Goal: Task Accomplishment & Management: Manage account settings

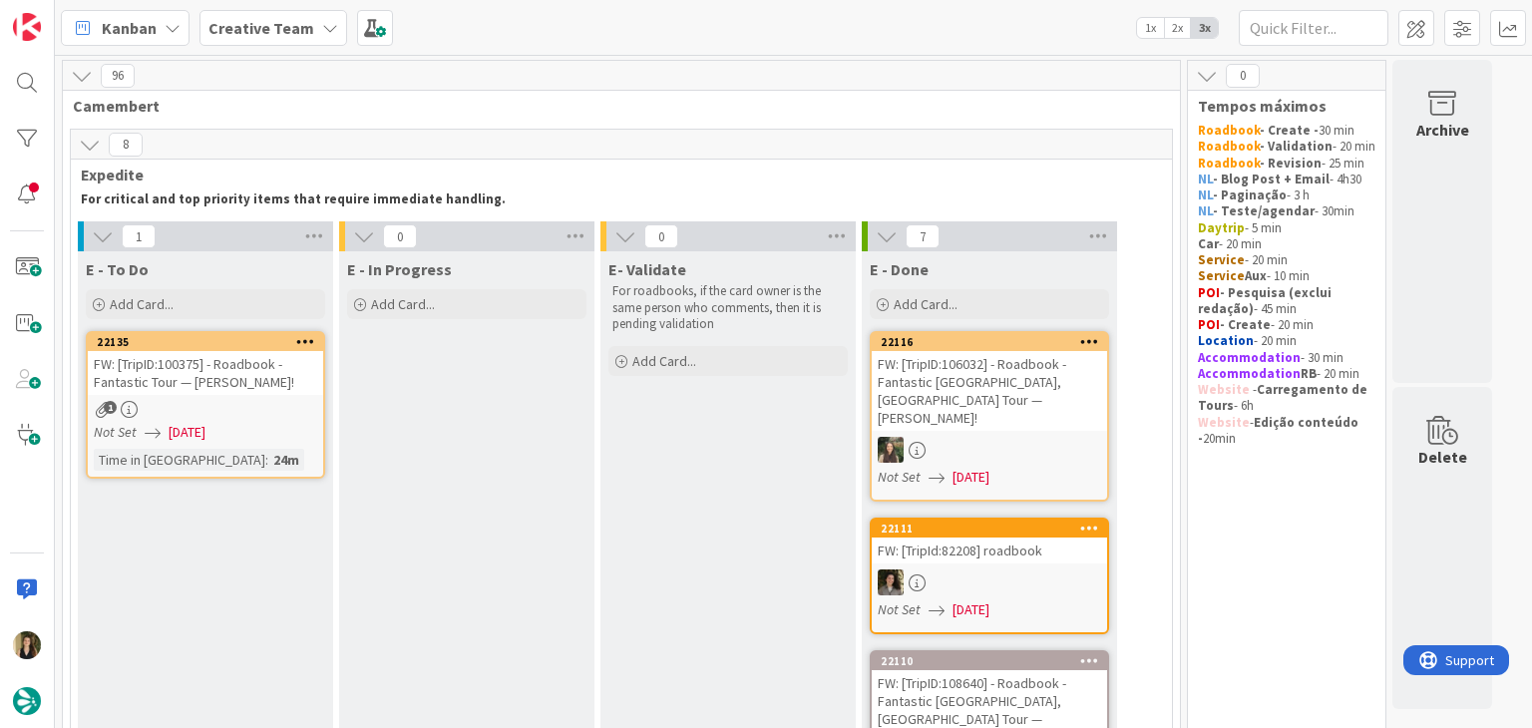
click at [239, 387] on div "FW: [TripID:100375] - Roadbook - Fantastic Tour — [PERSON_NAME]!" at bounding box center [205, 373] width 235 height 44
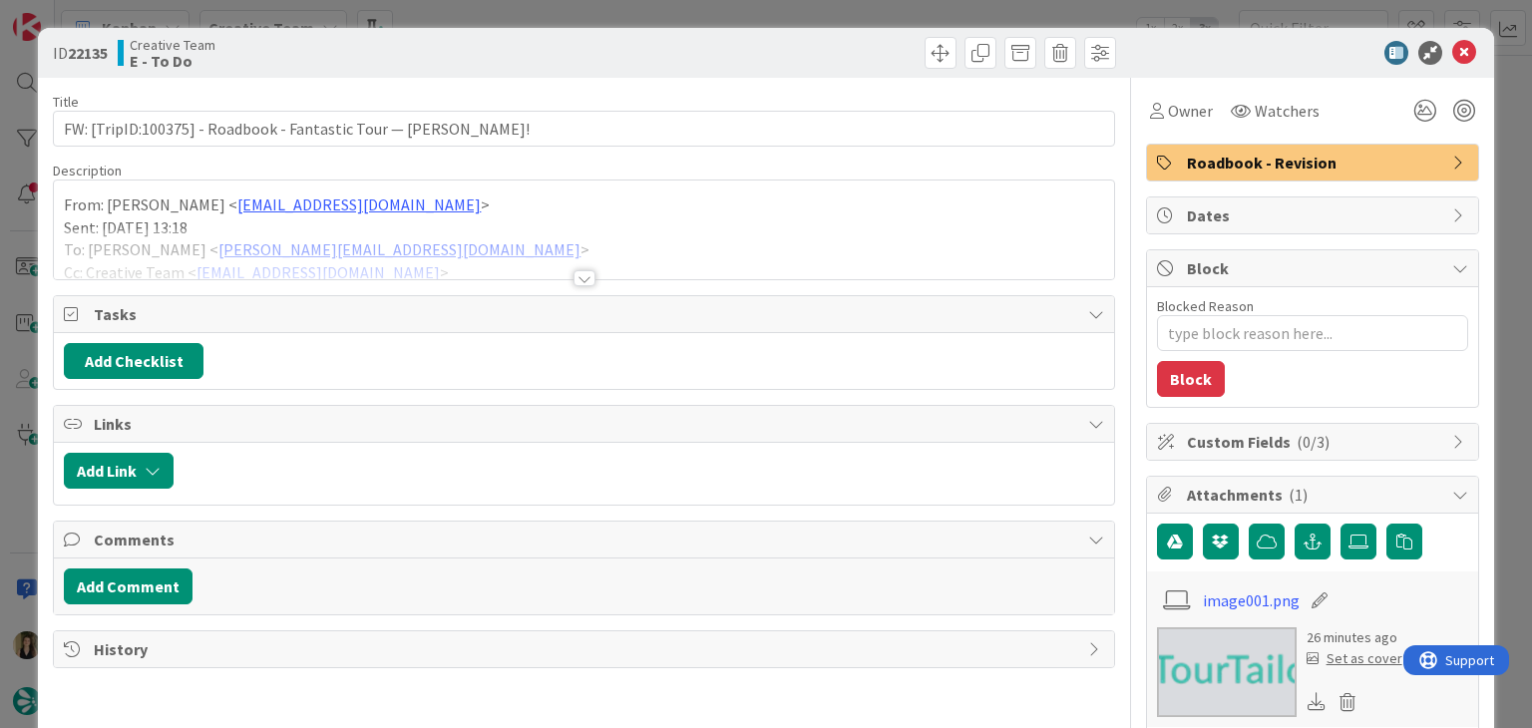
click at [581, 276] on div at bounding box center [585, 278] width 22 height 16
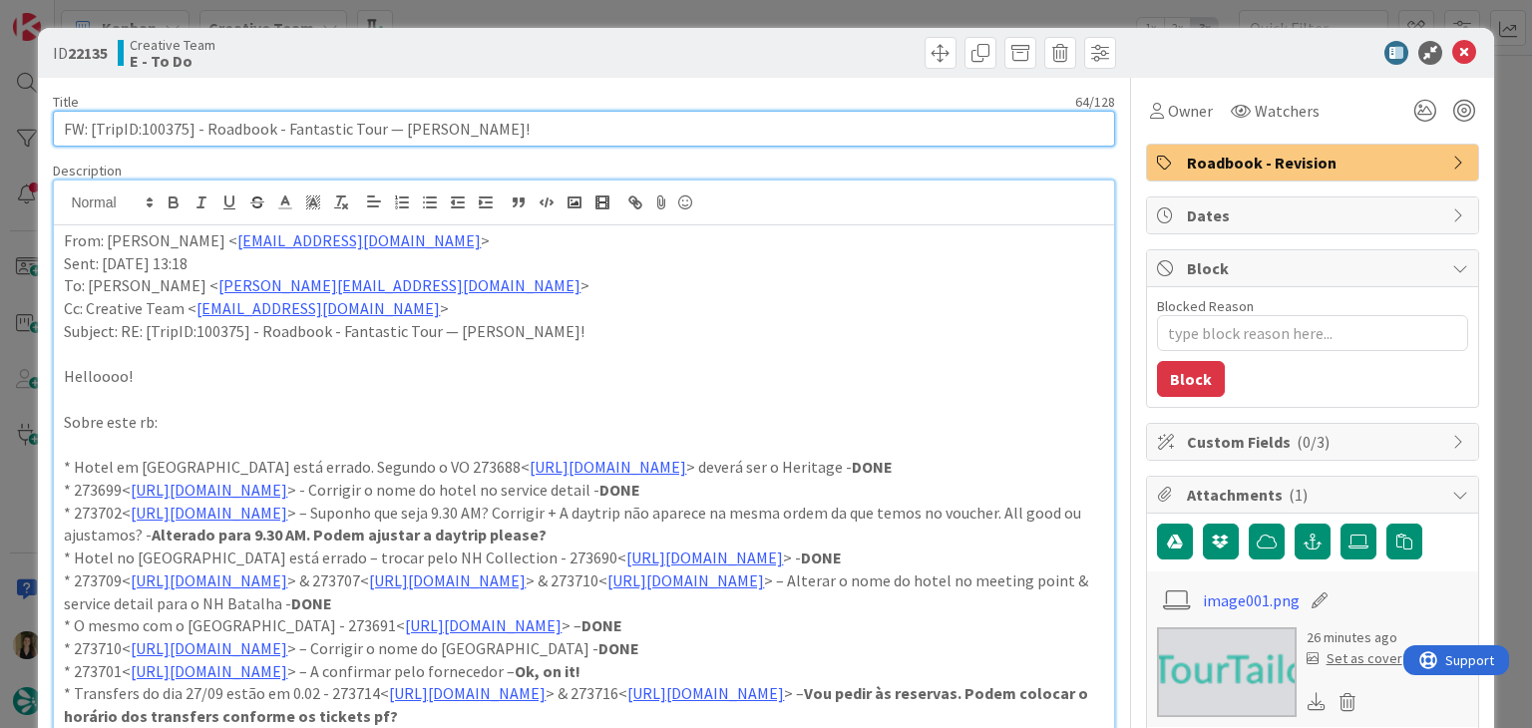
click at [174, 129] on input "FW: [TripID:100375] - Roadbook - Fantastic Tour — [PERSON_NAME]!" at bounding box center [584, 129] width 1062 height 36
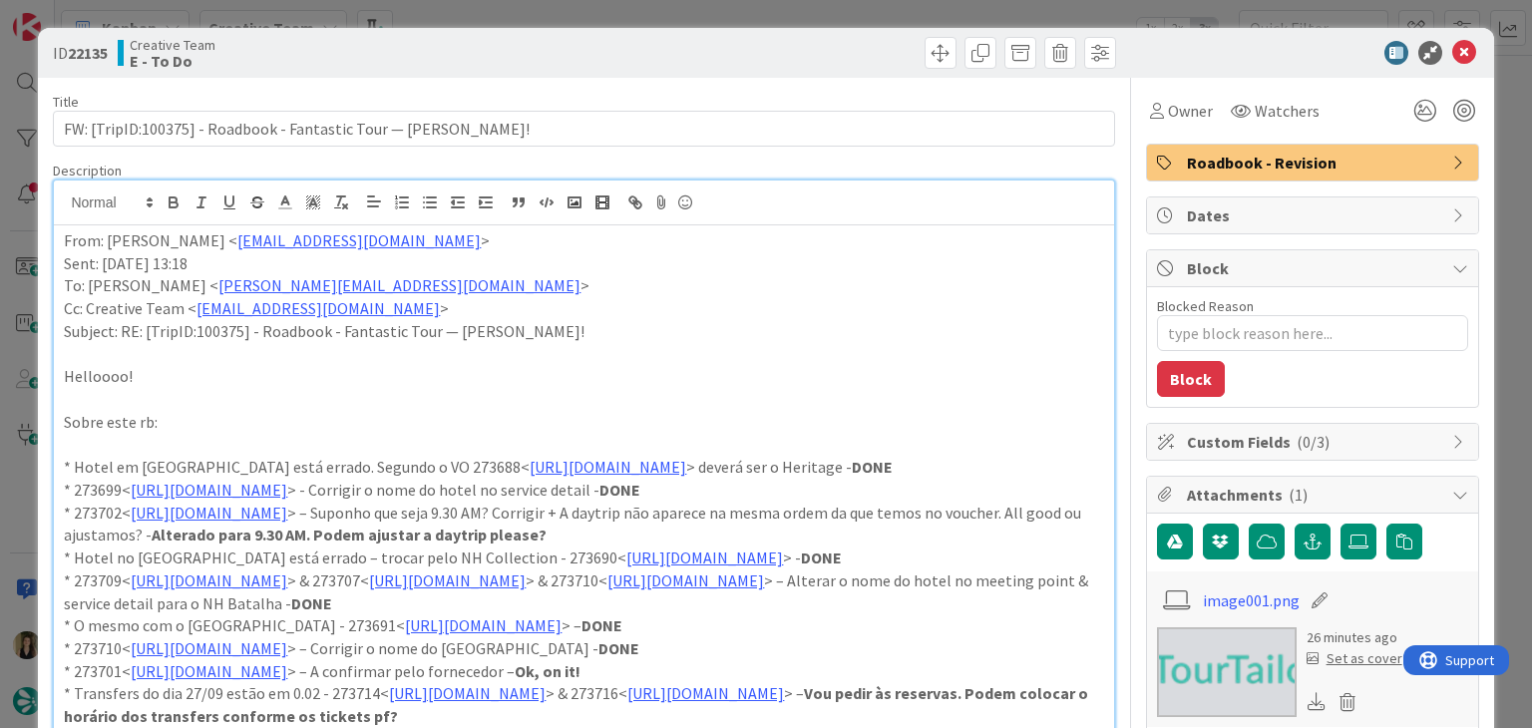
click at [580, 28] on div "ID 22135 Creative Team E - To Do" at bounding box center [766, 53] width 1456 height 50
click at [597, 4] on div "ID 22135 Creative Team E - To Do Title 64 / 128 FW: [TripID:100375] - Roadbook …" at bounding box center [766, 364] width 1532 height 728
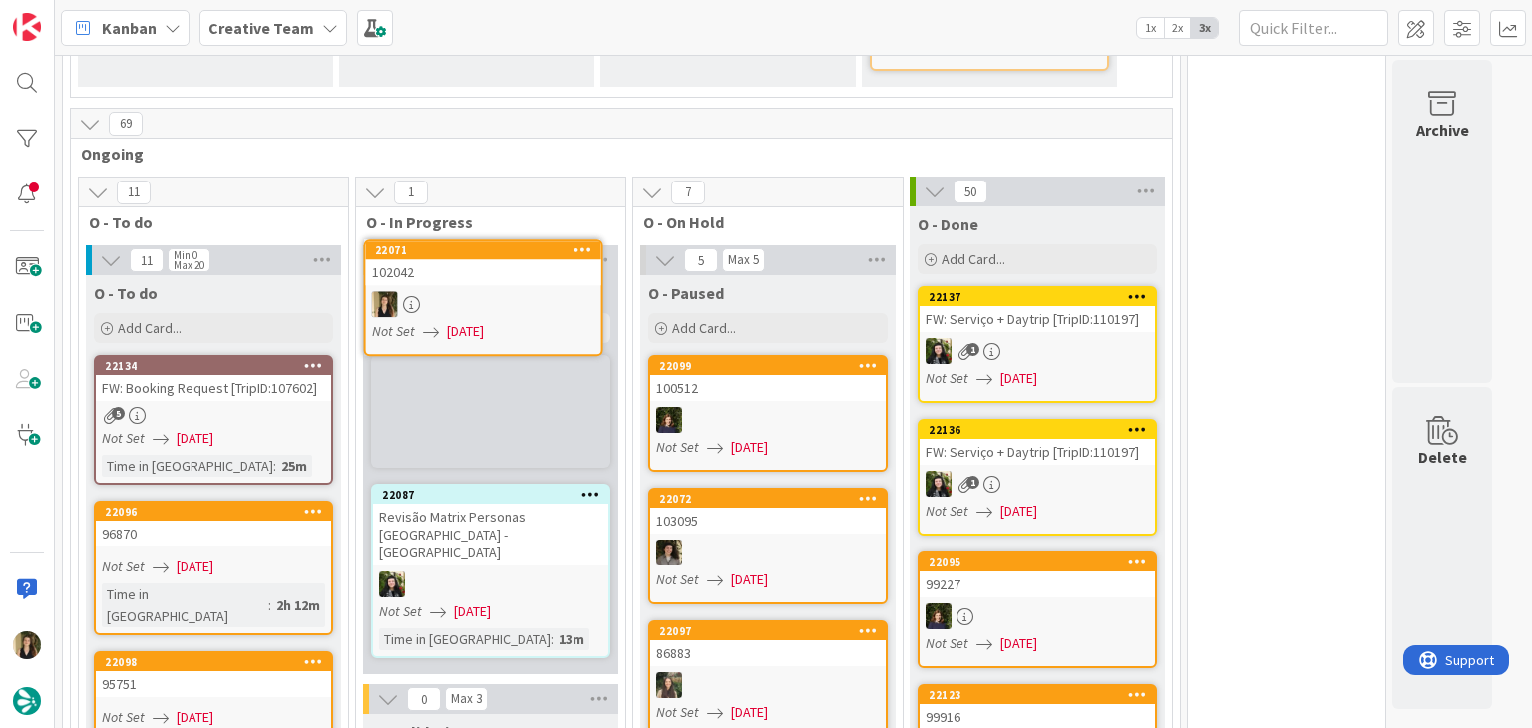
scroll to position [1377, 0]
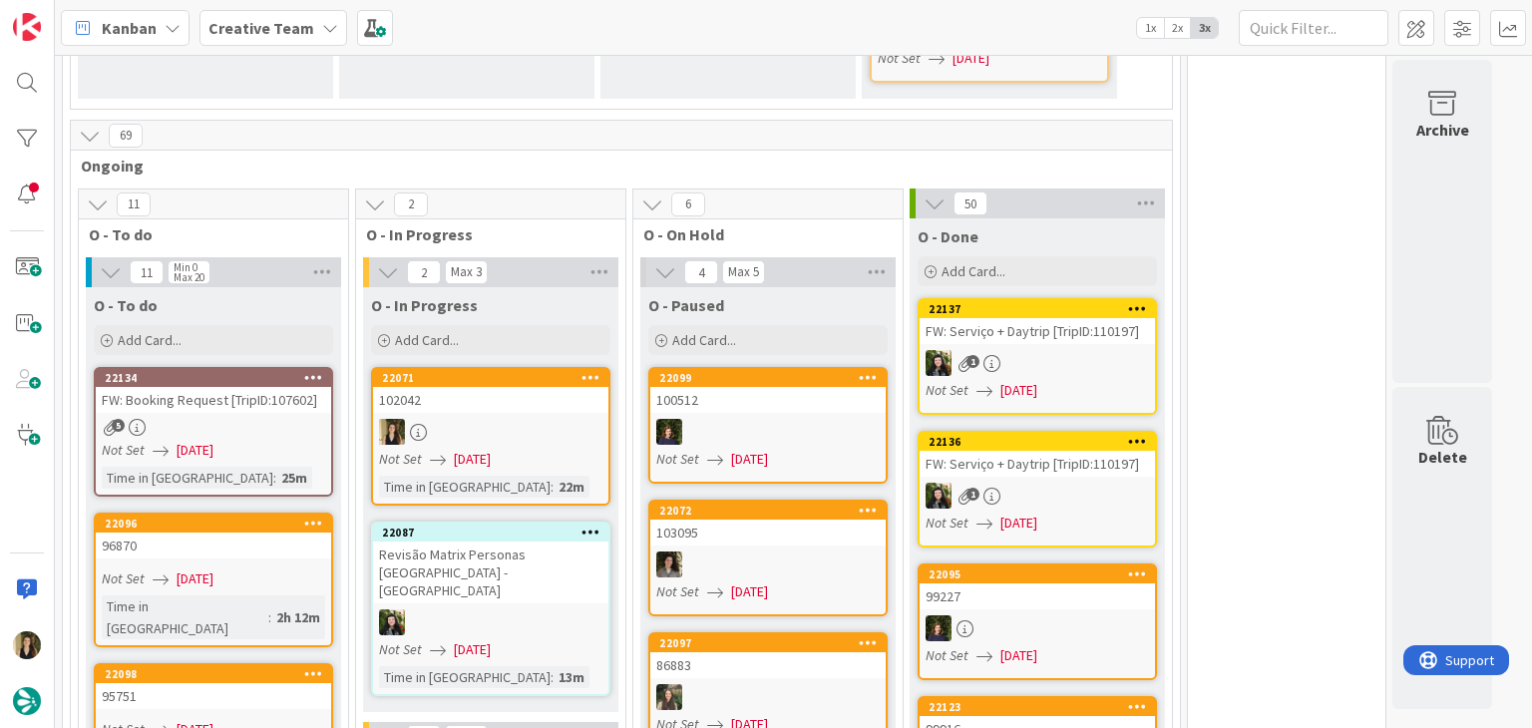
click at [491, 449] on span "[DATE]" at bounding box center [472, 459] width 37 height 21
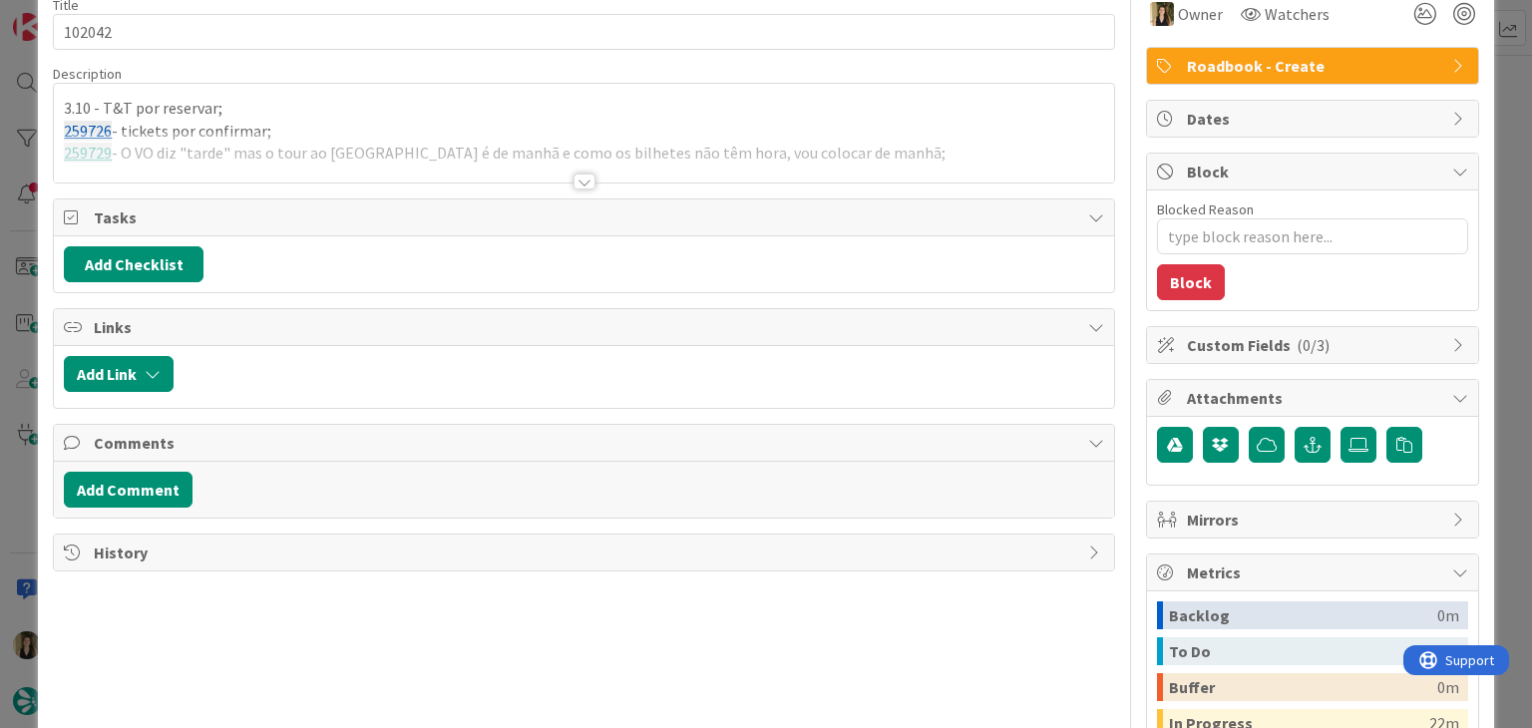
type textarea "x"
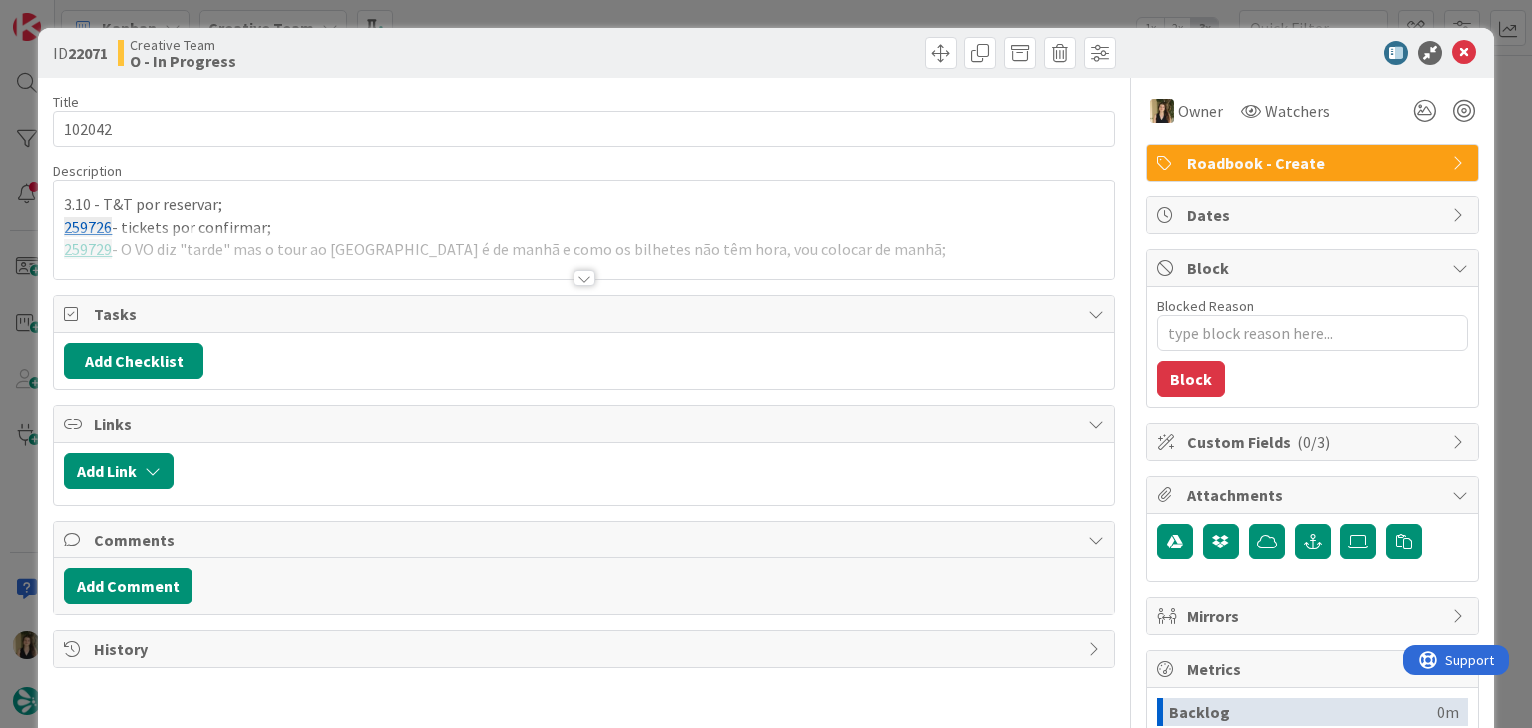
drag, startPoint x: 572, startPoint y: 280, endPoint x: 398, endPoint y: 6, distance: 324.7
click at [574, 277] on div at bounding box center [585, 278] width 22 height 16
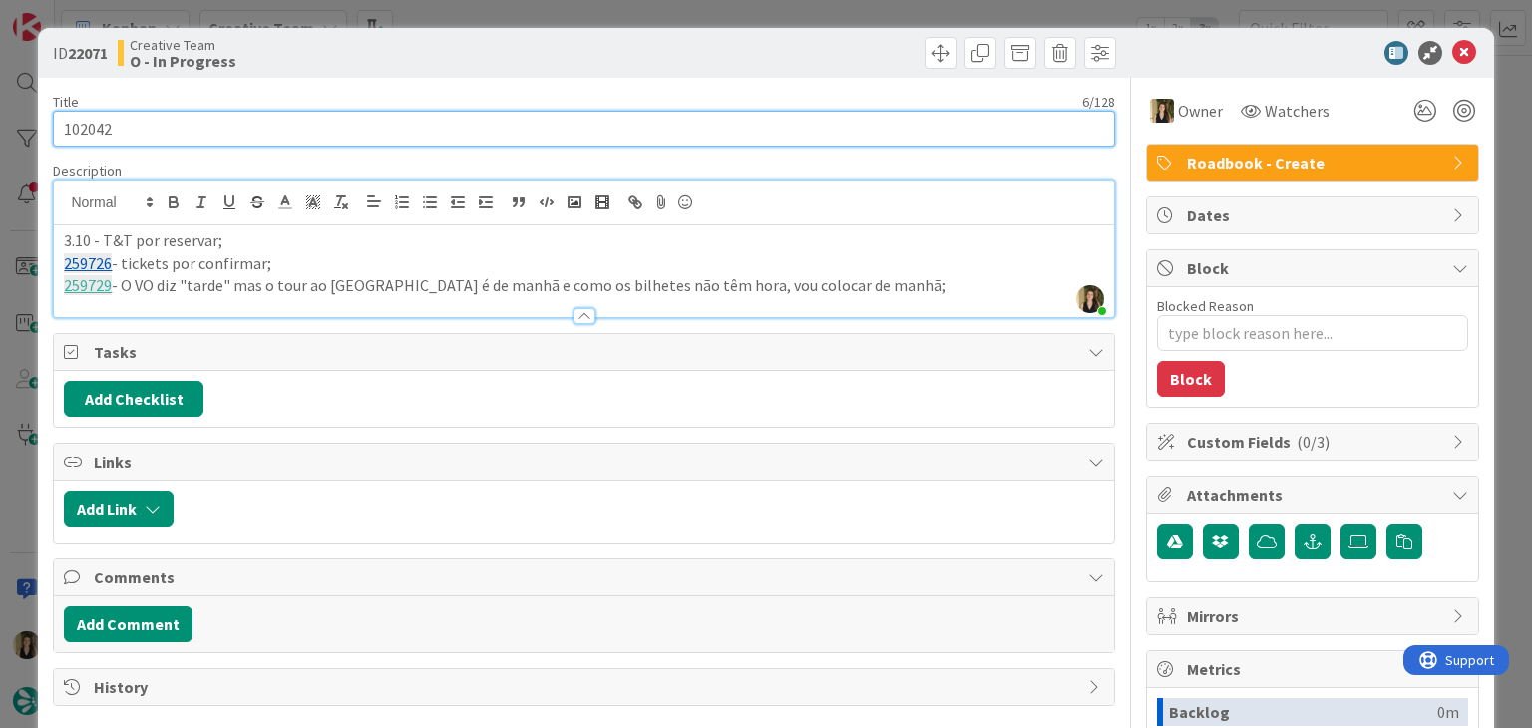
click at [84, 127] on input "102042" at bounding box center [584, 129] width 1062 height 36
click at [84, 126] on input "102042" at bounding box center [584, 129] width 1062 height 36
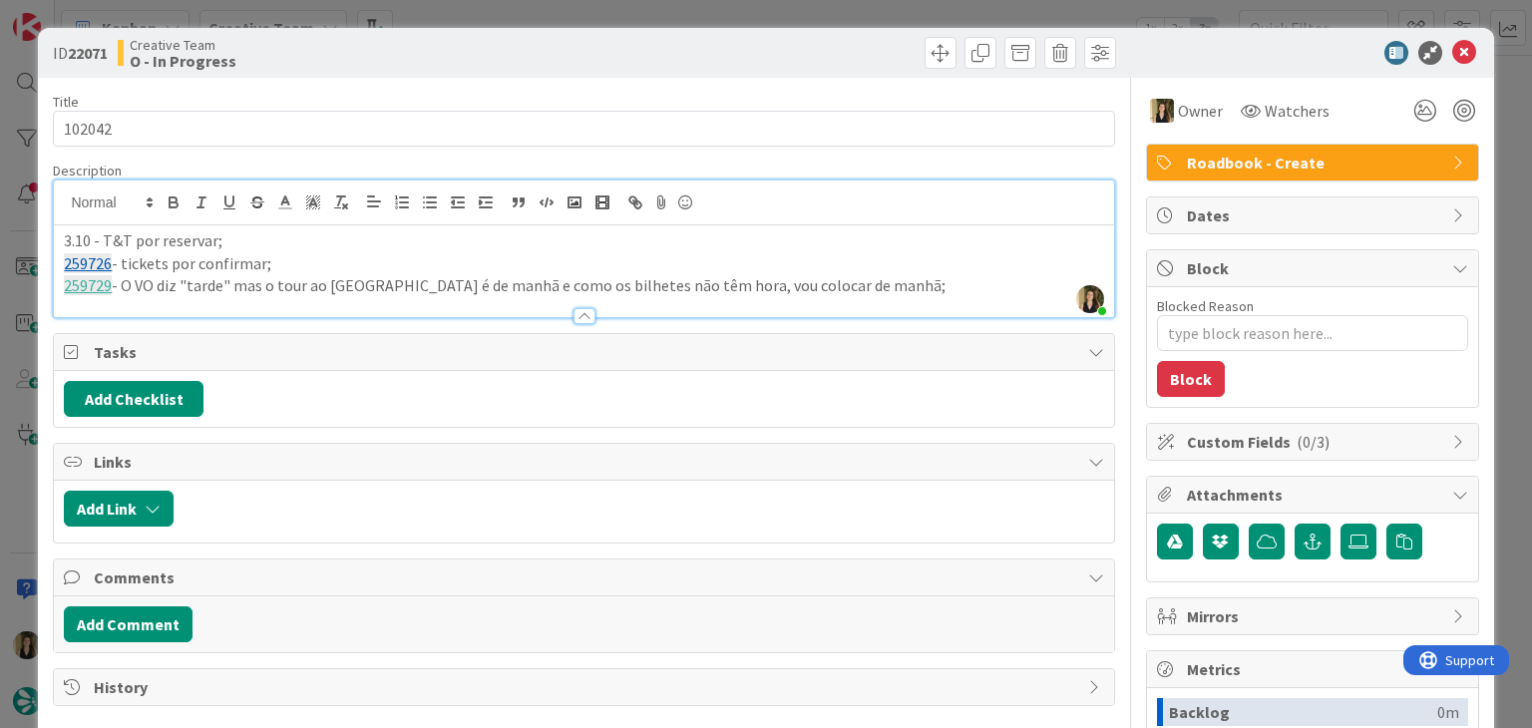
drag, startPoint x: 428, startPoint y: 65, endPoint x: 443, endPoint y: 30, distance: 38.0
click at [428, 61] on div "Creative Team O - In Progress" at bounding box center [349, 53] width 462 height 32
click at [456, 9] on div "ID 22071 Creative Team O - In Progress Title 6 / 128 102042 Description Sofia P…" at bounding box center [766, 364] width 1532 height 728
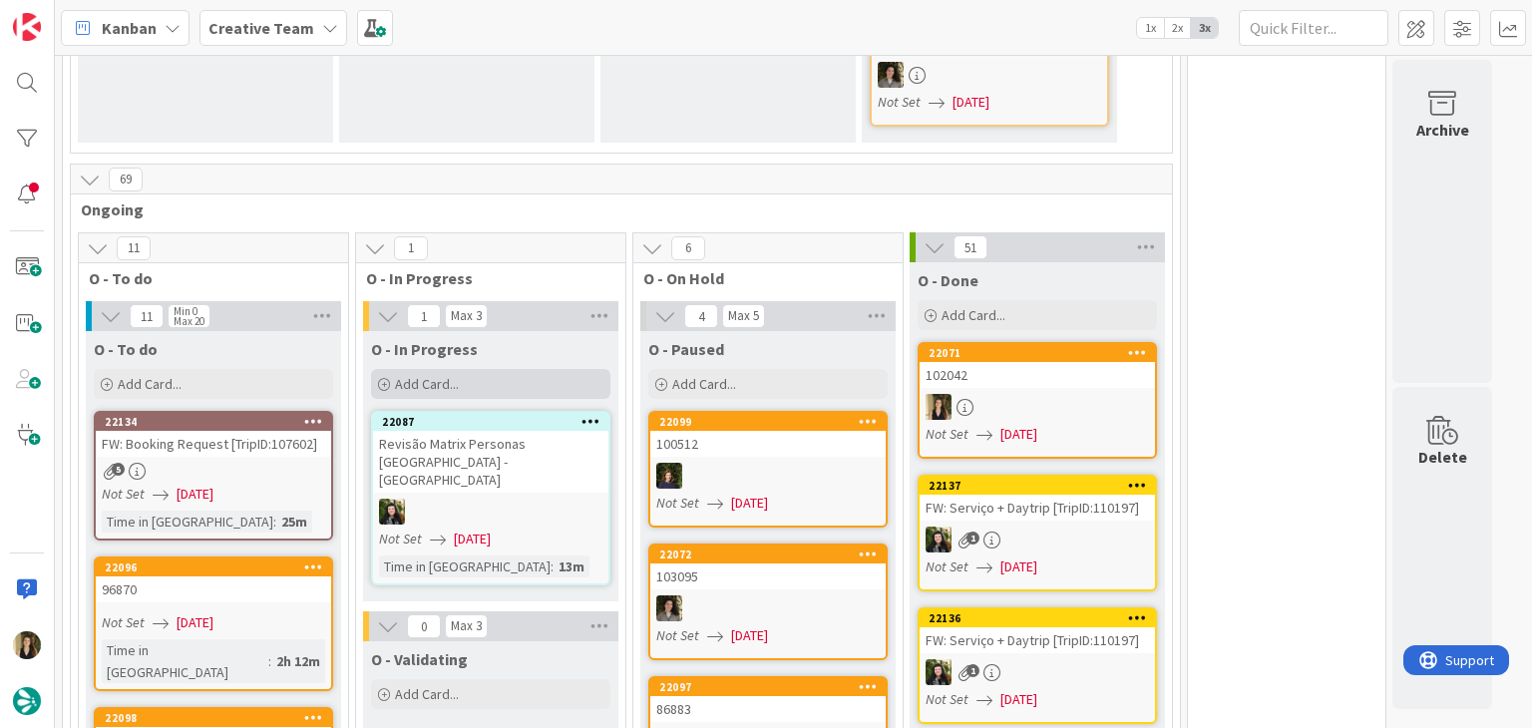
click at [481, 369] on div "Add Card..." at bounding box center [490, 384] width 239 height 30
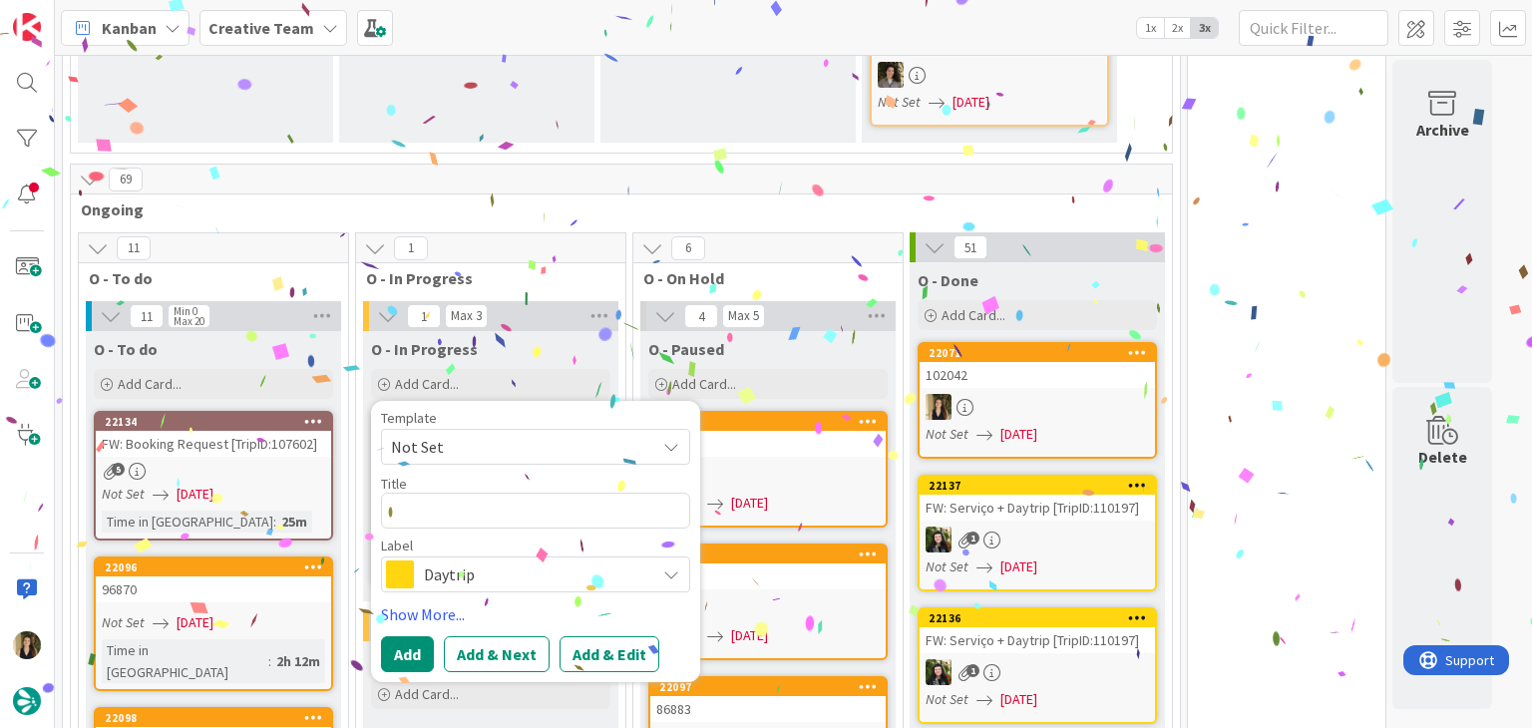
type textarea "102042"
type textarea "x"
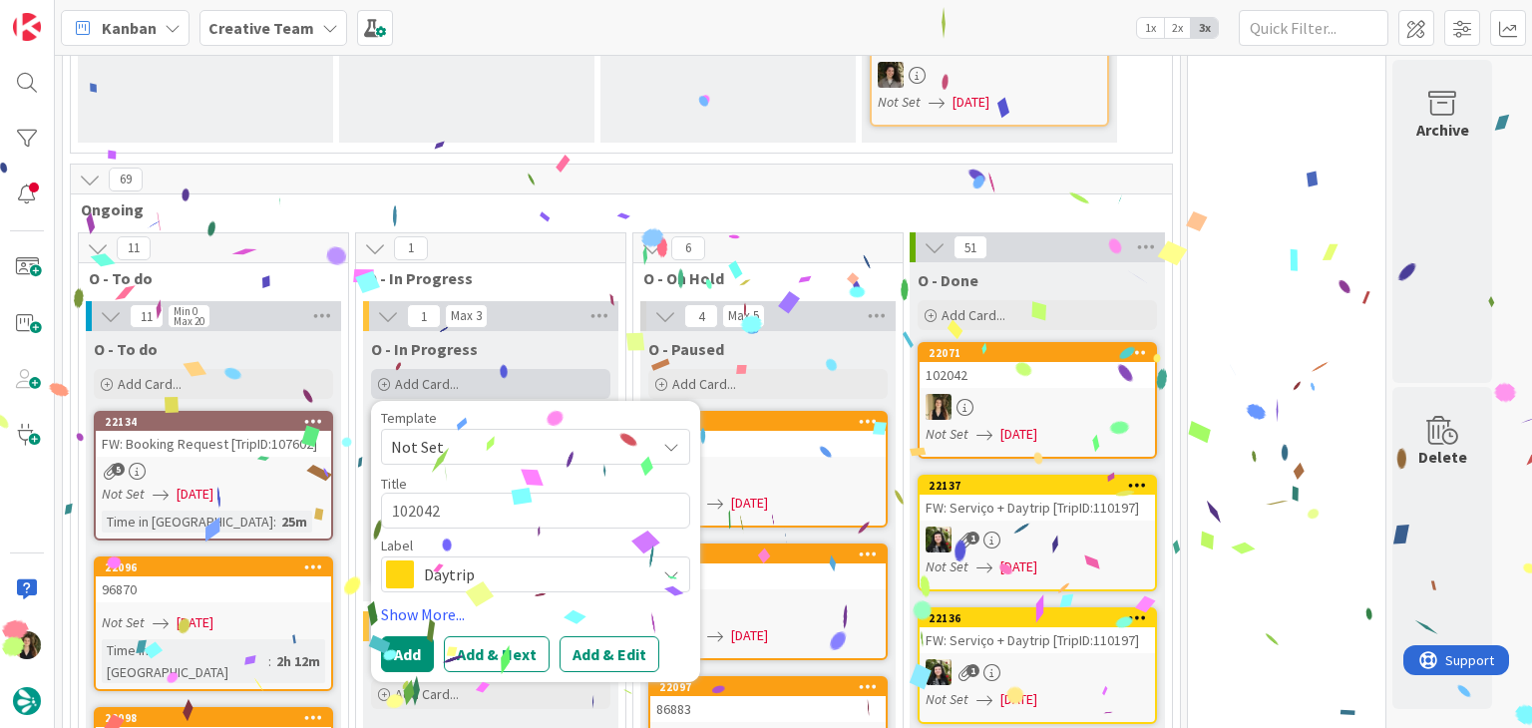
type textarea "102042"
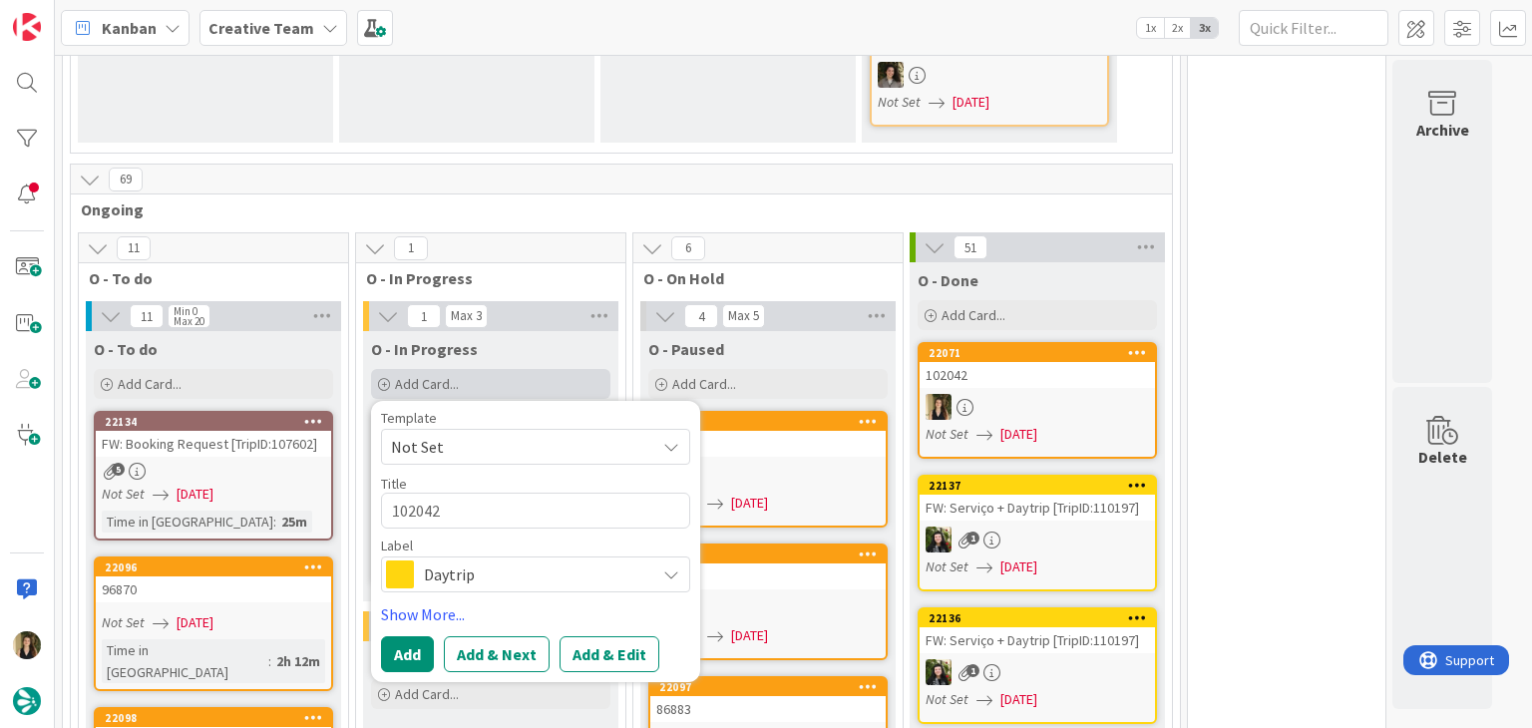
type textarea "x"
type textarea "102042 c"
type textarea "x"
type textarea "102042 co"
type textarea "x"
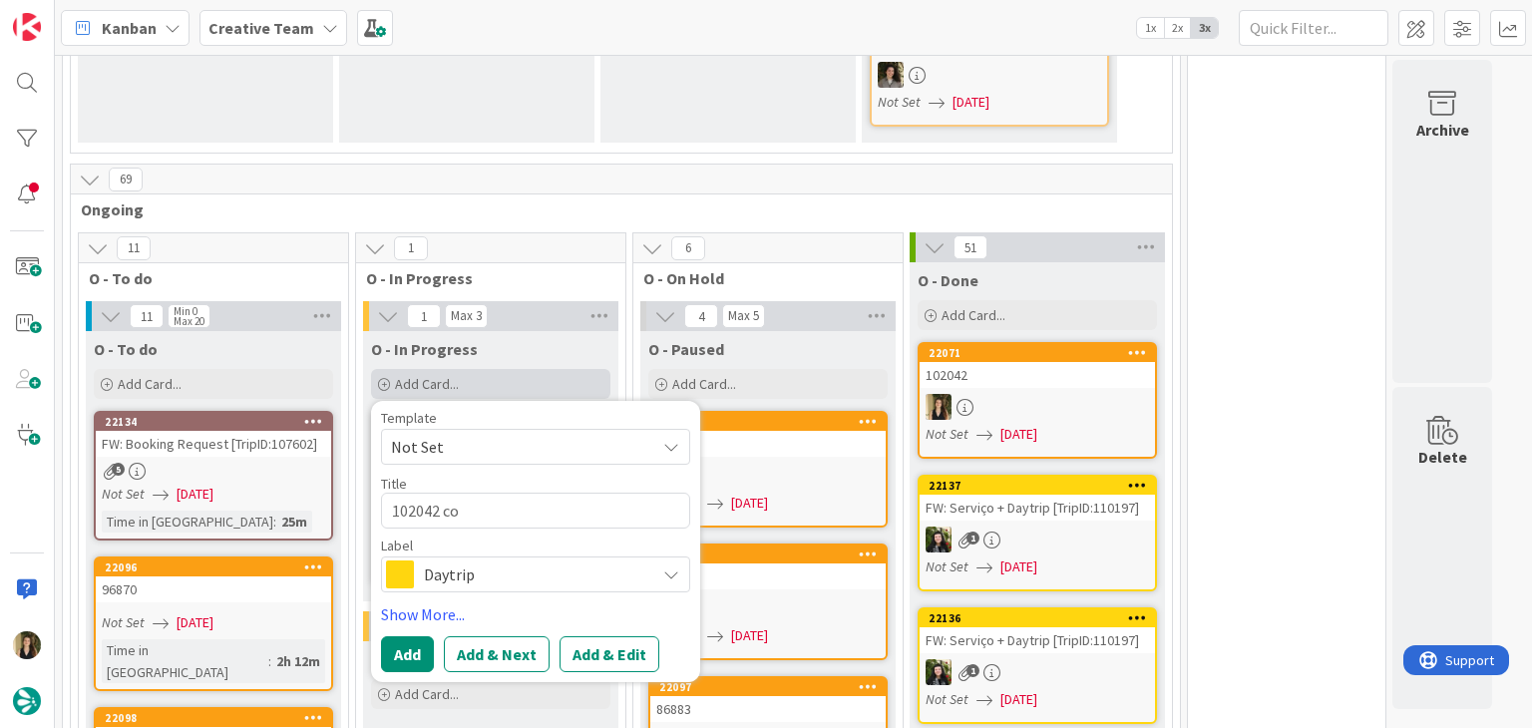
type textarea "102042 con"
type textarea "x"
type textarea "102042 cont"
type textarea "x"
type textarea "102042 conti"
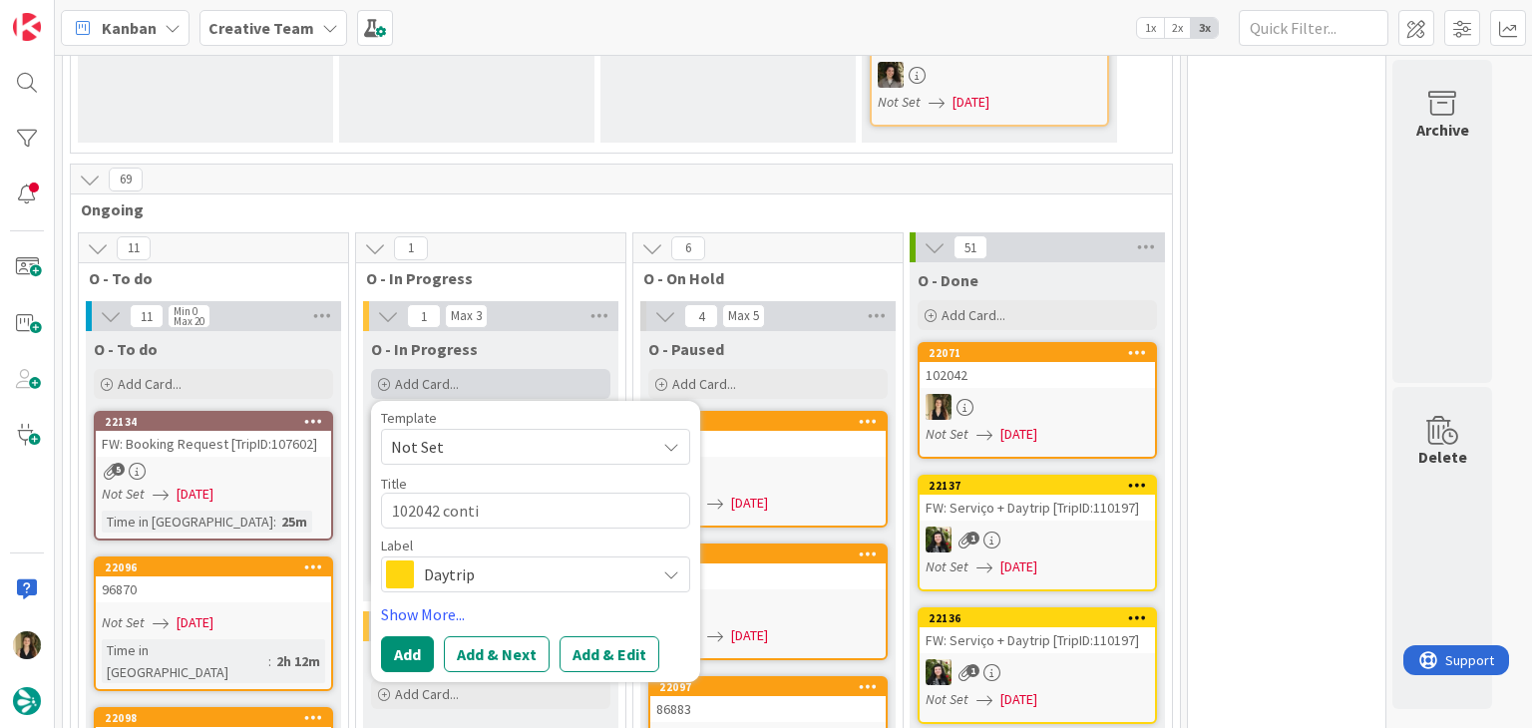
type textarea "x"
type textarea "102042 contin"
type textarea "x"
type textarea "102042 continu"
type textarea "x"
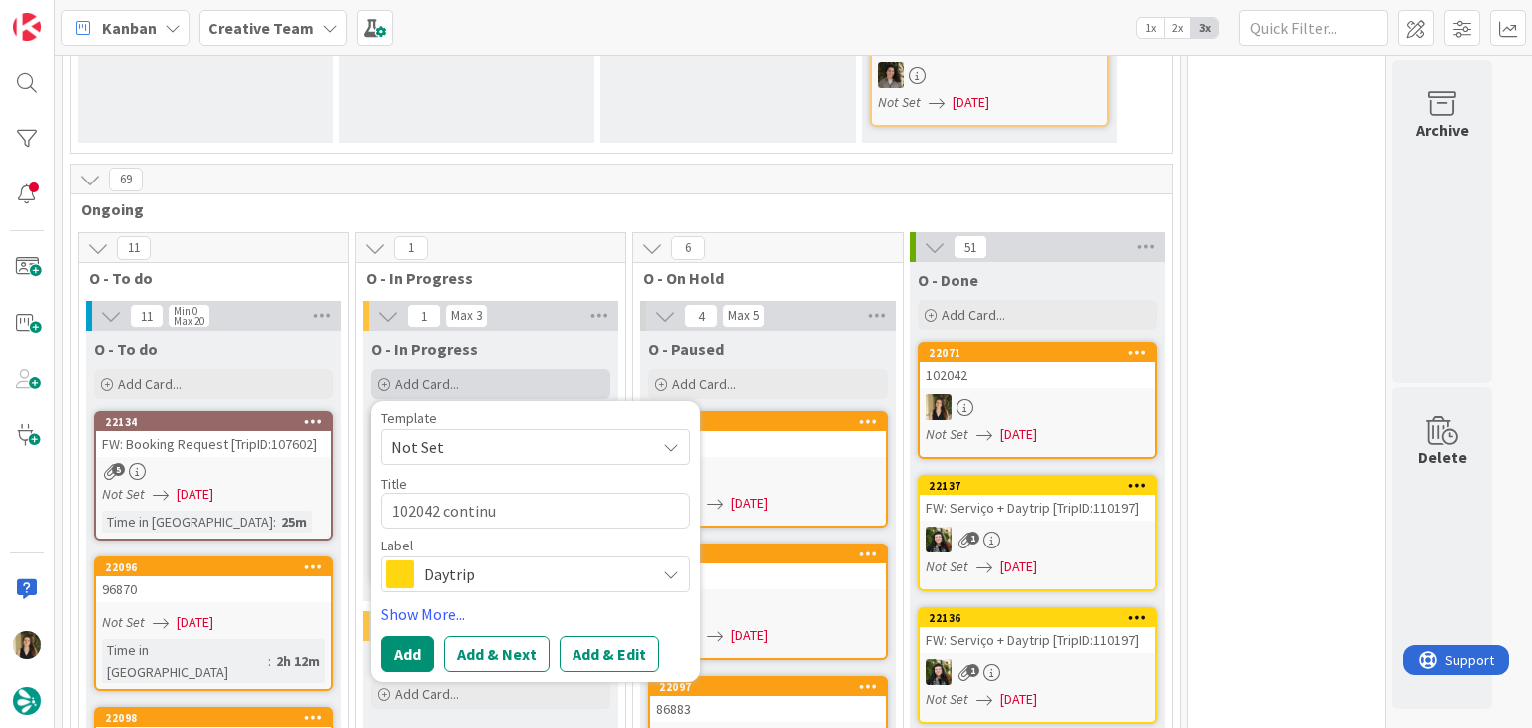
type textarea "102042 continua"
type textarea "x"
type textarea "102042 continuaç"
type textarea "x"
type textarea "102042 continuaçã"
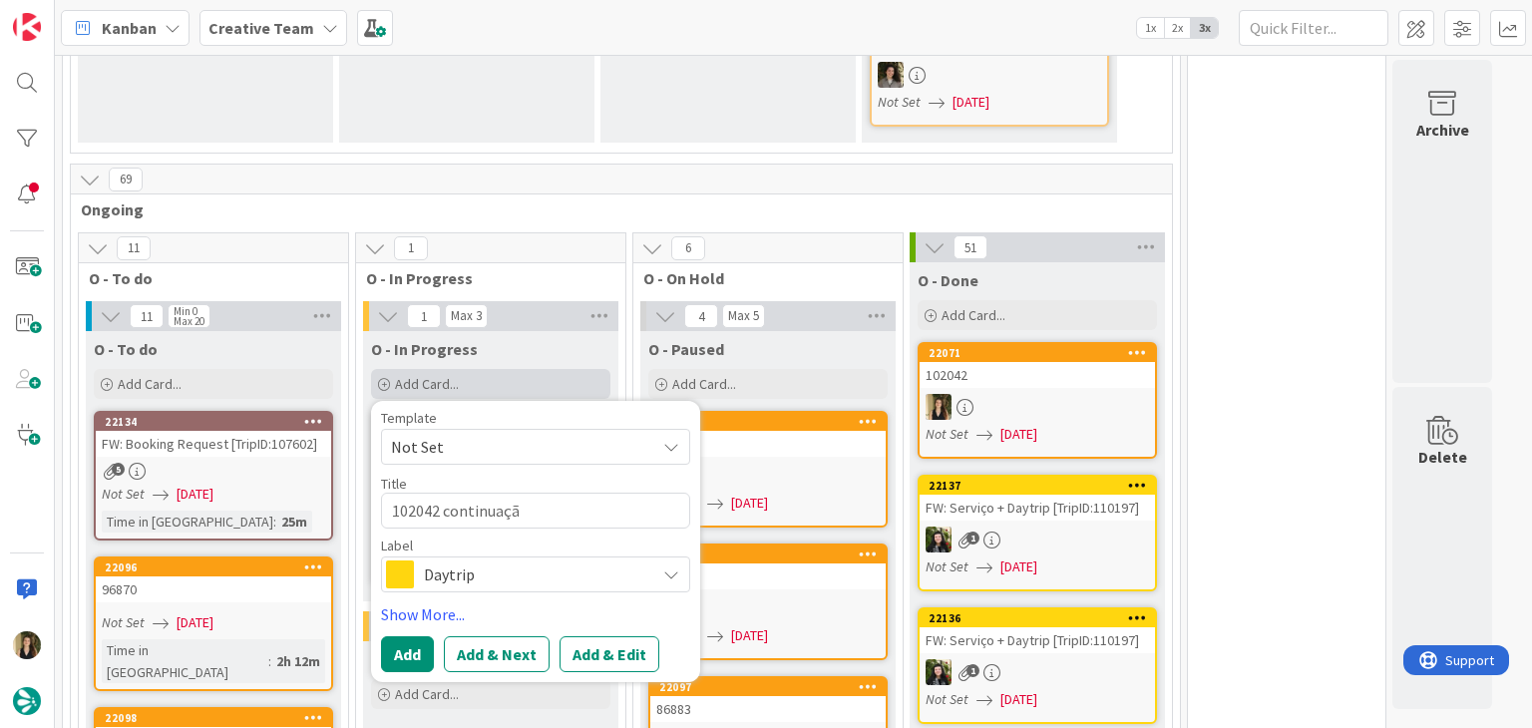
type textarea "x"
type textarea "102042 continuação"
click at [539, 561] on span "Daytrip" at bounding box center [534, 575] width 221 height 28
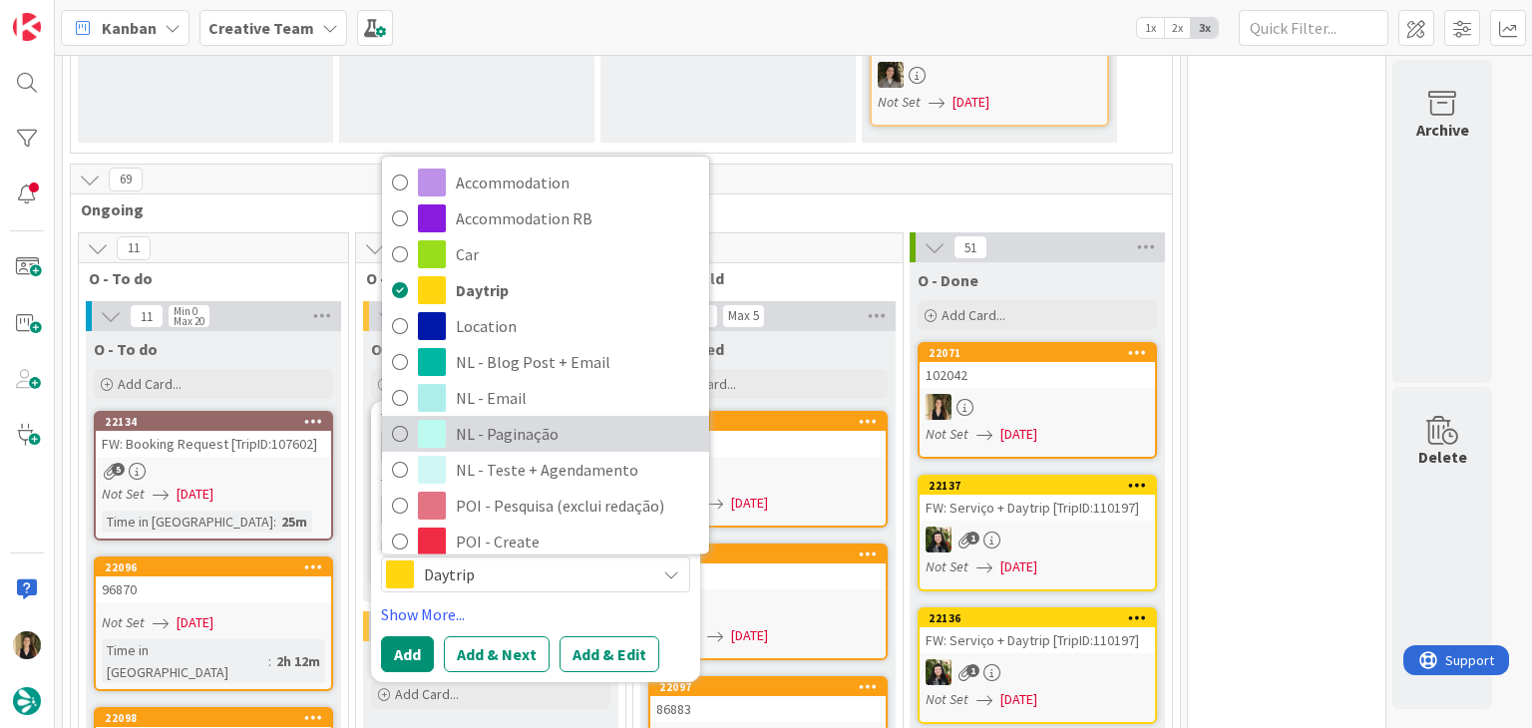
scroll to position [299, 0]
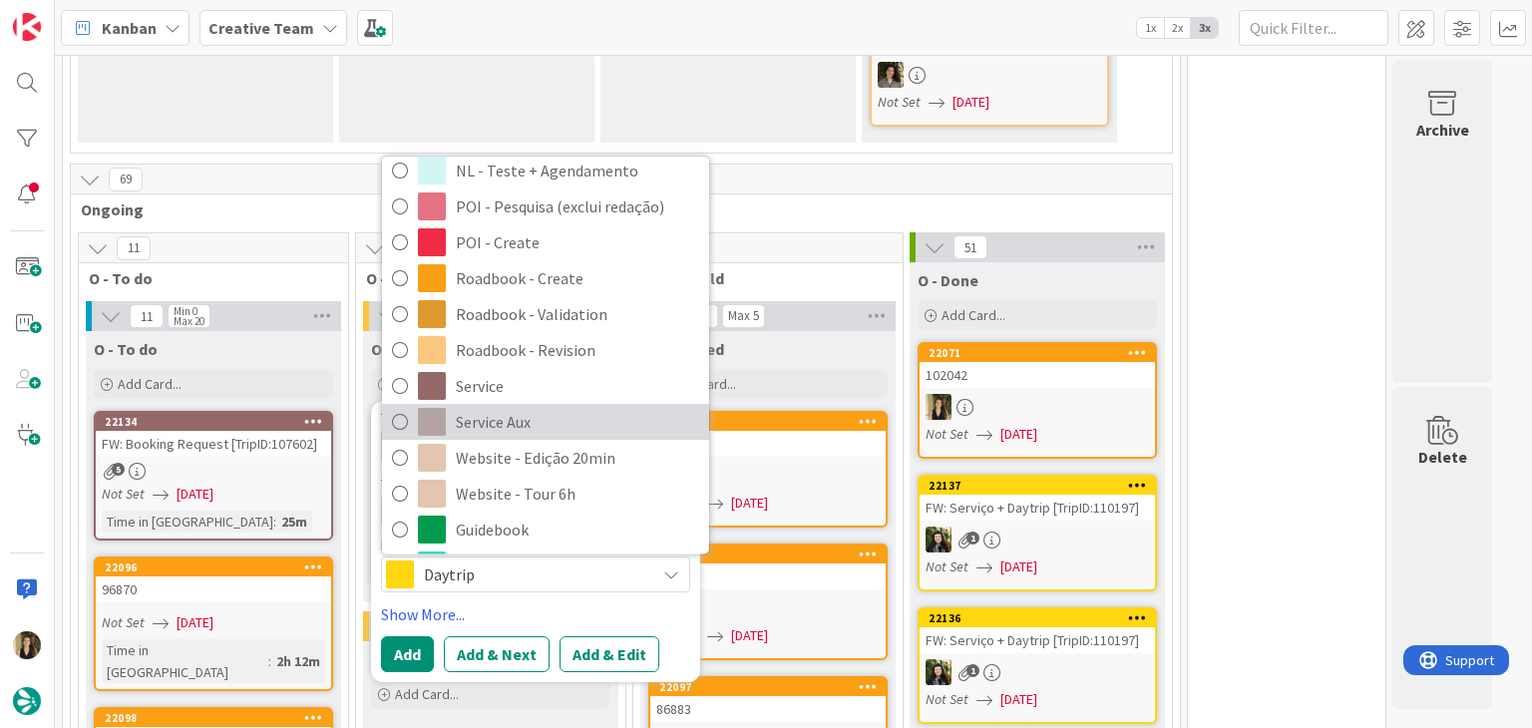
click at [525, 408] on span "Service Aux" at bounding box center [577, 423] width 243 height 30
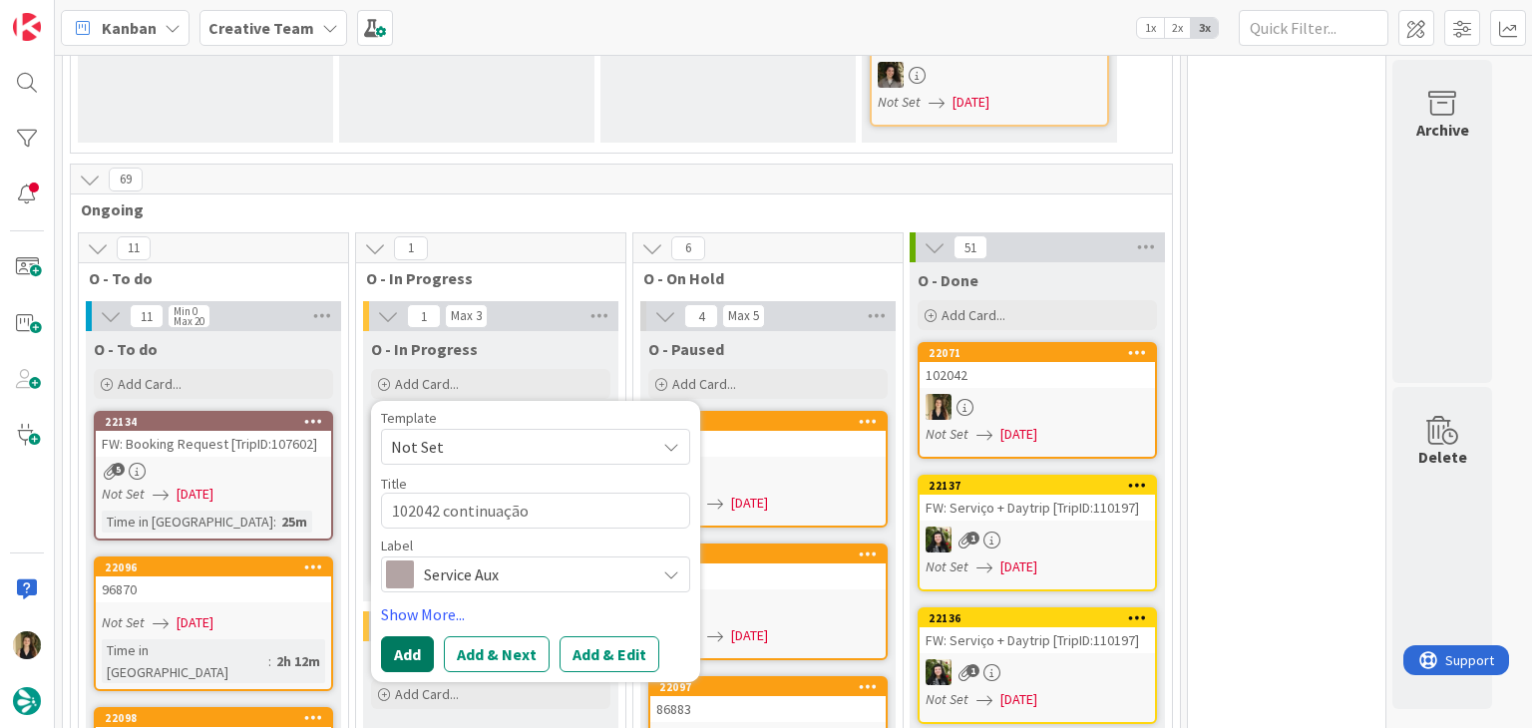
click at [410, 637] on button "Add" at bounding box center [407, 655] width 53 height 36
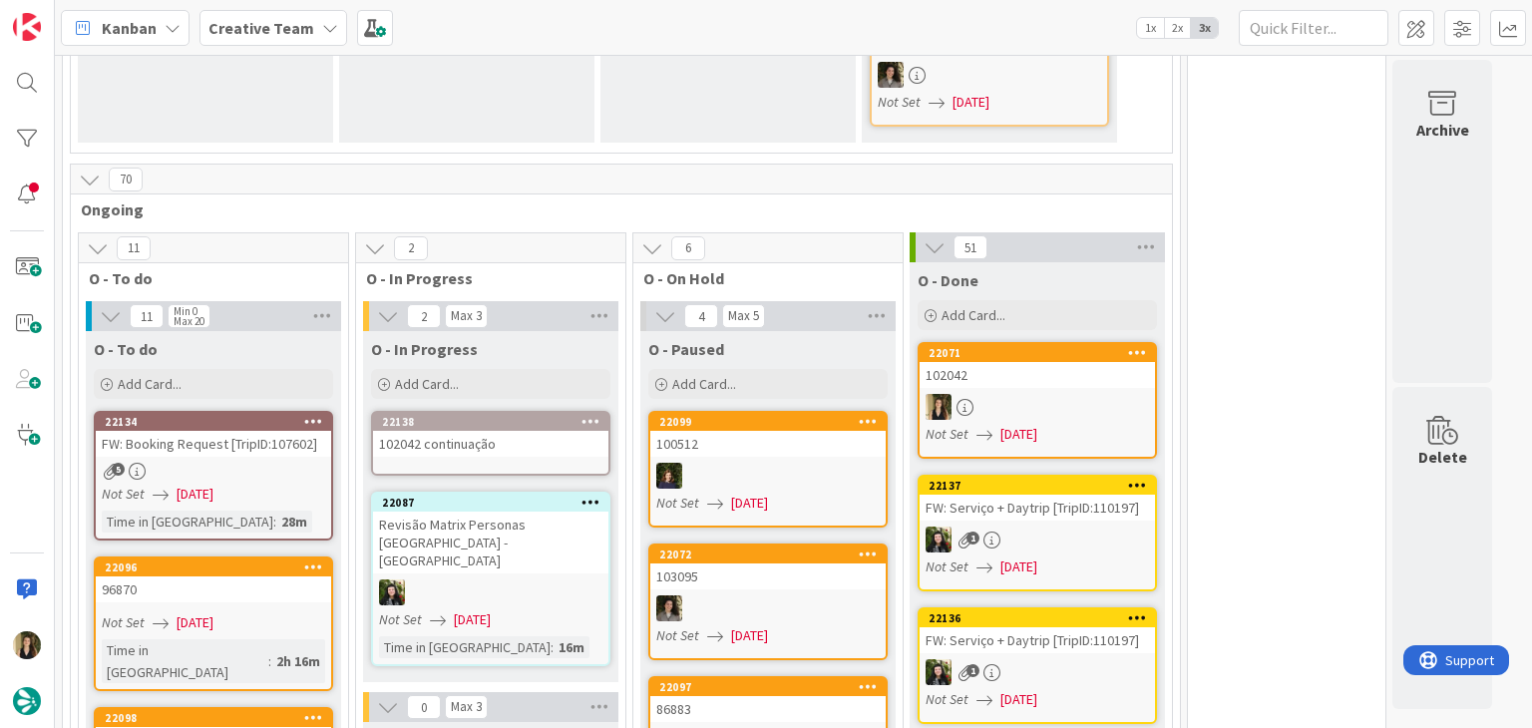
click at [1001, 394] on div at bounding box center [1037, 407] width 235 height 26
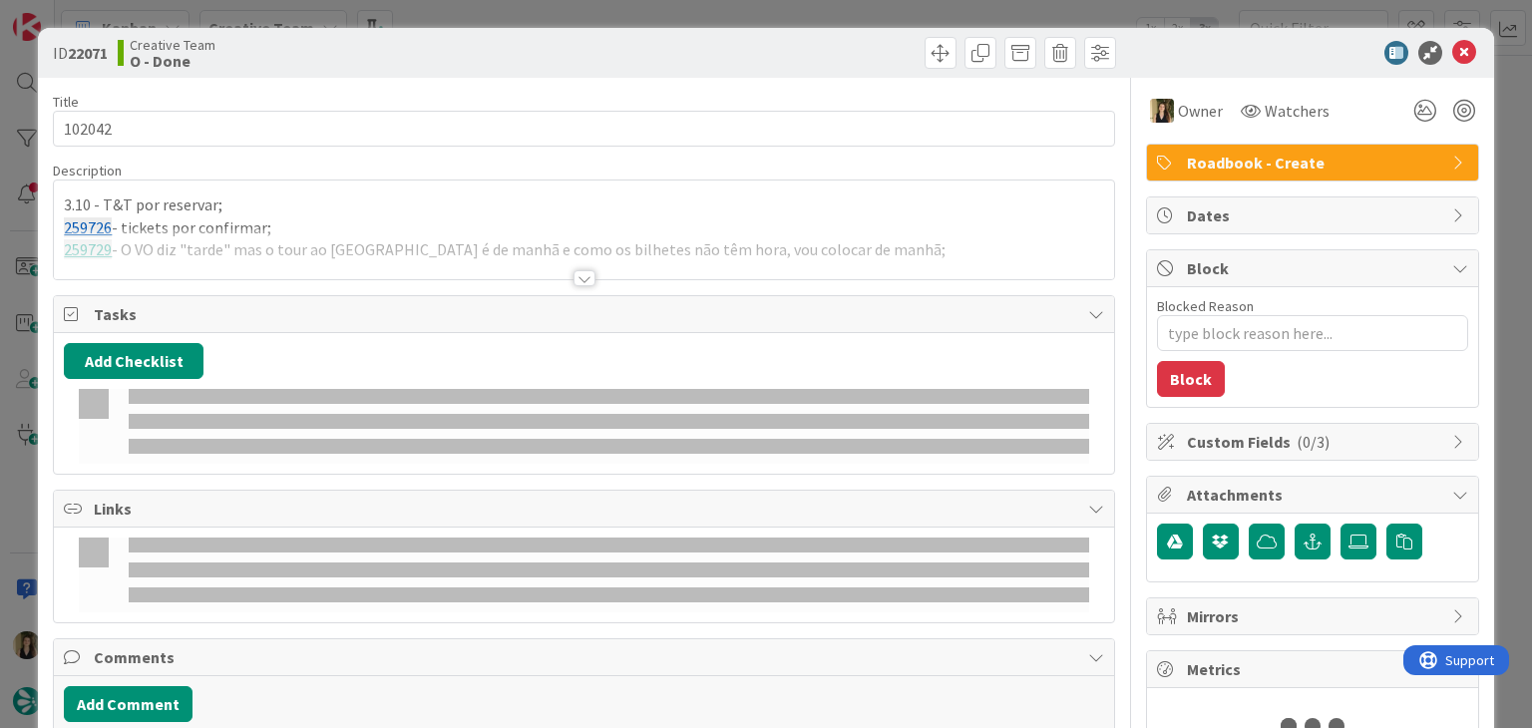
click at [362, 249] on div at bounding box center [584, 253] width 1060 height 51
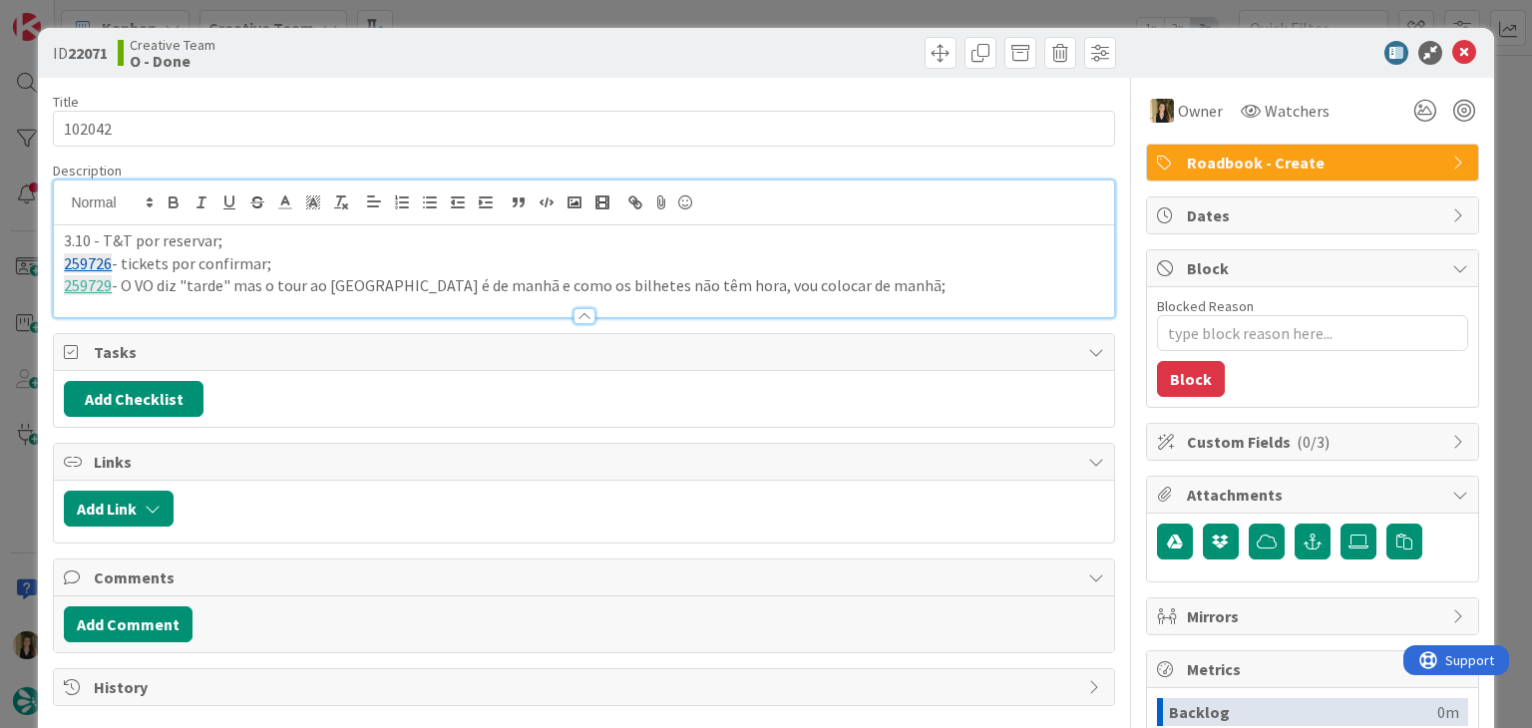
drag, startPoint x: 926, startPoint y: 284, endPoint x: 44, endPoint y: 233, distance: 883.4
click at [46, 235] on div "ID 22071 Creative Team O - Done Title 6 / 128 102042 Description 3.10 - T&T por…" at bounding box center [766, 536] width 1456 height 1016
copy div "3.10 - T&T por reservar; 259726 - tickets por confirmar; 259729 - O VO diz "tar…"
drag, startPoint x: 486, startPoint y: 33, endPoint x: 487, endPoint y: 21, distance: 12.0
click at [484, 33] on div "ID 22071 Creative Team O - Done" at bounding box center [766, 53] width 1456 height 50
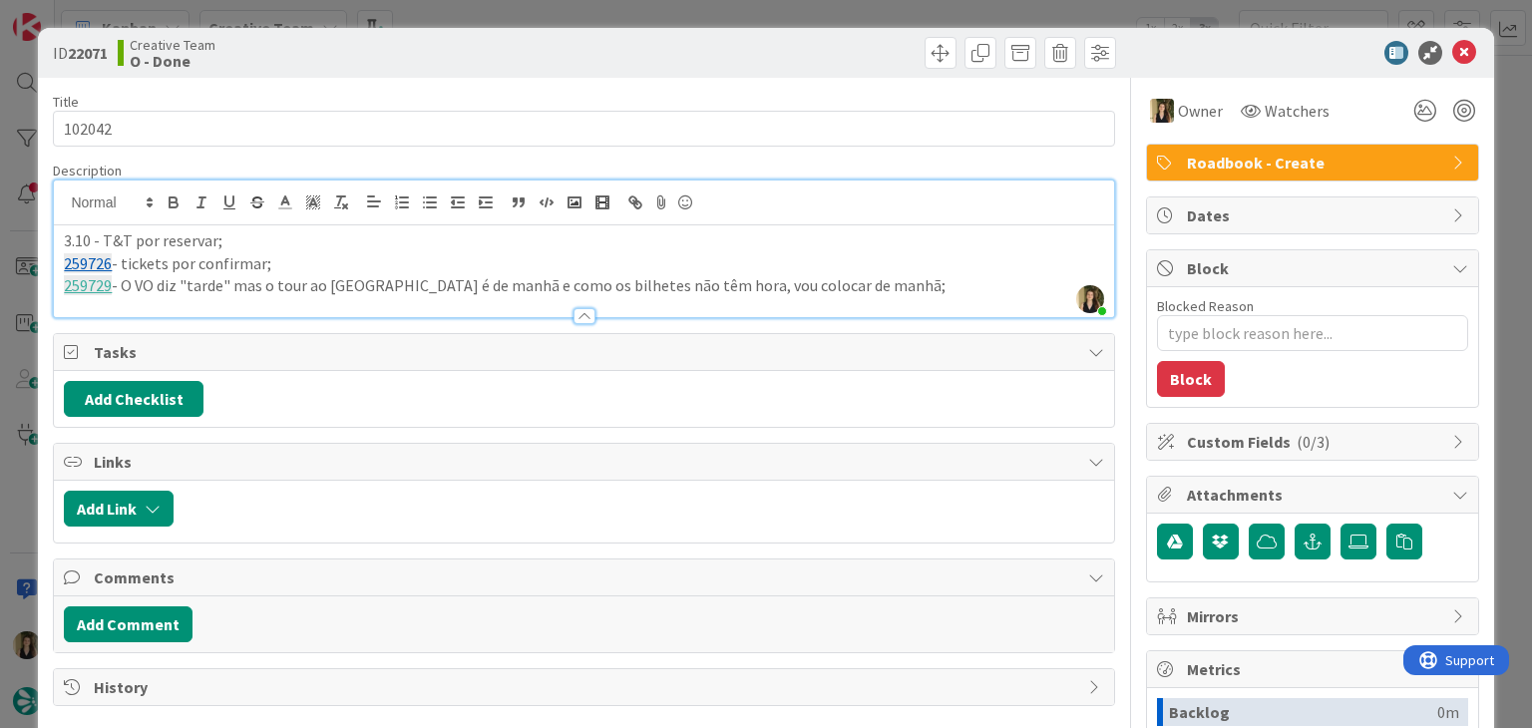
click at [488, 17] on div "ID 22071 Creative Team O - Done Title 6 / 128 102042 Description Sofia Palma ju…" at bounding box center [766, 364] width 1532 height 728
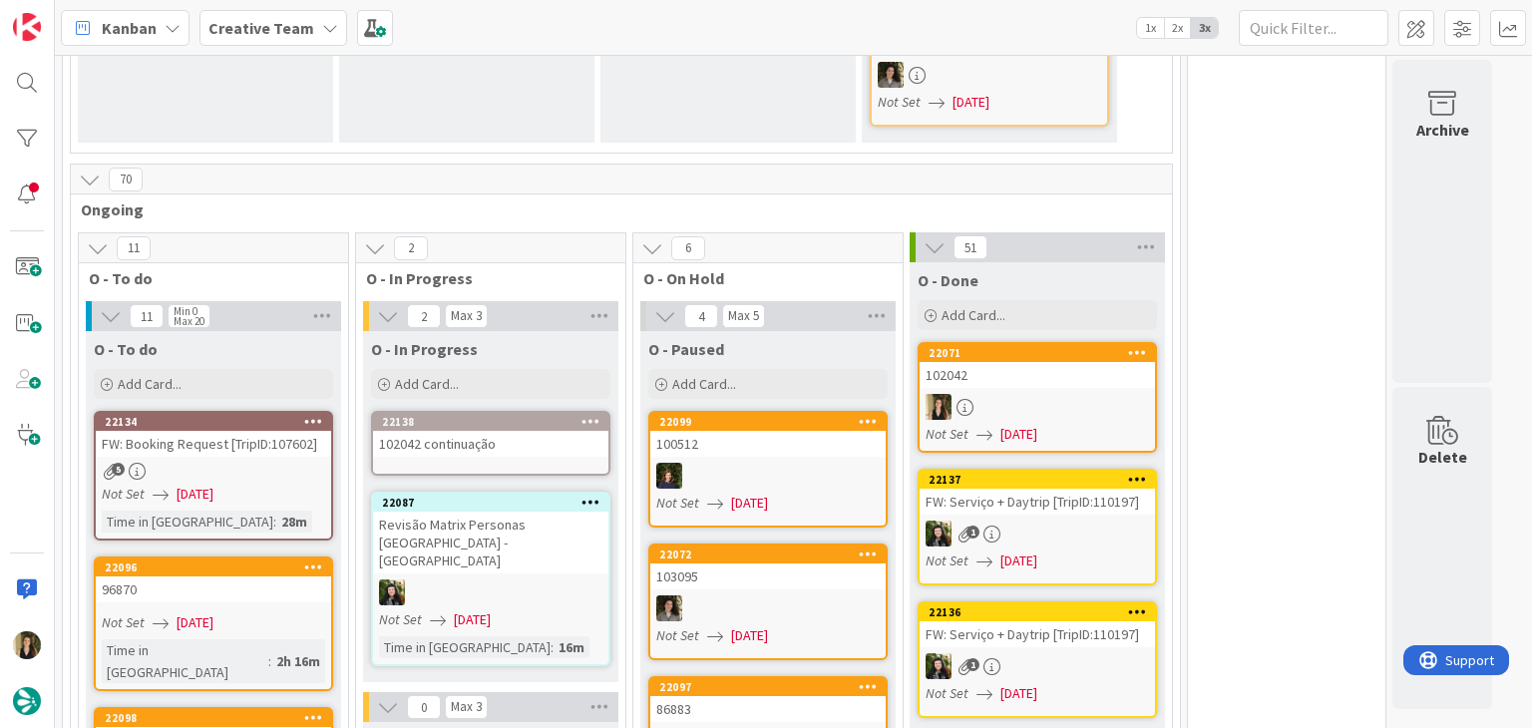
click at [496, 431] on div "102042 continuação" at bounding box center [490, 444] width 235 height 26
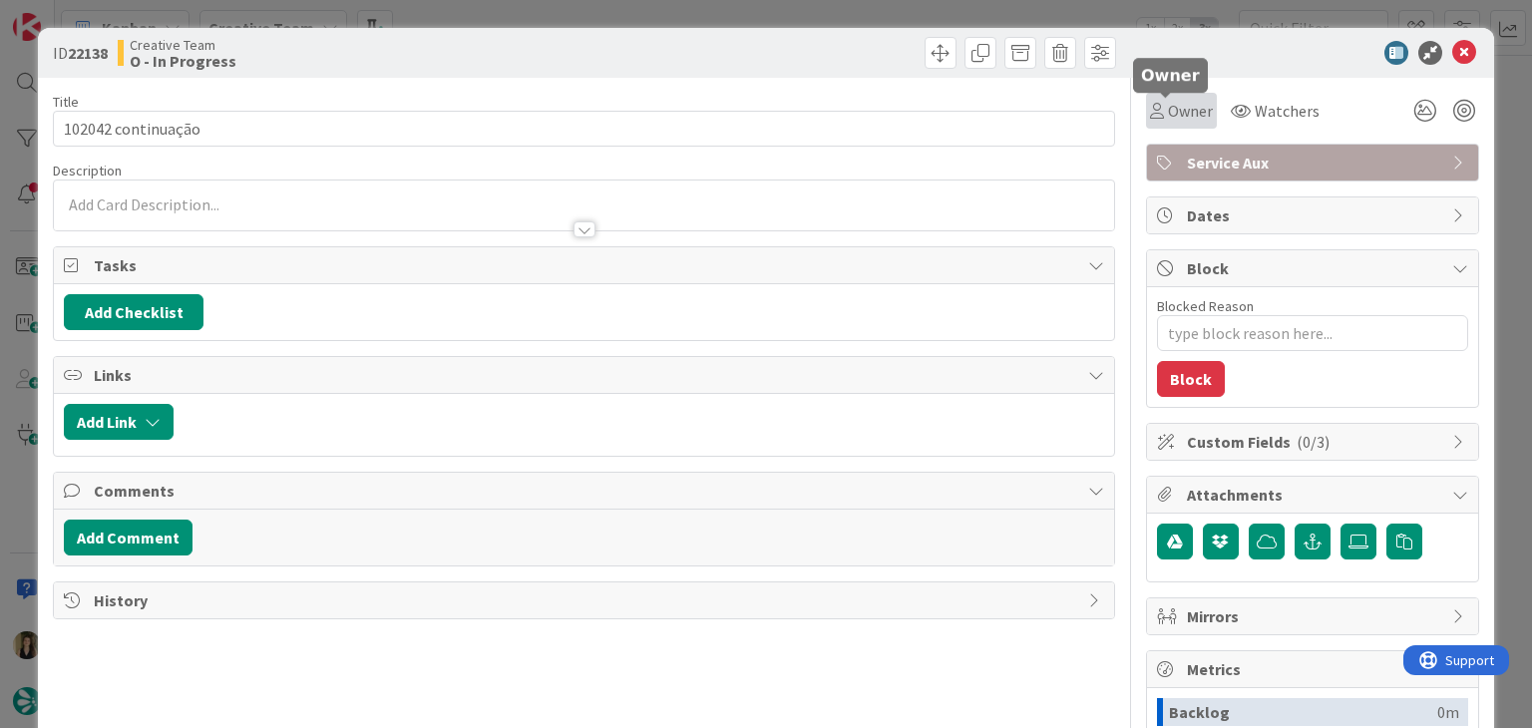
click at [1168, 110] on span "Owner" at bounding box center [1190, 111] width 45 height 24
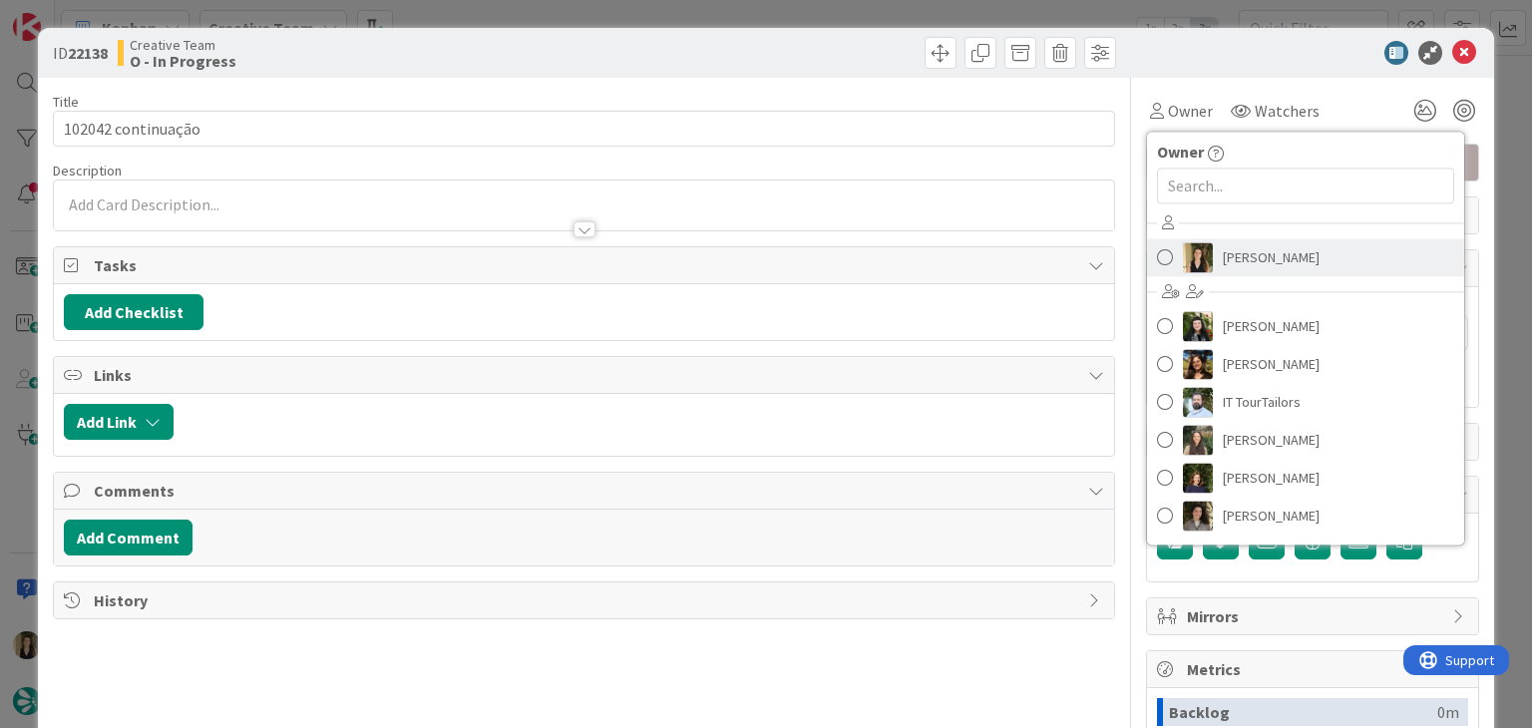
click at [1253, 245] on span "[PERSON_NAME]" at bounding box center [1271, 257] width 97 height 30
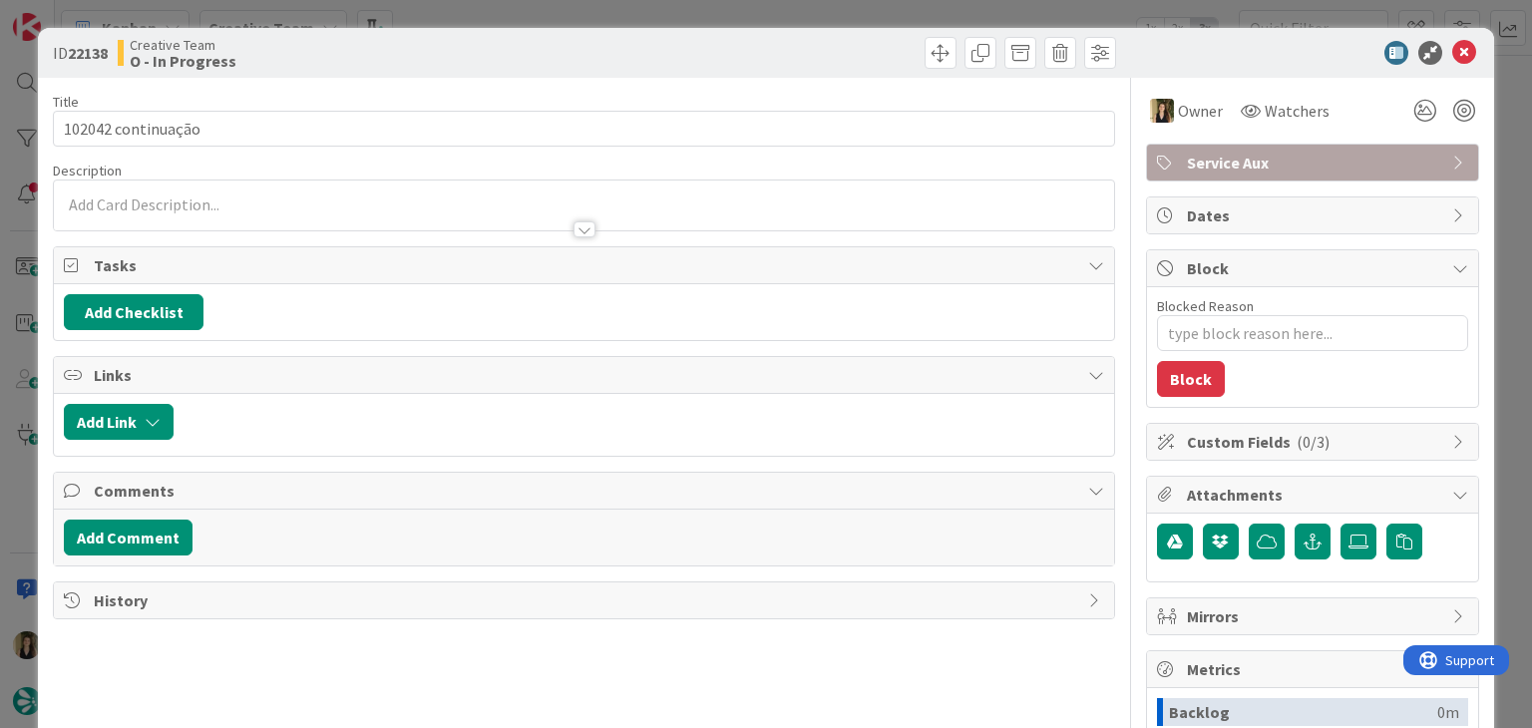
drag, startPoint x: 463, startPoint y: 201, endPoint x: 419, endPoint y: 217, distance: 46.7
click at [461, 201] on div at bounding box center [584, 206] width 1060 height 50
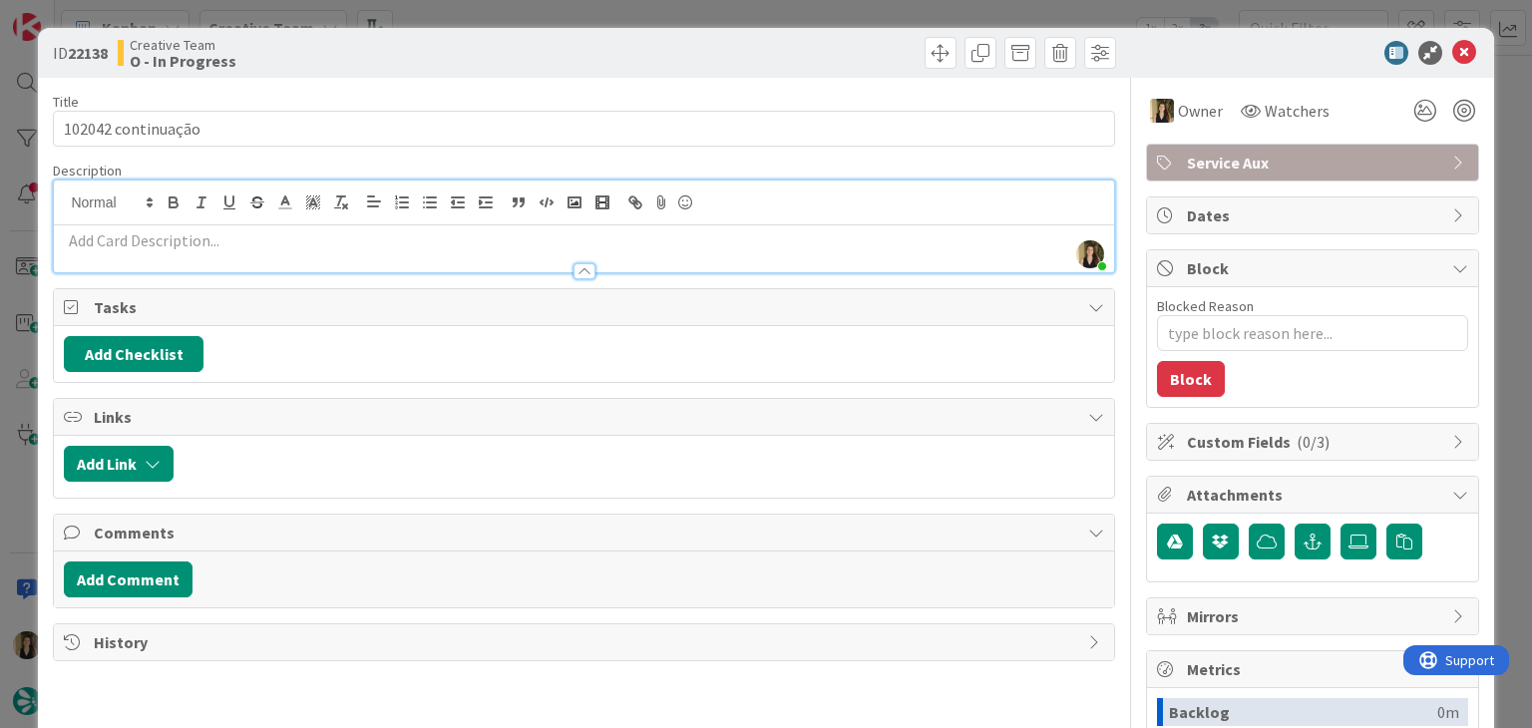
click at [392, 237] on p at bounding box center [584, 240] width 1040 height 23
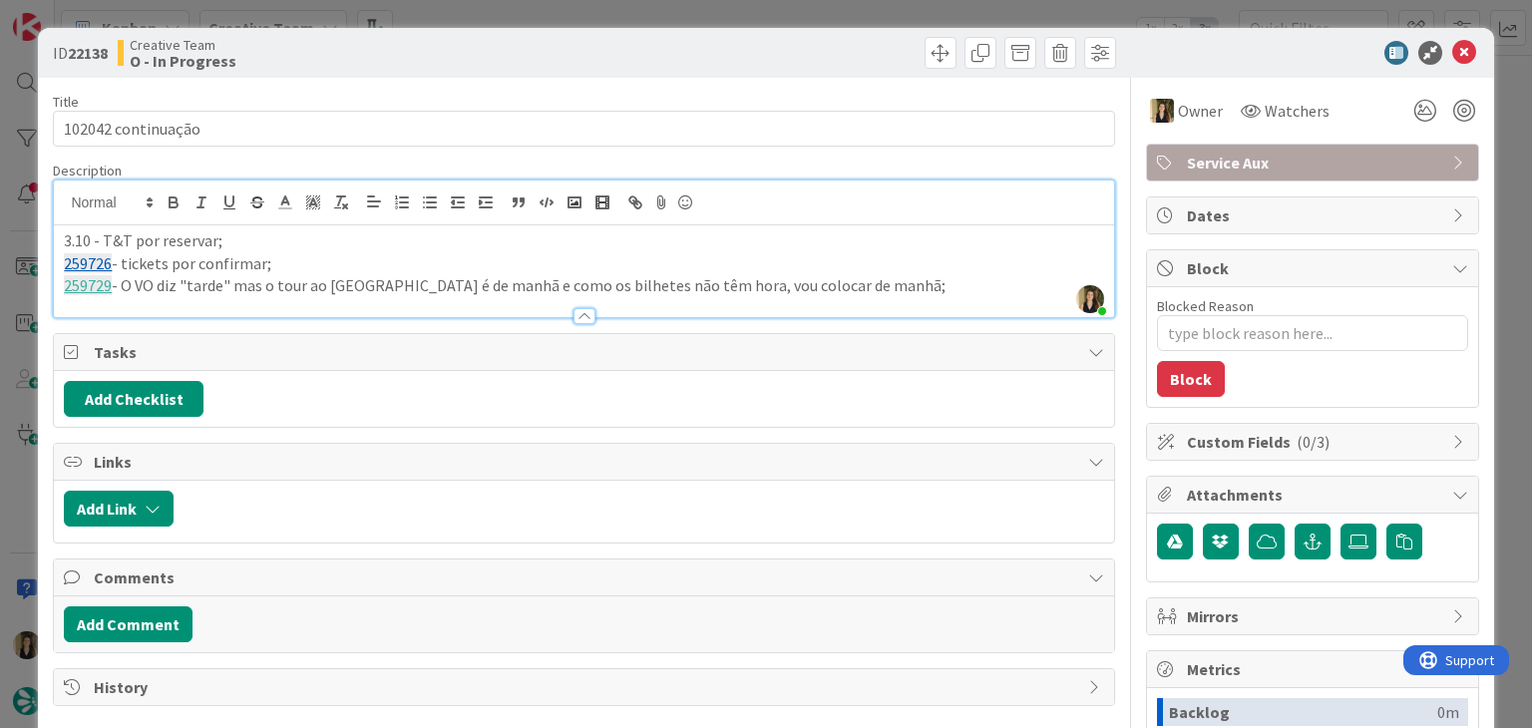
click at [508, 59] on div "Creative Team O - In Progress" at bounding box center [349, 53] width 462 height 32
type textarea "x"
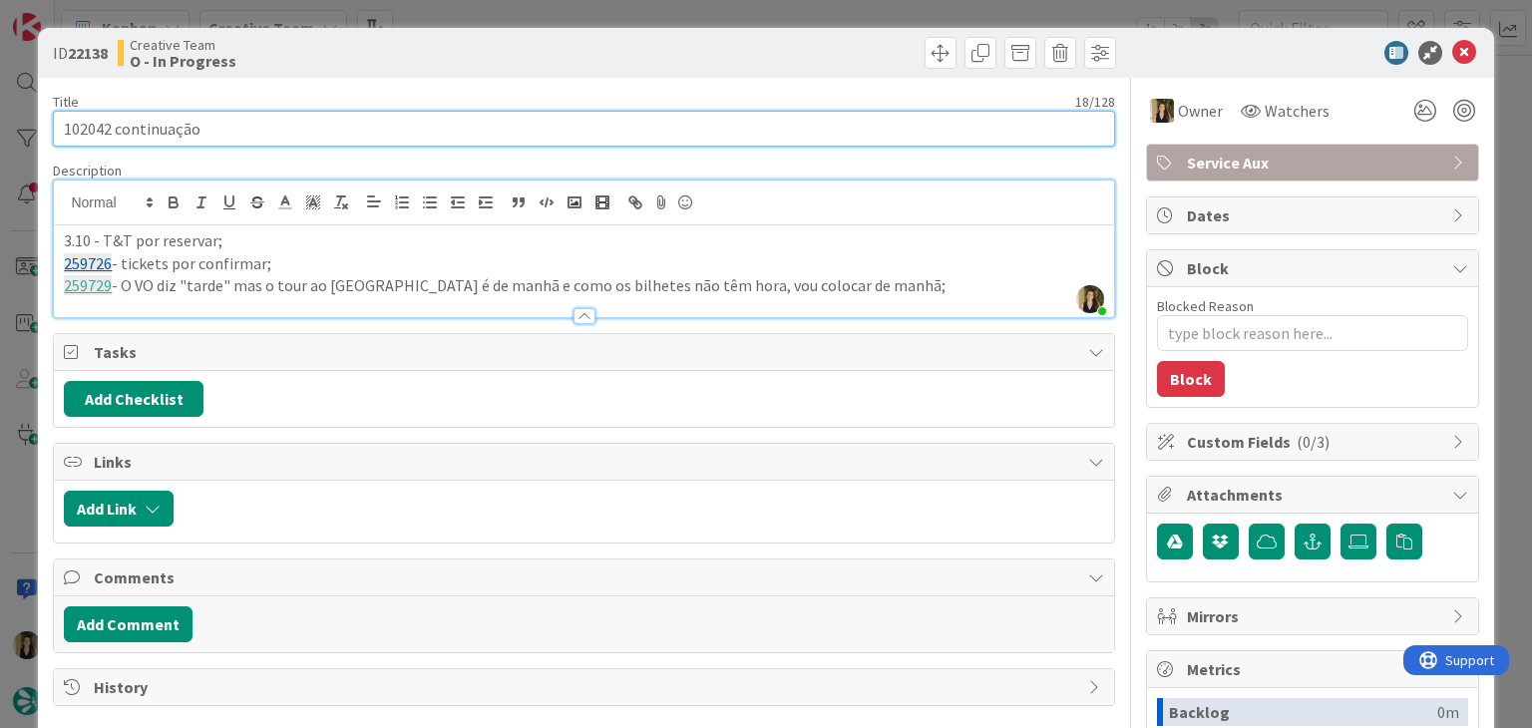
click at [76, 129] on input "102042 continuação" at bounding box center [584, 129] width 1062 height 36
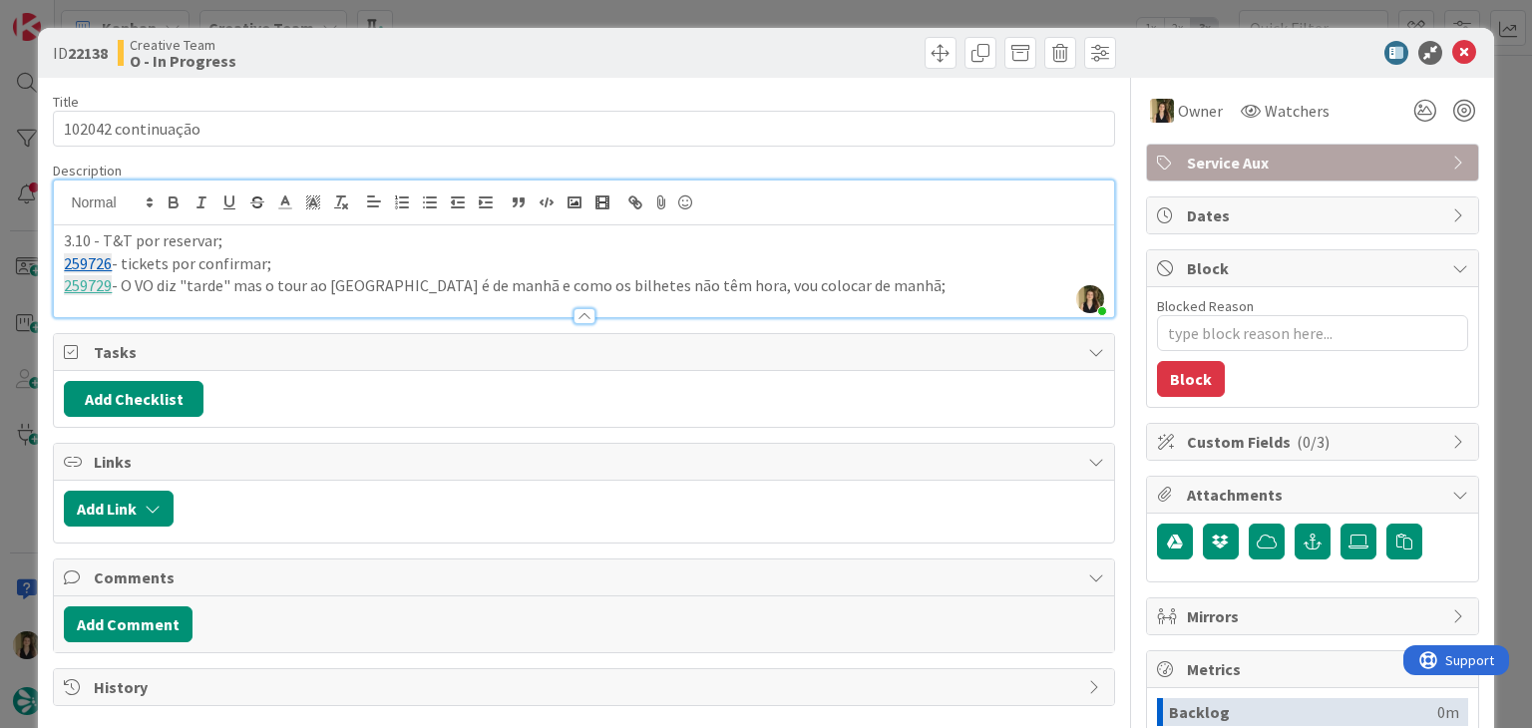
click at [925, 284] on p "259729 - O VO diz "tarde" mas o tour ao Mont Saint Michel é de manhã e como os …" at bounding box center [584, 285] width 1040 height 23
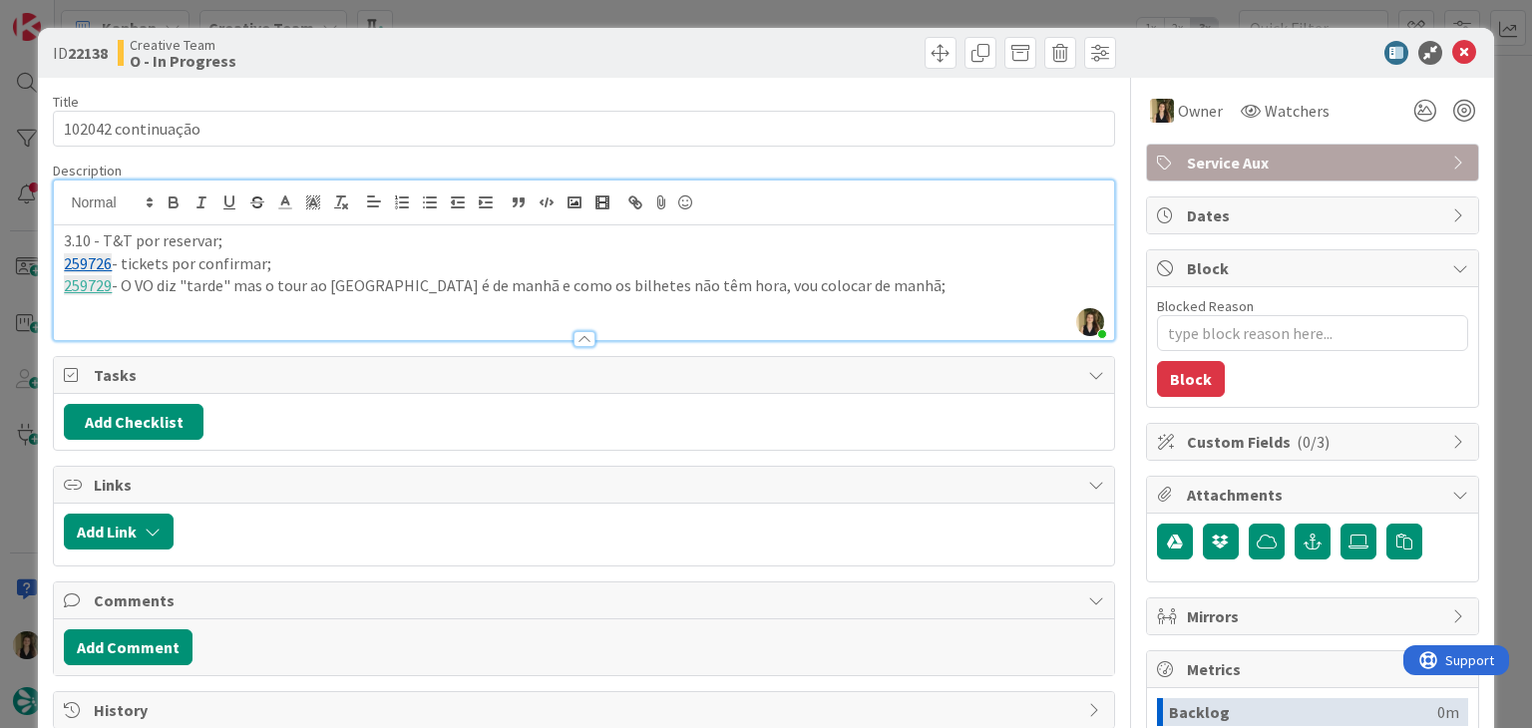
paste div
click at [333, 308] on p "259735 - Tickets de Chenonceau não está no sigav:" at bounding box center [584, 308] width 1040 height 23
click at [452, 316] on p "259735 - Tickets de Chenonceau não estão no sigav:" at bounding box center [584, 308] width 1040 height 23
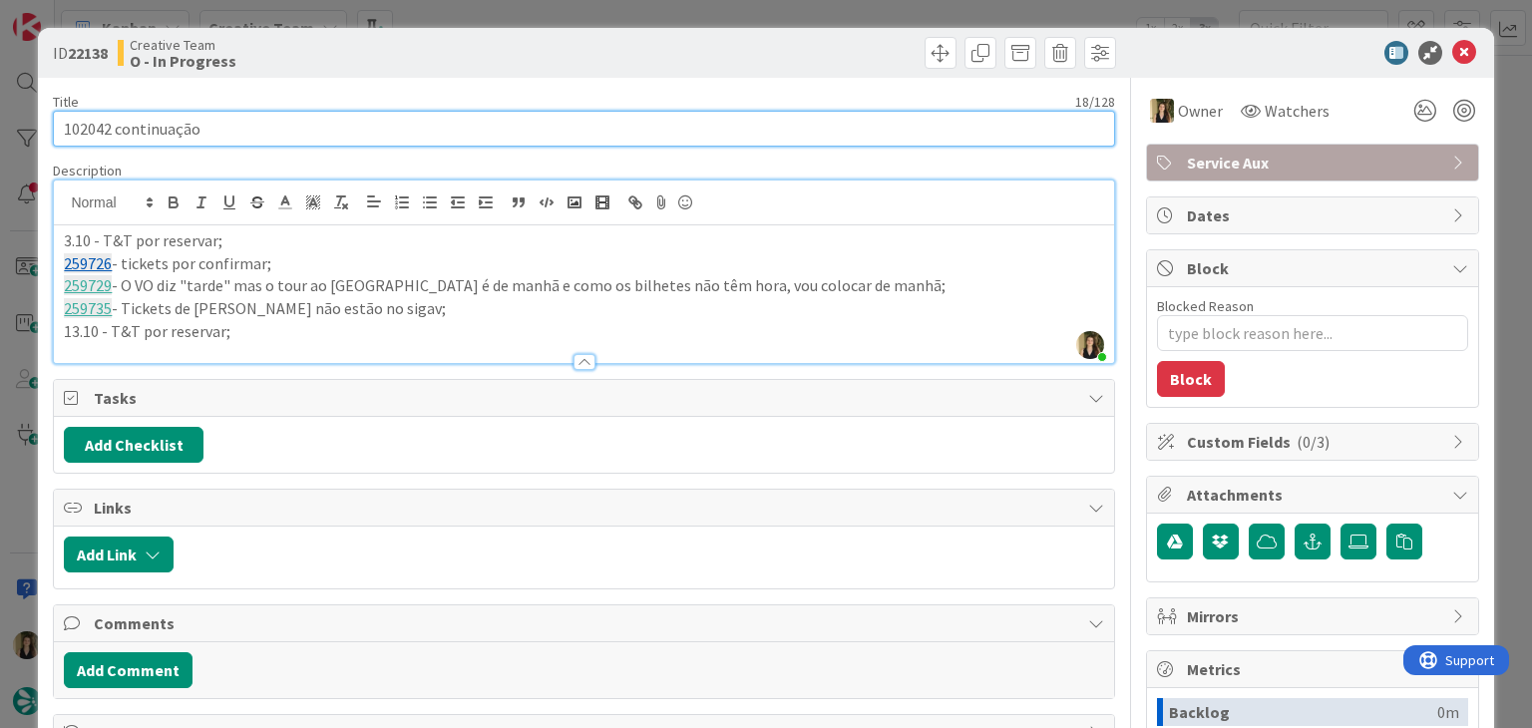
click at [95, 130] on input "102042 continuação" at bounding box center [584, 129] width 1062 height 36
click at [94, 129] on input "102042 continuação" at bounding box center [584, 129] width 1062 height 36
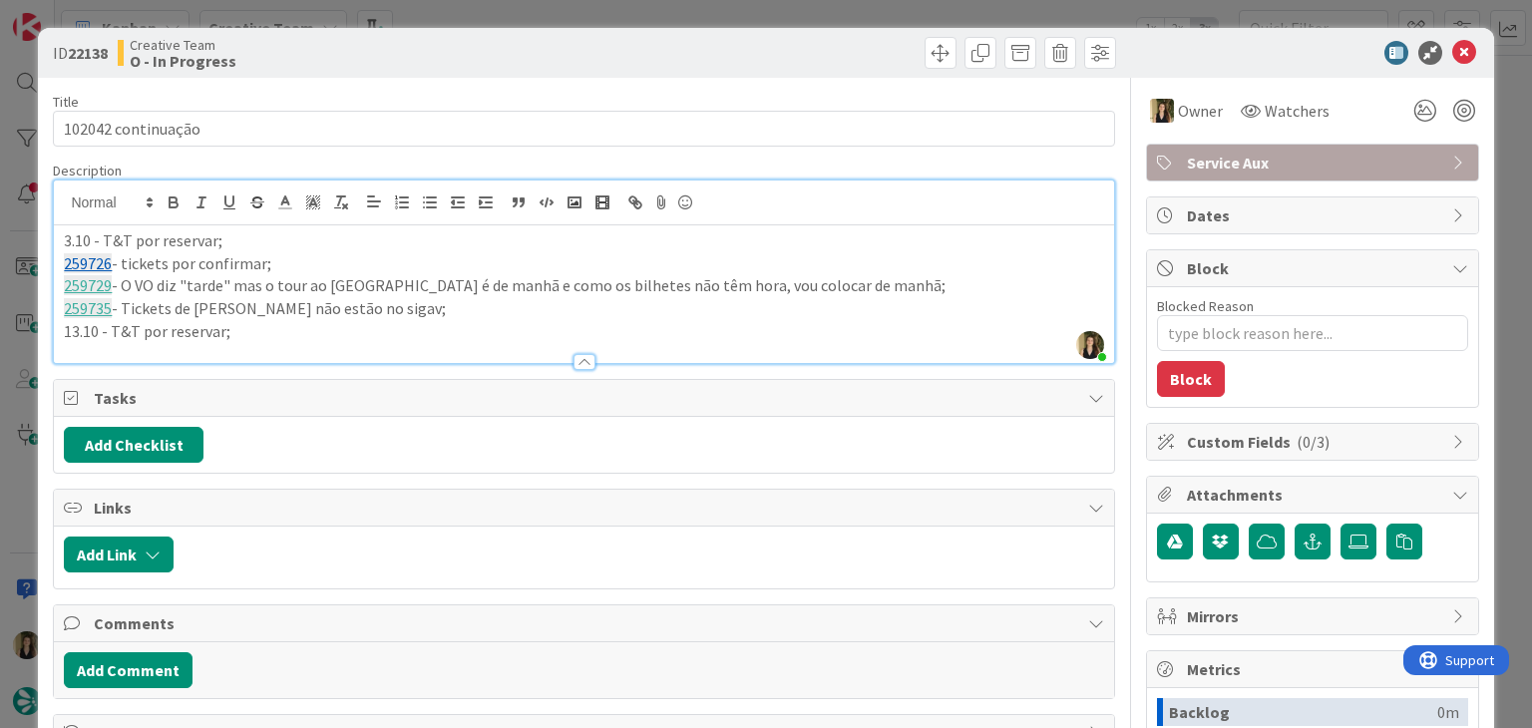
drag, startPoint x: 506, startPoint y: 51, endPoint x: 508, endPoint y: 27, distance: 24.0
click at [506, 49] on div "Creative Team O - In Progress" at bounding box center [349, 53] width 462 height 32
click at [523, 19] on div "ID 22138 Creative Team O - In Progress Title 18 / 128 102042 continuação Descri…" at bounding box center [766, 364] width 1532 height 728
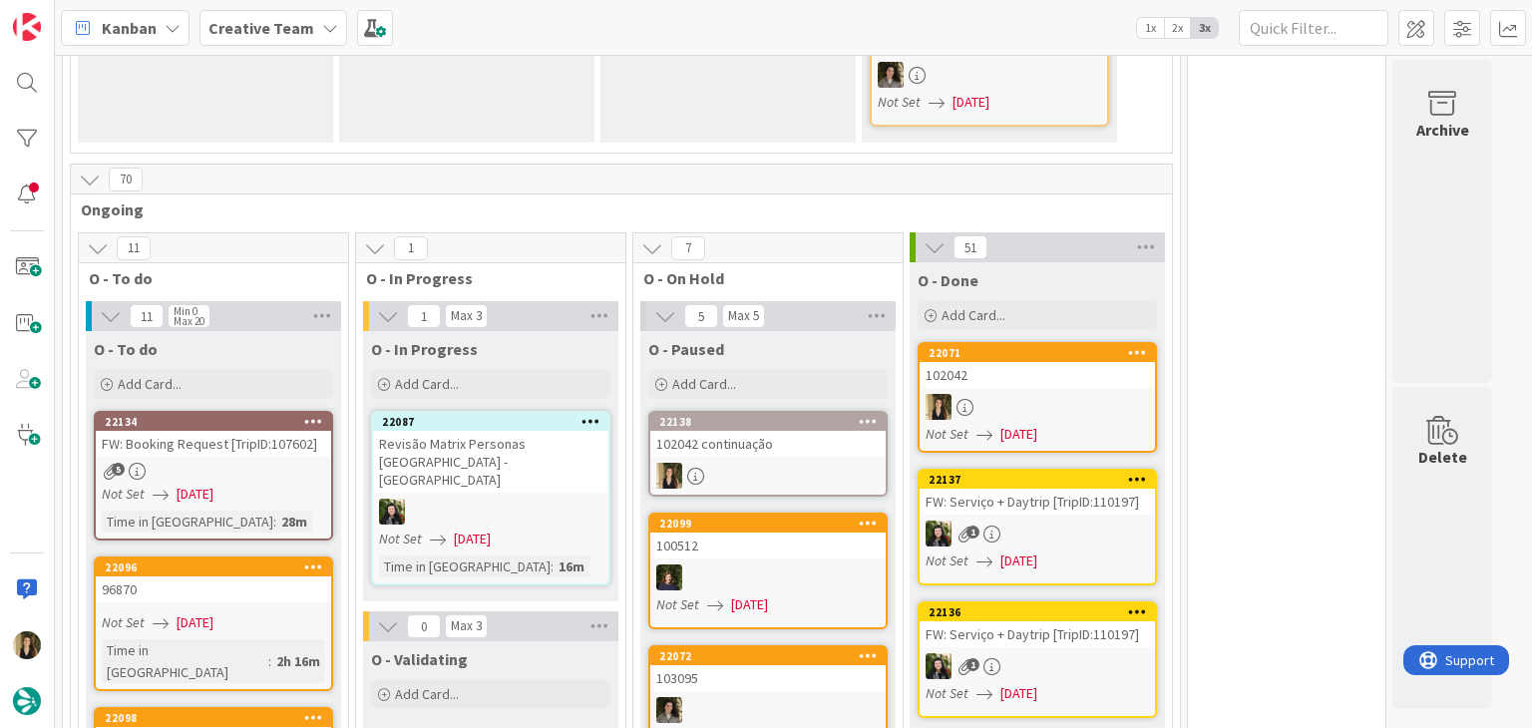
click at [493, 369] on div "Add Card..." at bounding box center [490, 384] width 239 height 30
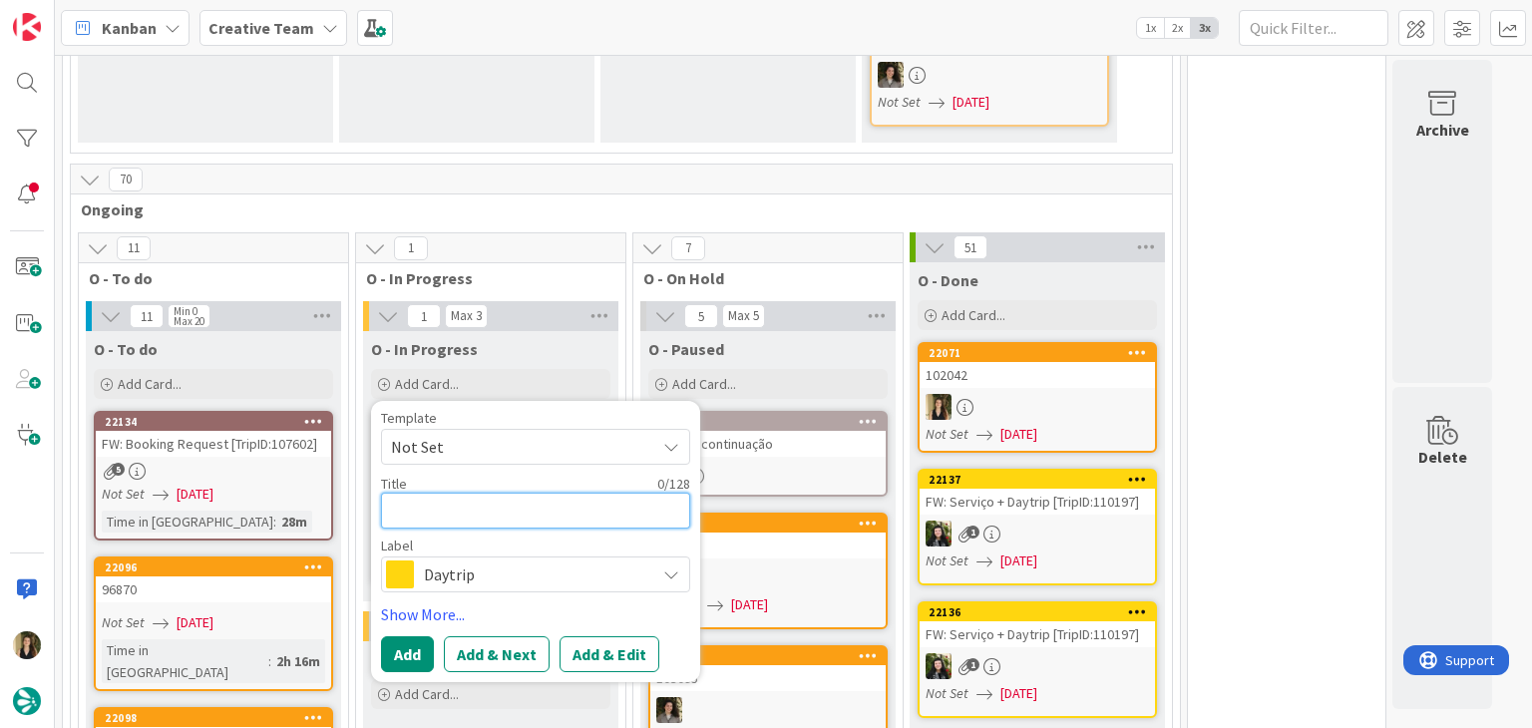
paste textarea "102042"
type textarea "x"
type textarea "102042"
click at [511, 440] on div "Template Not Set Title 6 / 128 102042 Label Daytrip Accommodation Accommodation…" at bounding box center [535, 502] width 309 height 182
click at [409, 637] on button "Add" at bounding box center [407, 655] width 53 height 36
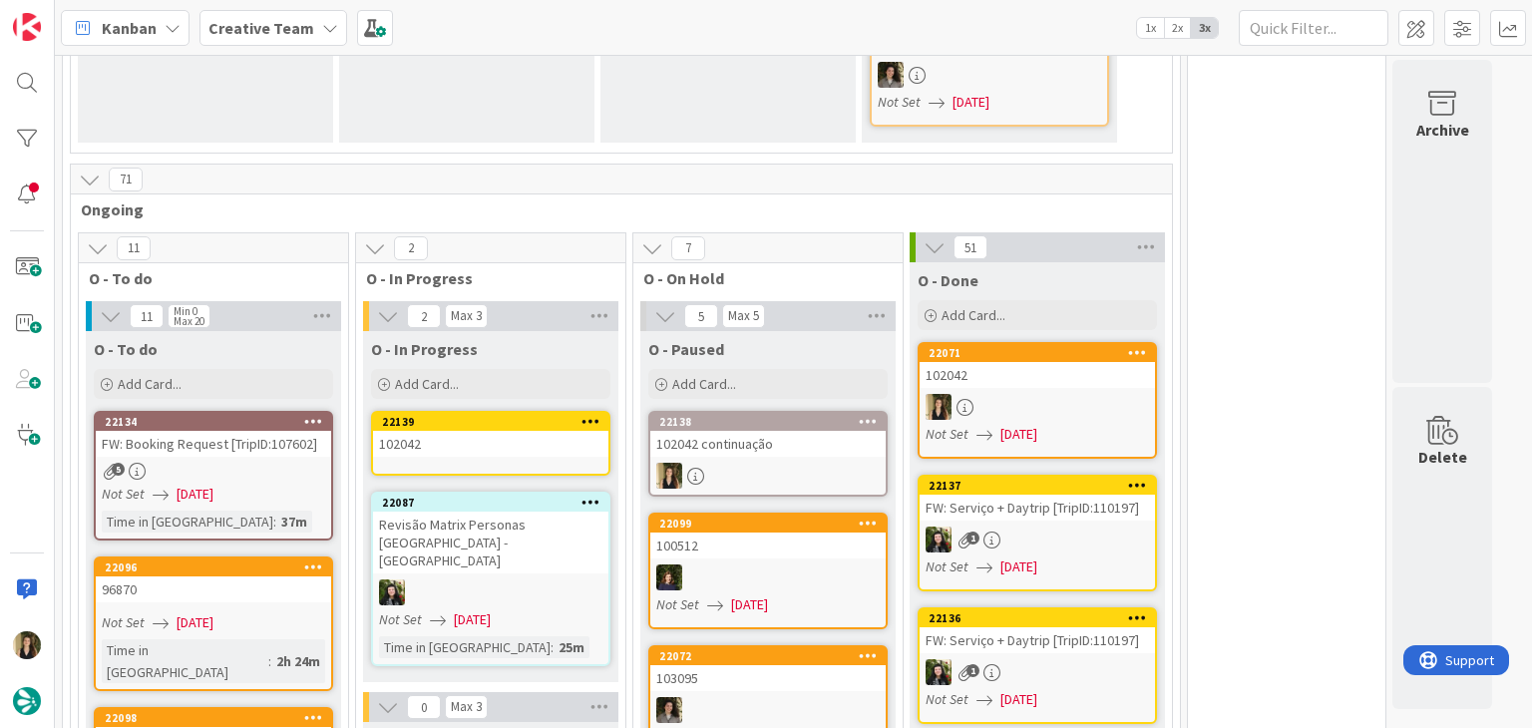
click at [475, 431] on div "102042" at bounding box center [490, 444] width 235 height 26
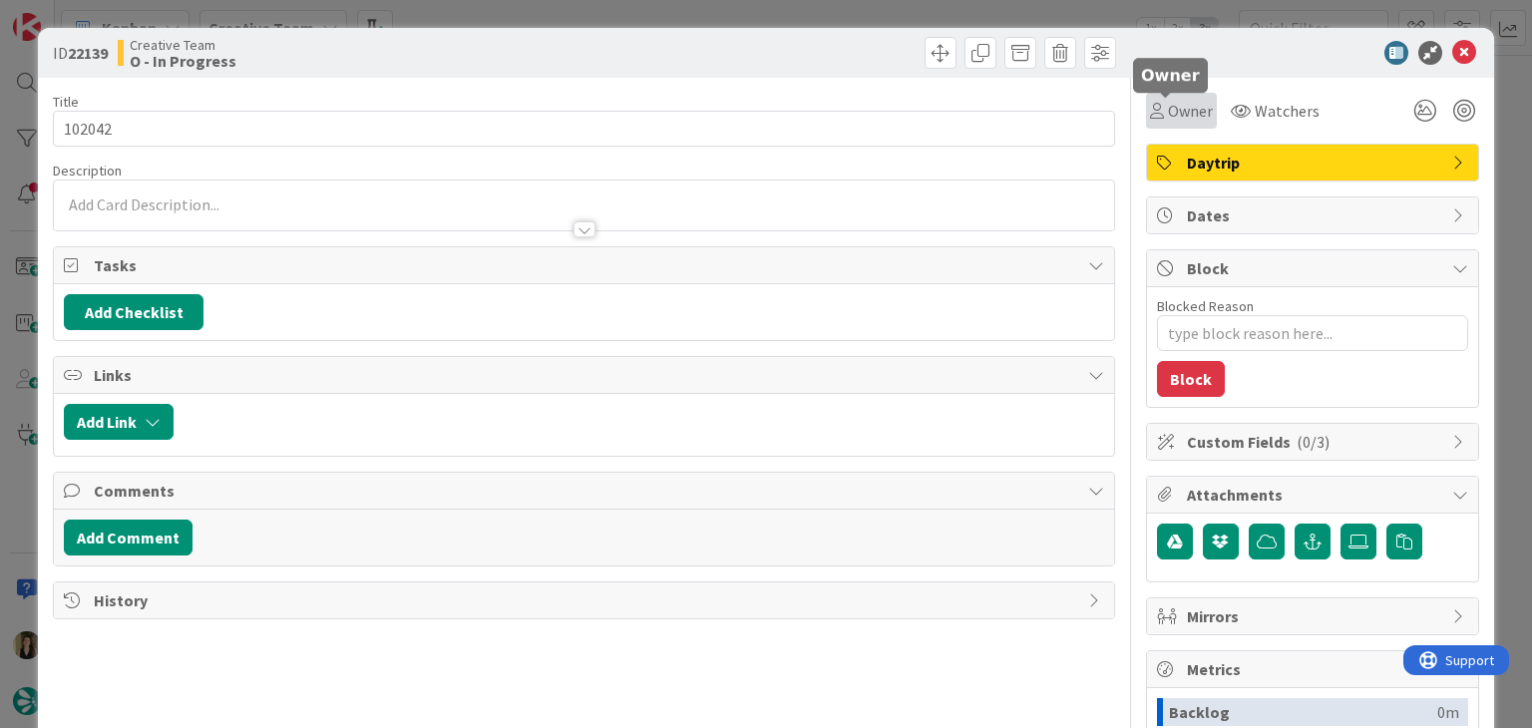
click at [1168, 105] on span "Owner" at bounding box center [1190, 111] width 45 height 24
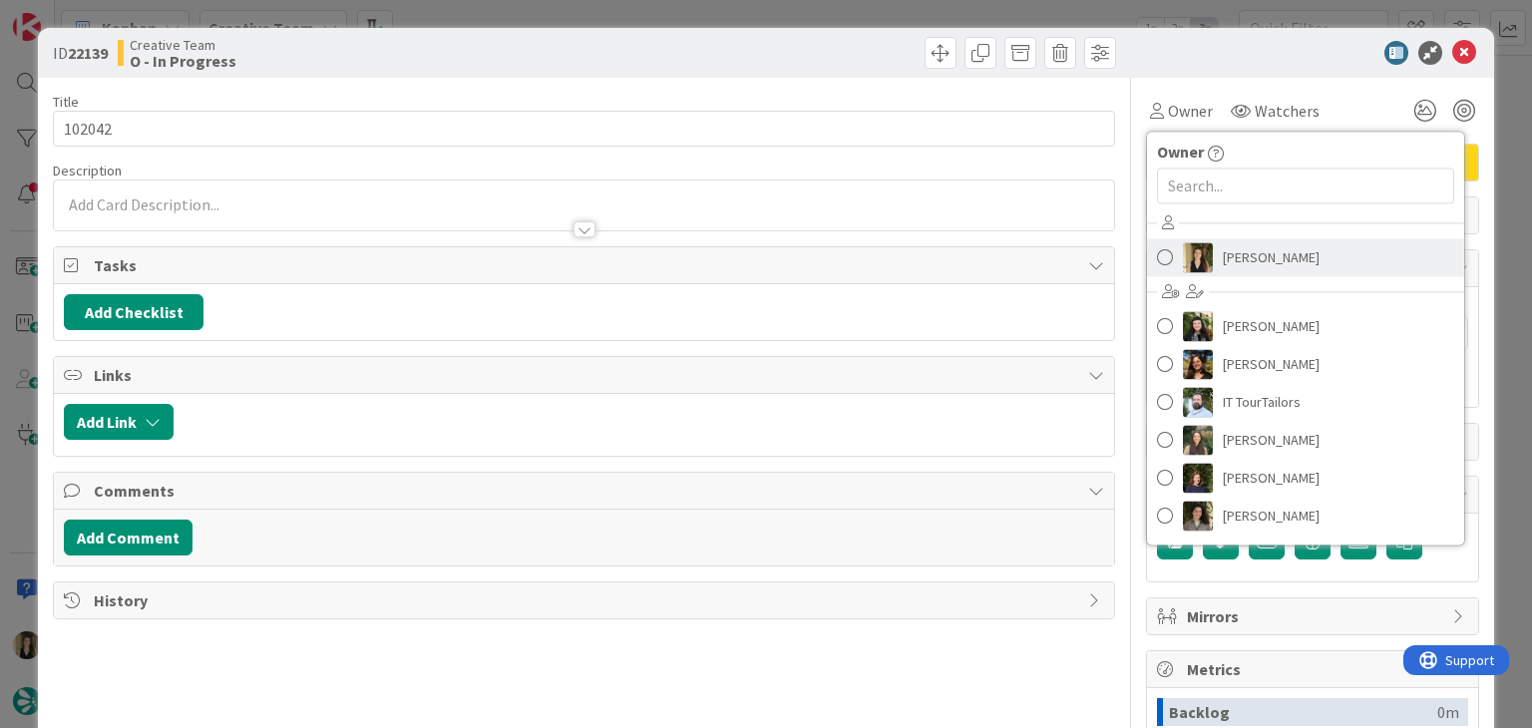
click at [1268, 274] on link "[PERSON_NAME]" at bounding box center [1305, 257] width 317 height 38
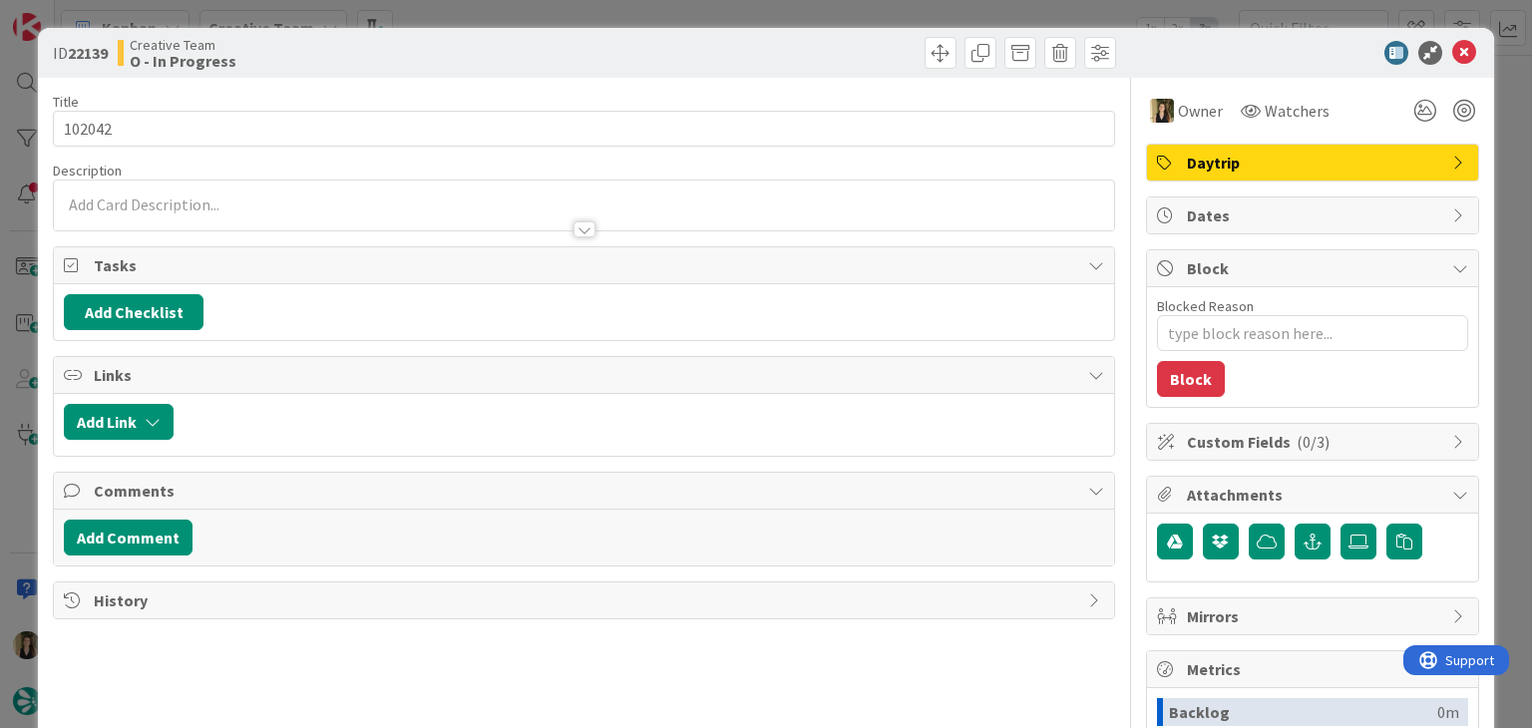
drag, startPoint x: 815, startPoint y: 47, endPoint x: 798, endPoint y: 19, distance: 32.7
click at [809, 43] on div at bounding box center [853, 53] width 527 height 32
click at [795, 13] on div "ID 22139 Creative Team O - In Progress Title 6 / 128 102042 Description Owner W…" at bounding box center [766, 364] width 1532 height 728
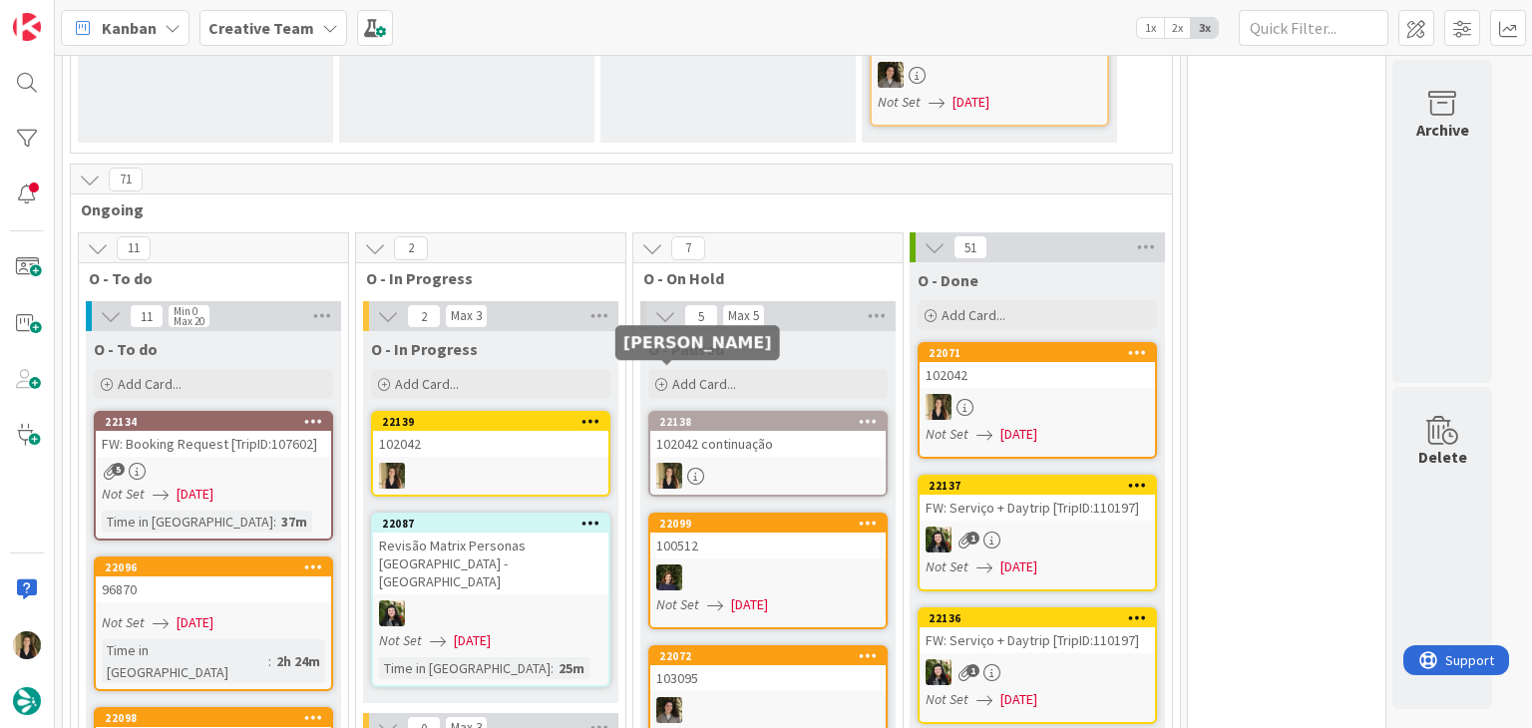
click at [741, 431] on div "102042 continuação" at bounding box center [768, 444] width 235 height 26
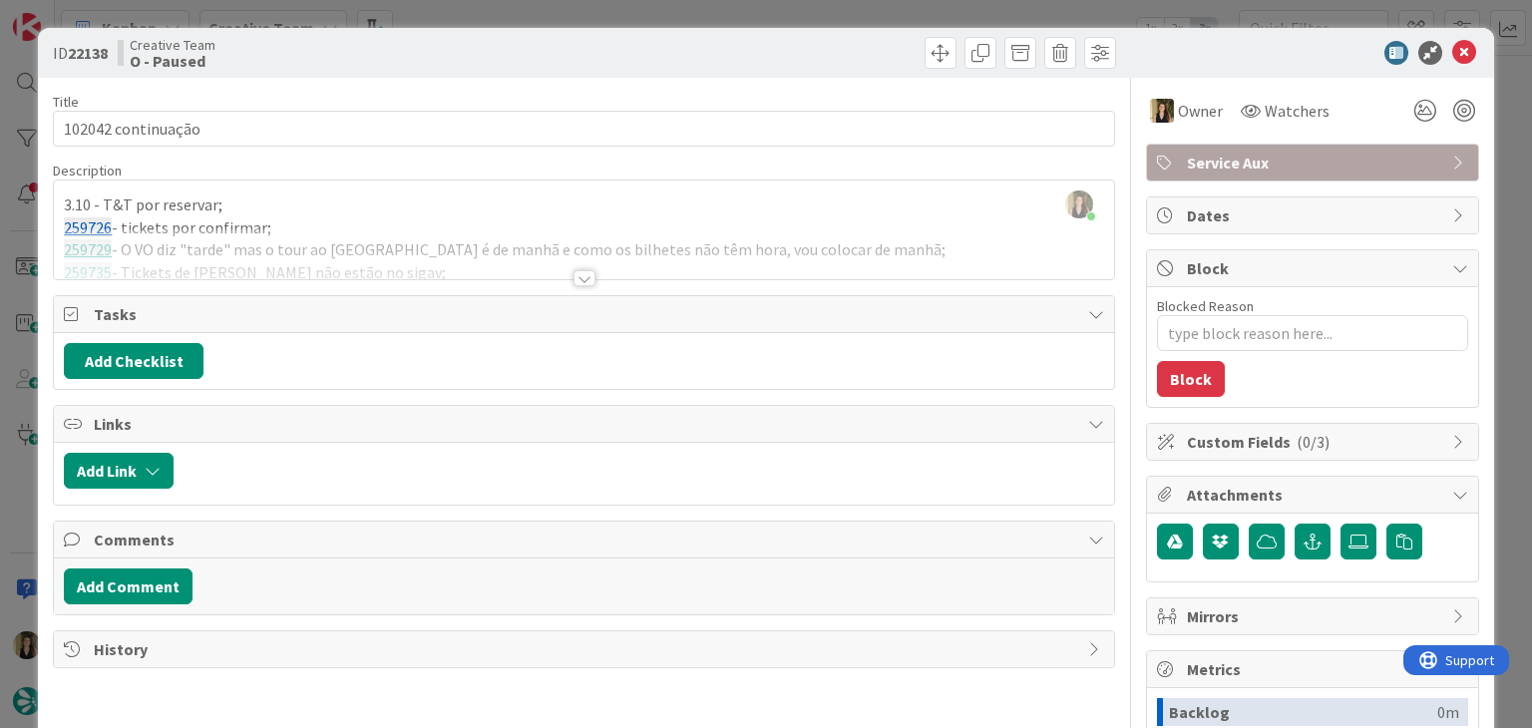
click at [480, 8] on div "ID 22138 Creative Team O - Paused Title 18 / 128 102042 continuação Description…" at bounding box center [766, 364] width 1532 height 728
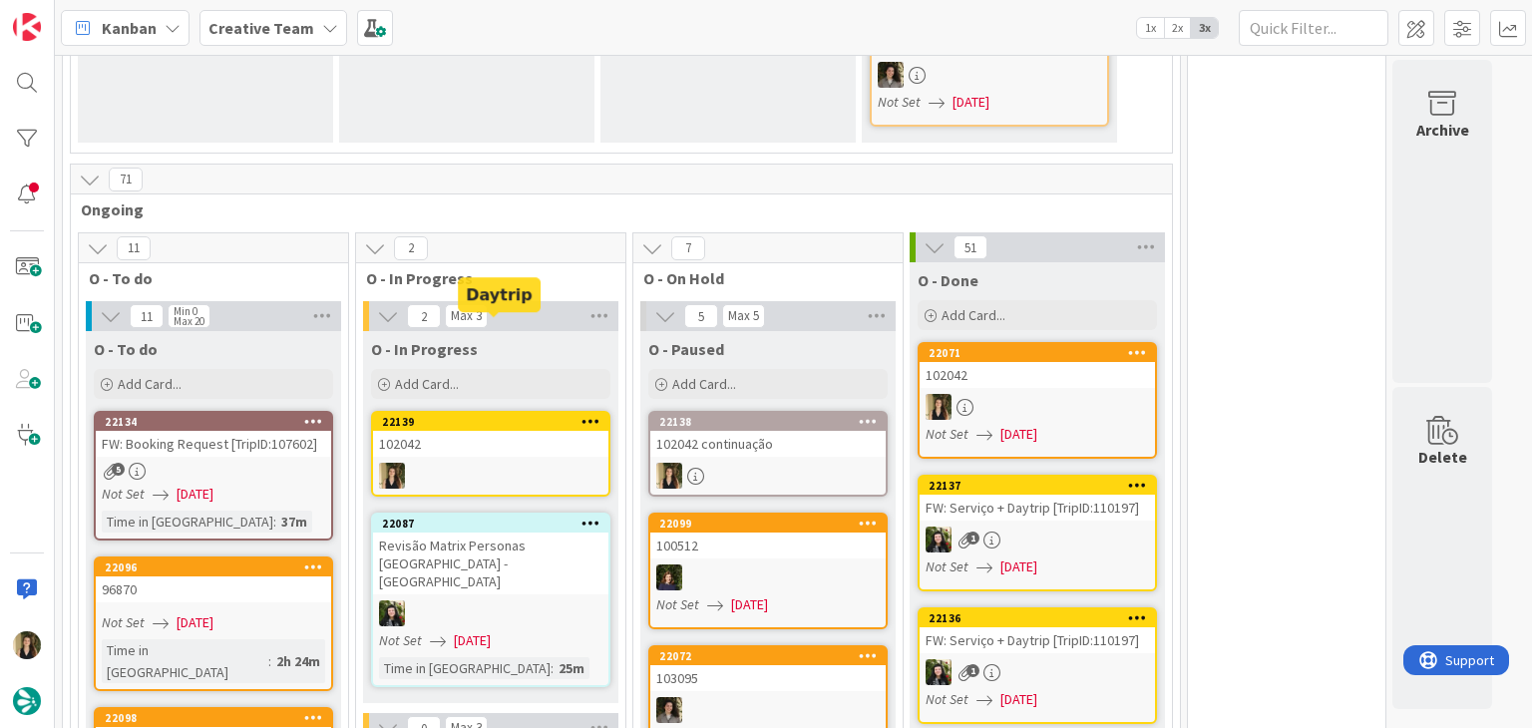
click at [504, 431] on div "102042" at bounding box center [490, 444] width 235 height 26
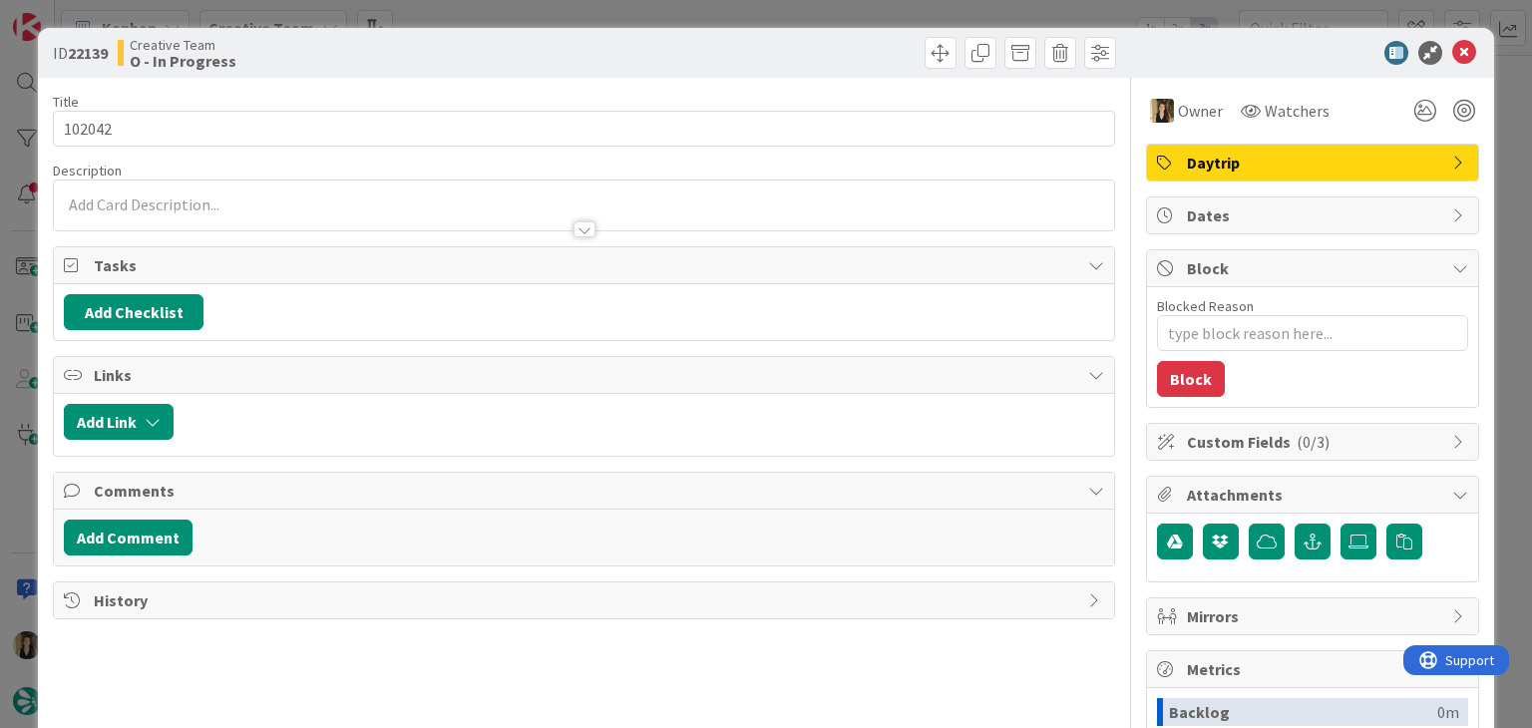
click at [242, 219] on div at bounding box center [584, 220] width 1060 height 21
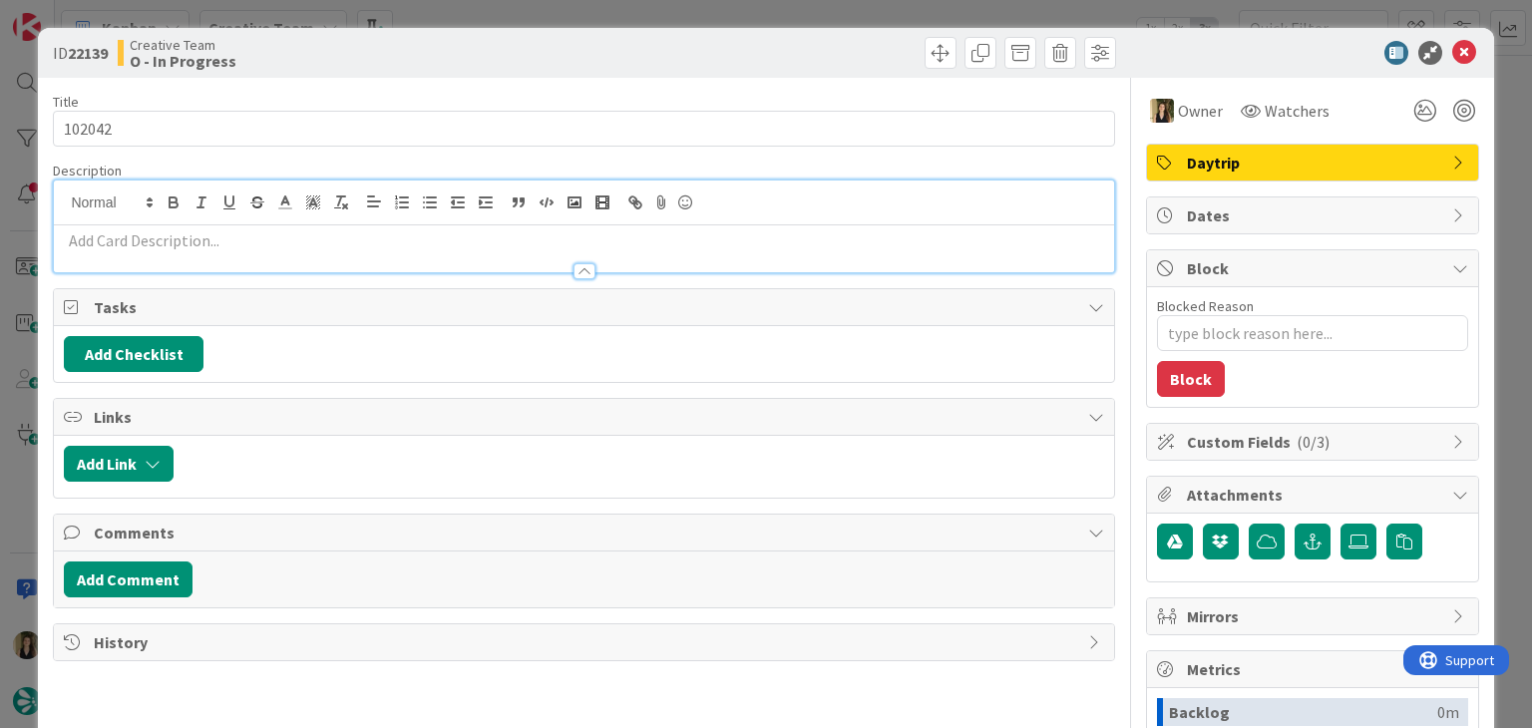
click at [244, 248] on p at bounding box center [584, 240] width 1040 height 23
paste div
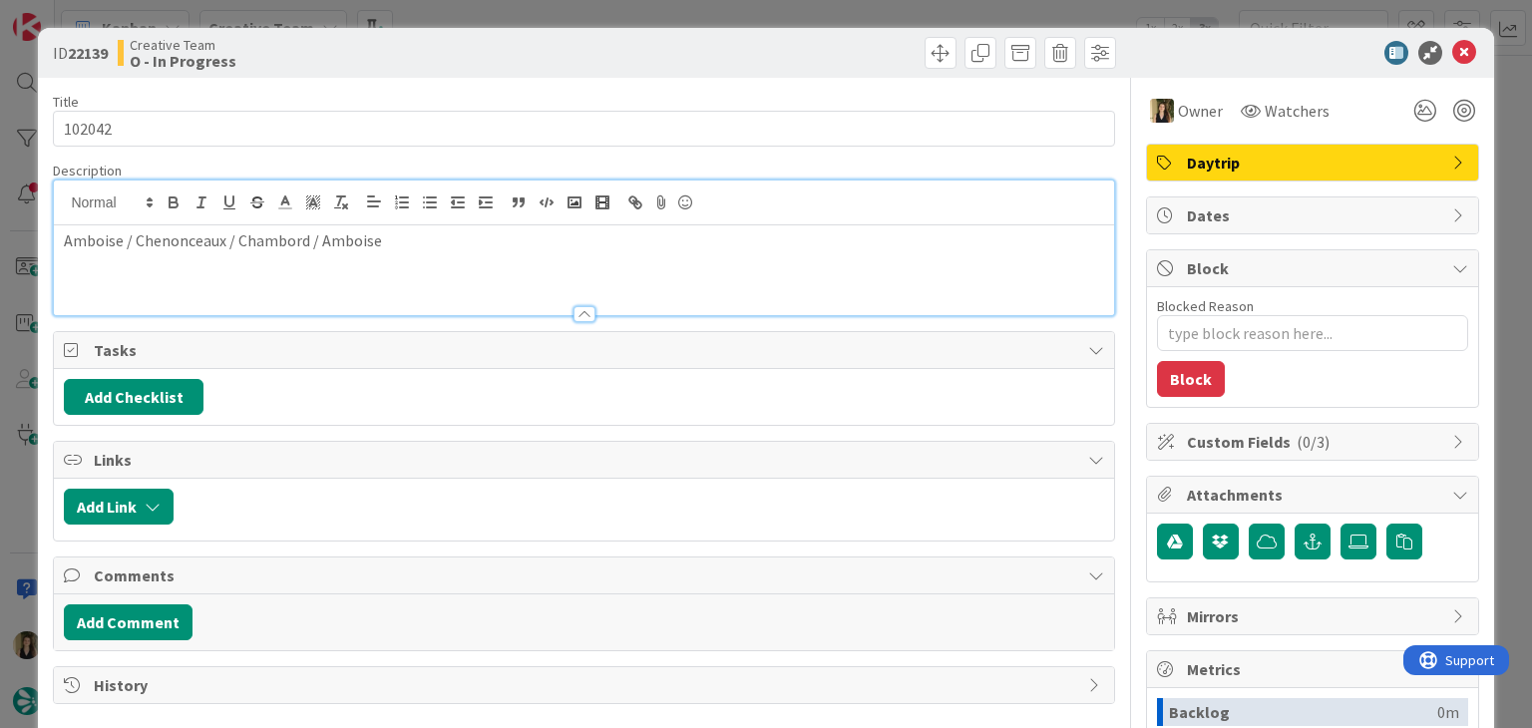
click at [188, 242] on p "Amboise / Chenonceaux / Chambord / Amboise" at bounding box center [584, 240] width 1040 height 23
type textarea "x"
drag, startPoint x: 219, startPoint y: 236, endPoint x: 387, endPoint y: 193, distance: 173.3
click at [217, 236] on p "Amboise / Chambord / Amboise" at bounding box center [584, 240] width 1040 height 23
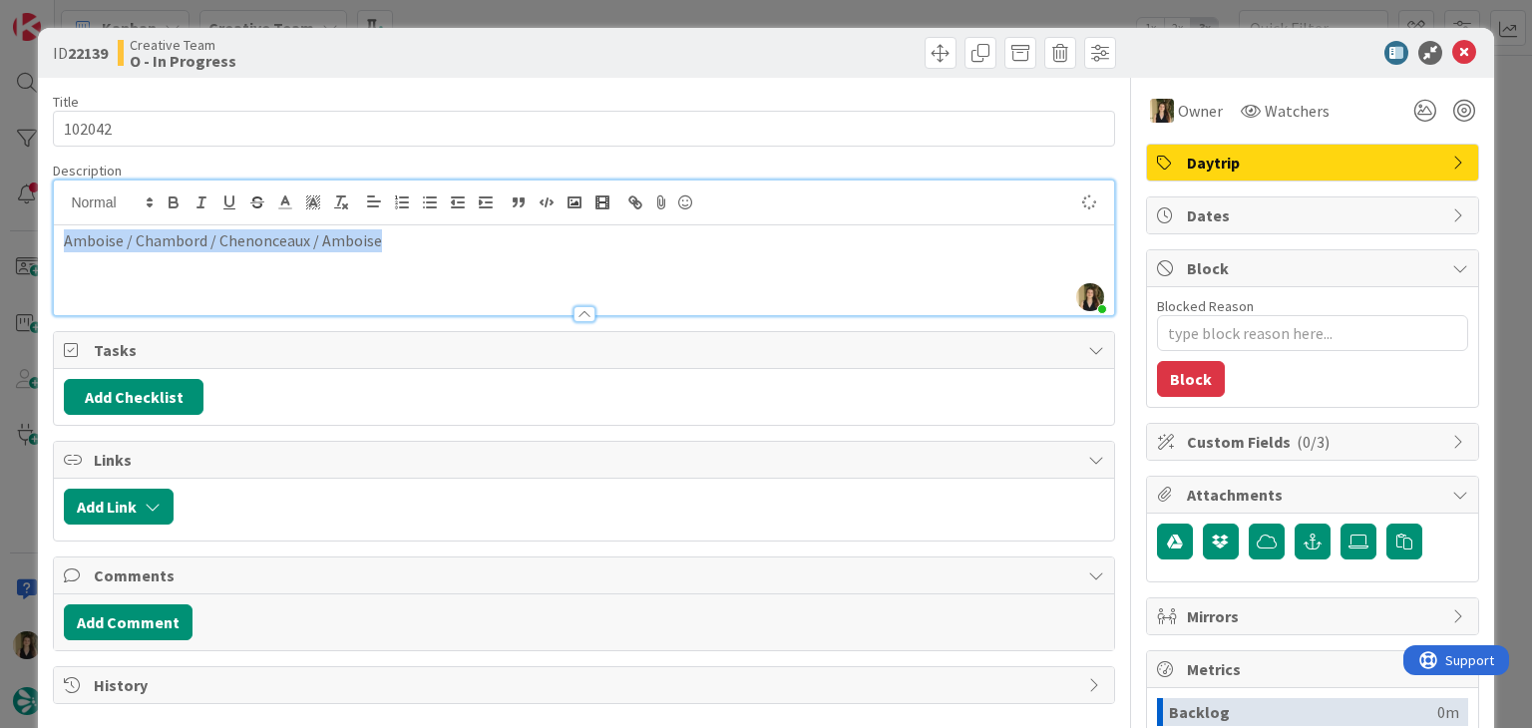
drag, startPoint x: 419, startPoint y: 234, endPoint x: 11, endPoint y: 244, distance: 408.2
click at [14, 245] on div "ID 22139 Creative Team O - In Progress Title 6 / 128 102042 Description Sofia P…" at bounding box center [766, 364] width 1532 height 728
copy p "Amboise / Chambord / Chenonceaux / Amboise"
click at [590, 37] on div at bounding box center [853, 53] width 527 height 32
click at [587, 9] on div "ID 22139 Creative Team O - In Progress Title 6 / 128 102042 Description Sofia P…" at bounding box center [766, 364] width 1532 height 728
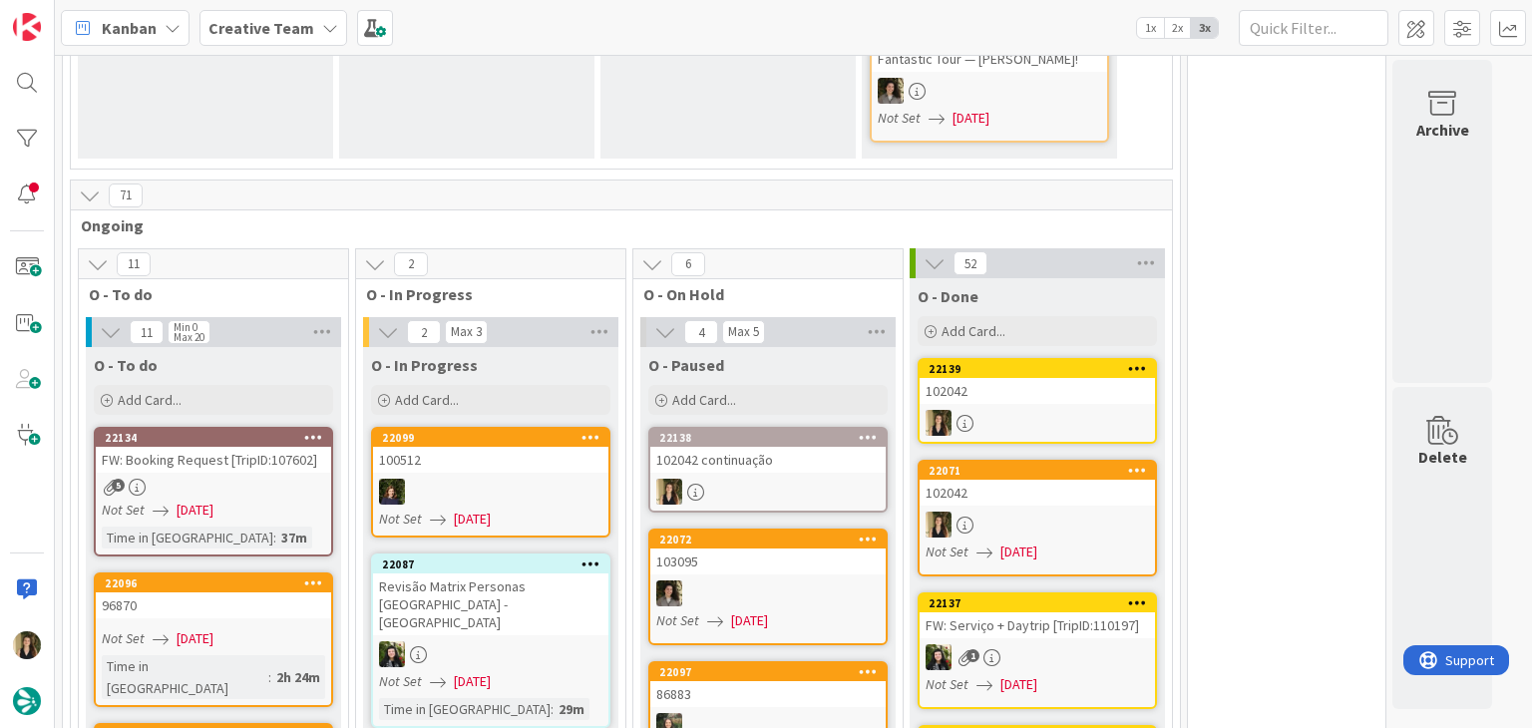
click at [802, 447] on div "102042 continuação" at bounding box center [768, 460] width 235 height 26
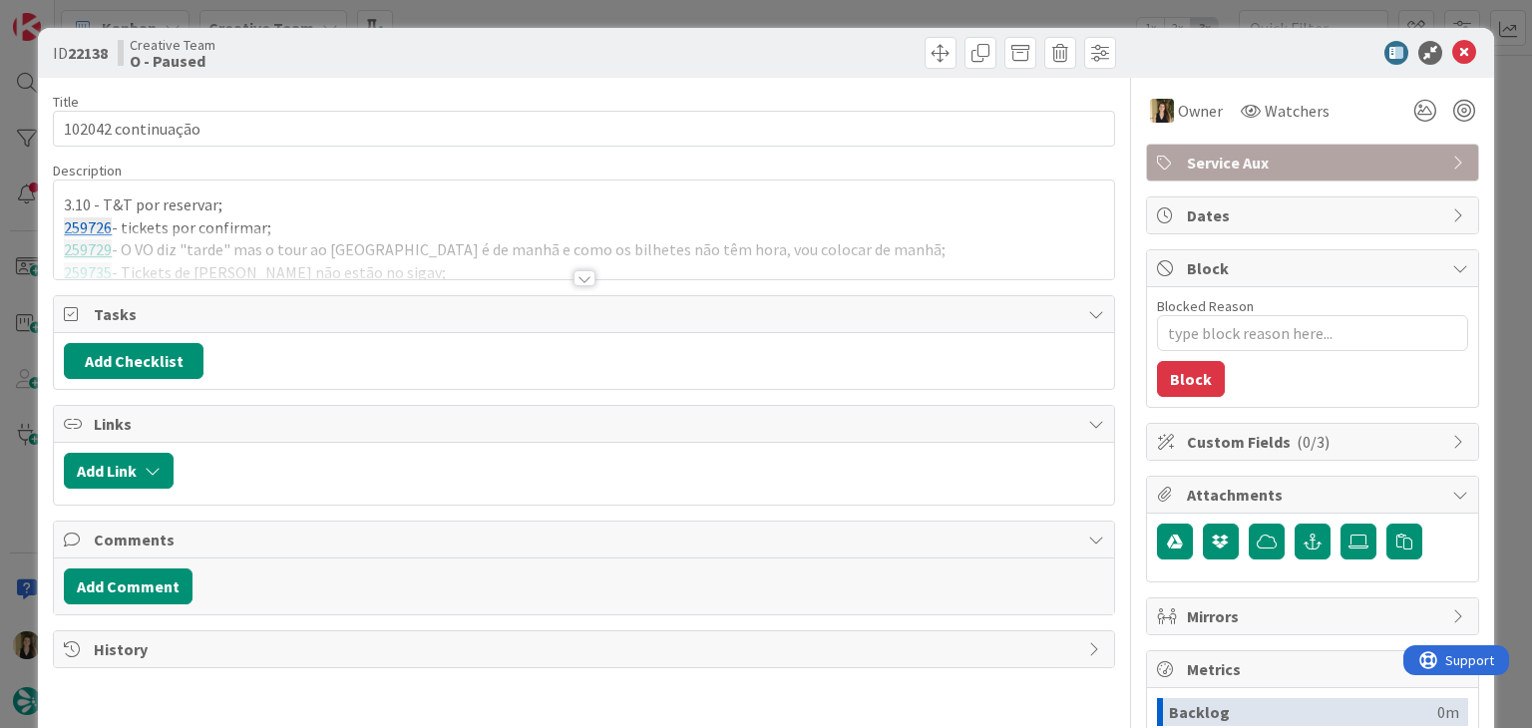
click at [852, 37] on div "ID 22138 Creative Team O - Paused" at bounding box center [766, 53] width 1456 height 50
drag, startPoint x: 843, startPoint y: 12, endPoint x: 768, endPoint y: 117, distance: 128.7
click at [842, 11] on div "ID 22138 Creative Team O - Paused Title 18 / 128 102042 continuação Description…" at bounding box center [766, 364] width 1532 height 728
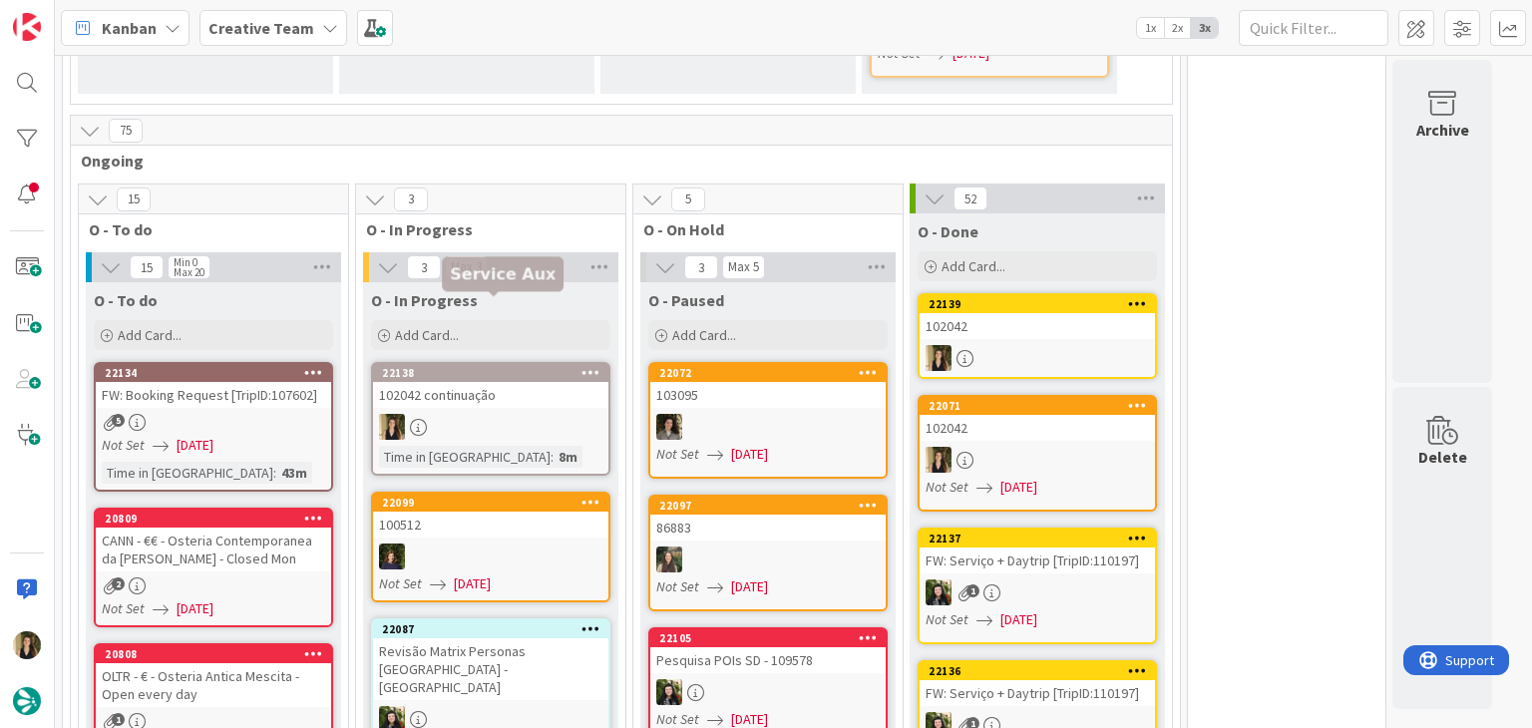
scroll to position [1417, 0]
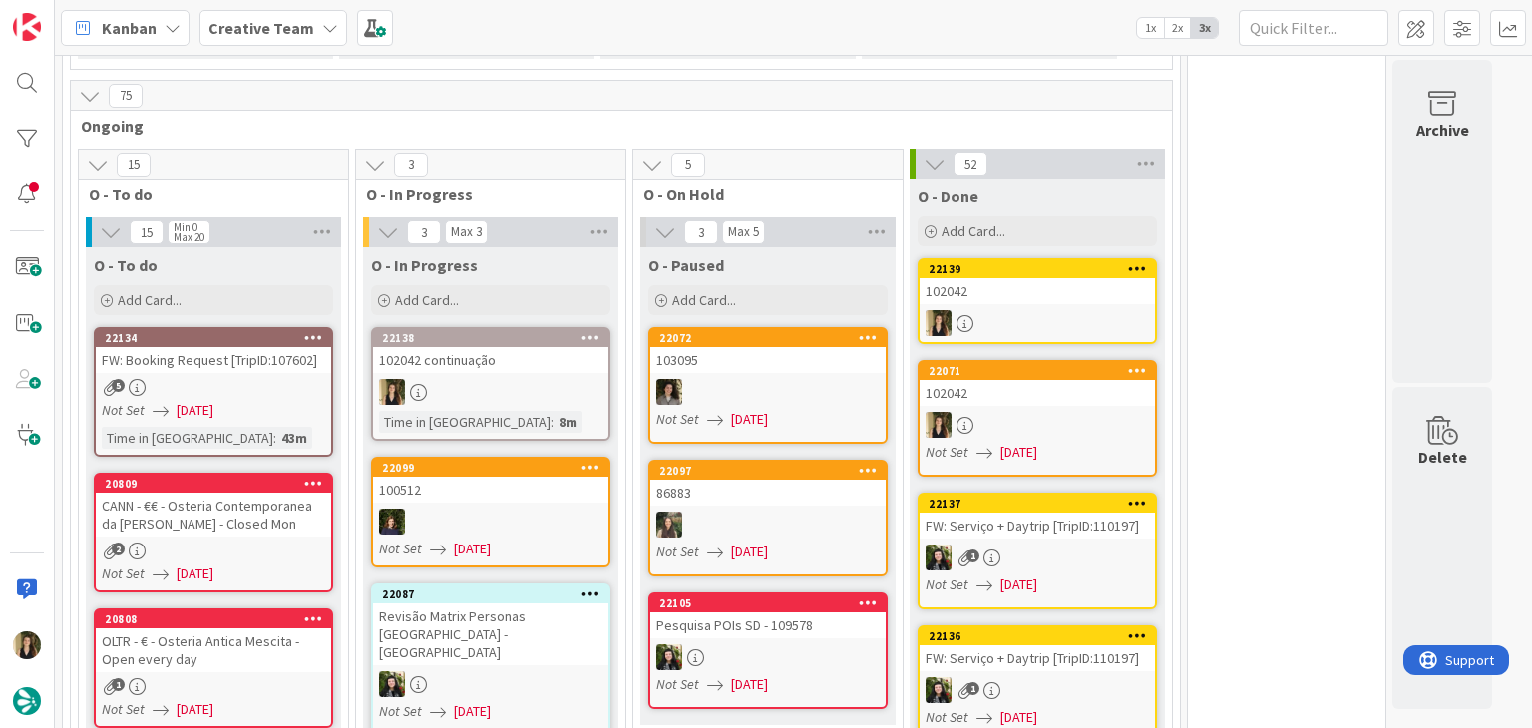
click at [518, 411] on div "Time in Column : 8m" at bounding box center [490, 422] width 223 height 22
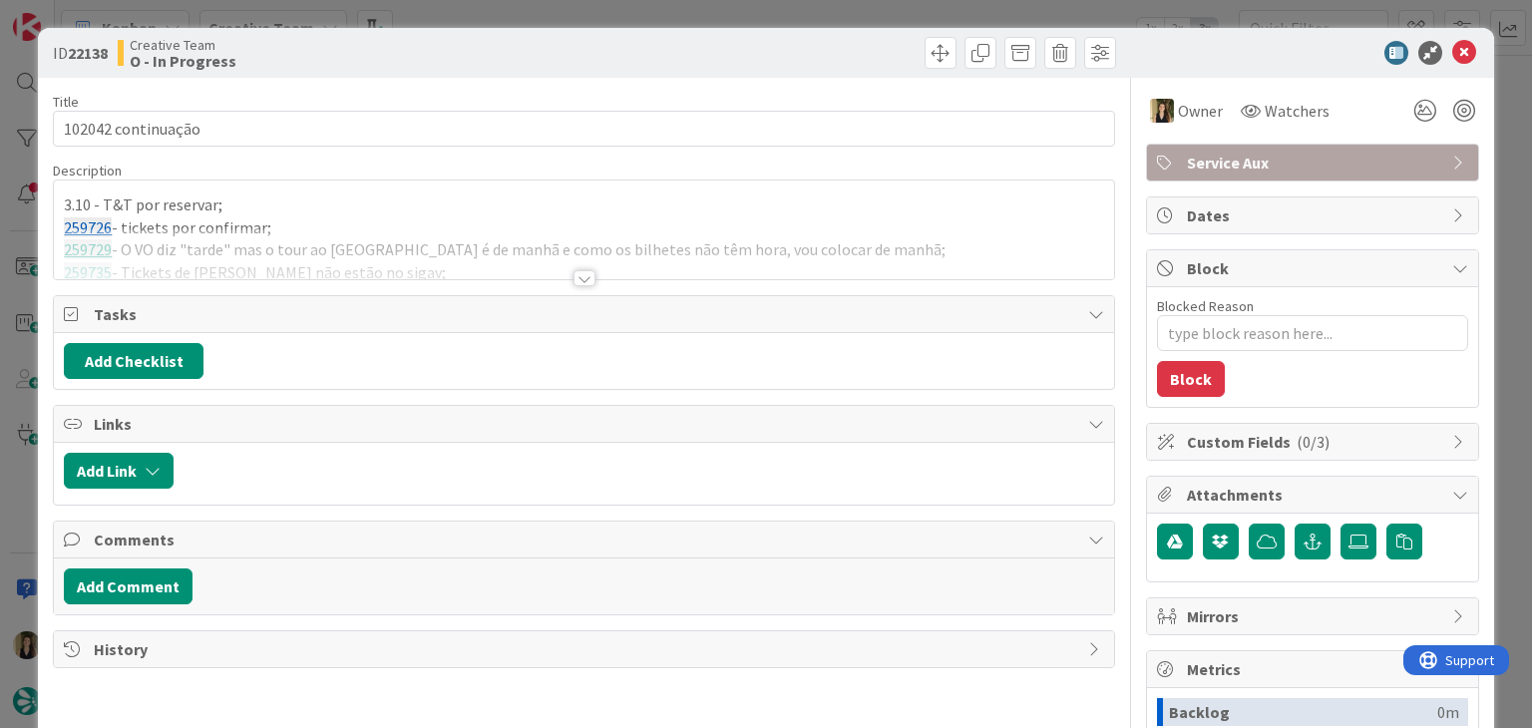
click at [501, 270] on div at bounding box center [584, 253] width 1060 height 51
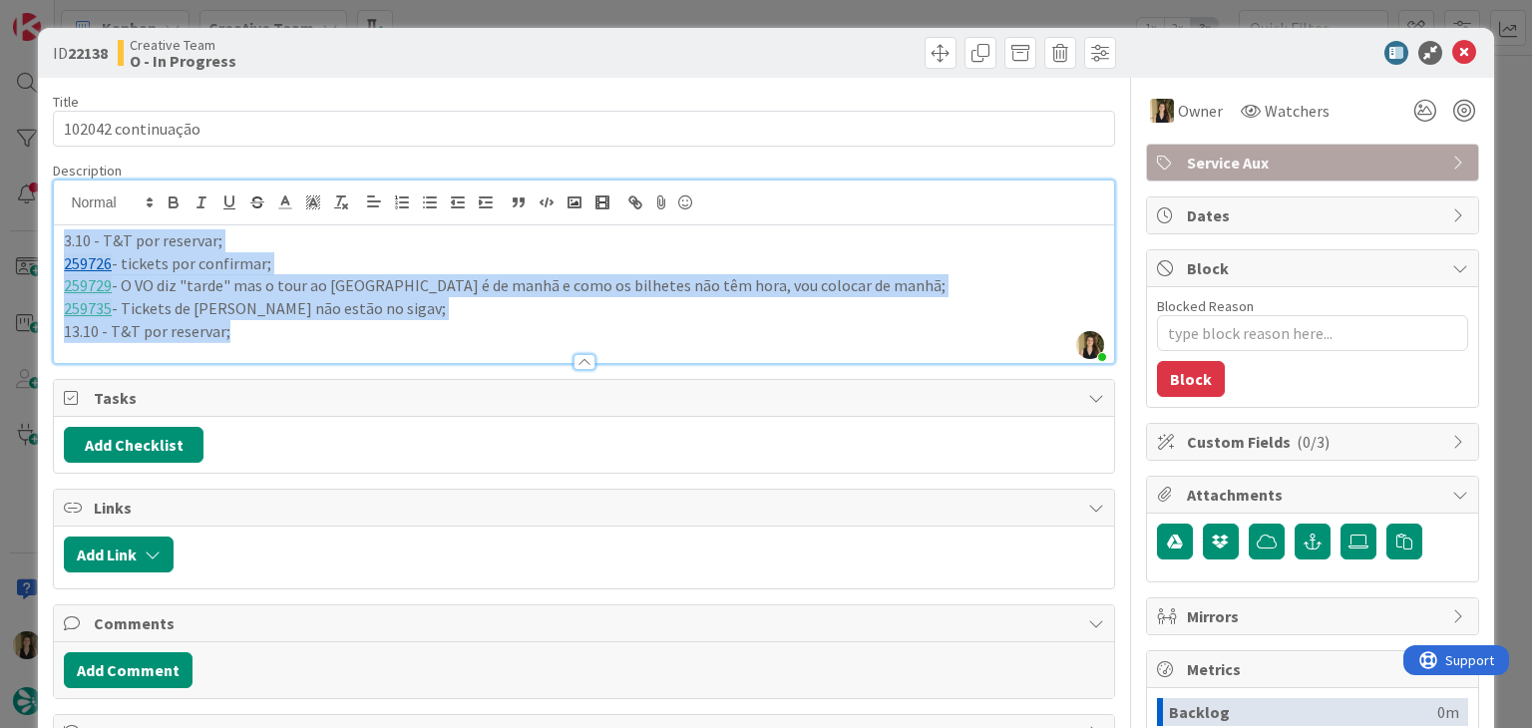
drag, startPoint x: 258, startPoint y: 335, endPoint x: 16, endPoint y: 229, distance: 264.5
click at [16, 229] on div "ID 22138 Creative Team O - In Progress Title 18 / 128 102042 continuação Descri…" at bounding box center [766, 364] width 1532 height 728
copy div "3.10 - T&T por reservar; 259726 - tickets por confirmar; 259729 - O VO diz "tar…"
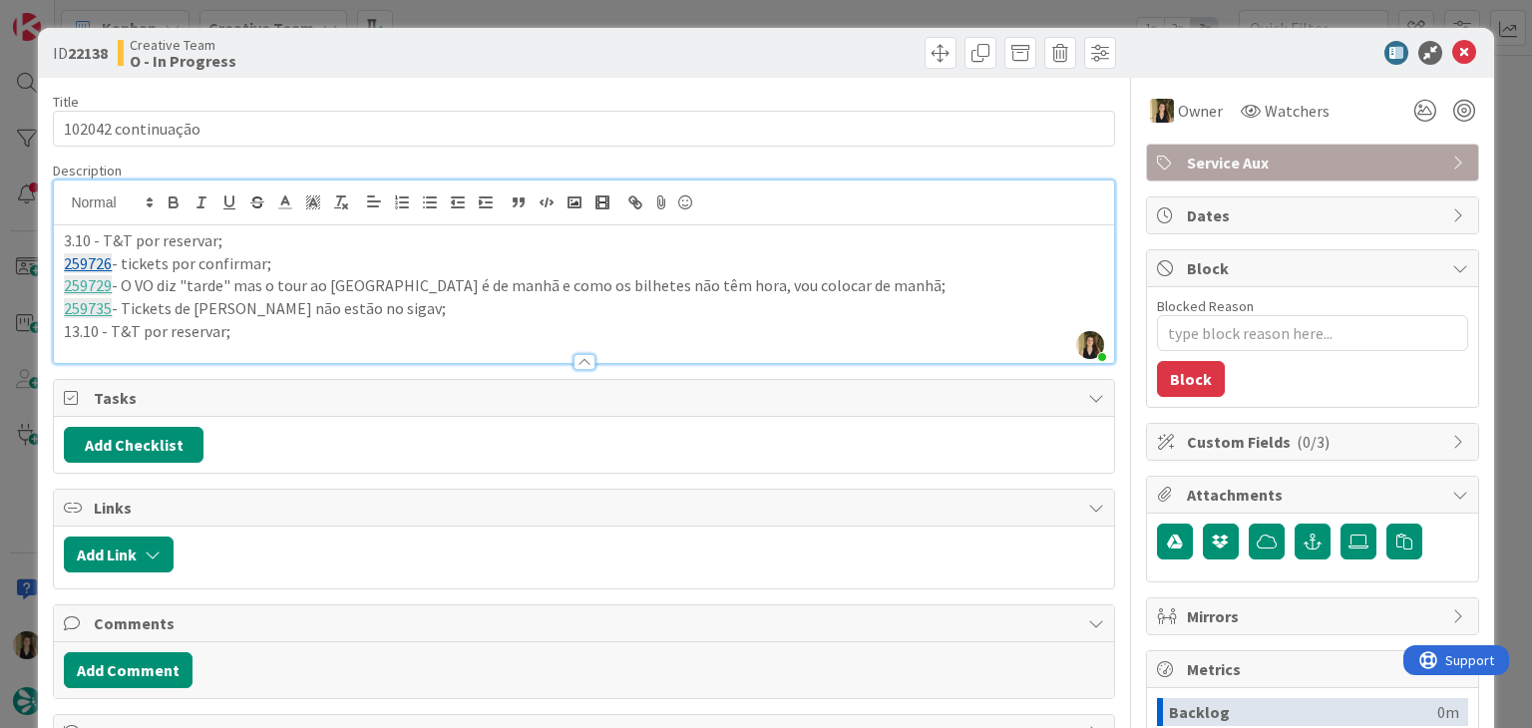
click at [368, 45] on div "Creative Team O - In Progress" at bounding box center [349, 53] width 462 height 32
click at [563, 13] on div "ID 22138 Creative Team O - In Progress Title 18 / 128 102042 continuação Descri…" at bounding box center [766, 364] width 1532 height 728
click at [583, 9] on div "ID 22138 Creative Team O - In Progress Title 18 / 128 102042 continuação Descri…" at bounding box center [766, 364] width 1532 height 728
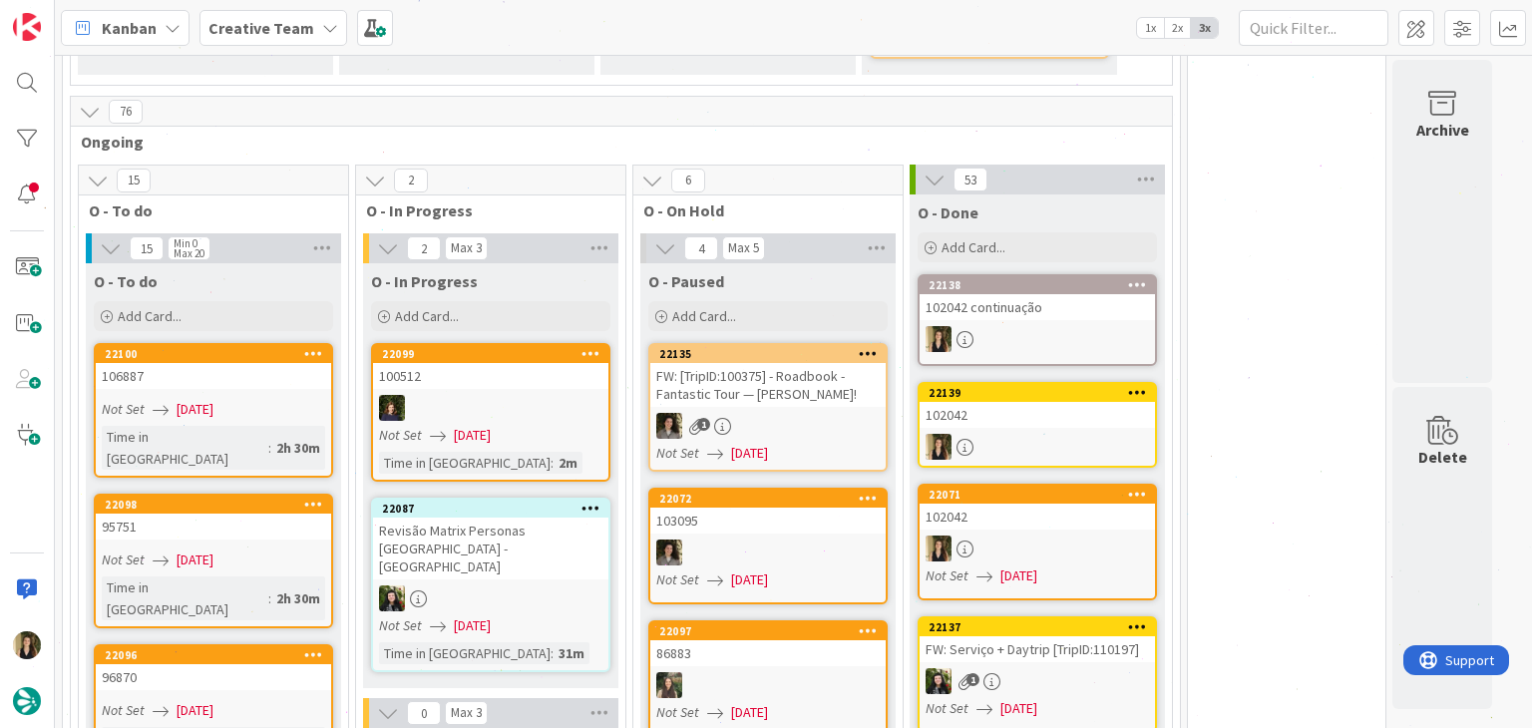
scroll to position [1325, 0]
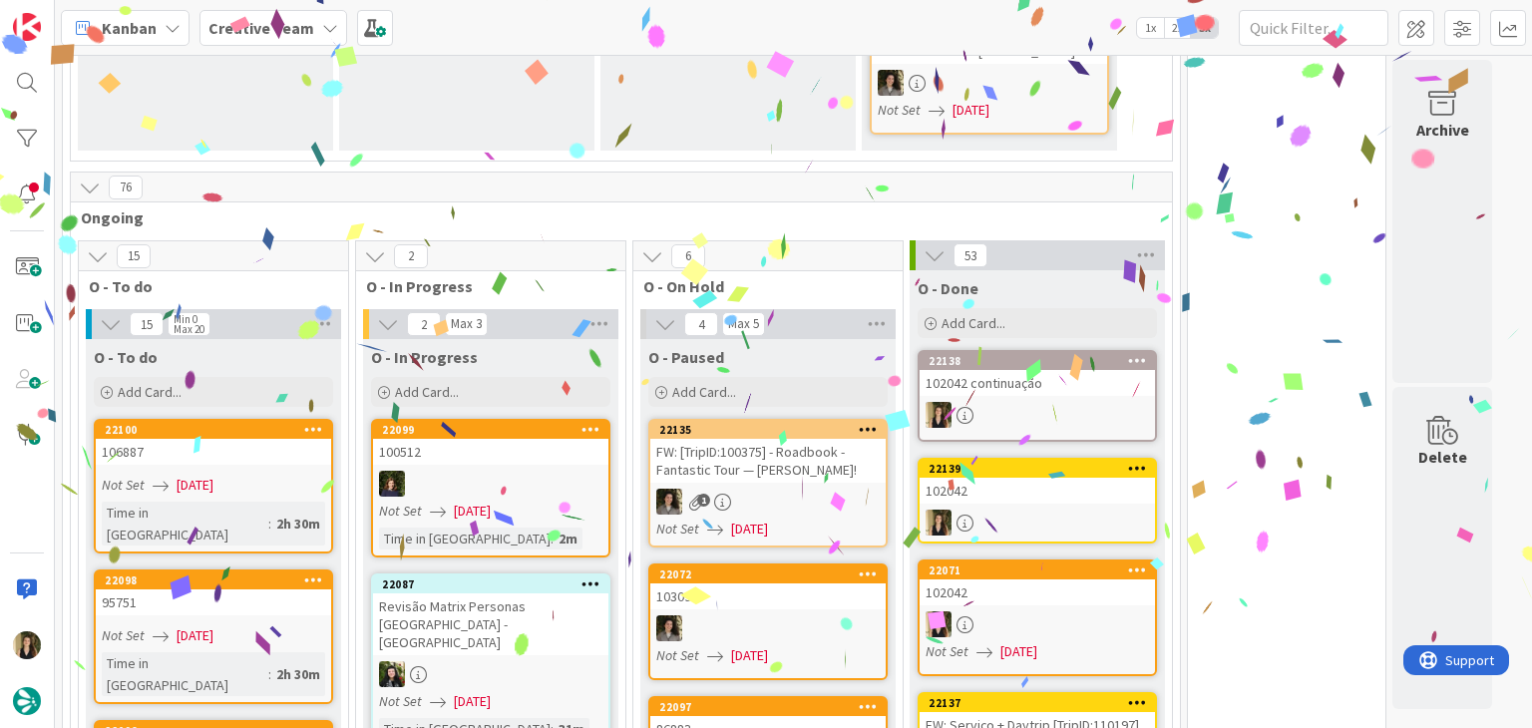
click at [271, 475] on div "Not Set 01/09/2025" at bounding box center [216, 485] width 229 height 21
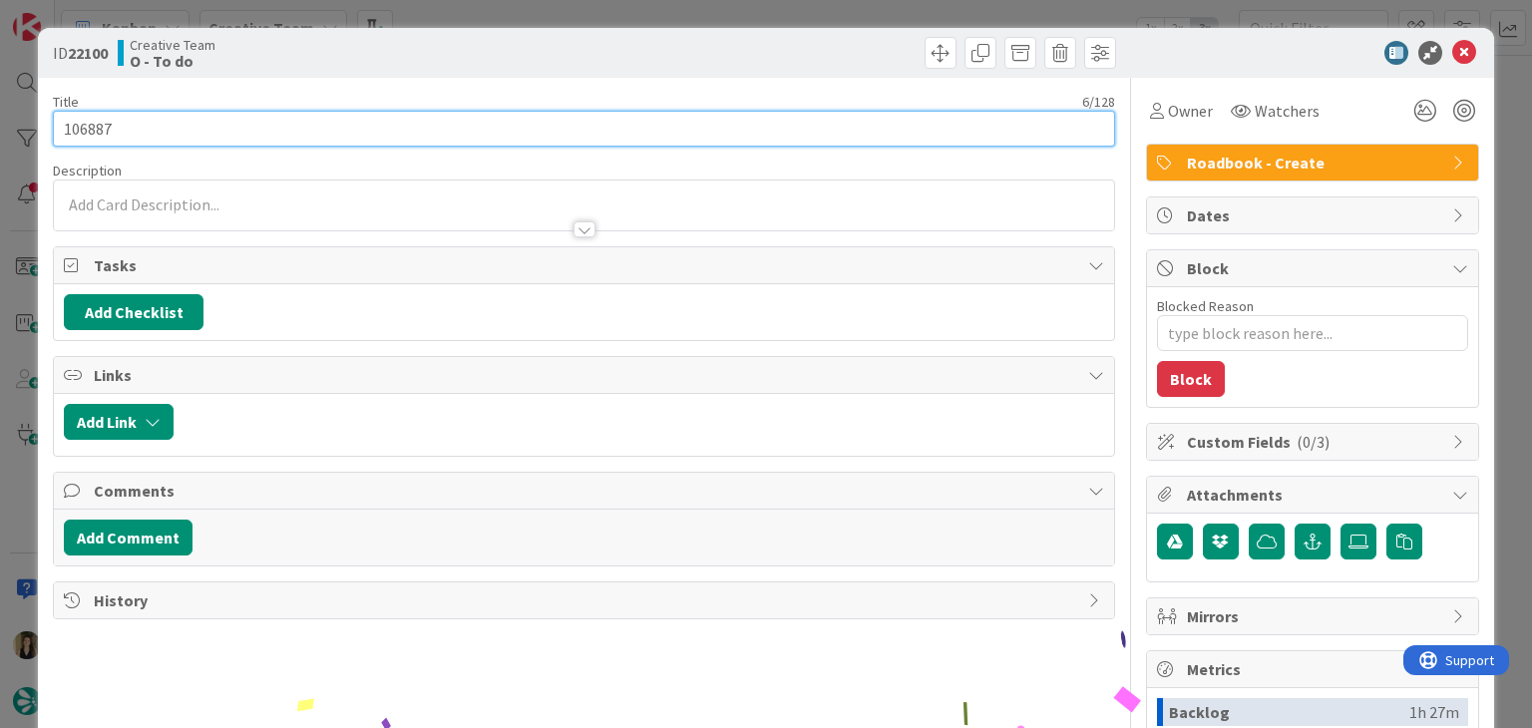
click at [86, 118] on input "106887" at bounding box center [584, 129] width 1062 height 36
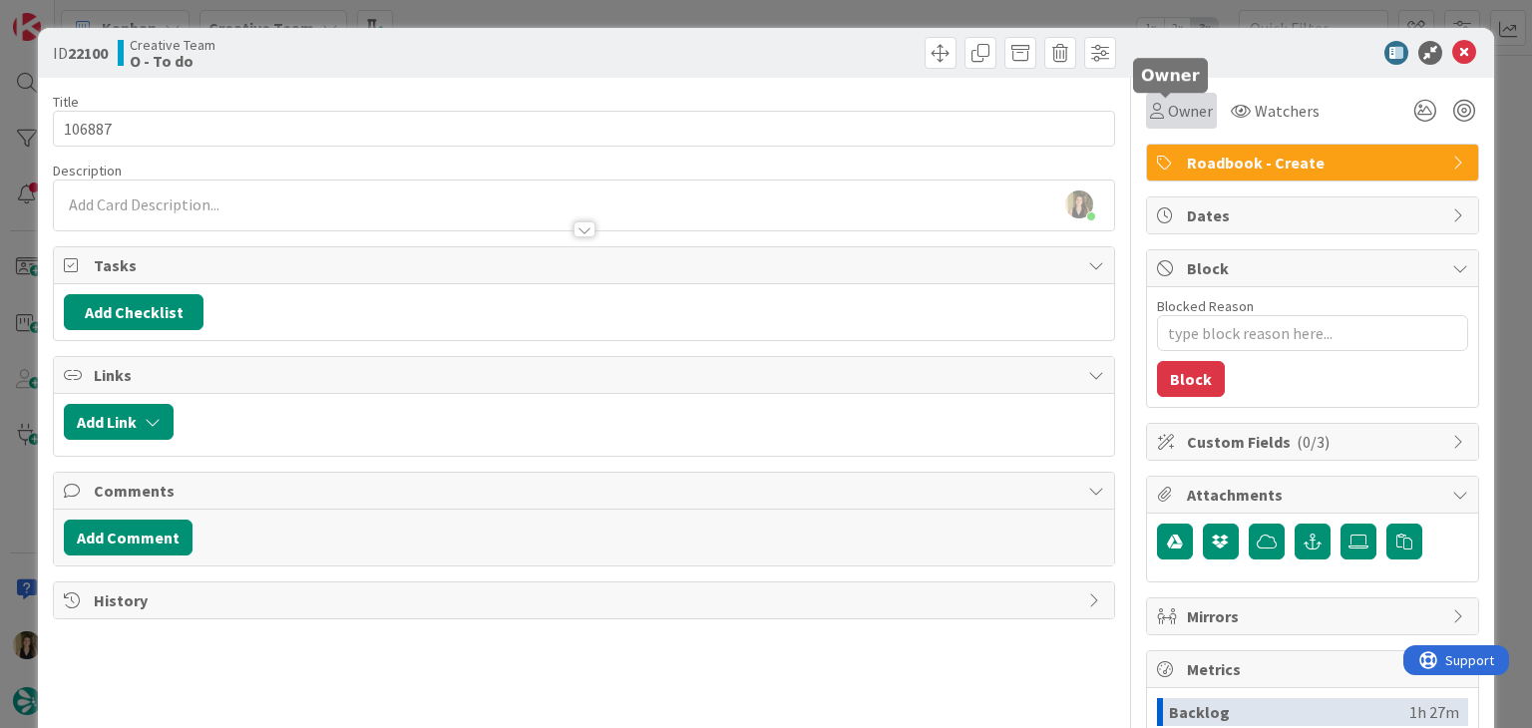
click at [1169, 112] on span "Owner" at bounding box center [1190, 111] width 45 height 24
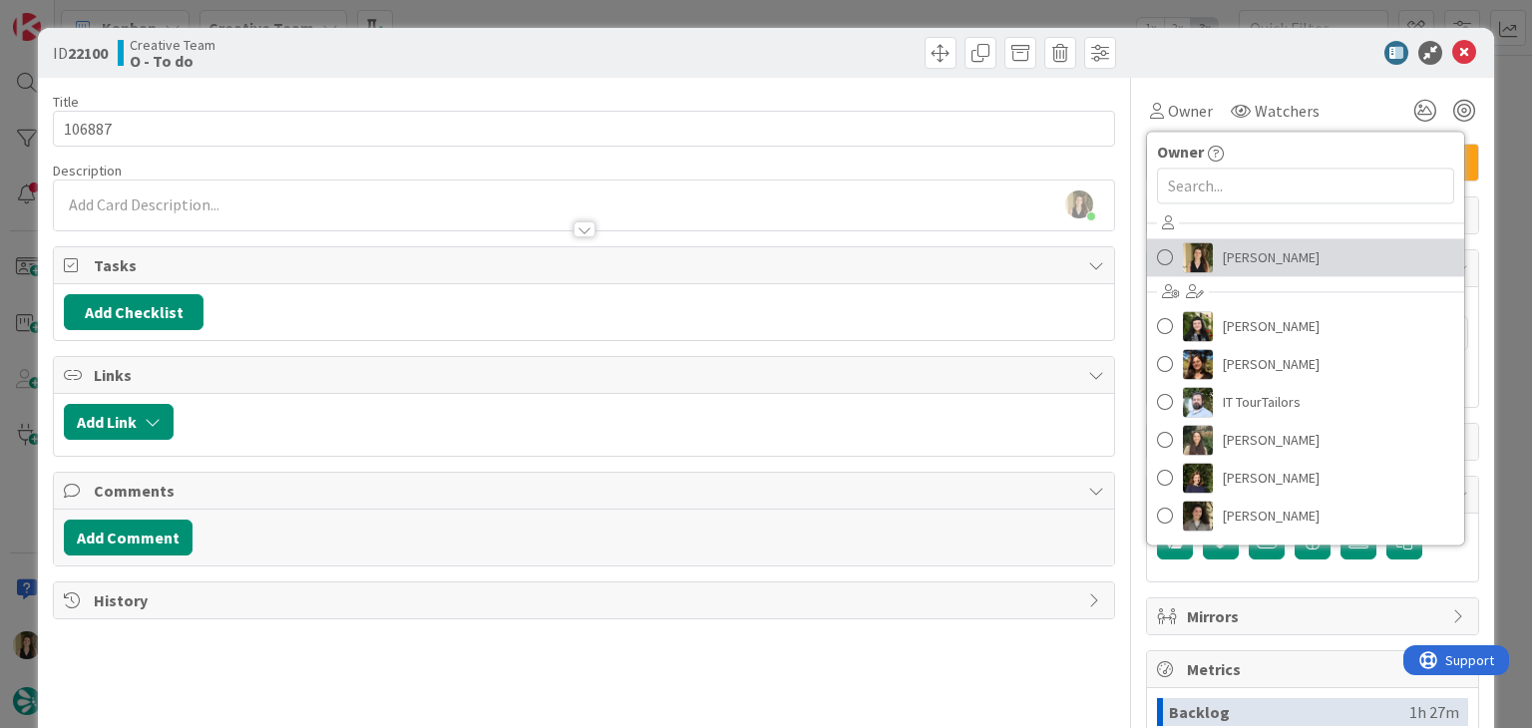
drag, startPoint x: 1260, startPoint y: 257, endPoint x: 1212, endPoint y: 232, distance: 54.0
click at [1261, 257] on span "[PERSON_NAME]" at bounding box center [1271, 257] width 97 height 30
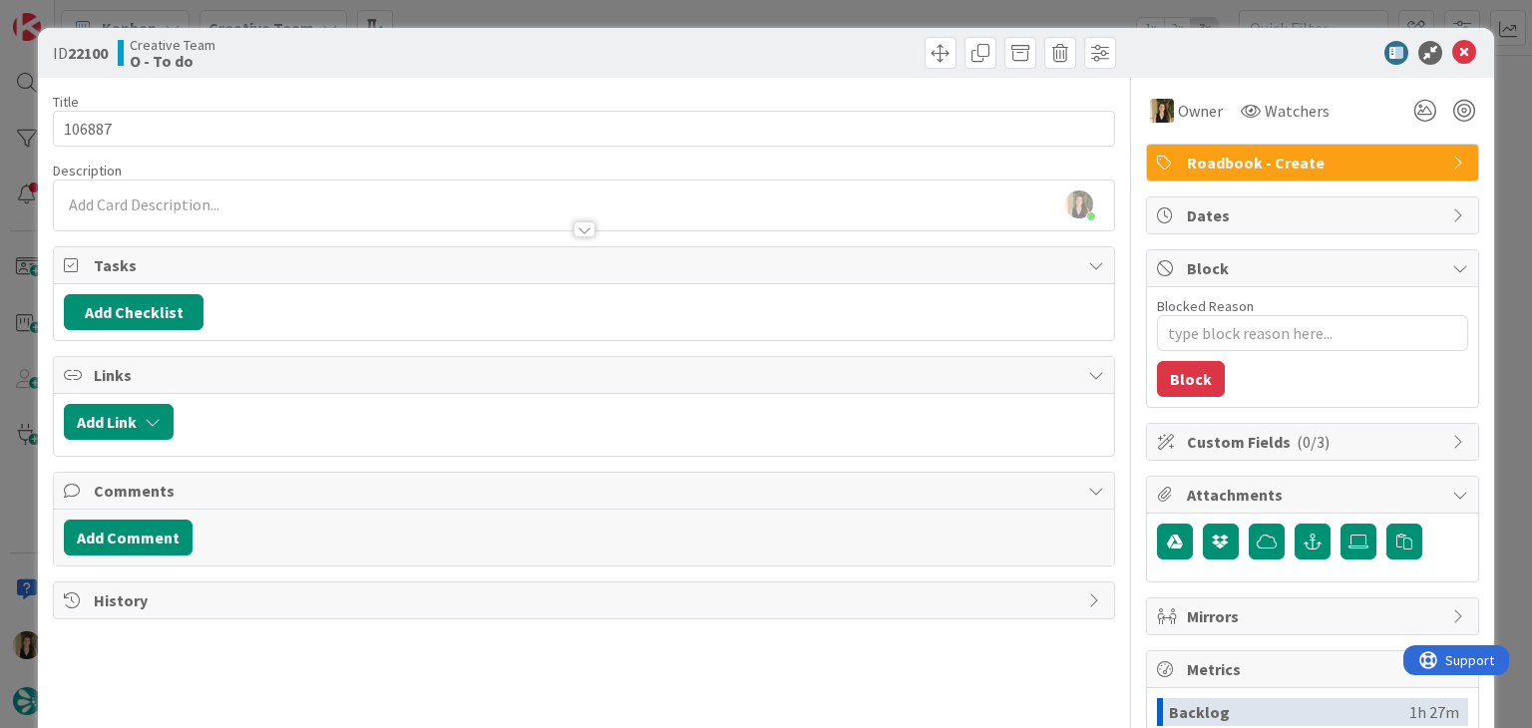
drag, startPoint x: 814, startPoint y: 45, endPoint x: 806, endPoint y: 17, distance: 29.1
click at [811, 43] on div at bounding box center [853, 53] width 527 height 32
drag, startPoint x: 806, startPoint y: 4, endPoint x: 714, endPoint y: 38, distance: 97.9
click at [806, 3] on div "ID 22100 Creative Team O - To do Title 6 / 128 106887 Description Sofia Palma j…" at bounding box center [766, 364] width 1532 height 728
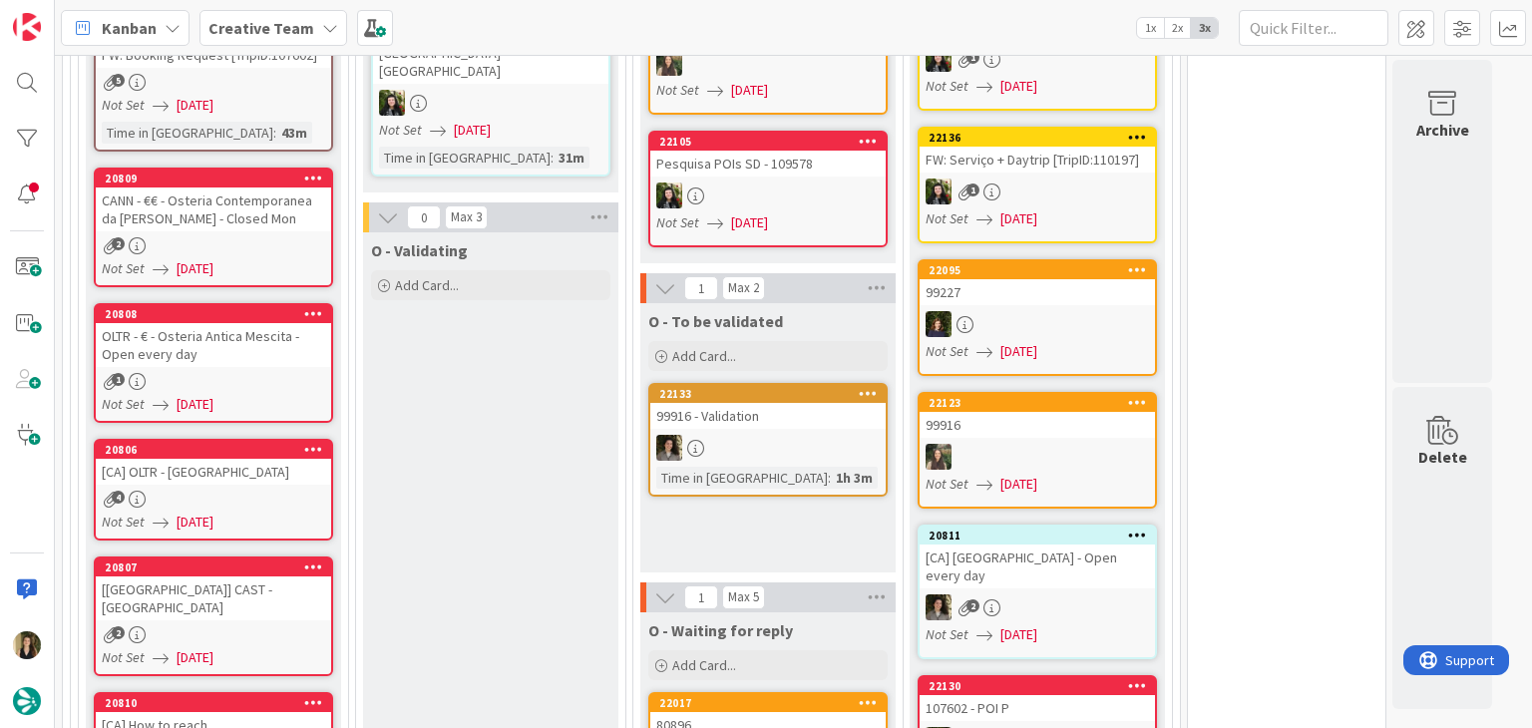
scroll to position [2323, 0]
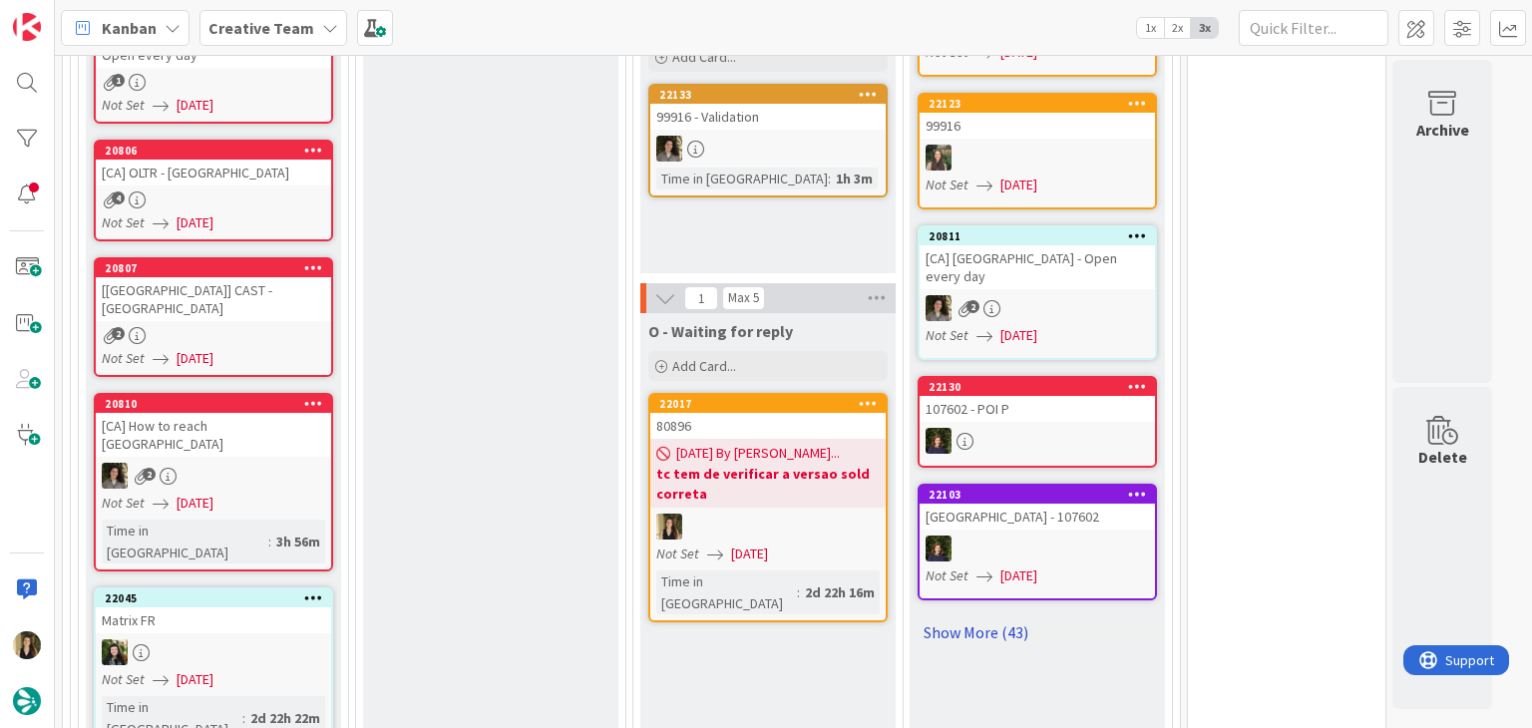
click at [1008, 617] on link "Show More (43)" at bounding box center [1037, 633] width 239 height 32
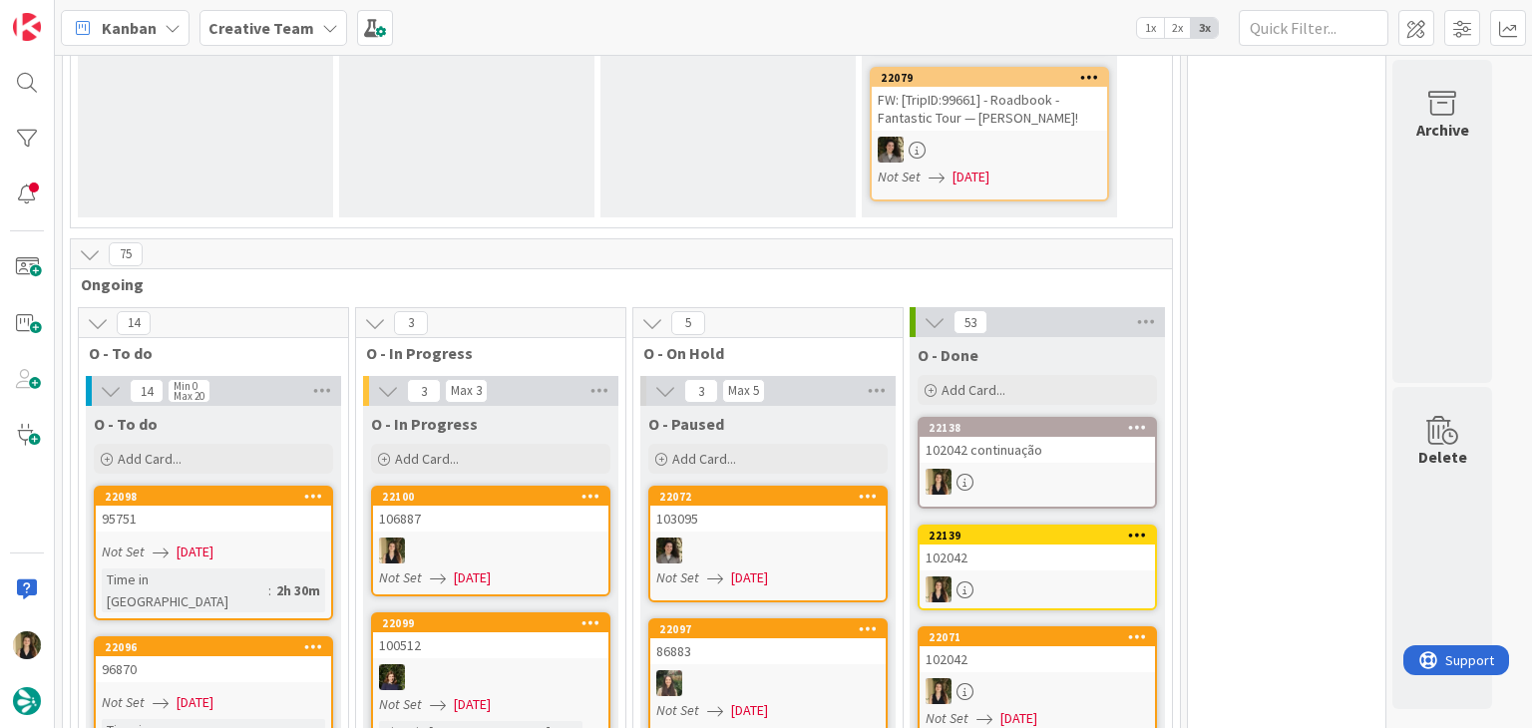
scroll to position [1546, 0]
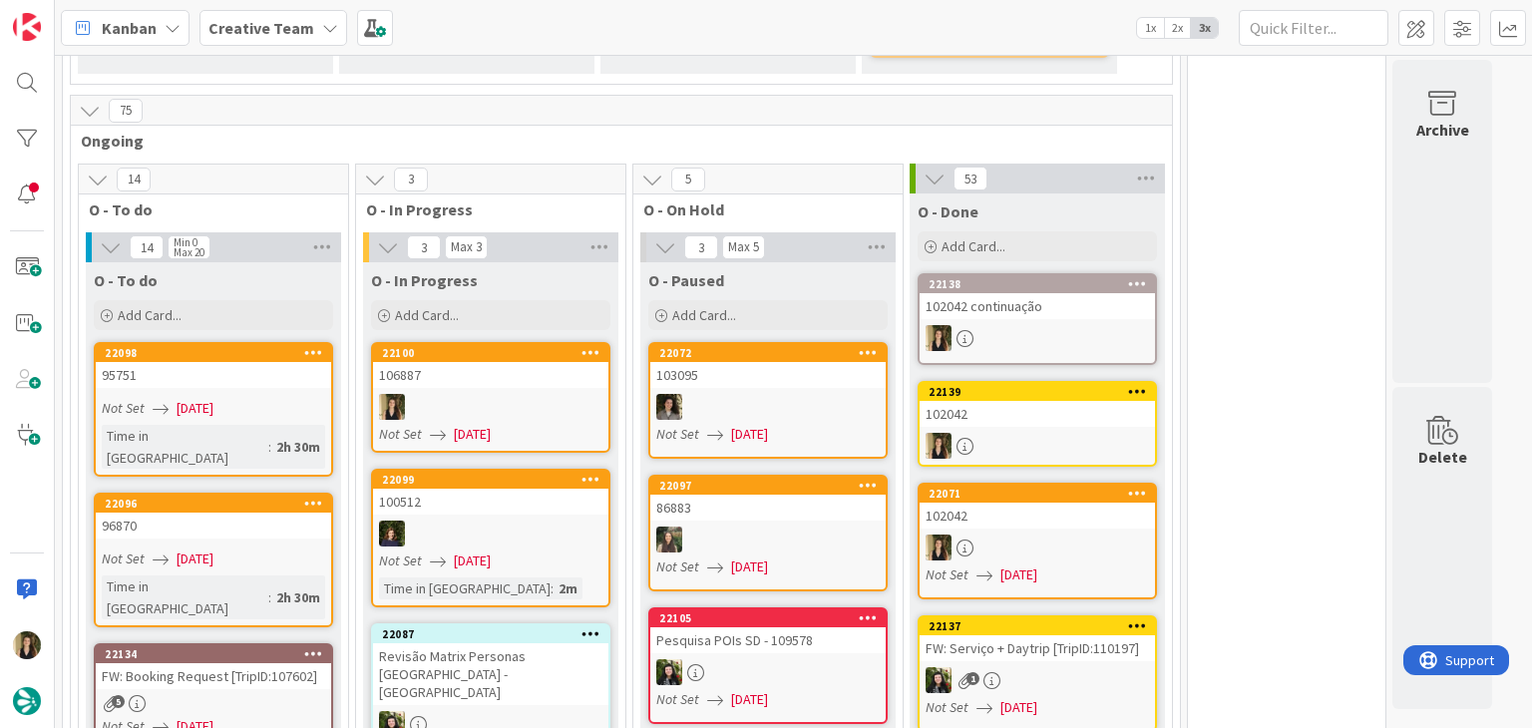
click at [547, 394] on div at bounding box center [490, 407] width 235 height 26
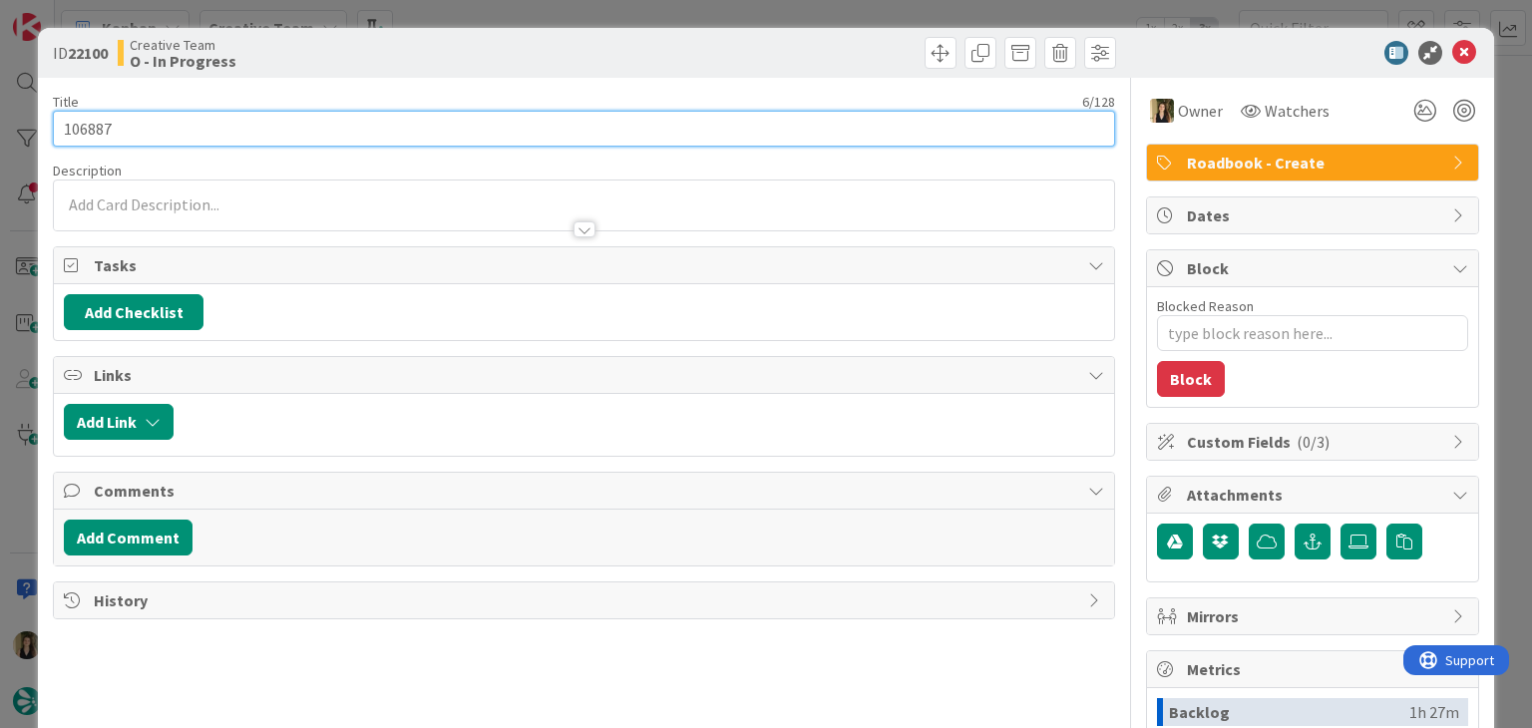
click at [104, 121] on input "106887" at bounding box center [584, 129] width 1062 height 36
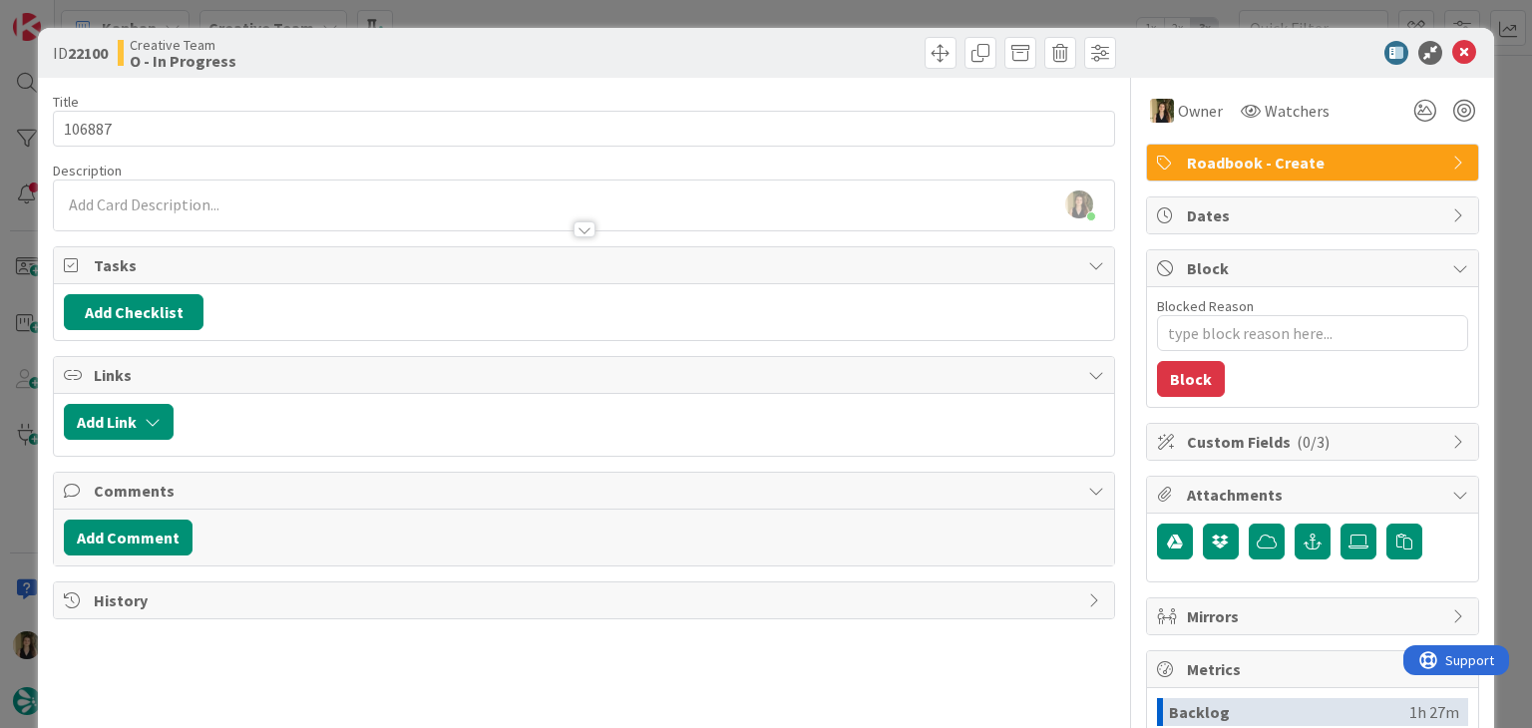
type textarea "x"
click at [269, 207] on div "Sofia Palma joined 1 m ago" at bounding box center [584, 206] width 1060 height 50
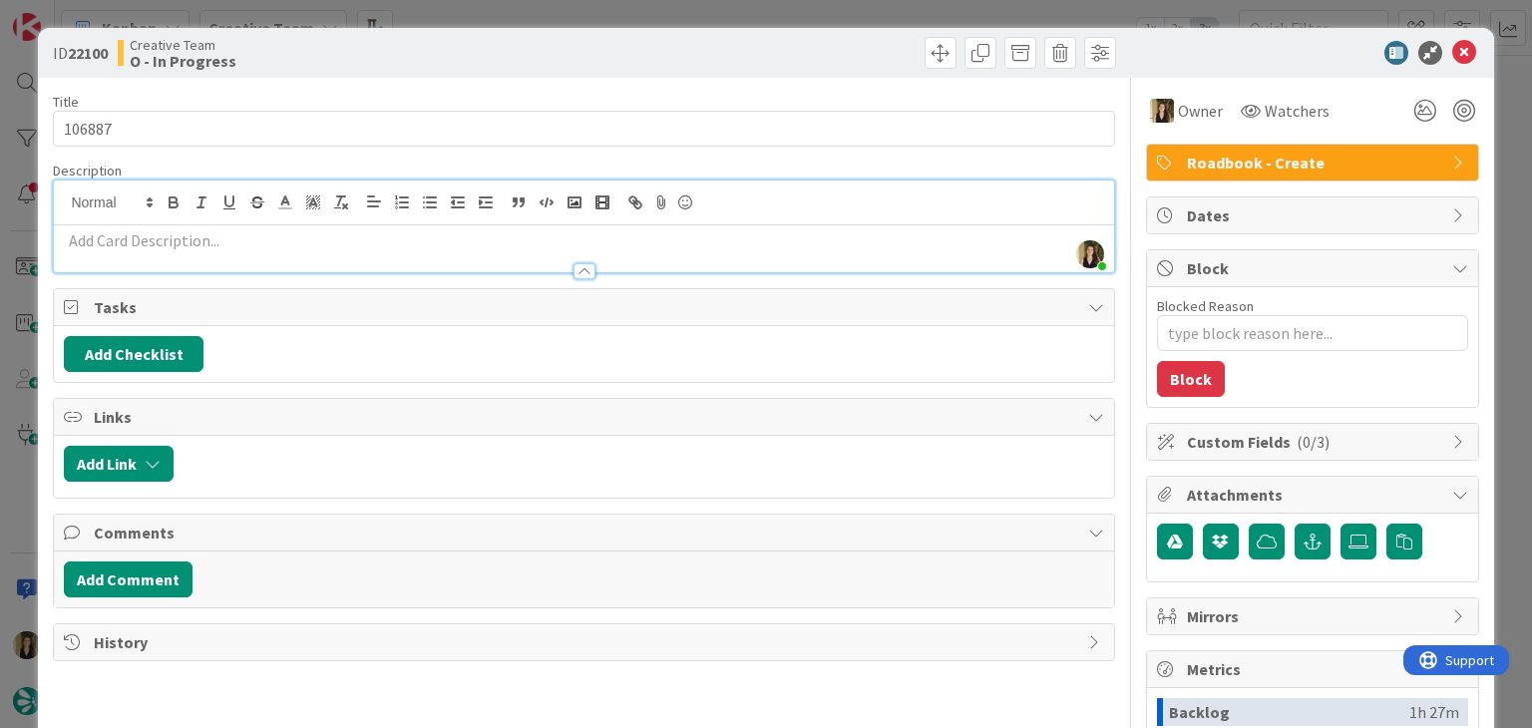
click at [303, 239] on p at bounding box center [584, 240] width 1040 height 23
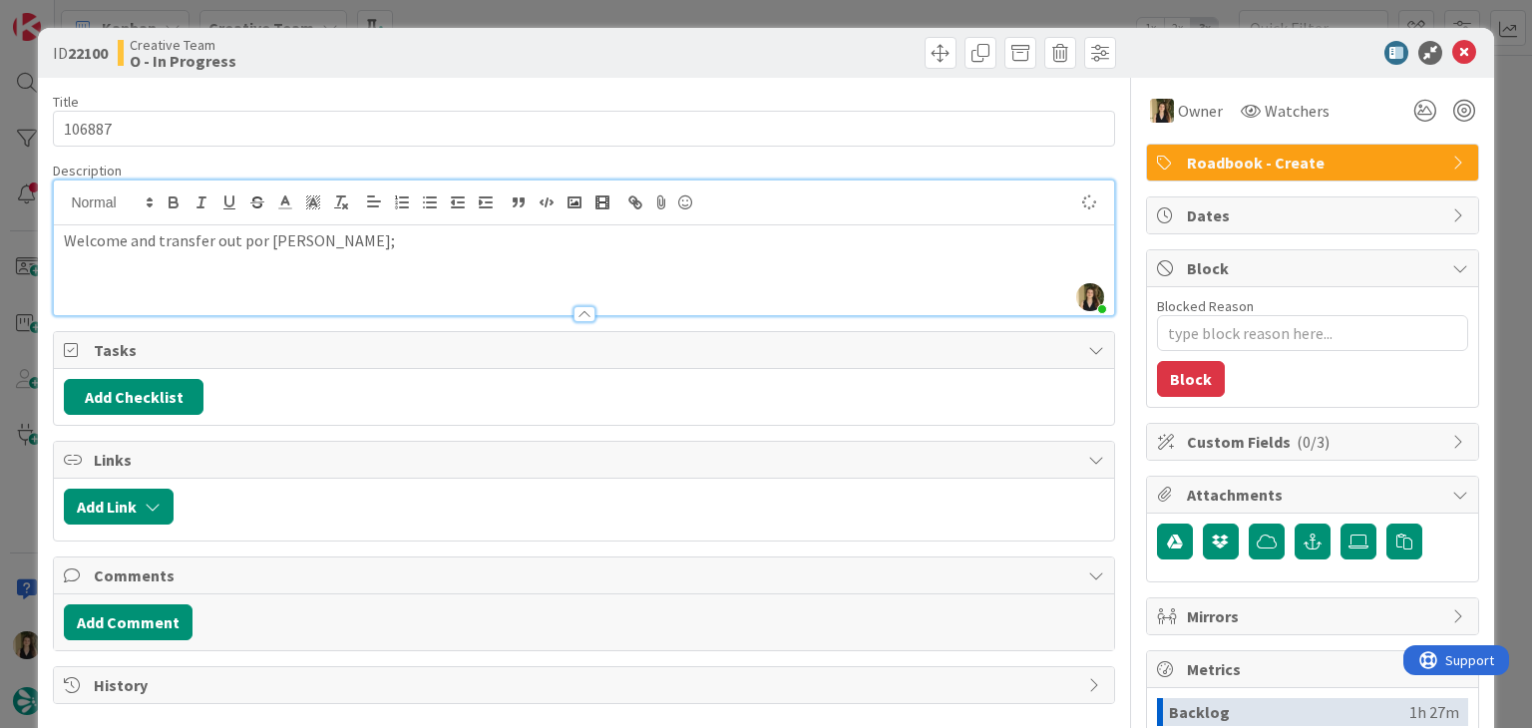
drag, startPoint x: 300, startPoint y: 236, endPoint x: 320, endPoint y: 219, distance: 26.2
click at [301, 236] on p "Welcome and transfer out por resewrvar;" at bounding box center [584, 240] width 1040 height 23
click at [441, 256] on div "Welcome and transfer out por reservar;" at bounding box center [584, 270] width 1060 height 90
drag, startPoint x: 227, startPoint y: 272, endPoint x: 36, endPoint y: 246, distance: 193.3
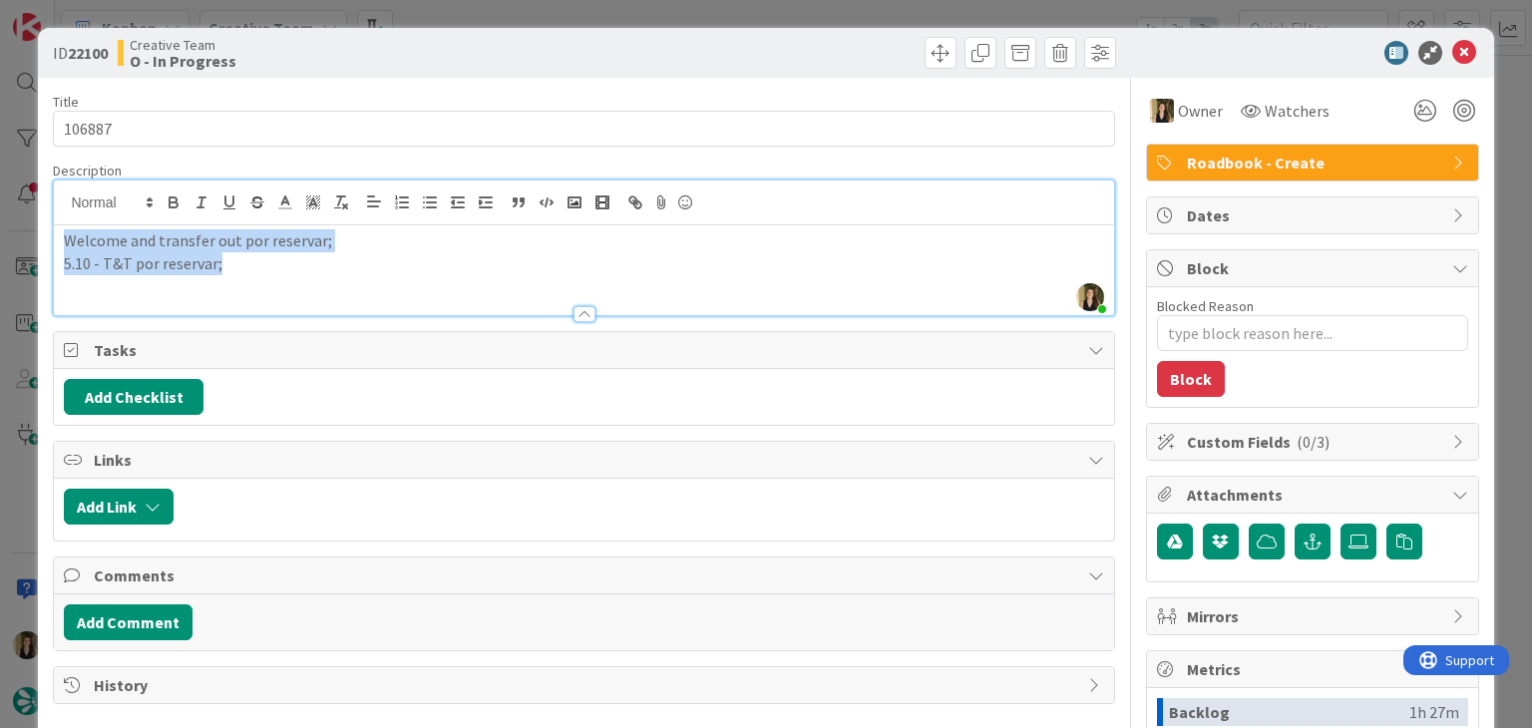
click at [36, 246] on div "ID 22100 Creative Team O - In Progress Title 6 / 128 106887 Description Sofia P…" at bounding box center [766, 364] width 1532 height 728
copy div "Welcome and transfer out por reservar; 5.10 - T&T por reservar;"
drag, startPoint x: 525, startPoint y: 62, endPoint x: 529, endPoint y: 0, distance: 62.0
click at [524, 53] on div "Creative Team O - In Progress" at bounding box center [349, 53] width 462 height 32
click at [539, 8] on div "ID 22100 Creative Team O - In Progress Title 6 / 128 106887 Description Sofia P…" at bounding box center [766, 364] width 1532 height 728
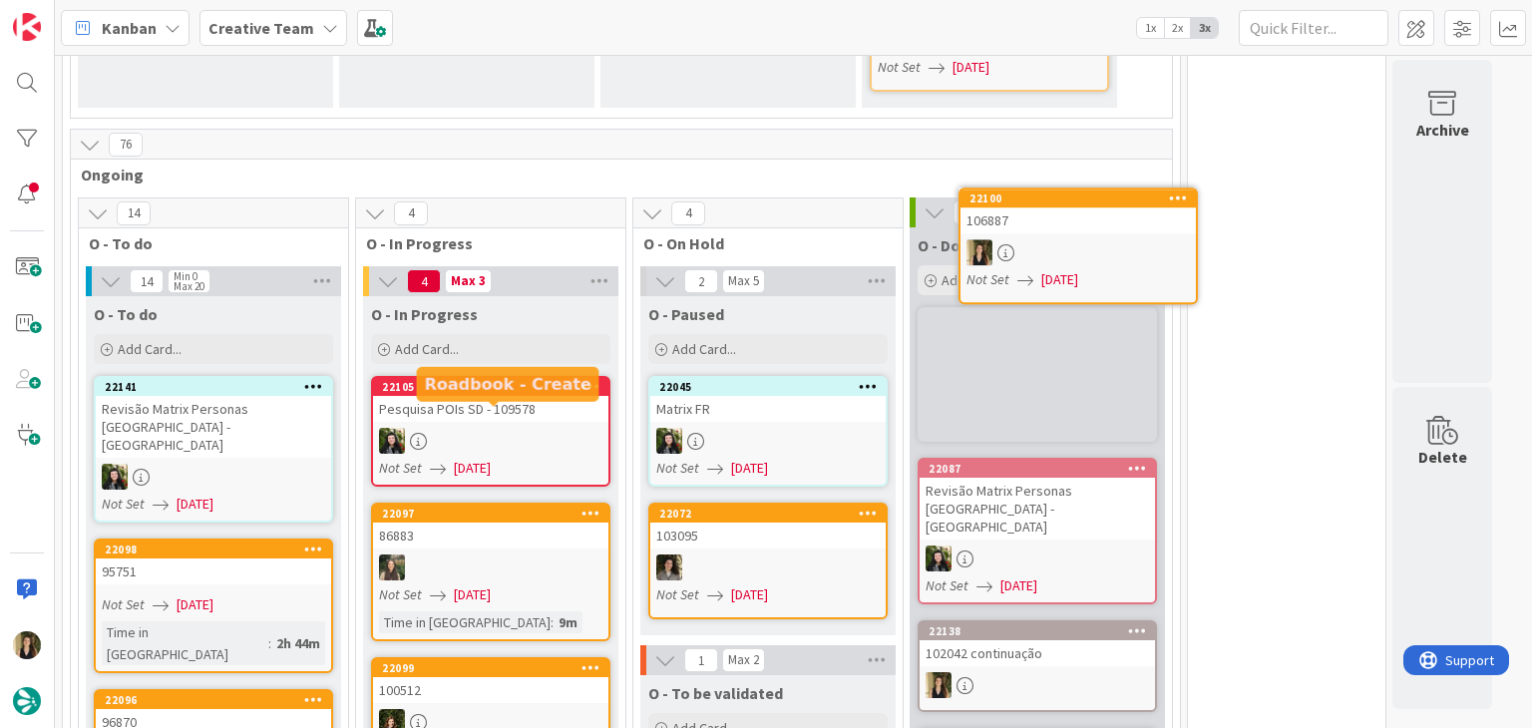
scroll to position [1504, 0]
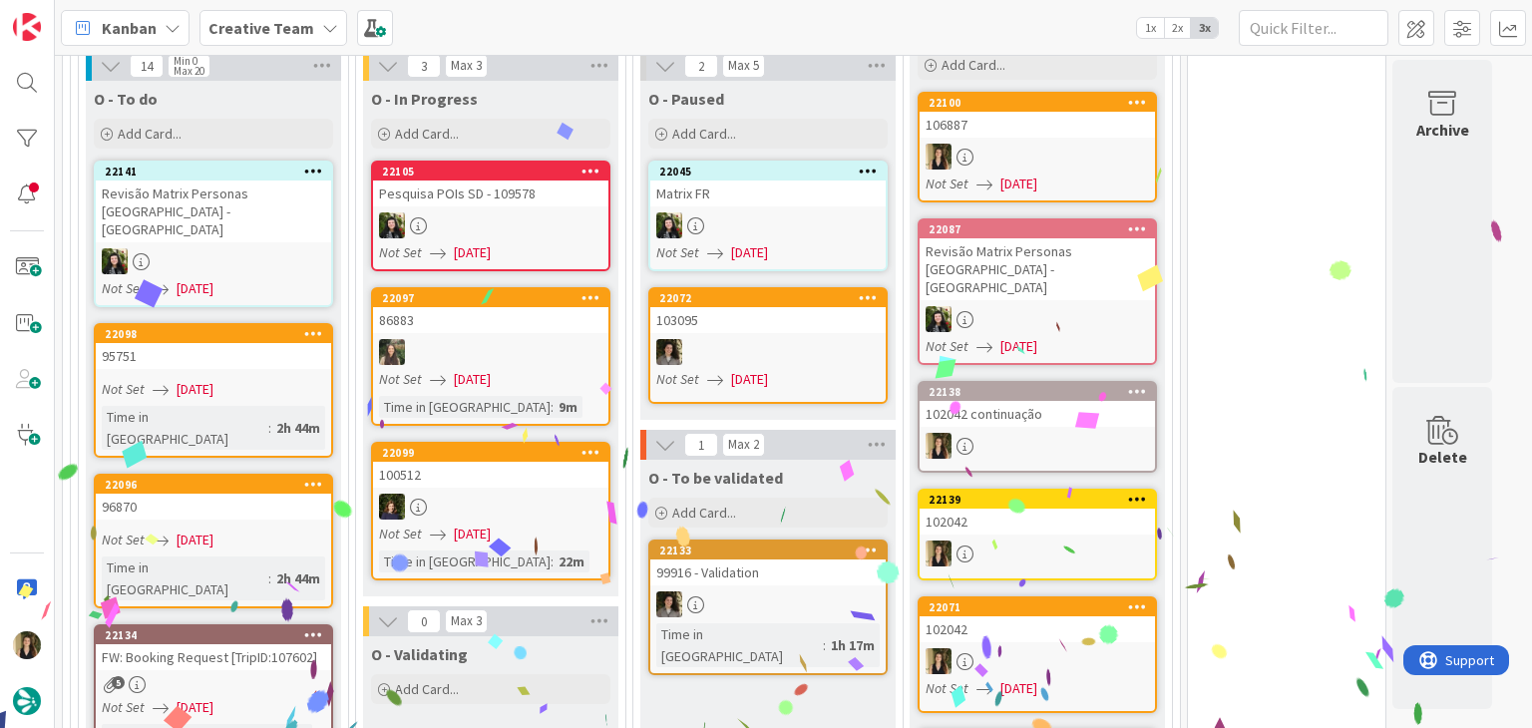
scroll to position [1703, 0]
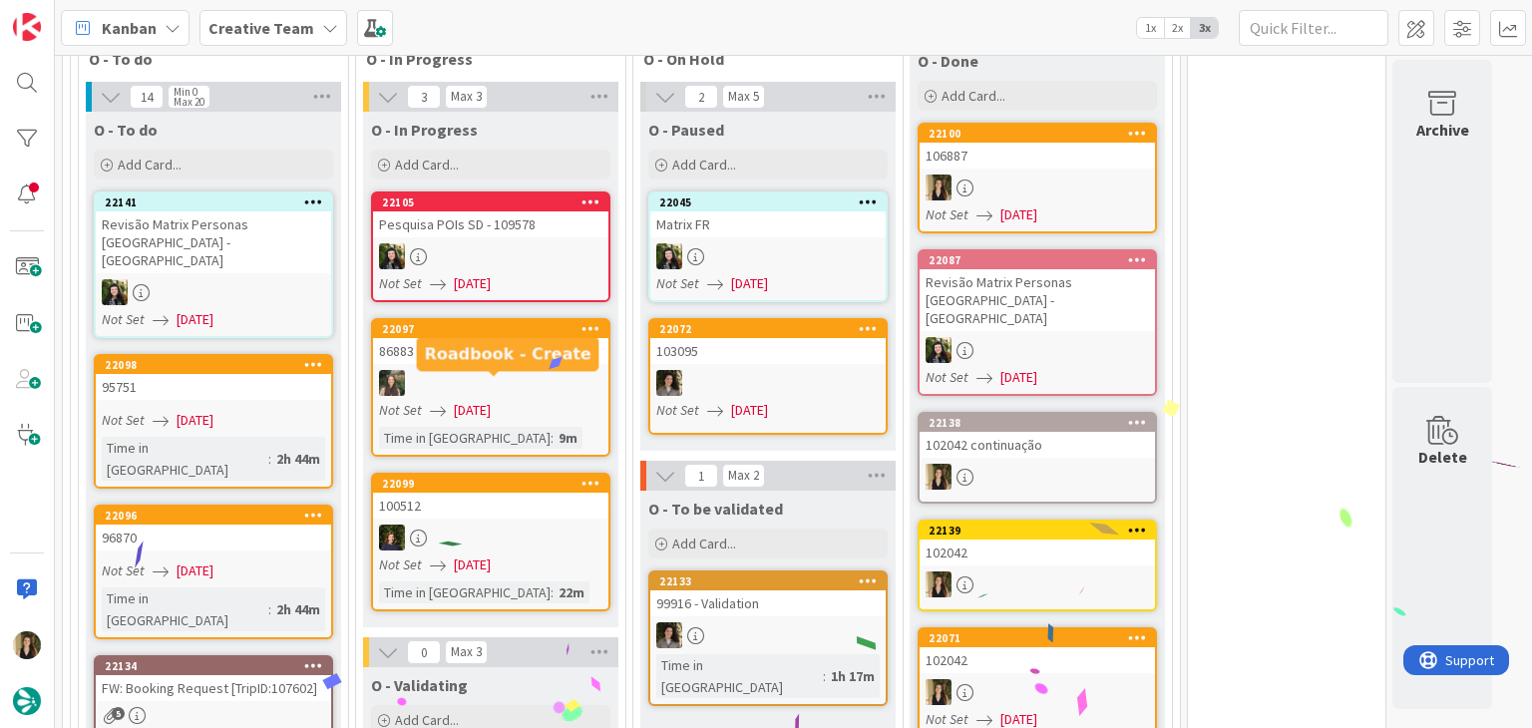
click at [279, 410] on div "Not Set 01/09/2025" at bounding box center [216, 420] width 229 height 21
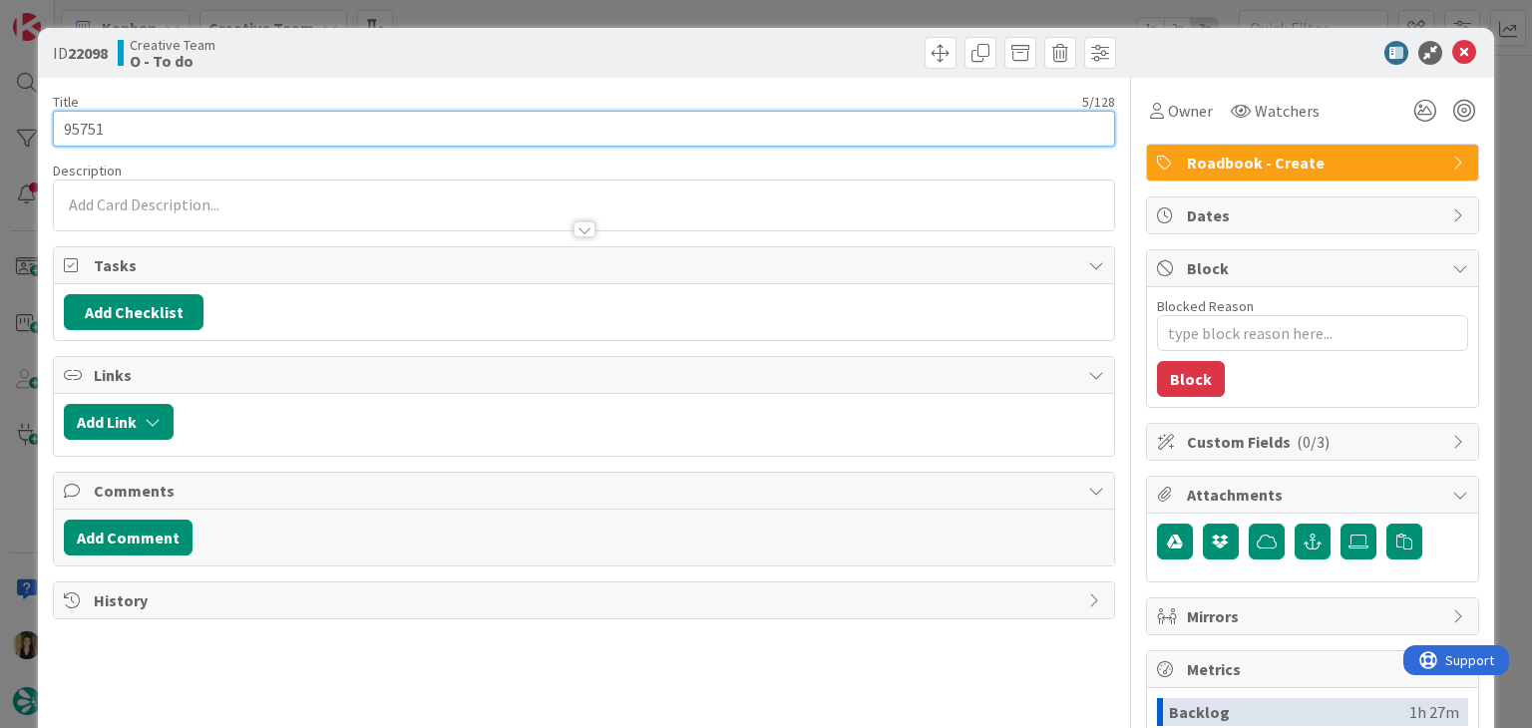
click at [85, 125] on input "95751" at bounding box center [584, 129] width 1062 height 36
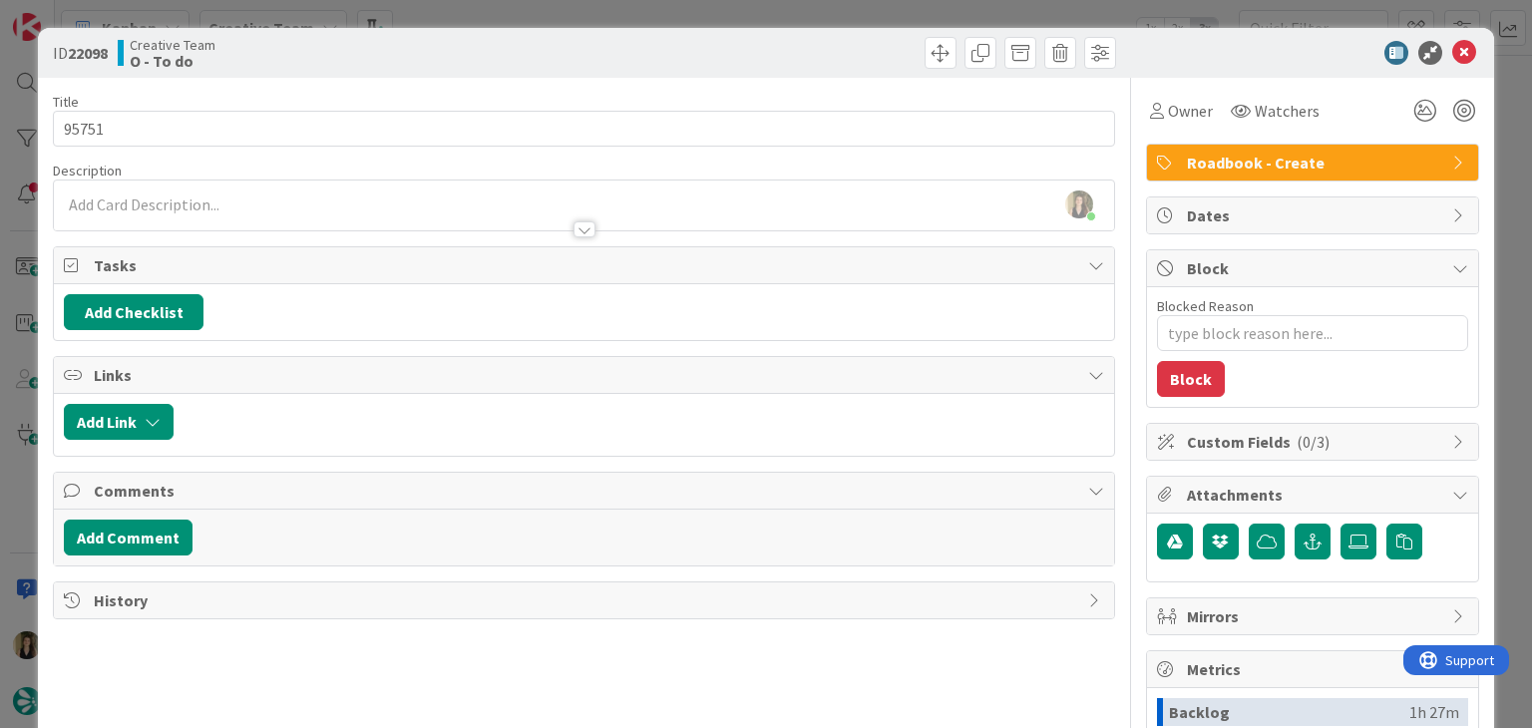
click at [457, 38] on div "Creative Team O - To do" at bounding box center [349, 53] width 462 height 32
click at [480, 9] on div "ID 22098 Creative Team O - To do Title 5 / 128 95751 Description Sofia Palma ju…" at bounding box center [766, 364] width 1532 height 728
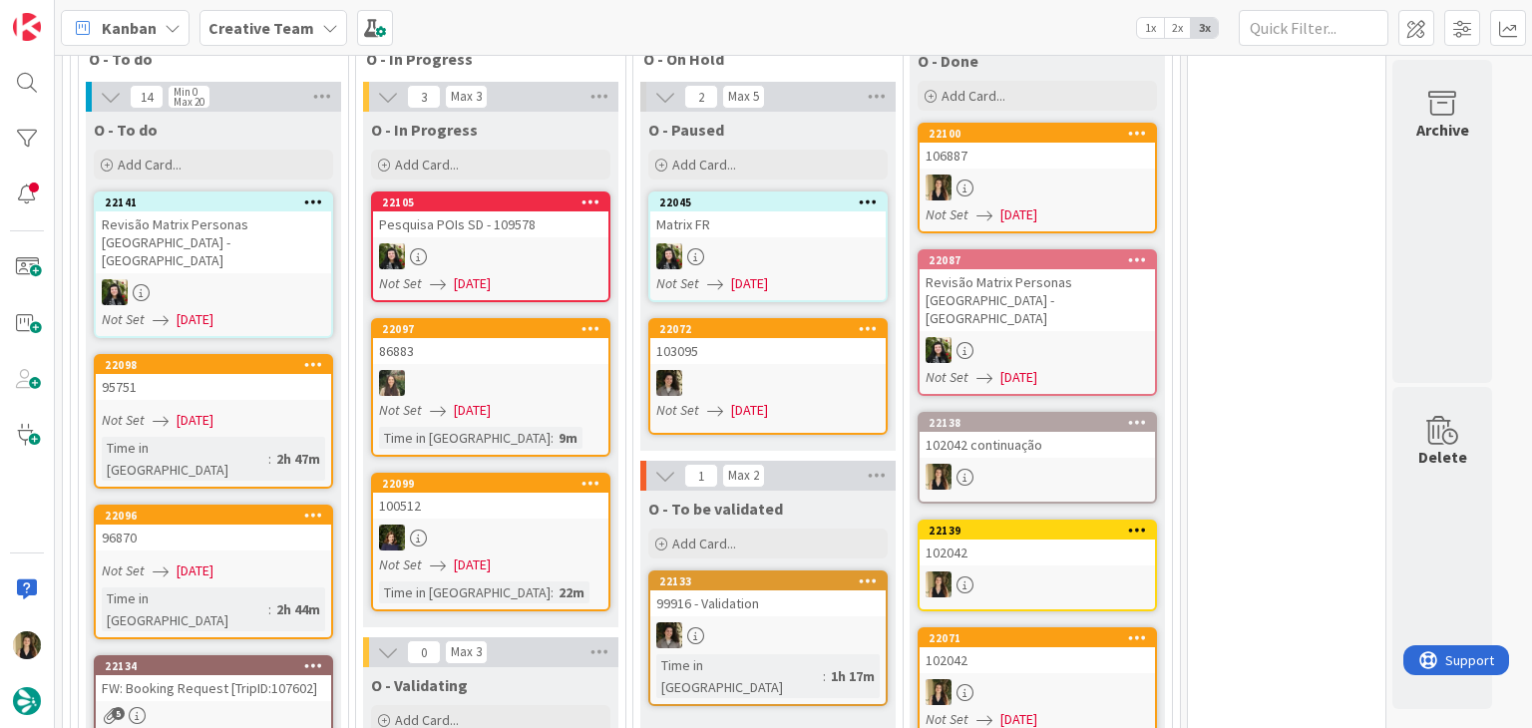
click at [255, 588] on div "Time in Column : 2h 44m" at bounding box center [213, 610] width 223 height 44
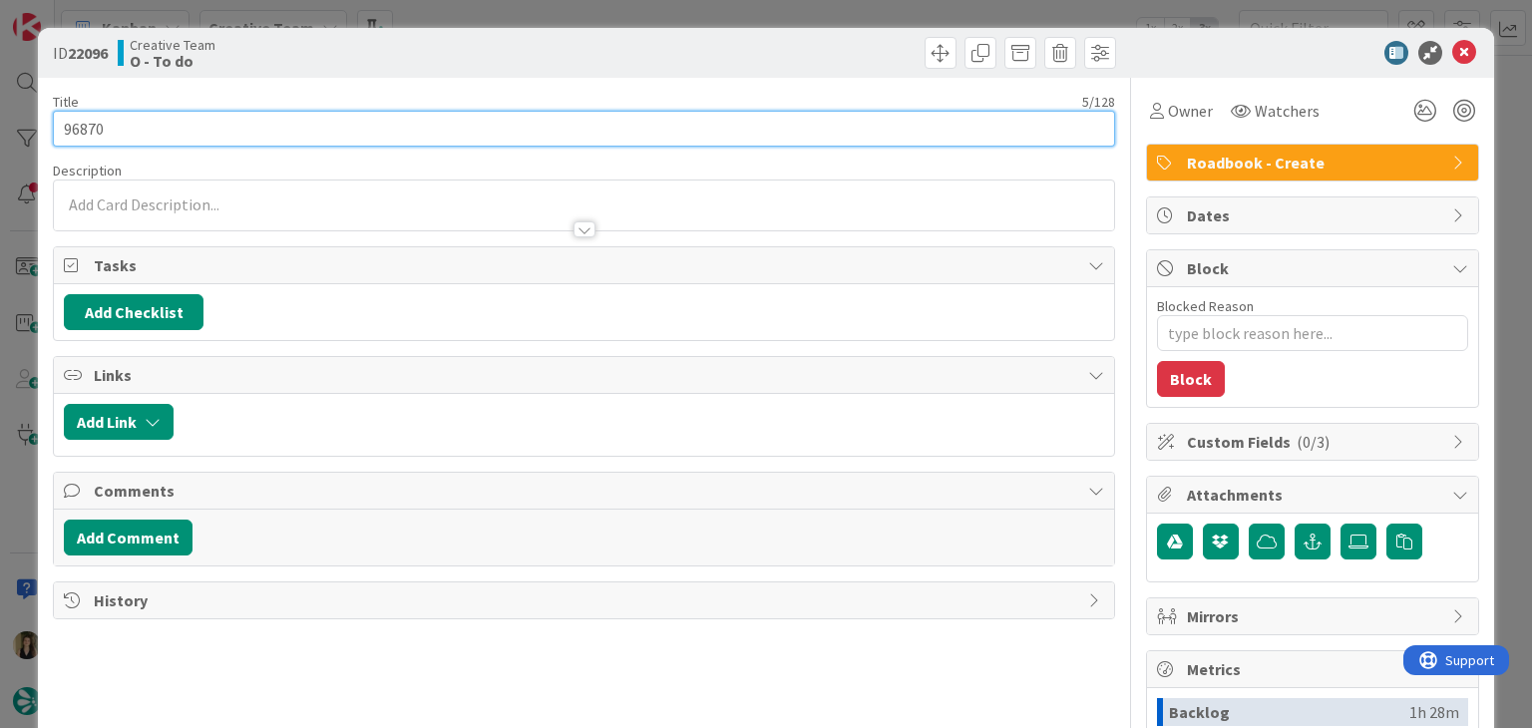
click at [89, 128] on input "96870" at bounding box center [584, 129] width 1062 height 36
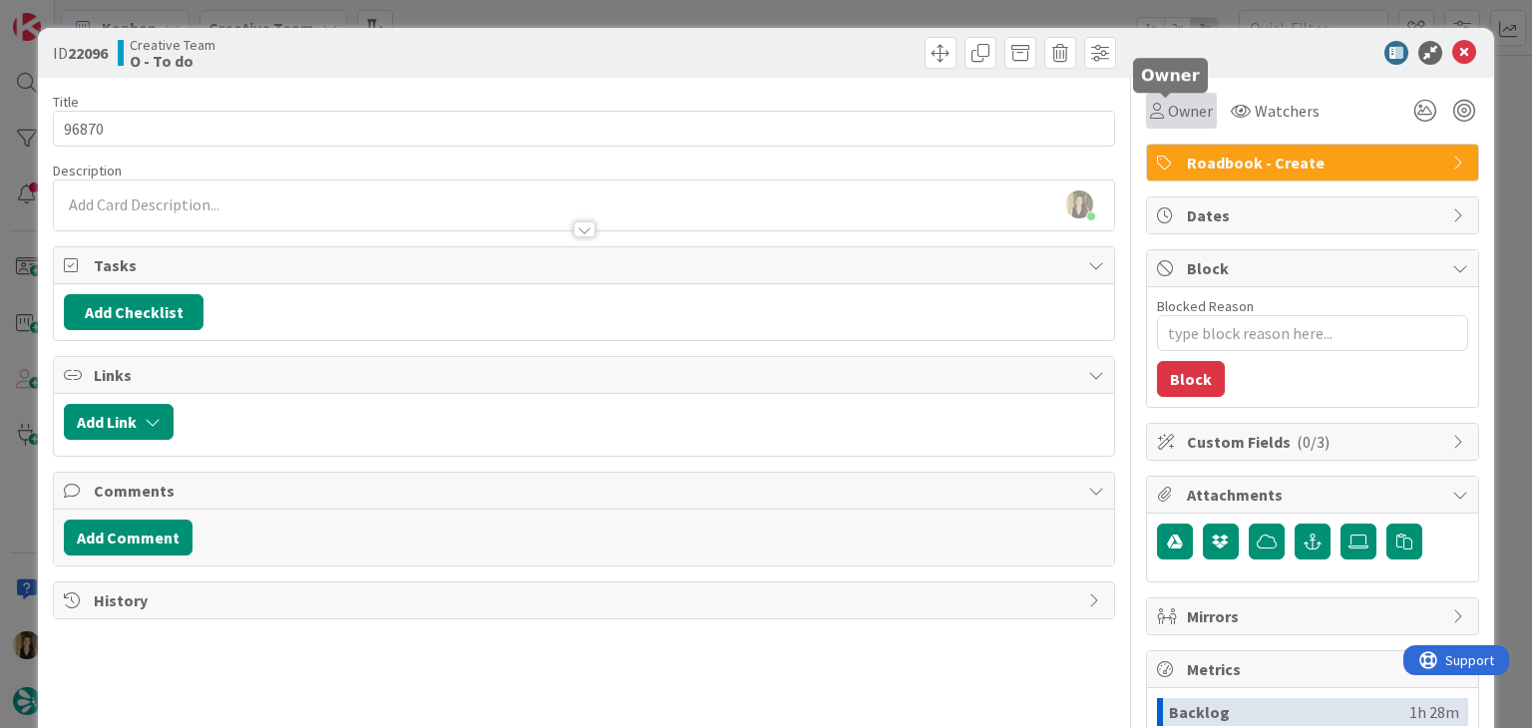
drag, startPoint x: 1143, startPoint y: 117, endPoint x: 1157, endPoint y: 128, distance: 17.8
click at [1150, 117] on icon at bounding box center [1157, 111] width 14 height 16
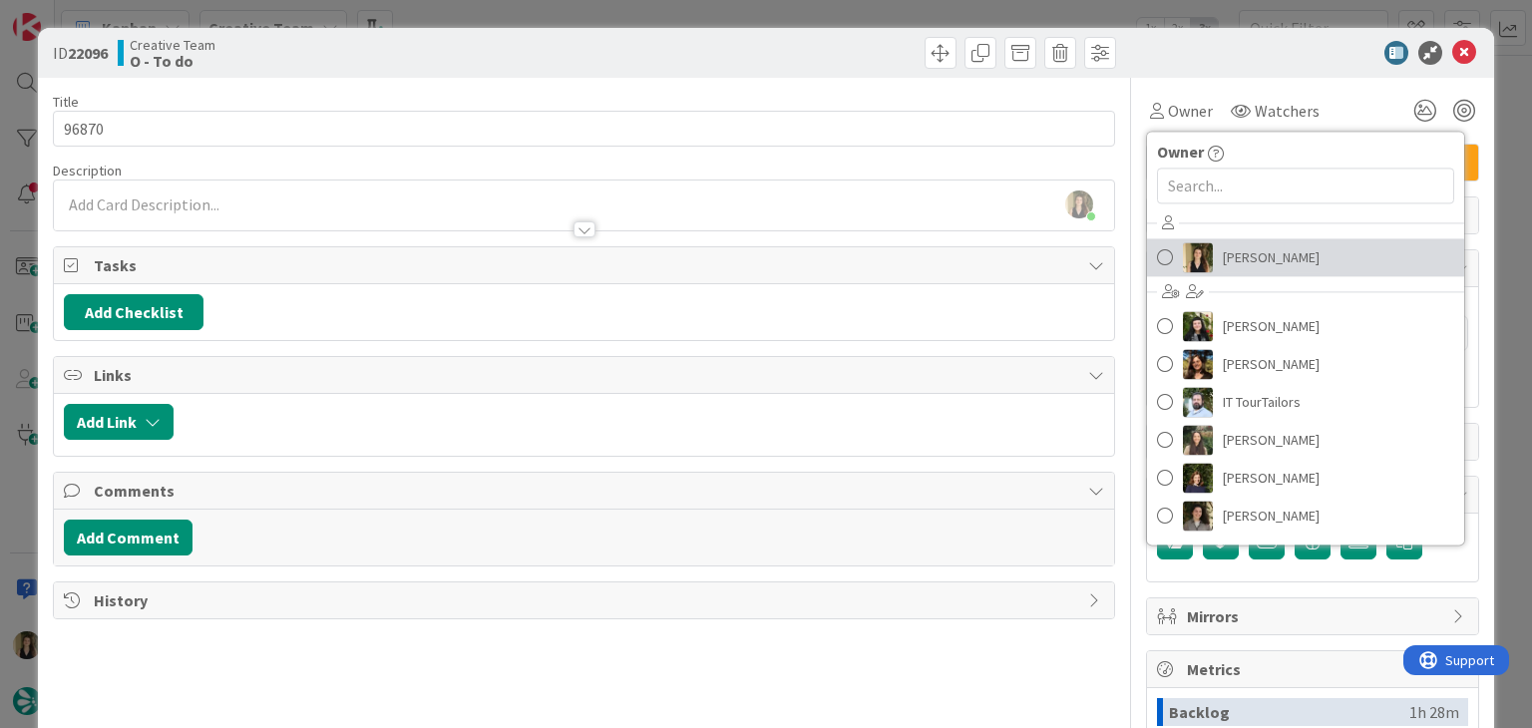
drag, startPoint x: 1250, startPoint y: 264, endPoint x: 961, endPoint y: 116, distance: 325.3
click at [1250, 264] on span "[PERSON_NAME]" at bounding box center [1271, 257] width 97 height 30
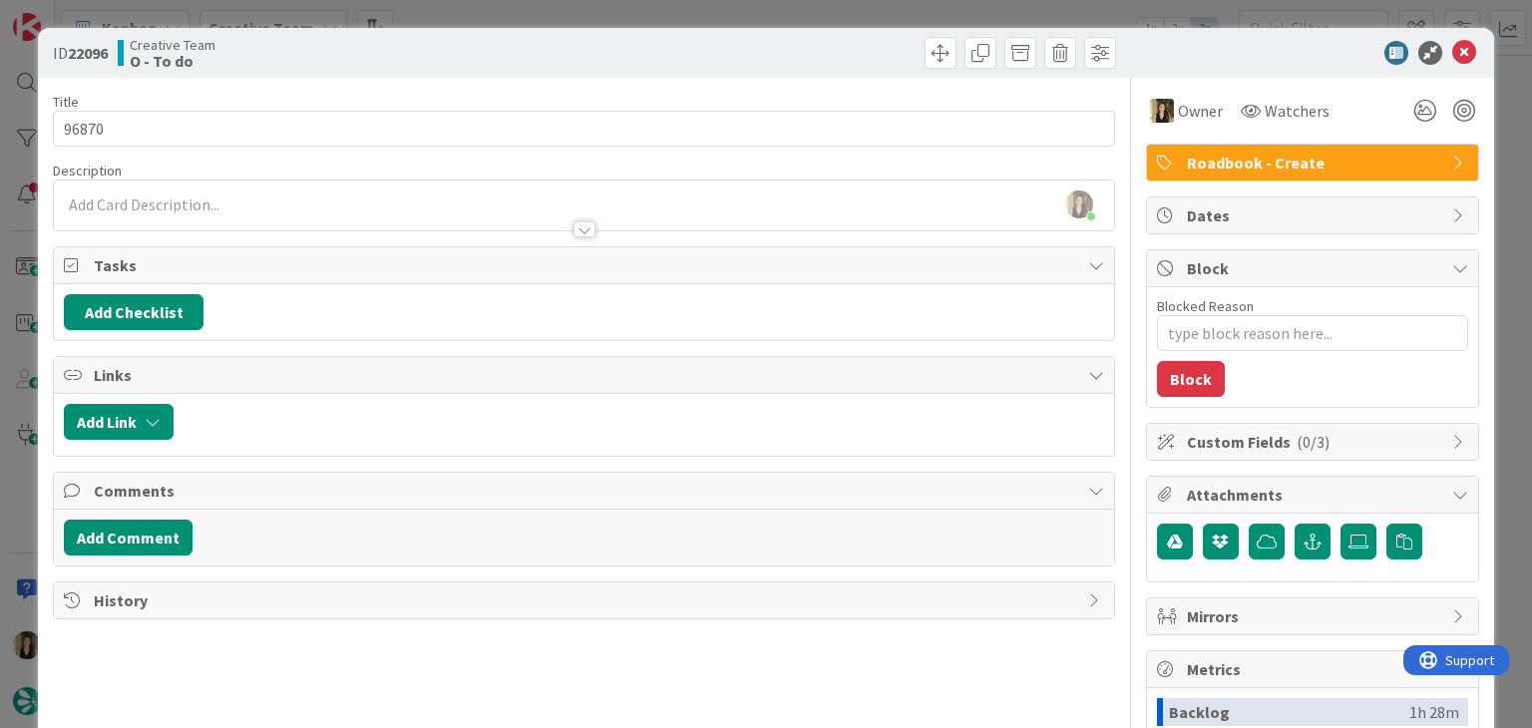
drag, startPoint x: 551, startPoint y: 38, endPoint x: 548, endPoint y: 15, distance: 23.1
click at [550, 37] on div "Creative Team O - To do" at bounding box center [349, 53] width 462 height 32
click at [548, 15] on div "ID 22096 Creative Team O - To do Title 5 / 128 96870 Description Sofia Palma ju…" at bounding box center [766, 364] width 1532 height 728
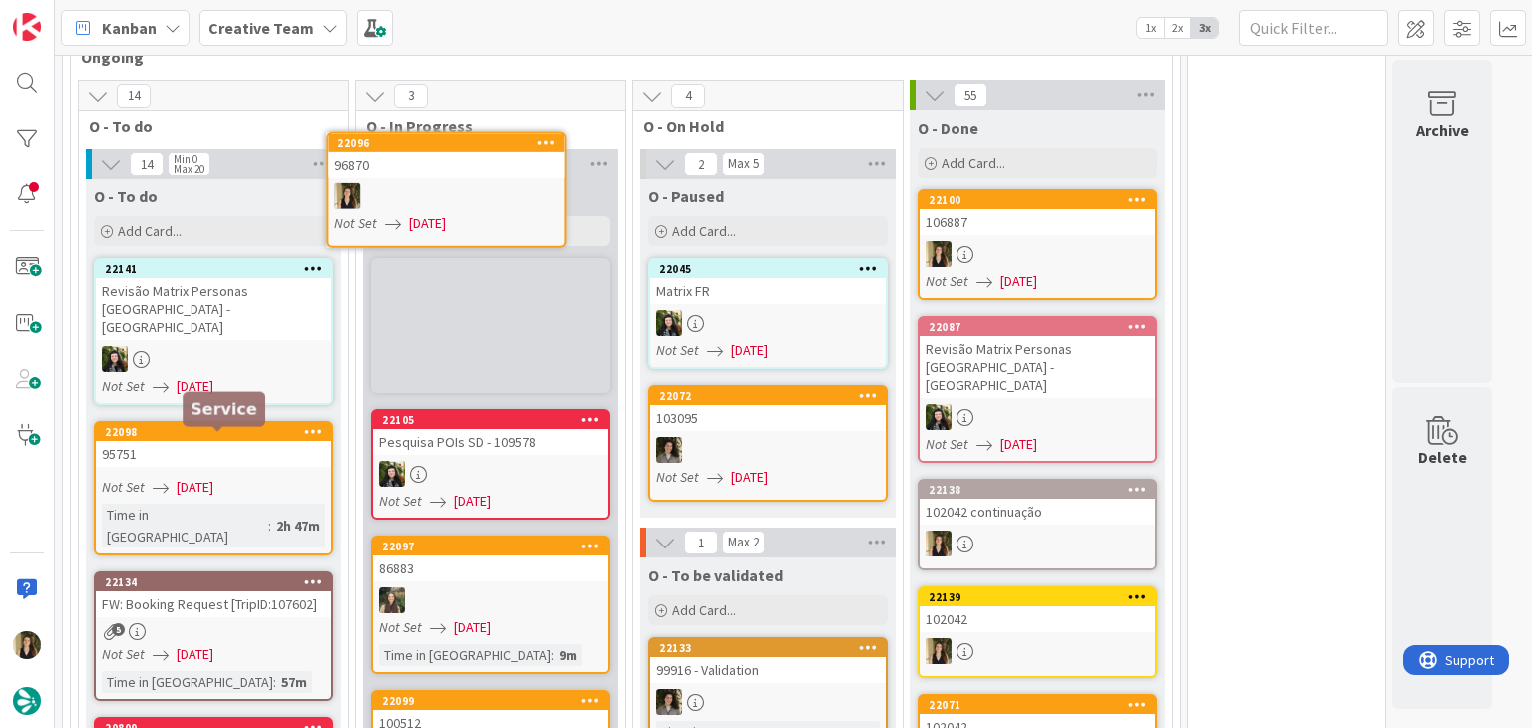
scroll to position [1578, 0]
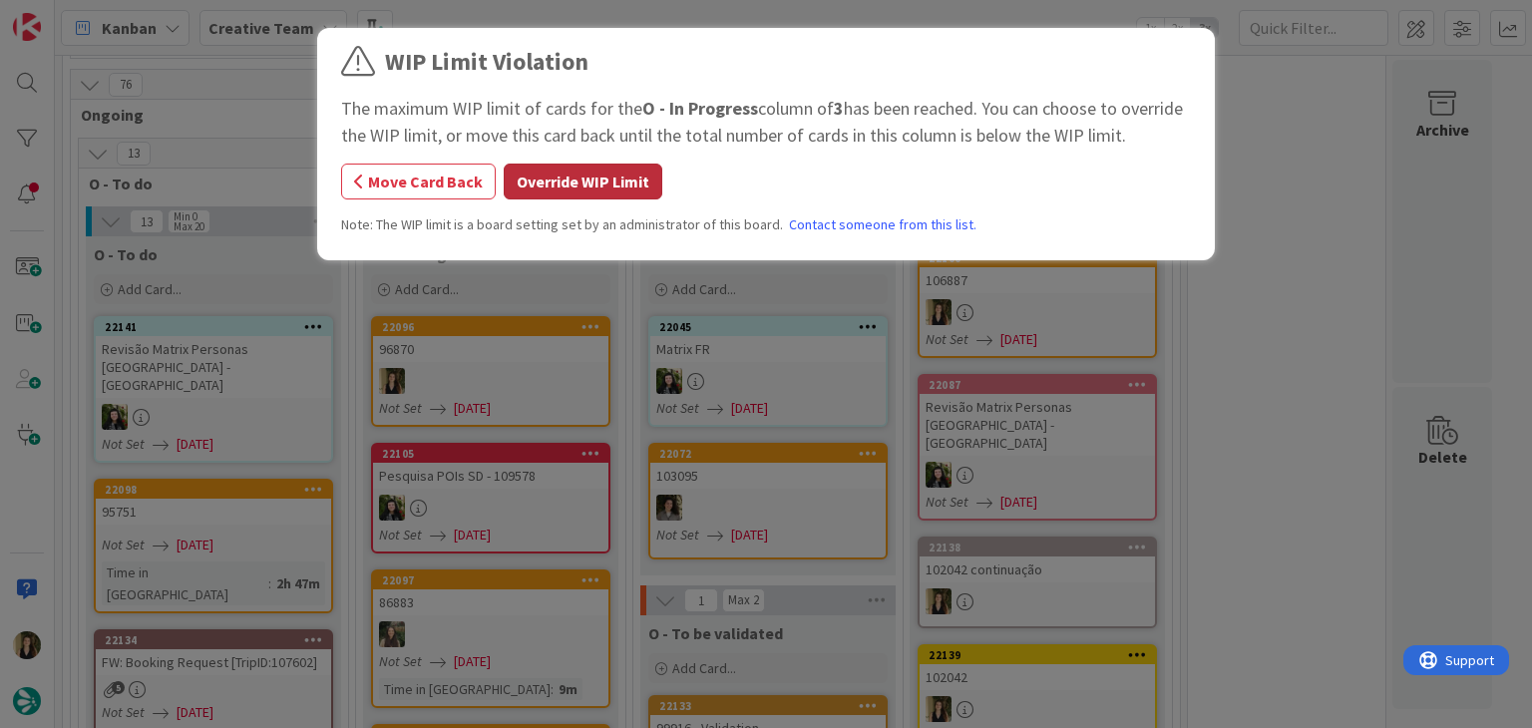
click at [608, 184] on button "Override WIP Limit" at bounding box center [583, 182] width 159 height 36
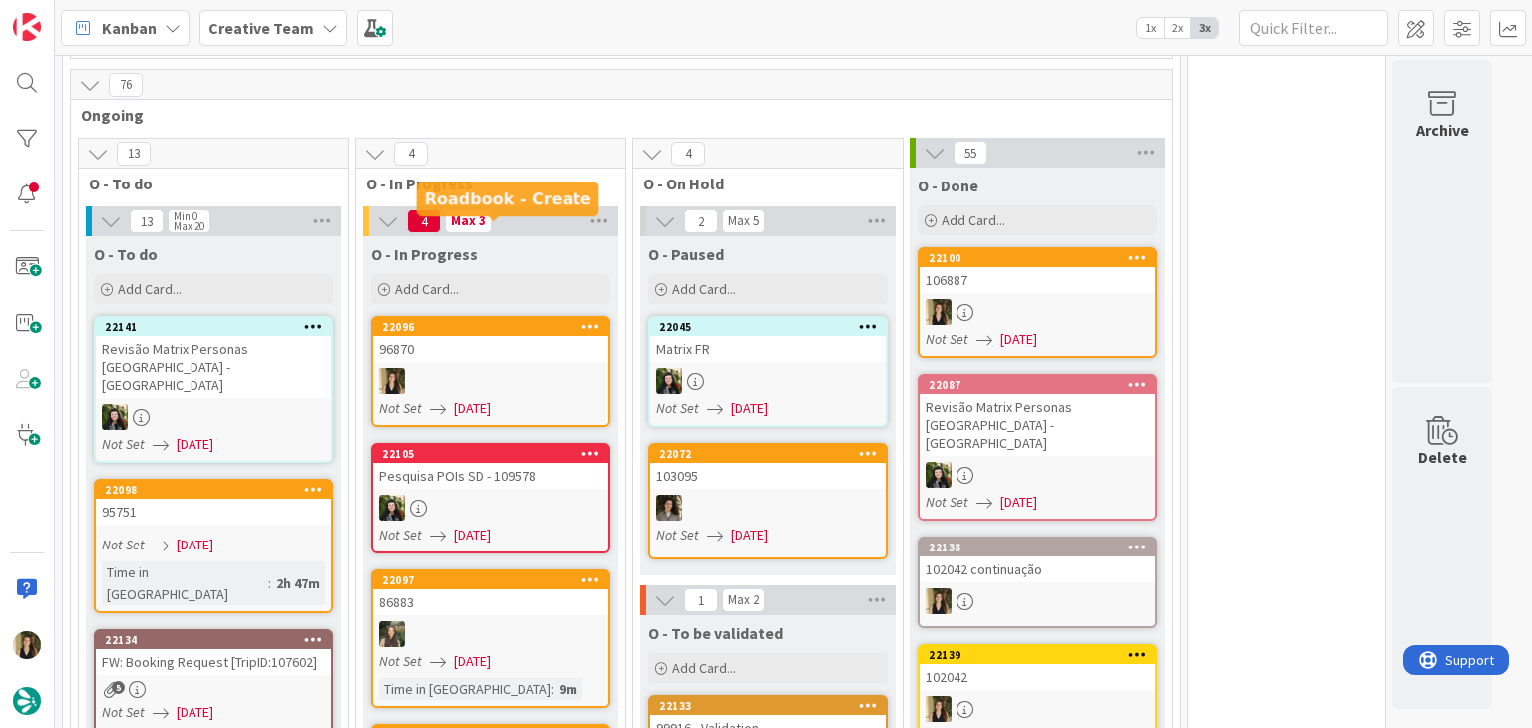
click at [531, 336] on div "96870" at bounding box center [490, 349] width 235 height 26
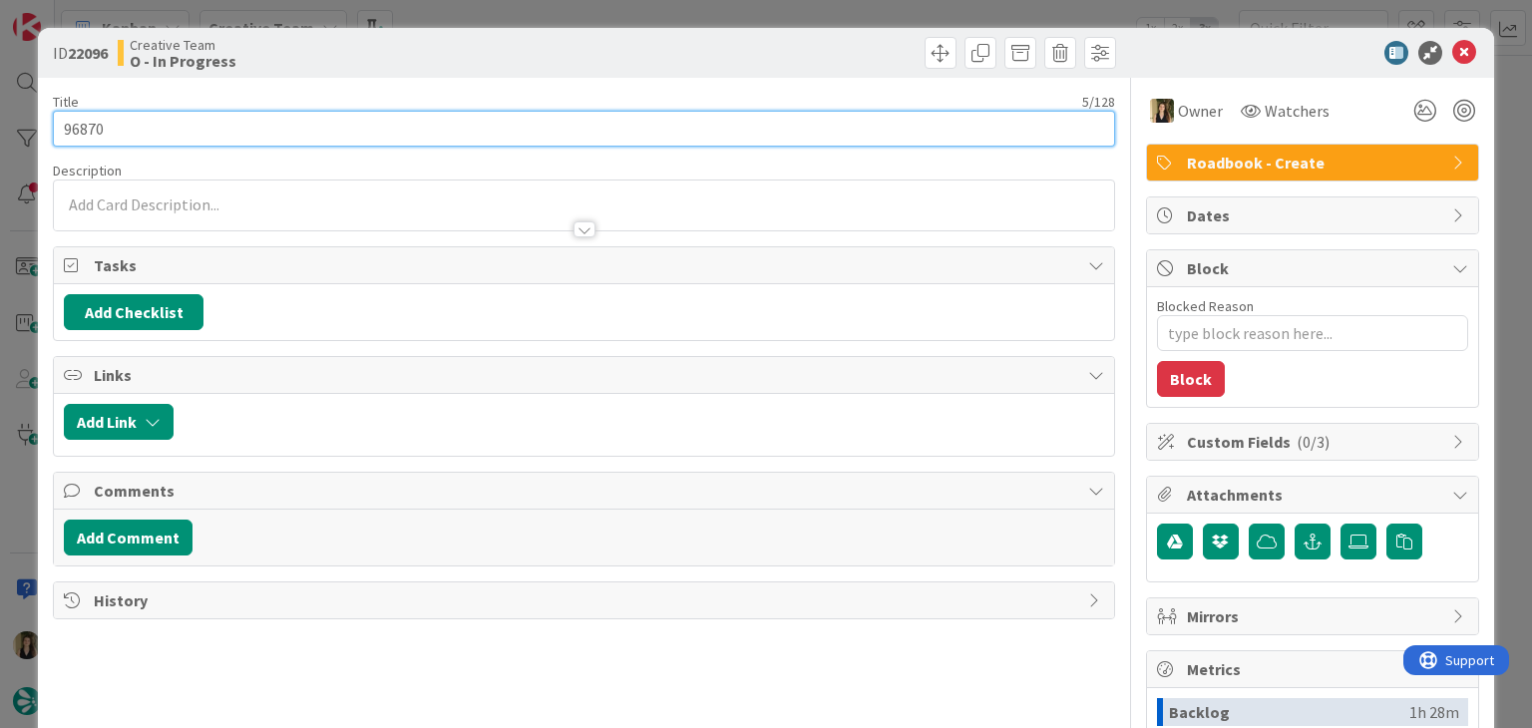
click at [72, 125] on input "96870" at bounding box center [584, 129] width 1062 height 36
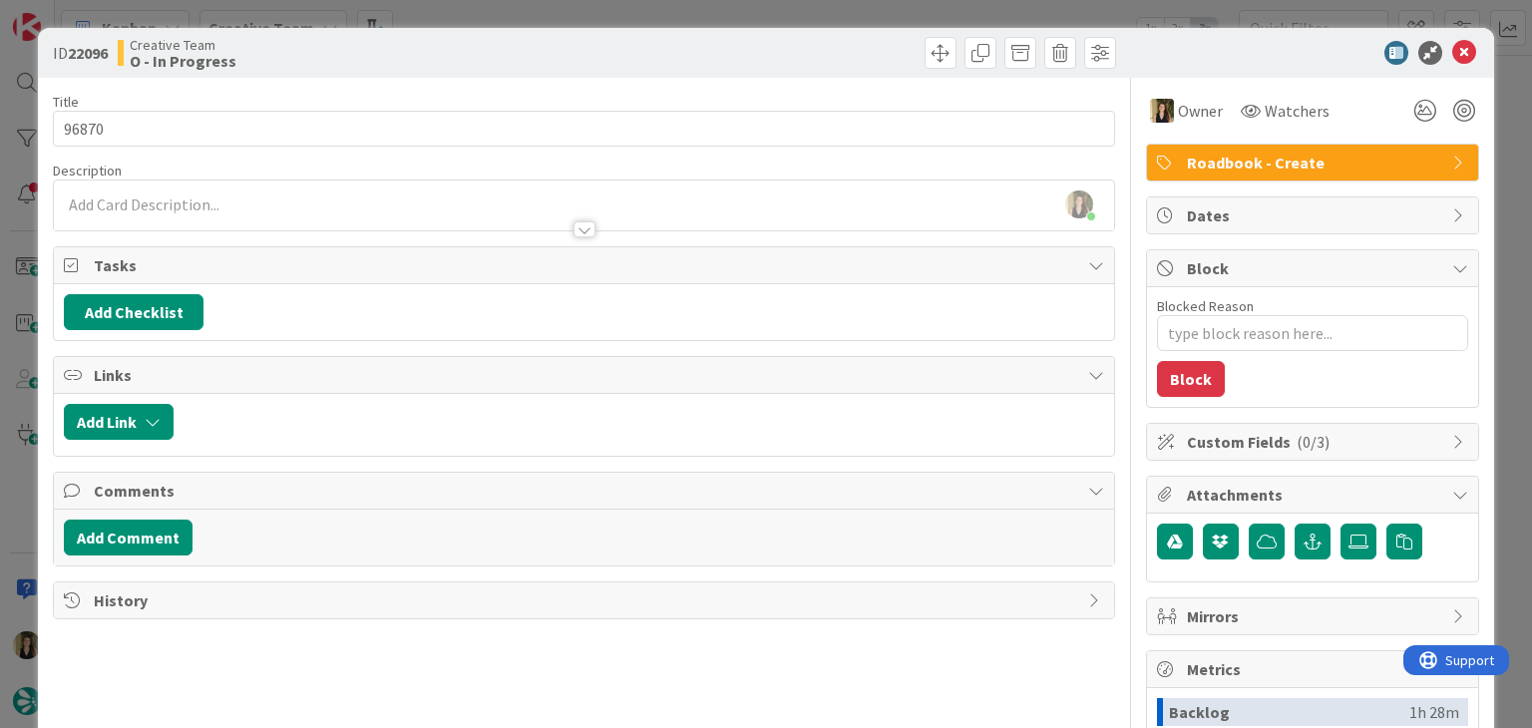
drag, startPoint x: 415, startPoint y: 93, endPoint x: 419, endPoint y: 55, distance: 38.1
click at [415, 89] on div "Title 5 / 128 96870 Description Sofia Palma joined 1 m ago Owner Watchers Roadb…" at bounding box center [584, 553] width 1062 height 951
click at [468, 11] on div "ID 22096 Creative Team O - In Progress Title 5 / 128 96870 Description Sofia Pa…" at bounding box center [766, 364] width 1532 height 728
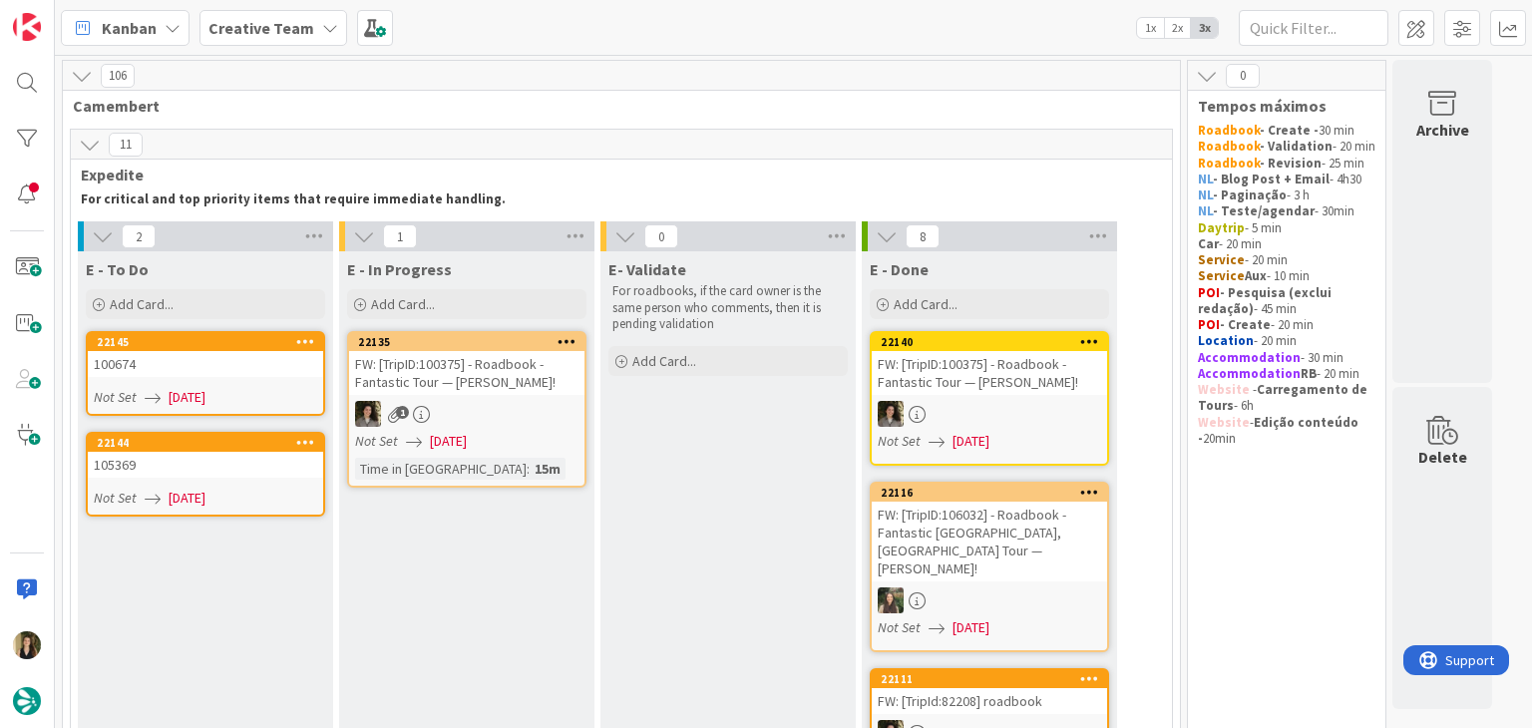
click at [270, 454] on div "105369" at bounding box center [205, 465] width 235 height 26
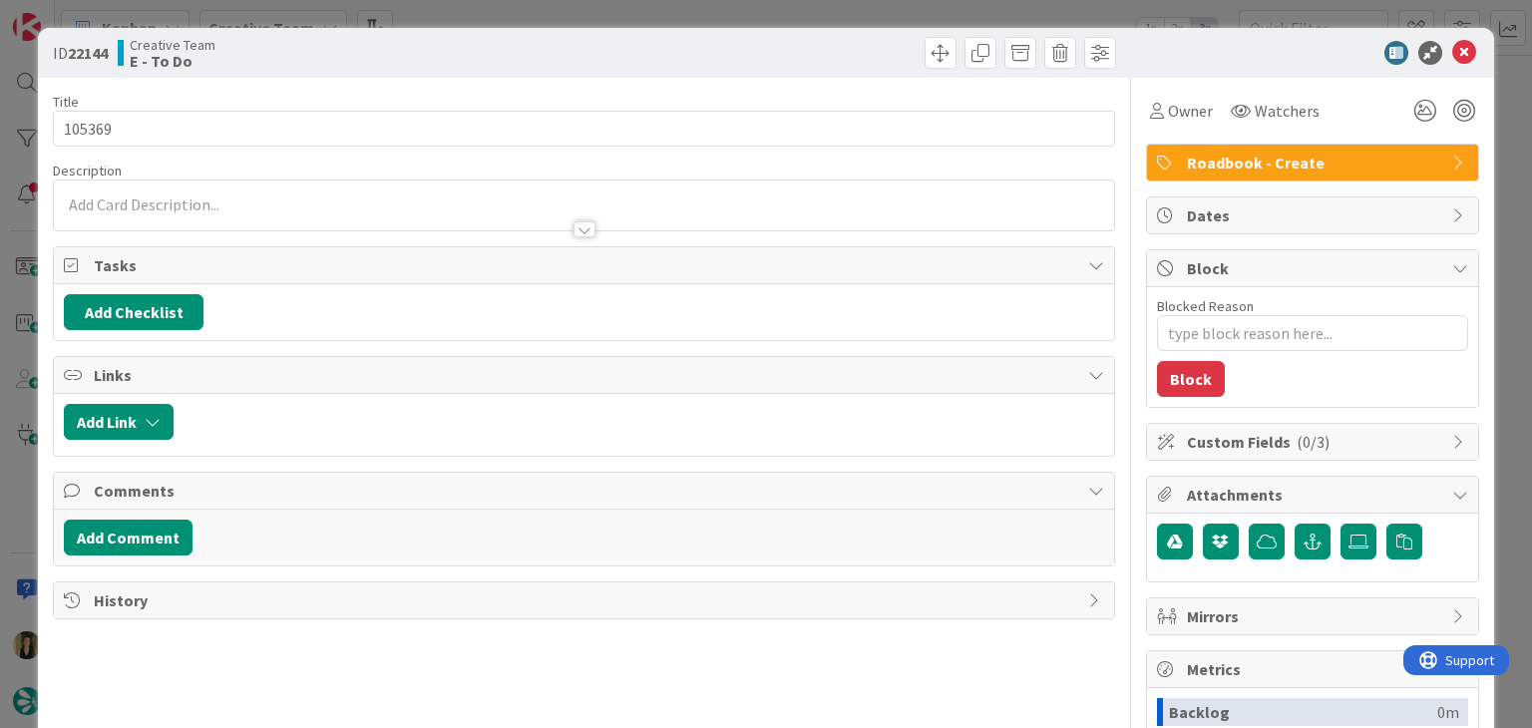
click at [452, 23] on div "ID 22144 Creative Team E - To Do Title 6 / 128 105369 Description Owner Watcher…" at bounding box center [766, 364] width 1532 height 728
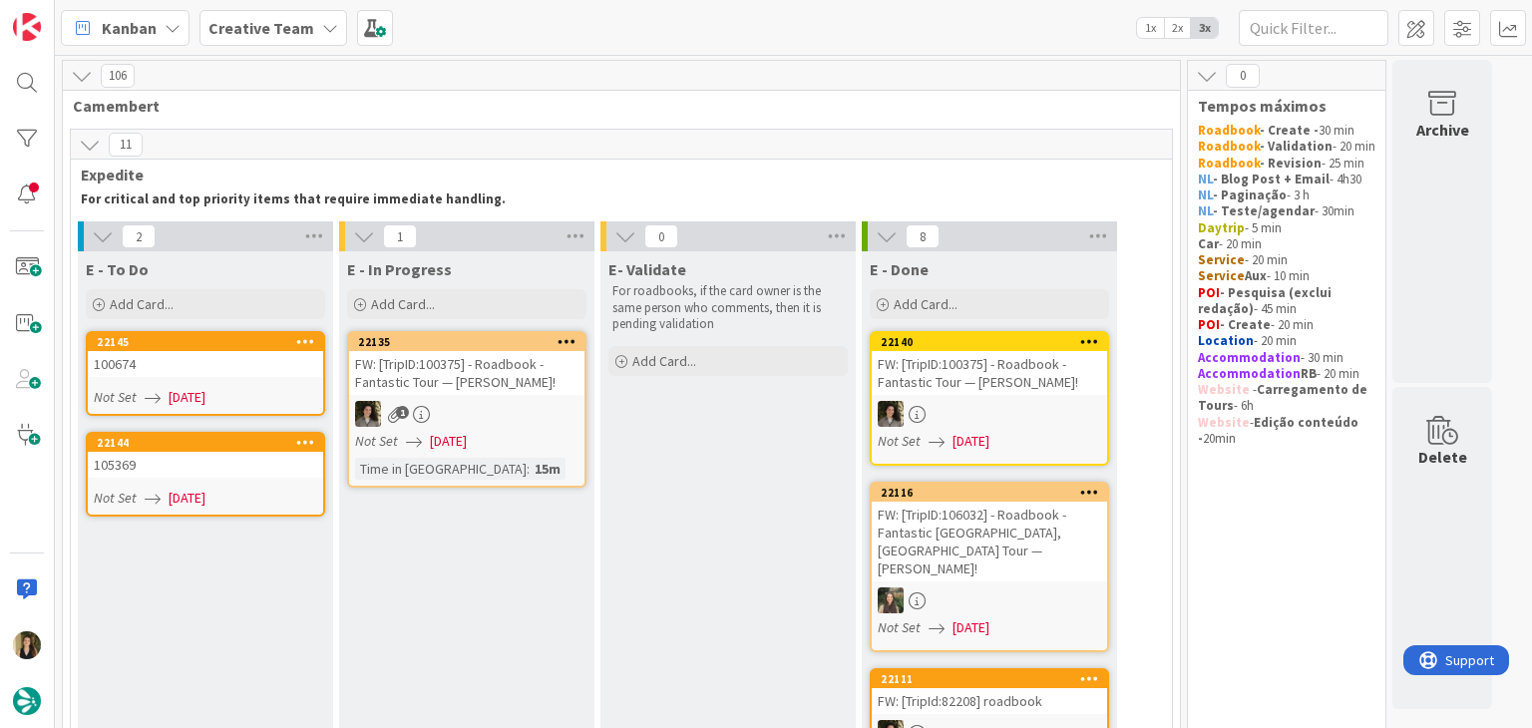
click at [452, 17] on div "Kanban Creative Team 1x 2x 3x" at bounding box center [794, 27] width 1478 height 55
click at [206, 395] on span "[DATE]" at bounding box center [187, 397] width 37 height 21
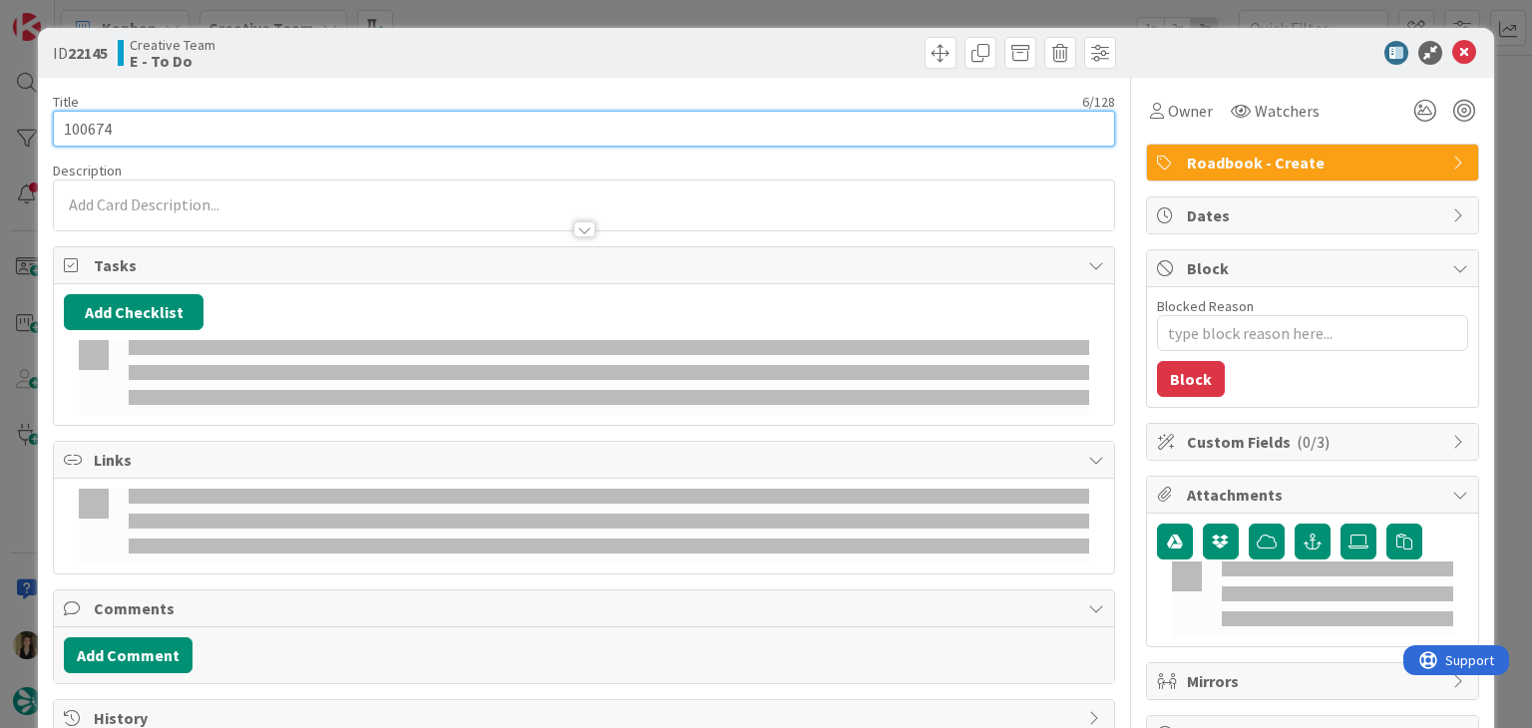
click at [91, 136] on input "100674" at bounding box center [584, 129] width 1062 height 36
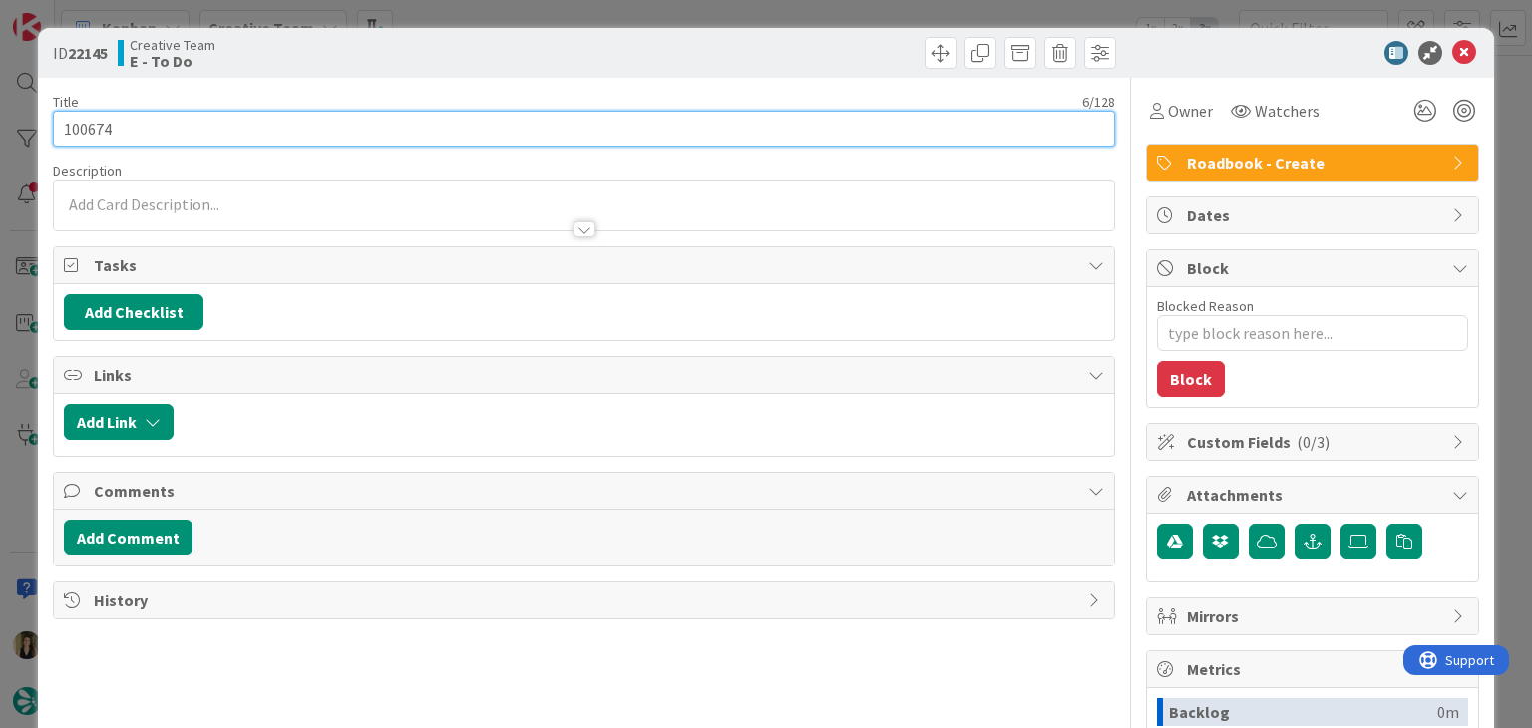
click at [91, 135] on input "100674" at bounding box center [584, 129] width 1062 height 36
click at [92, 127] on input "100674" at bounding box center [584, 129] width 1062 height 36
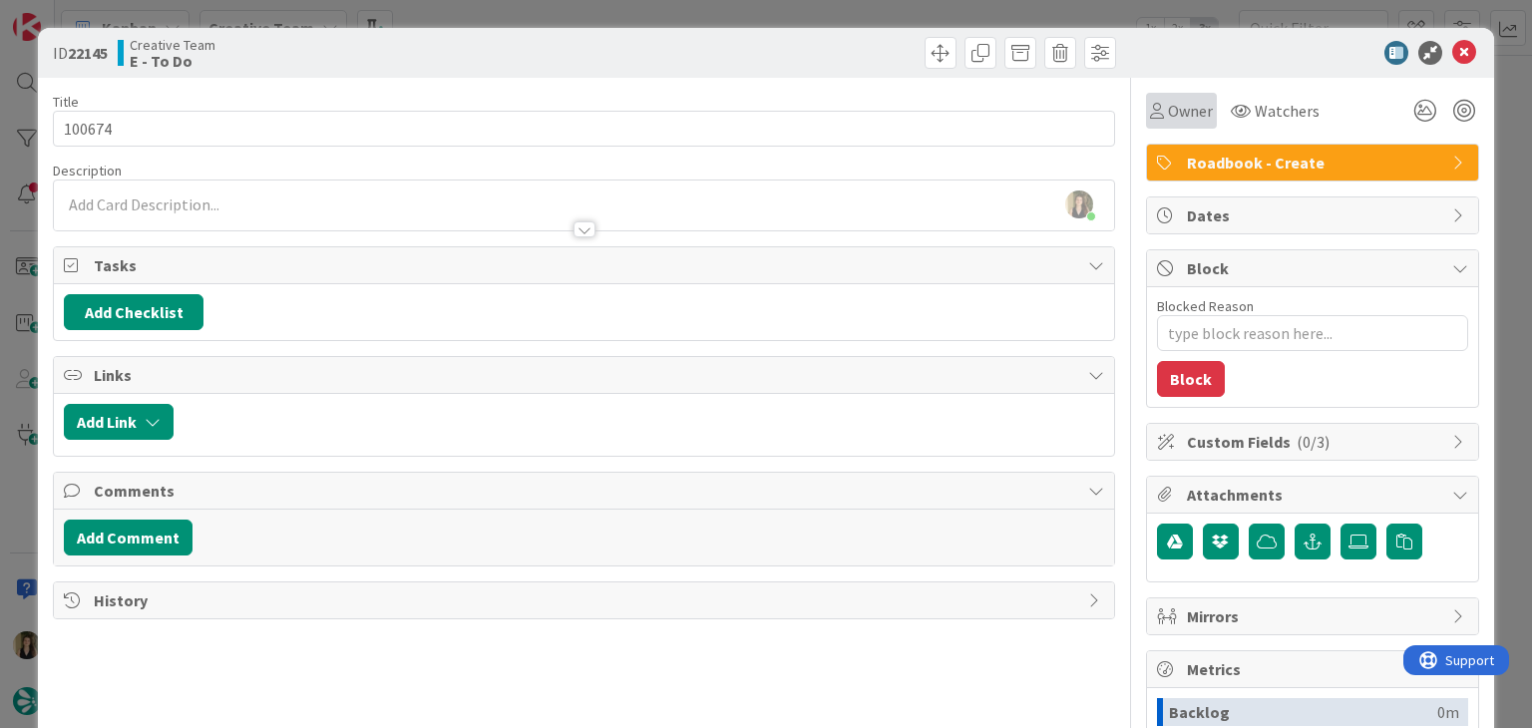
click at [1168, 120] on span "Owner" at bounding box center [1190, 111] width 45 height 24
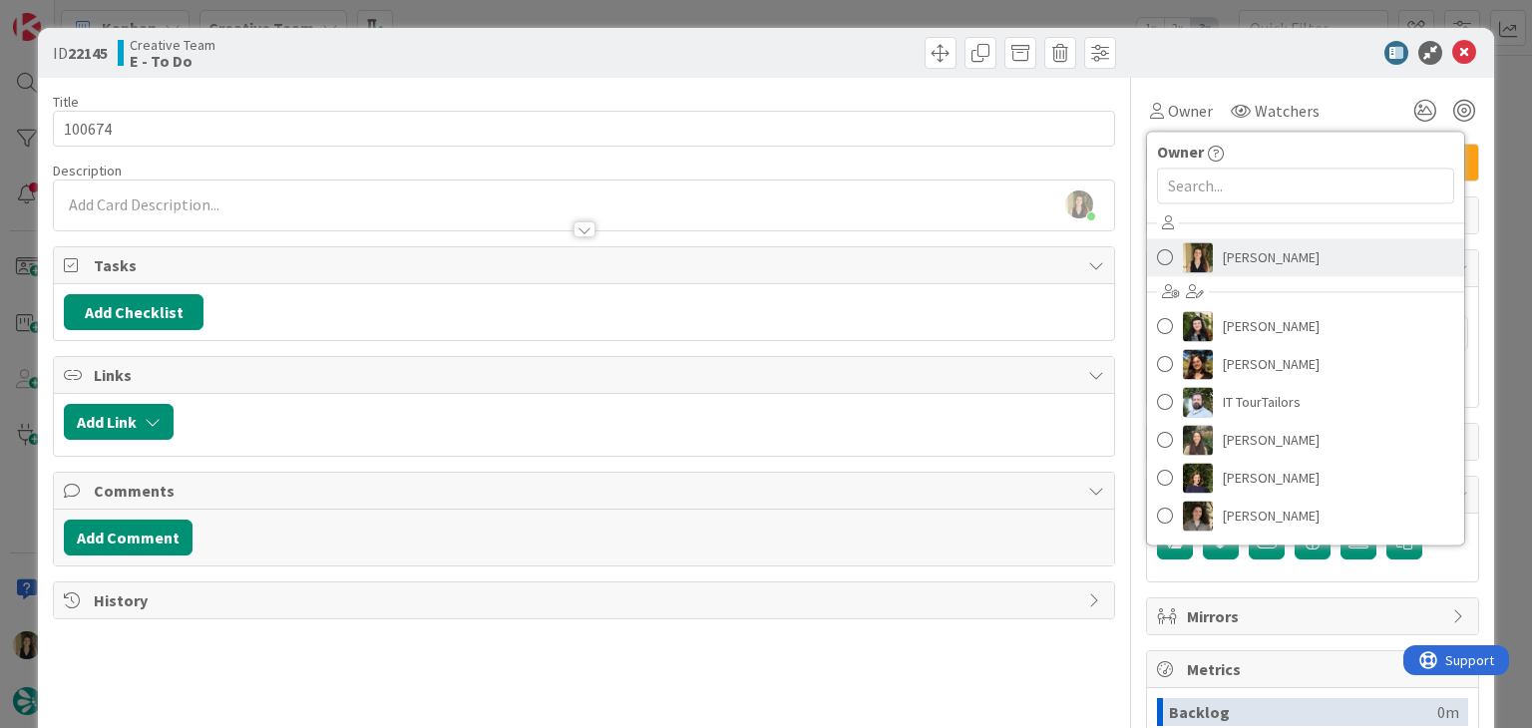
drag, startPoint x: 1237, startPoint y: 267, endPoint x: 1210, endPoint y: 260, distance: 27.8
click at [1236, 267] on span "[PERSON_NAME]" at bounding box center [1271, 257] width 97 height 30
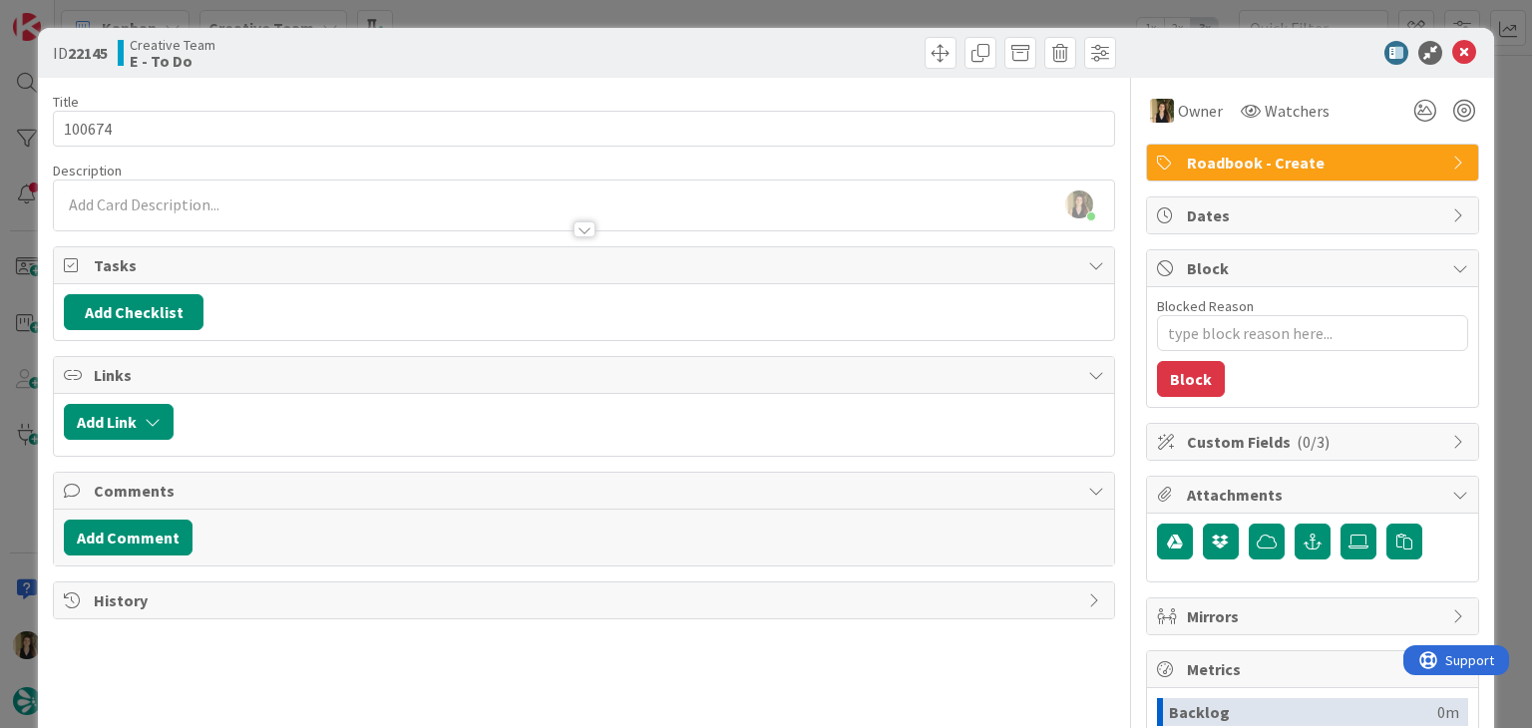
drag, startPoint x: 651, startPoint y: 50, endPoint x: 650, endPoint y: 10, distance: 39.9
click at [648, 45] on div at bounding box center [853, 53] width 527 height 32
click at [651, 8] on div "ID 22145 Creative Team E - To Do Title 6 / 128 100674 Description Sofia Palma j…" at bounding box center [766, 364] width 1532 height 728
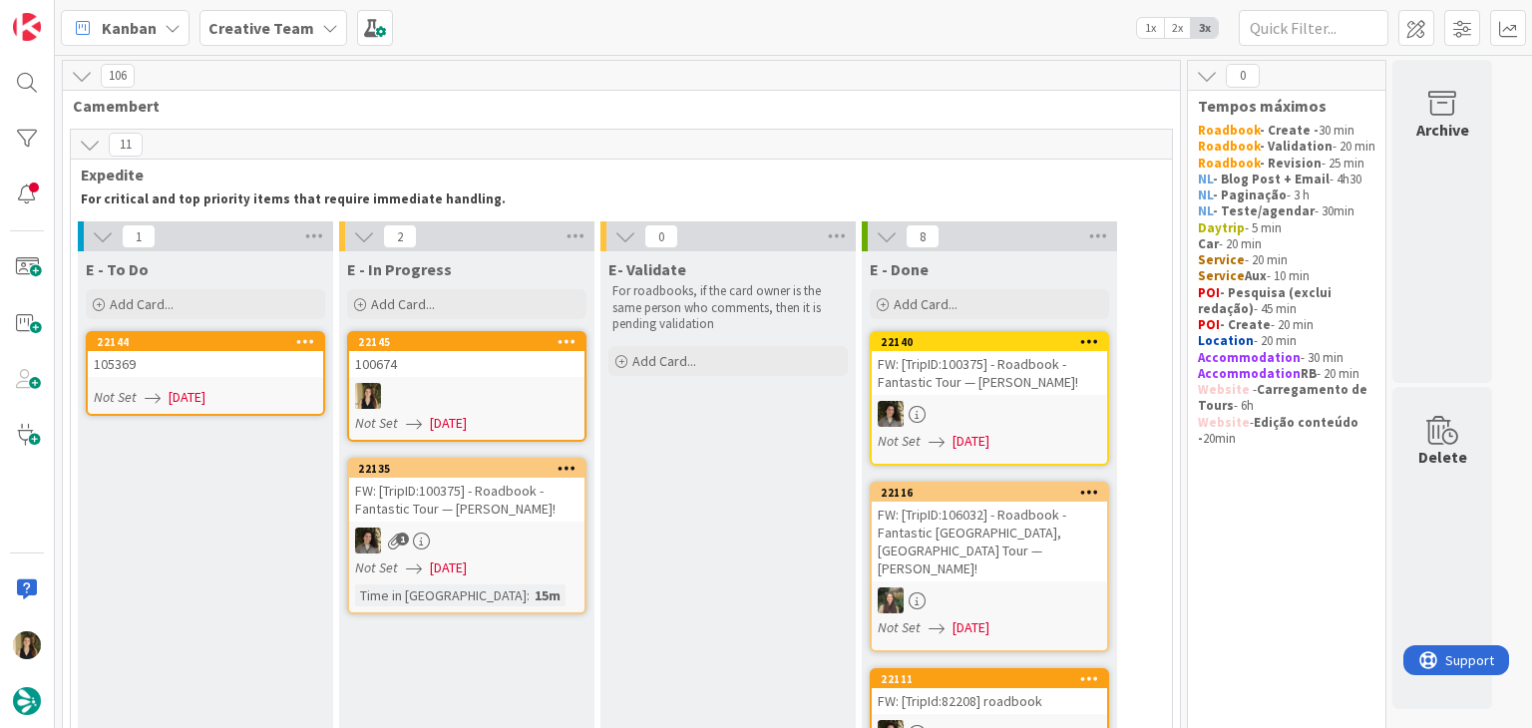
click at [479, 384] on div at bounding box center [466, 396] width 235 height 26
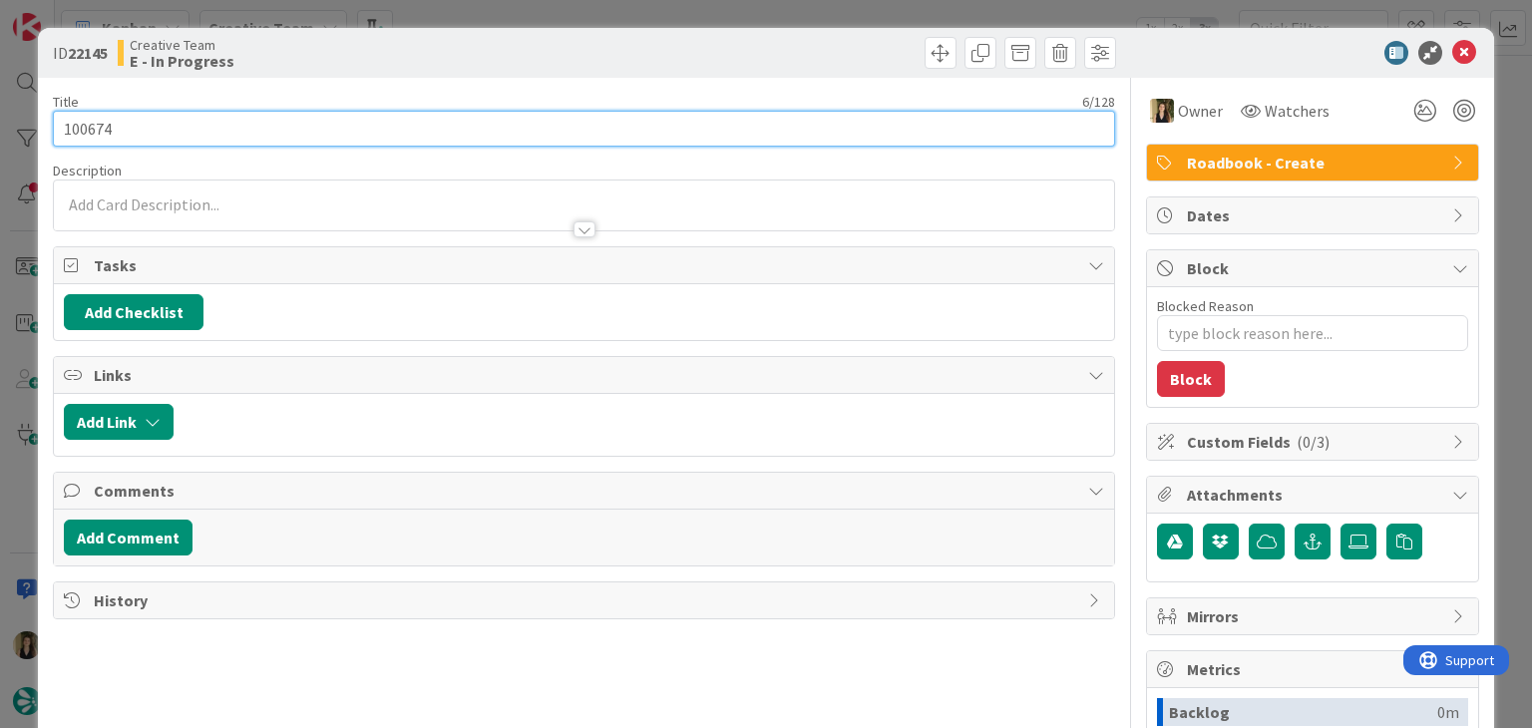
click at [99, 124] on input "100674" at bounding box center [584, 129] width 1062 height 36
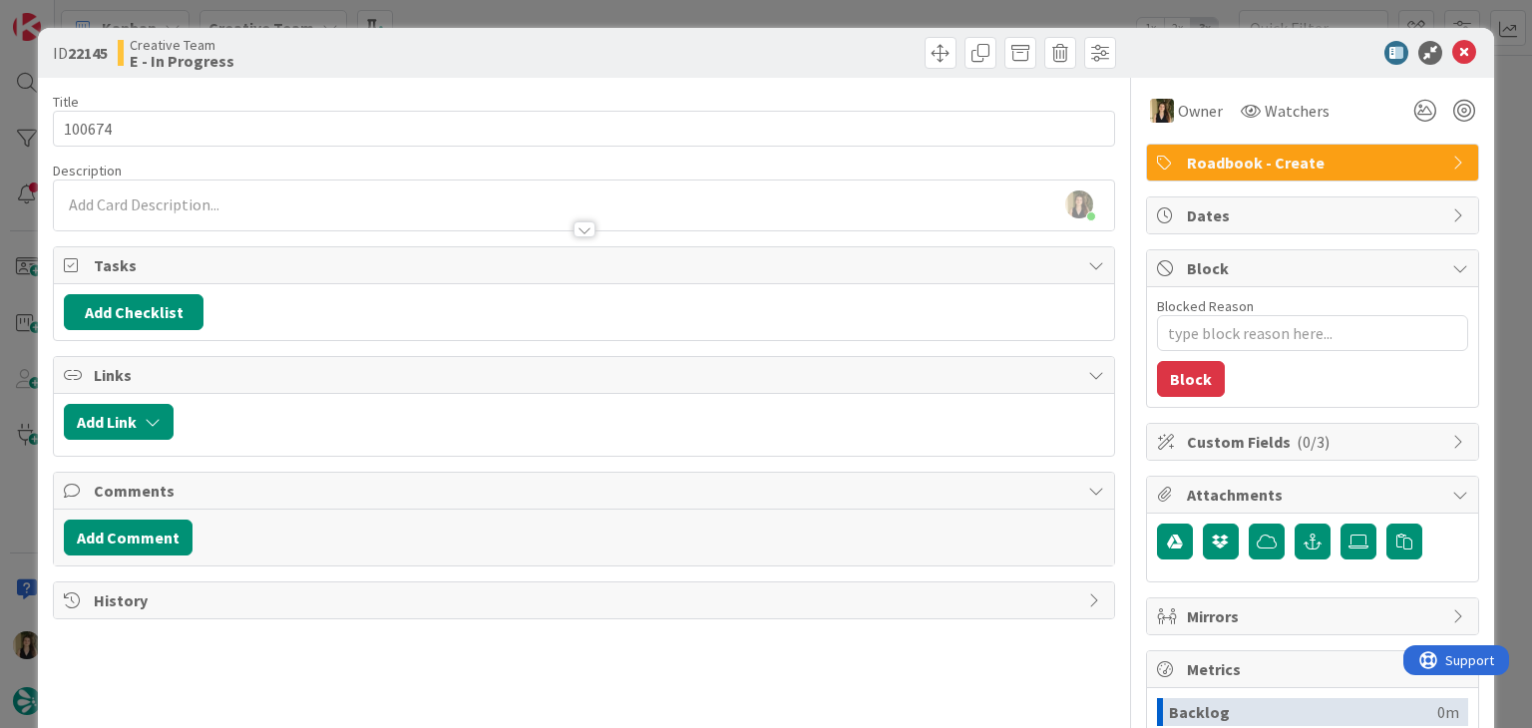
type textarea "x"
click at [288, 226] on div at bounding box center [584, 220] width 1060 height 21
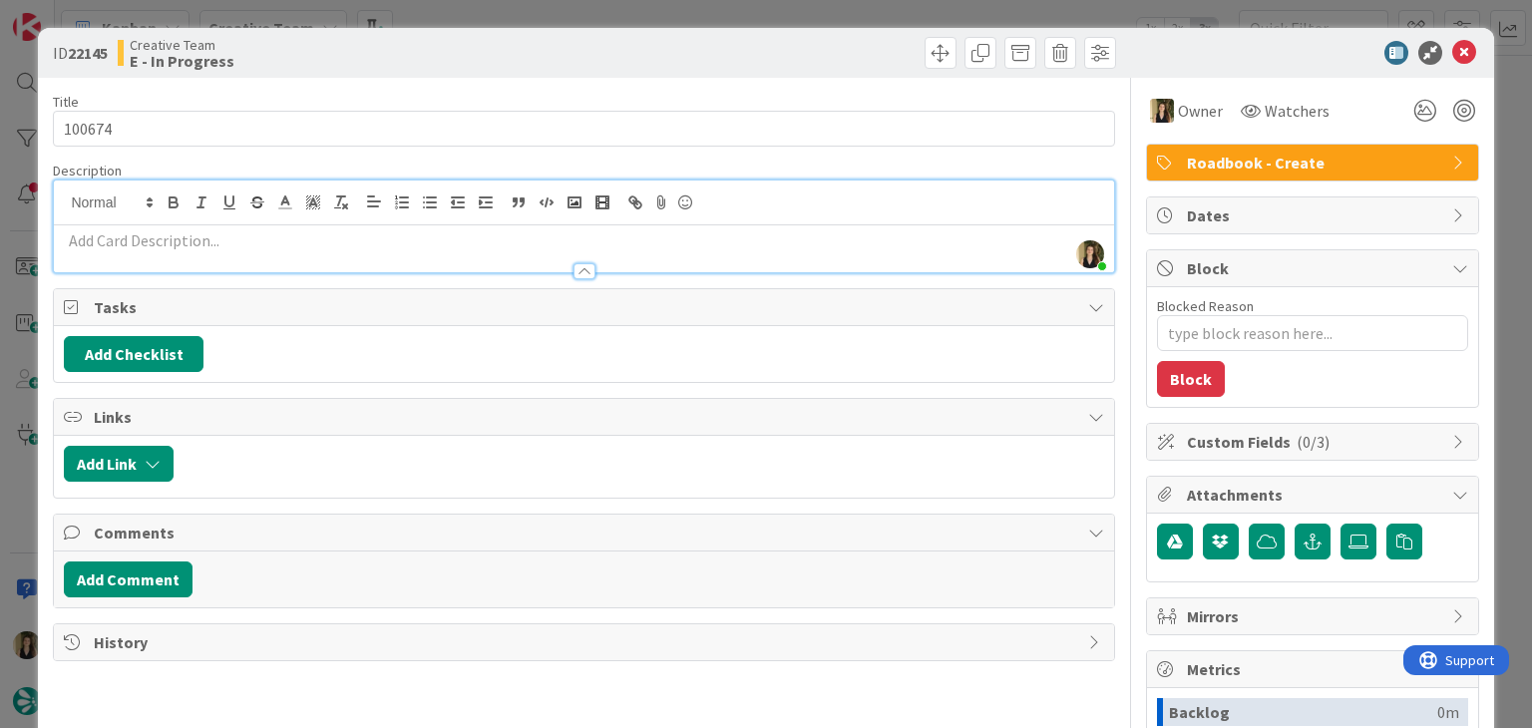
click at [292, 238] on p at bounding box center [584, 240] width 1040 height 23
paste div
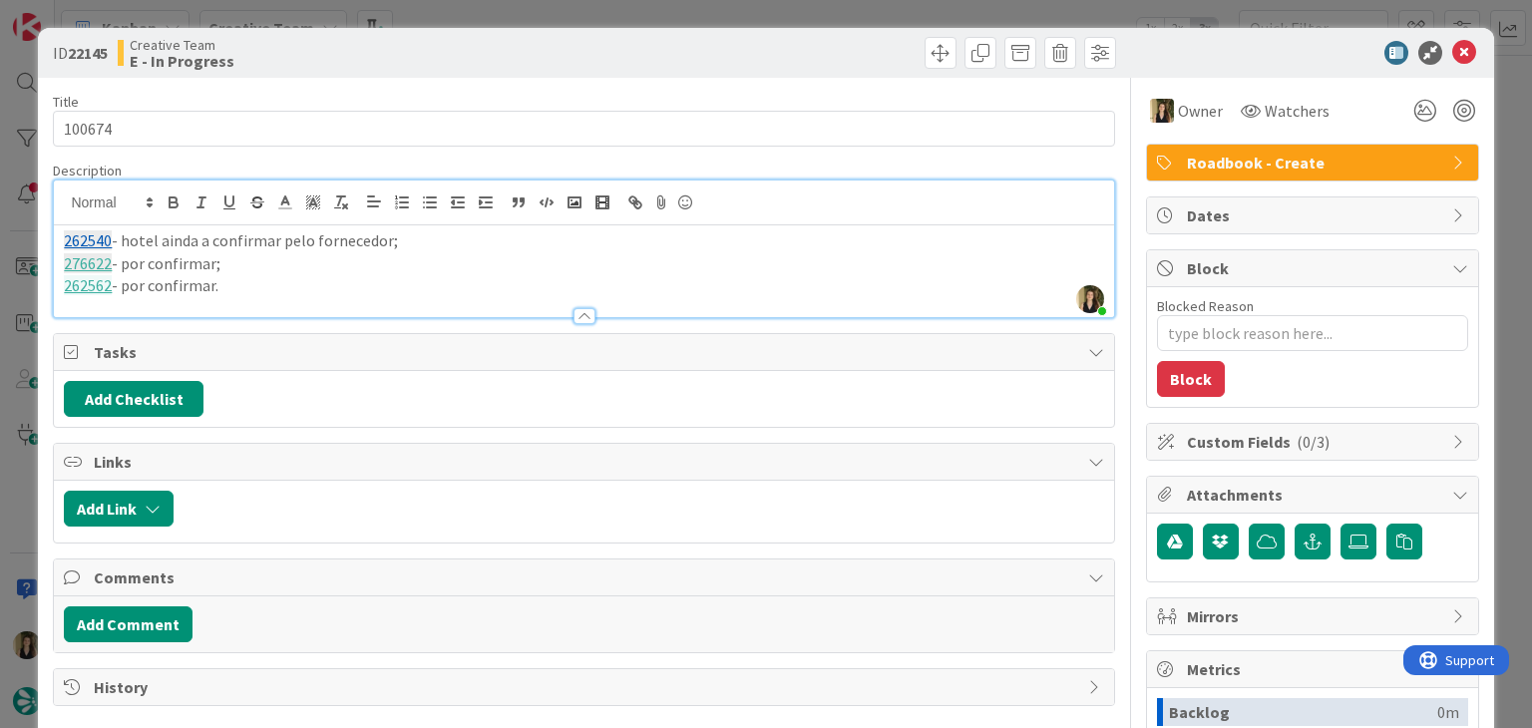
click at [475, 36] on div "ID 22145 Creative Team E - In Progress" at bounding box center [766, 53] width 1456 height 50
drag, startPoint x: 237, startPoint y: 287, endPoint x: 37, endPoint y: 232, distance: 207.9
click at [38, 232] on div "ID 22145 Creative Team E - In Progress Title 6 / 128 100674 Description Sofia P…" at bounding box center [766, 536] width 1456 height 1016
copy div "262540 - hotel ainda a confirmar pelo fornecedor; 276622 - por confirmar; 26256…"
click at [485, 51] on div "Creative Team E - In Progress" at bounding box center [349, 53] width 462 height 32
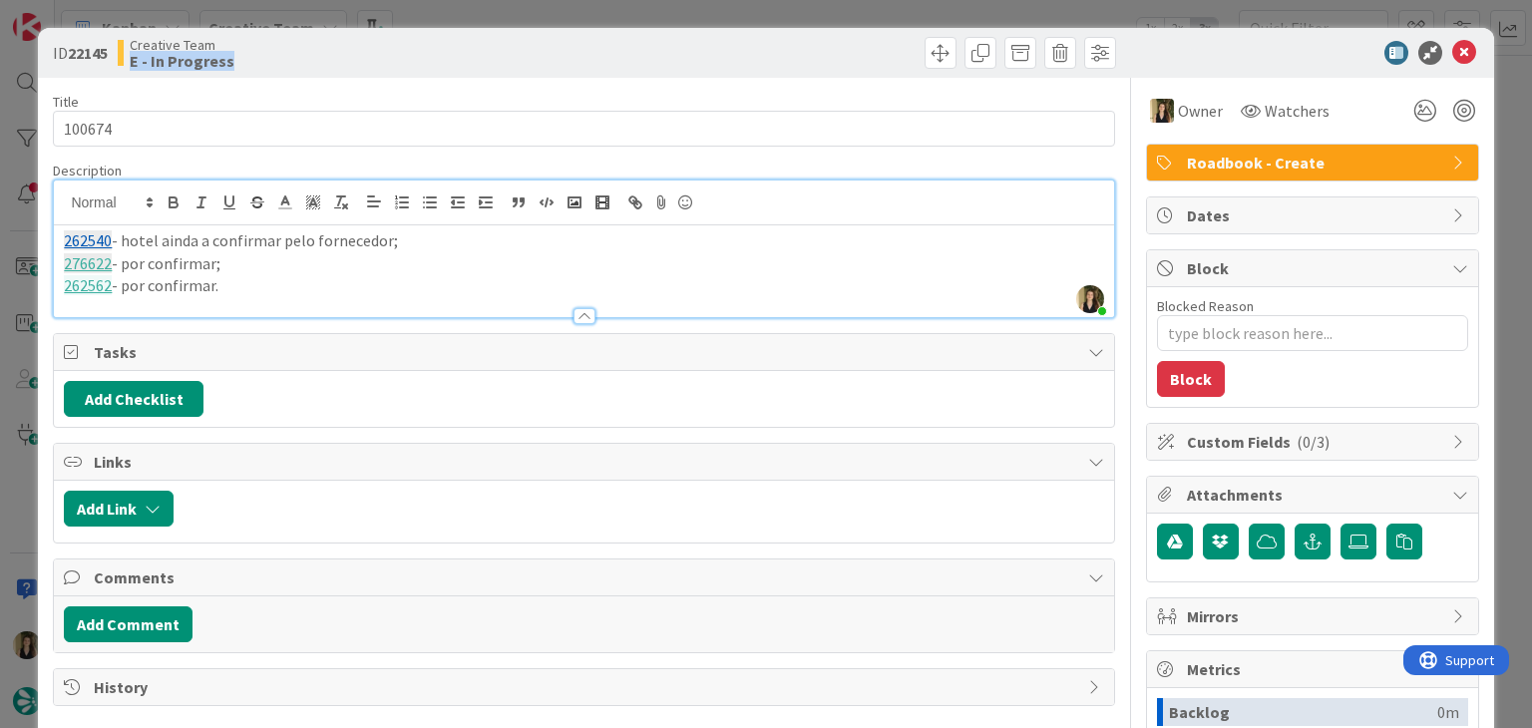
click at [493, 21] on div "ID 22145 Creative Team E - In Progress Title 6 / 128 100674 Description Sofia P…" at bounding box center [766, 364] width 1532 height 728
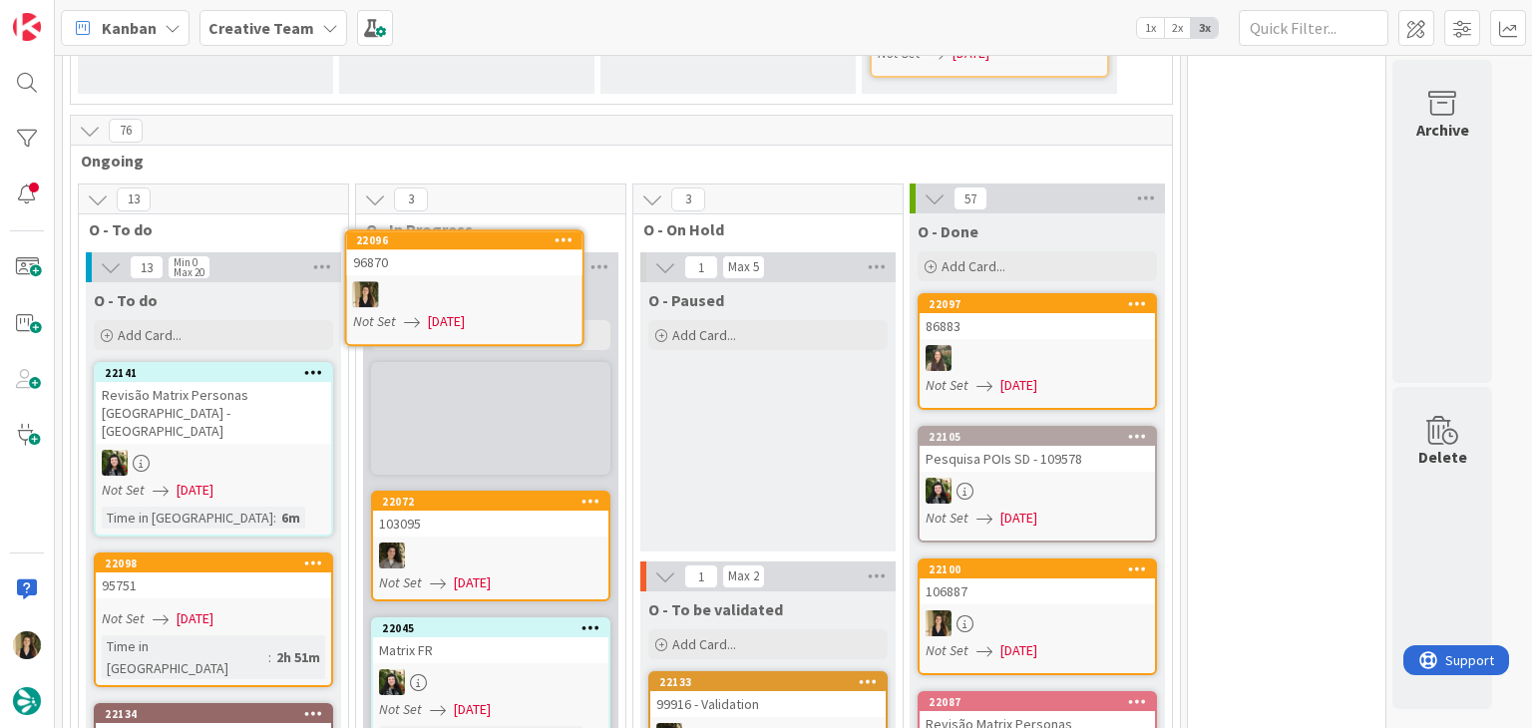
scroll to position [1802, 0]
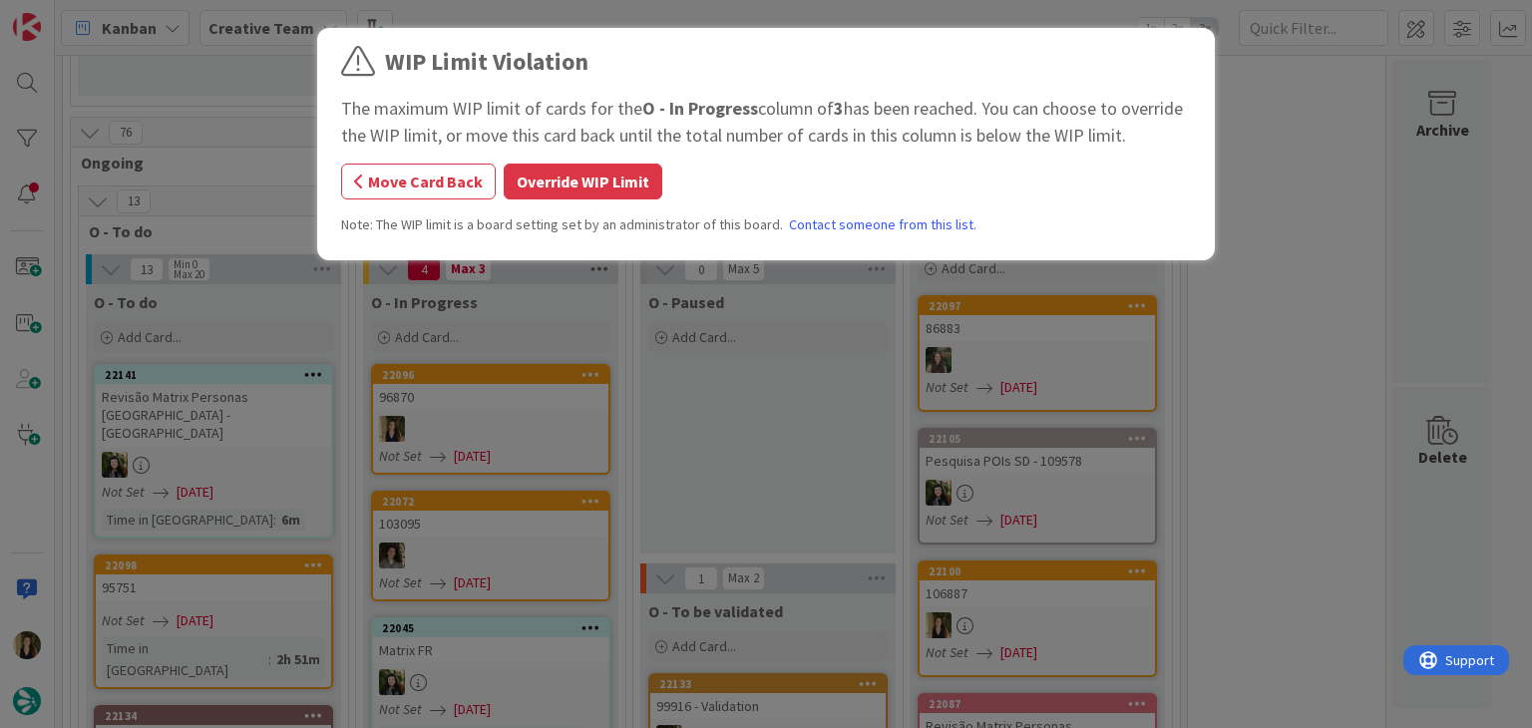
click at [596, 172] on button "Override WIP Limit" at bounding box center [583, 182] width 159 height 36
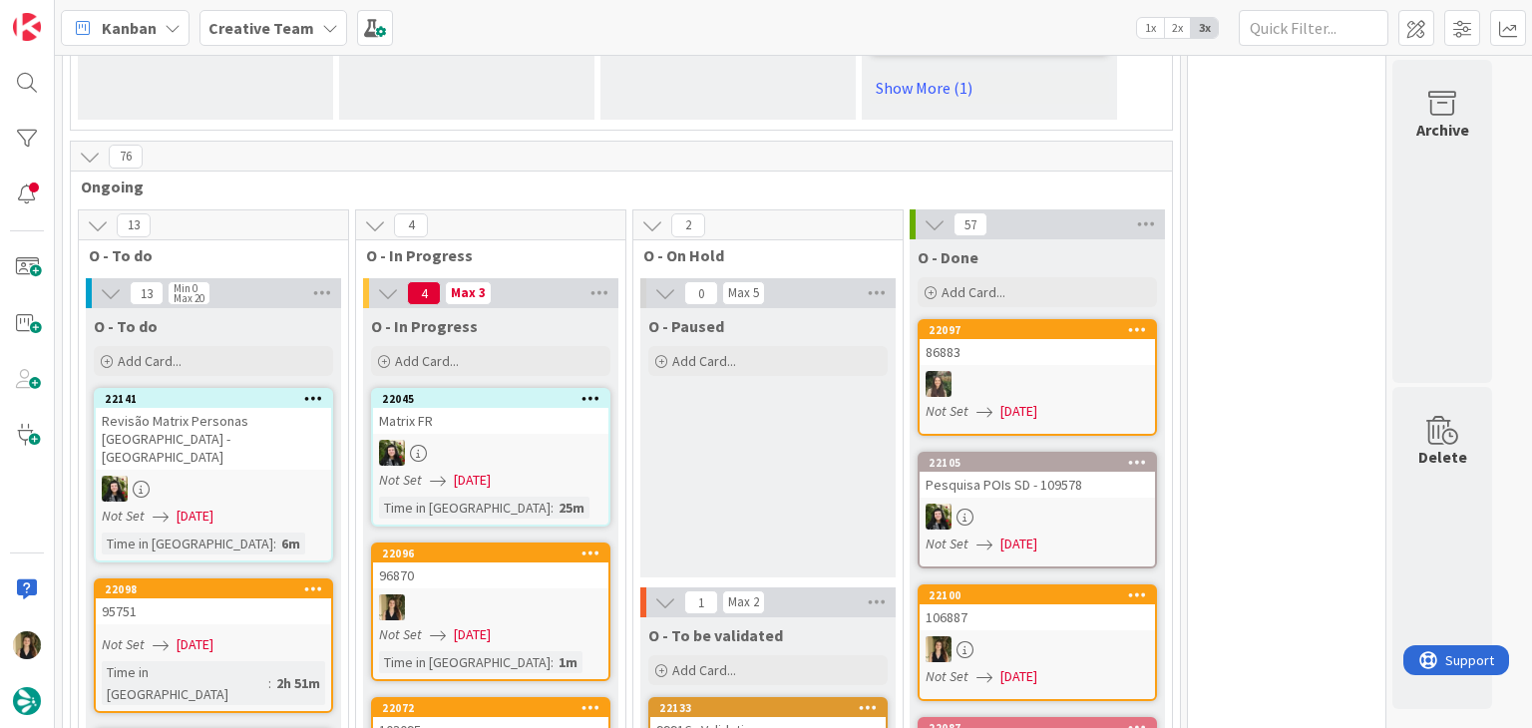
scroll to position [1826, 0]
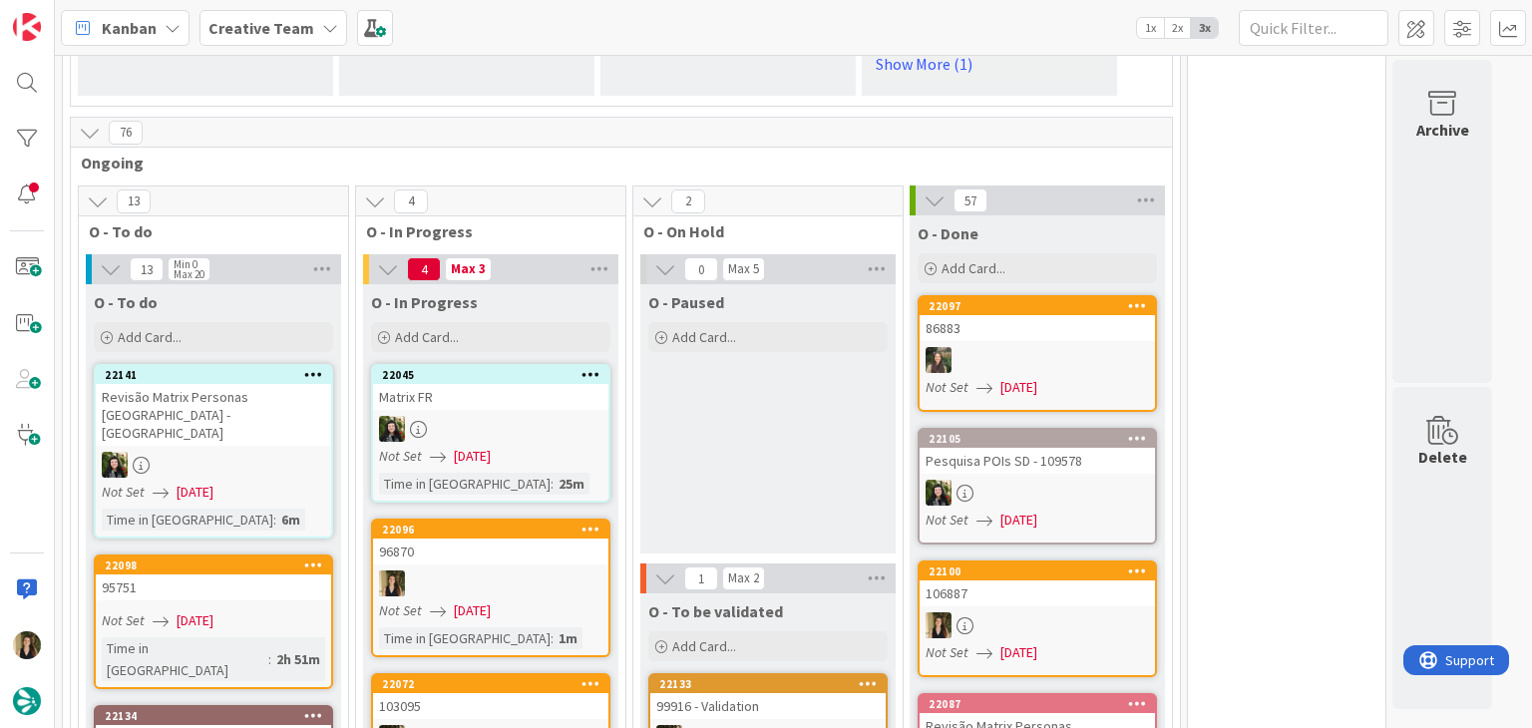
click at [798, 328] on div "O - Paused Add Card..." at bounding box center [768, 418] width 255 height 269
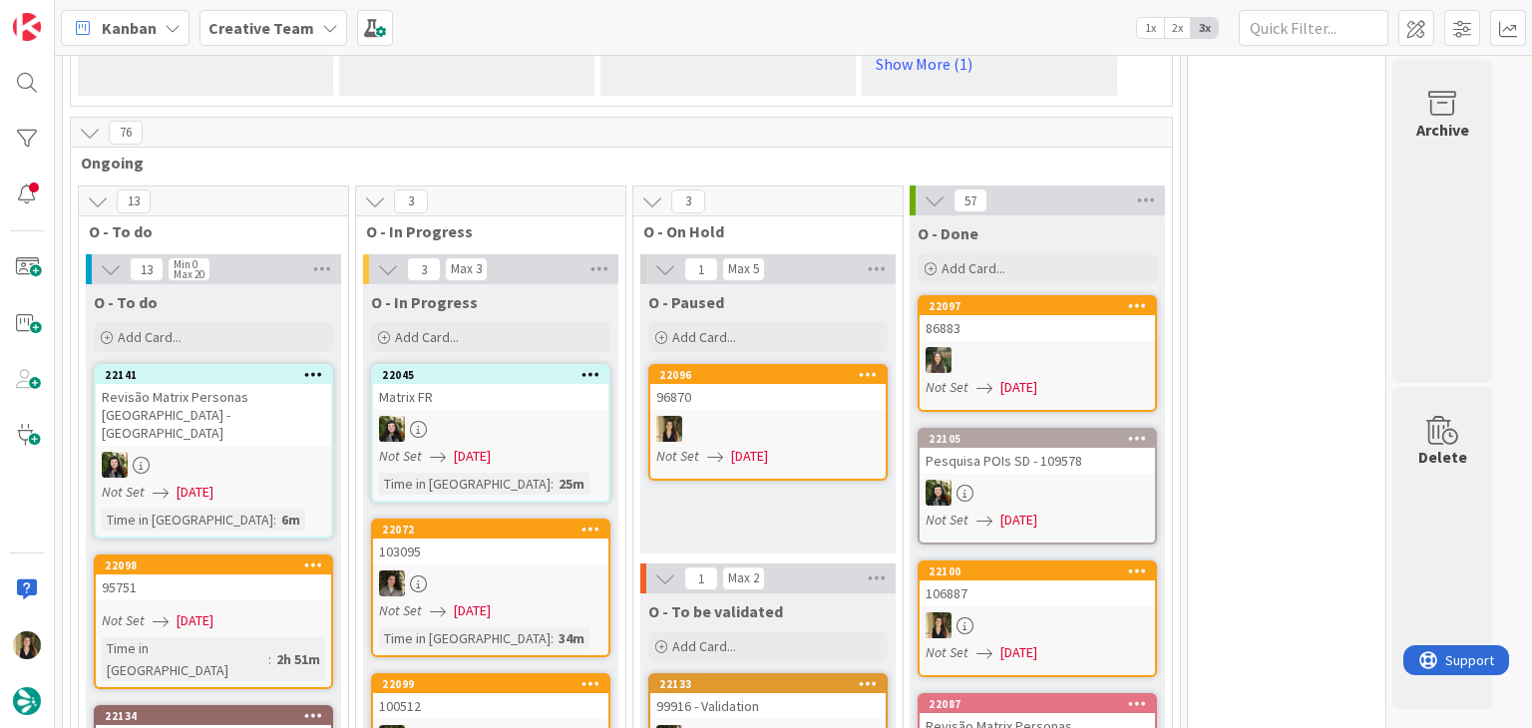
click at [826, 446] on div "Not Set 01/09/2025" at bounding box center [770, 456] width 229 height 21
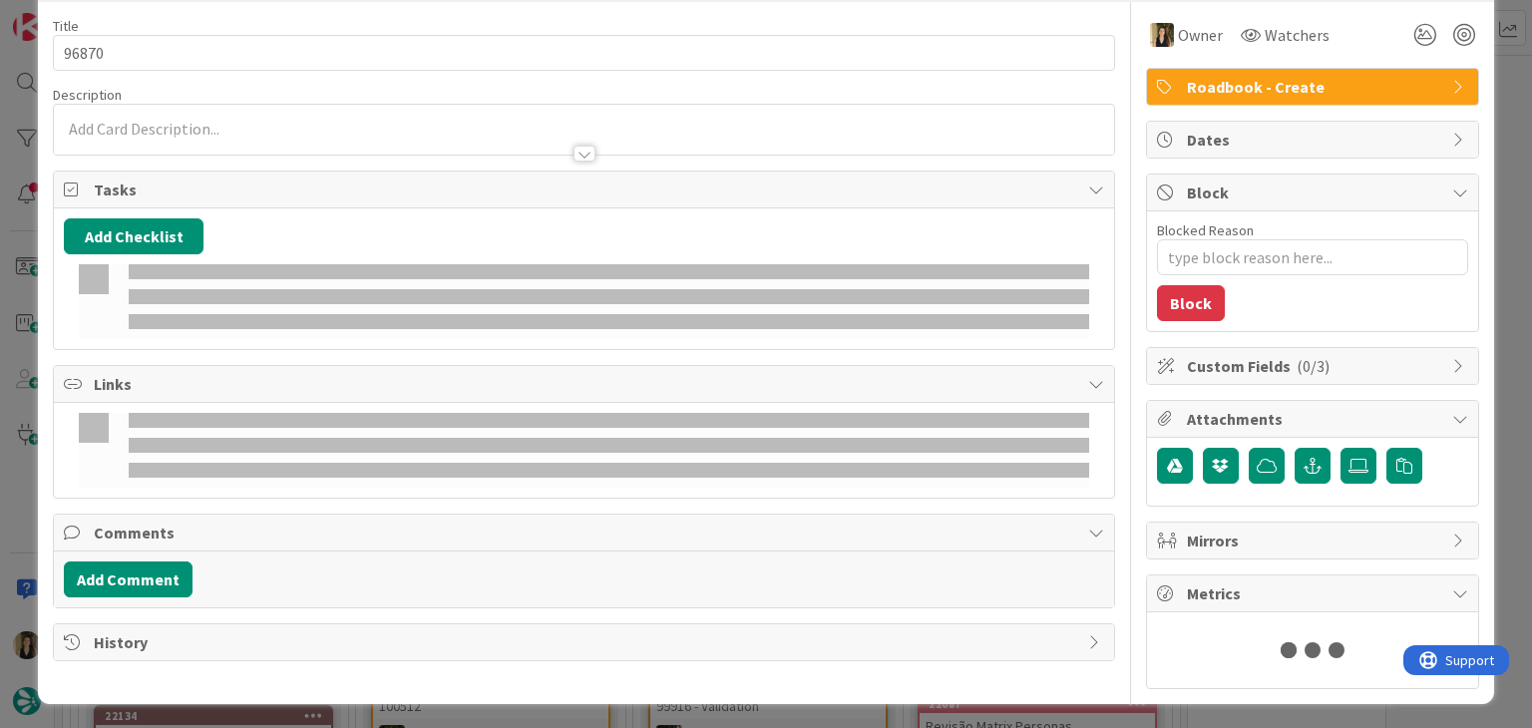
type textarea "x"
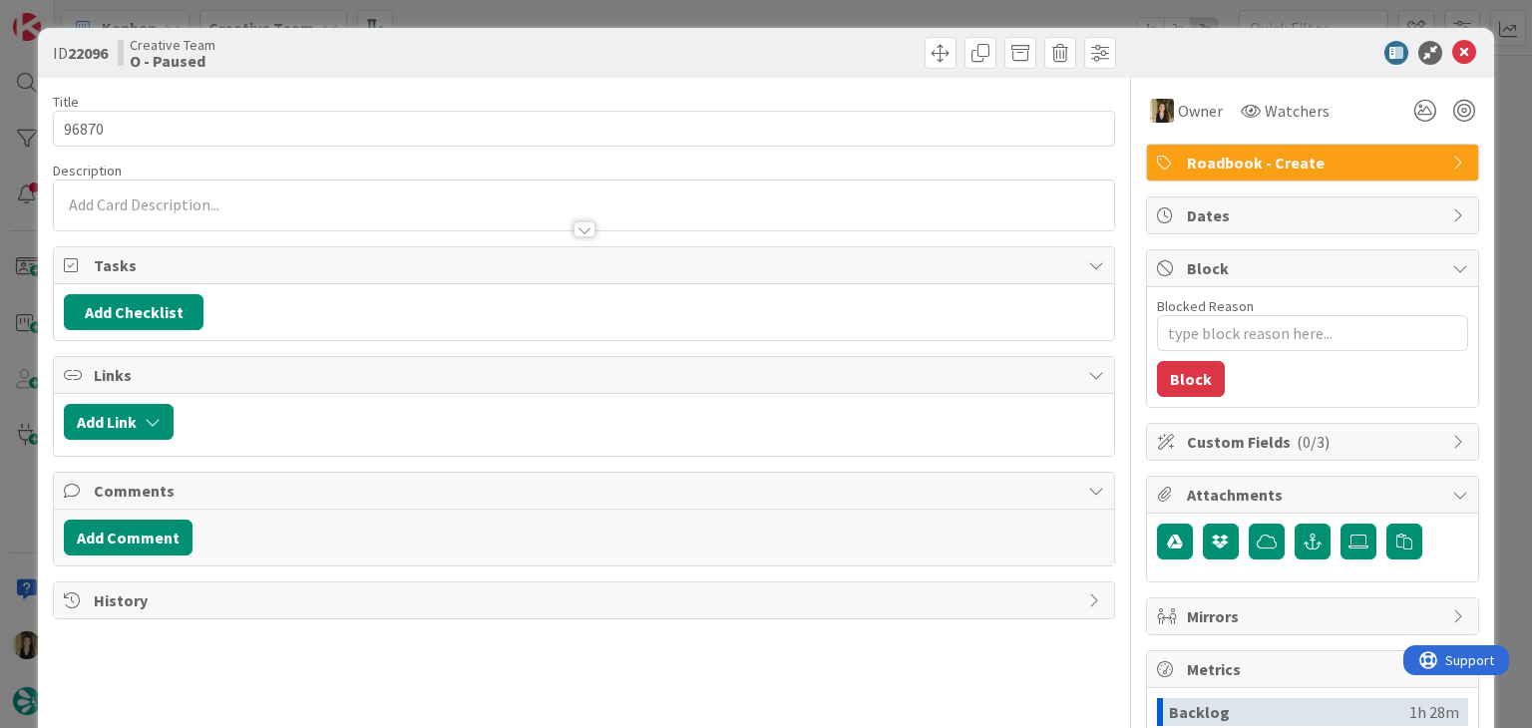
click at [821, 51] on div at bounding box center [853, 53] width 527 height 32
click at [316, 206] on div "Sofia Palma just joined" at bounding box center [584, 206] width 1060 height 50
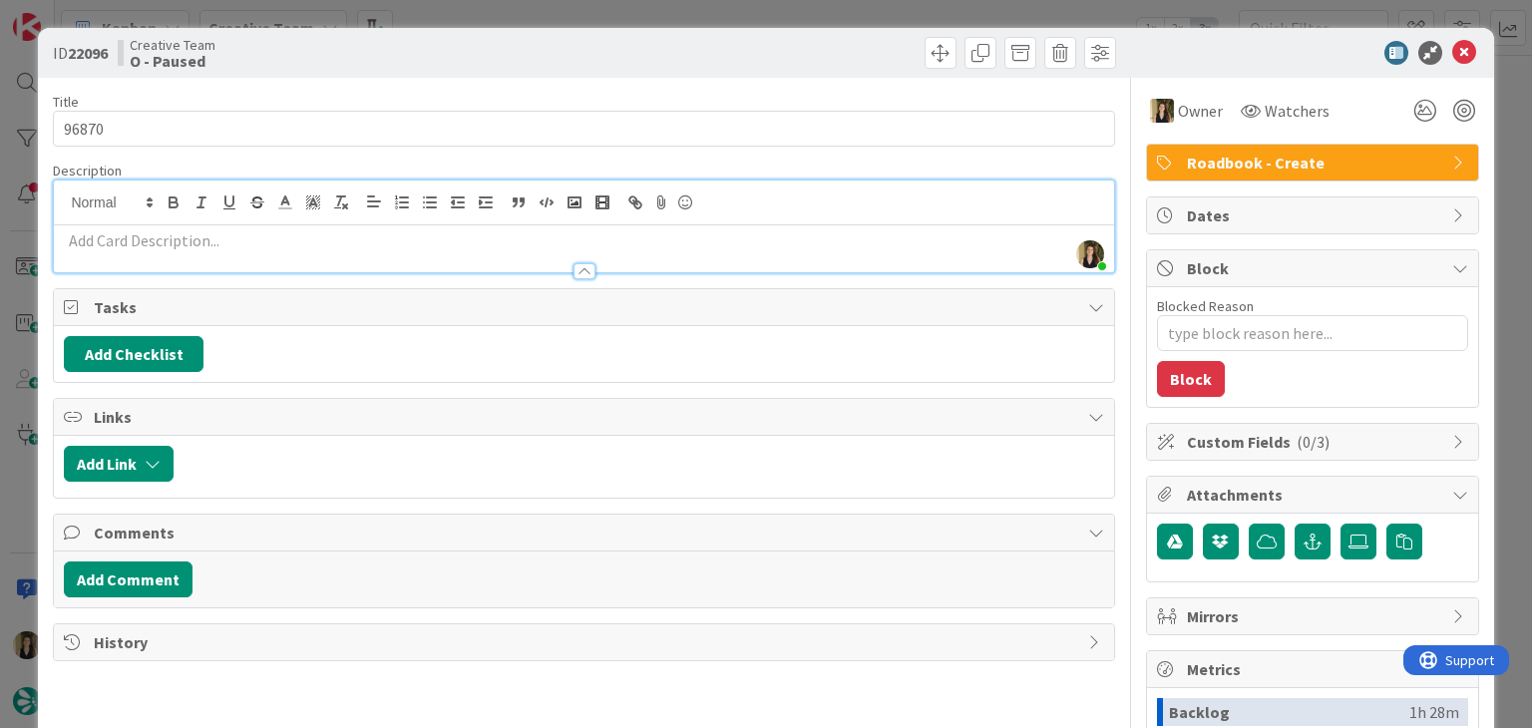
click at [306, 233] on p at bounding box center [584, 240] width 1040 height 23
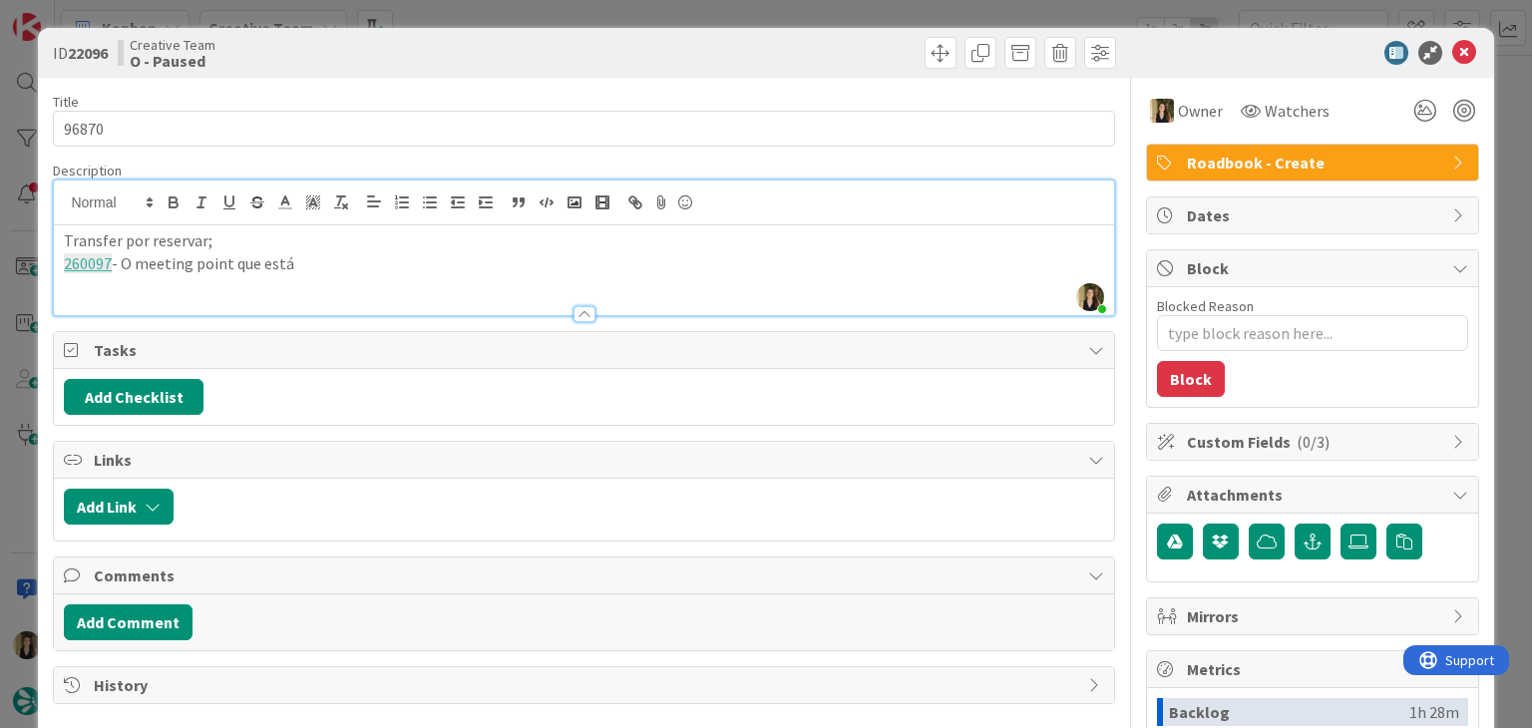
scroll to position [1802, 0]
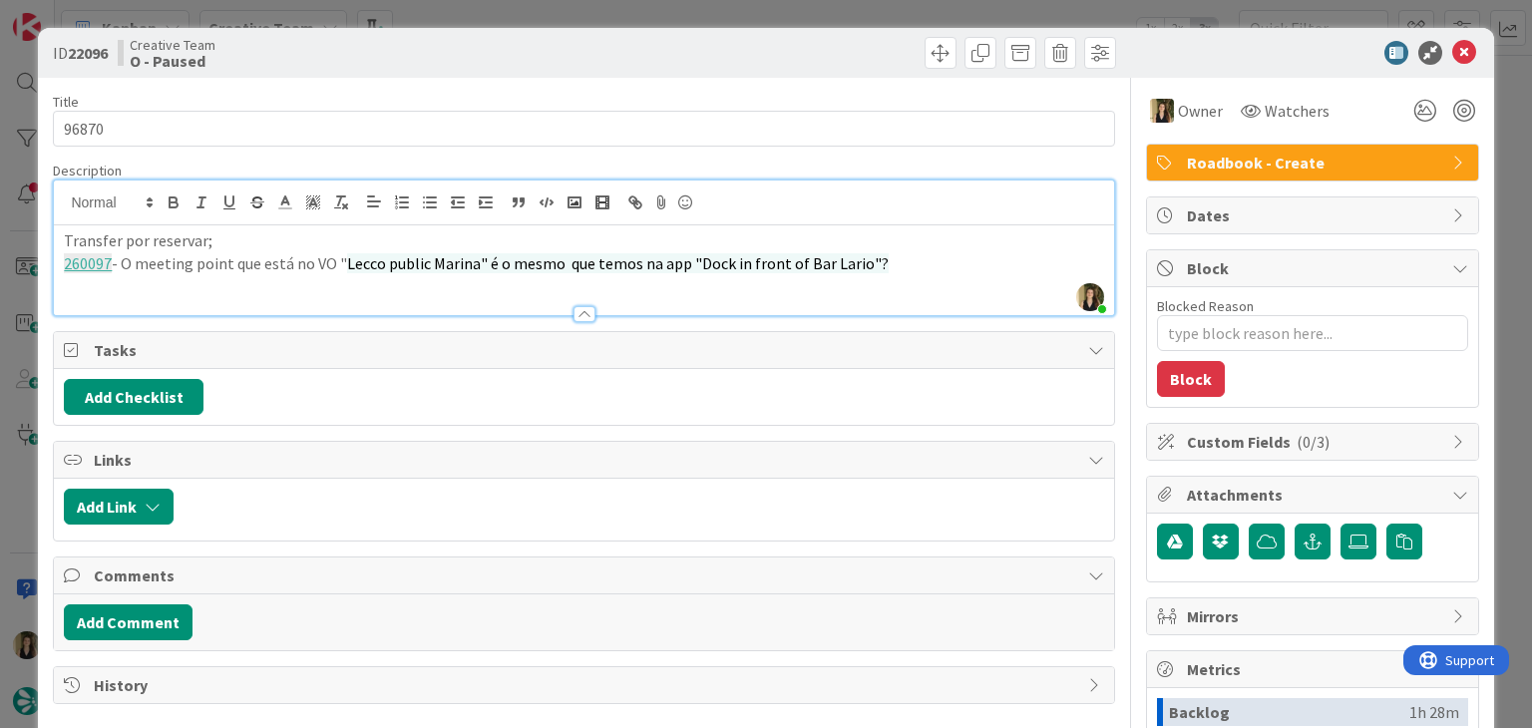
drag, startPoint x: 909, startPoint y: 261, endPoint x: 148, endPoint y: 256, distance: 761.3
click at [144, 260] on p "260097 - O meeting point que está no VO " Lecco public Marina" é o mesmo que te…" at bounding box center [584, 263] width 1040 height 23
click at [343, 206] on icon "button" at bounding box center [341, 203] width 18 height 18
click at [930, 268] on p "260097 - O meeting point que está no VO " Lecco public Marina" é o mesmo que te…" at bounding box center [584, 263] width 1040 height 23
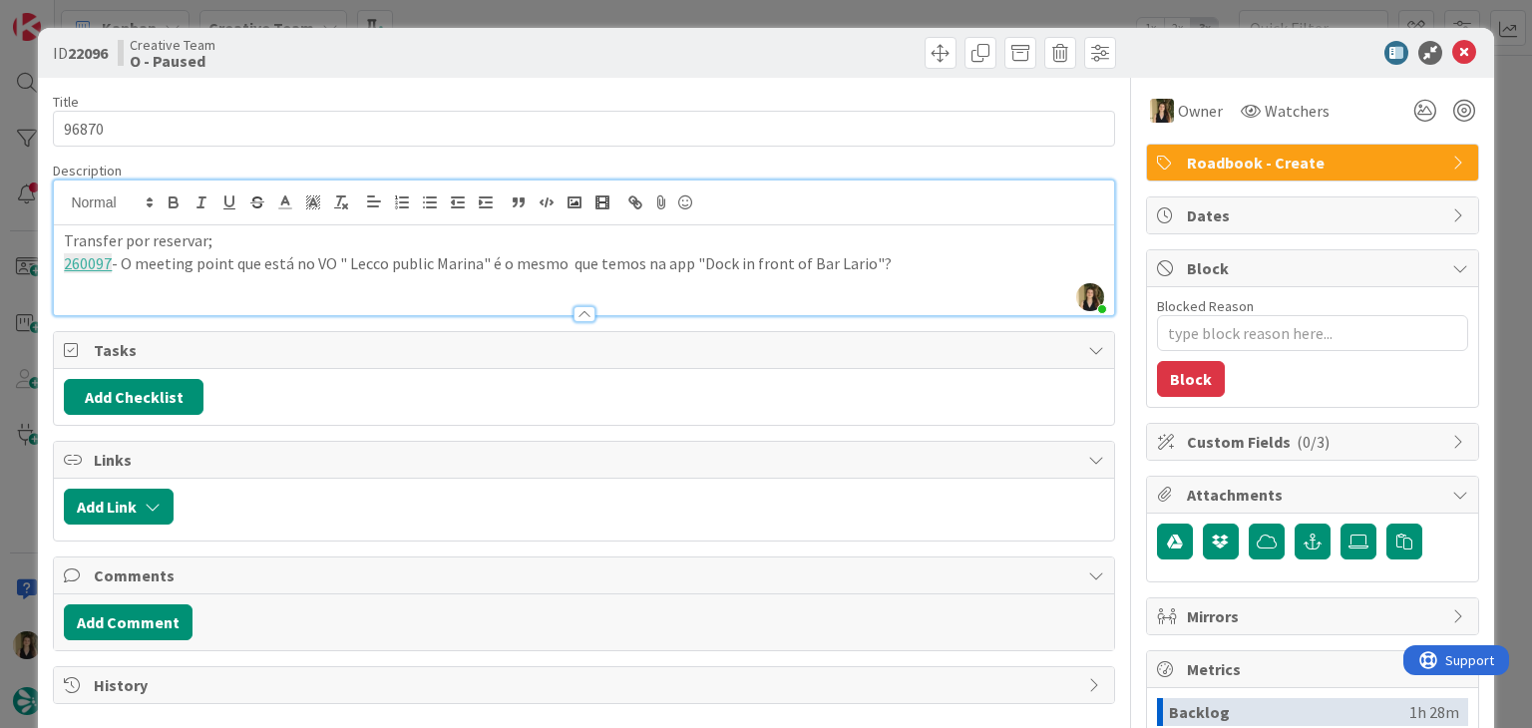
click at [910, 265] on p "260097 - O meeting point que está no VO " Lecco public Marina" é o mesmo que te…" at bounding box center [584, 263] width 1040 height 23
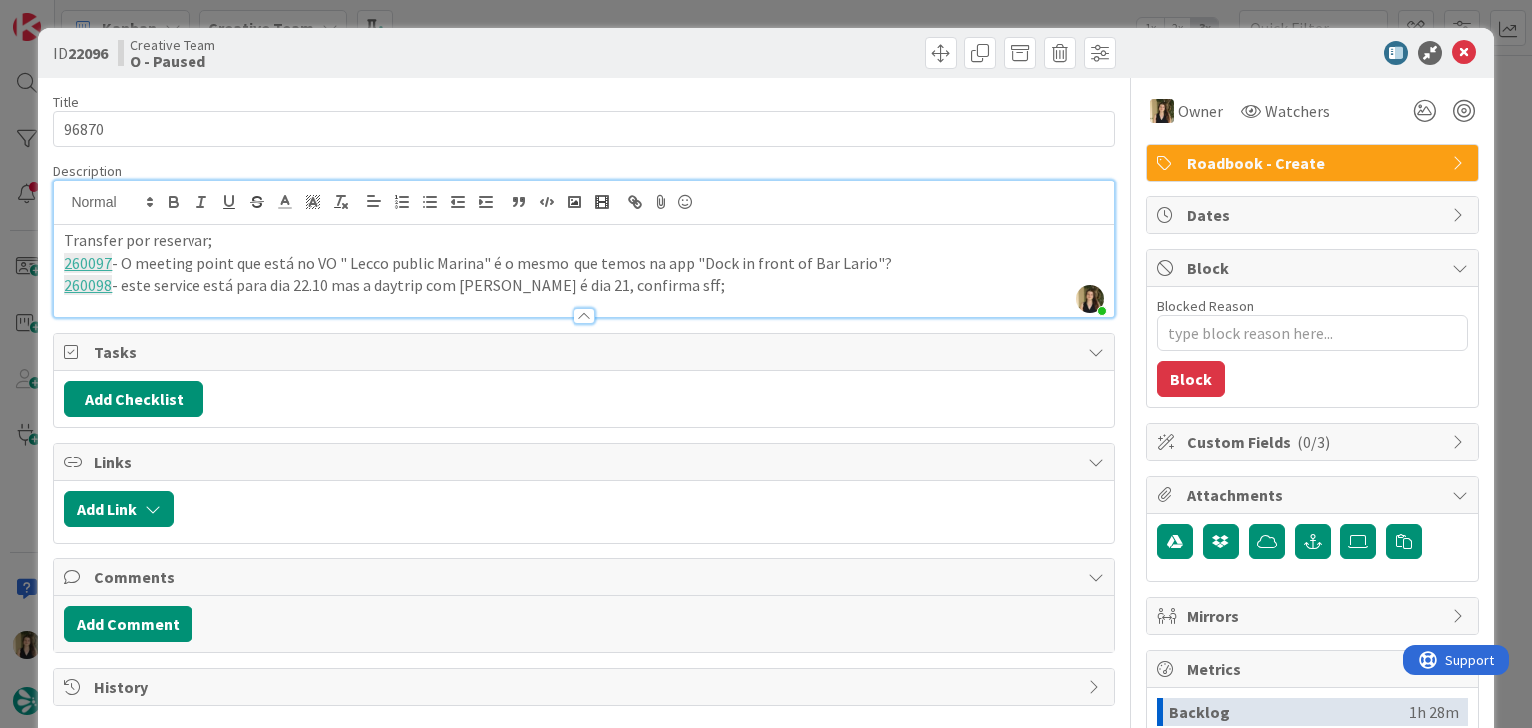
click at [772, 285] on p "260098 - este service está para dia 22.10 mas a daytrip com Vernazza é dia 21, …" at bounding box center [584, 285] width 1040 height 23
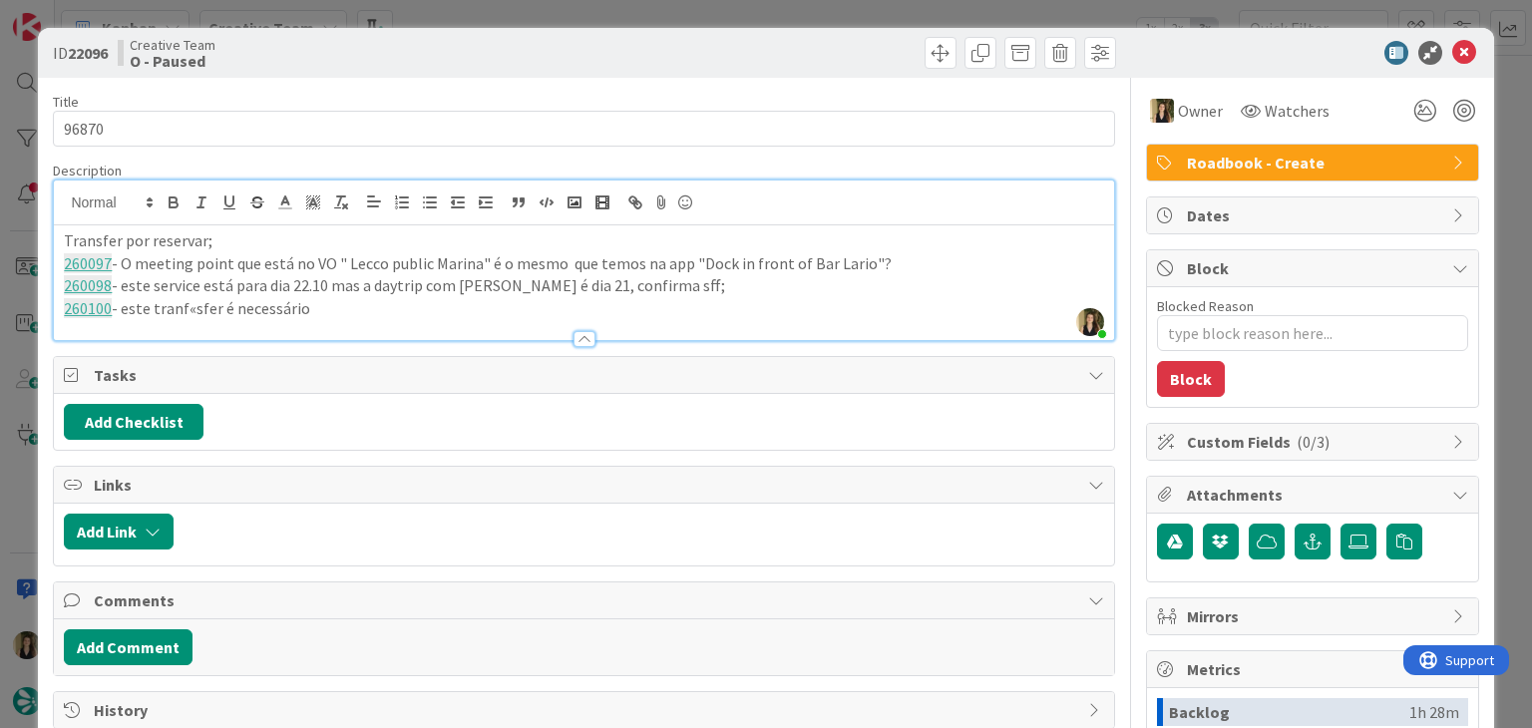
drag, startPoint x: 194, startPoint y: 309, endPoint x: 212, endPoint y: 294, distance: 23.4
click at [202, 301] on p "260100 - este tranf«sfer é necessário" at bounding box center [584, 308] width 1040 height 23
click at [351, 305] on p "260100 - este transfer é necessário" at bounding box center [584, 308] width 1040 height 23
drag, startPoint x: 322, startPoint y: 304, endPoint x: 407, endPoint y: 272, distance: 90.6
click at [322, 303] on p "260100 - este transfer é necessário, visrto que eles" at bounding box center [584, 308] width 1040 height 23
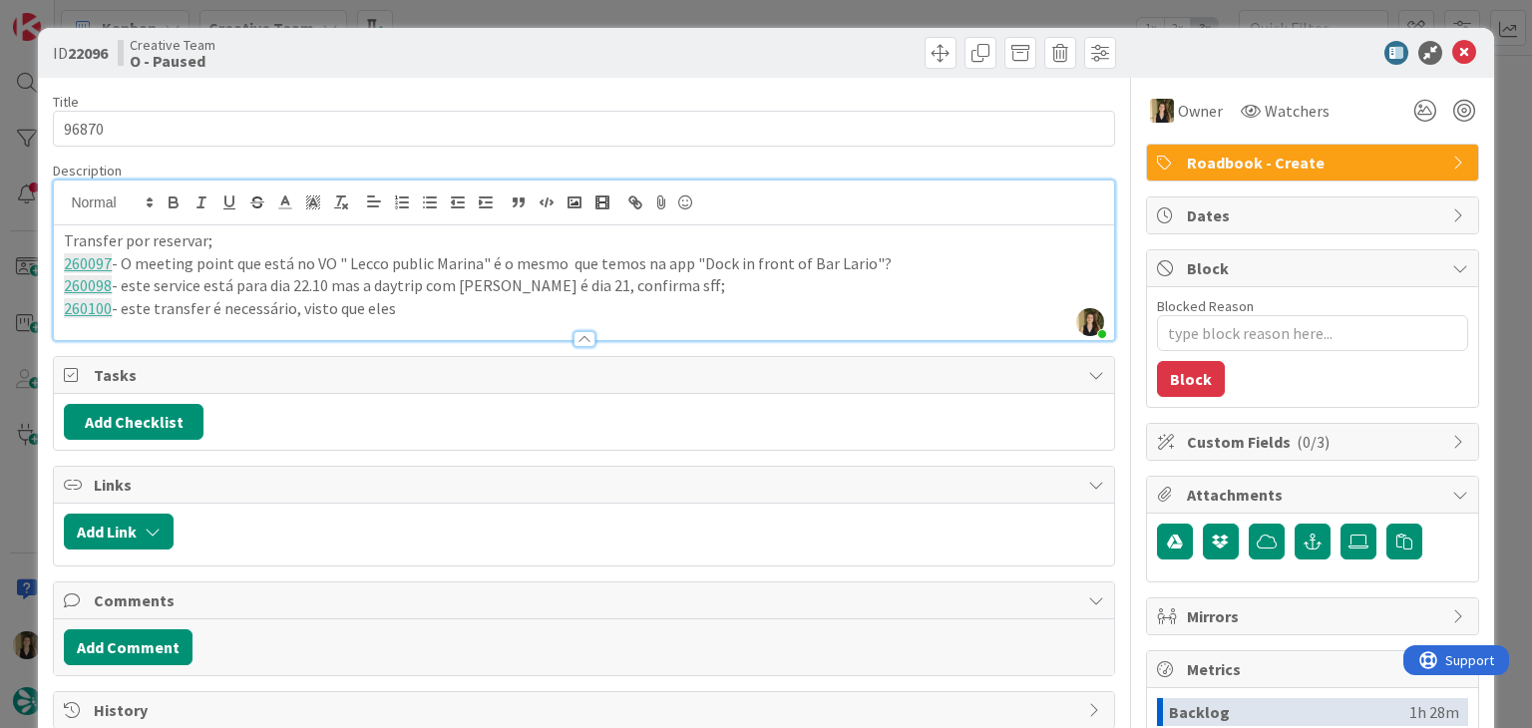
click at [434, 304] on p "260100 - este transfer é necessário, visto que eles" at bounding box center [584, 308] width 1040 height 23
click at [407, 303] on p "260100 - este transfer é necessário, visto que eles deixam o c" at bounding box center [584, 308] width 1040 height 23
click at [547, 304] on p "260100 - este transfer é necessário, visto que eles têm de deixar o c" at bounding box center [584, 308] width 1040 height 23
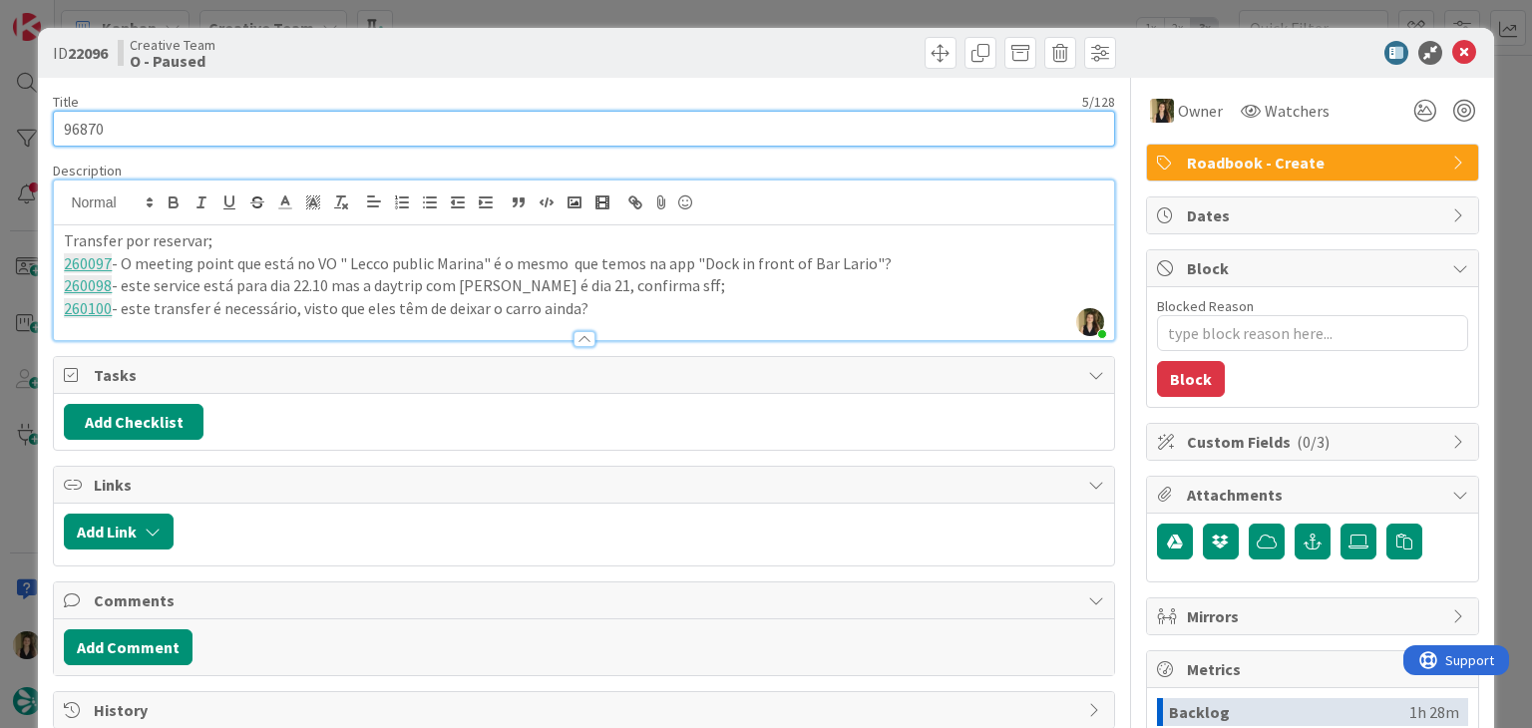
click at [88, 130] on input "96870" at bounding box center [584, 129] width 1062 height 36
click at [88, 129] on input "96870" at bounding box center [584, 129] width 1062 height 36
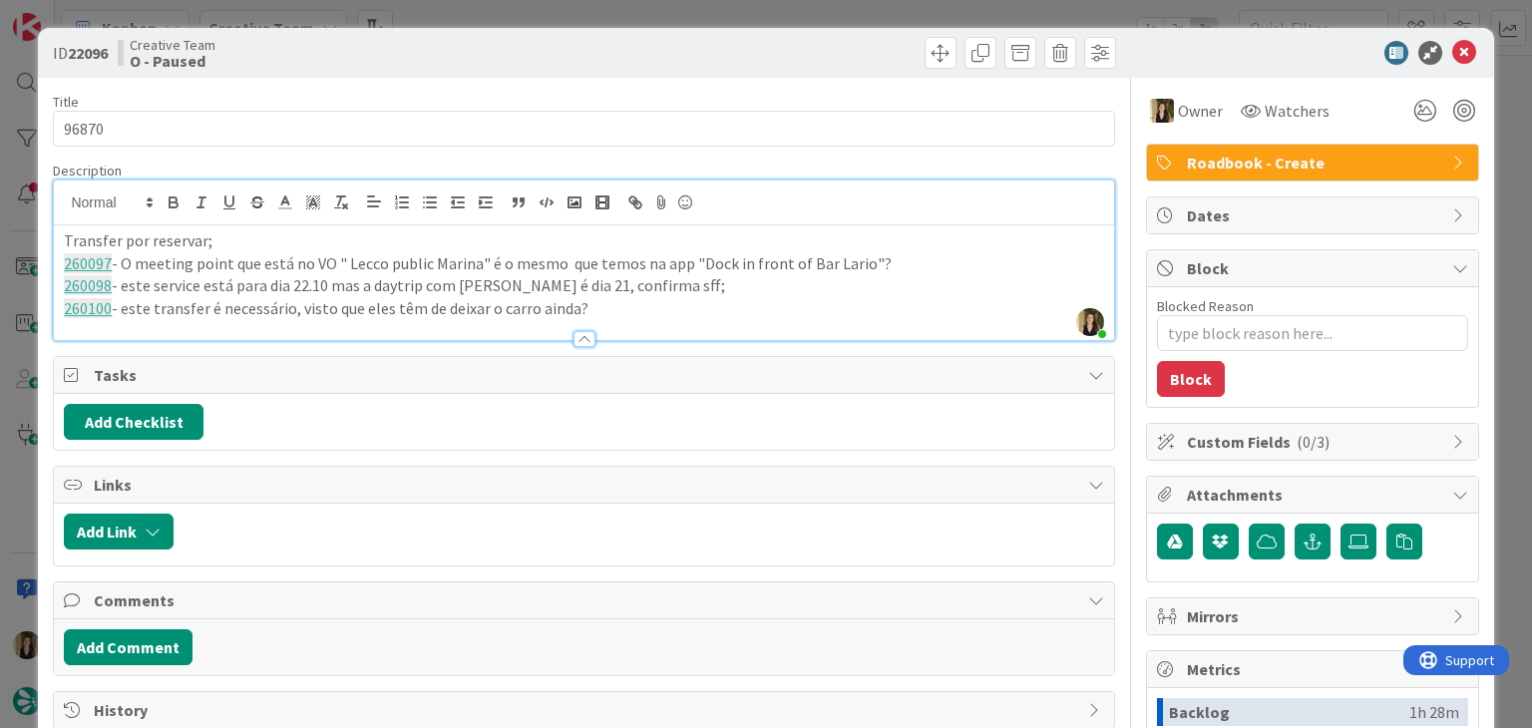
click at [505, 57] on div "Creative Team O - Paused" at bounding box center [349, 53] width 462 height 32
click at [514, 18] on div "ID 22096 Creative Team O - Paused Title 5 / 128 96870 Description Sofia Palma j…" at bounding box center [766, 364] width 1532 height 728
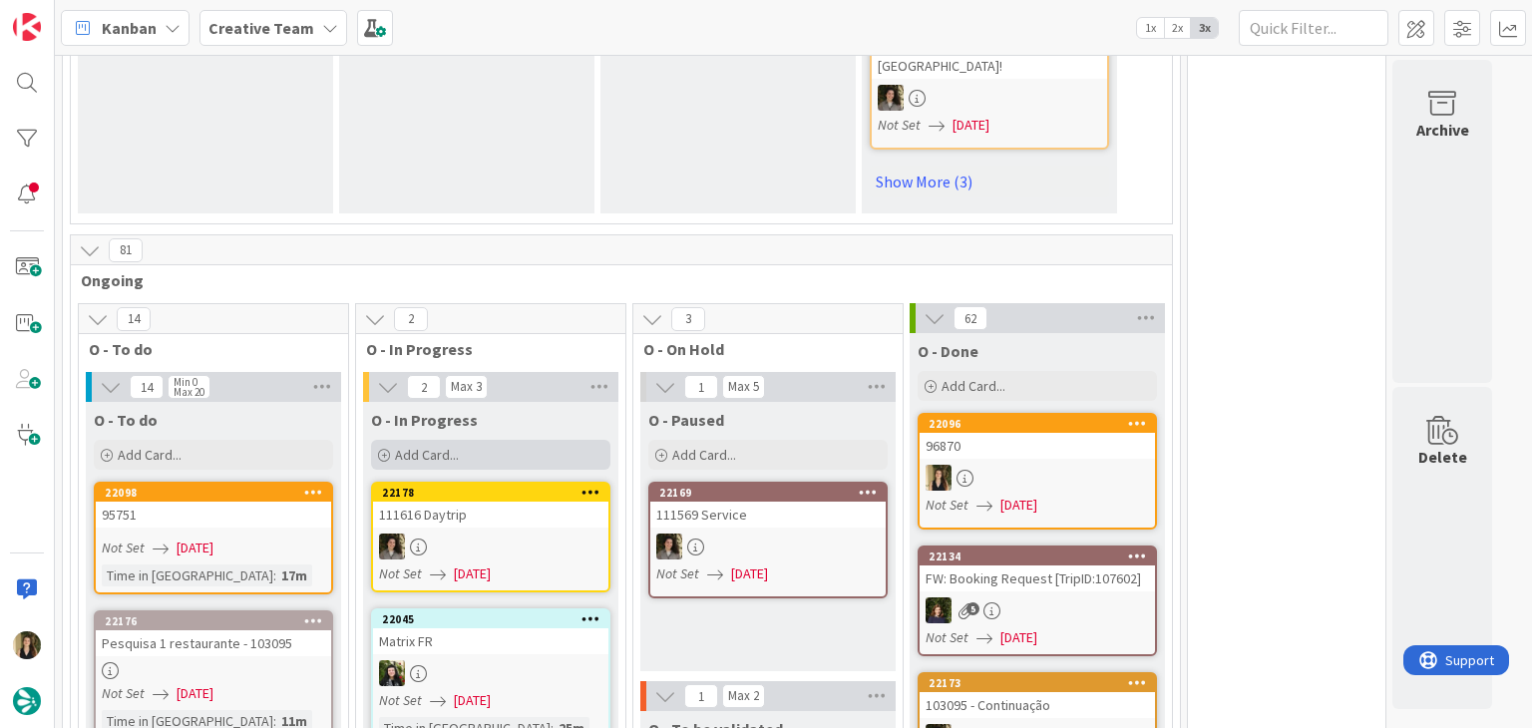
click at [491, 440] on div "Add Card..." at bounding box center [490, 455] width 239 height 30
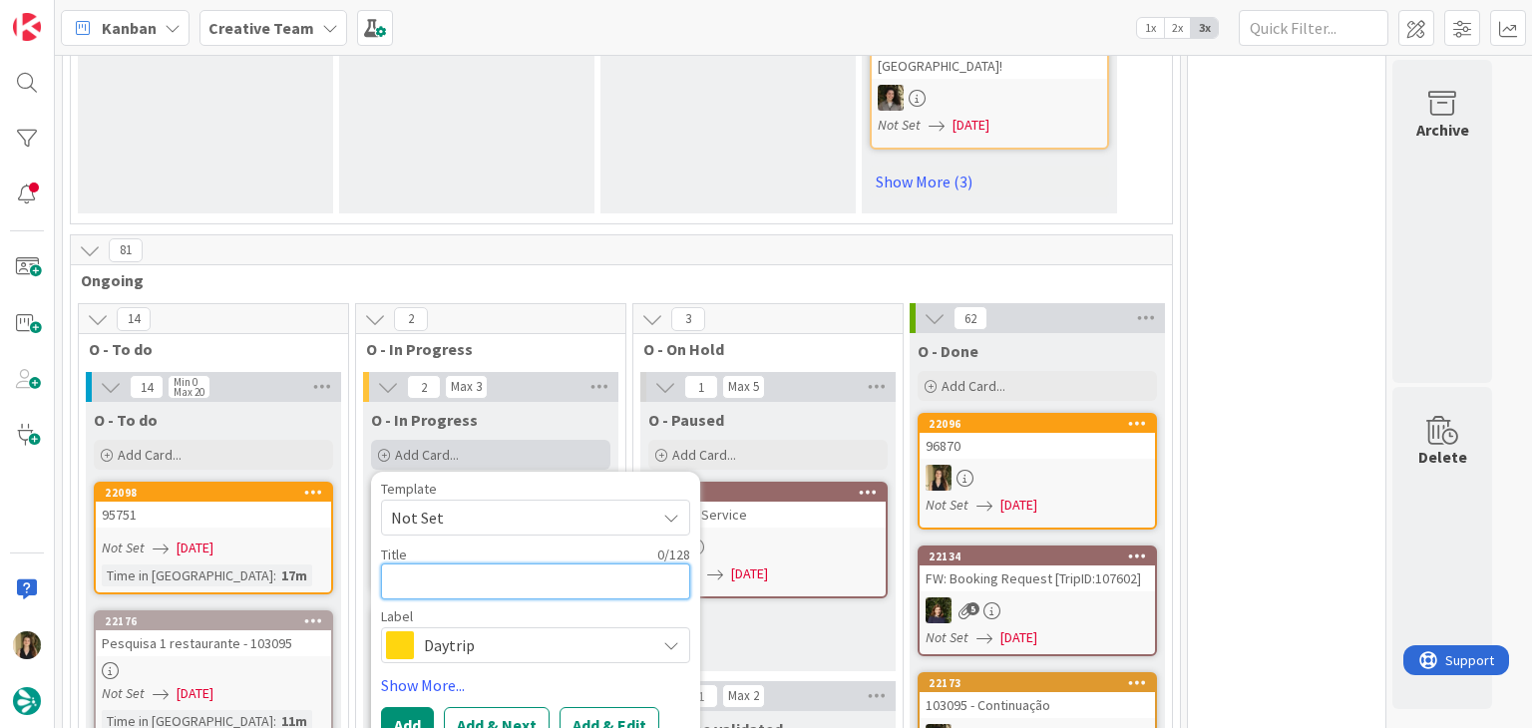
paste textarea "96870"
type textarea "x"
type textarea "96870"
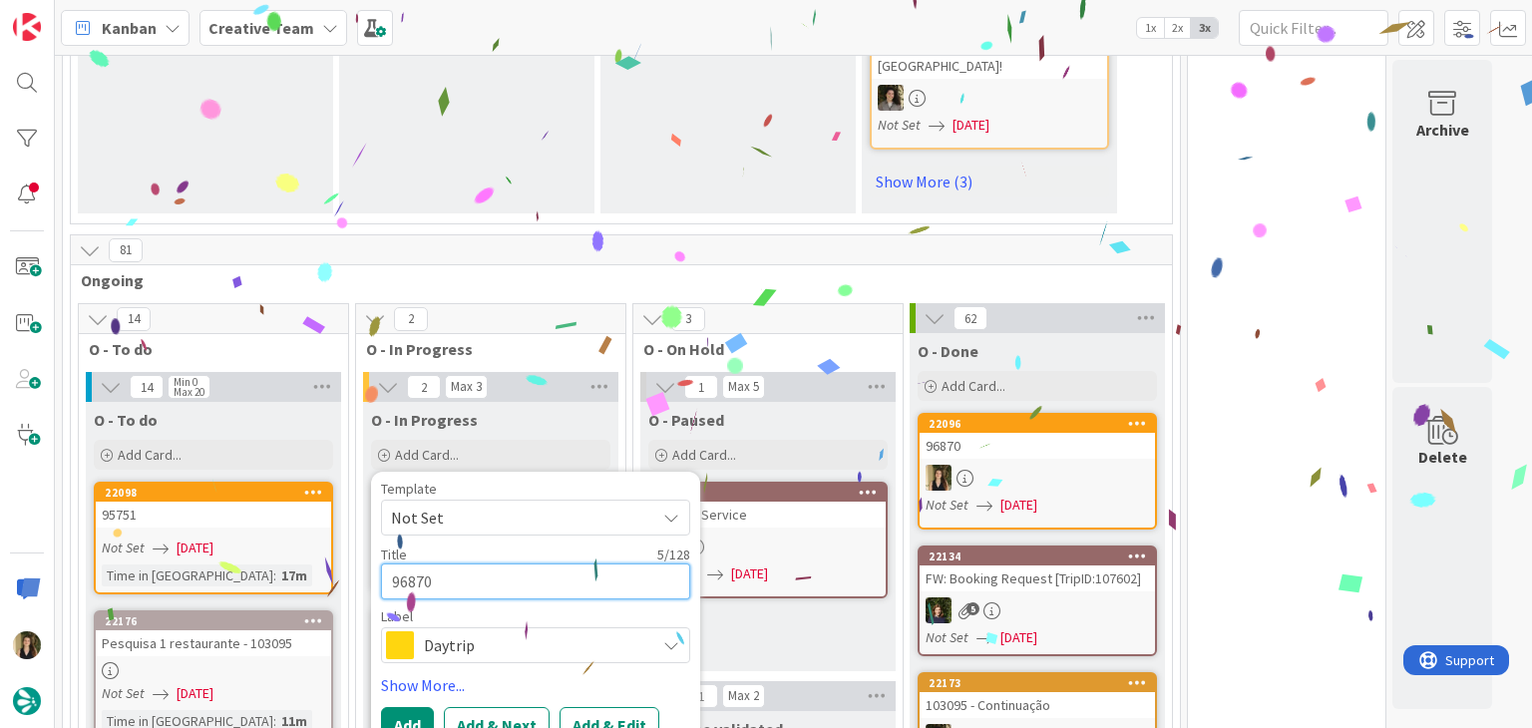
type textarea "x"
type textarea "96870"
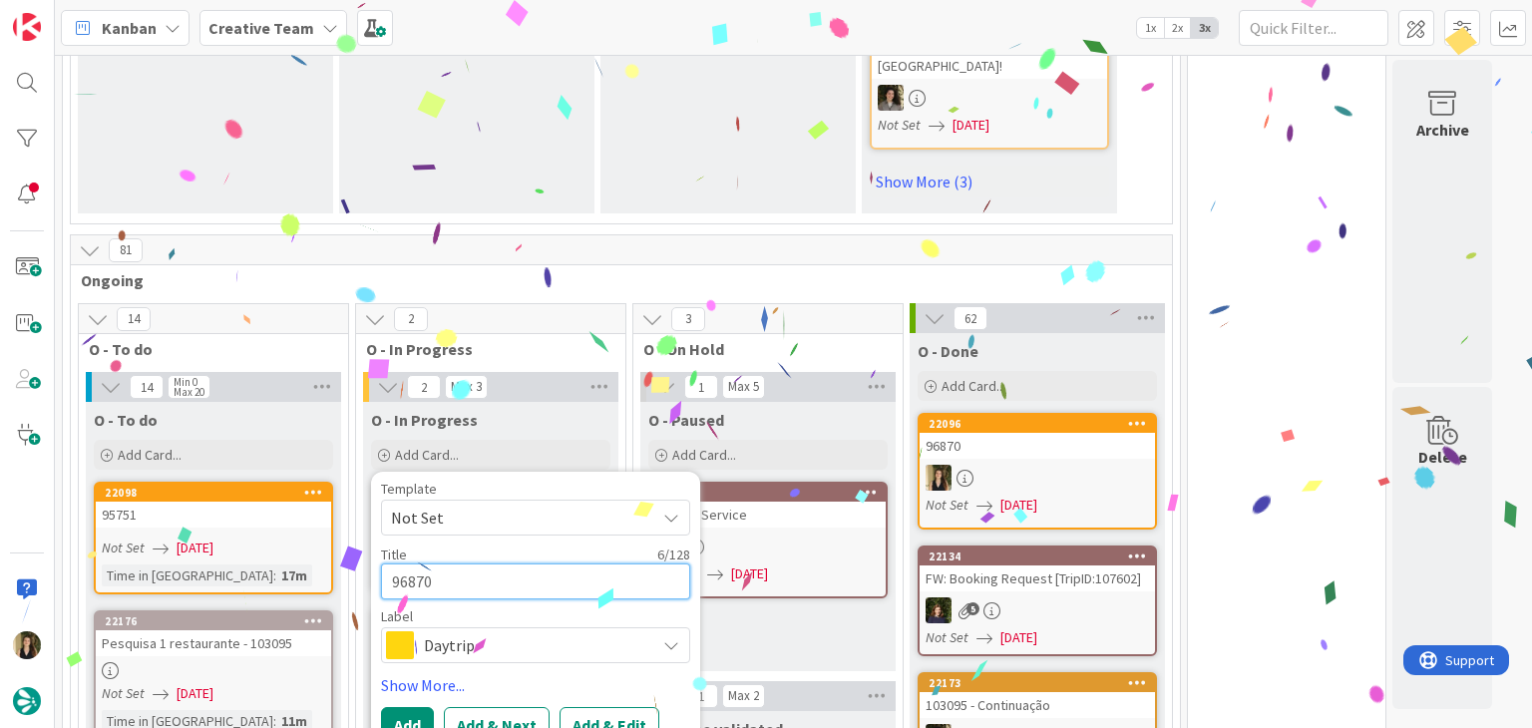
type textarea "x"
type textarea "96870 c"
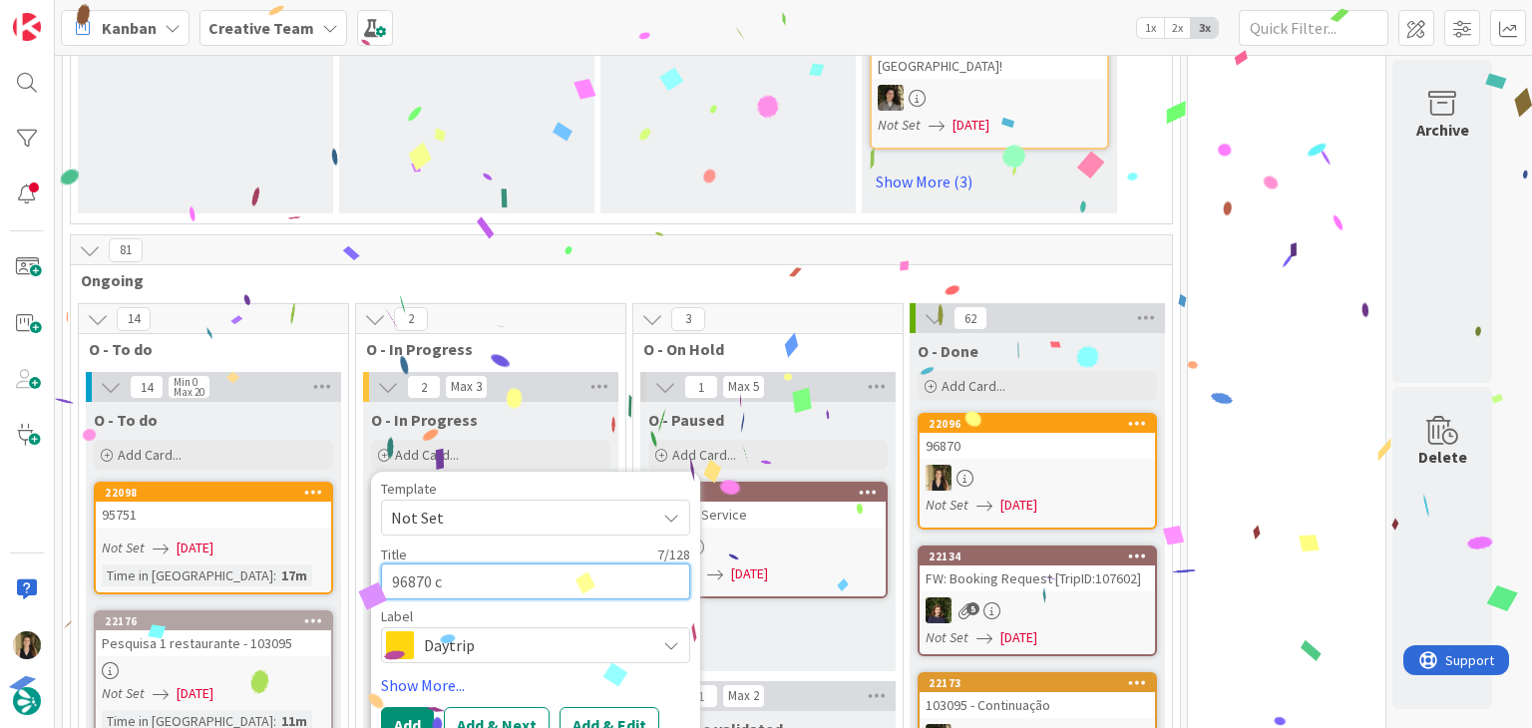
type textarea "x"
type textarea "96870 co"
type textarea "x"
type textarea "96870 con"
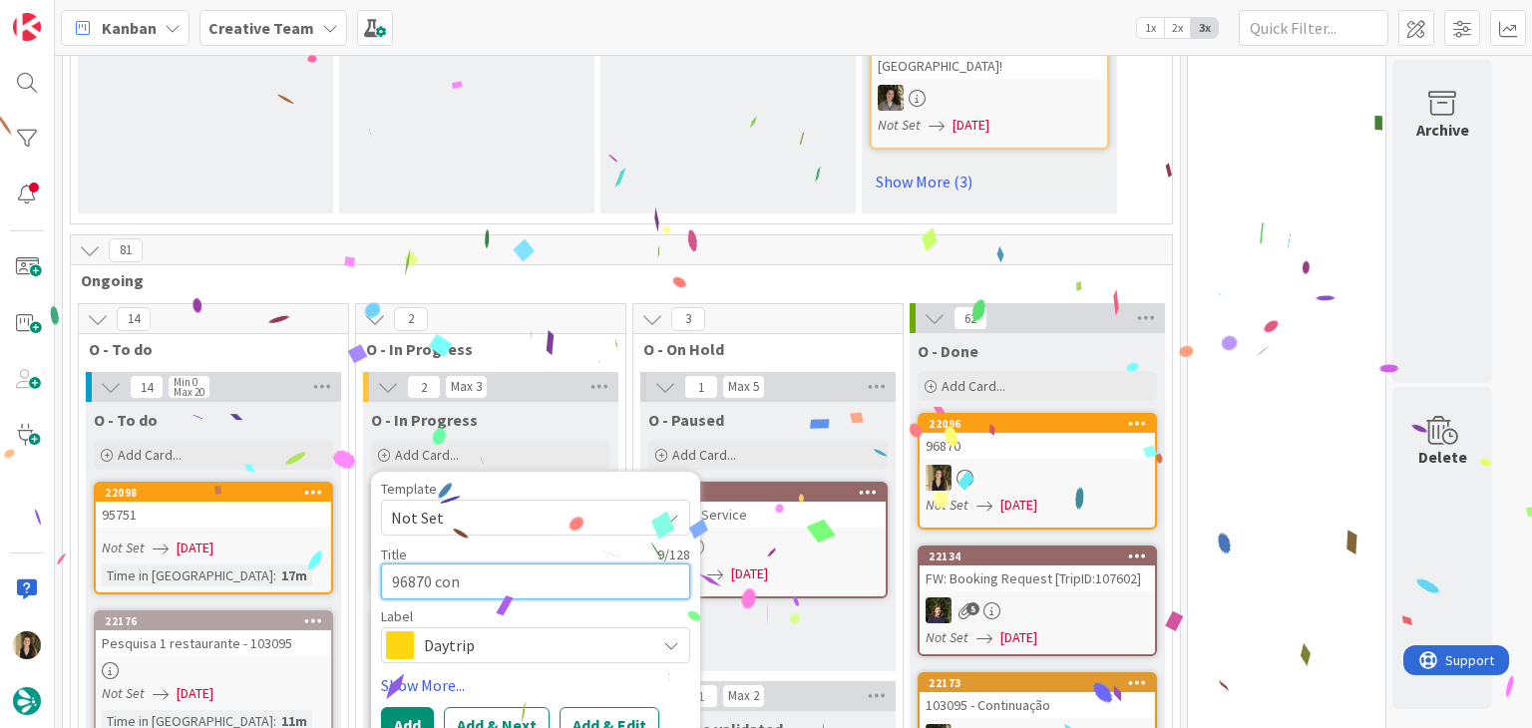
type textarea "x"
type textarea "96870 cont"
type textarea "x"
type textarea "96870 conti"
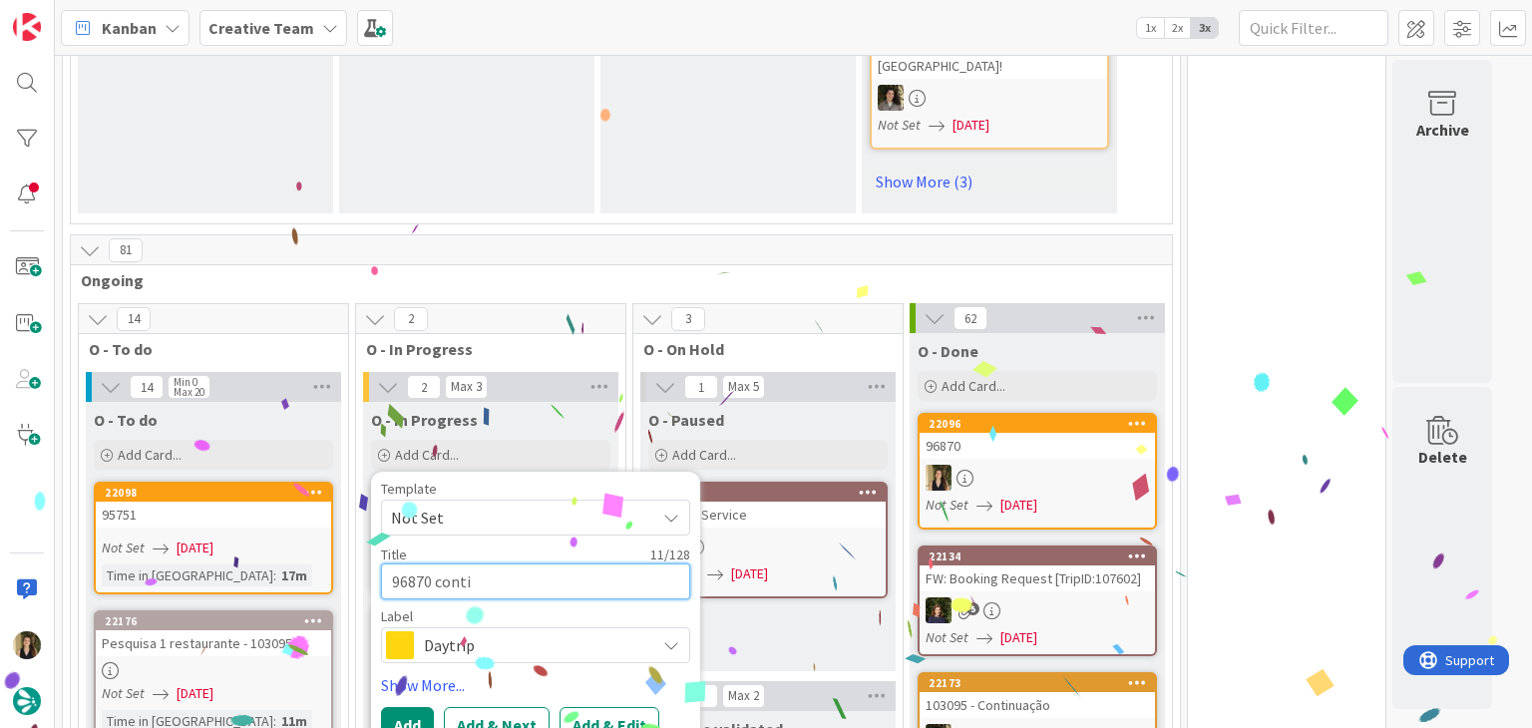
type textarea "x"
type textarea "96870 contin"
type textarea "x"
type textarea "96870 continu"
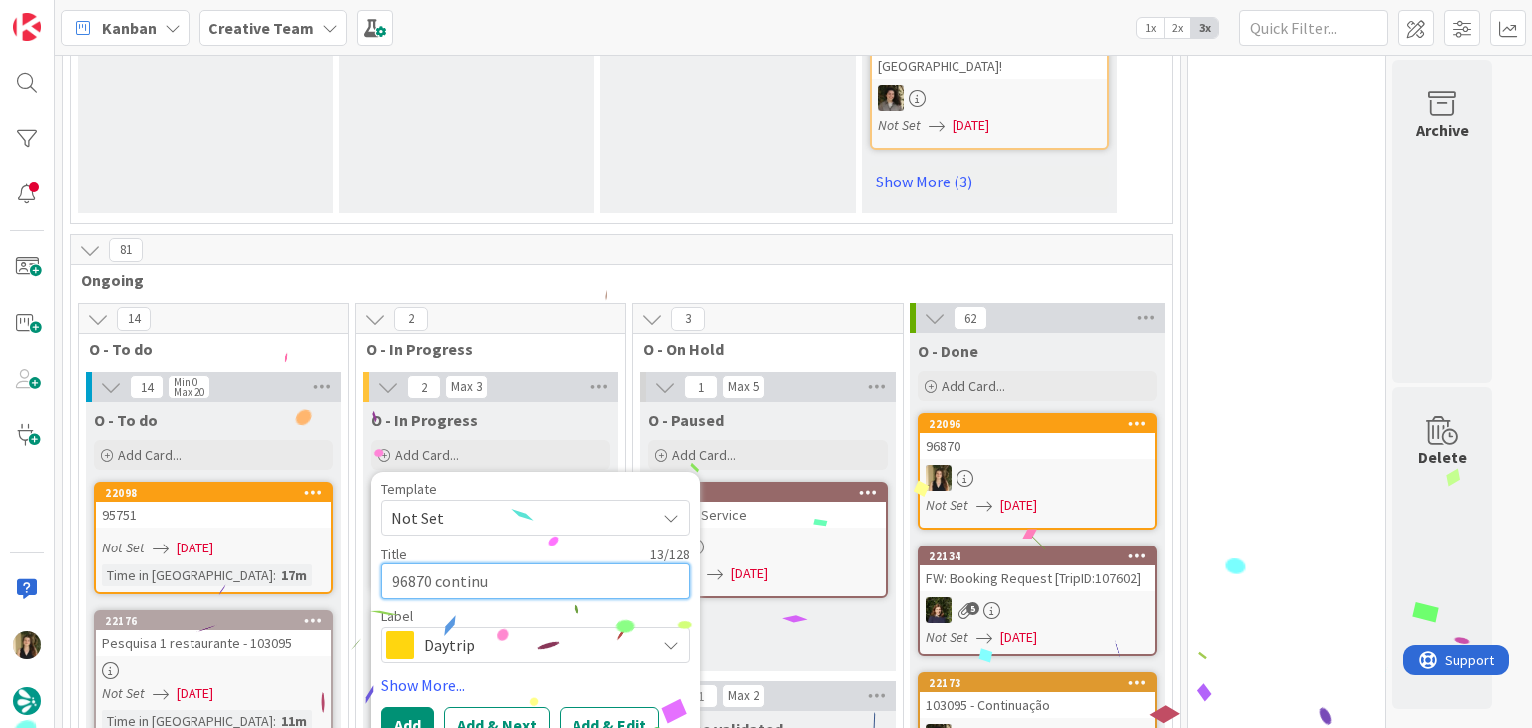
type textarea "x"
type textarea "96870 continua"
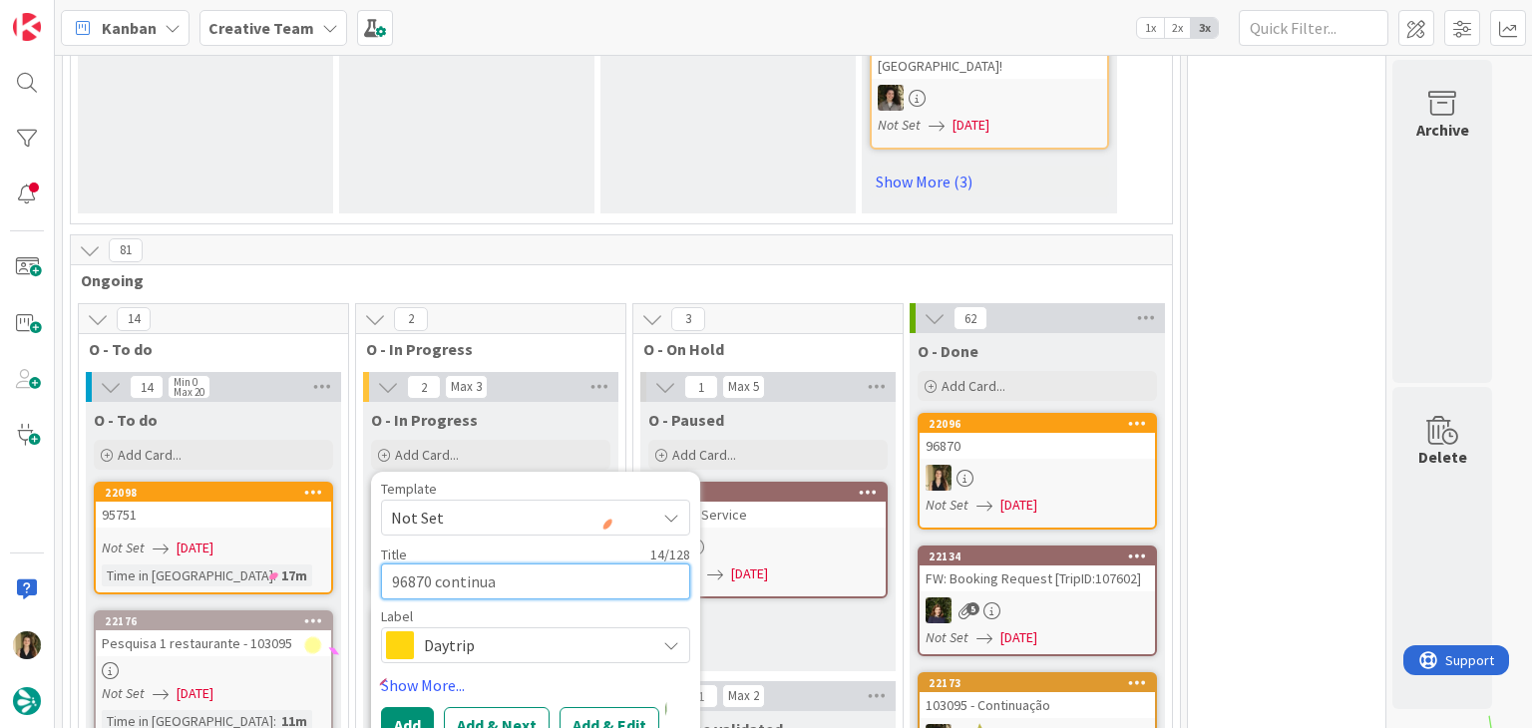
type textarea "x"
type textarea "96870 continual"
type textarea "x"
type textarea "96870 continua"
type textarea "x"
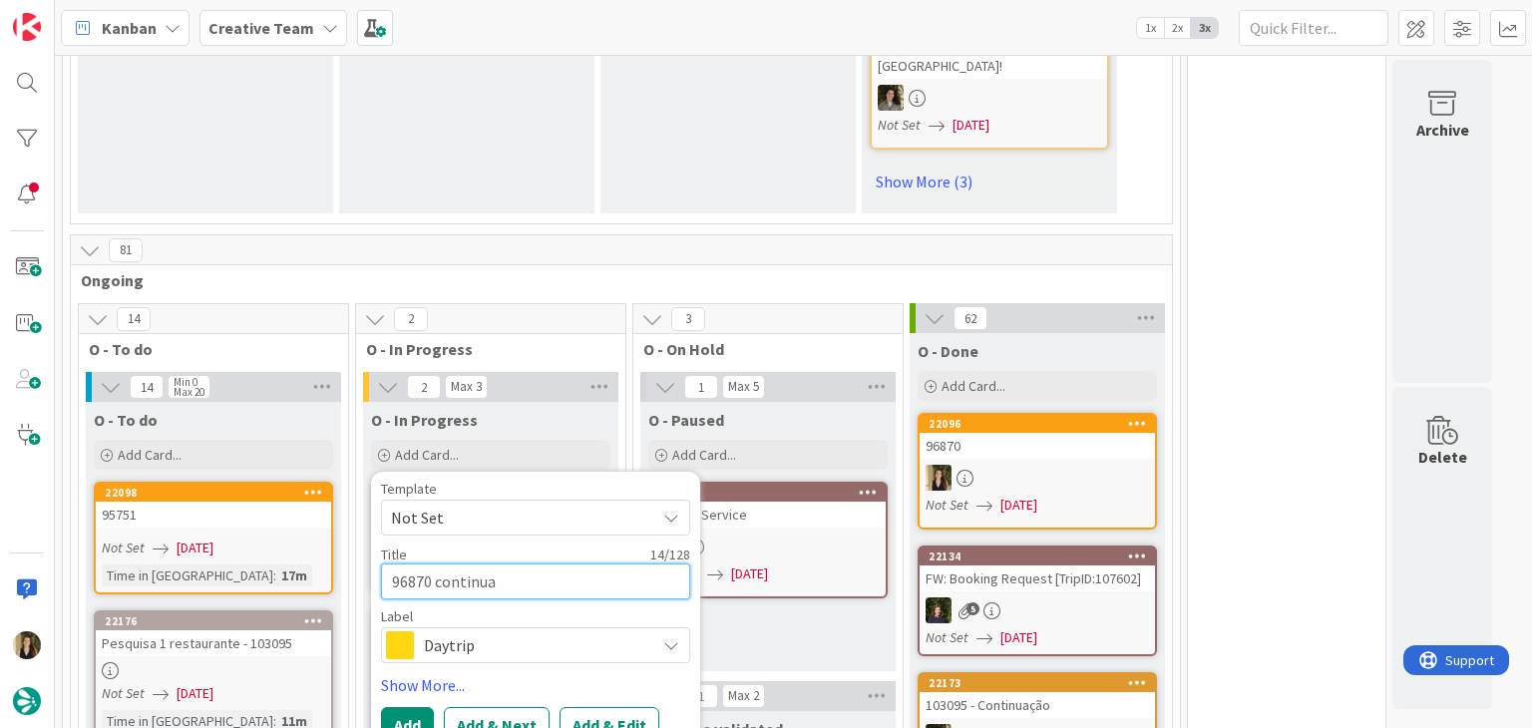
type textarea "96870 continuaç"
type textarea "x"
type textarea "96870 continuaçã"
type textarea "x"
type textarea "96870 continuação"
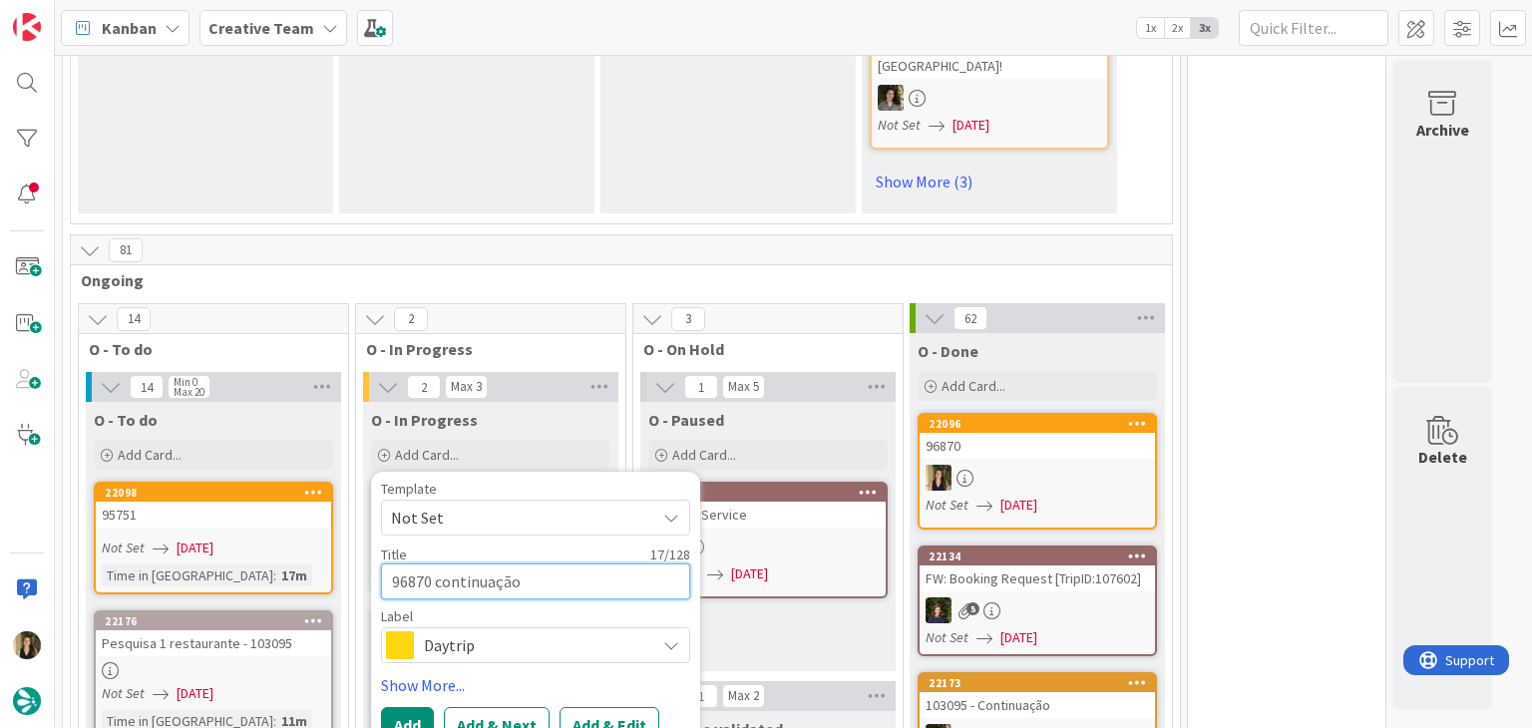
type textarea "x"
type textarea "96870 continuação"
click at [540, 628] on div "Daytrip" at bounding box center [535, 646] width 309 height 36
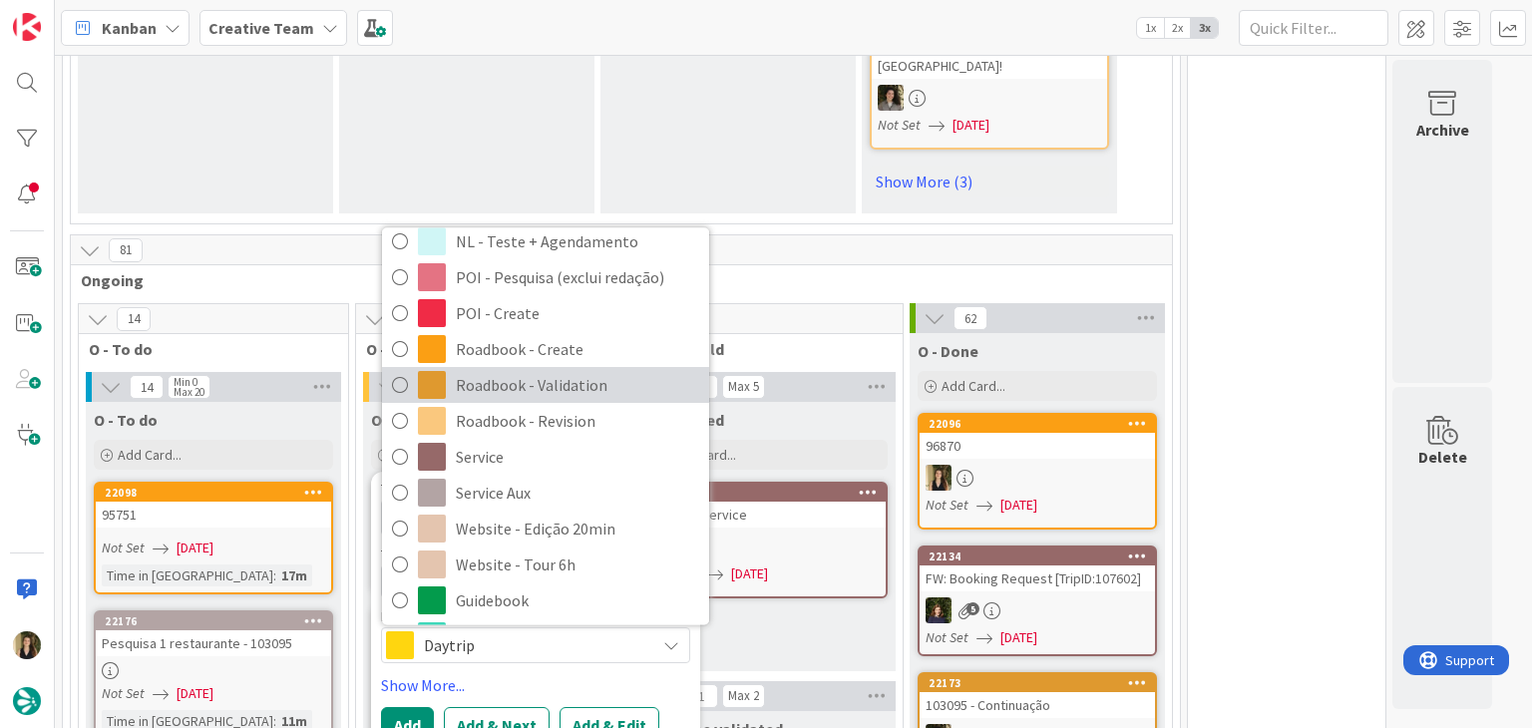
click at [498, 371] on span "Roadbook - Validation" at bounding box center [577, 386] width 243 height 30
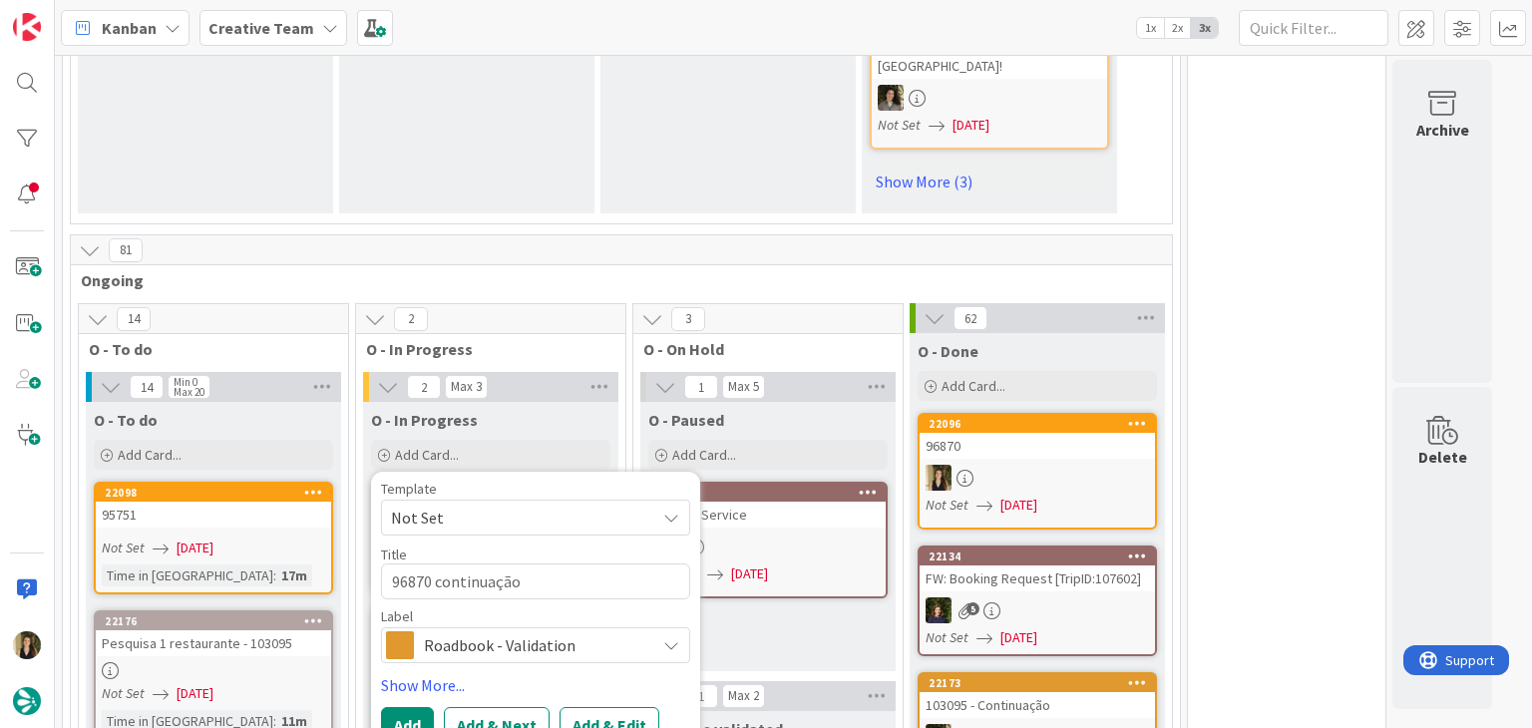
click at [497, 632] on span "Roadbook - Validation" at bounding box center [534, 646] width 221 height 28
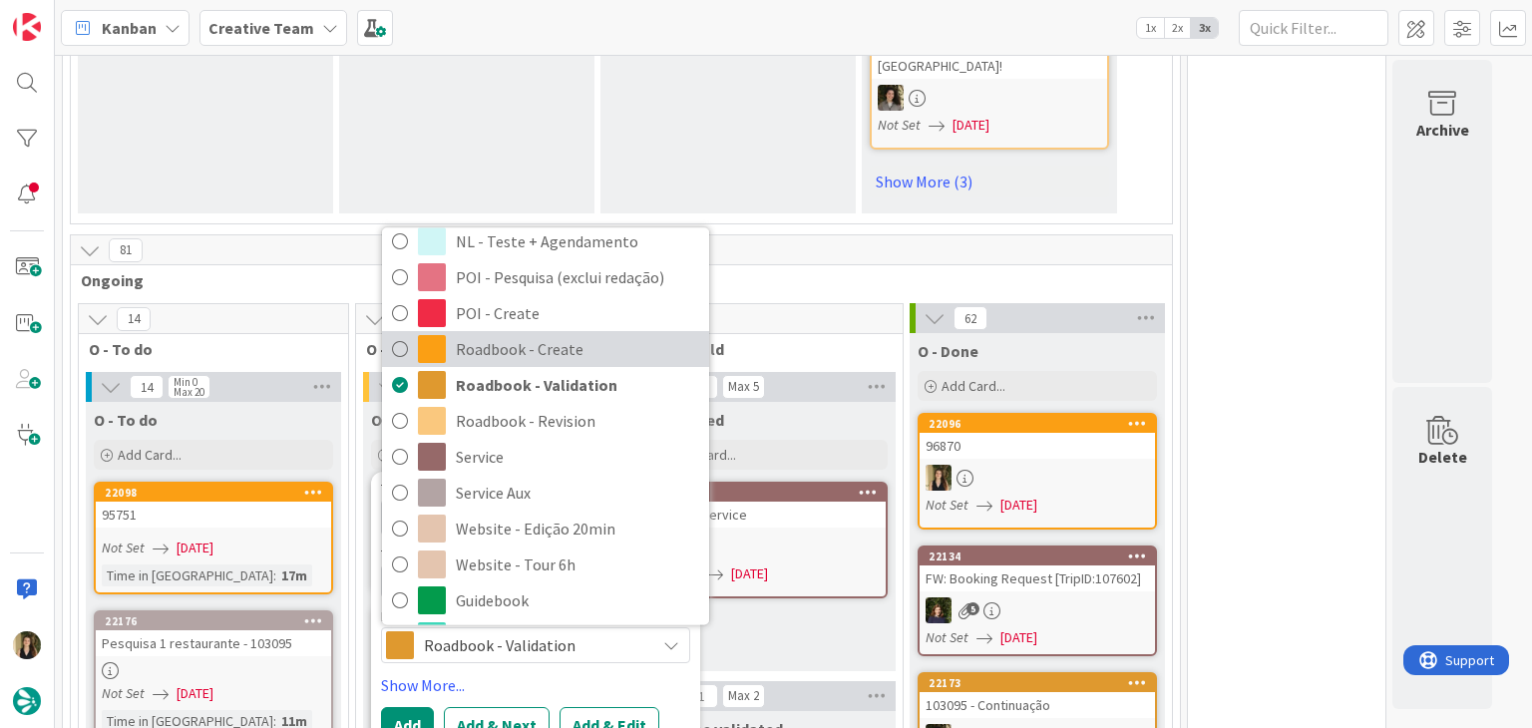
click at [517, 335] on span "Roadbook - Create" at bounding box center [577, 350] width 243 height 30
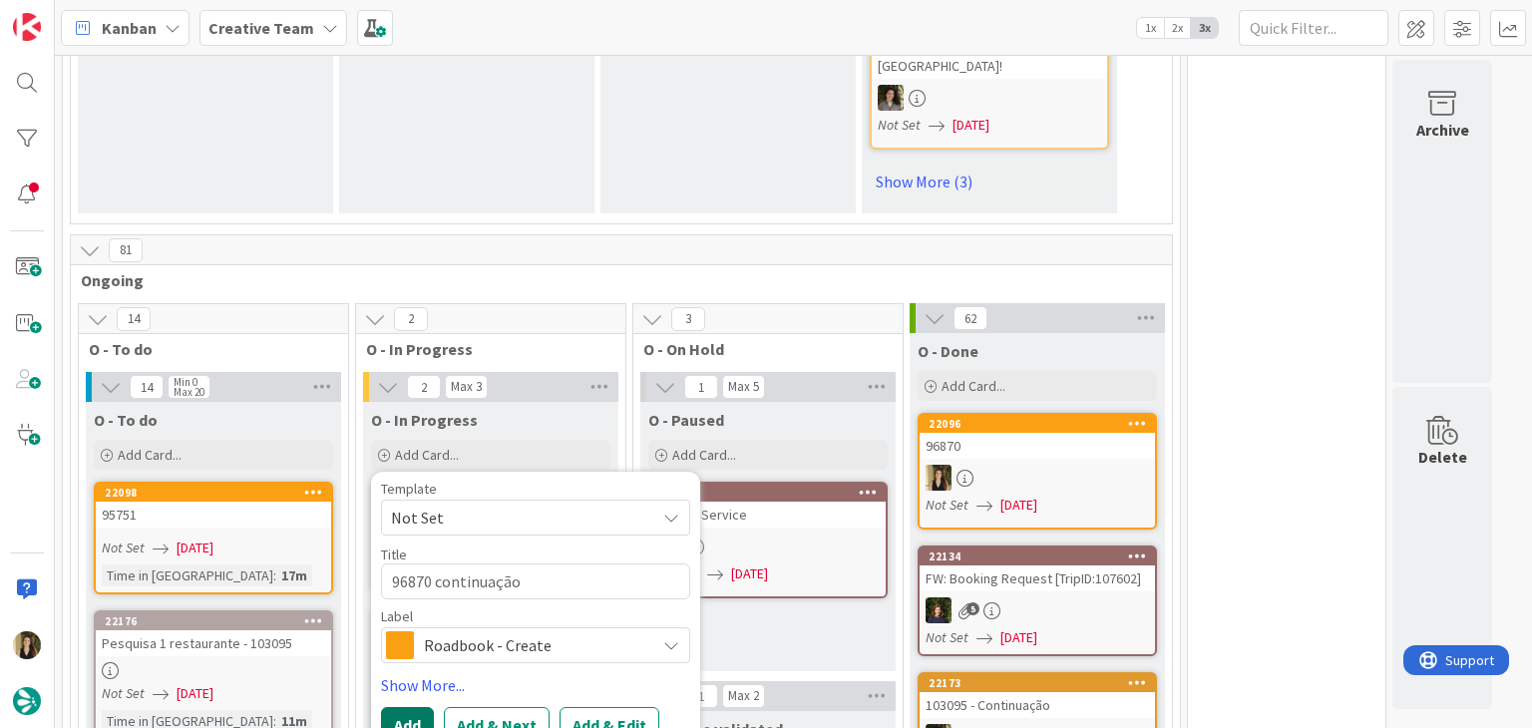
click at [415, 707] on button "Add" at bounding box center [407, 725] width 53 height 36
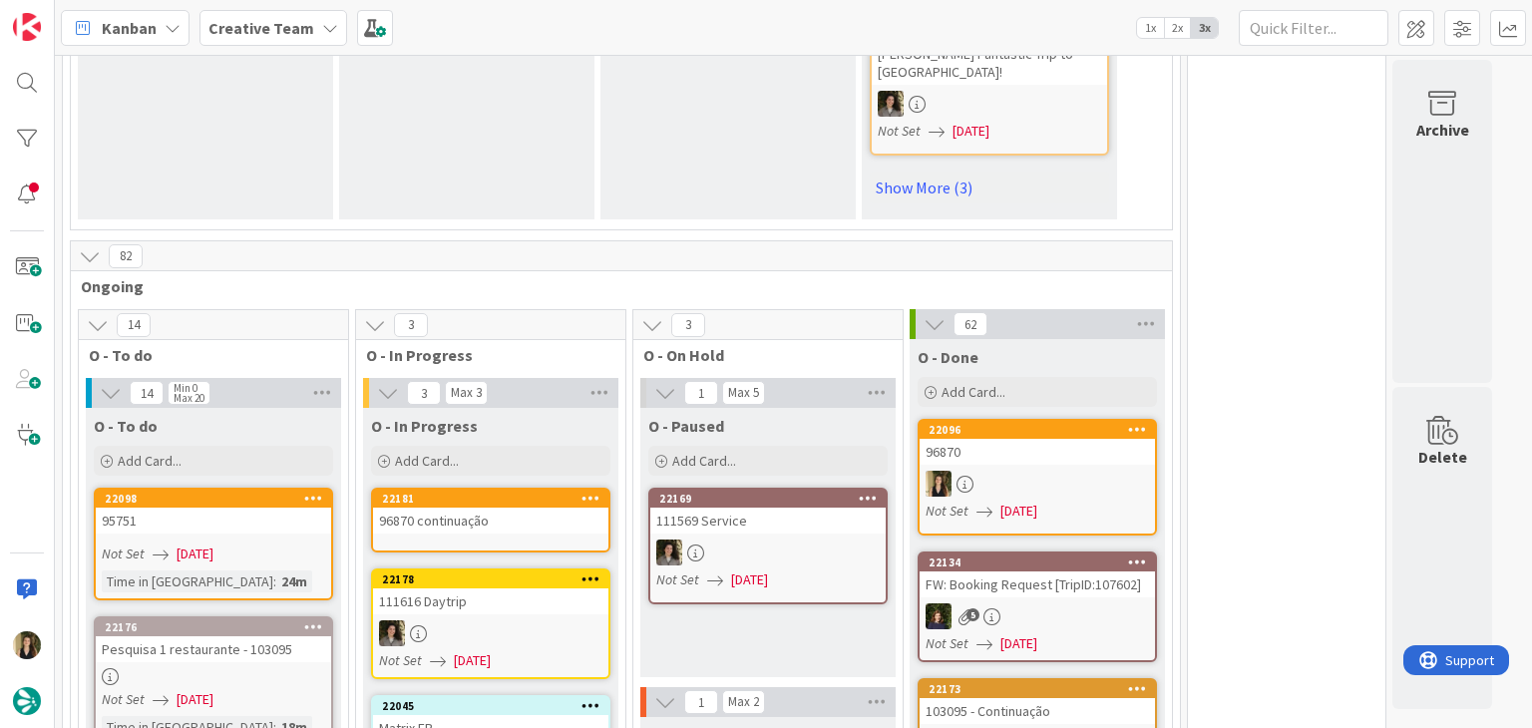
click at [1050, 471] on div at bounding box center [1037, 484] width 235 height 26
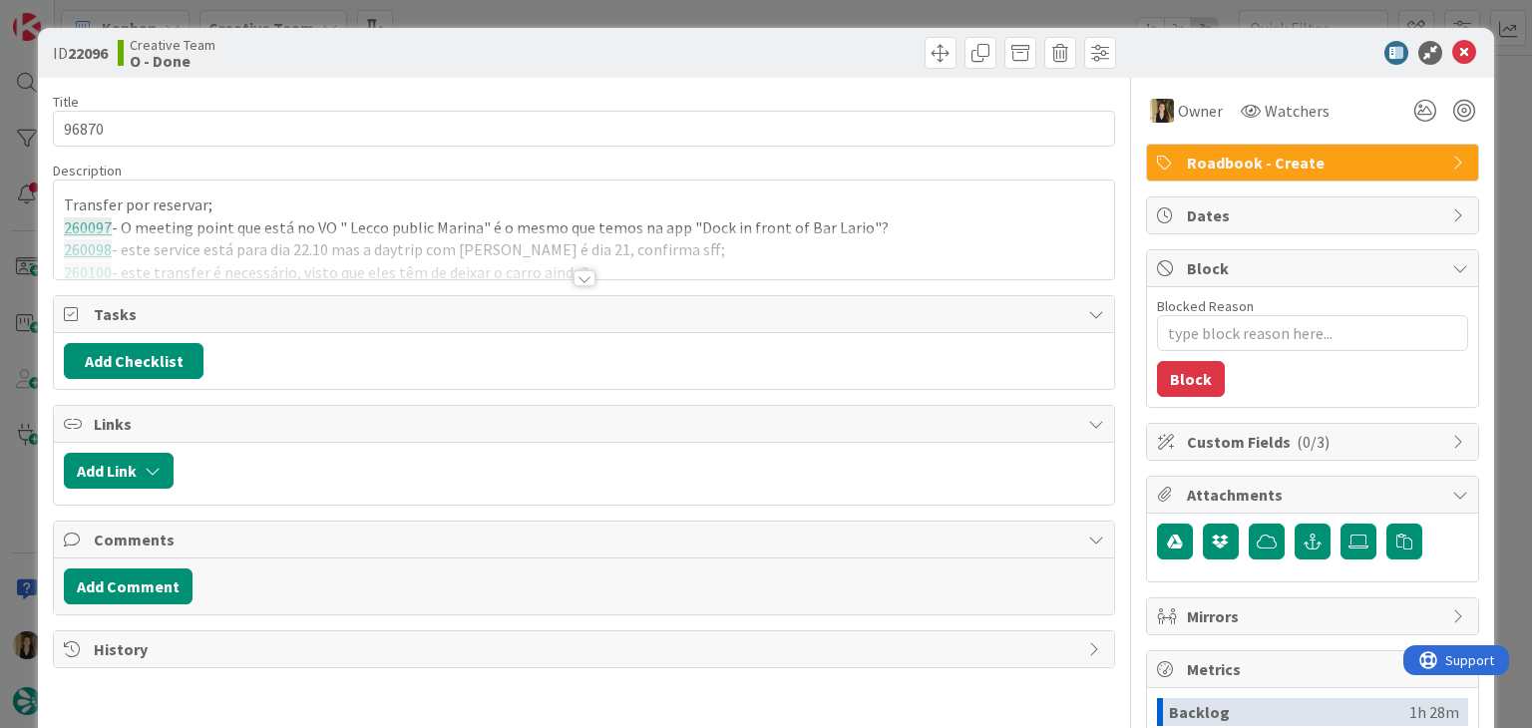
click at [299, 228] on div at bounding box center [584, 253] width 1060 height 51
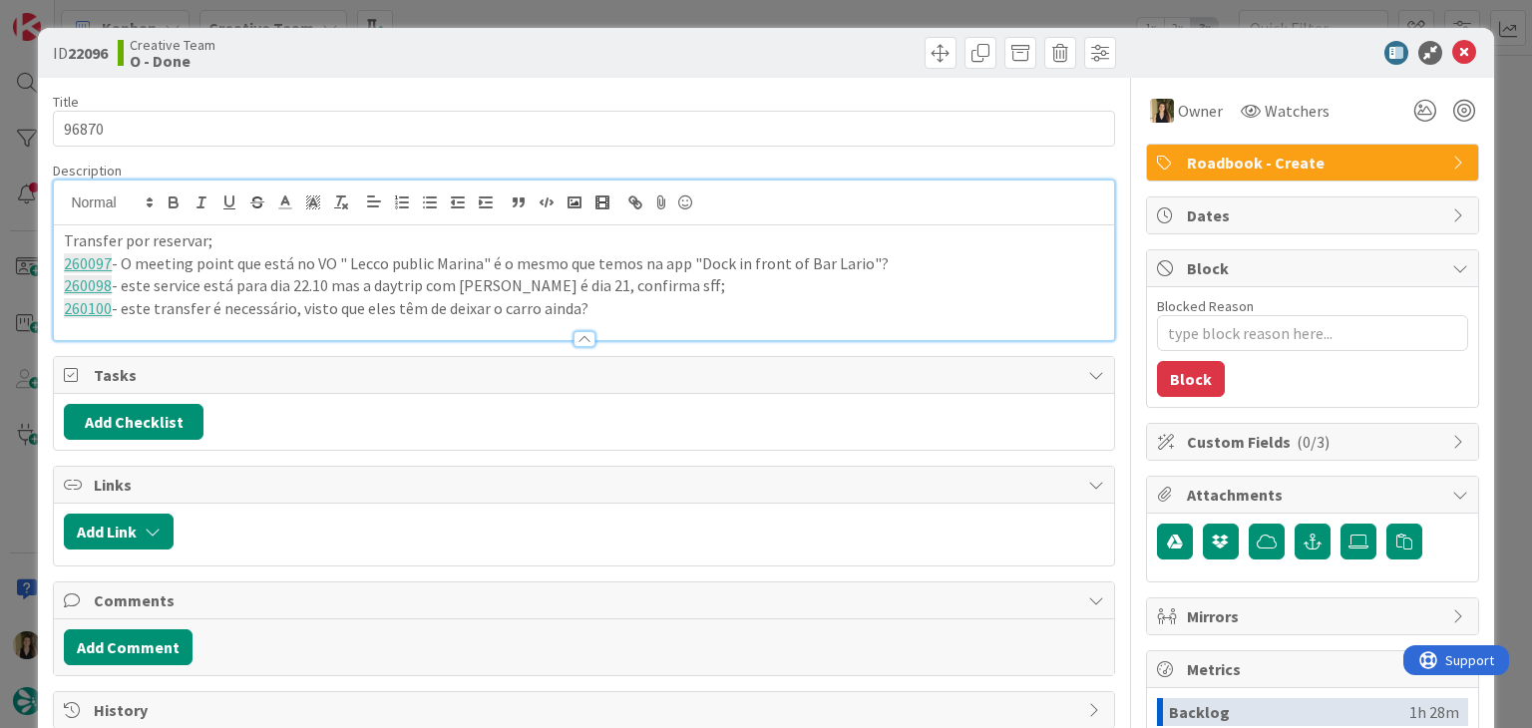
drag, startPoint x: 471, startPoint y: 308, endPoint x: 36, endPoint y: 241, distance: 440.1
click at [39, 244] on div "ID 22096 Creative Team O - Done Title 5 / 128 96870 Description Transfer por re…" at bounding box center [766, 536] width 1456 height 1016
copy div "Transfer por reservar; 260097 - O meeting point que está no VO " Lecco public M…"
drag, startPoint x: 544, startPoint y: 58, endPoint x: 543, endPoint y: 15, distance: 42.9
click at [544, 52] on div "Creative Team O - Done" at bounding box center [349, 53] width 462 height 32
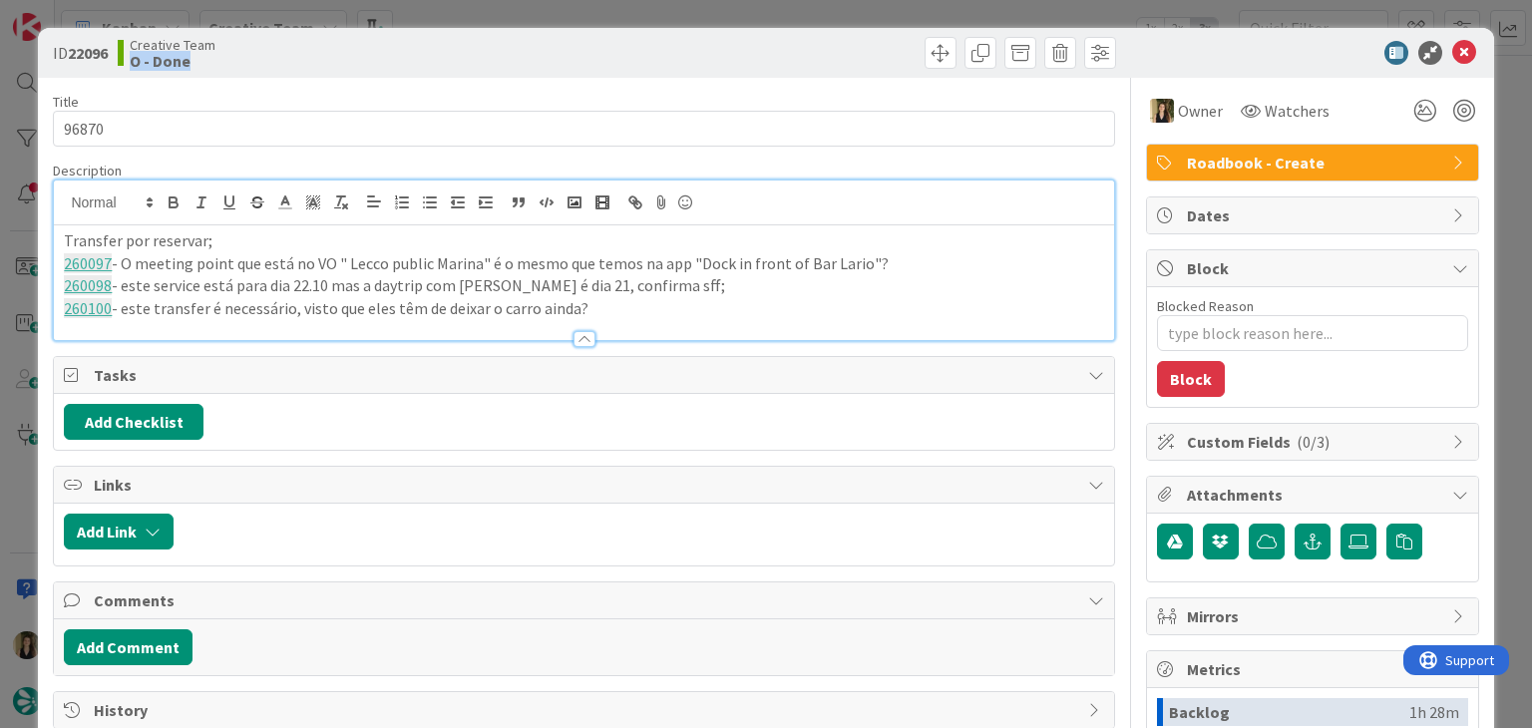
click at [543, 13] on div "ID 22096 Creative Team O - Done Title 5 / 128 96870 Description Transfer por re…" at bounding box center [766, 364] width 1532 height 728
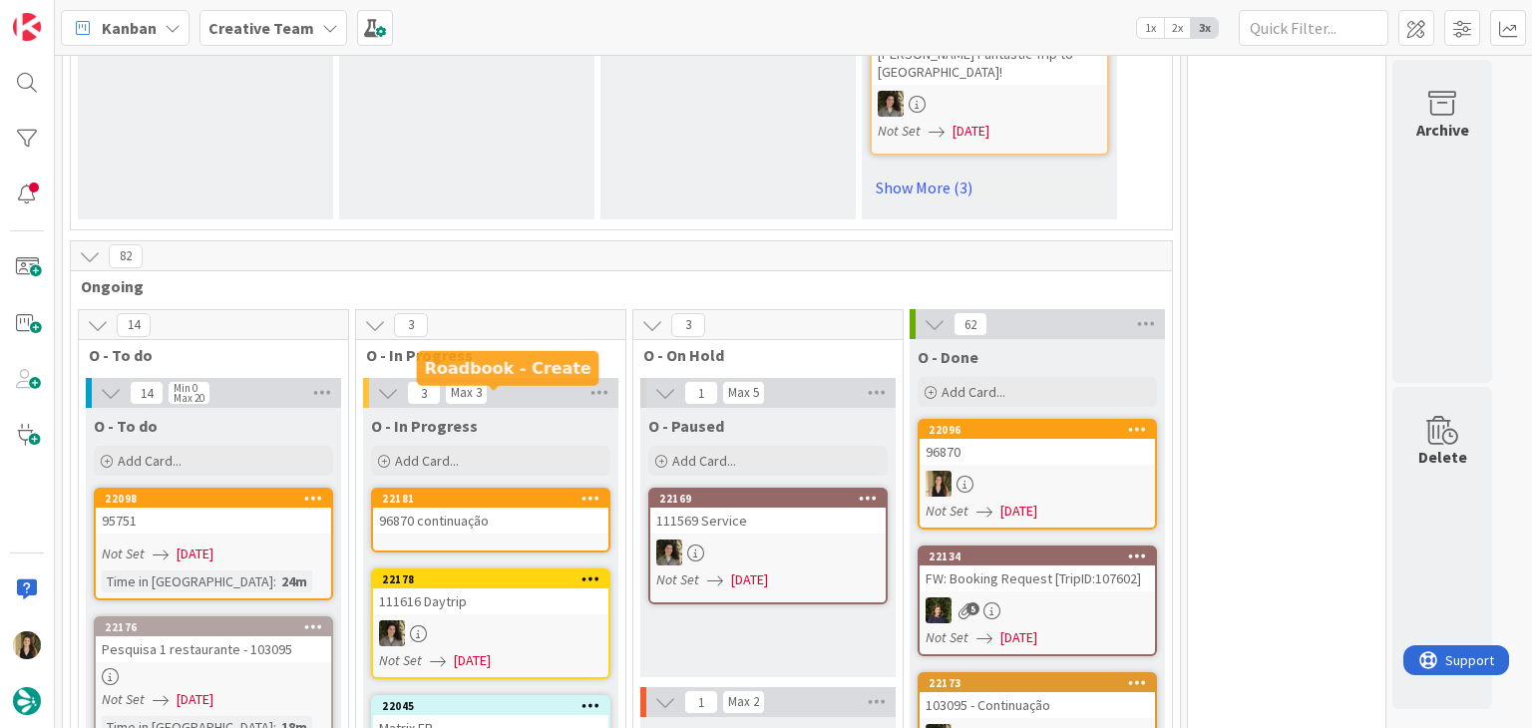
click at [502, 508] on div "96870 continuação" at bounding box center [490, 521] width 235 height 26
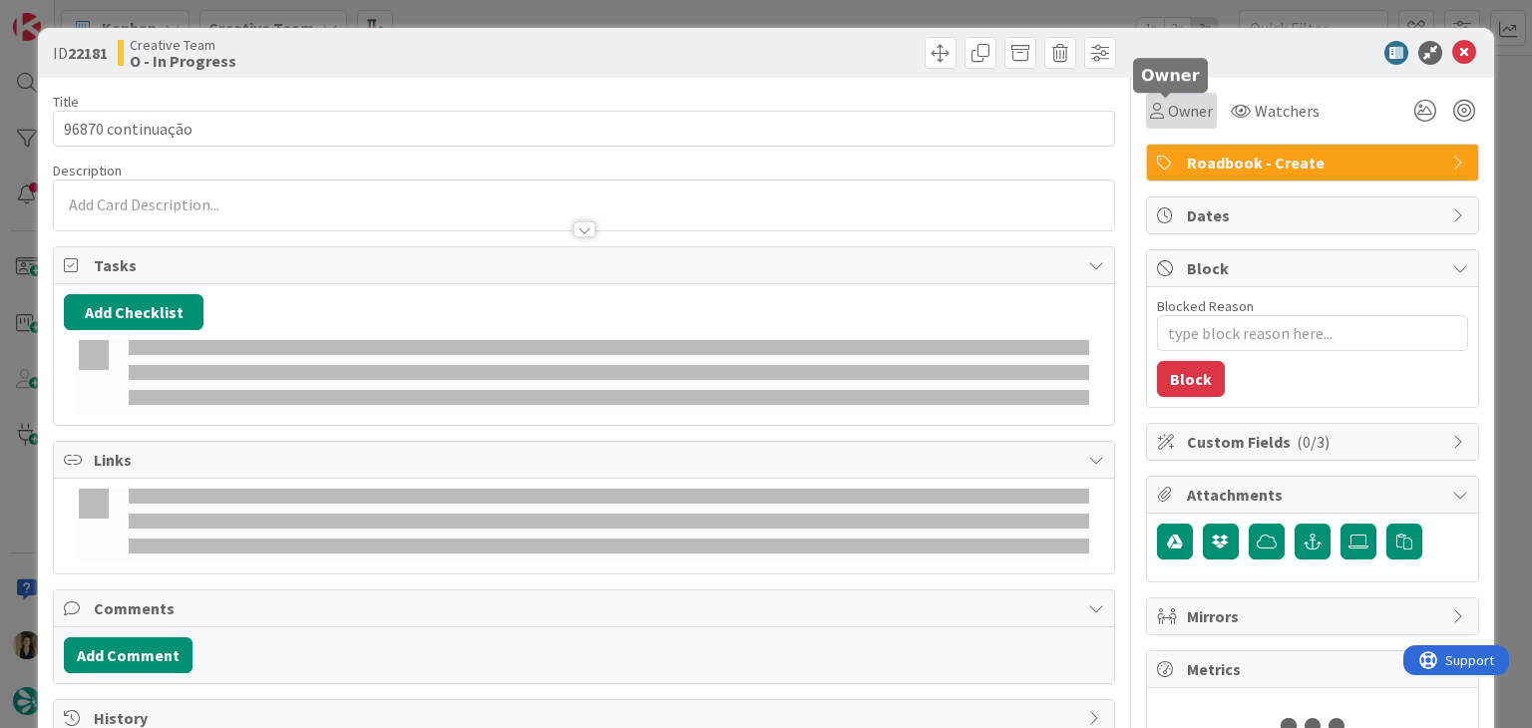
click at [1168, 117] on span "Owner" at bounding box center [1190, 111] width 45 height 24
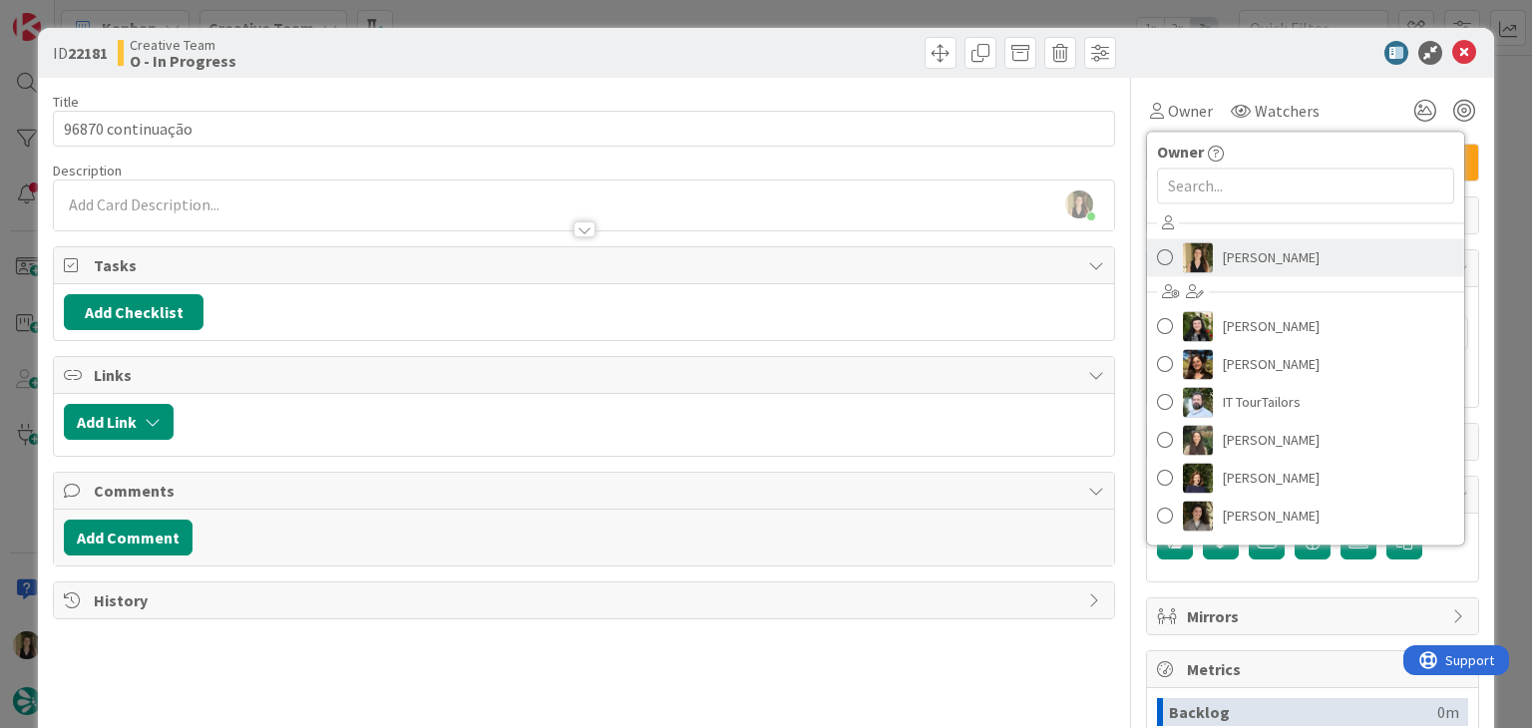
click at [1183, 256] on img at bounding box center [1198, 257] width 30 height 30
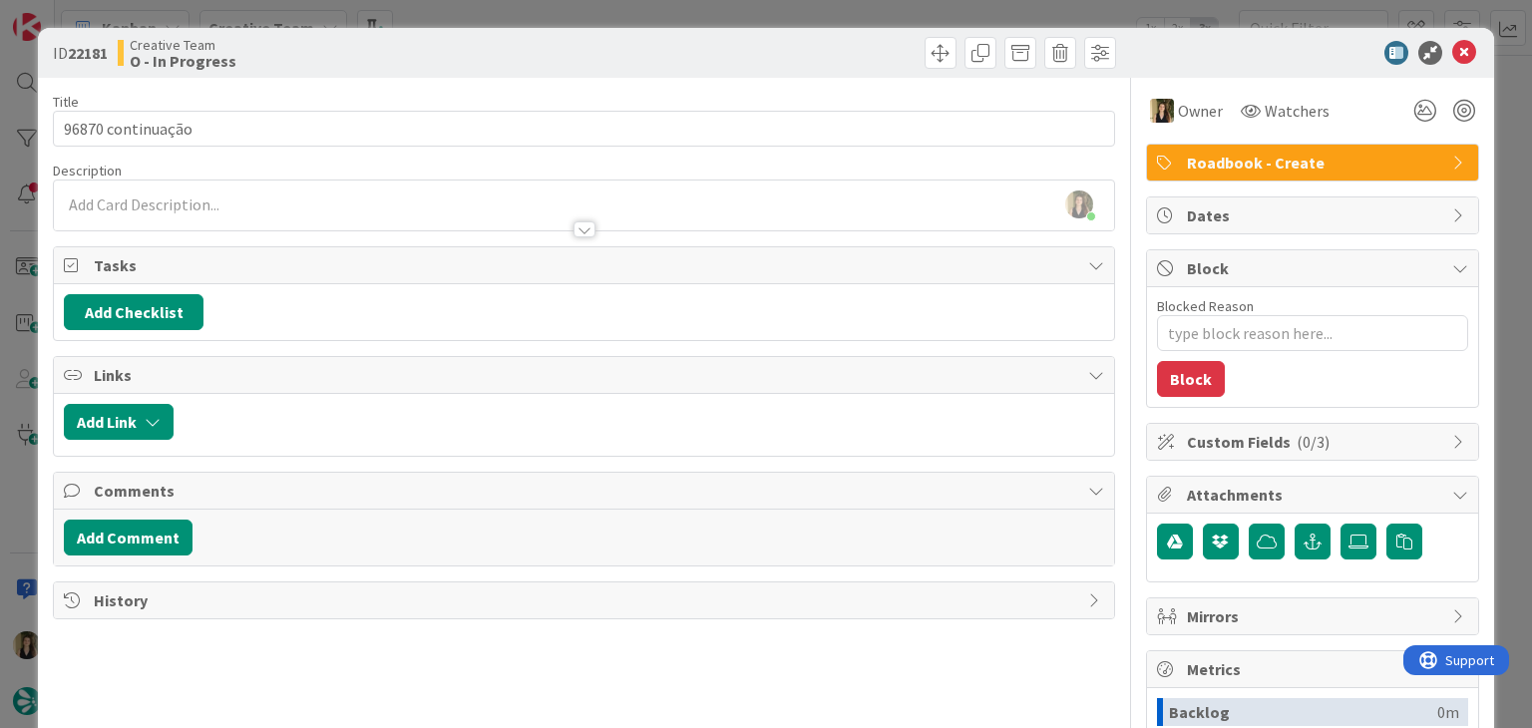
click at [251, 221] on div at bounding box center [584, 220] width 1060 height 21
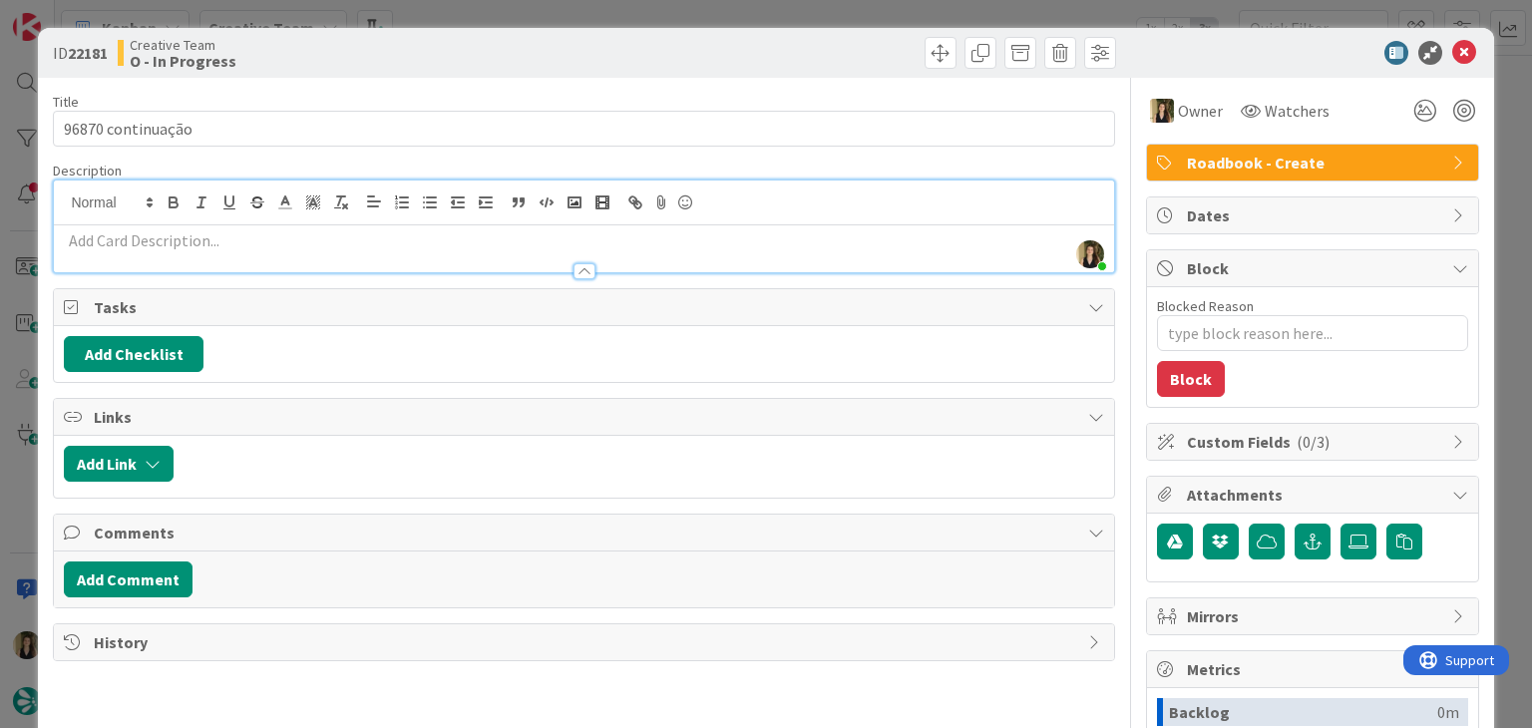
click at [242, 244] on p at bounding box center [584, 240] width 1040 height 23
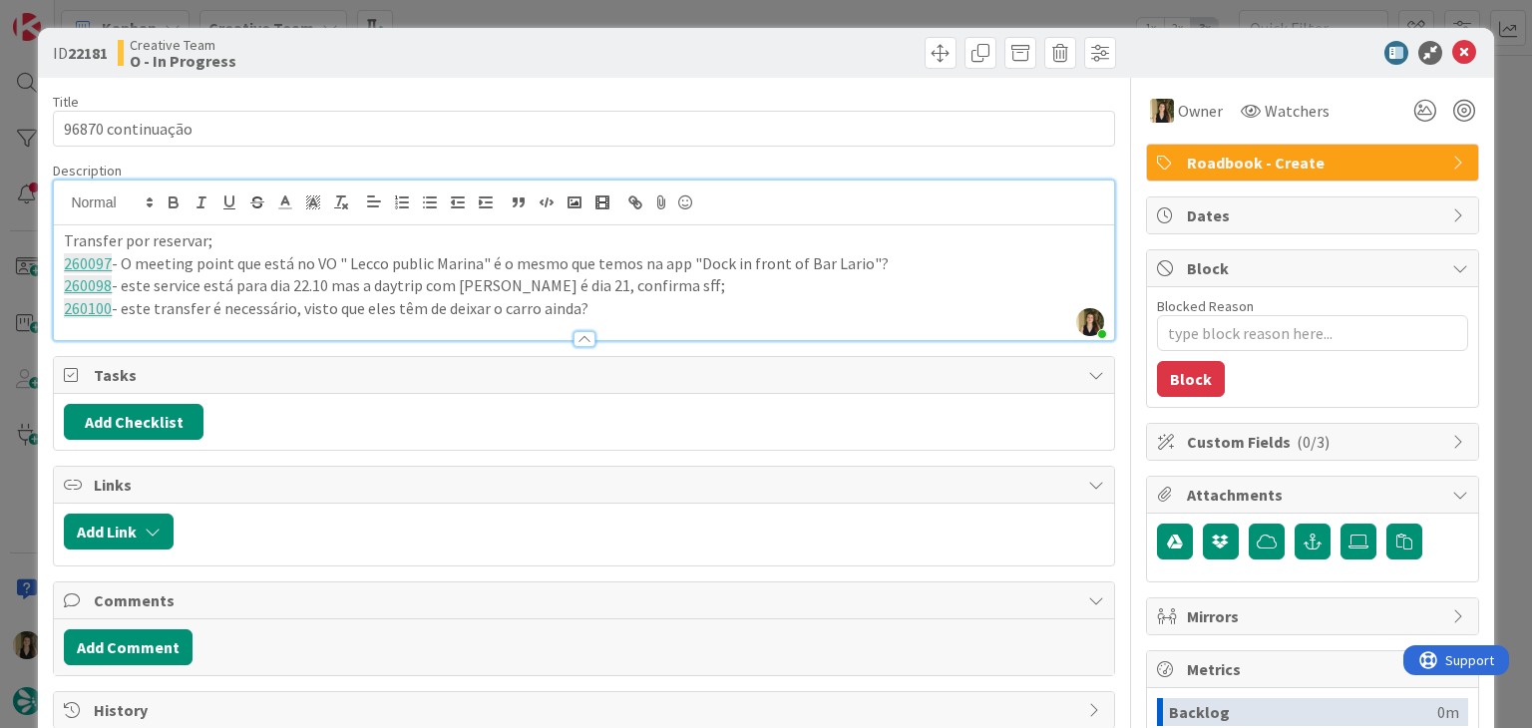
drag, startPoint x: 522, startPoint y: 64, endPoint x: 511, endPoint y: 61, distance: 11.4
click at [522, 63] on div "Creative Team O - In Progress" at bounding box center [349, 53] width 462 height 32
click at [656, 313] on p "260100 - este transfer é necessário, visto que eles têm de deixar o carro ainda?" at bounding box center [584, 308] width 1040 height 23
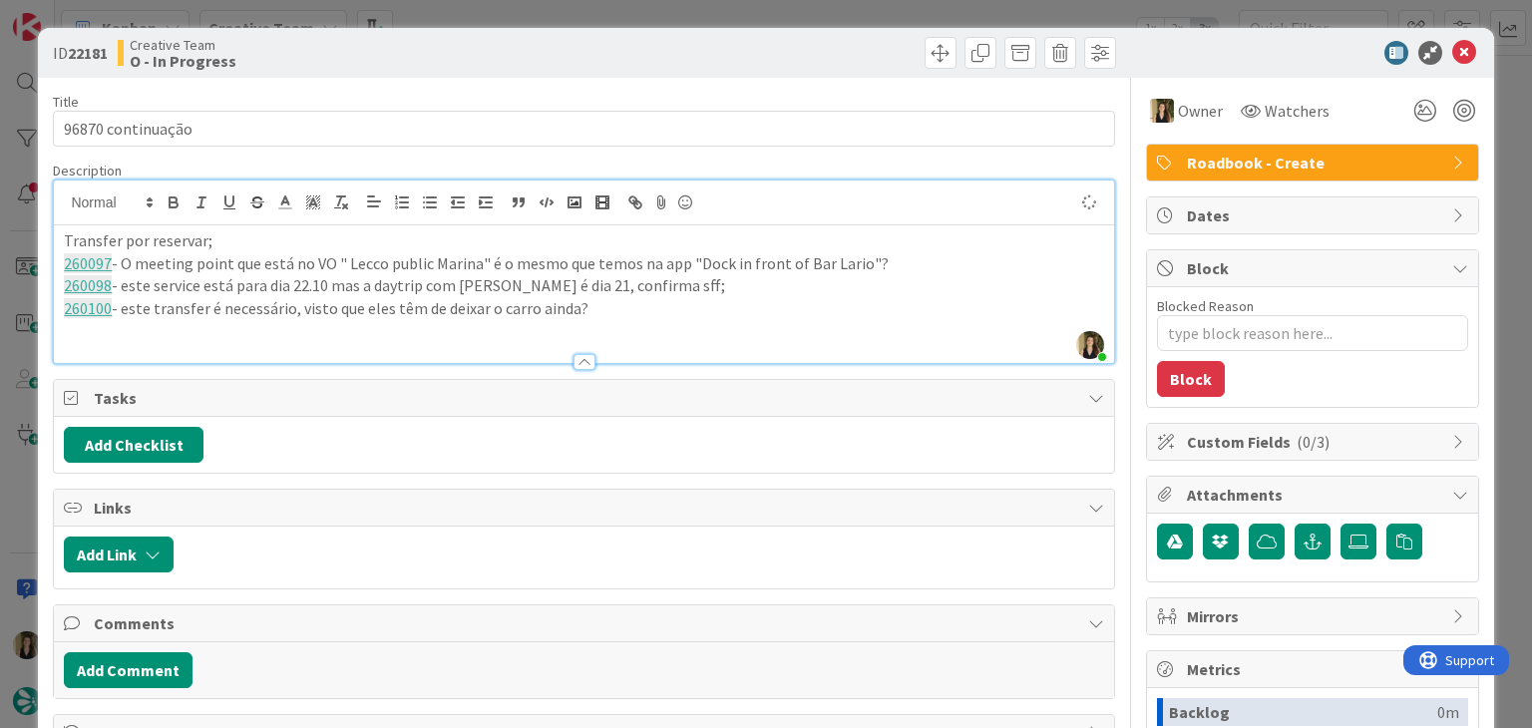
type textarea "x"
paste div
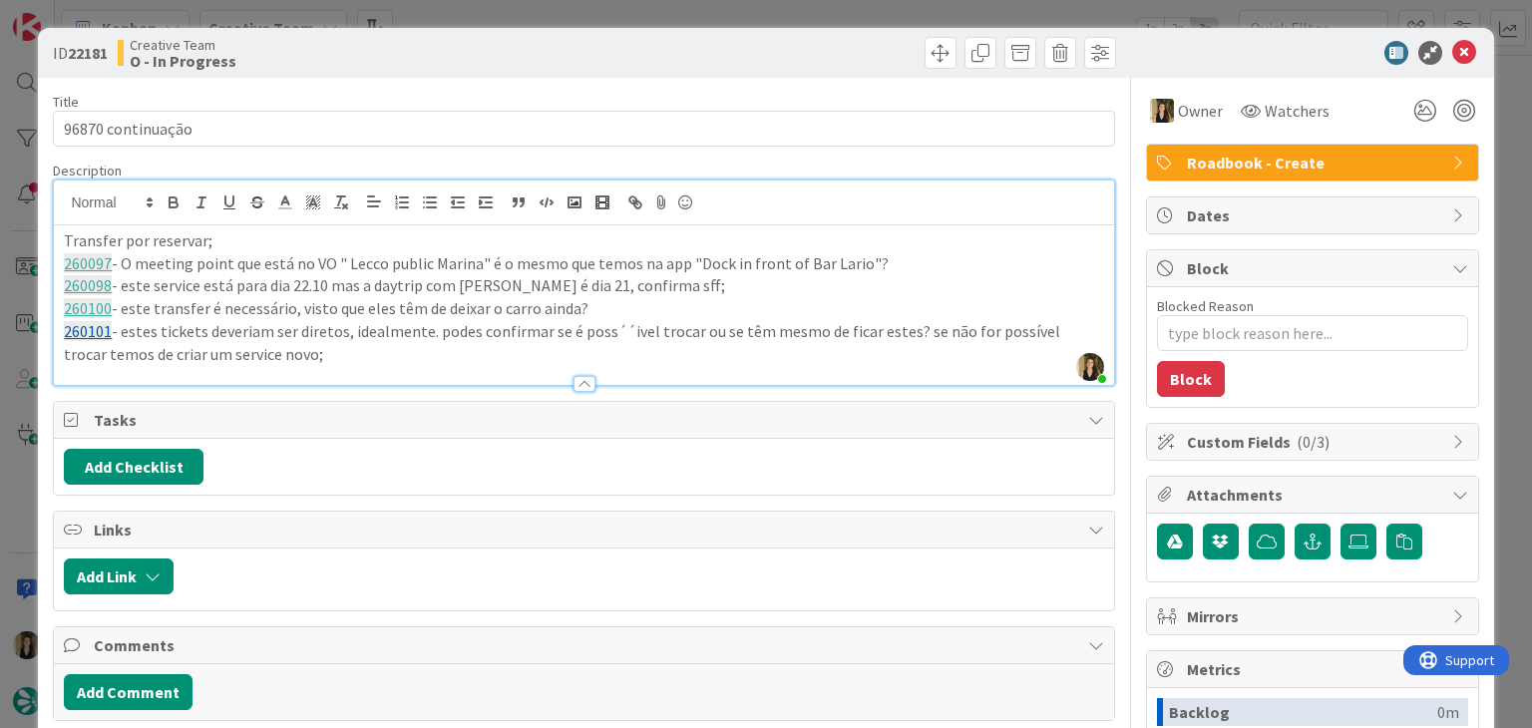
drag, startPoint x: 627, startPoint y: 328, endPoint x: 703, endPoint y: 300, distance: 81.7
click at [631, 326] on p "260101 - estes tickets deveriam ser diretos, idealmente. podes confirmar se é p…" at bounding box center [584, 342] width 1040 height 45
click at [439, 362] on p "260101 - estes tickets deveriam ser diretos, idealmente. podes confirmar se é p…" at bounding box center [584, 342] width 1040 height 45
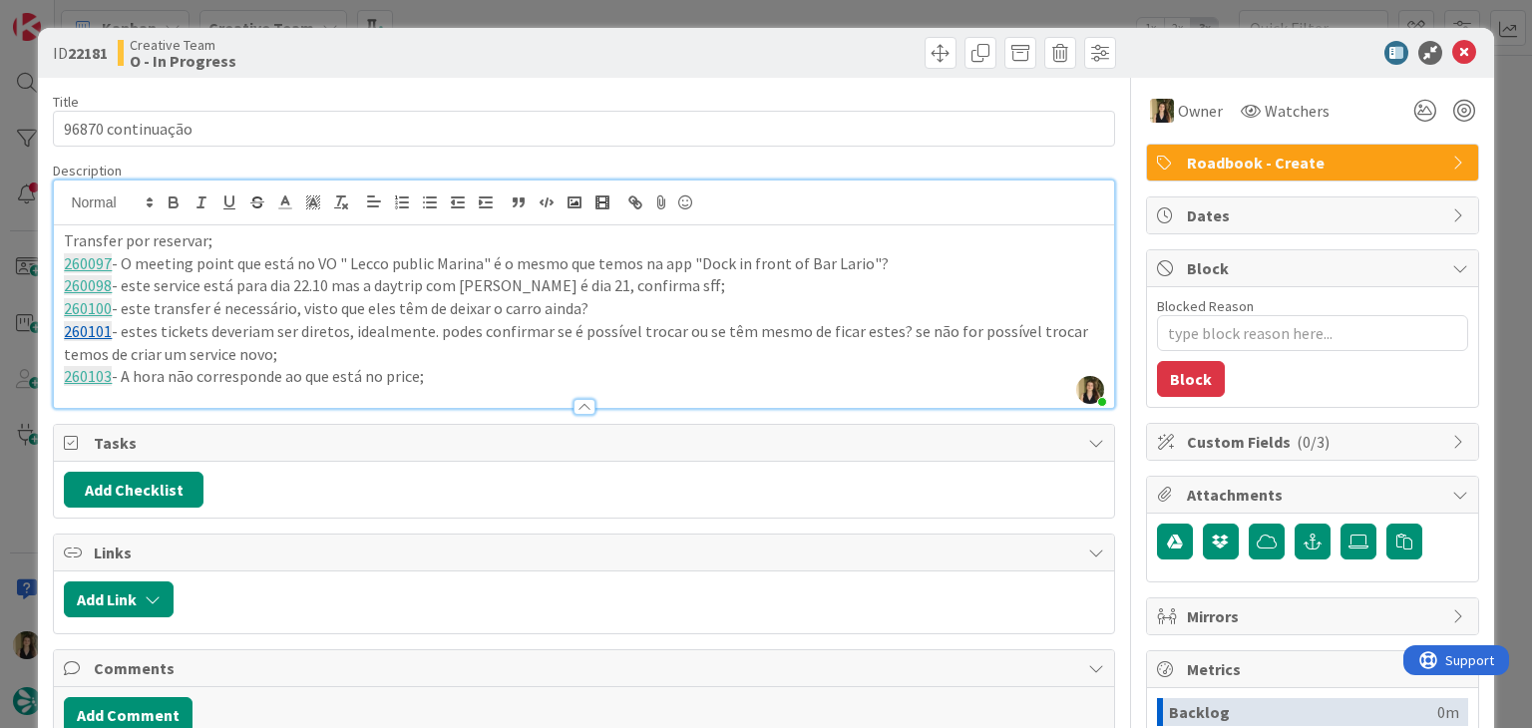
drag, startPoint x: 713, startPoint y: 65, endPoint x: 710, endPoint y: 53, distance: 12.3
click at [710, 53] on div at bounding box center [853, 53] width 527 height 32
click at [701, 12] on div "ID 22181 Creative Team O - In Progress Title 18 / 128 96870 continuação Descrip…" at bounding box center [766, 364] width 1532 height 728
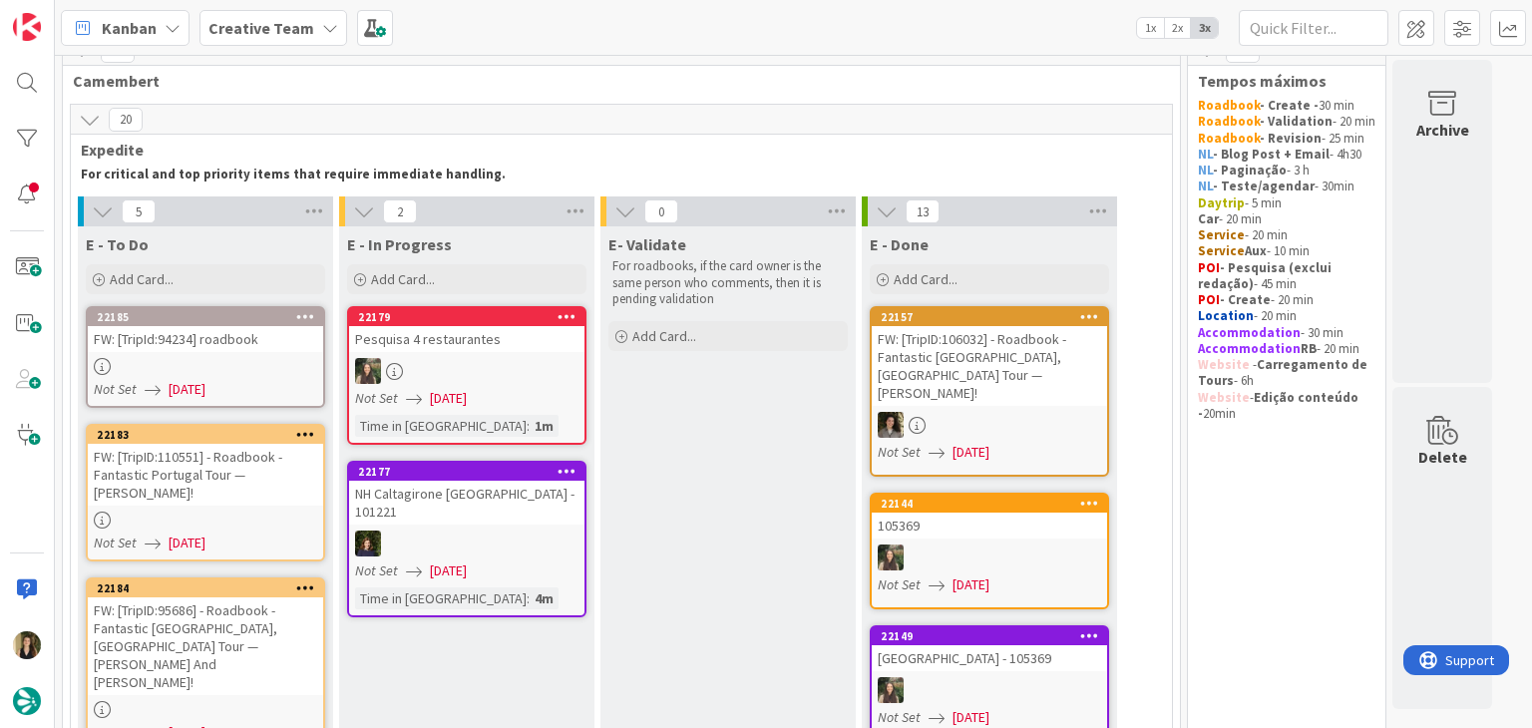
scroll to position [24, 0]
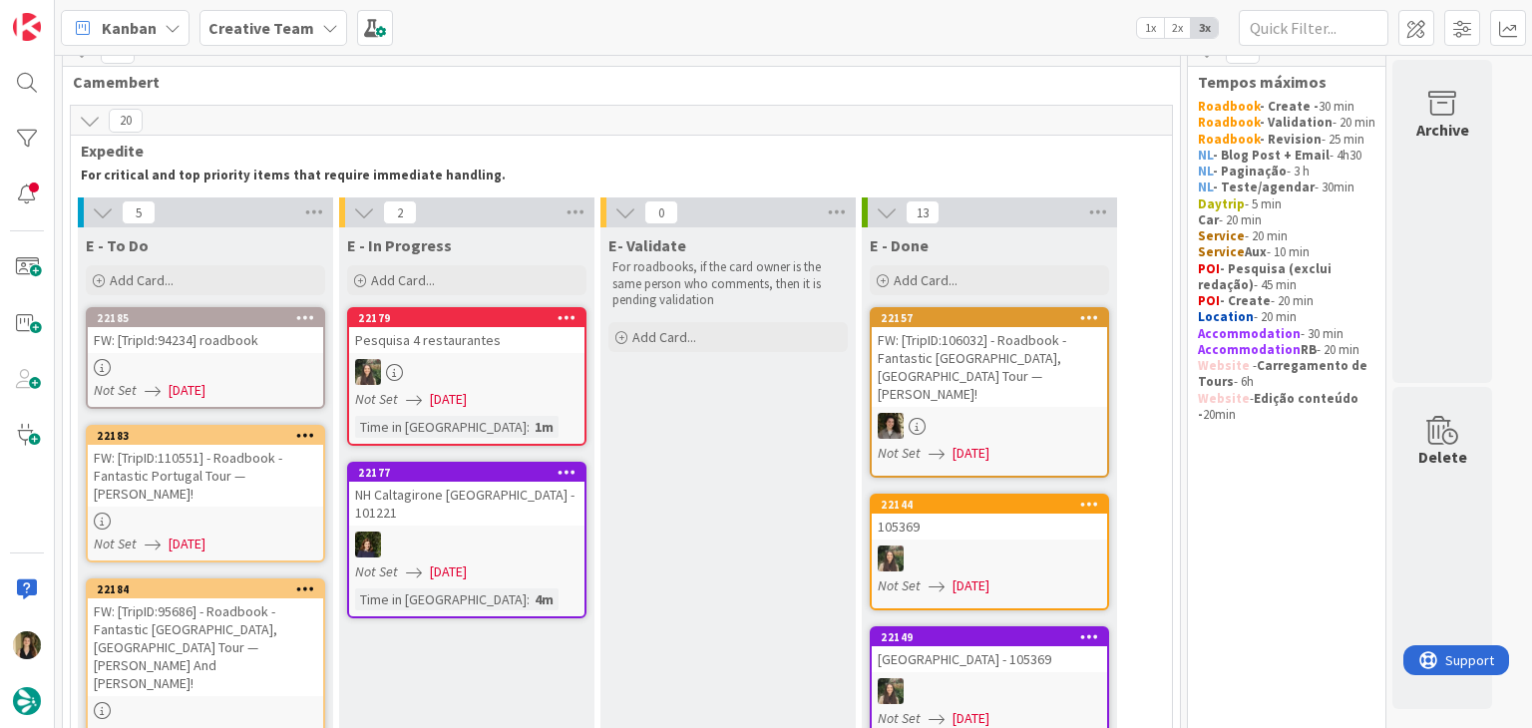
click at [267, 480] on div "FW: [TripID:110551] - Roadbook - Fantastic Portugal Tour — [PERSON_NAME]!" at bounding box center [205, 476] width 235 height 62
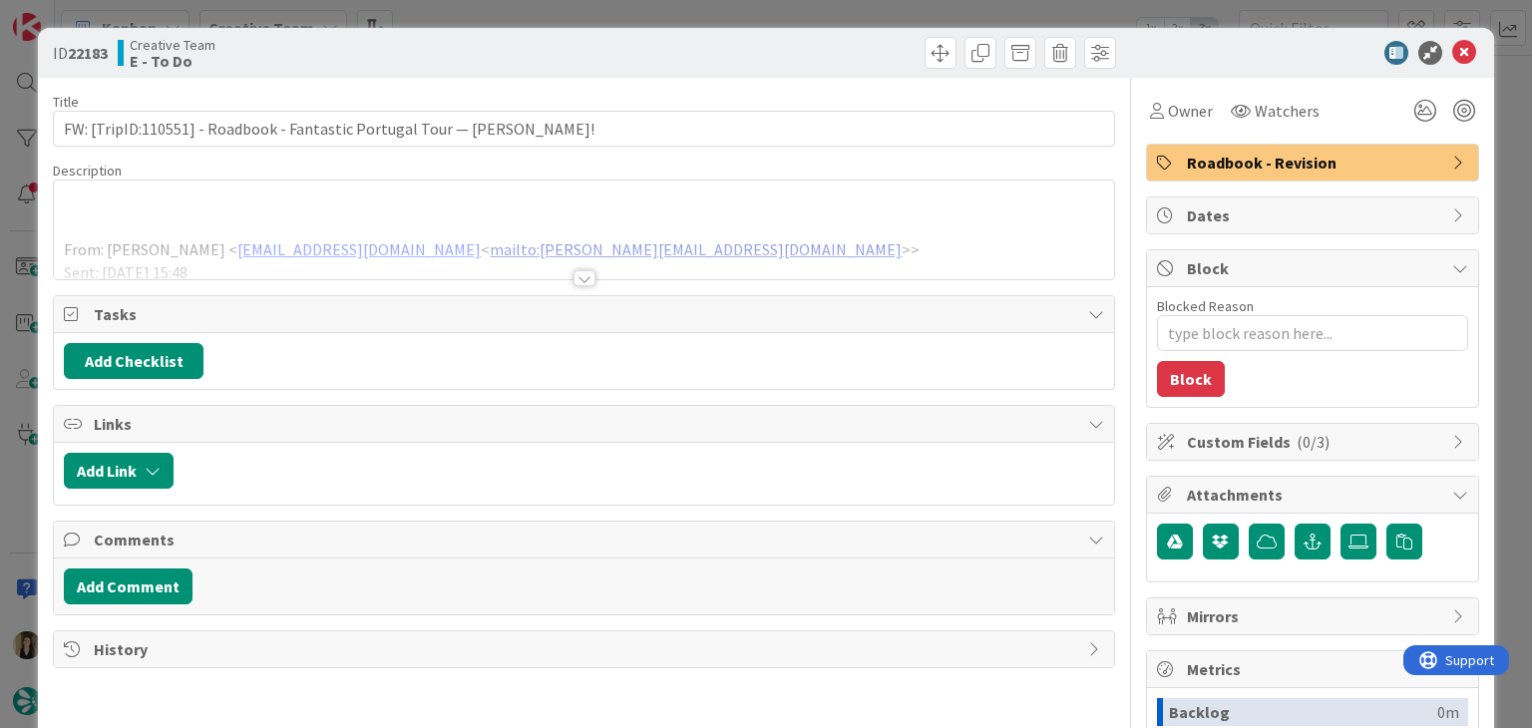
click at [584, 281] on div at bounding box center [585, 278] width 22 height 16
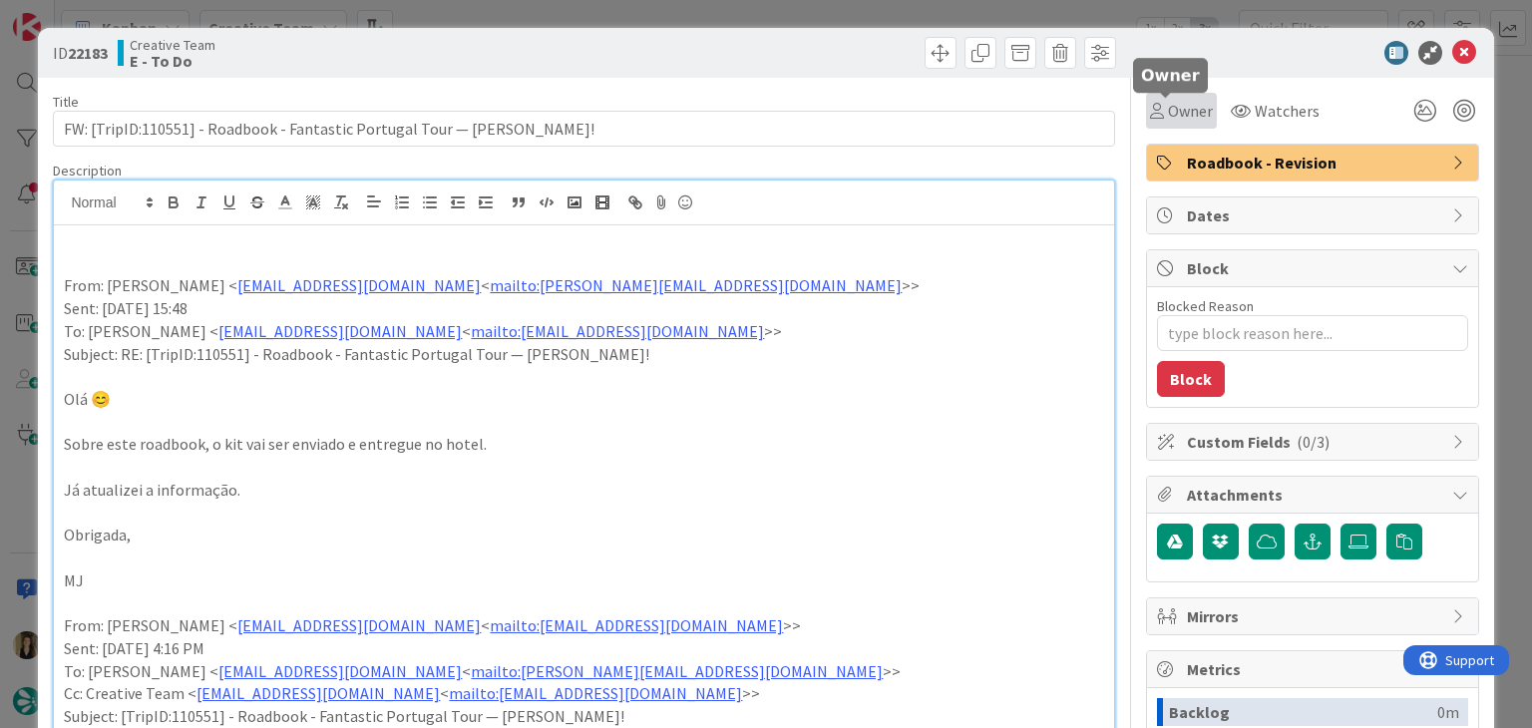
click at [1150, 111] on div "Owner" at bounding box center [1181, 111] width 63 height 24
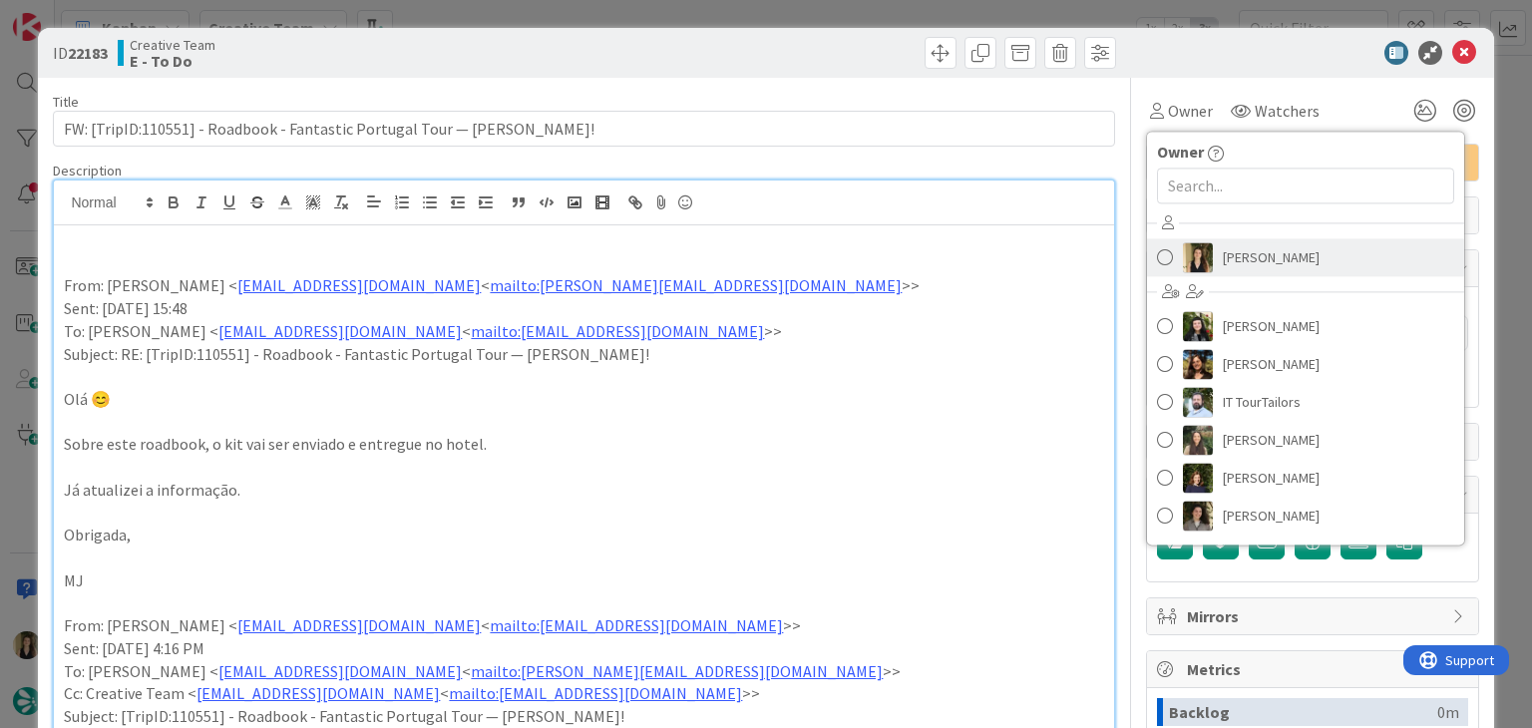
click at [1240, 252] on span "[PERSON_NAME]" at bounding box center [1271, 257] width 97 height 30
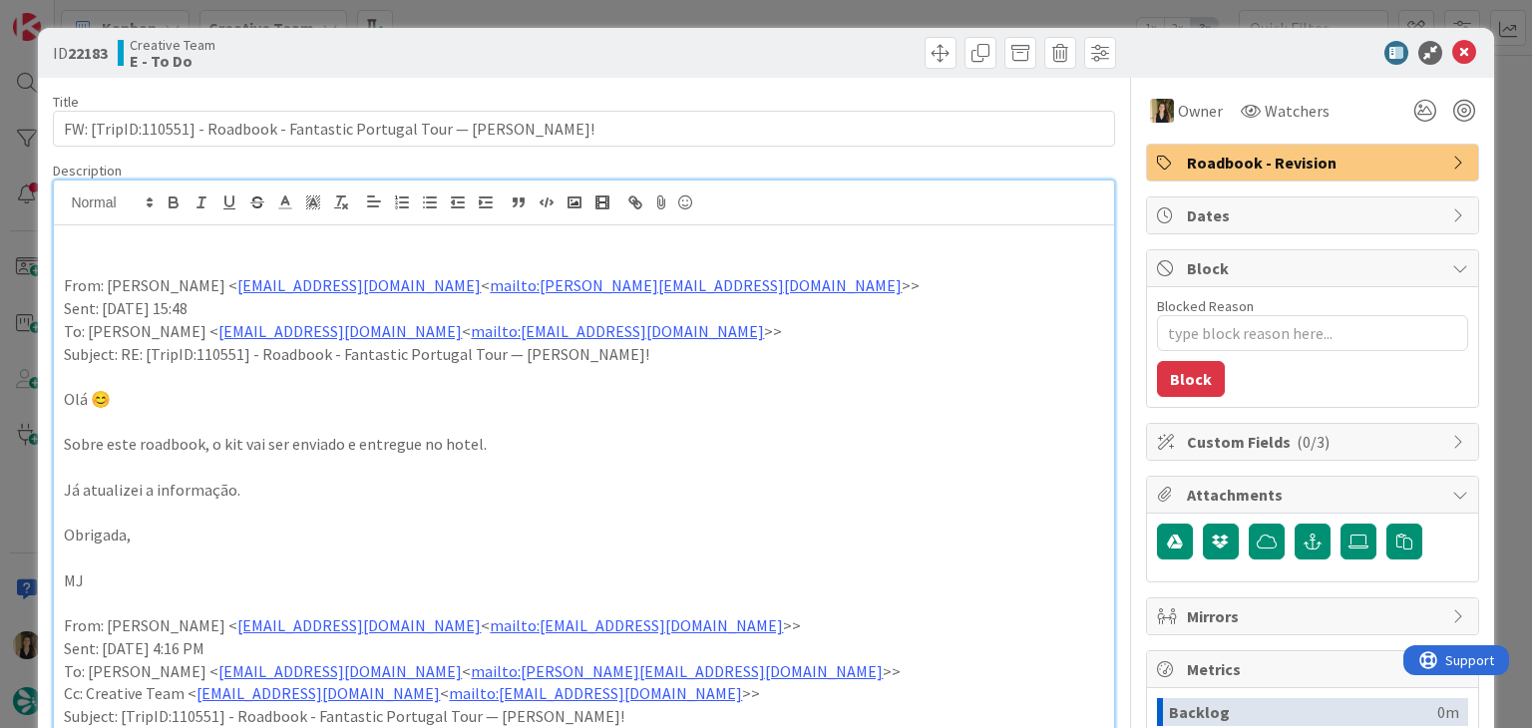
click at [807, 39] on div at bounding box center [853, 53] width 527 height 32
click at [806, 14] on div "ID 22183 Creative Team E - To Do Title 69 / 128 FW: [TripID:110551] - Roadbook …" at bounding box center [766, 364] width 1532 height 728
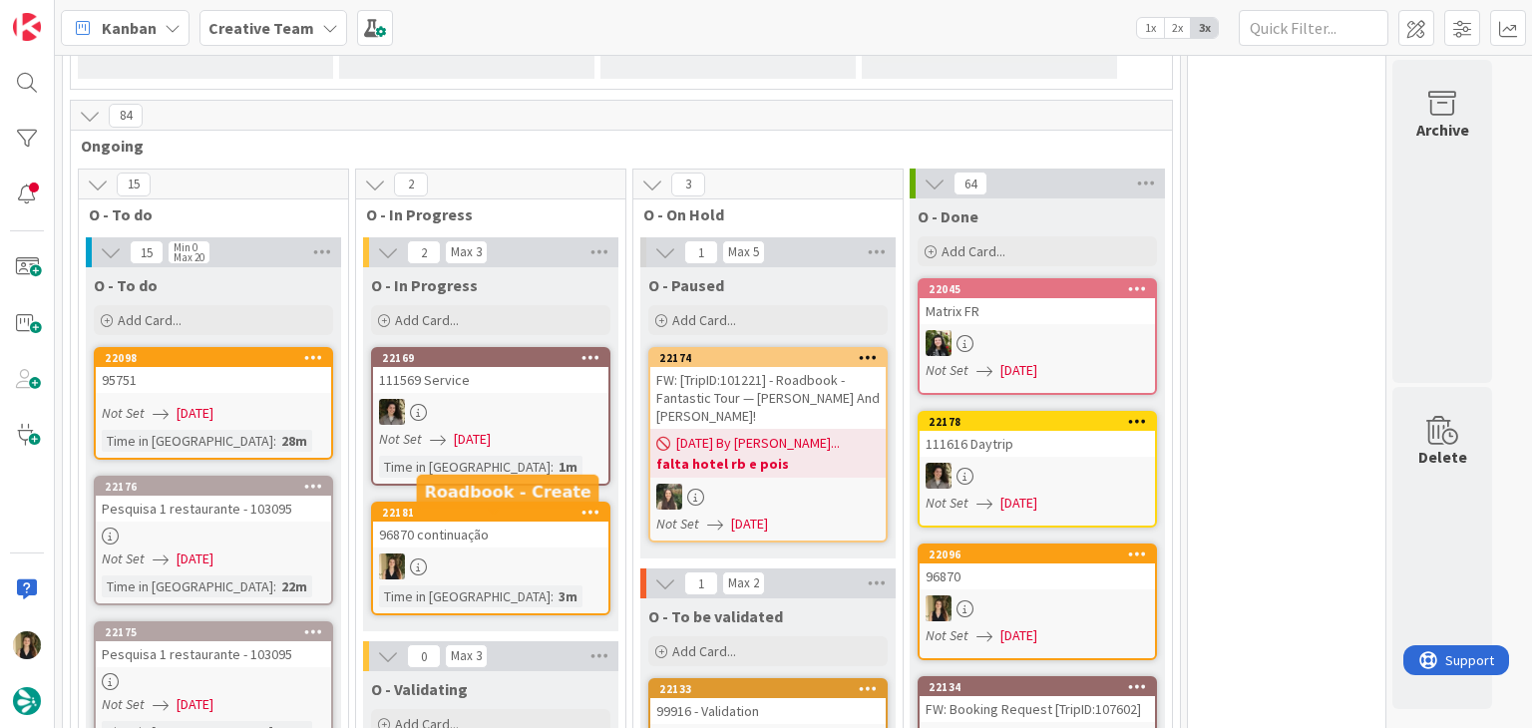
scroll to position [1920, 0]
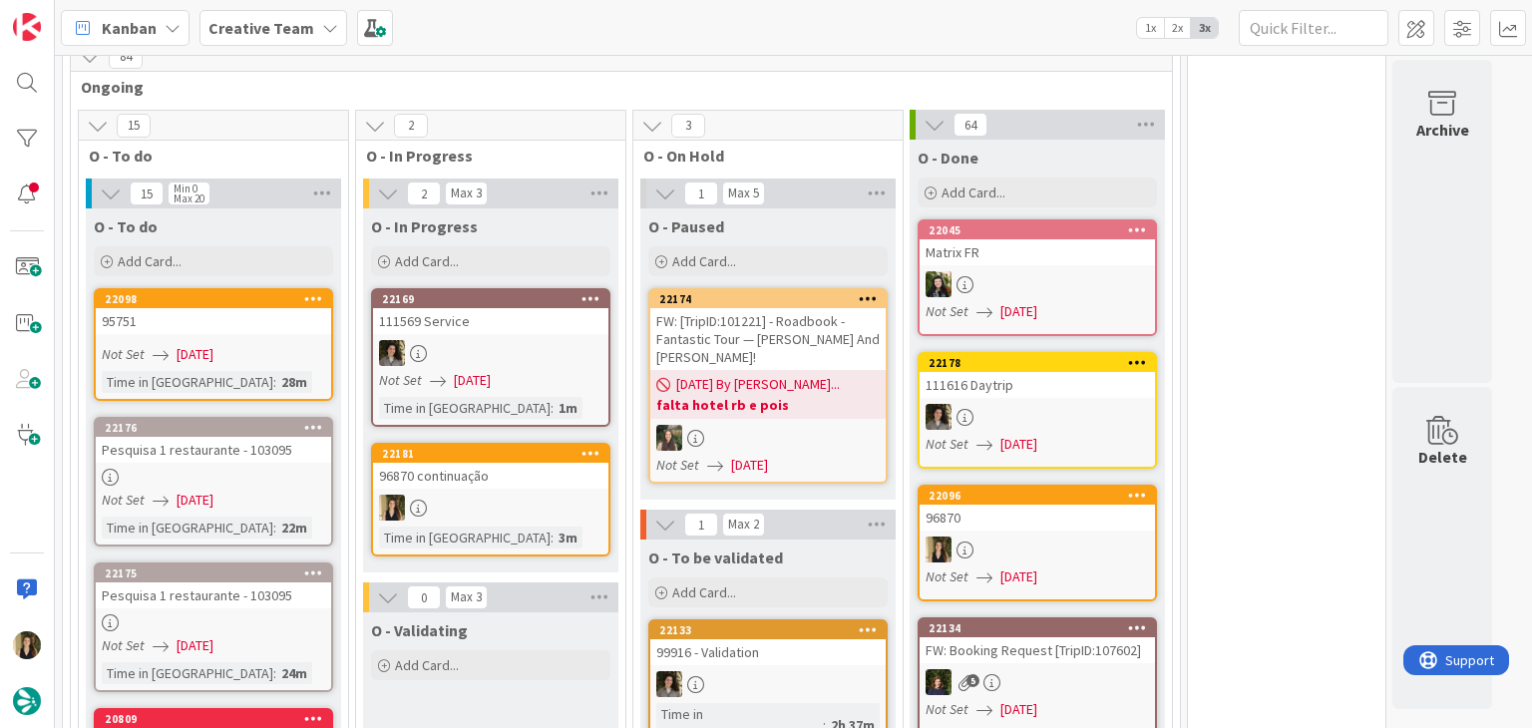
click at [539, 495] on div at bounding box center [490, 508] width 235 height 26
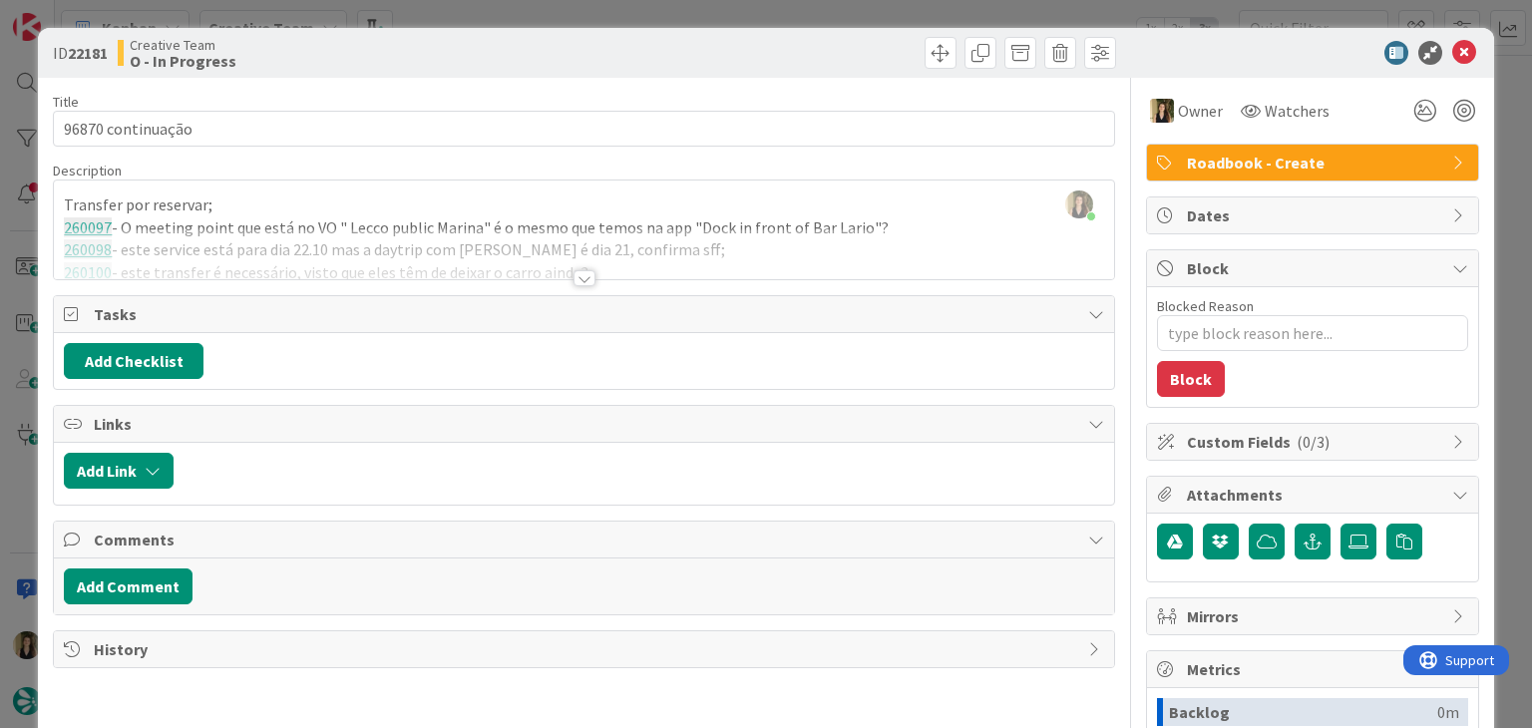
drag, startPoint x: 583, startPoint y: 277, endPoint x: 591, endPoint y: 228, distance: 49.5
click at [579, 276] on div at bounding box center [585, 278] width 22 height 16
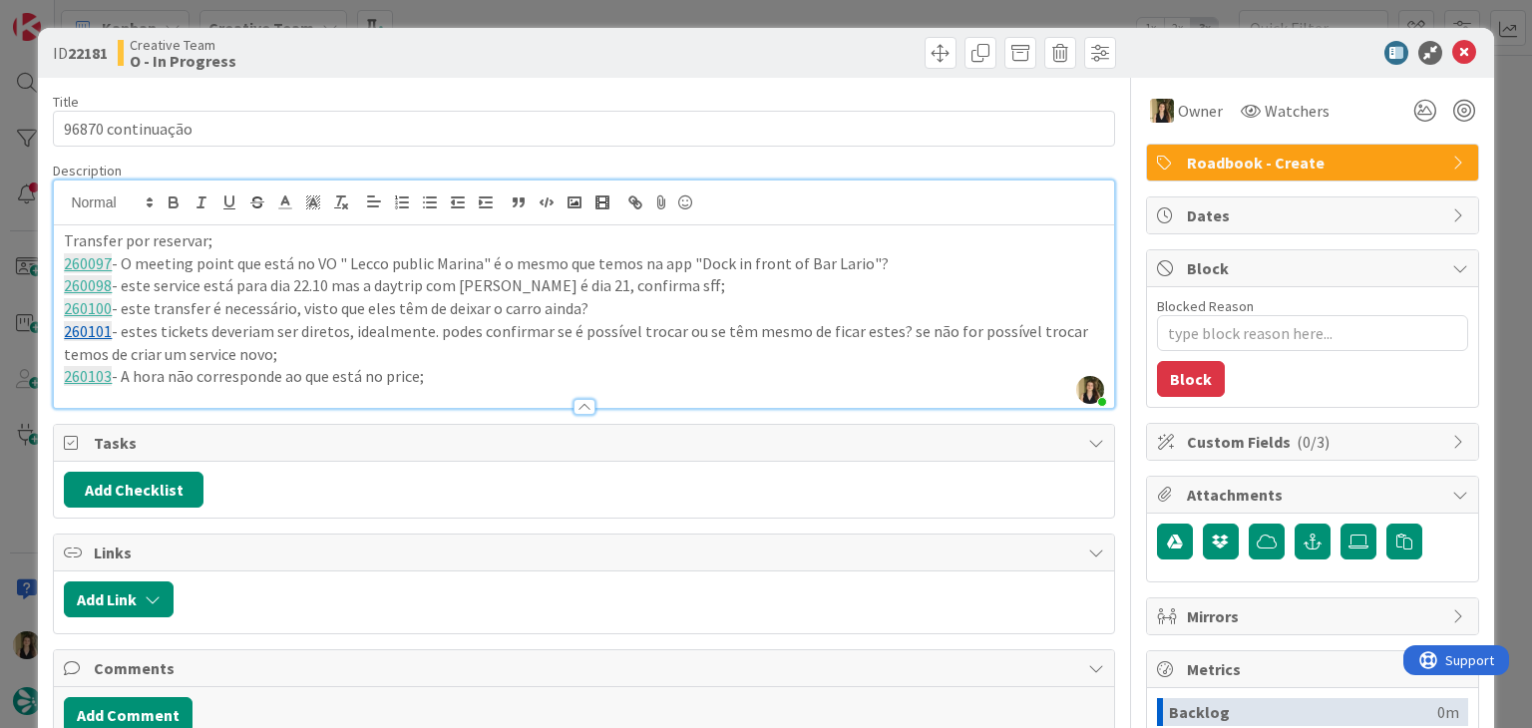
drag, startPoint x: 614, startPoint y: 63, endPoint x: 617, endPoint y: 21, distance: 42.0
click at [614, 56] on div at bounding box center [853, 53] width 527 height 32
click at [619, 13] on div "ID 22181 Creative Team O - In Progress Title 18 / 128 96870 continuação Descrip…" at bounding box center [766, 364] width 1532 height 728
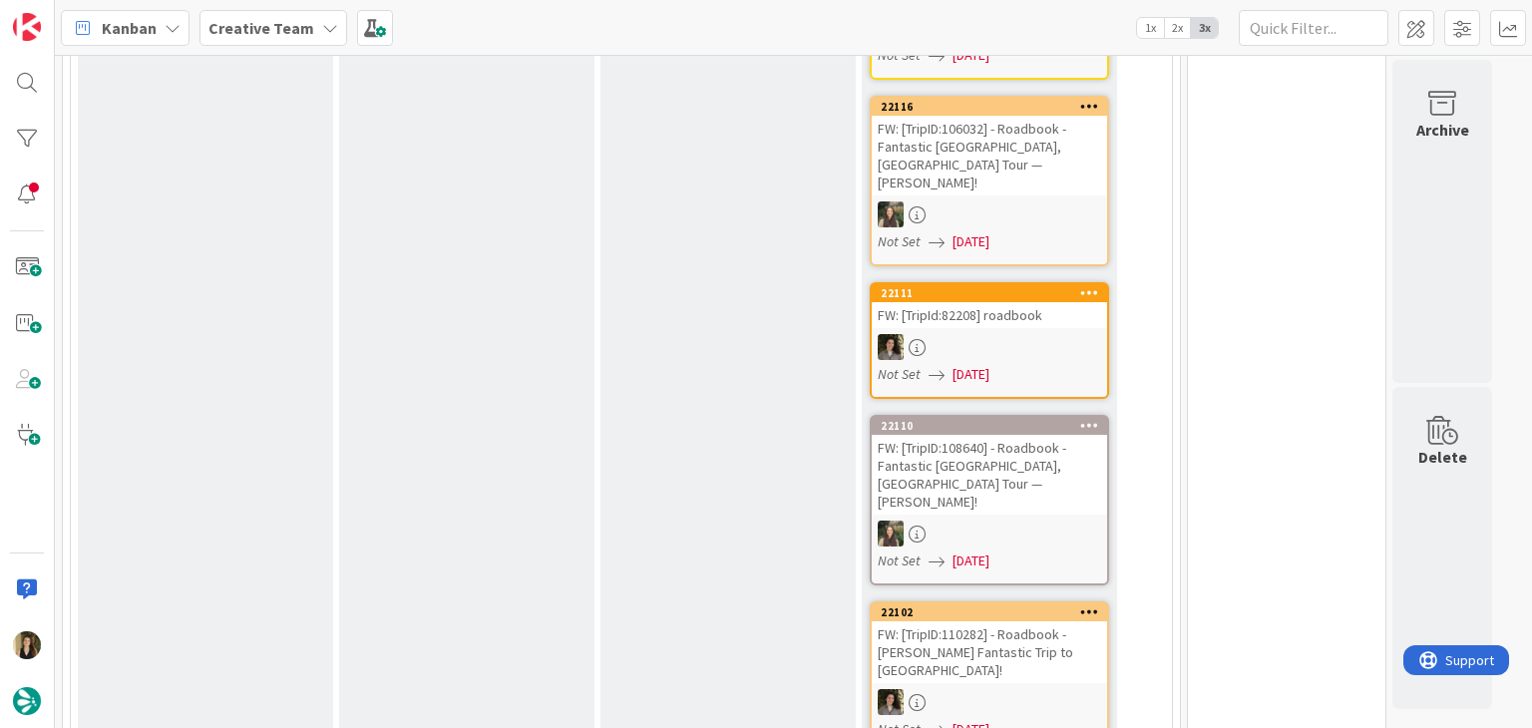
scroll to position [1720, 0]
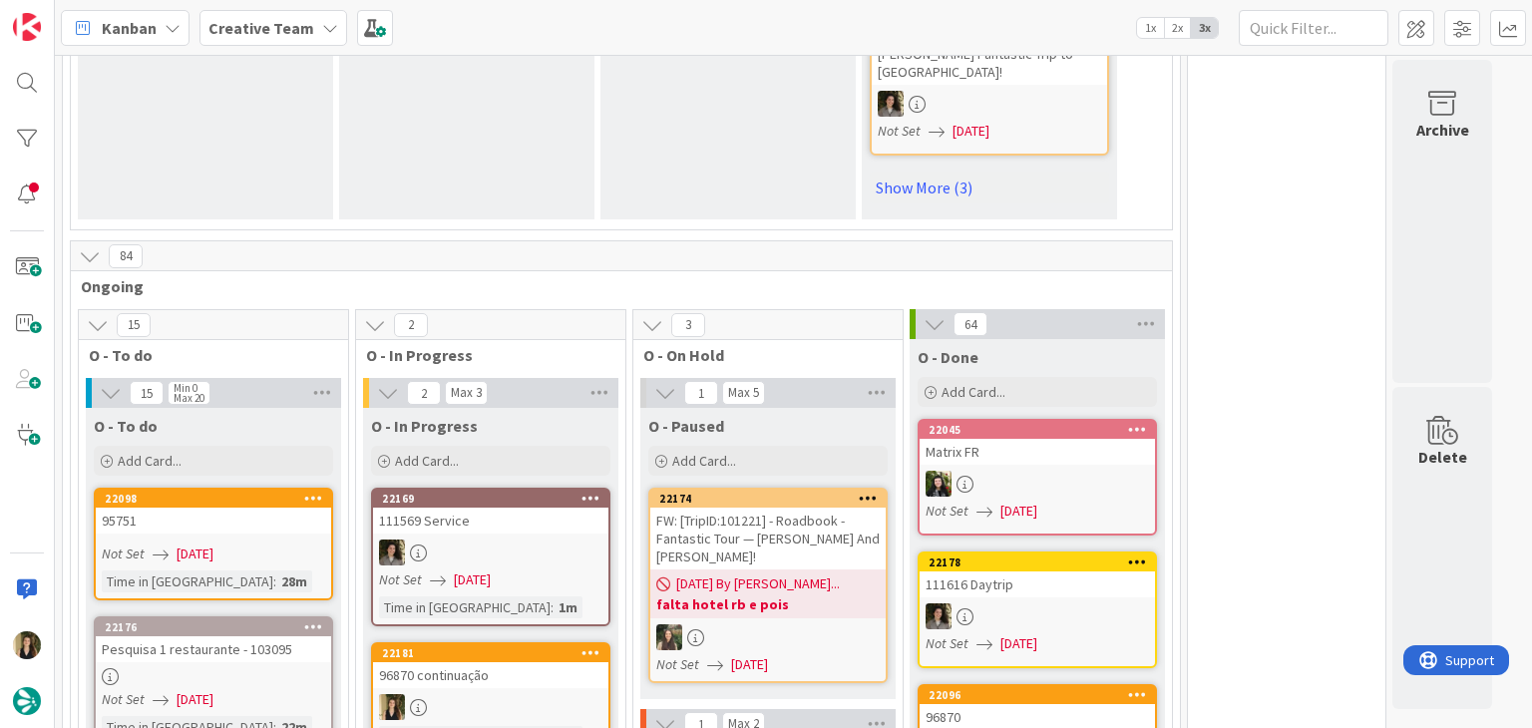
click at [535, 694] on div at bounding box center [490, 707] width 235 height 26
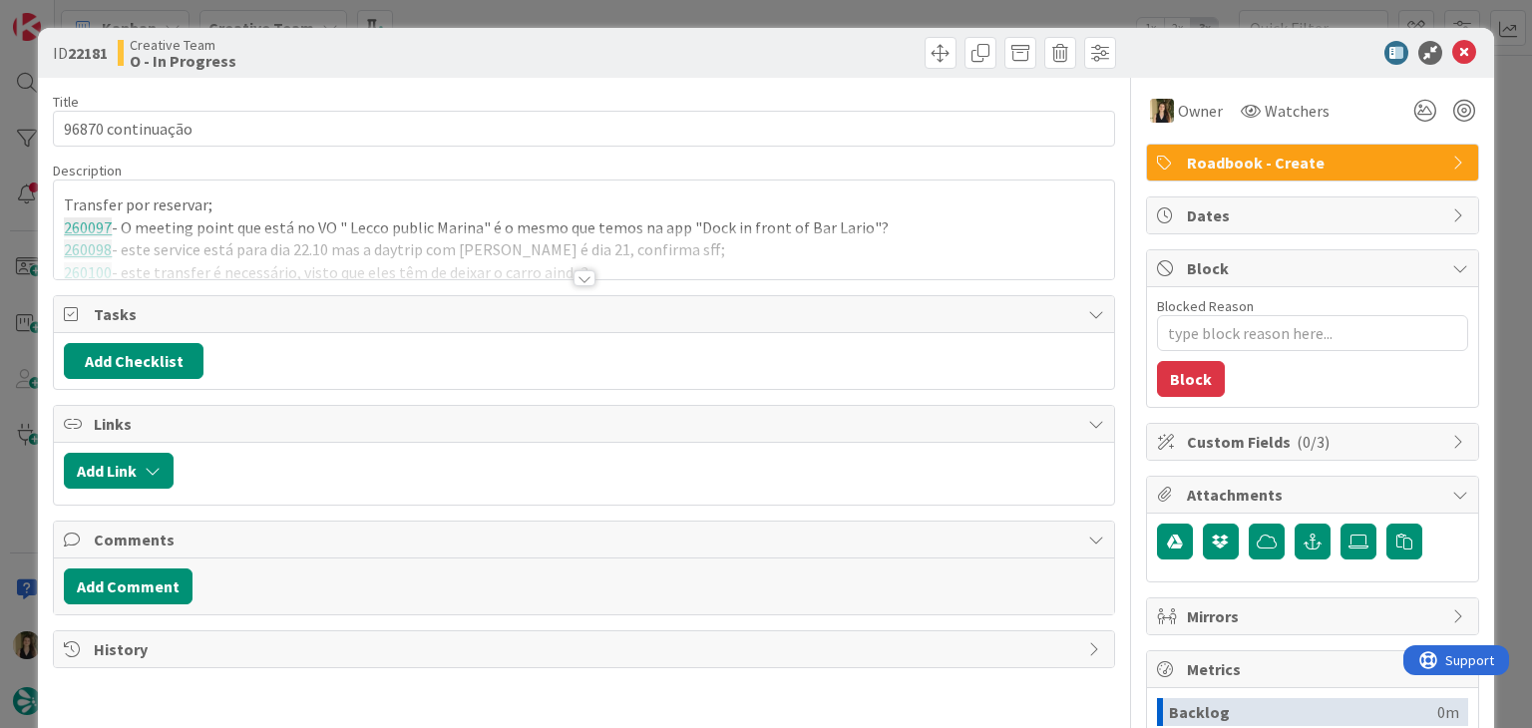
click at [586, 267] on div at bounding box center [584, 253] width 1060 height 51
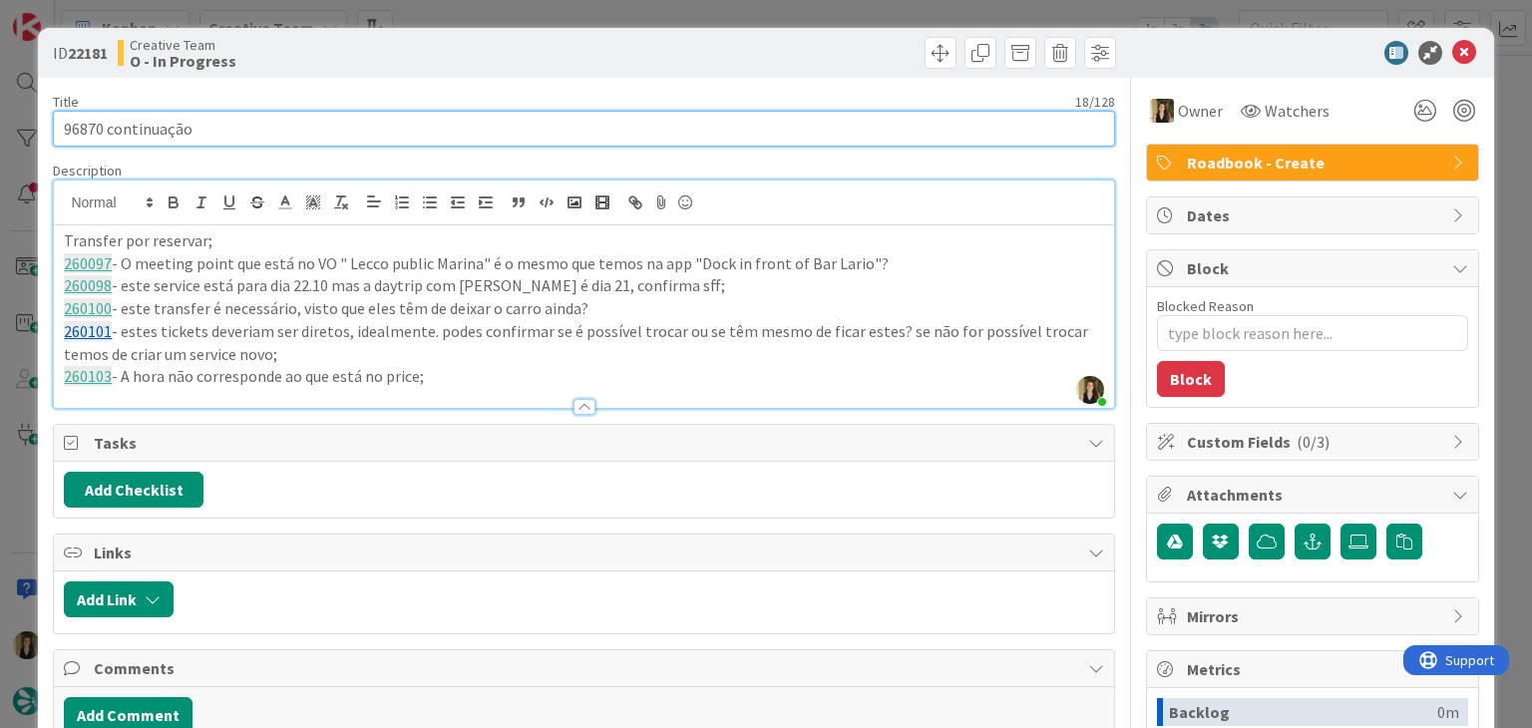
click at [88, 121] on input "96870 continuação" at bounding box center [584, 129] width 1062 height 36
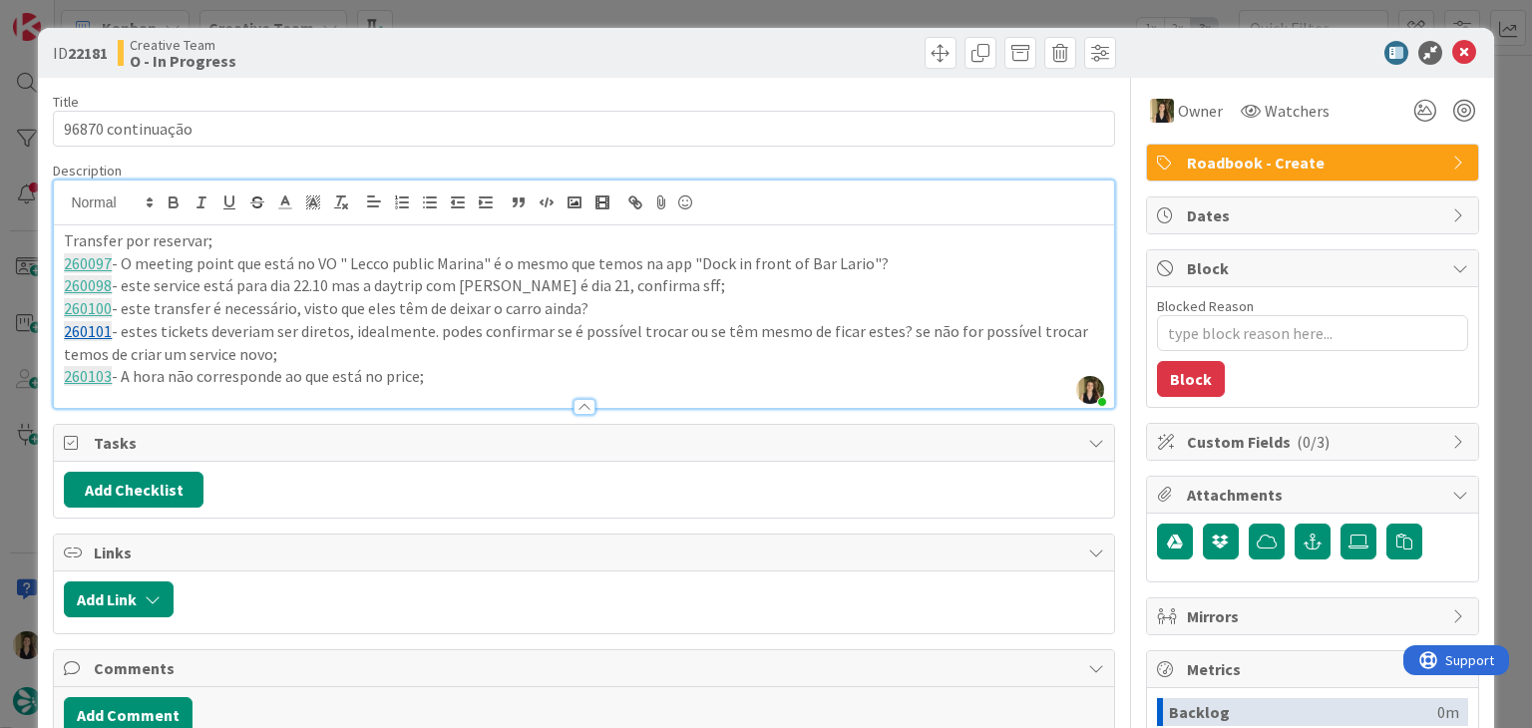
click at [427, 238] on p "Transfer por reservar;" at bounding box center [584, 240] width 1040 height 23
drag, startPoint x: 451, startPoint y: 381, endPoint x: 31, endPoint y: 232, distance: 445.6
click at [31, 234] on div "ID 22181 Creative Team O - In Progress Title 18 / 128 96870 continuação Descrip…" at bounding box center [766, 364] width 1532 height 728
copy div "Transfer por reservar; 260097 - O meeting point que está no VO " Lecco public M…"
click at [427, 46] on div "Creative Team O - In Progress" at bounding box center [349, 53] width 462 height 32
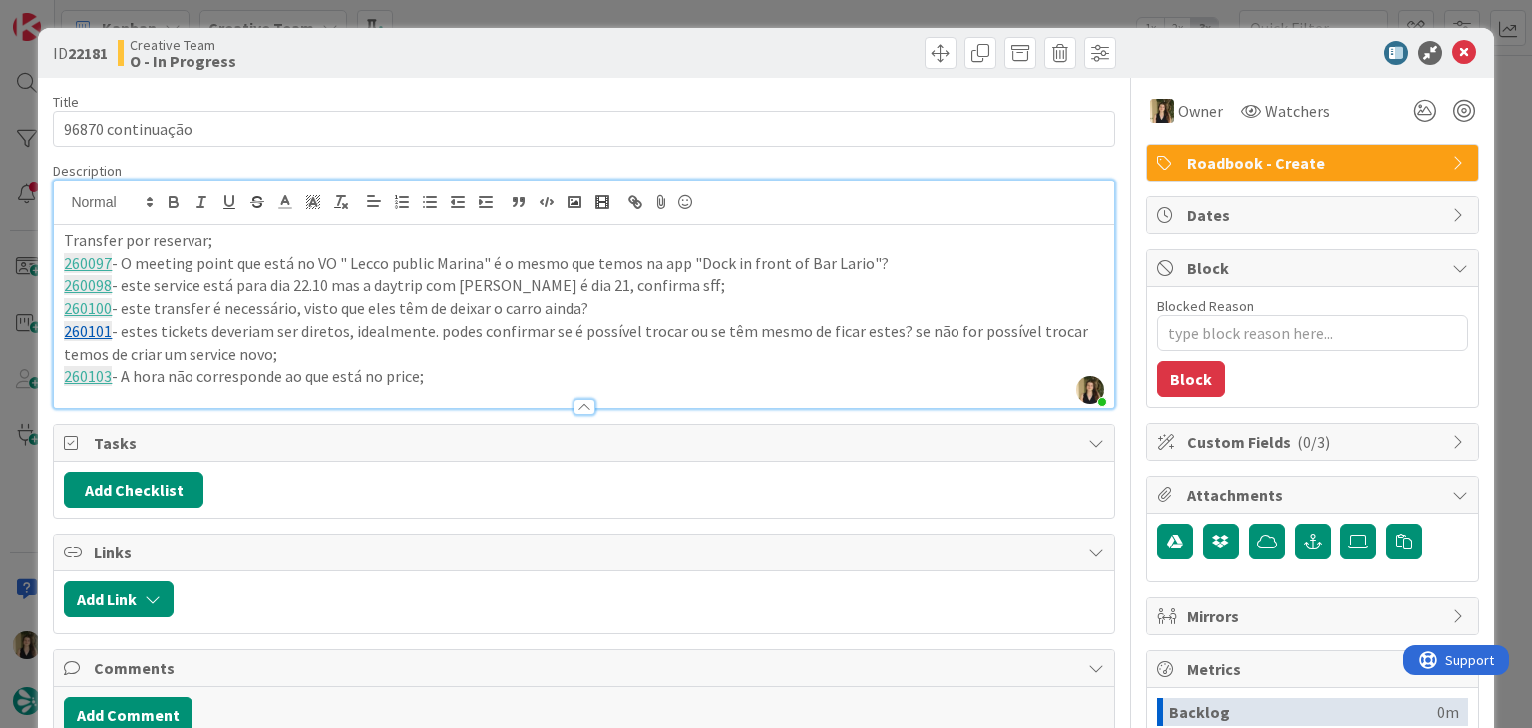
click at [440, 13] on div "ID 22181 Creative Team O - In Progress Title 18 / 128 96870 continuação Descrip…" at bounding box center [766, 364] width 1532 height 728
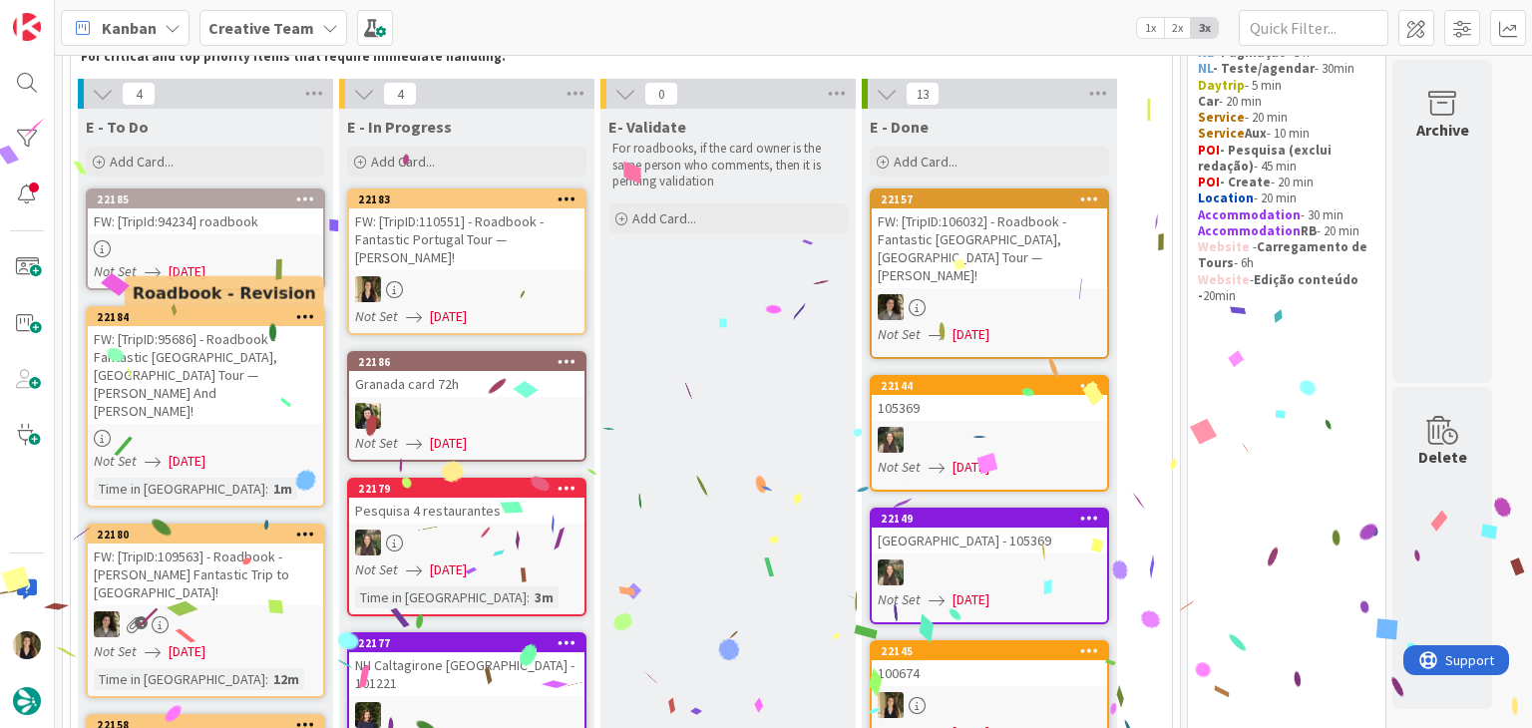
scroll to position [135, 0]
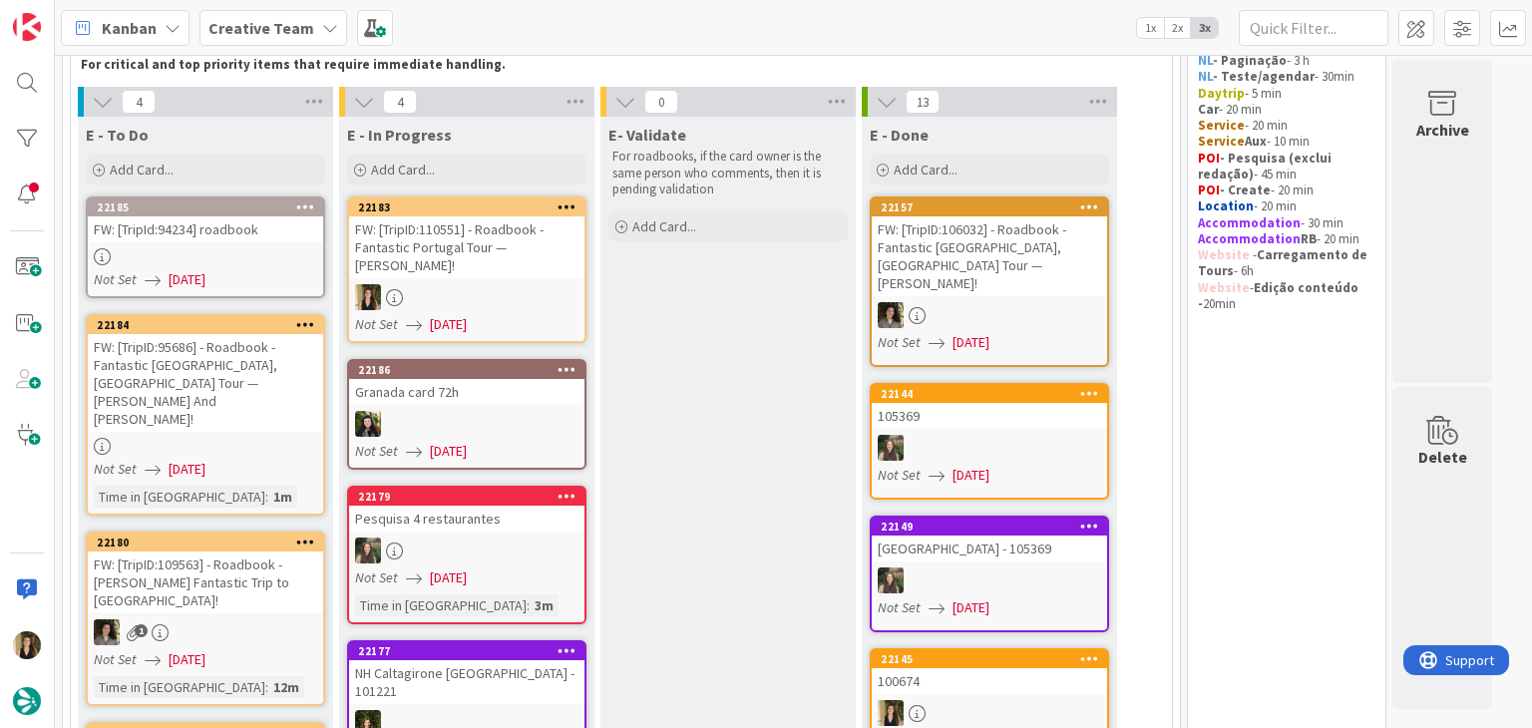
click at [434, 264] on link "22183 FW: [TripID:110551] - Roadbook - Fantastic Portugal Tour — Samuel Lo! Not…" at bounding box center [466, 270] width 239 height 147
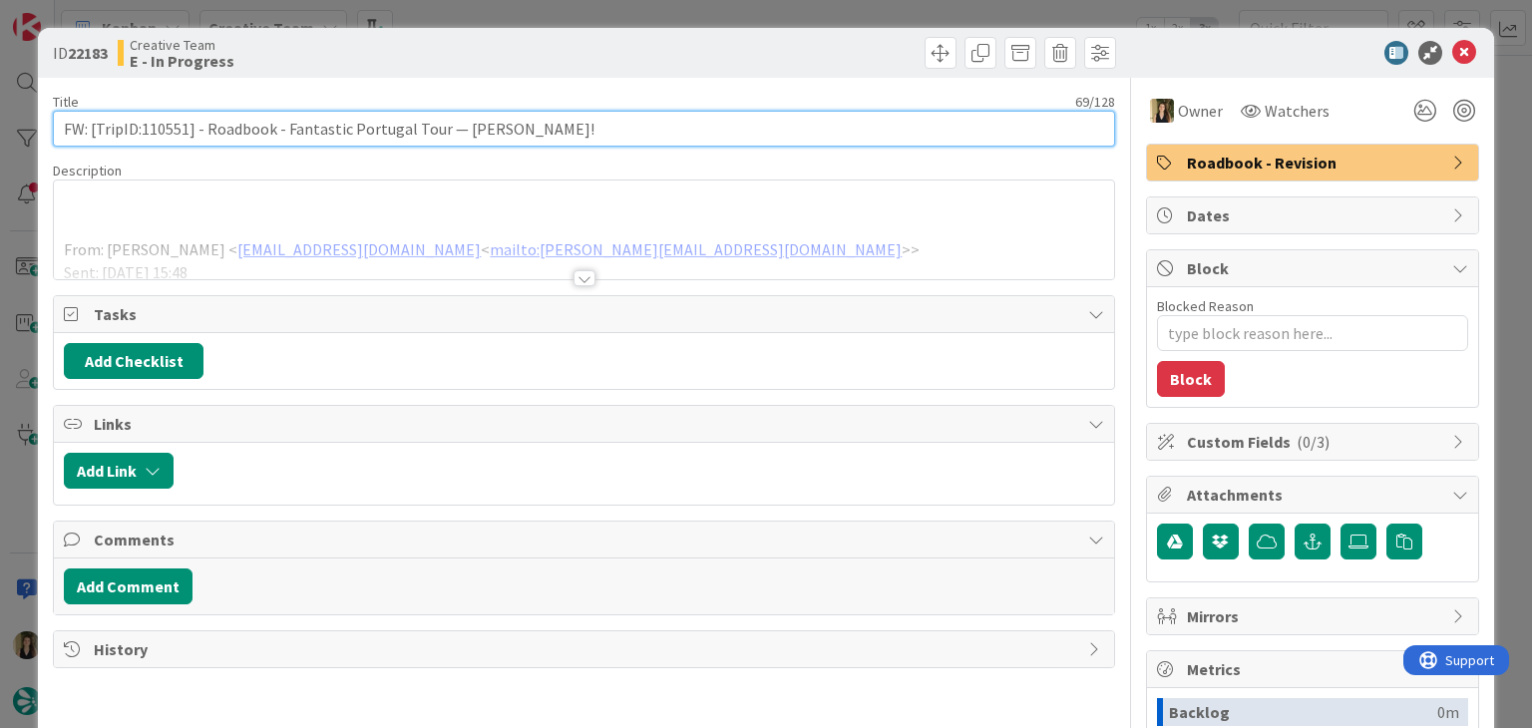
click at [167, 127] on input "FW: [TripID:110551] - Roadbook - Fantastic Portugal Tour — [PERSON_NAME]!" at bounding box center [584, 129] width 1062 height 36
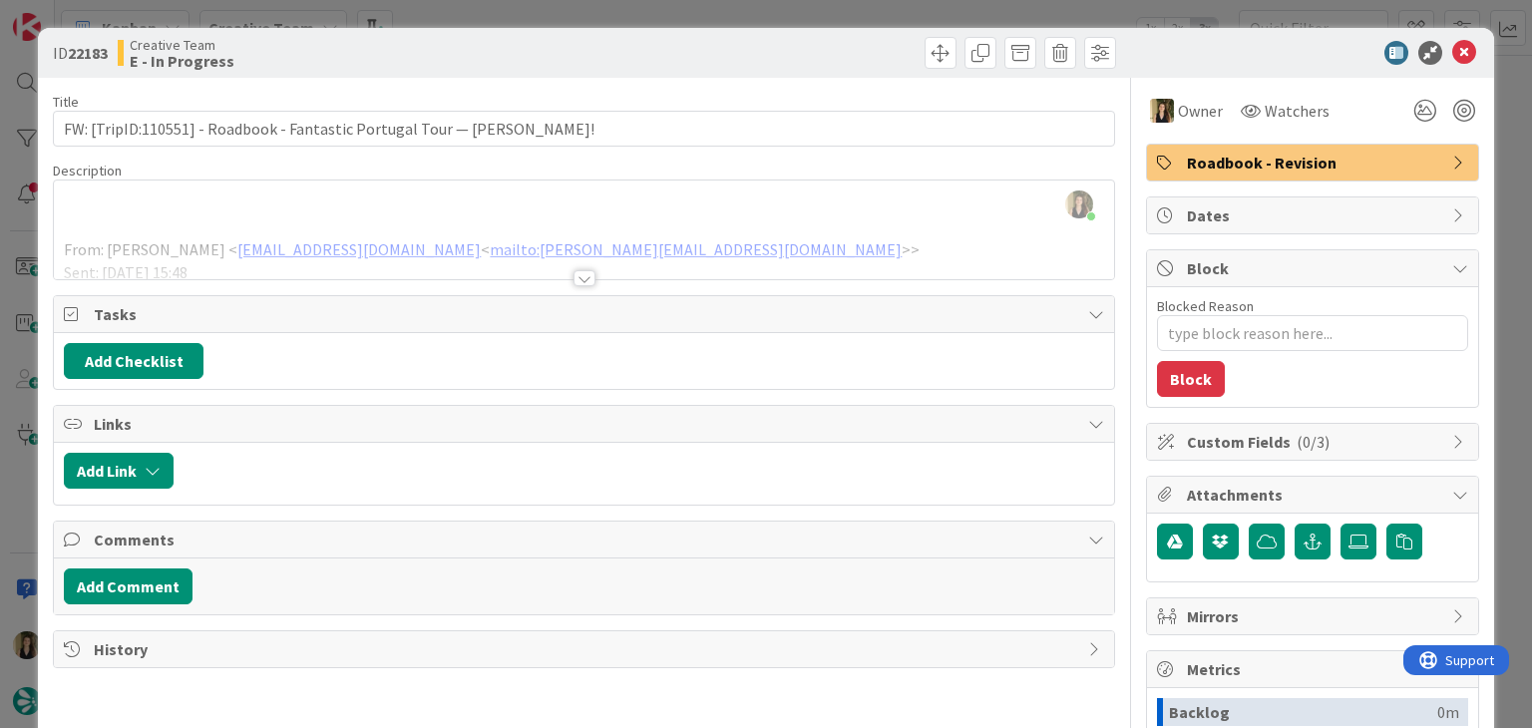
drag, startPoint x: 582, startPoint y: 280, endPoint x: 567, endPoint y: 296, distance: 21.9
click at [580, 280] on div at bounding box center [585, 278] width 22 height 16
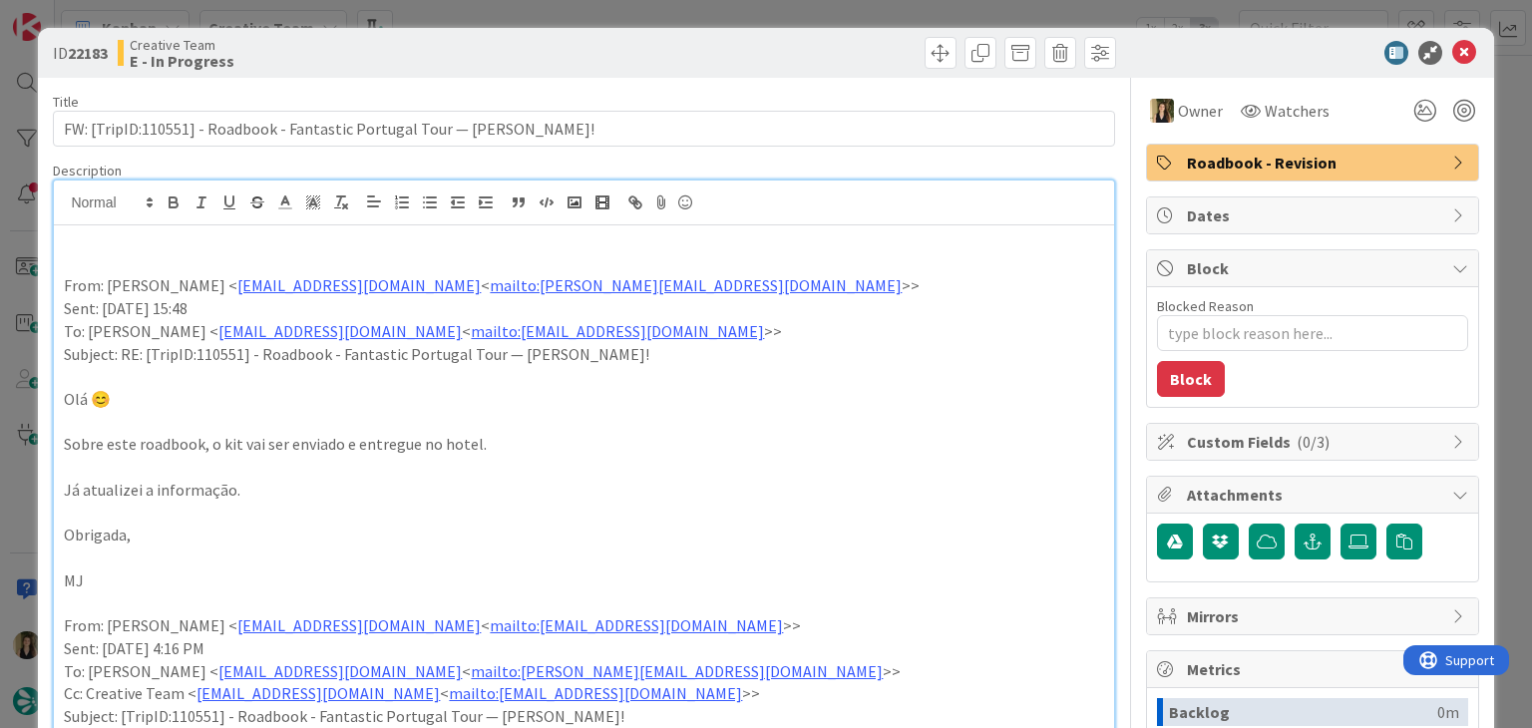
click at [433, 47] on div "Creative Team E - In Progress" at bounding box center [349, 53] width 462 height 32
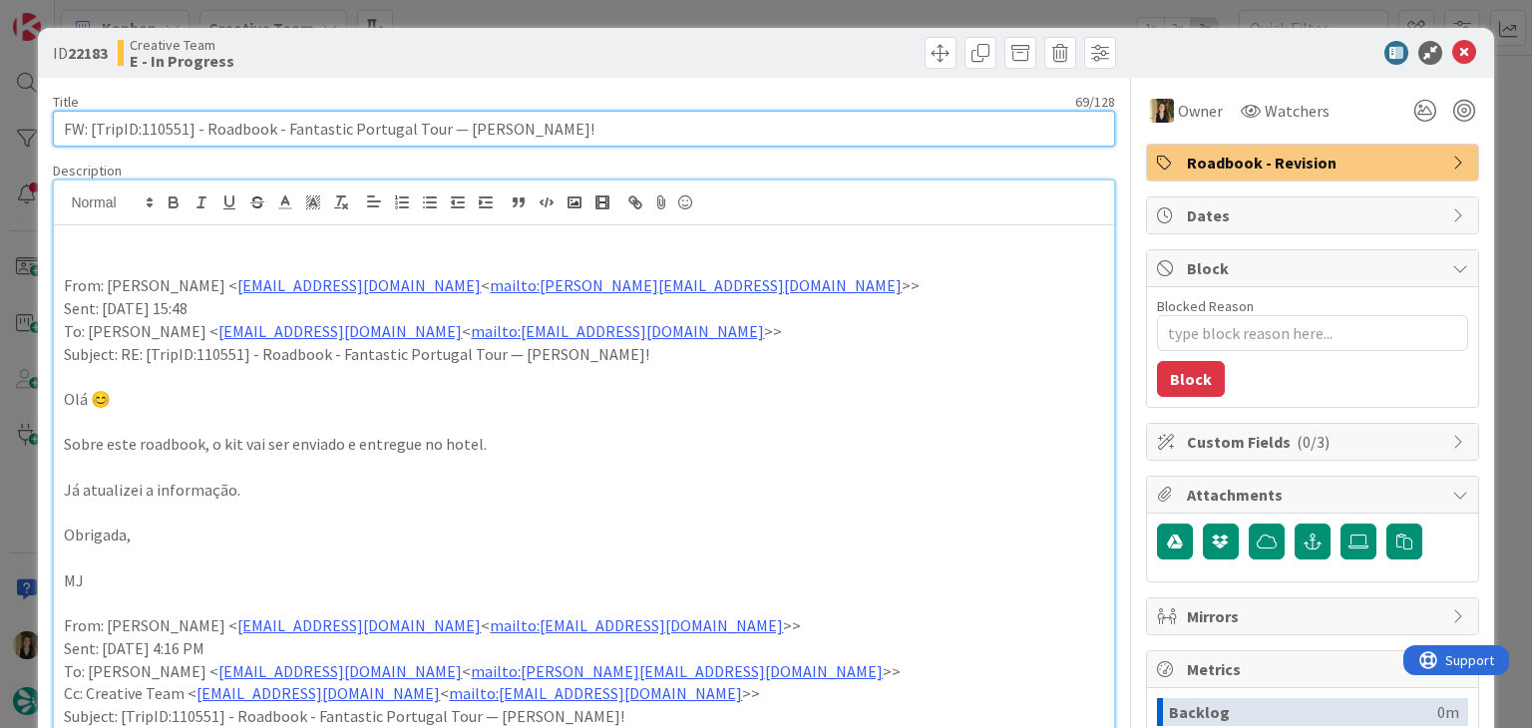
click at [163, 126] on input "FW: [TripID:110551] - Roadbook - Fantastic Portugal Tour — [PERSON_NAME]!" at bounding box center [584, 129] width 1062 height 36
click at [164, 125] on input "FW: [TripID:110551] - Roadbook - Fantastic Portugal Tour — [PERSON_NAME]!" at bounding box center [584, 129] width 1062 height 36
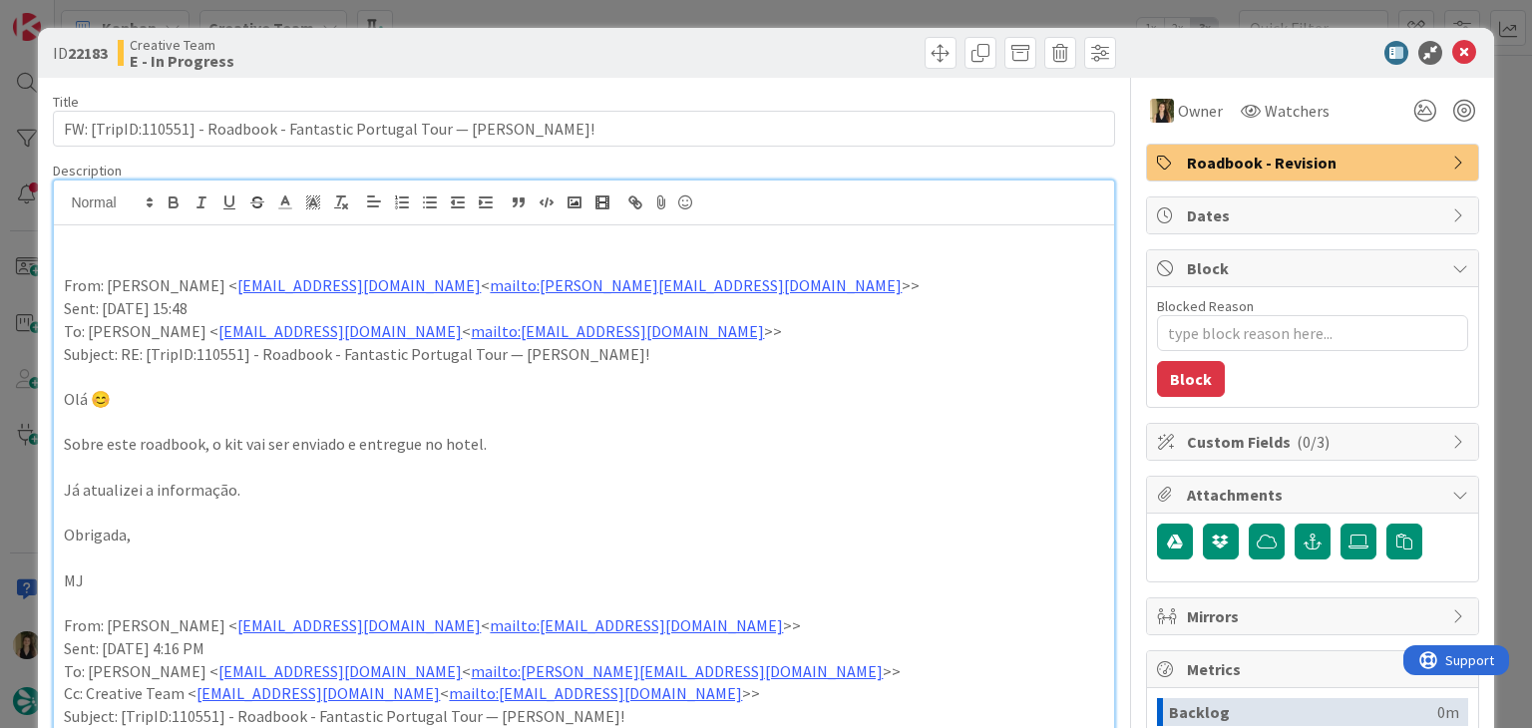
click at [656, 93] on div "Title 69 / 128" at bounding box center [584, 102] width 1062 height 18
click at [644, 50] on div at bounding box center [853, 53] width 527 height 32
click at [639, 14] on div "ID 22183 Creative Team E - In Progress Title 69 / 128 FW: [TripID:110551] - Roa…" at bounding box center [766, 364] width 1532 height 728
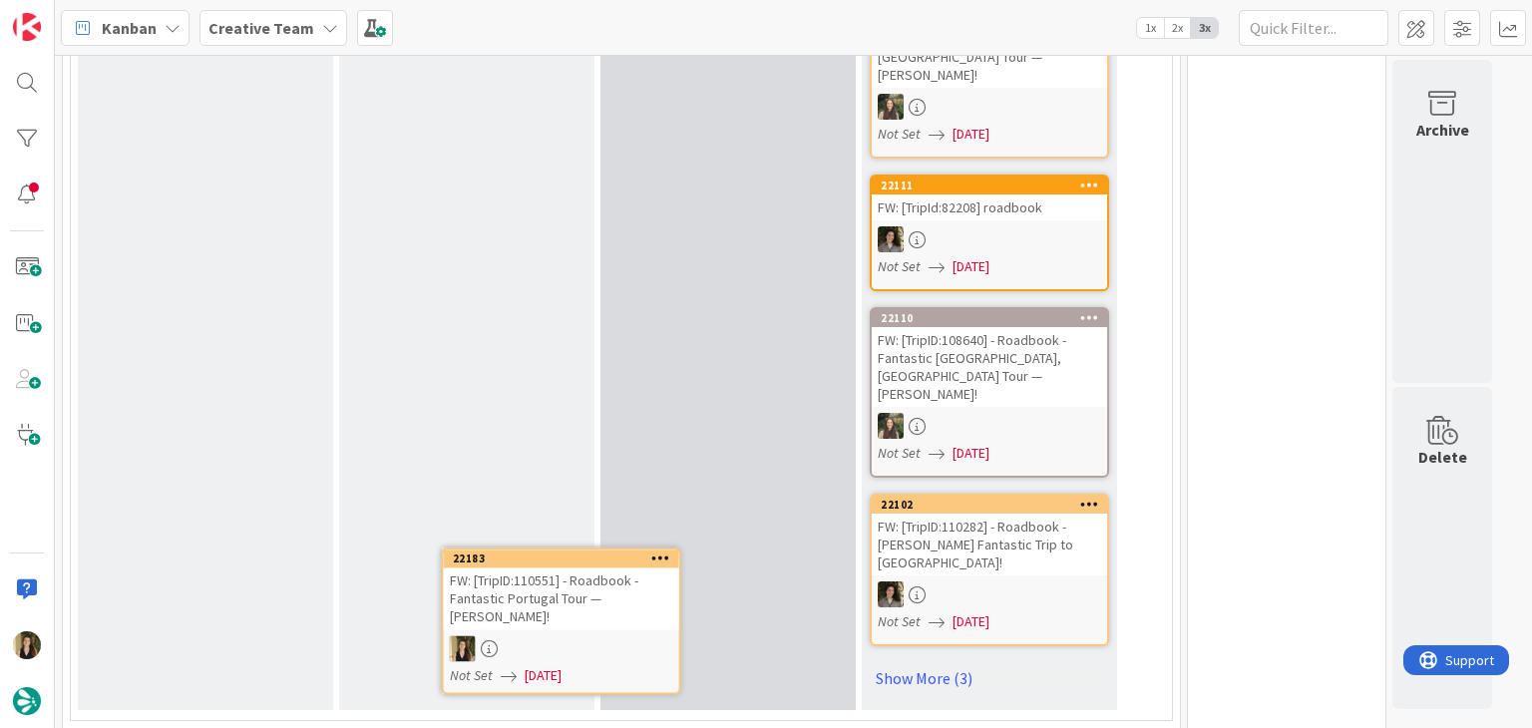
scroll to position [1305, 0]
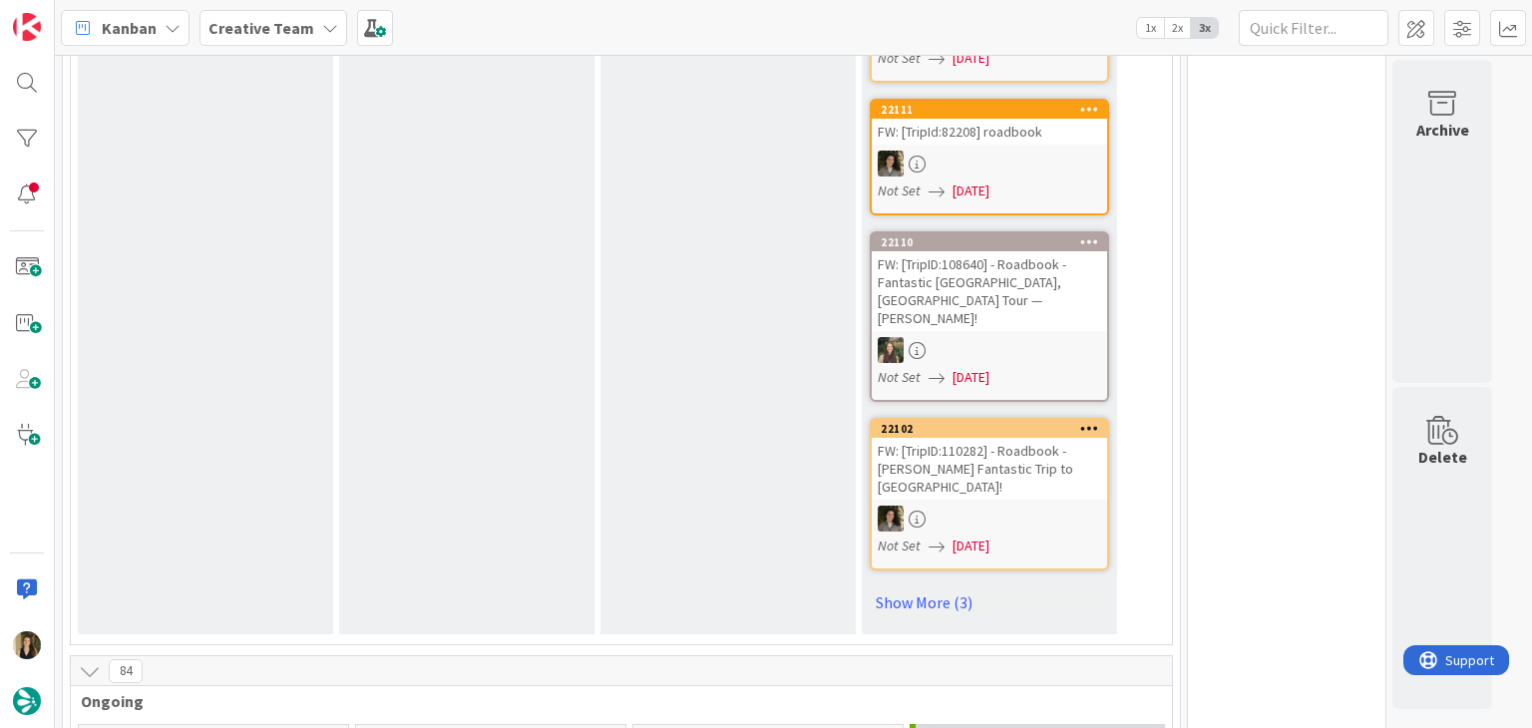
click at [796, 19] on div "Kanban Creative Team 1x 2x 3x" at bounding box center [794, 27] width 1478 height 55
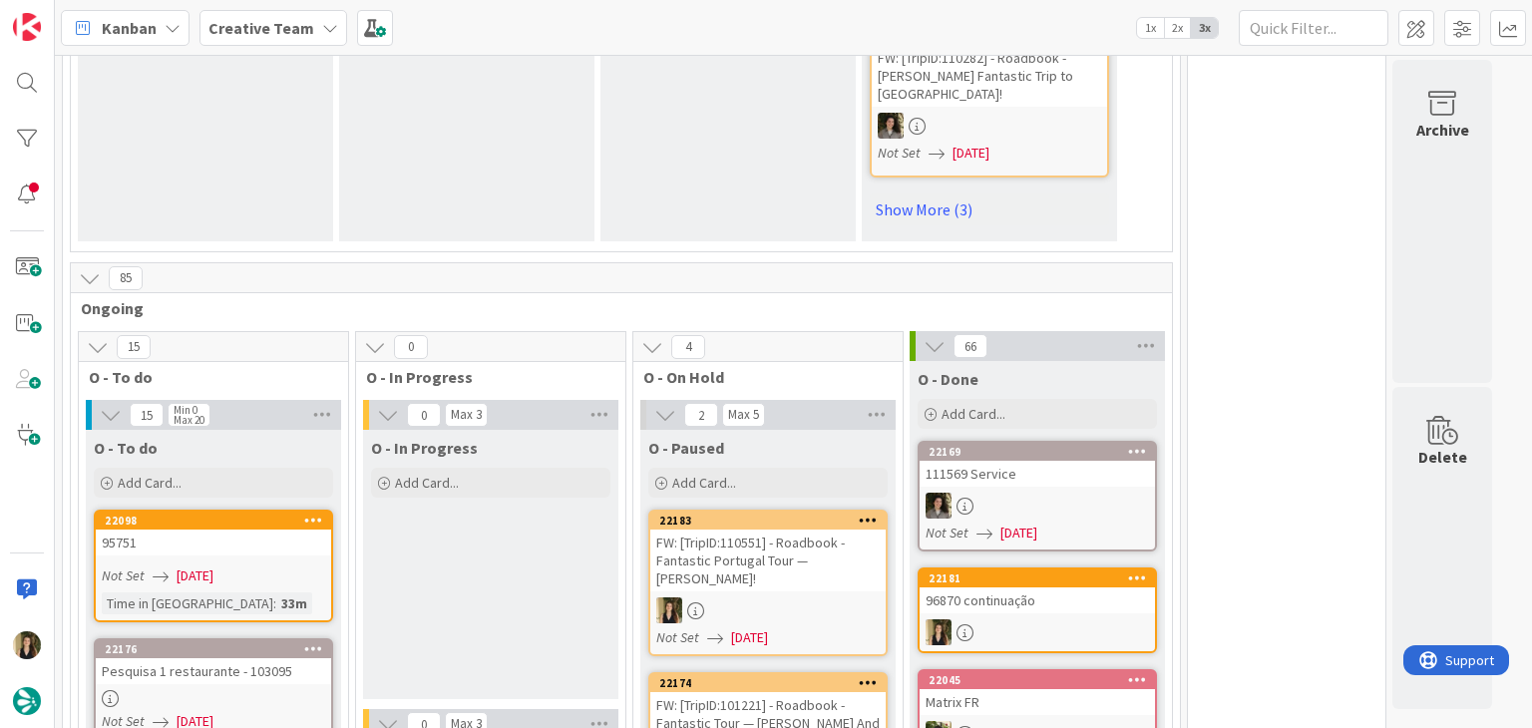
scroll to position [1700, 0]
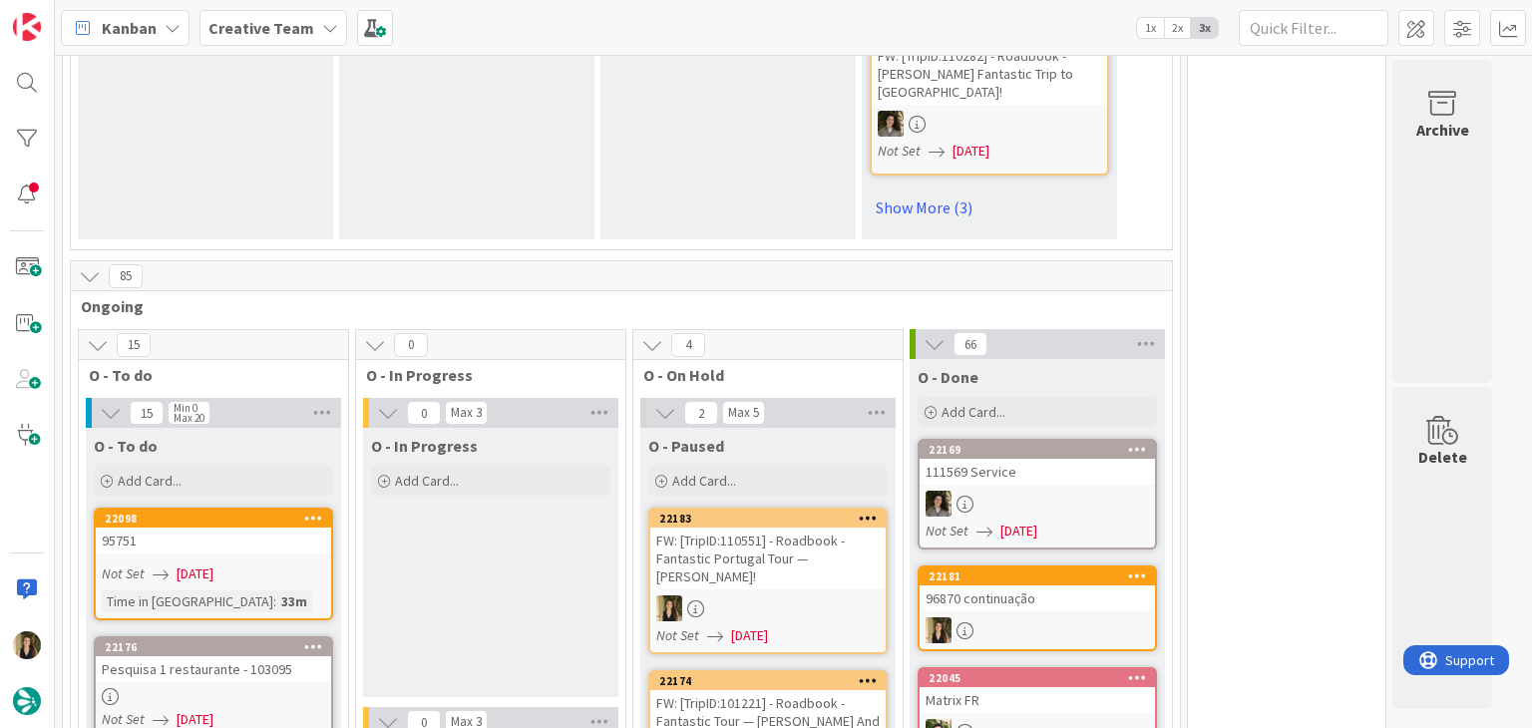
click at [823, 528] on div "FW: [TripID:110551] - Roadbook - Fantastic Portugal Tour — [PERSON_NAME]!" at bounding box center [768, 559] width 235 height 62
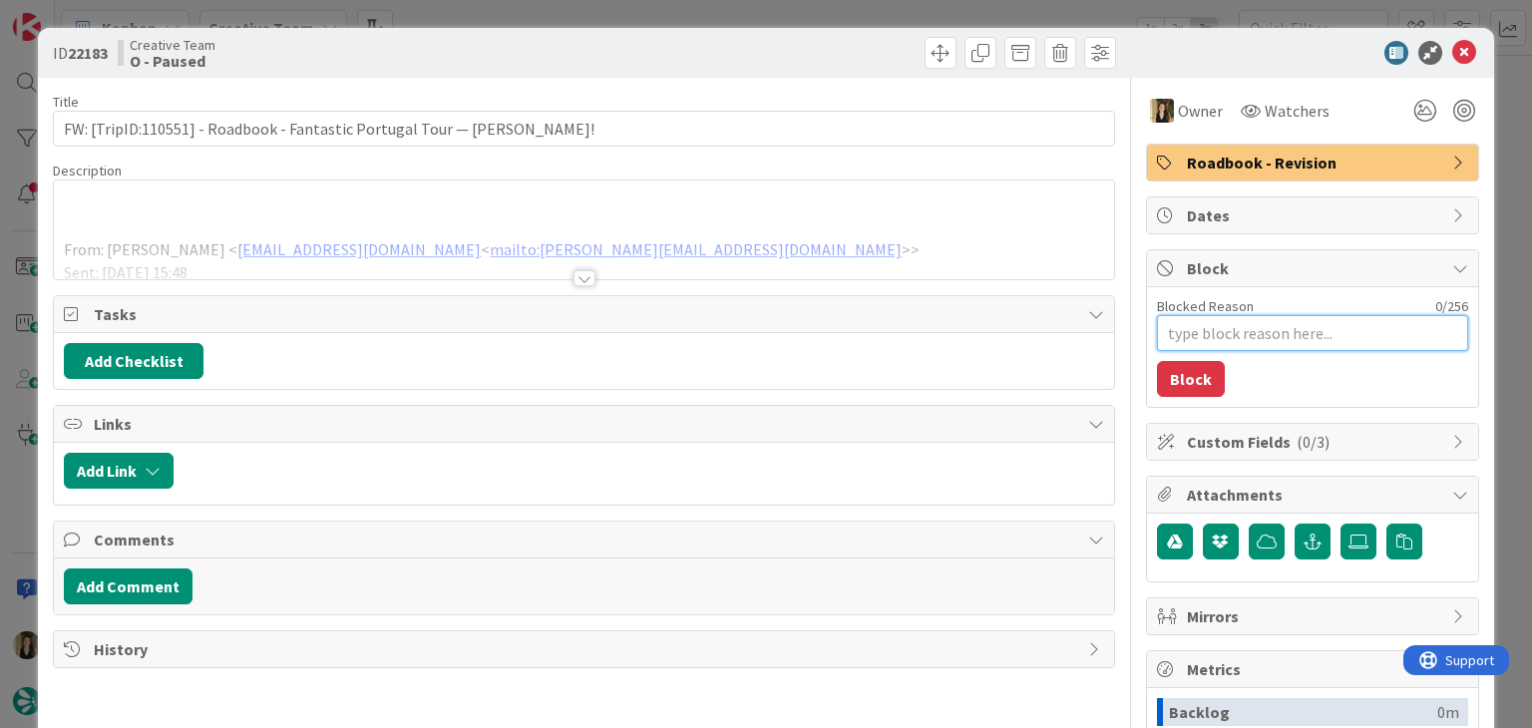
click at [1259, 332] on textarea "Blocked Reason" at bounding box center [1312, 333] width 311 height 36
type textarea "x"
type textarea "e"
type textarea "x"
type textarea "est"
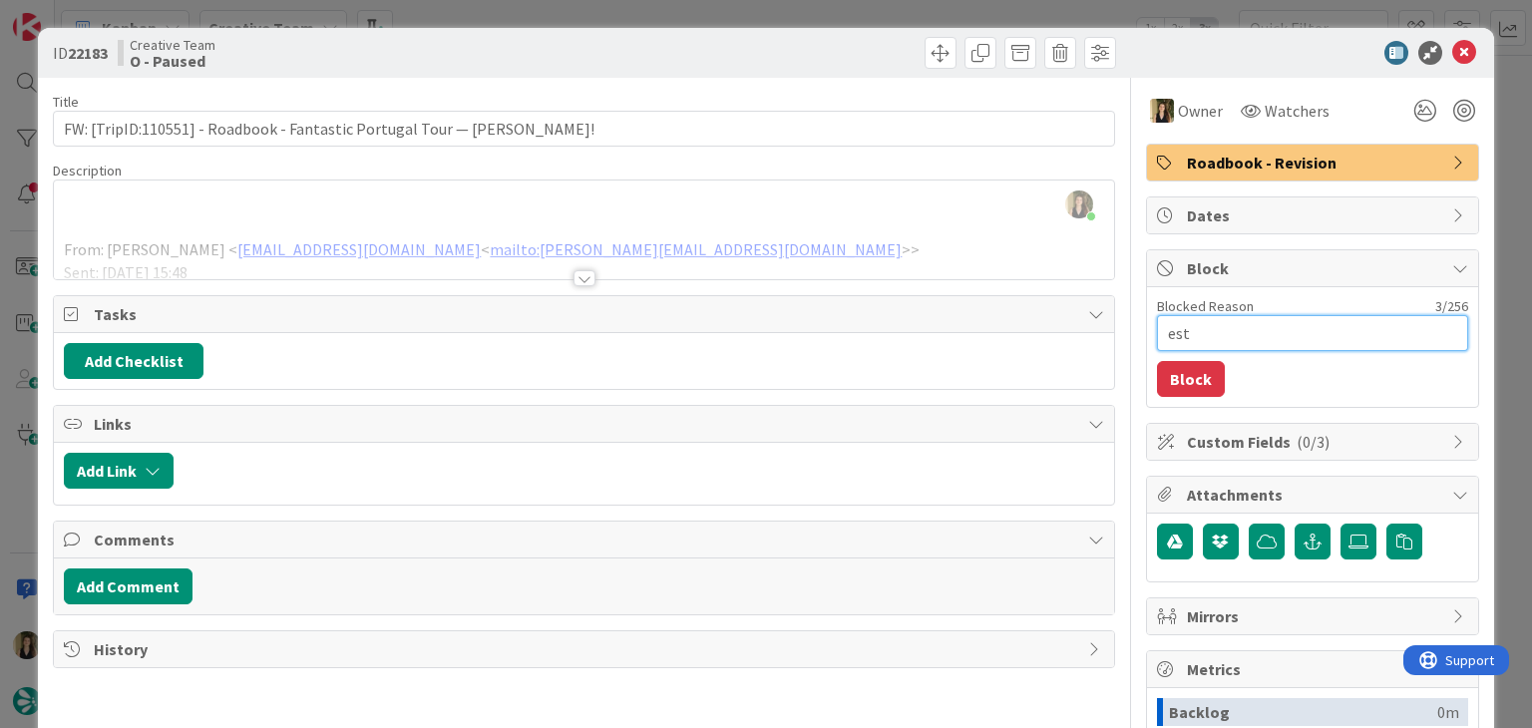
type textarea "x"
type textarea "es"
type textarea "x"
type textarea "e"
type textarea "x"
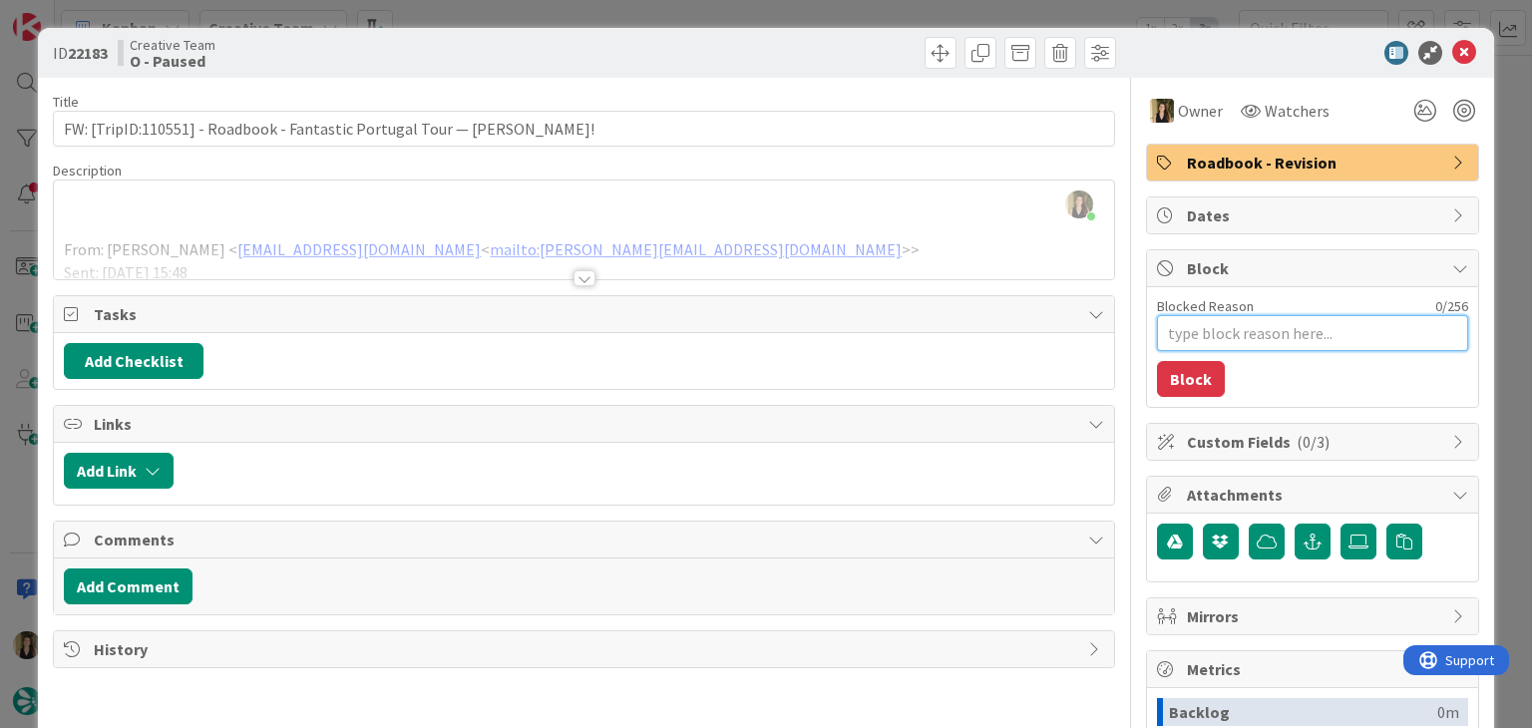
type textarea "x"
type textarea "t"
type textarea "x"
type textarea "tc"
type textarea "x"
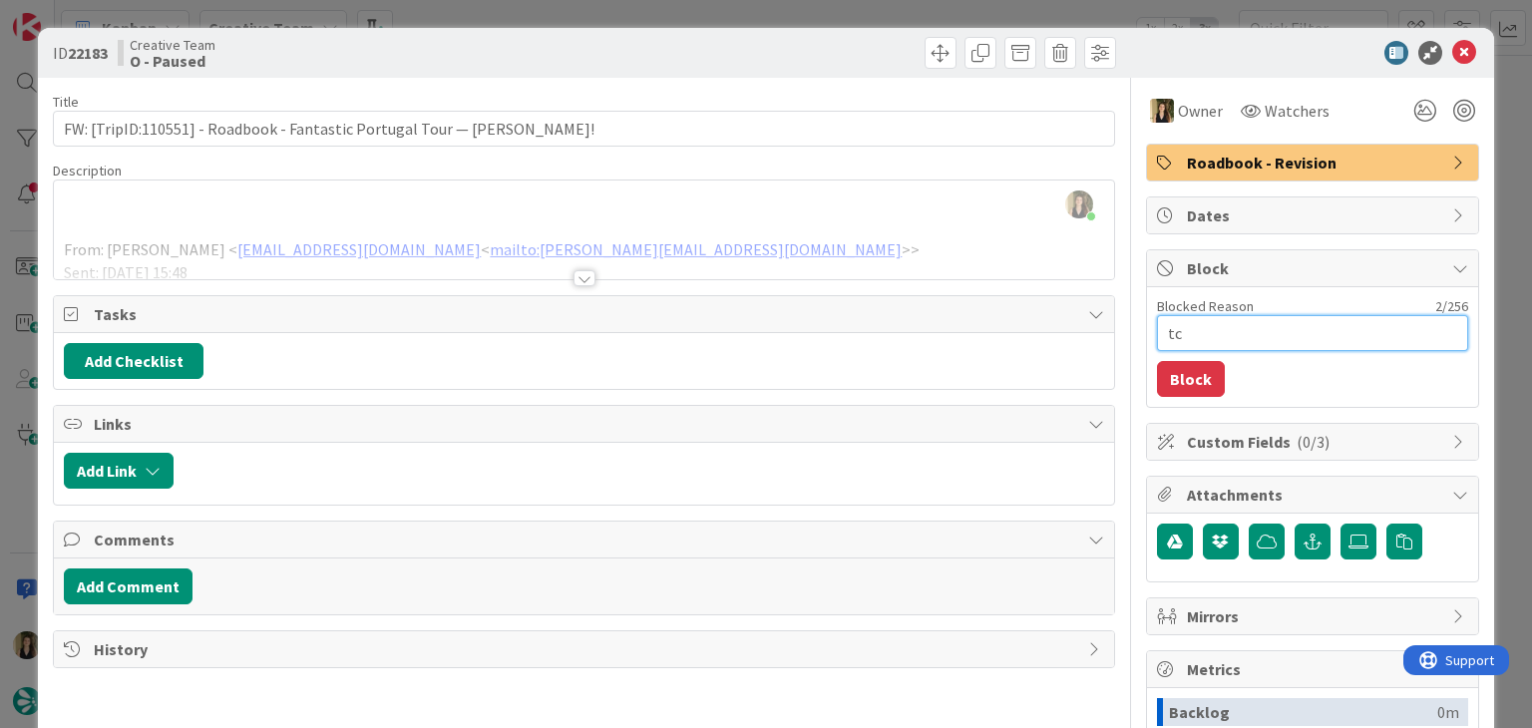
type textarea "tc"
type textarea "x"
type textarea "tc e"
type textarea "x"
type textarea "tc es"
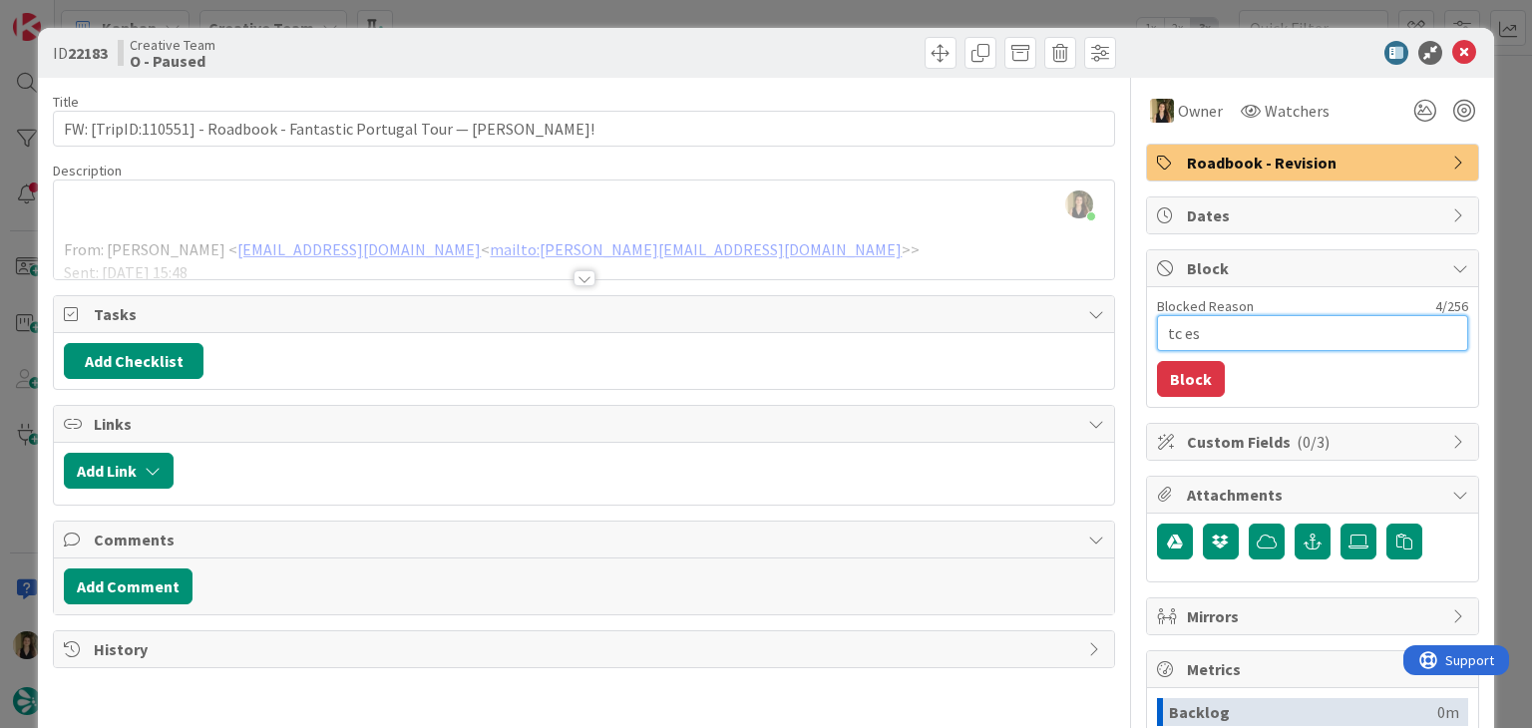
type textarea "x"
type textarea "tc est"
type textarea "x"
type textarea "tc está"
type textarea "x"
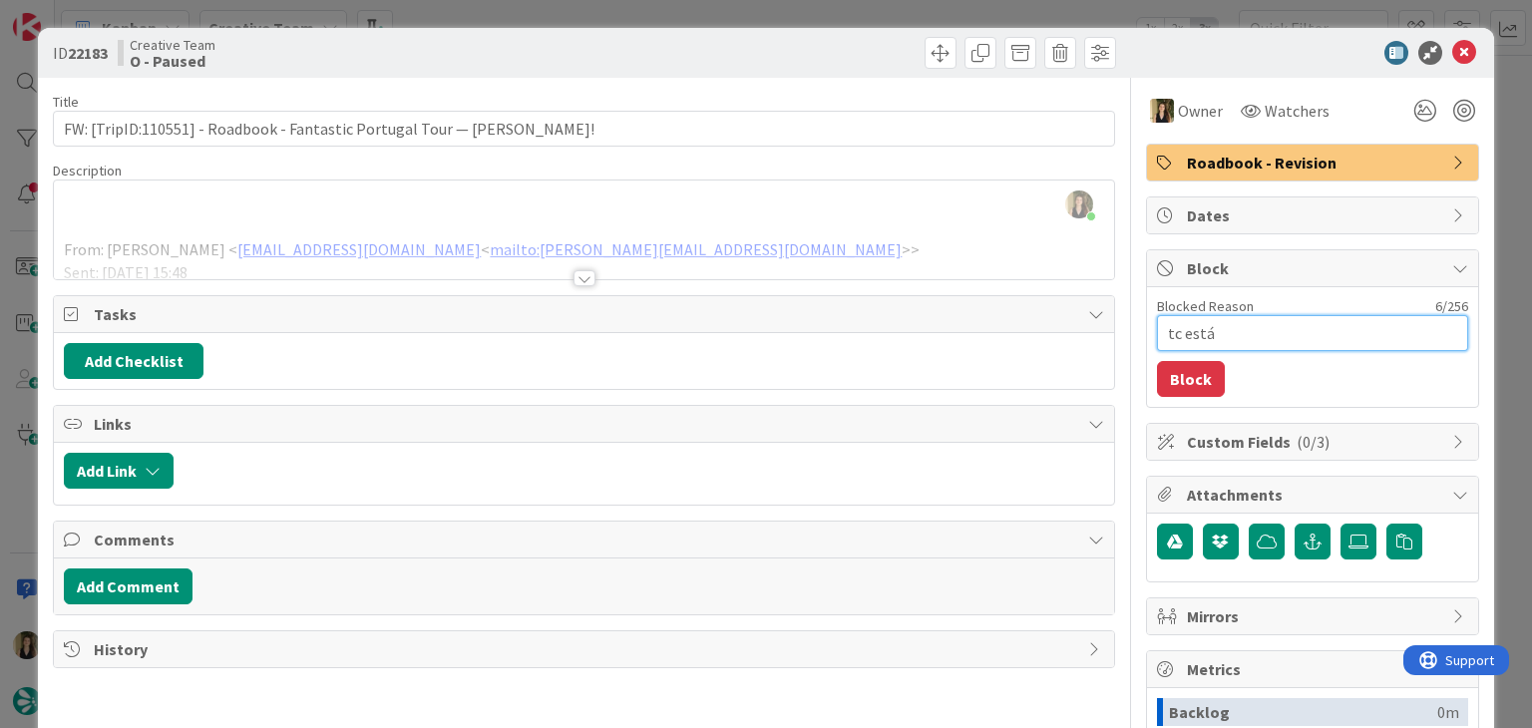
type textarea "tc está"
type textarea "x"
type textarea "tc está a"
type textarea "x"
type textarea "tc está a"
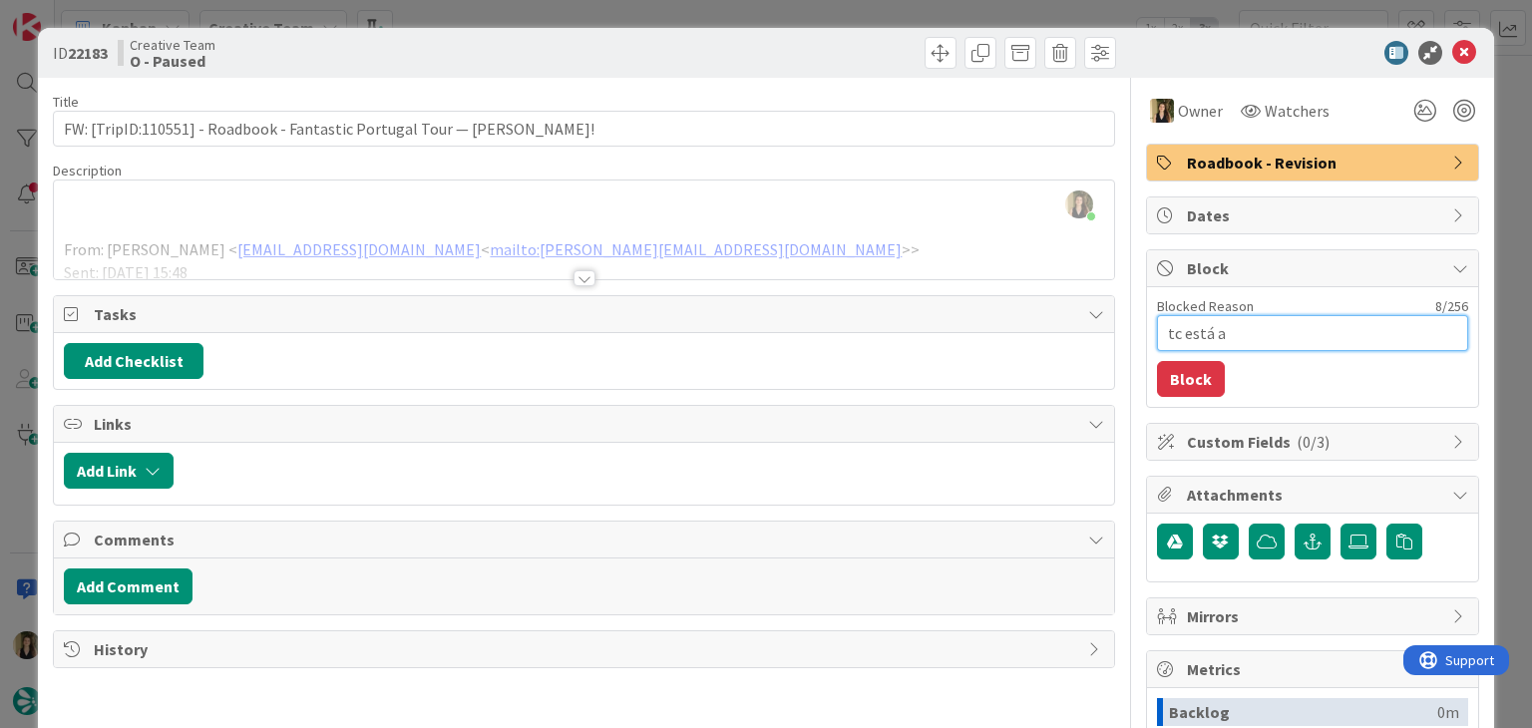
type textarea "x"
type textarea "tc está a e"
type textarea "x"
type textarea "tc está a ed"
type textarea "x"
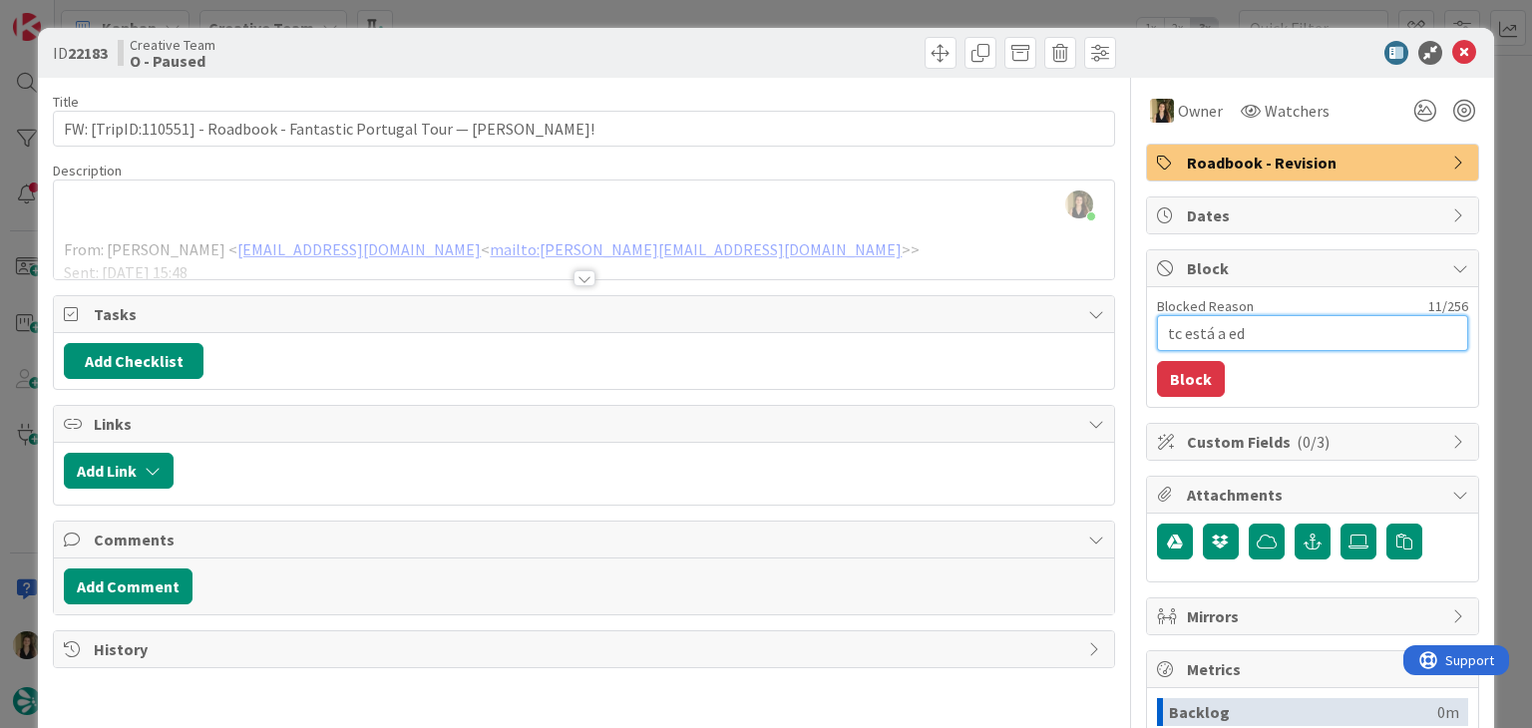
type textarea "tc está a edi"
type textarea "x"
type textarea "tc está a edit"
type textarea "x"
type textarea "tc está a edita"
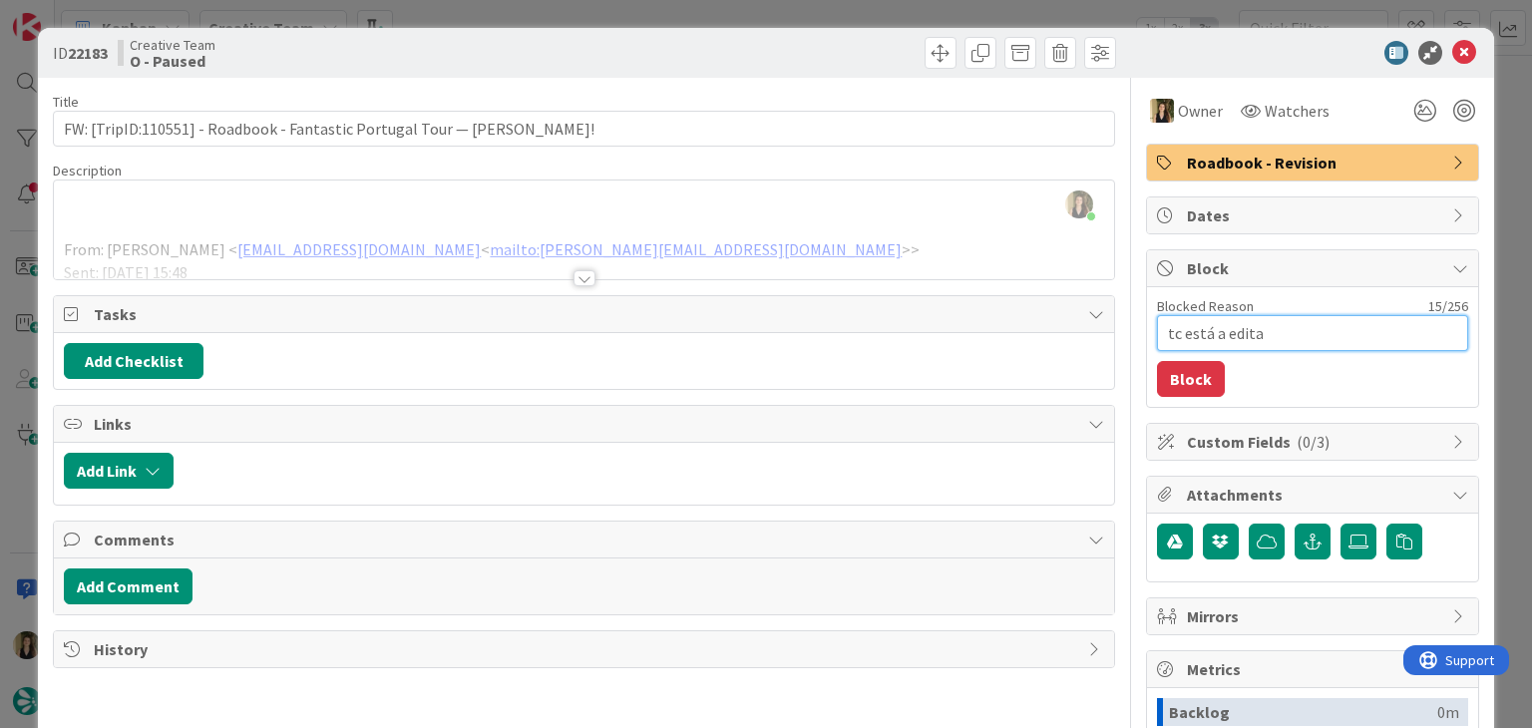
type textarea "x"
type textarea "tc está a editar"
click at [1165, 388] on button "Block" at bounding box center [1191, 379] width 68 height 36
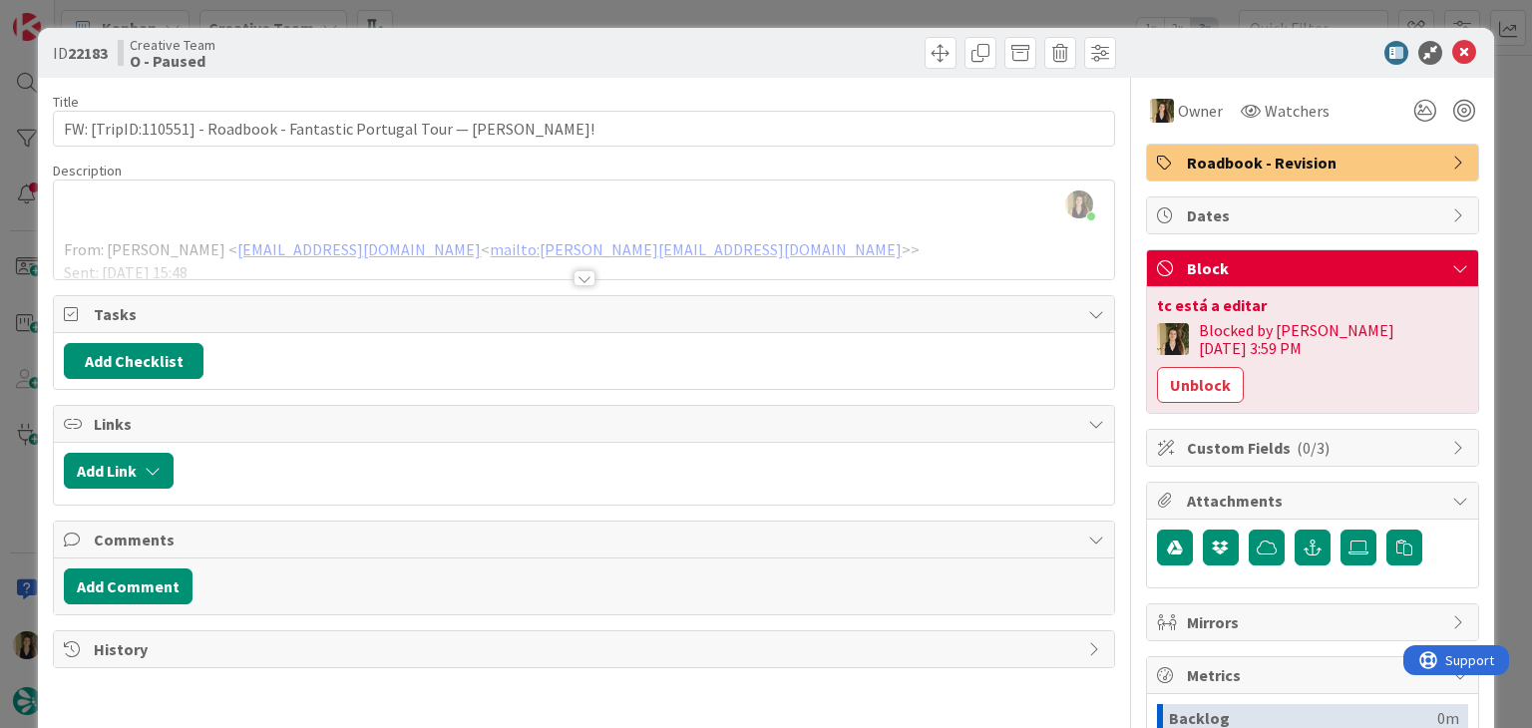
drag, startPoint x: 837, startPoint y: 61, endPoint x: 790, endPoint y: 16, distance: 64.9
click at [830, 54] on div at bounding box center [853, 53] width 527 height 32
click at [499, 58] on div "Creative Team O - Paused" at bounding box center [349, 53] width 462 height 32
click at [504, 20] on div "ID 22183 Creative Team O - Paused Title 69 / 128 FW: [TripID:110551] - Roadbook…" at bounding box center [766, 364] width 1532 height 728
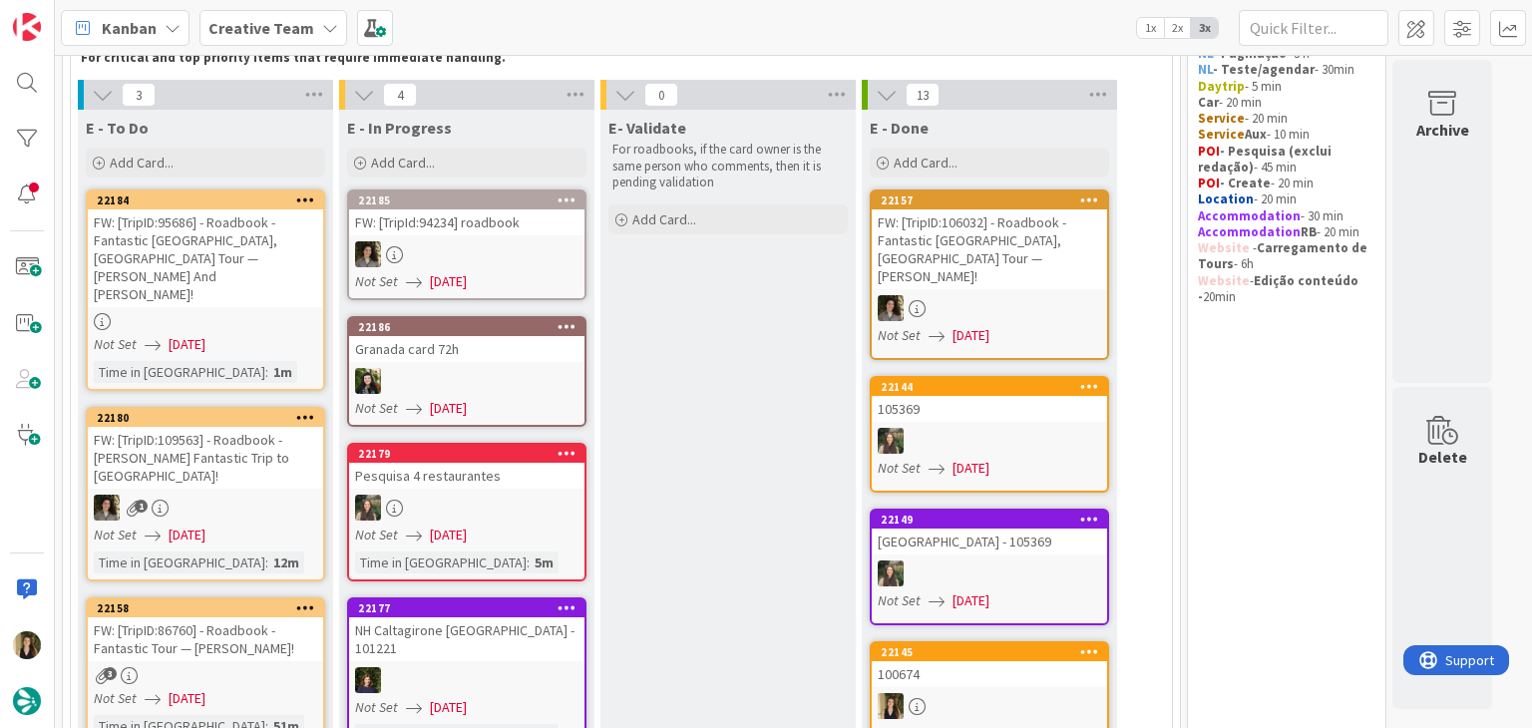
scroll to position [104, 0]
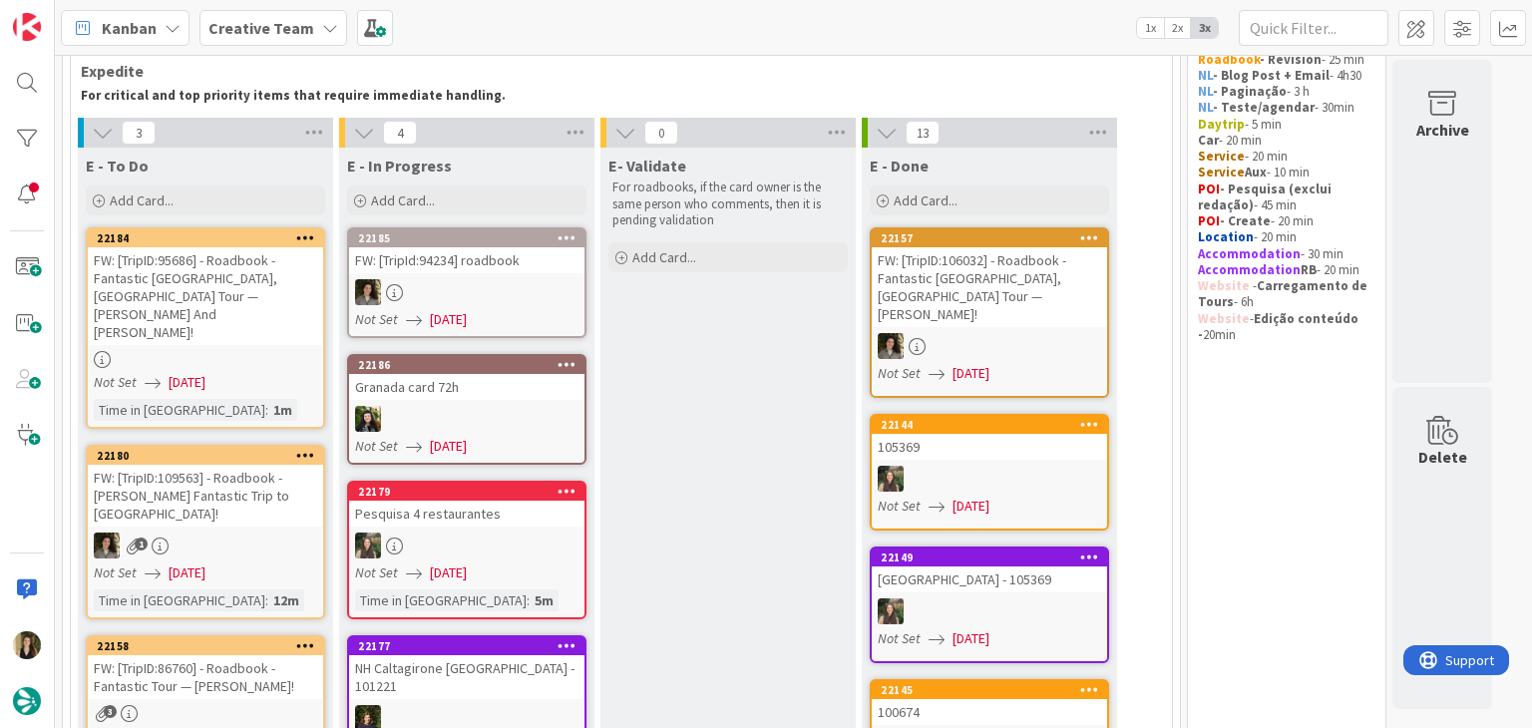
click at [312, 288] on div "FW: [TripID:95686] - Roadbook - Fantastic [GEOGRAPHIC_DATA], [GEOGRAPHIC_DATA] …" at bounding box center [205, 296] width 235 height 98
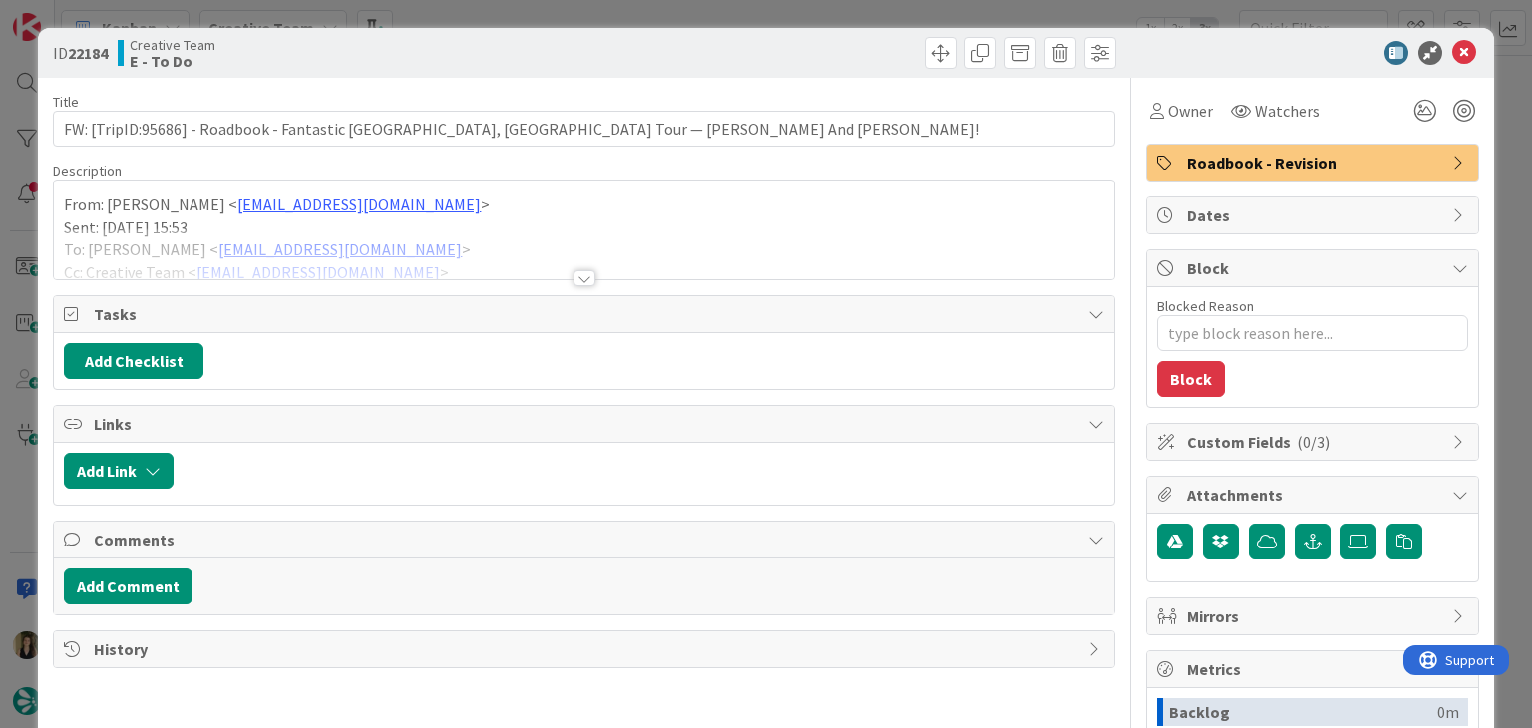
click at [577, 275] on div at bounding box center [585, 278] width 22 height 16
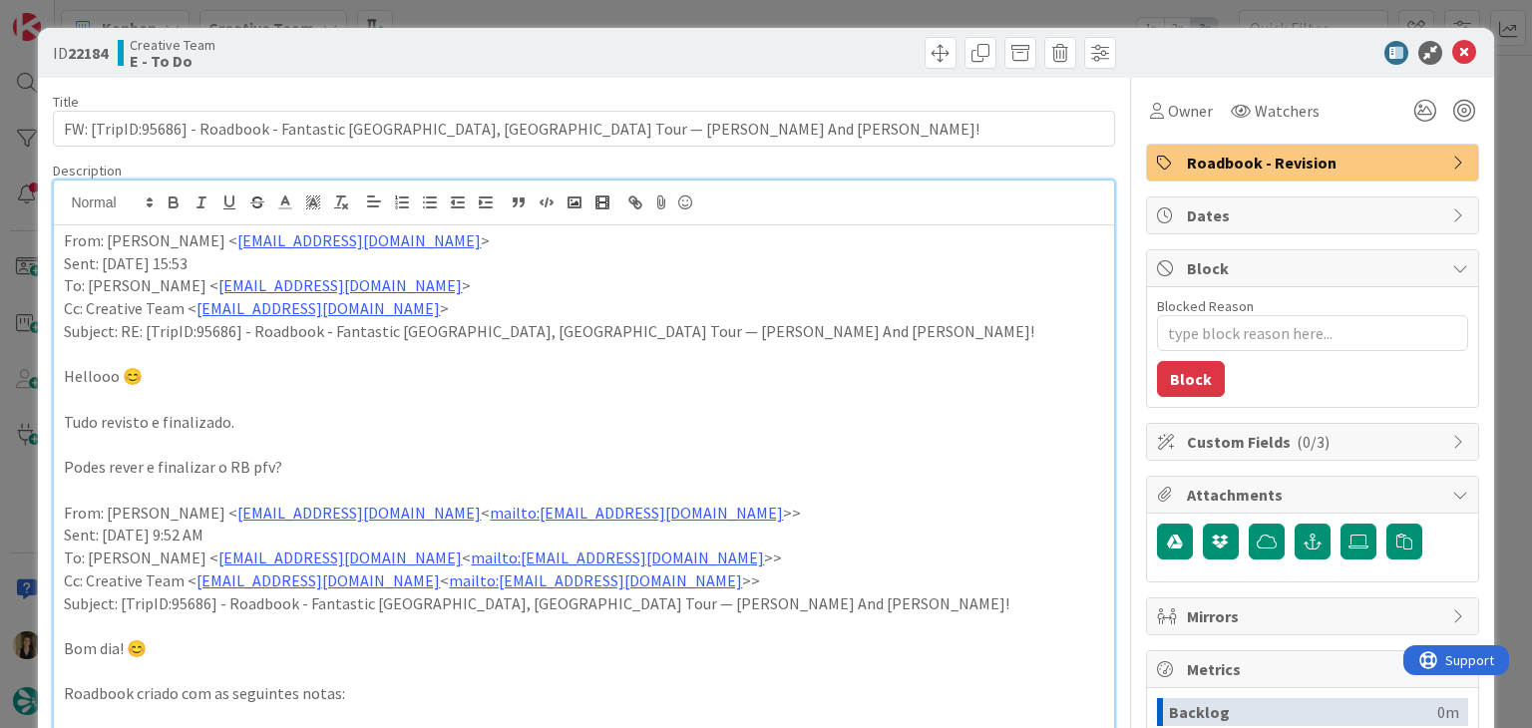
click at [751, 21] on div "ID 22184 Creative Team E - To Do Title 92 / 128 FW: [TripID:95686] - Roadbook -…" at bounding box center [766, 364] width 1532 height 728
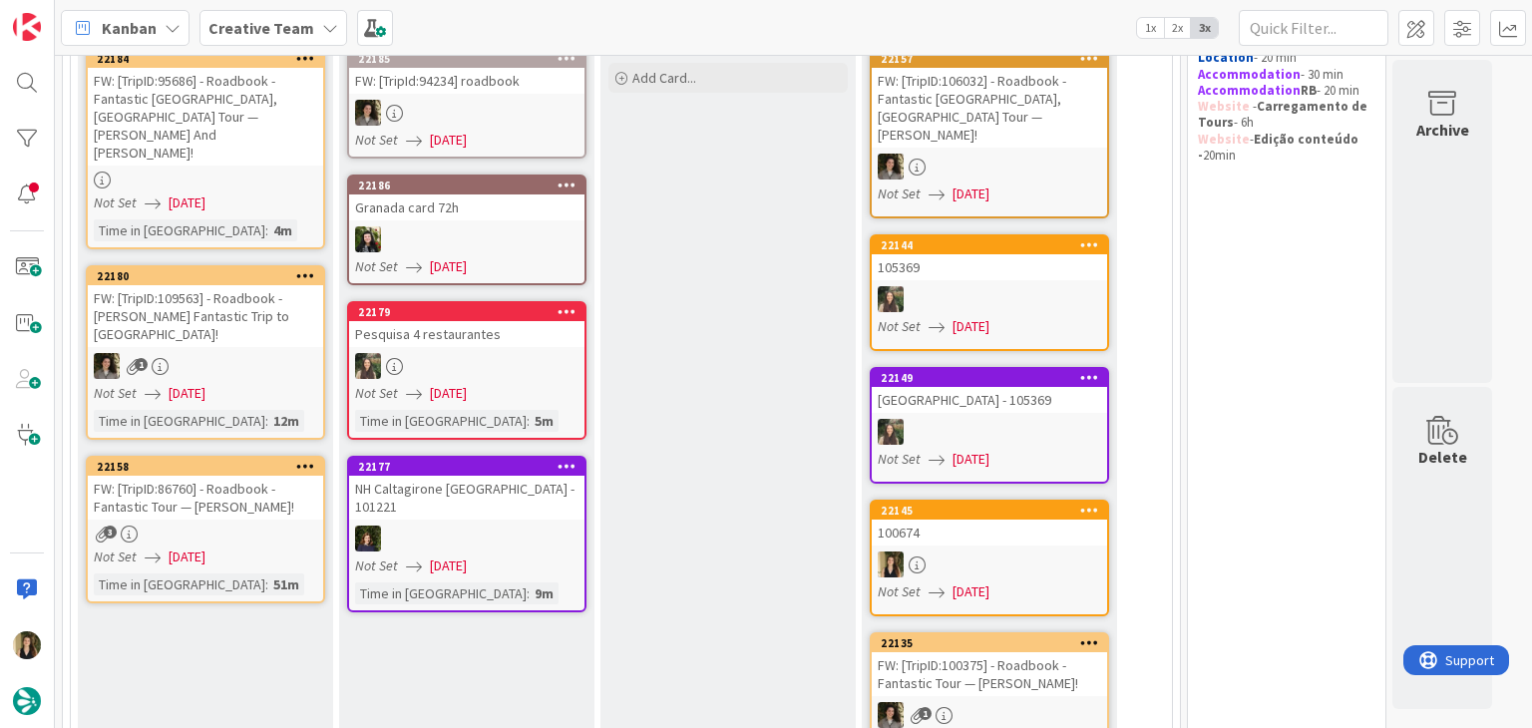
scroll to position [303, 0]
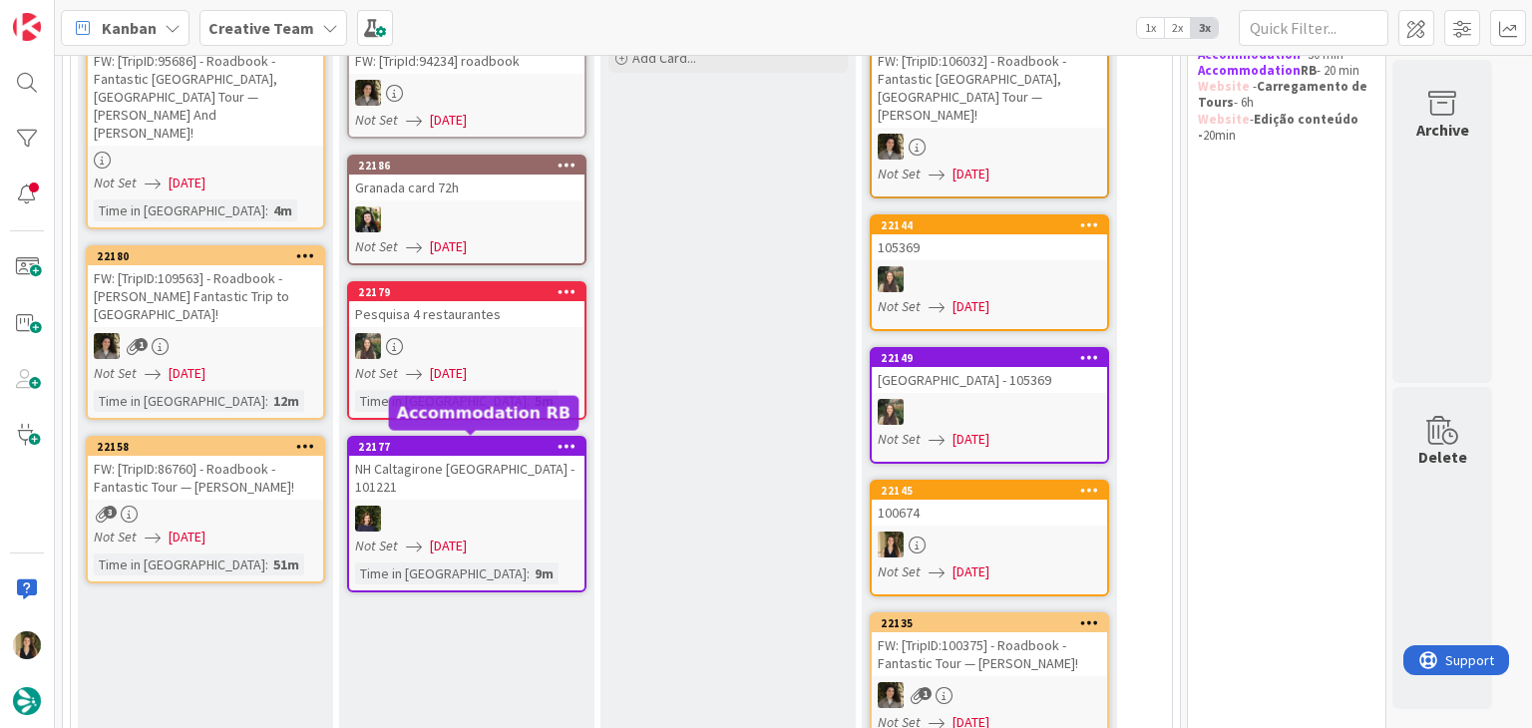
click at [287, 506] on div "3" at bounding box center [205, 514] width 235 height 17
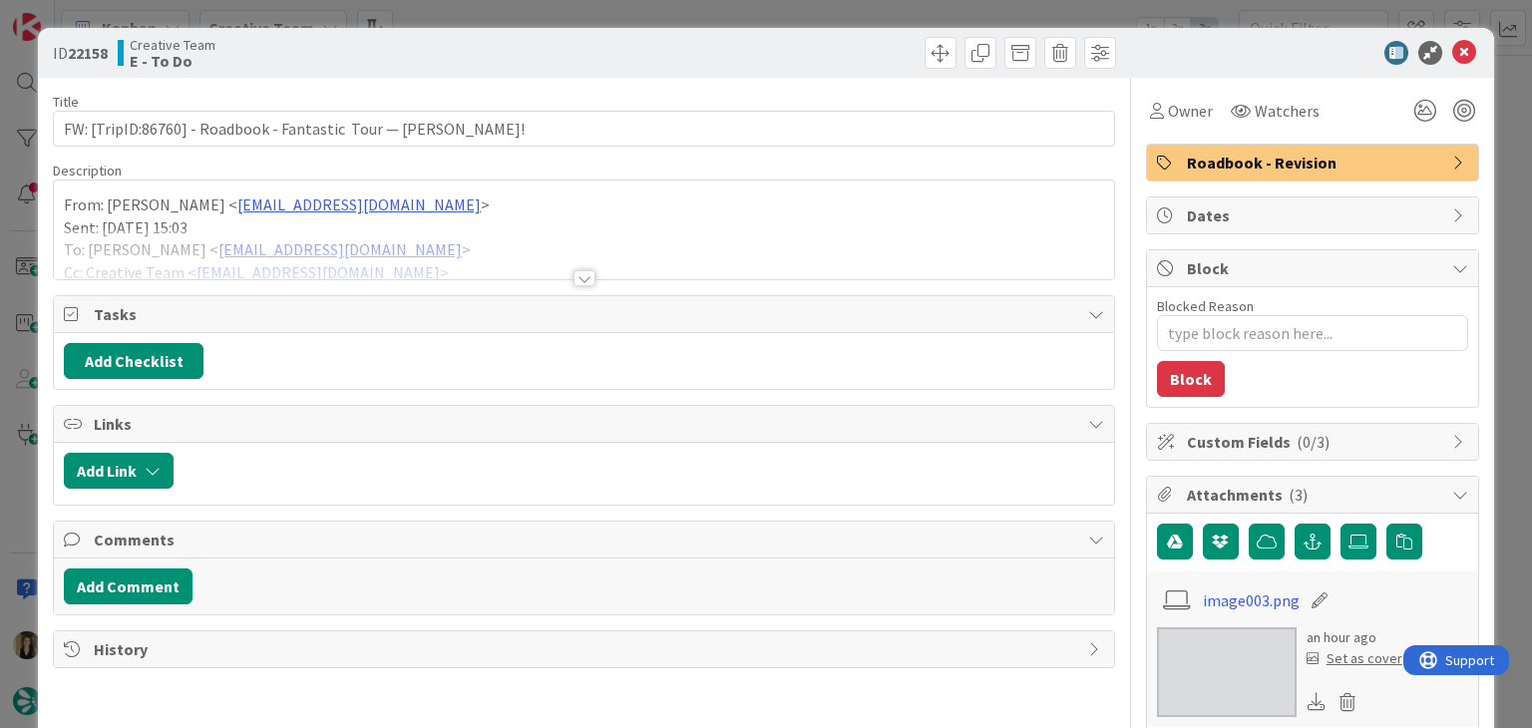
click at [568, 268] on div at bounding box center [584, 253] width 1060 height 51
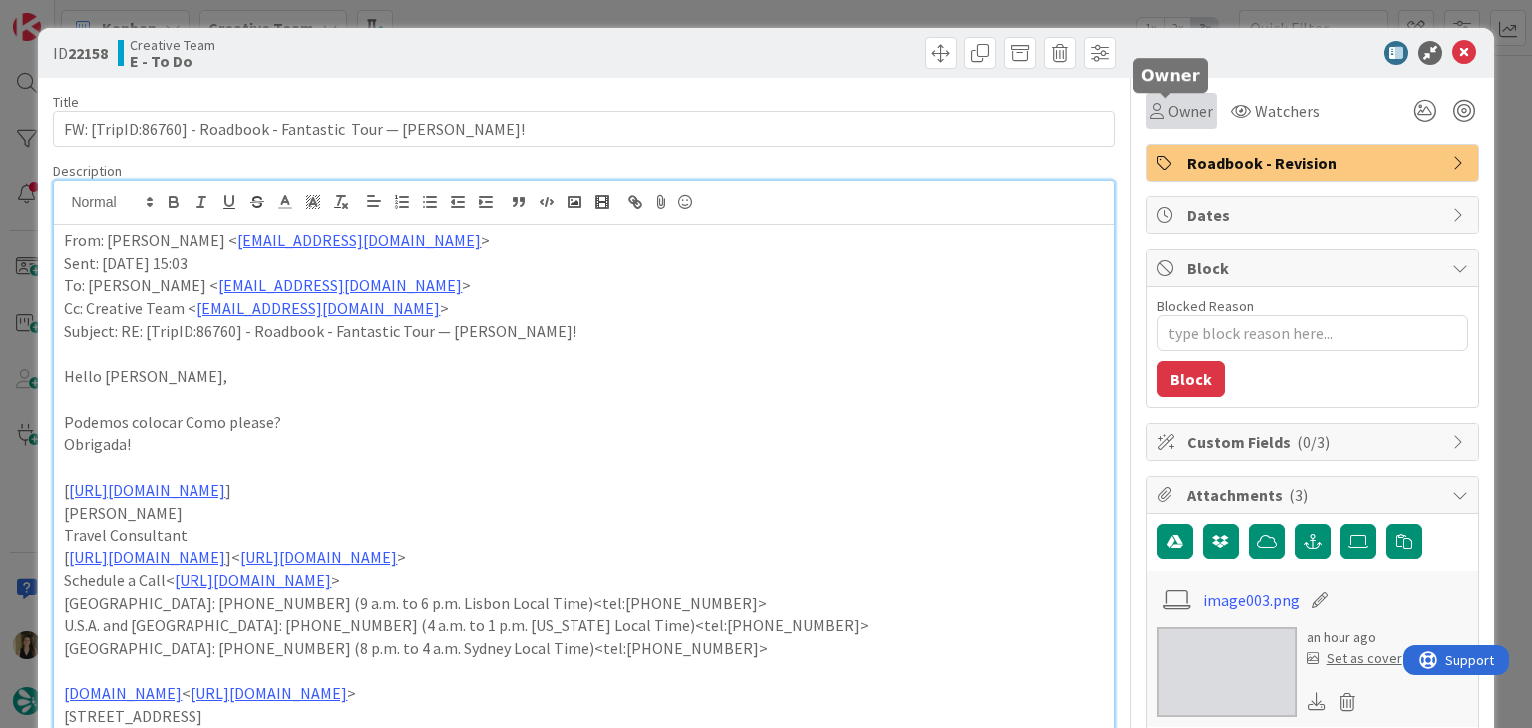
click at [1168, 110] on span "Owner" at bounding box center [1190, 111] width 45 height 24
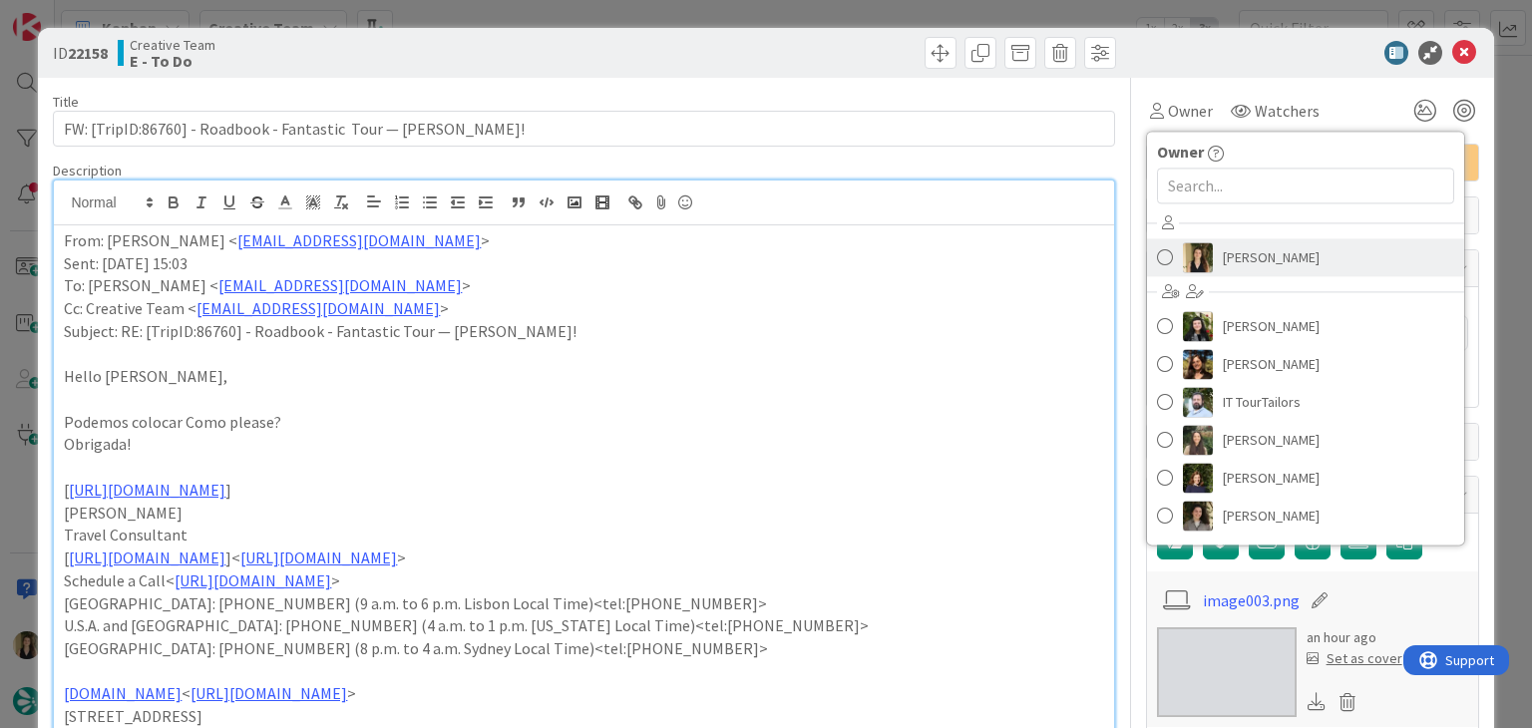
click at [1244, 248] on span "[PERSON_NAME]" at bounding box center [1271, 257] width 97 height 30
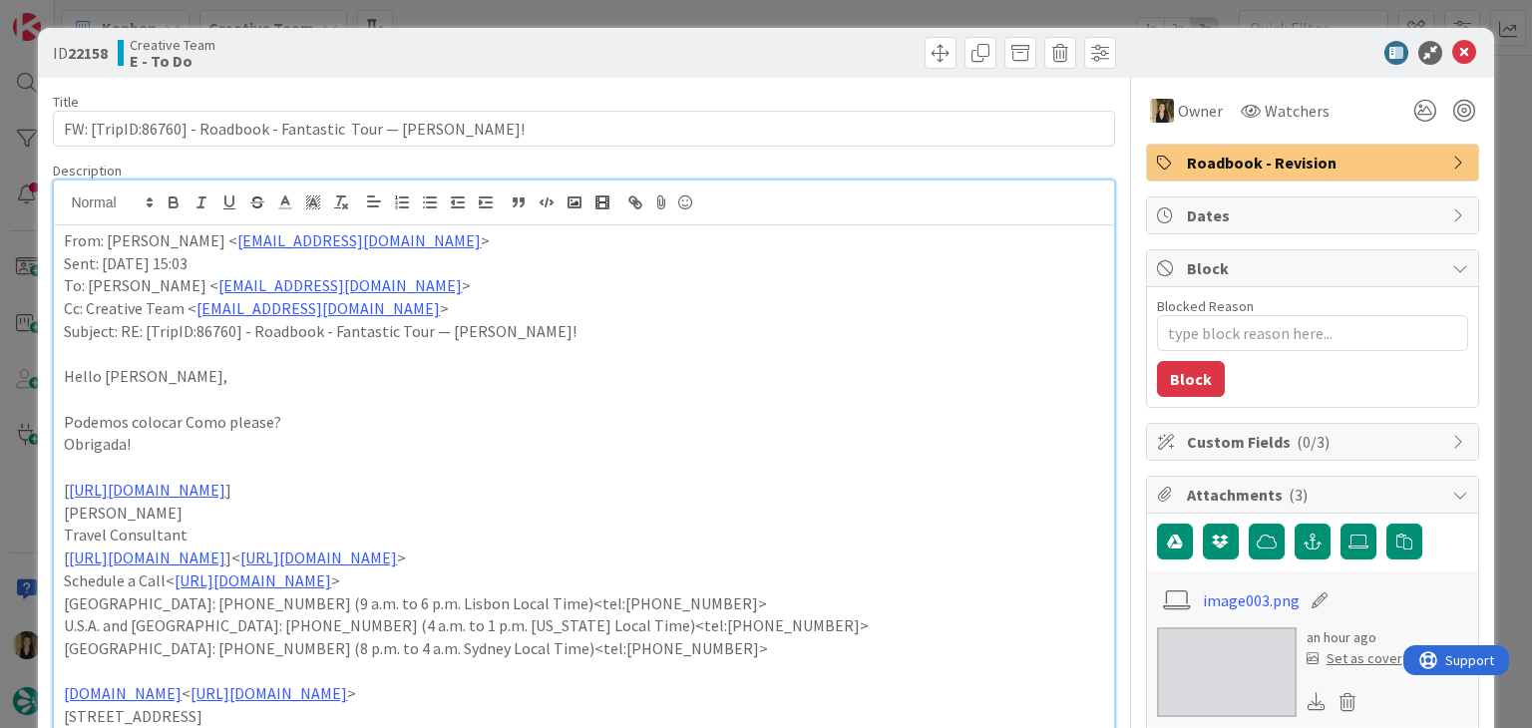
drag, startPoint x: 790, startPoint y: 51, endPoint x: 782, endPoint y: 8, distance: 43.6
click at [790, 50] on div at bounding box center [853, 53] width 527 height 32
click at [782, 6] on div "ID 22158 Creative Team E - To Do Title 66 / 128 FW: [TripID:86760] - Roadbook -…" at bounding box center [766, 364] width 1532 height 728
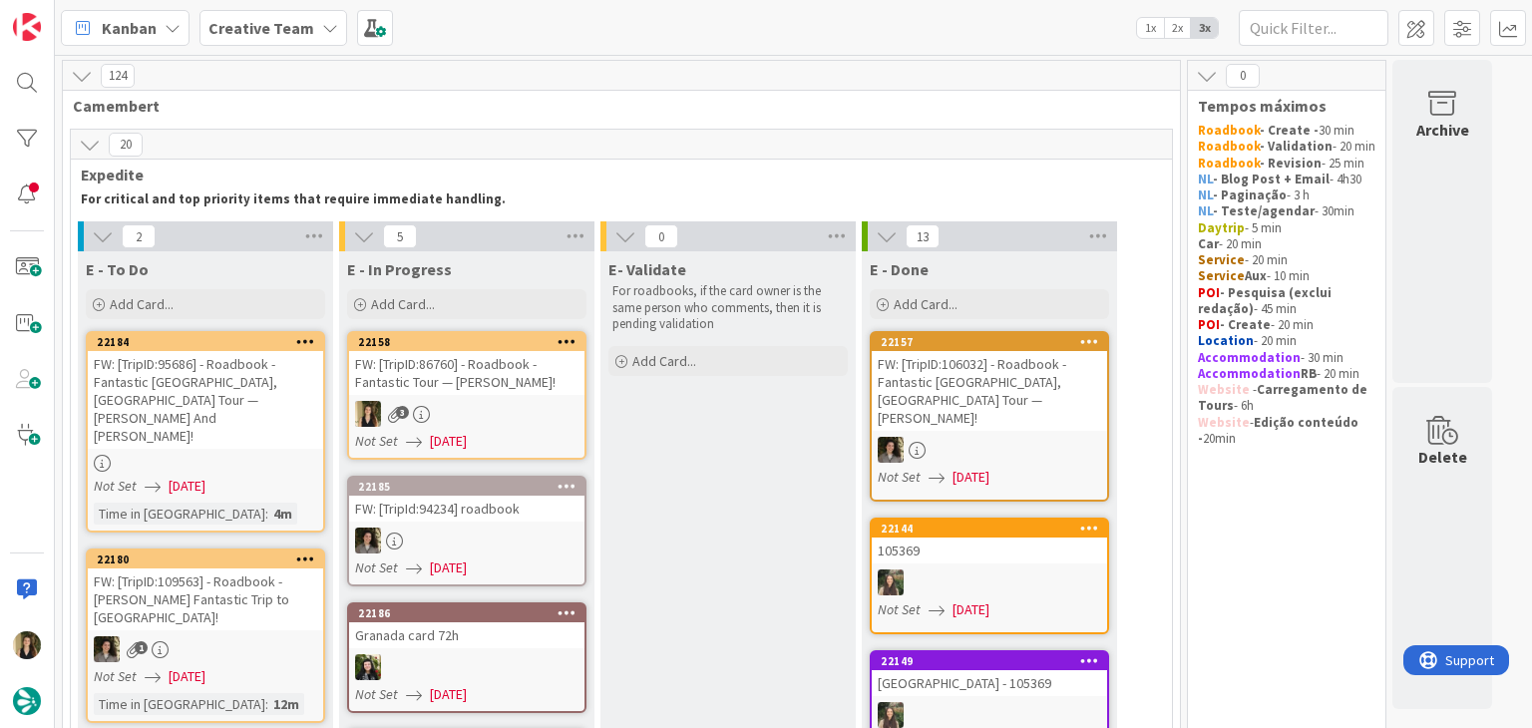
click at [506, 397] on link "22158 FW: [TripID:86760] - Roadbook - Fantastic Tour — Robert Mclellan! 3 Not S…" at bounding box center [466, 395] width 239 height 129
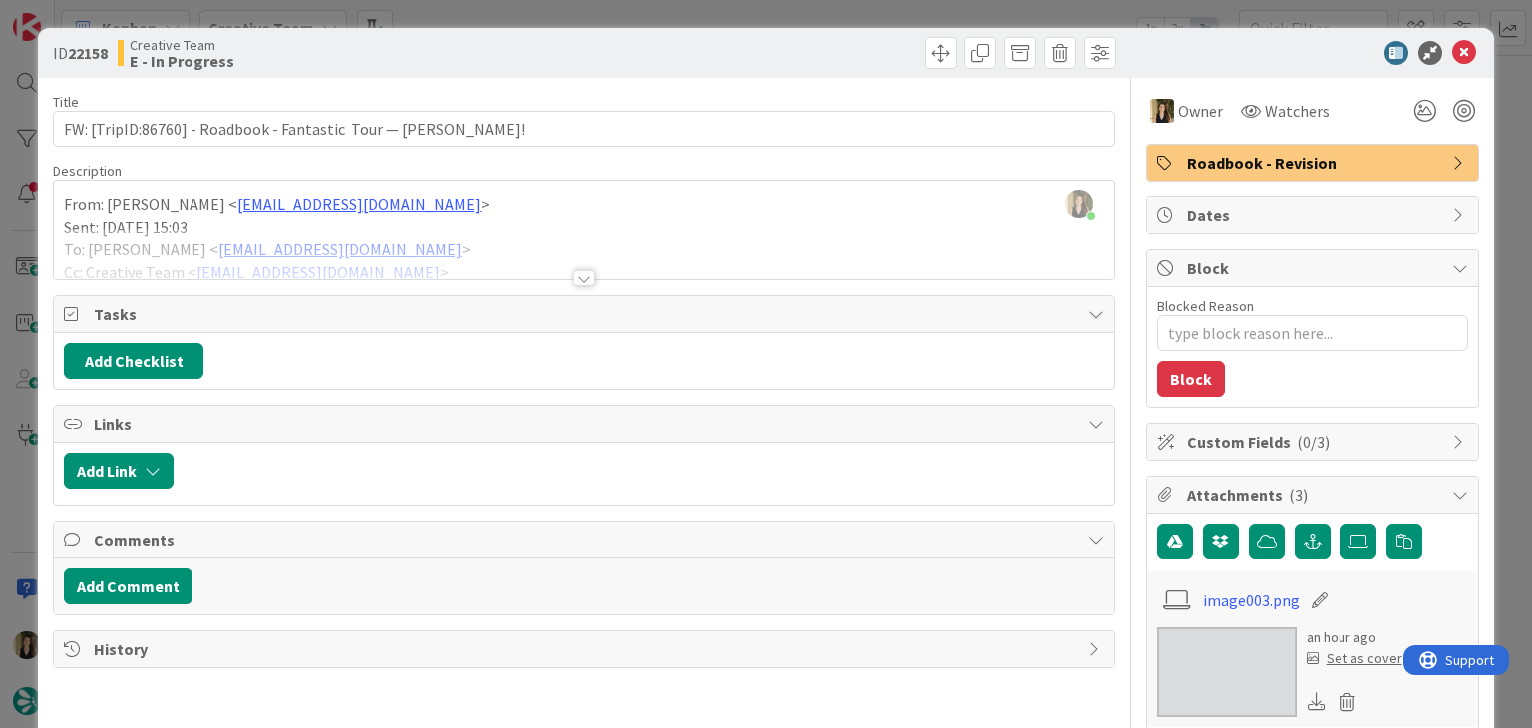
drag, startPoint x: 571, startPoint y: 279, endPoint x: 563, endPoint y: 267, distance: 14.4
click at [574, 276] on div at bounding box center [585, 278] width 22 height 16
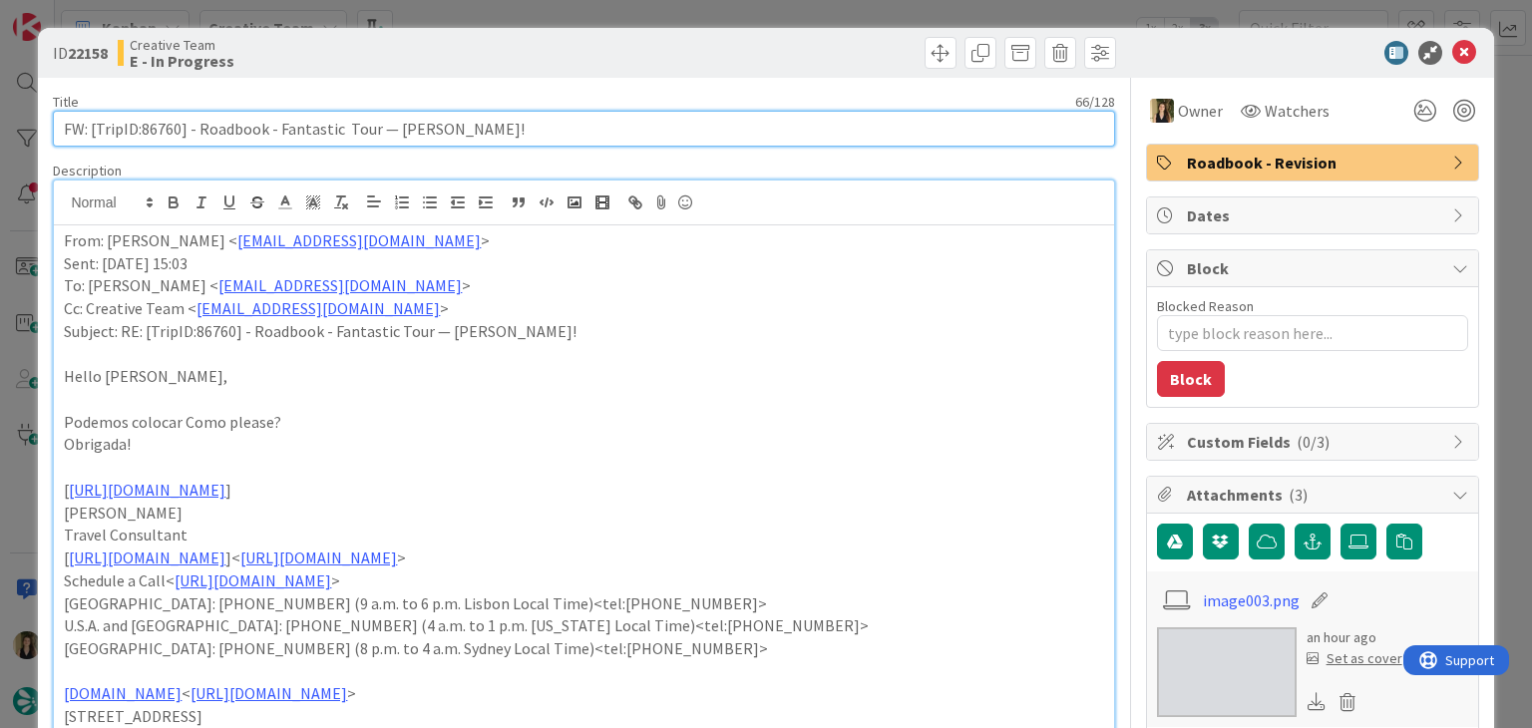
click at [167, 121] on input "FW: [TripID:86760] - Roadbook - Fantastic Tour — [PERSON_NAME]!" at bounding box center [584, 129] width 1062 height 36
click at [165, 121] on input "FW: [TripID:86760] - Roadbook - Fantastic Tour — [PERSON_NAME]!" at bounding box center [584, 129] width 1062 height 36
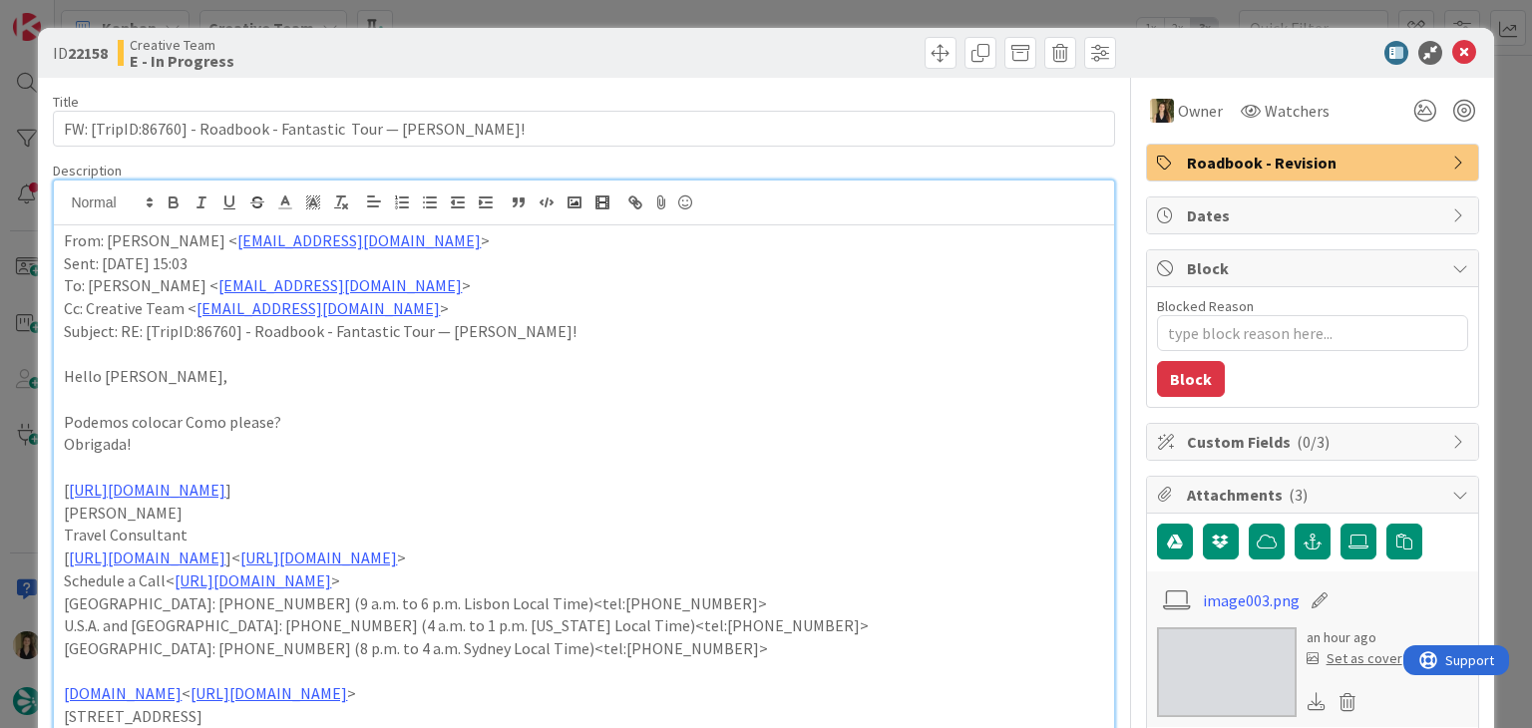
click at [587, 35] on div "ID 22158 Creative Team E - In Progress" at bounding box center [766, 53] width 1456 height 50
click at [592, 9] on div "ID 22158 Creative Team E - In Progress Title 66 / 128 FW: [TripID:86760] - Road…" at bounding box center [766, 364] width 1532 height 728
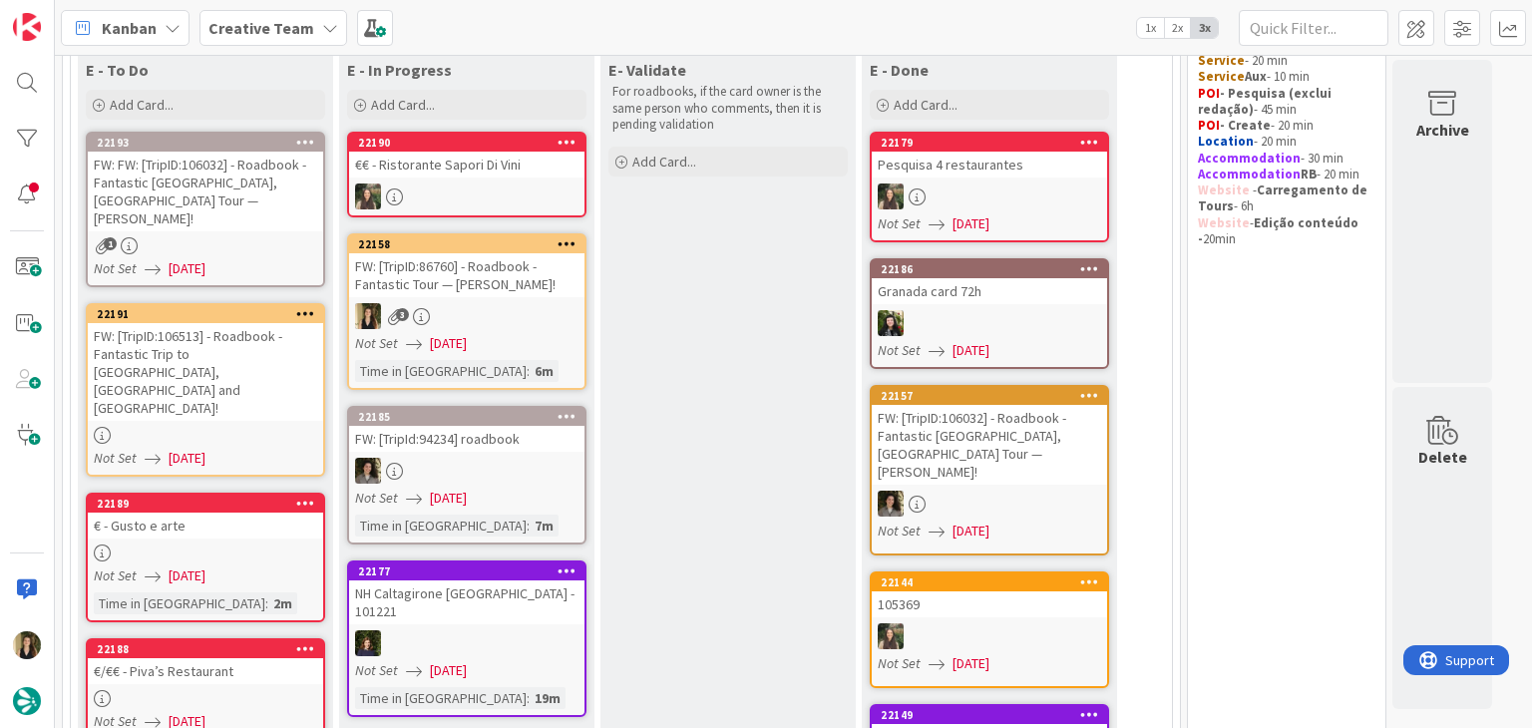
click at [467, 280] on div "FW: [TripID:86760] - Roadbook - Fantastic Tour — [PERSON_NAME]!" at bounding box center [466, 275] width 235 height 44
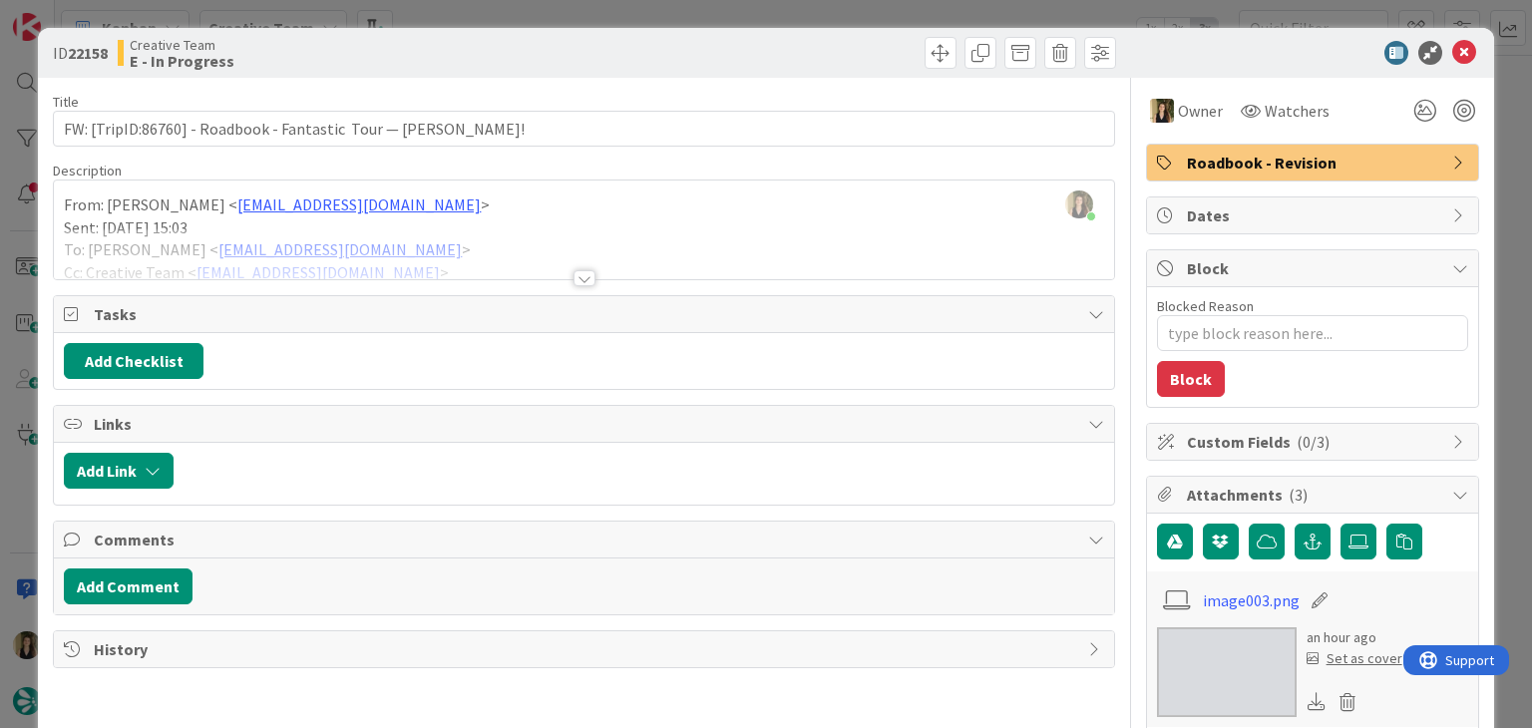
click at [702, 45] on div at bounding box center [853, 53] width 527 height 32
click at [700, 15] on div "ID 22158 Creative Team E - In Progress Title 66 / 128 FW: [TripID:86760] - Road…" at bounding box center [766, 364] width 1532 height 728
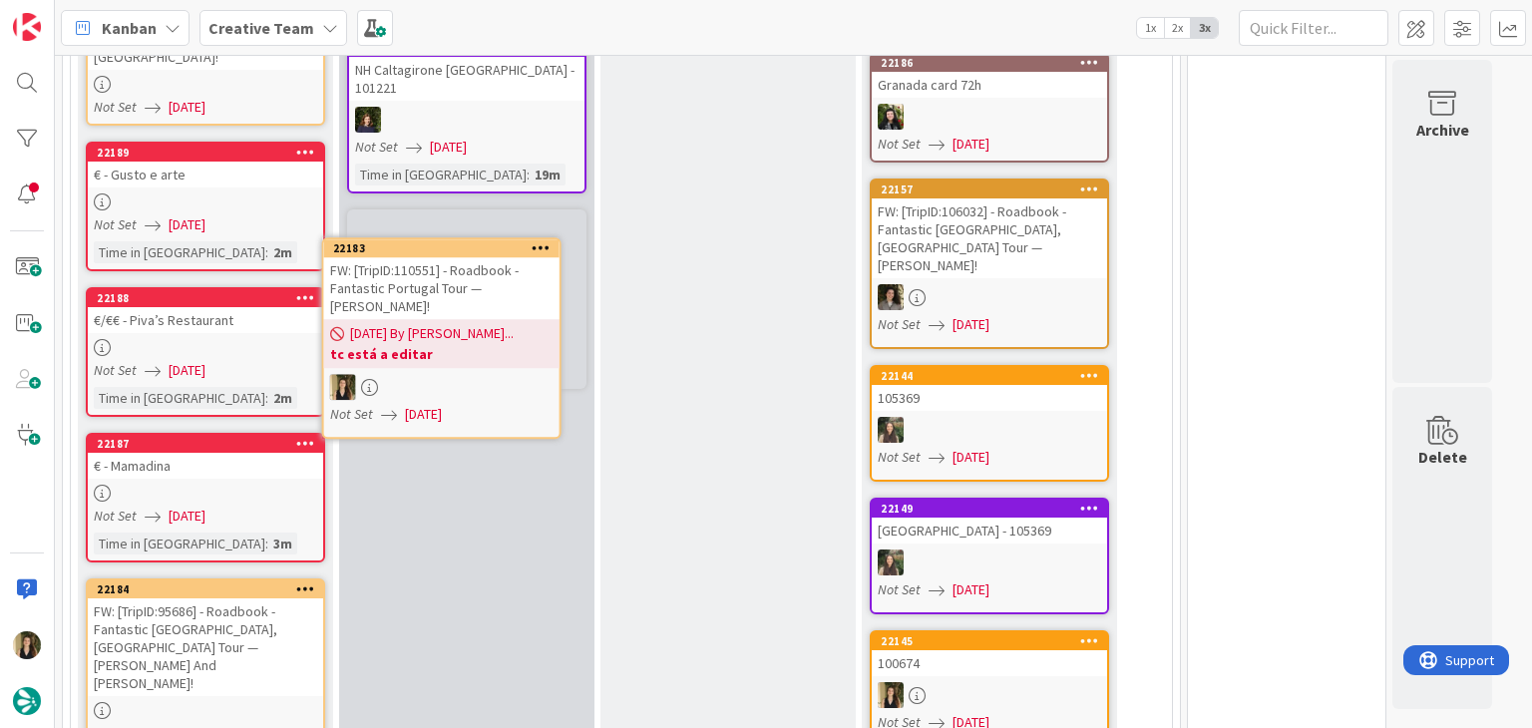
scroll to position [545, 0]
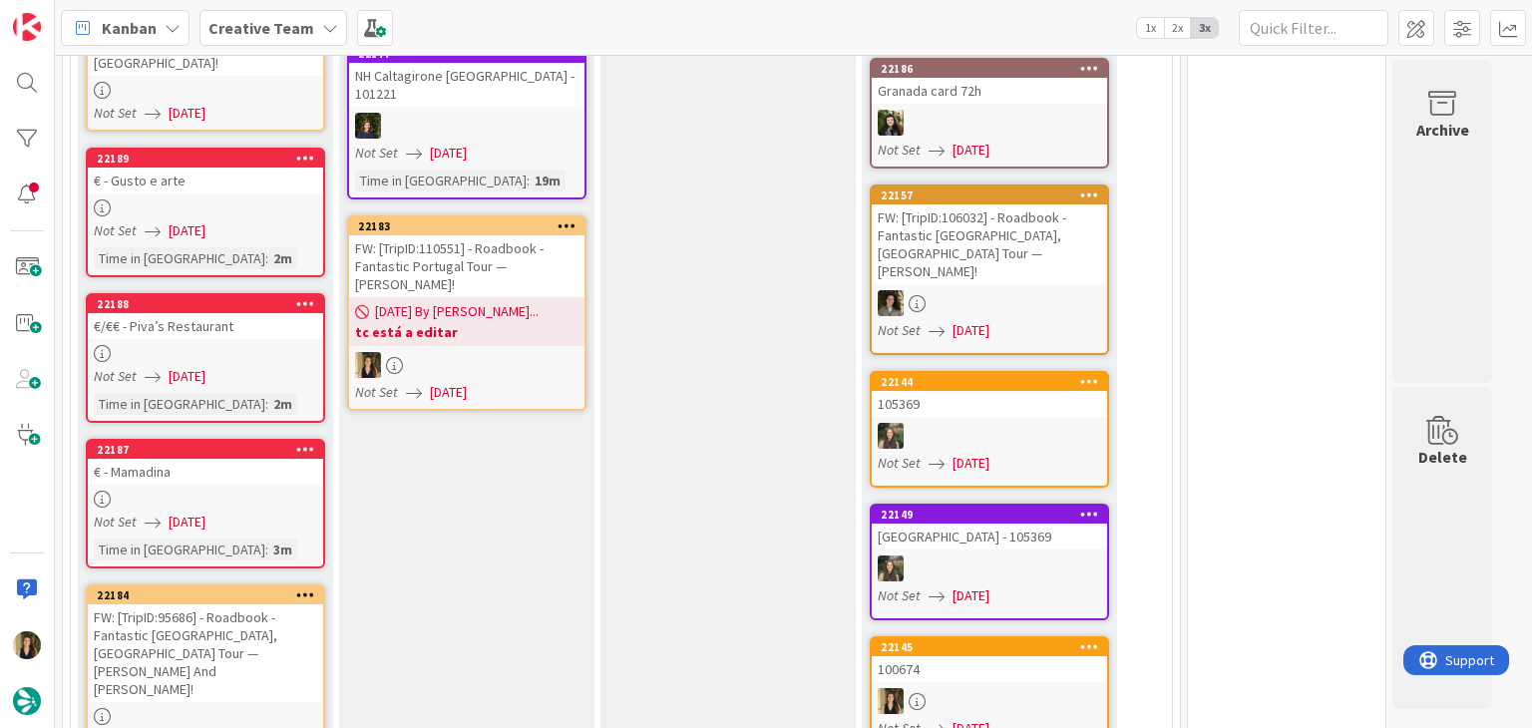
click at [511, 352] on div at bounding box center [466, 365] width 235 height 26
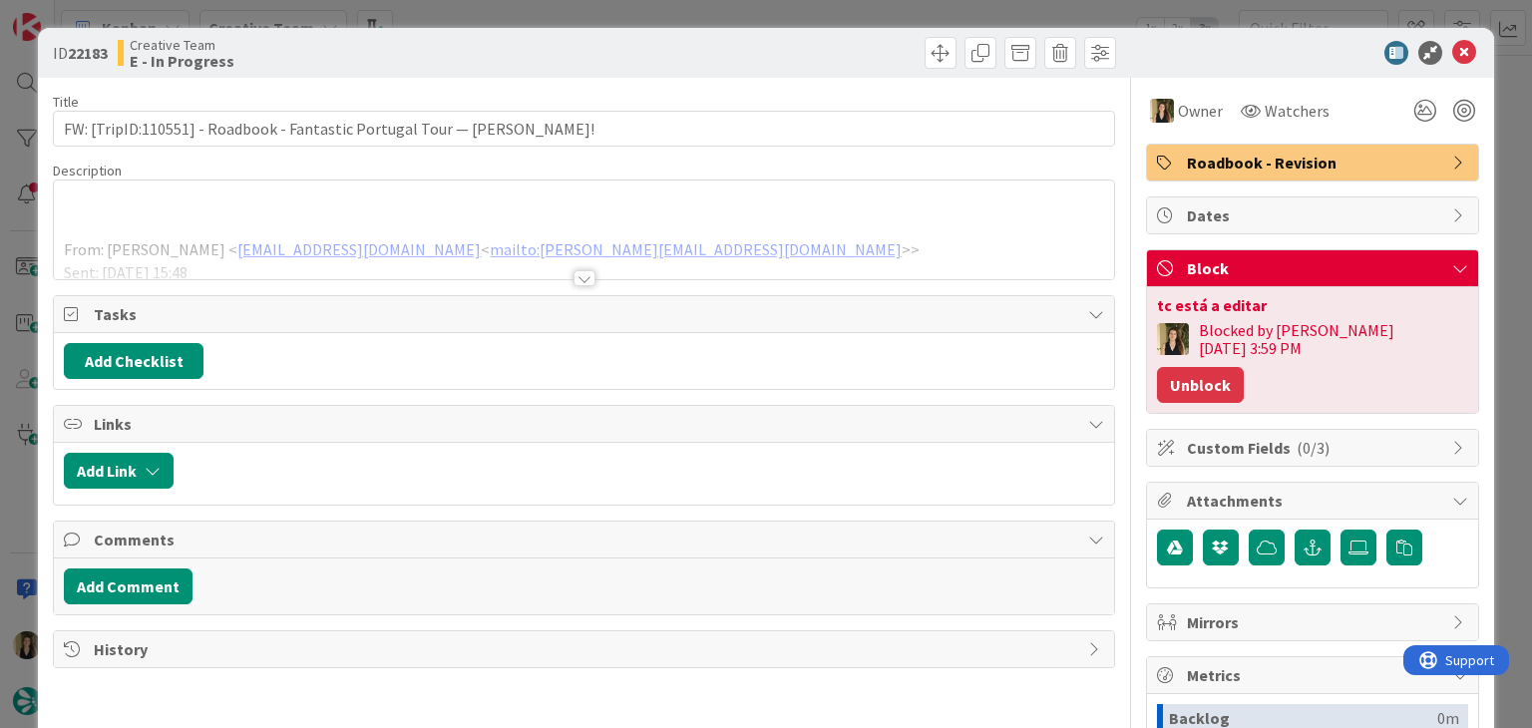
click at [1244, 367] on button "Unblock" at bounding box center [1200, 385] width 87 height 36
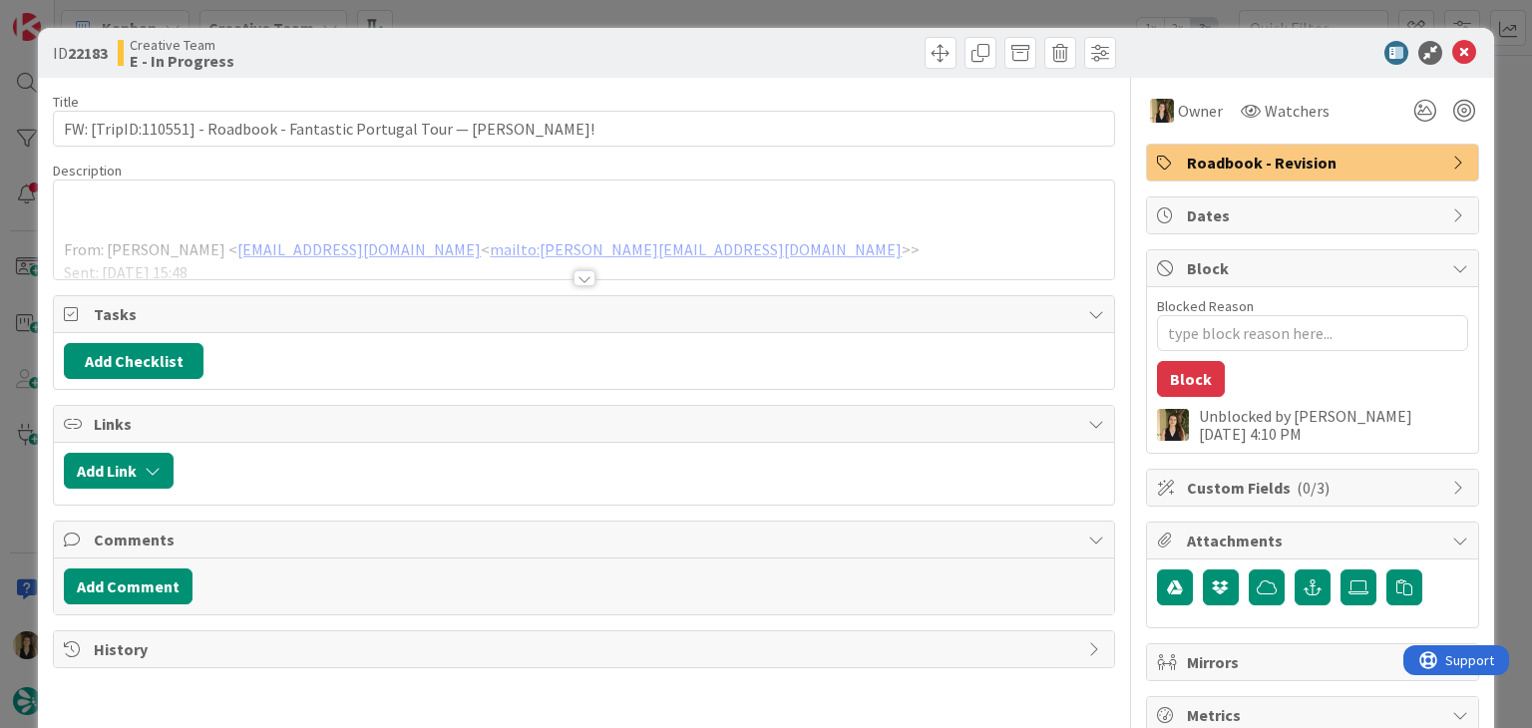
drag, startPoint x: 736, startPoint y: 60, endPoint x: 726, endPoint y: 56, distance: 10.7
click at [734, 58] on div at bounding box center [853, 53] width 527 height 32
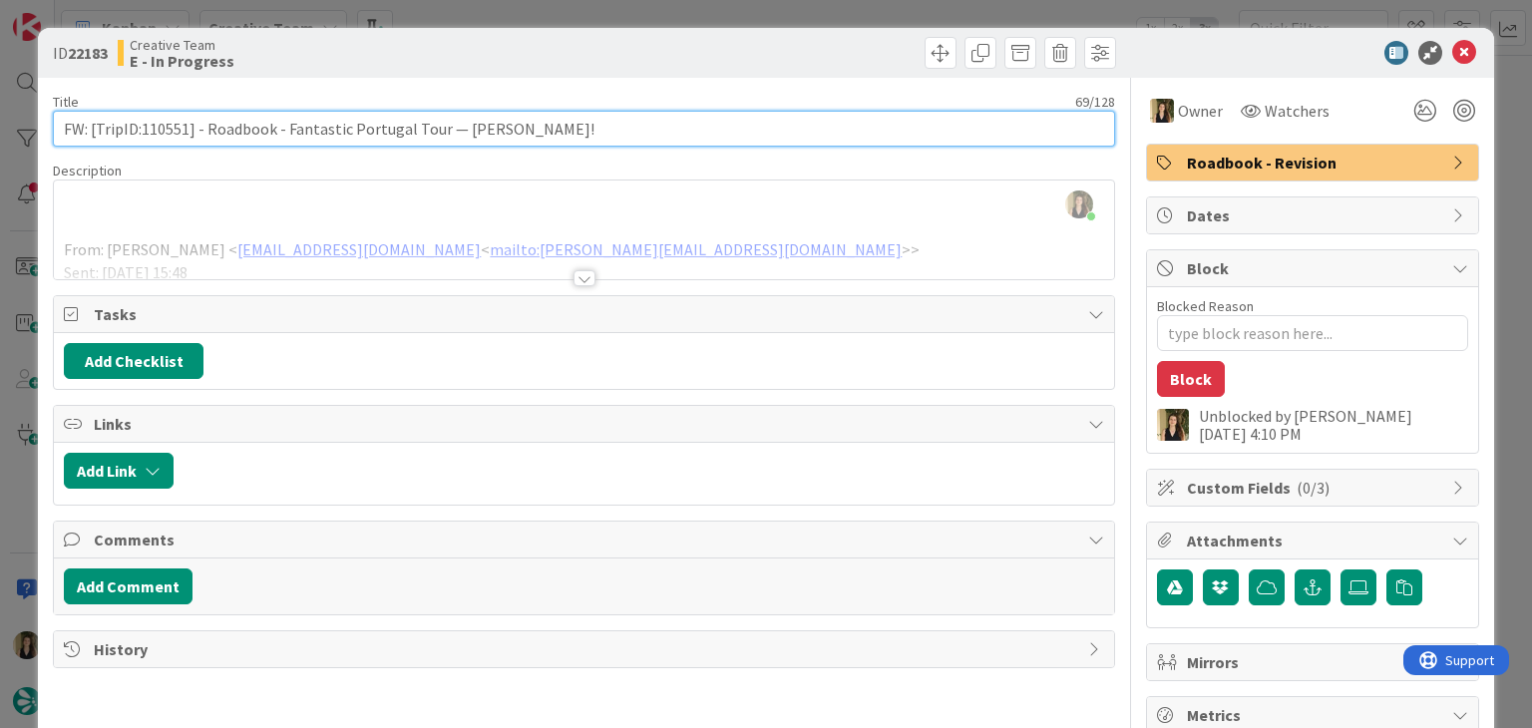
click at [168, 124] on input "FW: [TripID:110551] - Roadbook - Fantastic Portugal Tour — [PERSON_NAME]!" at bounding box center [584, 129] width 1062 height 36
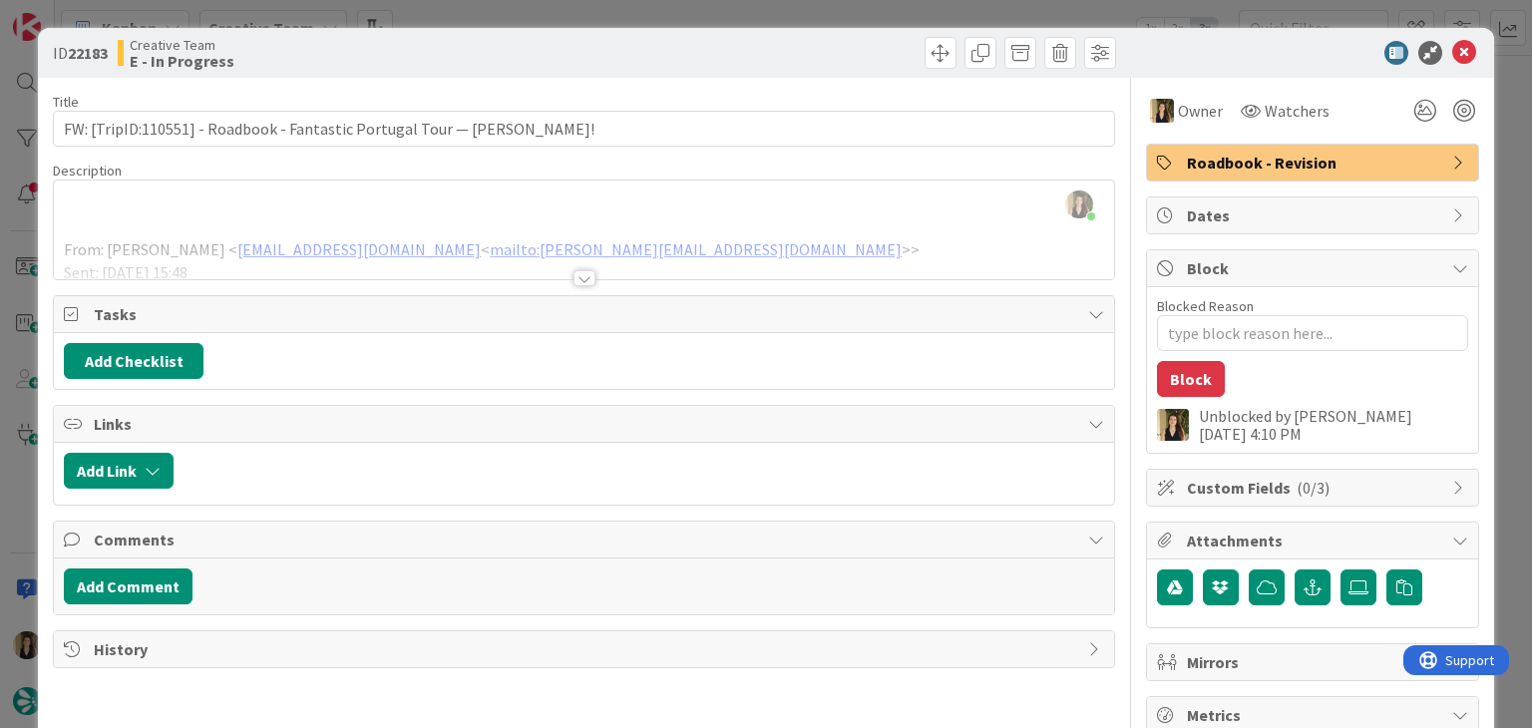
click at [575, 278] on div at bounding box center [585, 278] width 22 height 16
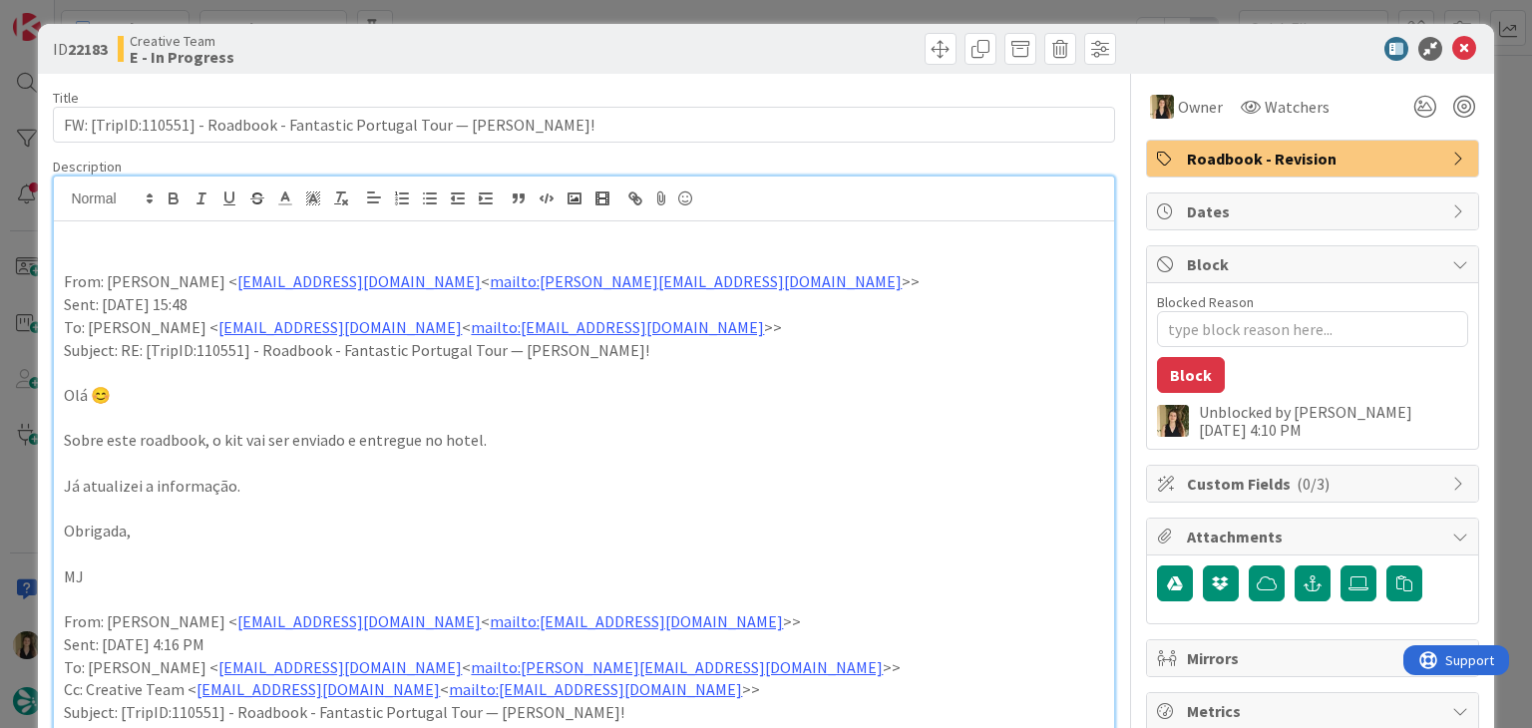
scroll to position [0, 0]
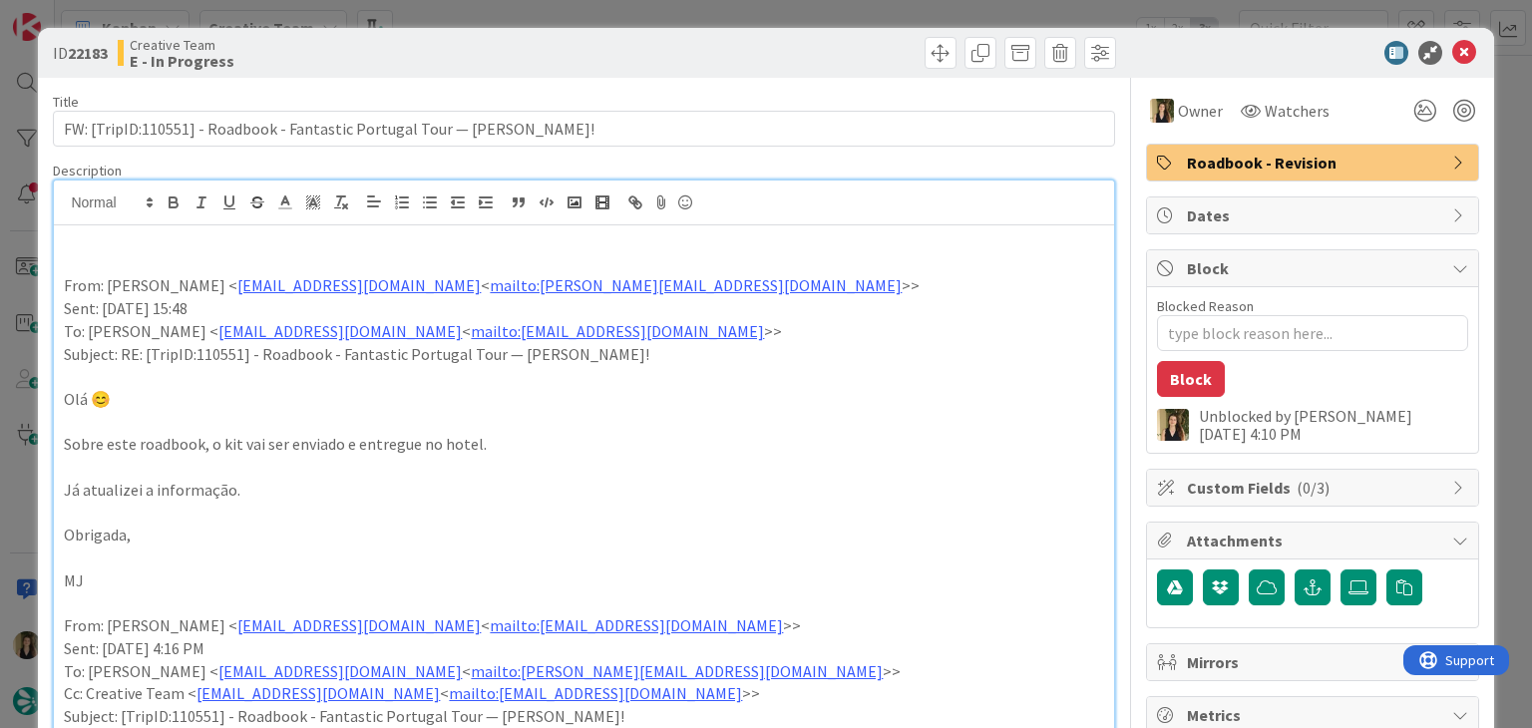
click at [1322, 149] on div "Roadbook - Revision" at bounding box center [1312, 163] width 331 height 36
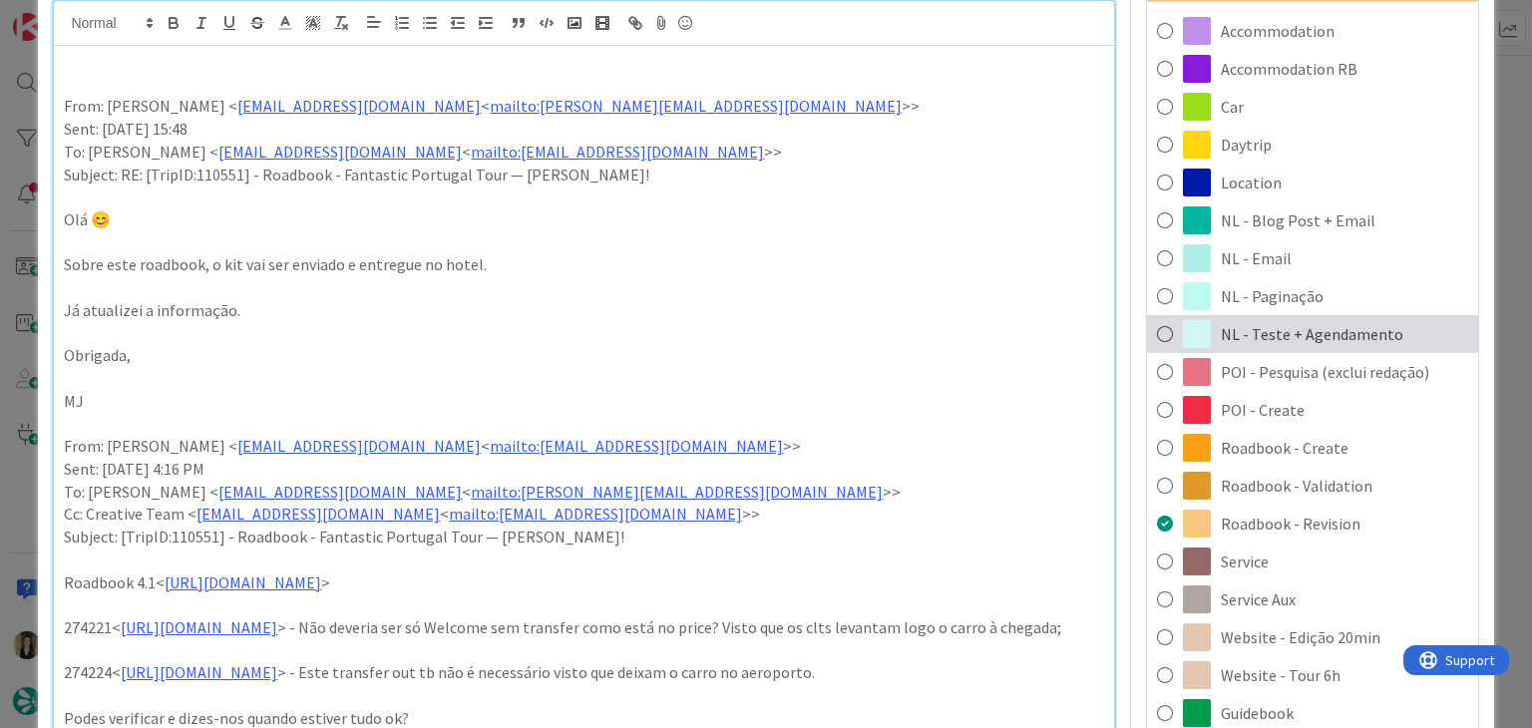
scroll to position [200, 0]
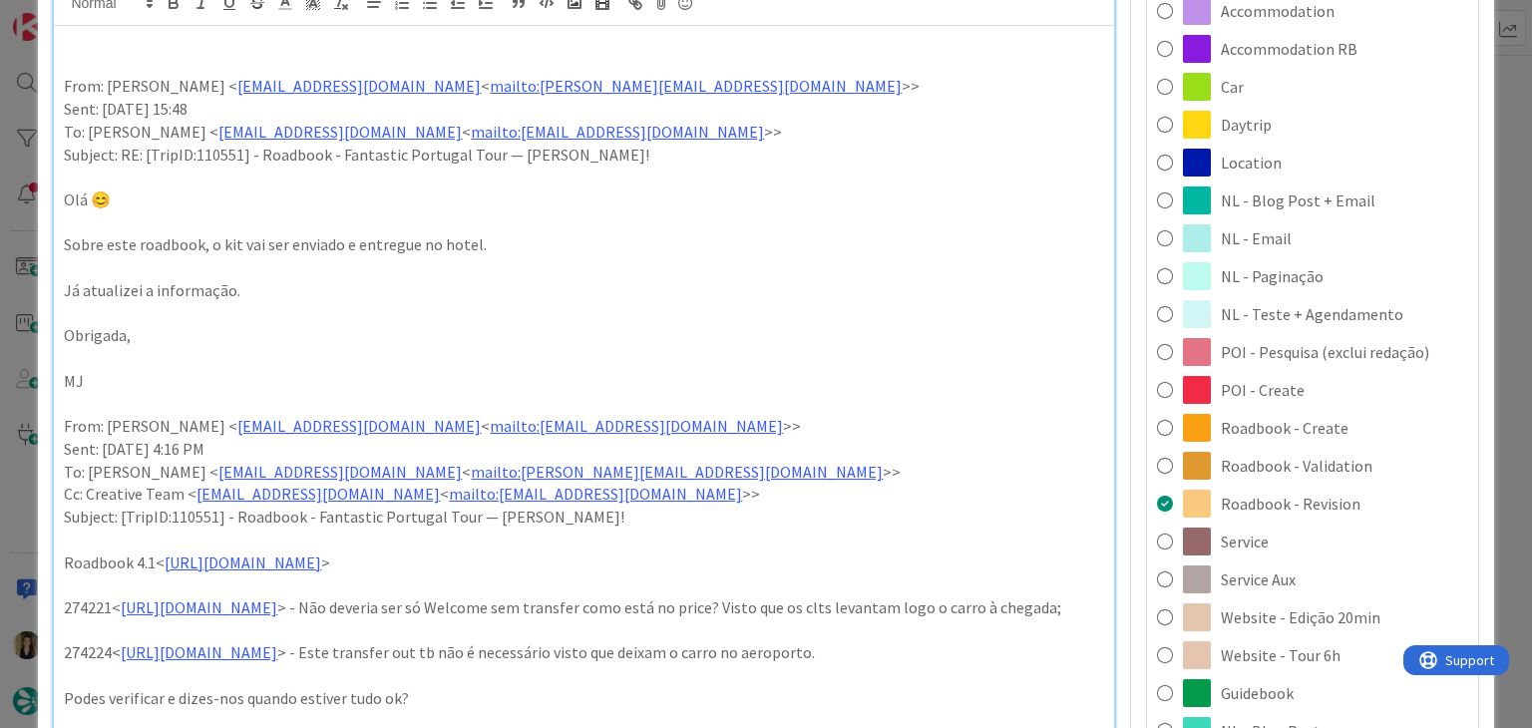
drag, startPoint x: 1268, startPoint y: 569, endPoint x: 1237, endPoint y: 513, distance: 63.9
click at [1267, 570] on span "Service Aux" at bounding box center [1258, 580] width 75 height 24
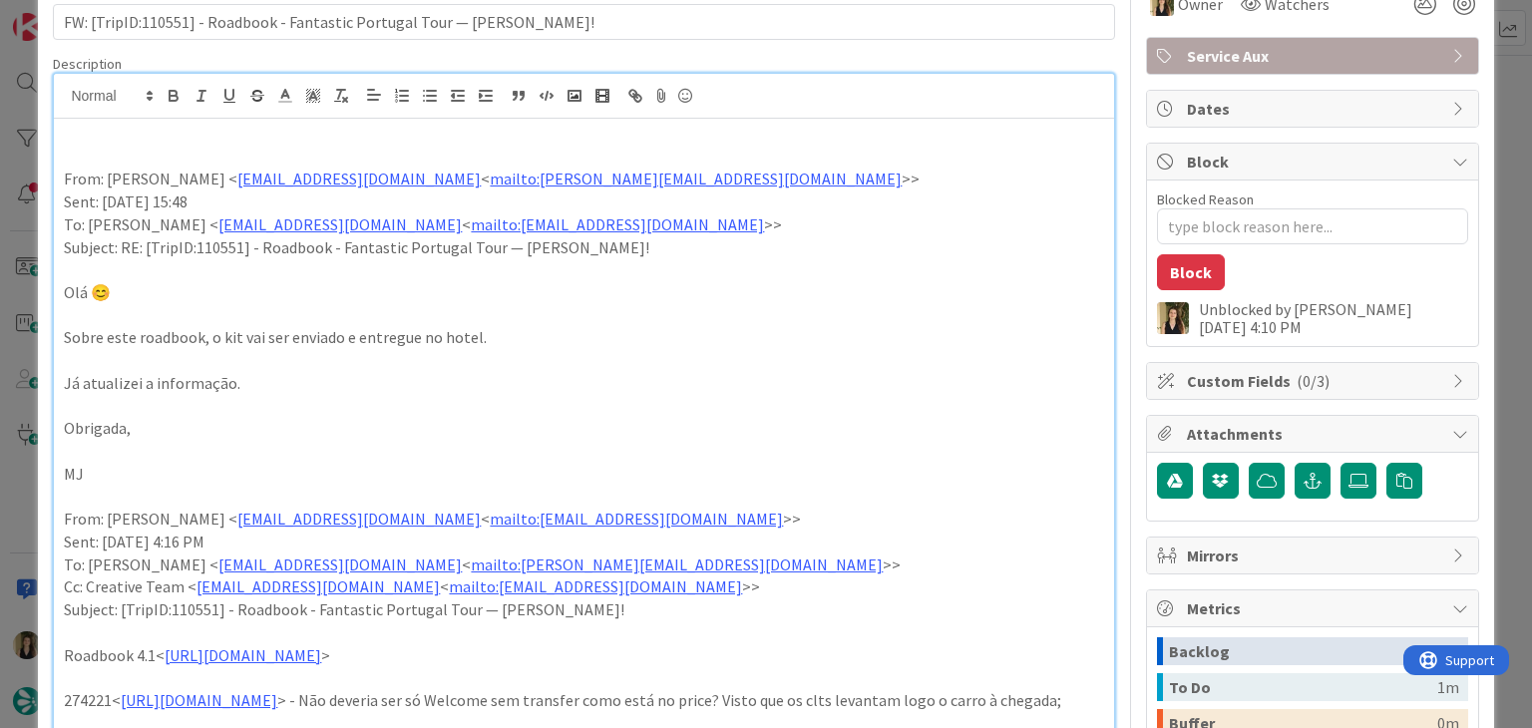
scroll to position [0, 0]
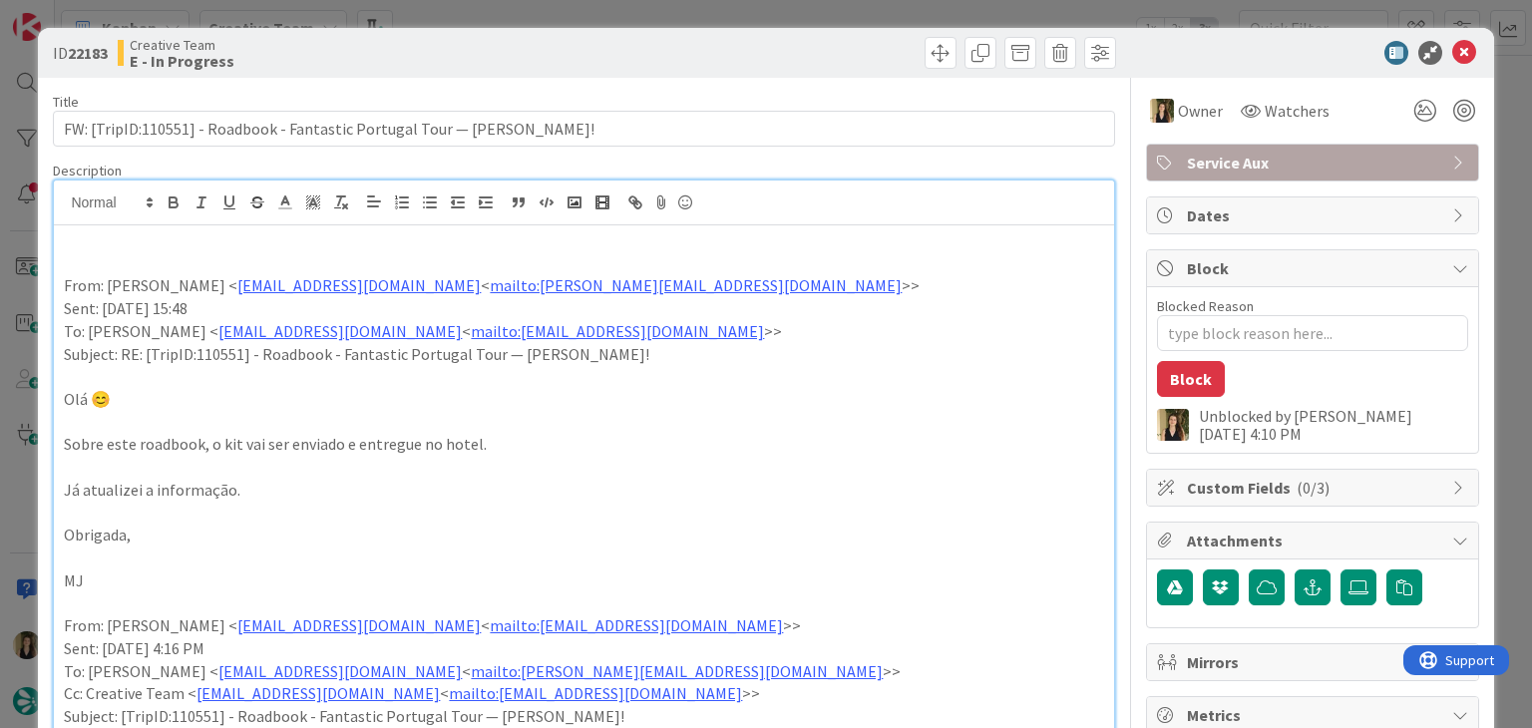
click at [778, 51] on div at bounding box center [853, 53] width 527 height 32
click at [485, 45] on div "Creative Team E - In Progress" at bounding box center [349, 53] width 462 height 32
click at [483, 19] on div "ID 22183 Creative Team E - In Progress Title 69 / 128 FW: [TripID:110551] - Roa…" at bounding box center [766, 364] width 1532 height 728
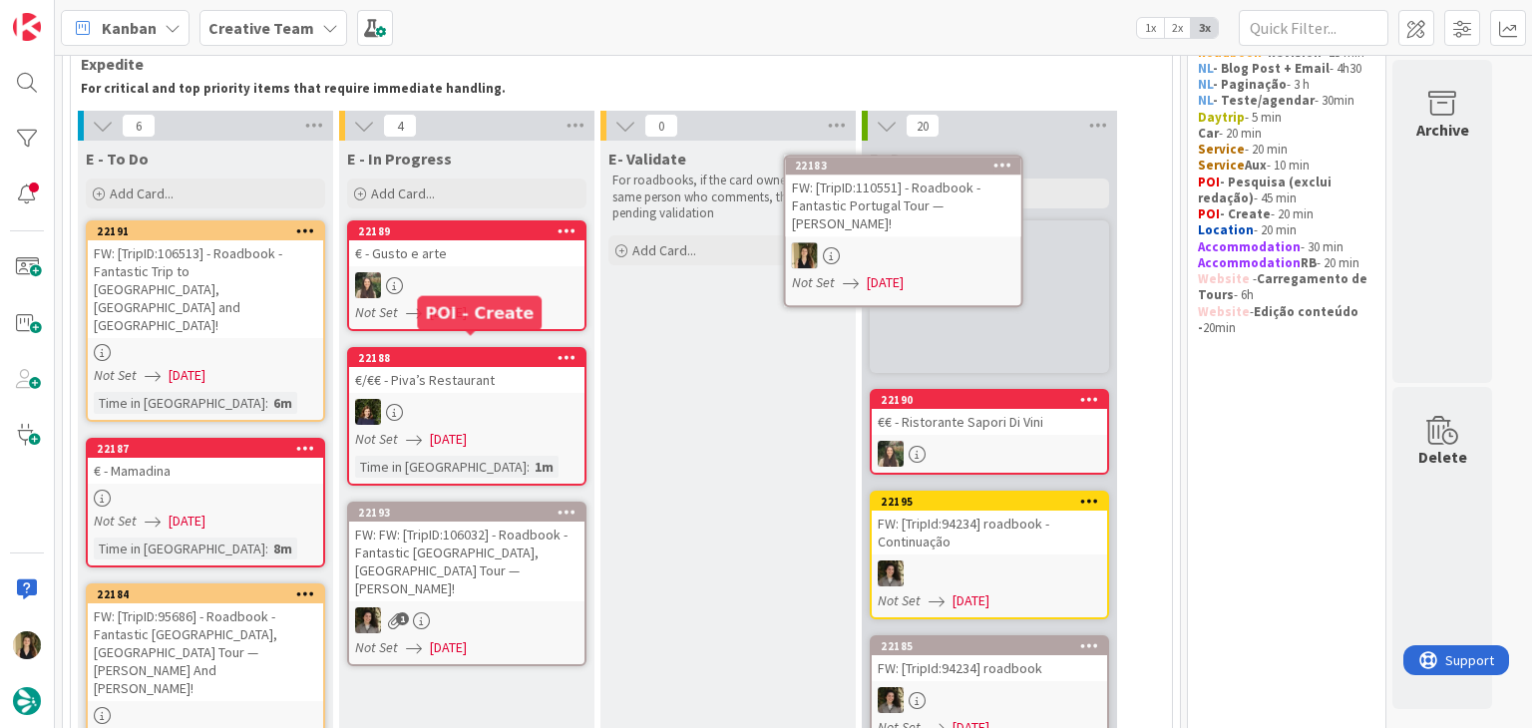
scroll to position [4, 0]
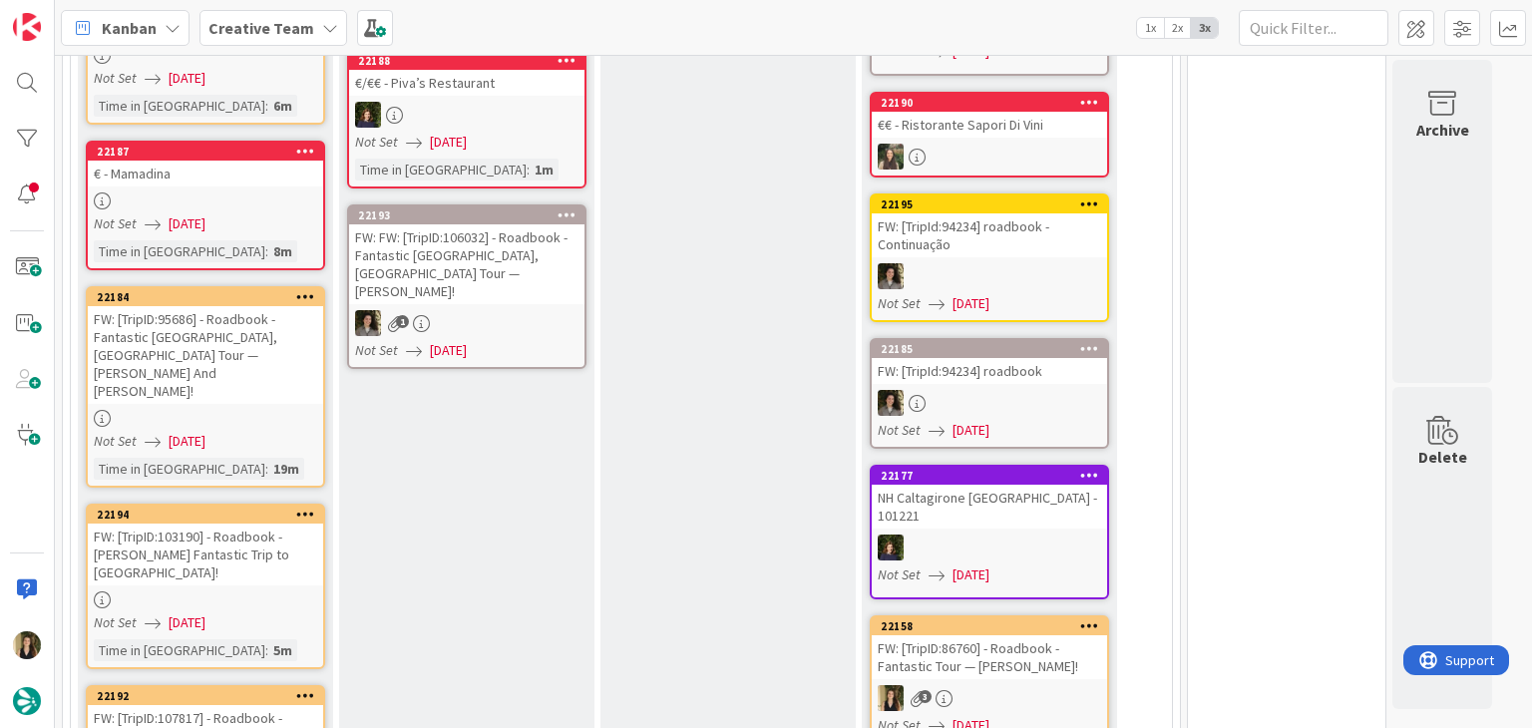
scroll to position [403, 0]
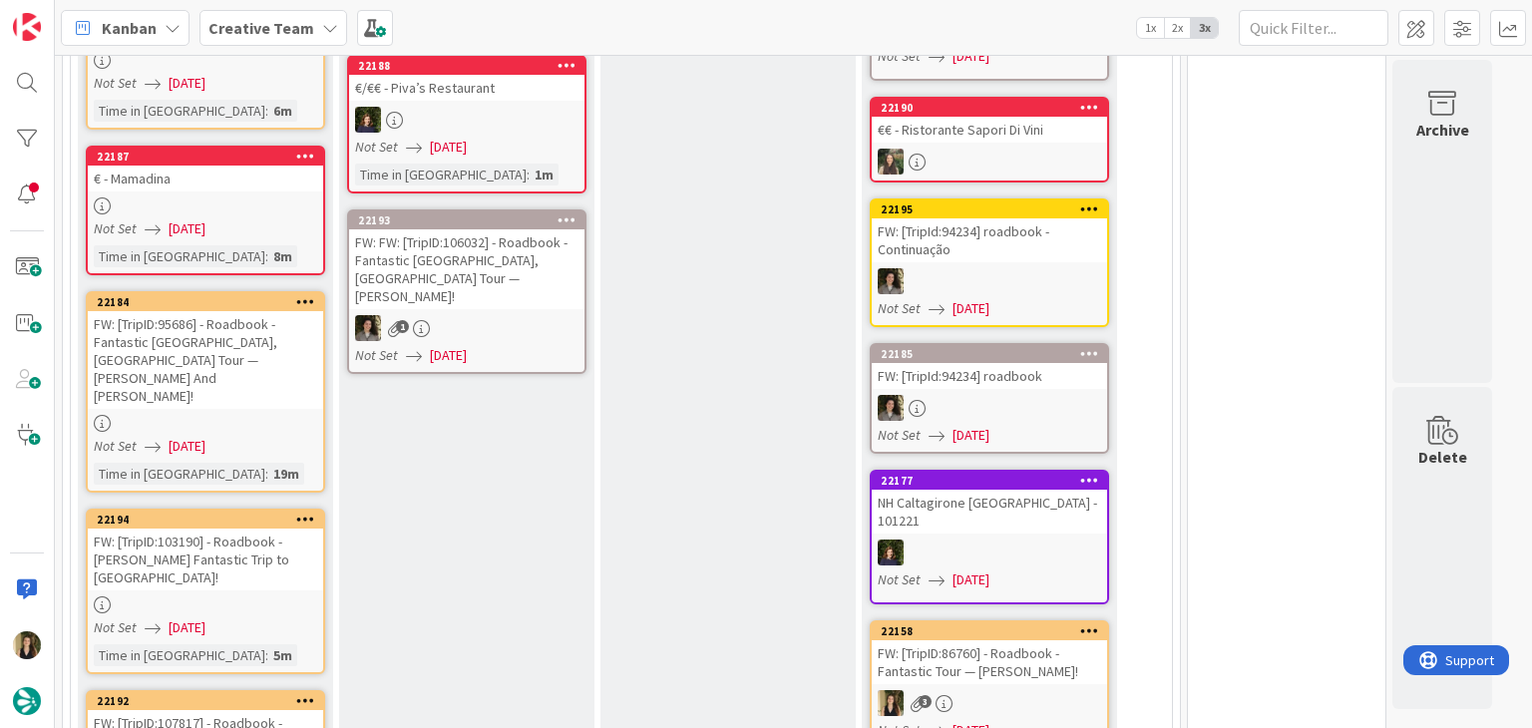
click at [283, 597] on div at bounding box center [205, 605] width 235 height 17
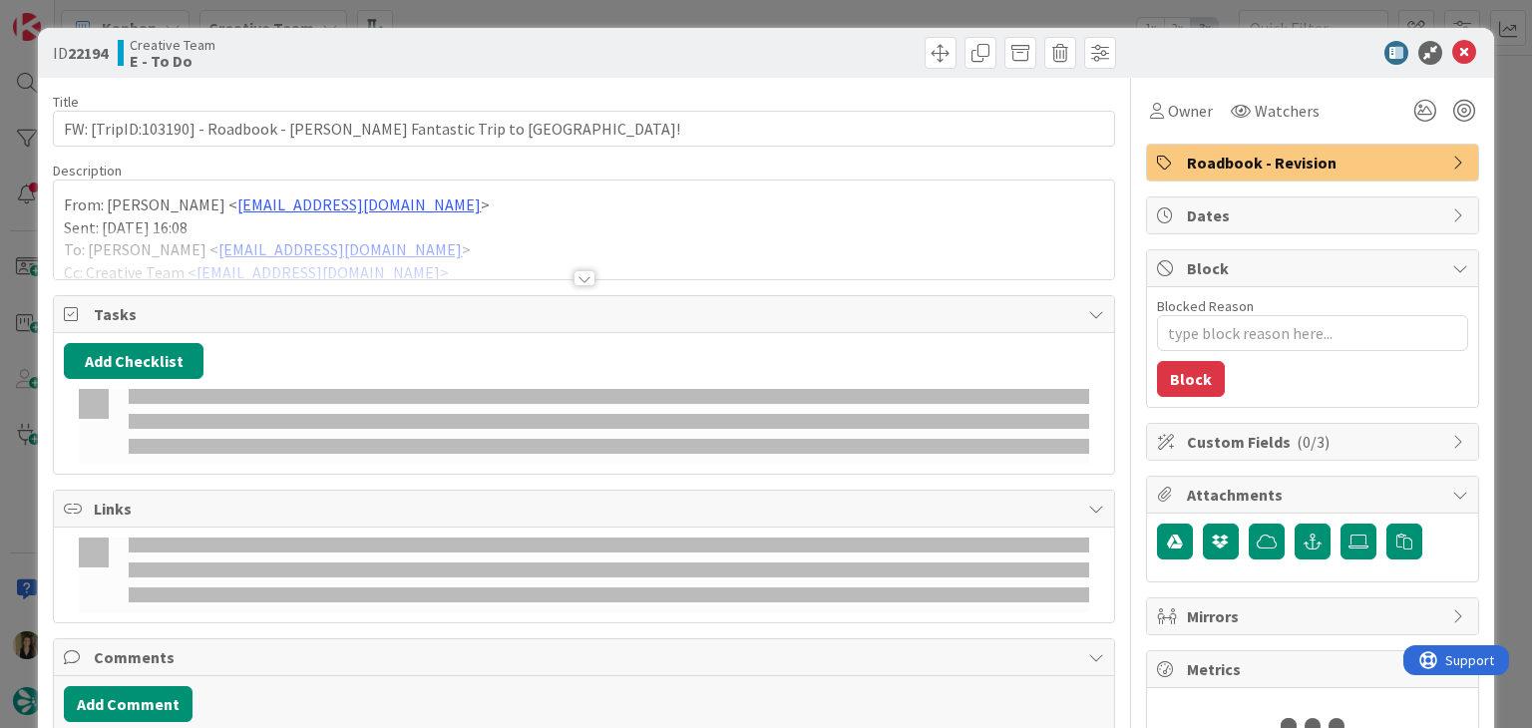
type textarea "x"
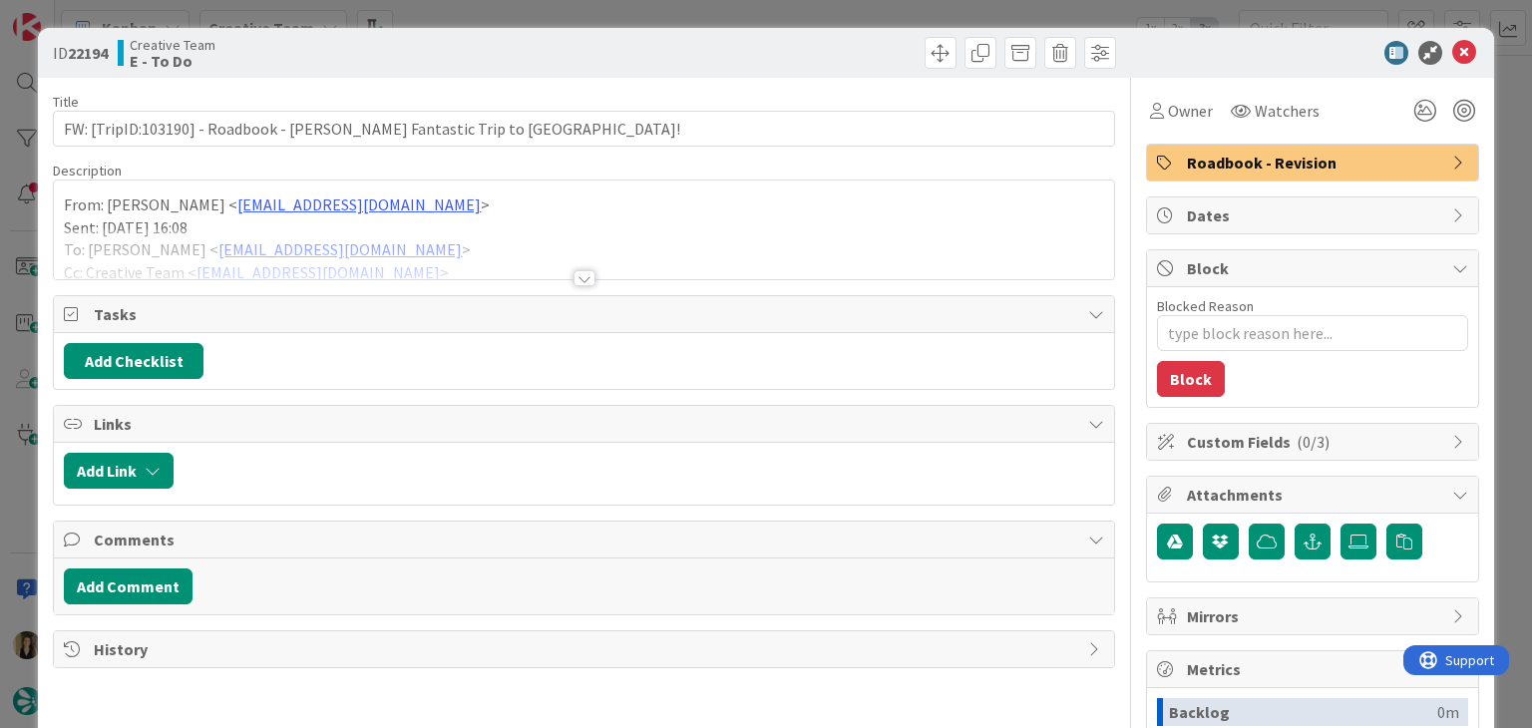
click at [575, 266] on div at bounding box center [584, 253] width 1060 height 51
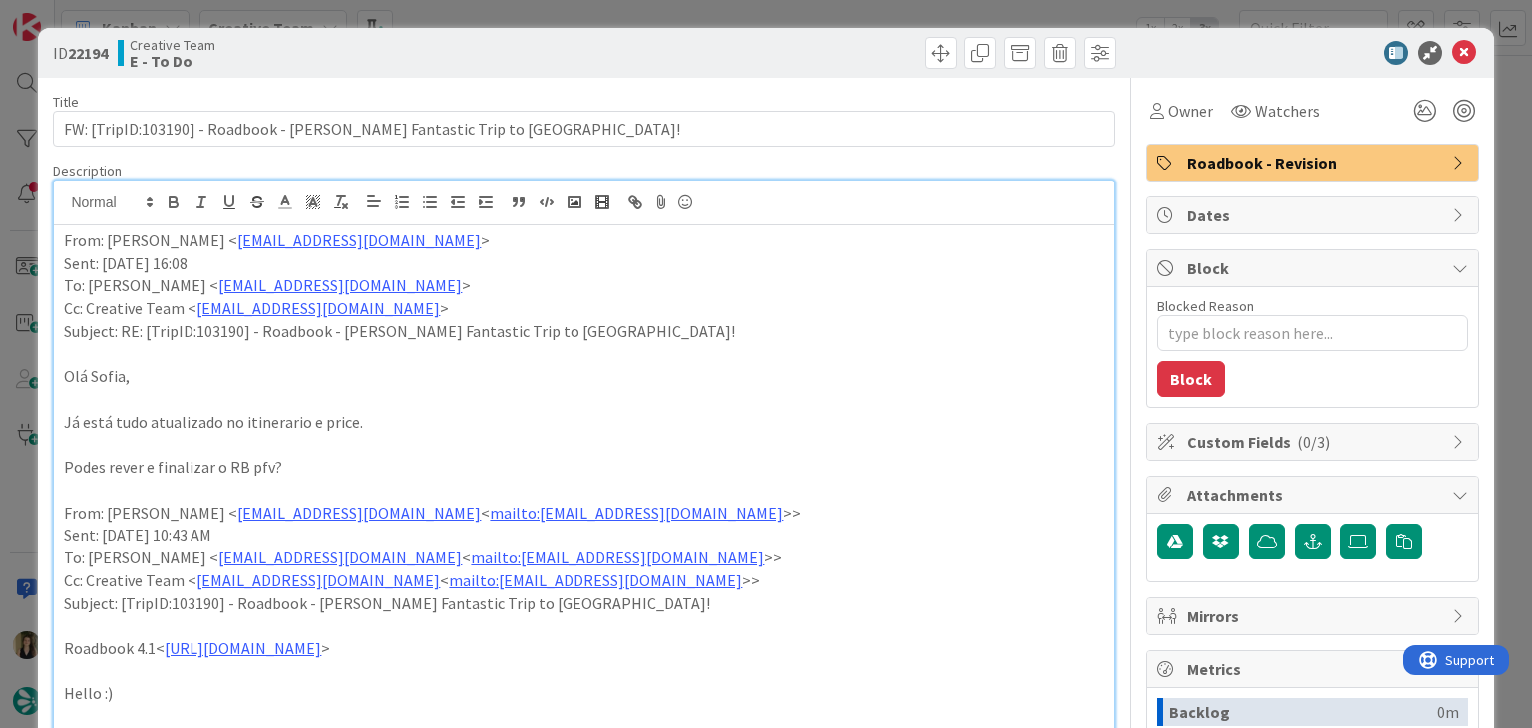
click at [590, 53] on div at bounding box center [853, 53] width 527 height 32
click at [579, 14] on div "ID 22194 Creative Team E - To Do Title 65 / 128 FW: [TripID:103190] - Roadbook …" at bounding box center [766, 364] width 1532 height 728
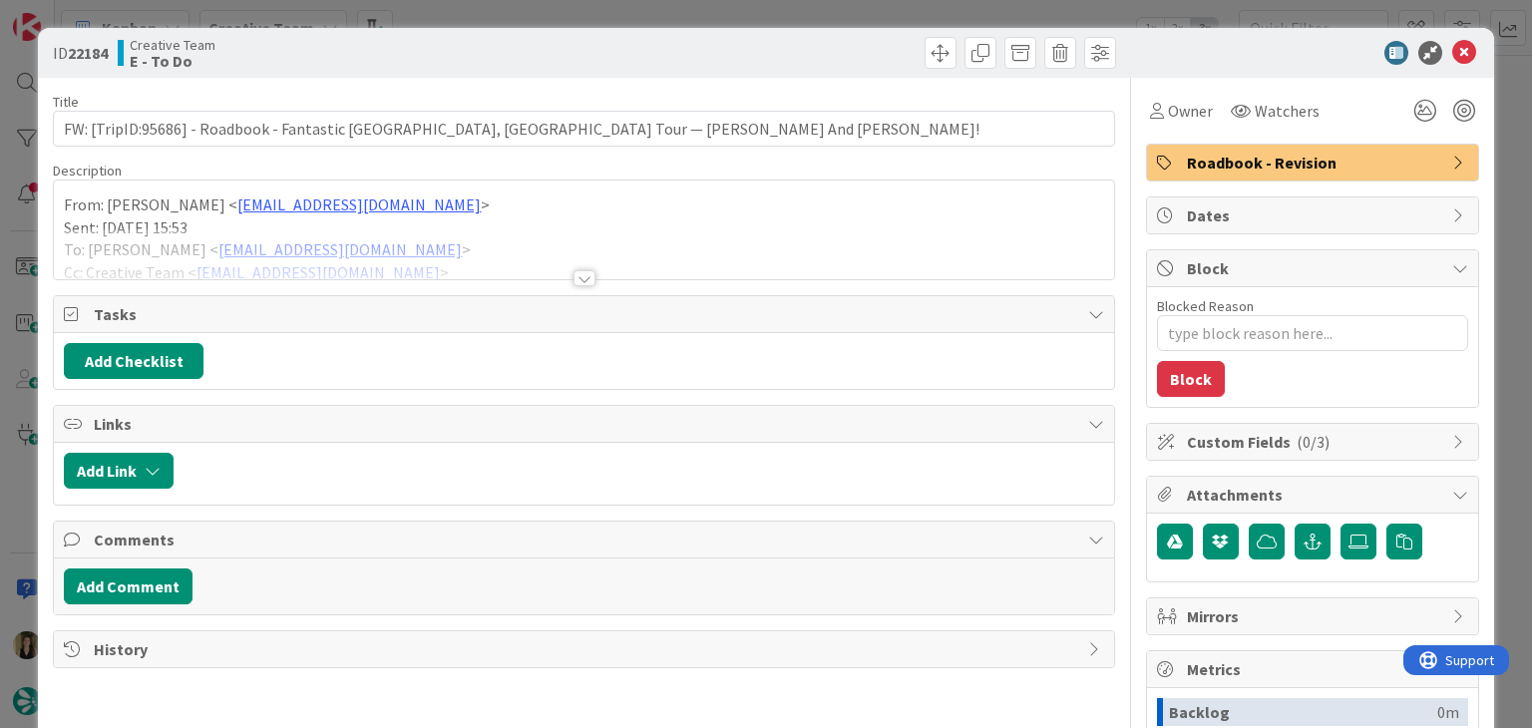
click at [579, 280] on div at bounding box center [585, 278] width 22 height 16
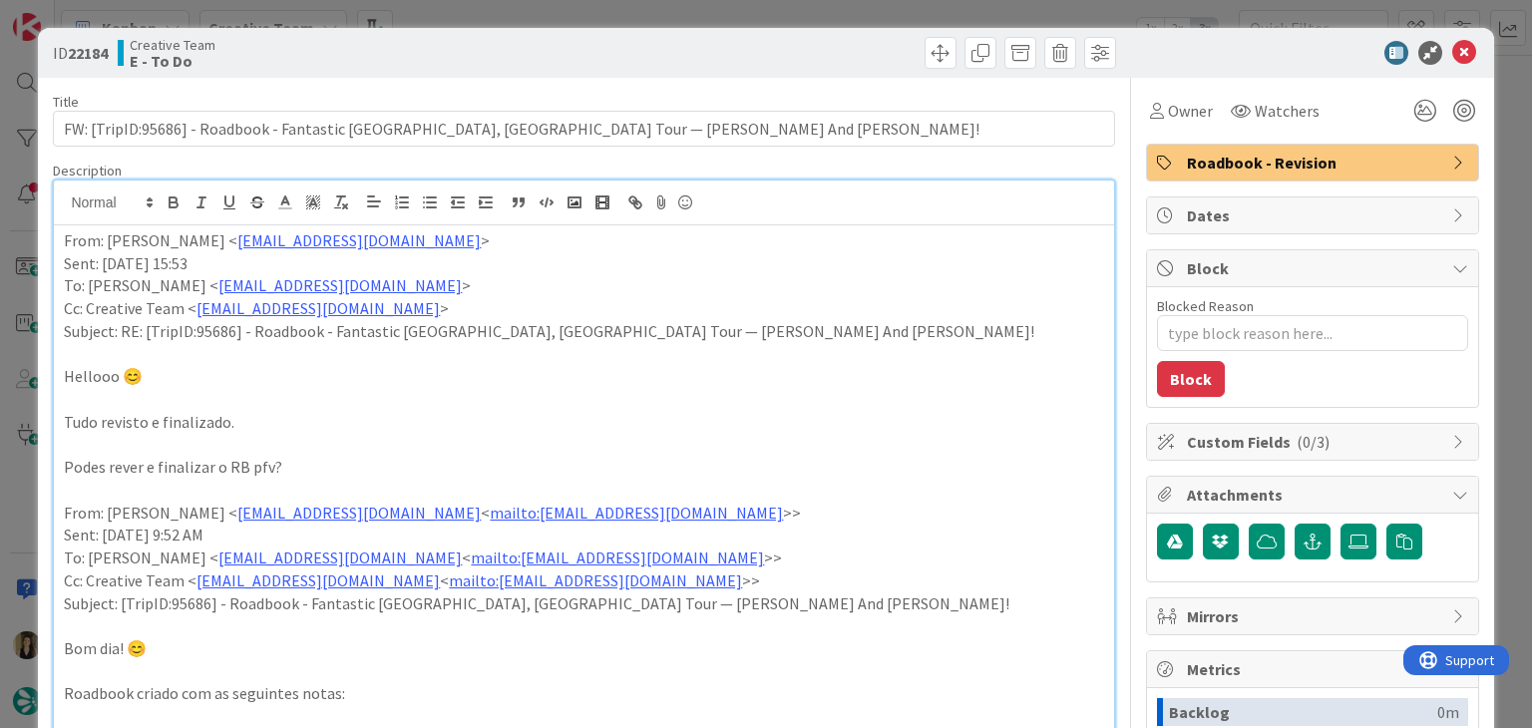
click at [706, 24] on div "ID 22184 Creative Team E - To Do Title 92 / 128 FW: [TripID:95686] - Roadbook -…" at bounding box center [766, 364] width 1532 height 728
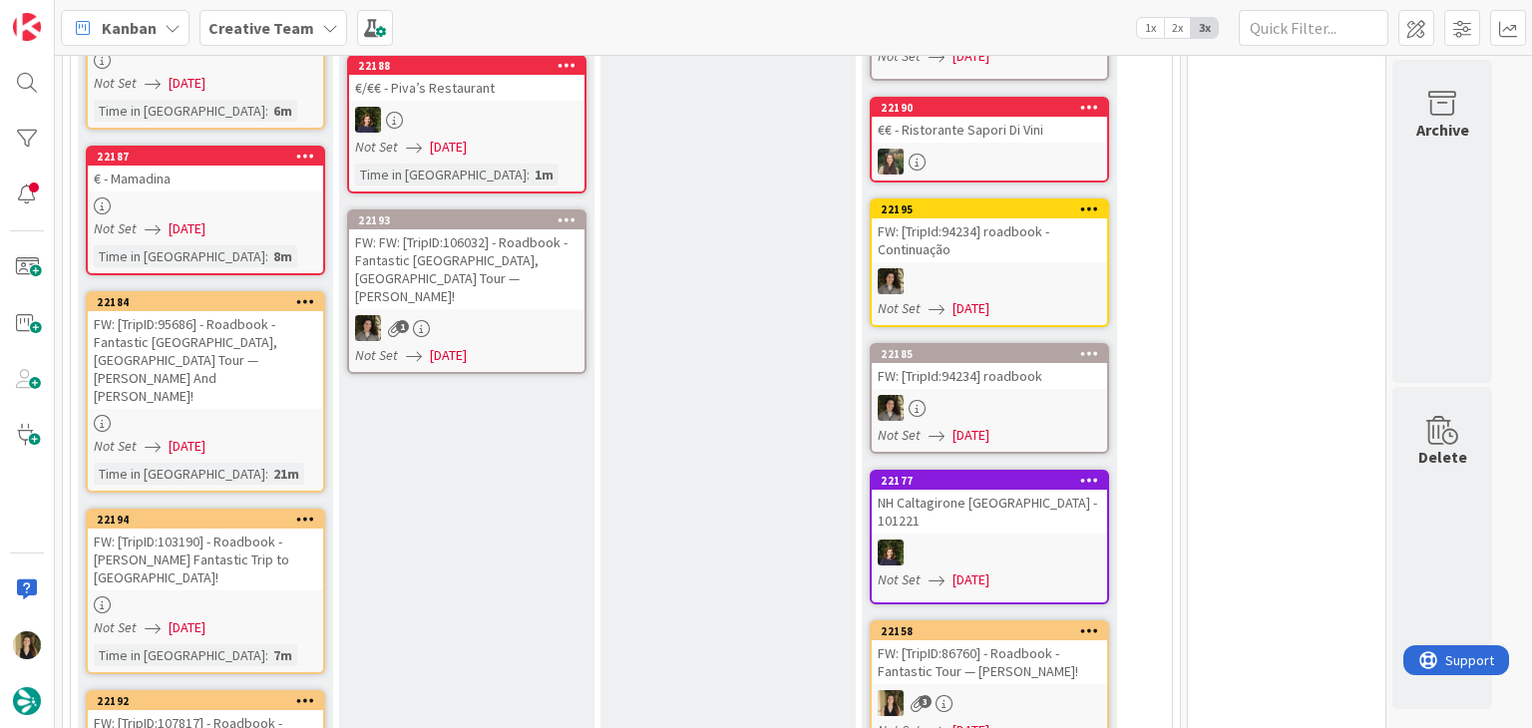
click at [702, 16] on div "Kanban Creative Team 1x 2x 3x" at bounding box center [794, 27] width 1478 height 55
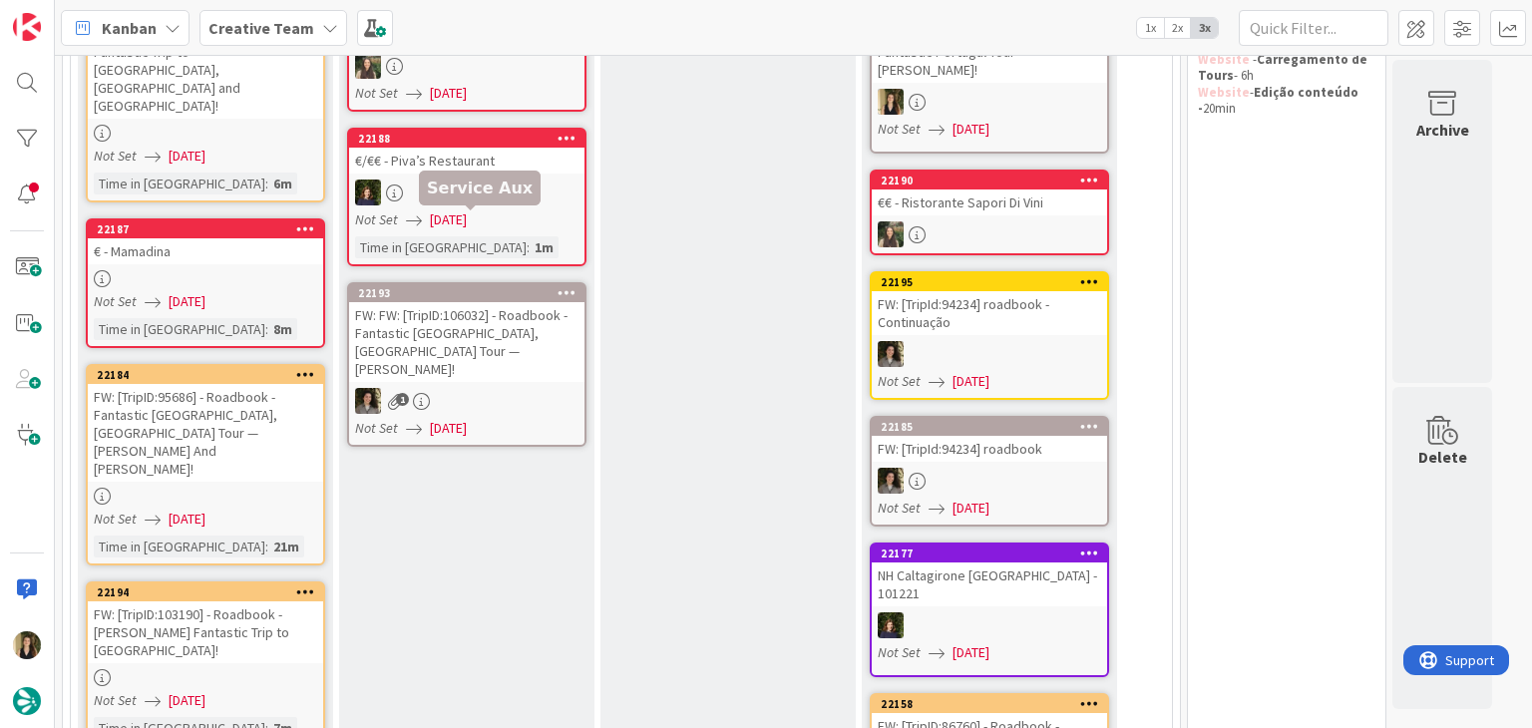
scroll to position [204, 0]
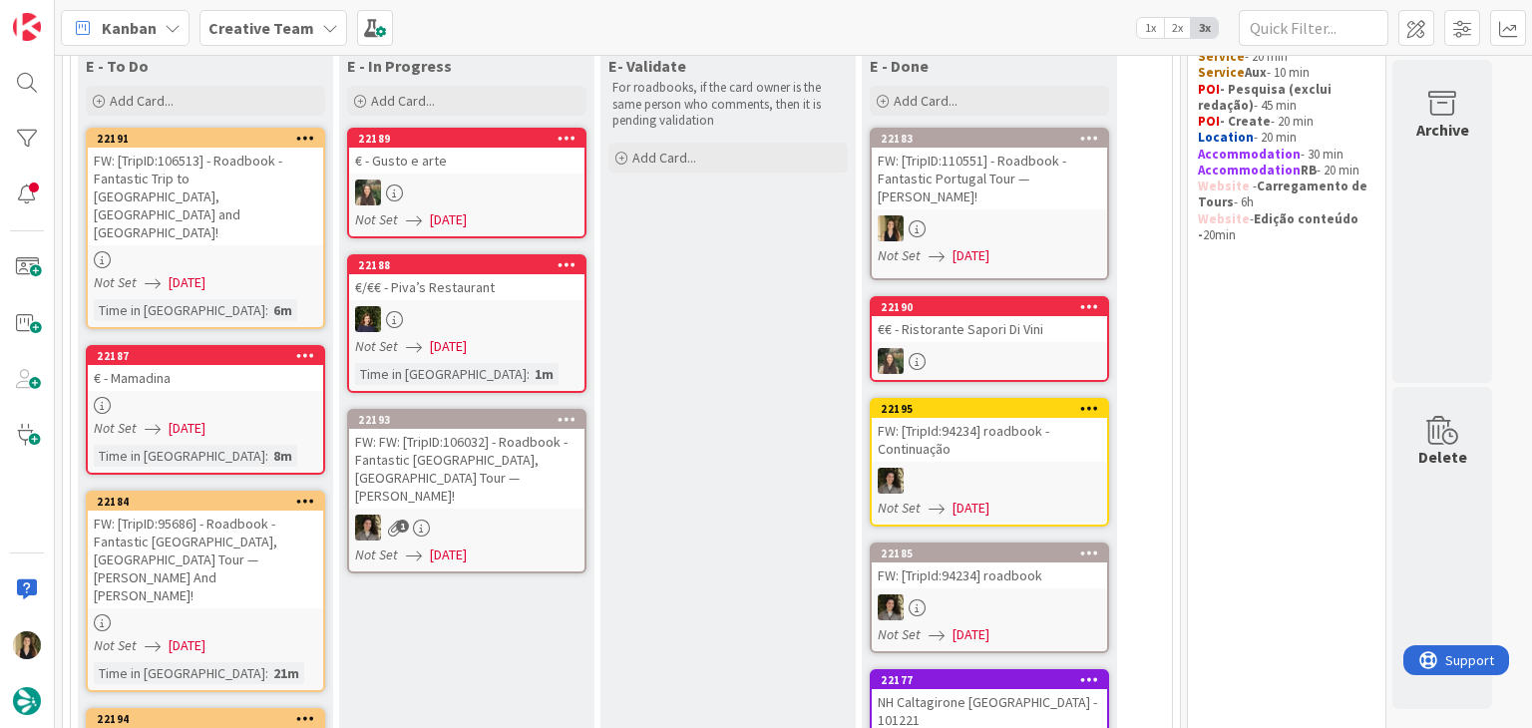
click at [259, 251] on div at bounding box center [205, 259] width 235 height 17
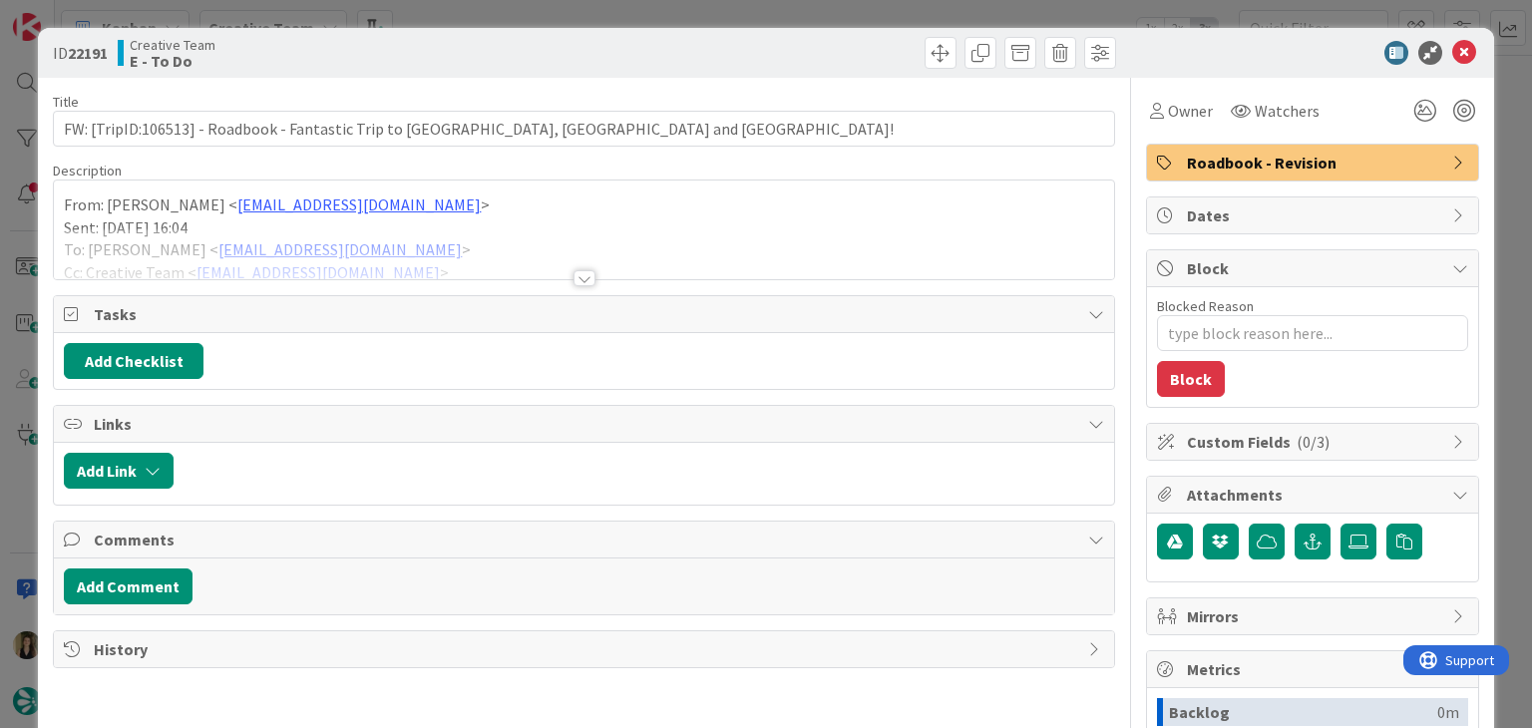
click at [586, 277] on div at bounding box center [585, 278] width 22 height 16
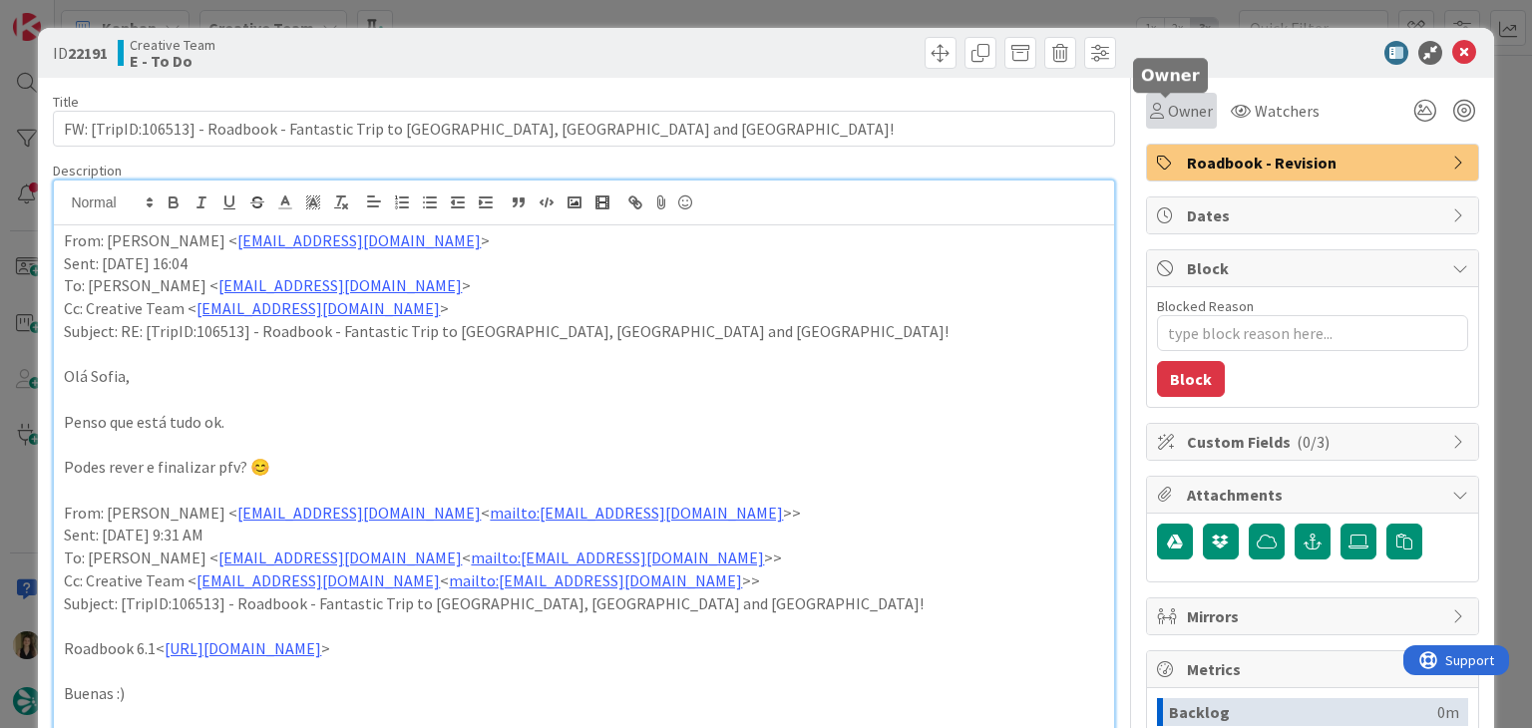
click at [1168, 121] on span "Owner" at bounding box center [1190, 111] width 45 height 24
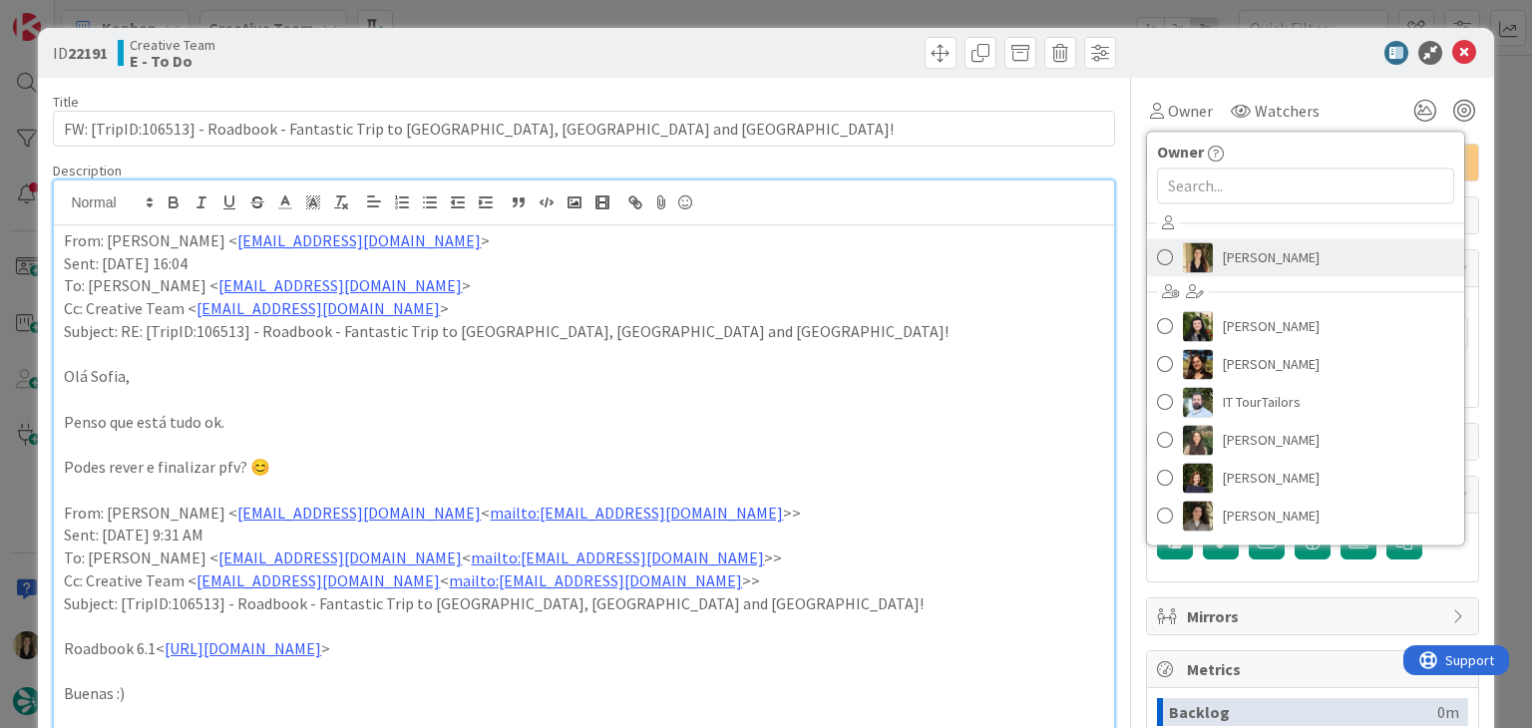
click at [1251, 252] on span "[PERSON_NAME]" at bounding box center [1271, 257] width 97 height 30
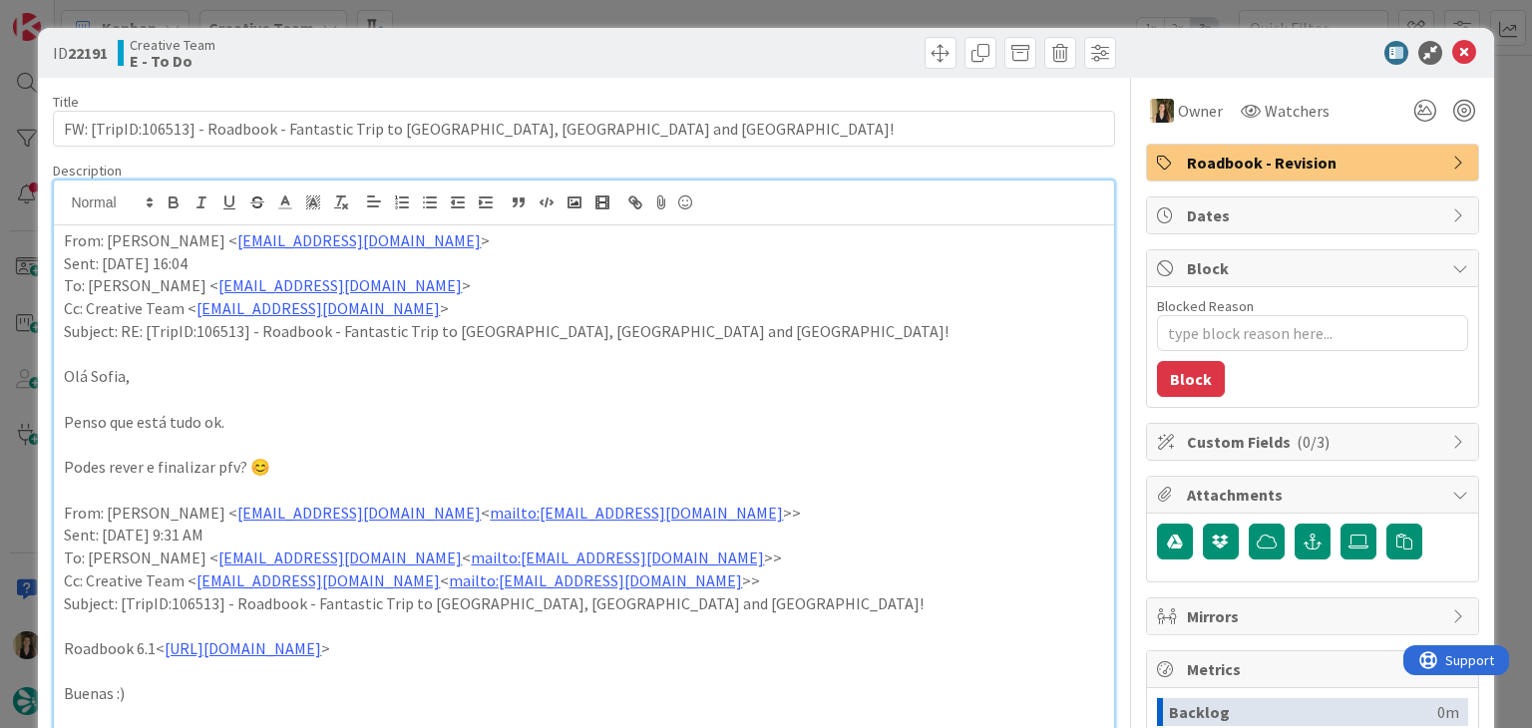
drag, startPoint x: 686, startPoint y: 59, endPoint x: 667, endPoint y: 9, distance: 53.4
click at [681, 46] on div at bounding box center [853, 53] width 527 height 32
drag, startPoint x: 667, startPoint y: 9, endPoint x: 619, endPoint y: 23, distance: 50.8
click at [666, 9] on div "ID 22191 Creative Team E - To Do Title 80 / 128 FW: [TripID:106513] - Roadbook …" at bounding box center [766, 364] width 1532 height 728
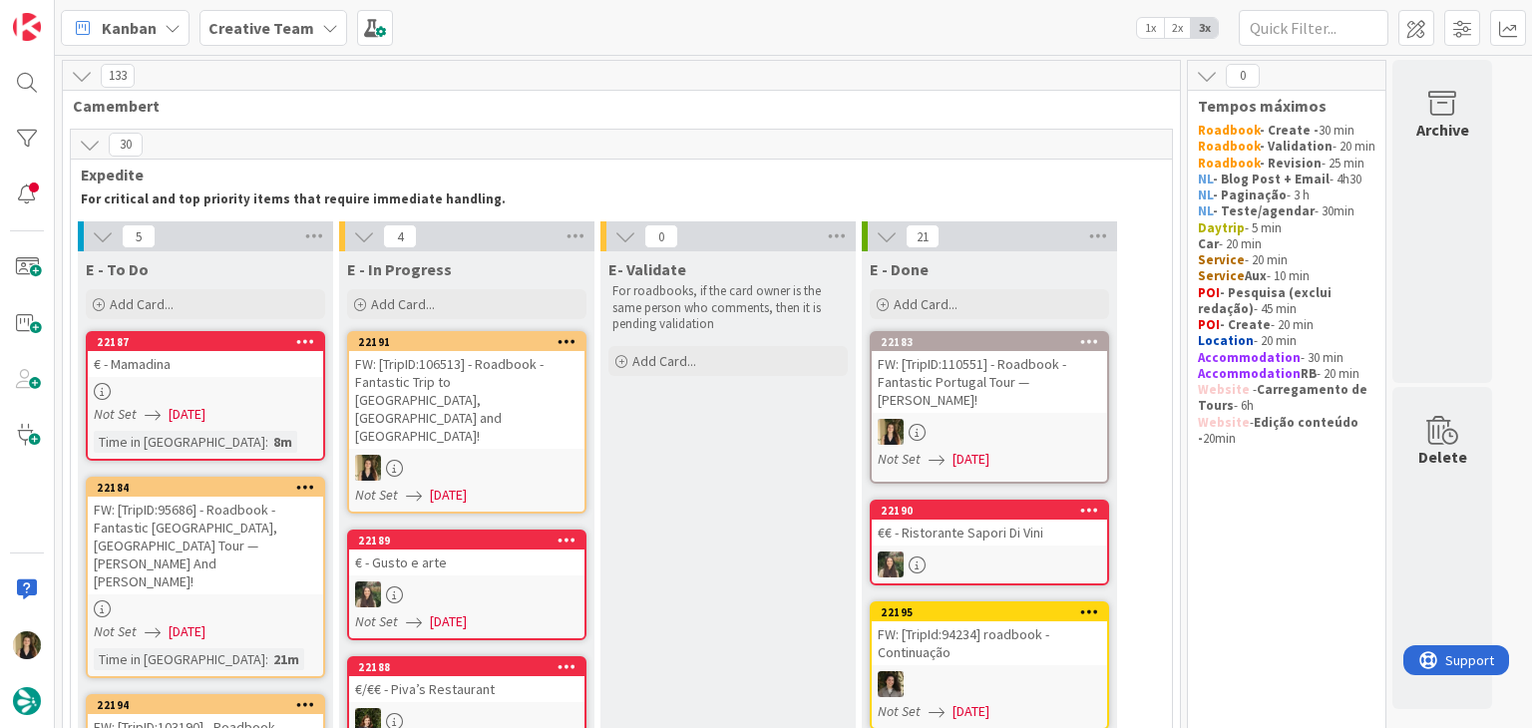
click at [531, 393] on div "FW: [TripID:106513] - Roadbook - Fantastic Trip to [GEOGRAPHIC_DATA], [GEOGRAPH…" at bounding box center [466, 400] width 235 height 98
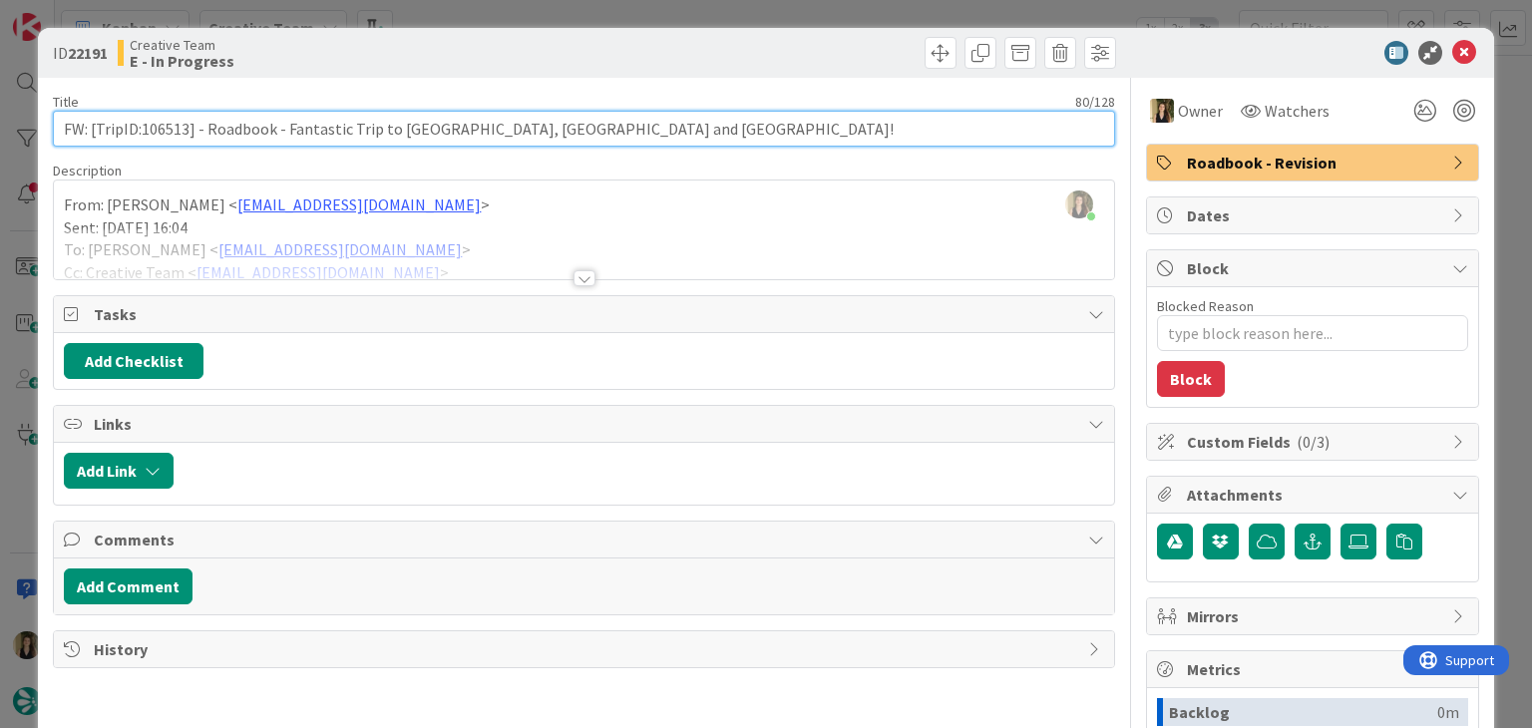
click at [174, 124] on input "FW: [TripID:106513] - Roadbook - Fantastic Trip to [GEOGRAPHIC_DATA], [GEOGRAPH…" at bounding box center [584, 129] width 1062 height 36
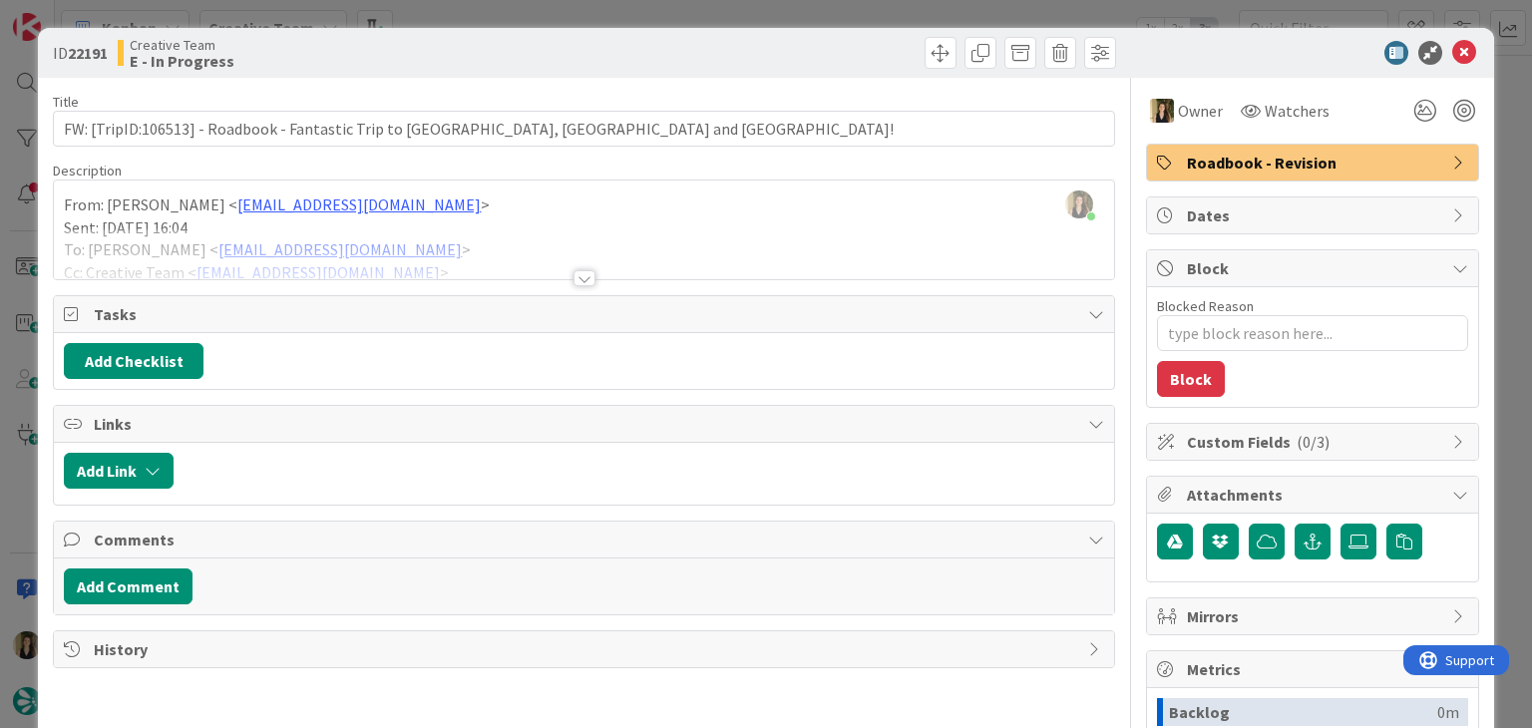
click at [580, 280] on div at bounding box center [585, 278] width 22 height 16
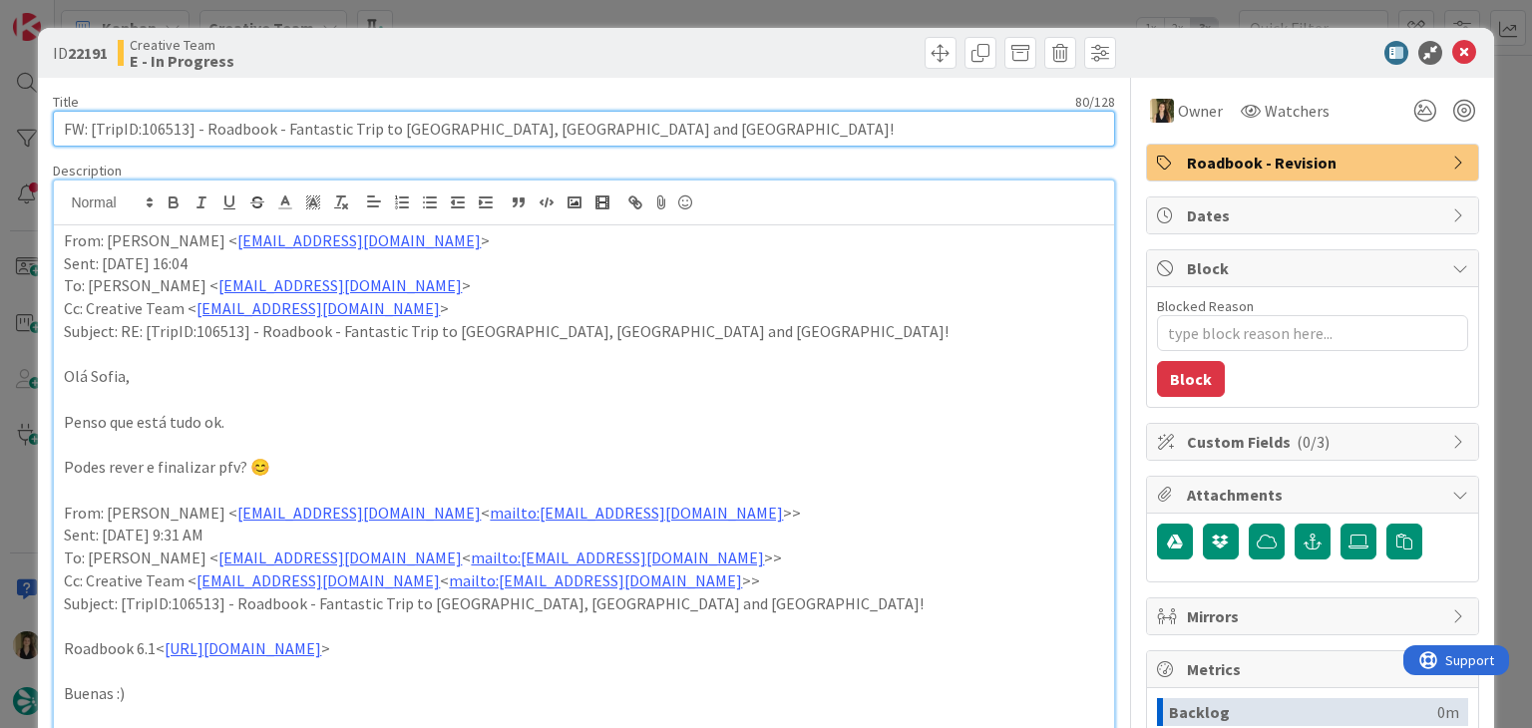
click at [158, 118] on input "FW: [TripID:106513] - Roadbook - Fantastic Trip to [GEOGRAPHIC_DATA], [GEOGRAPH…" at bounding box center [584, 129] width 1062 height 36
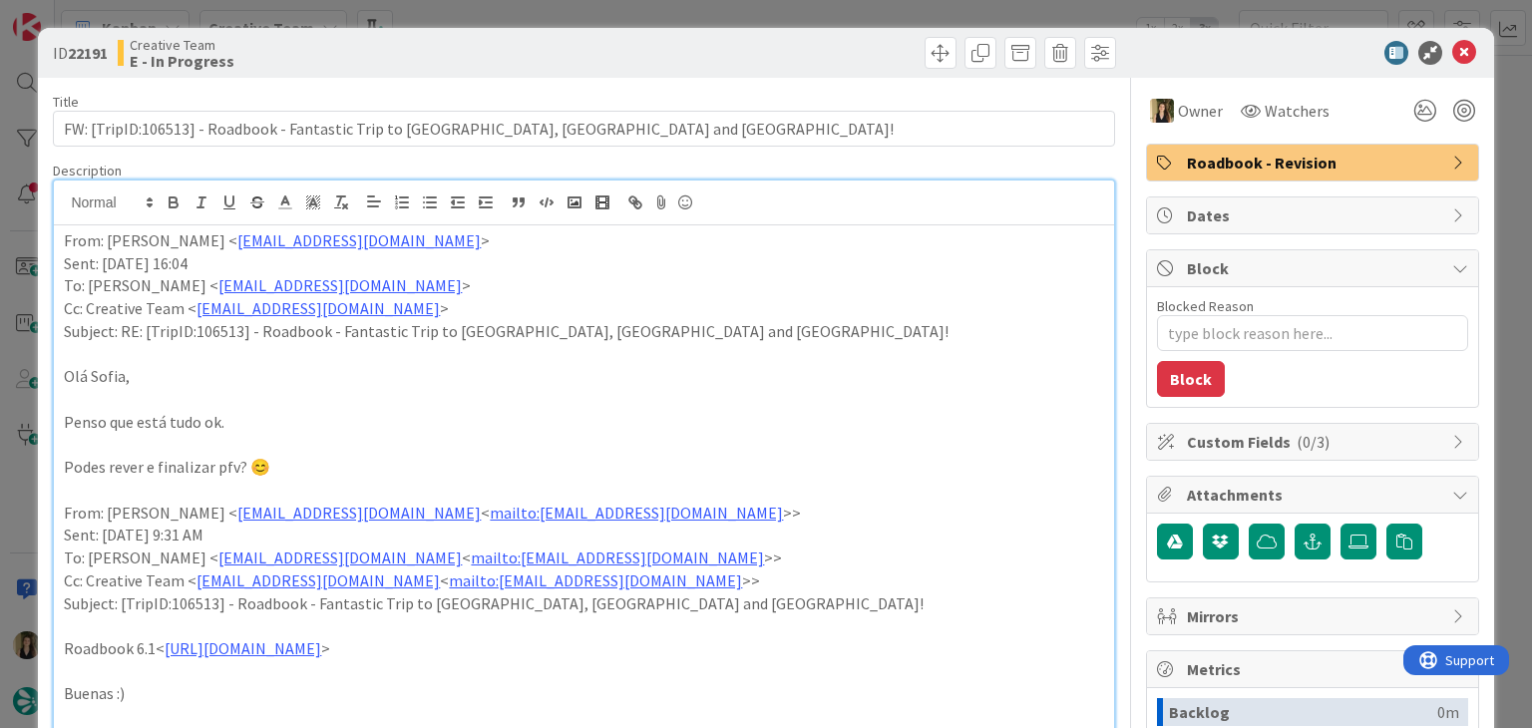
drag, startPoint x: 510, startPoint y: 54, endPoint x: 503, endPoint y: 11, distance: 43.5
click at [510, 53] on div "Creative Team E - In Progress" at bounding box center [349, 53] width 462 height 32
click at [503, 9] on div "ID 22191 Creative Team E - In Progress Title 80 / 128 FW: [TripID:106513] - Roa…" at bounding box center [766, 364] width 1532 height 728
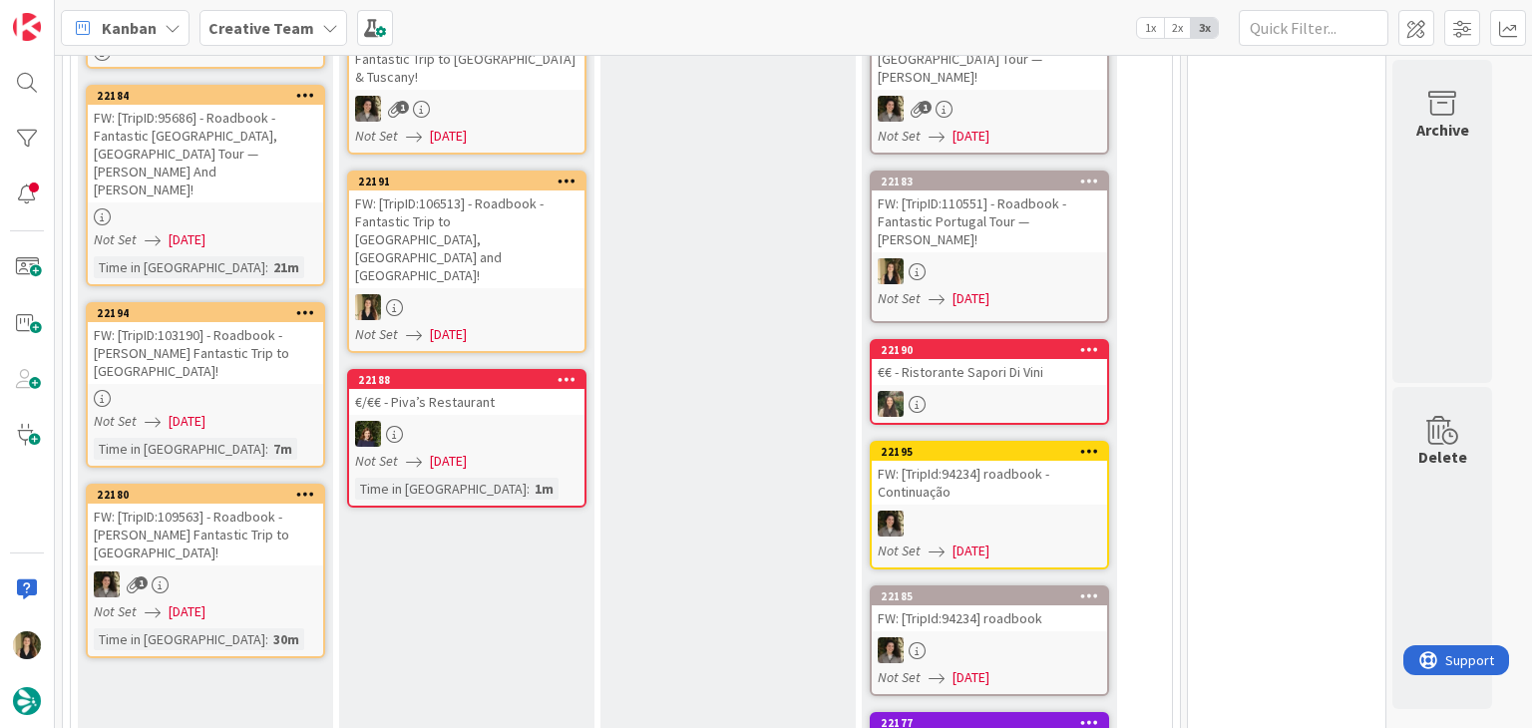
scroll to position [235, 0]
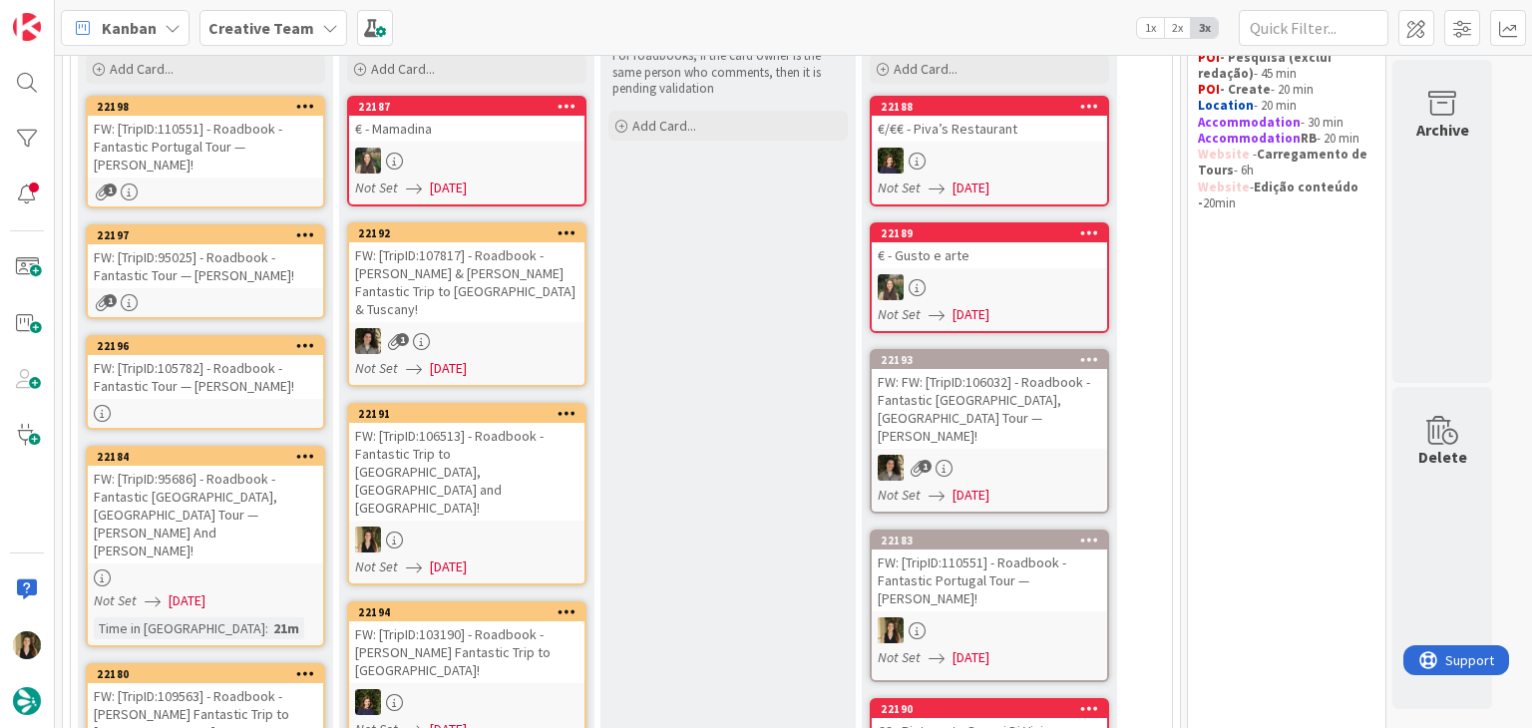
click at [531, 527] on div at bounding box center [466, 540] width 235 height 26
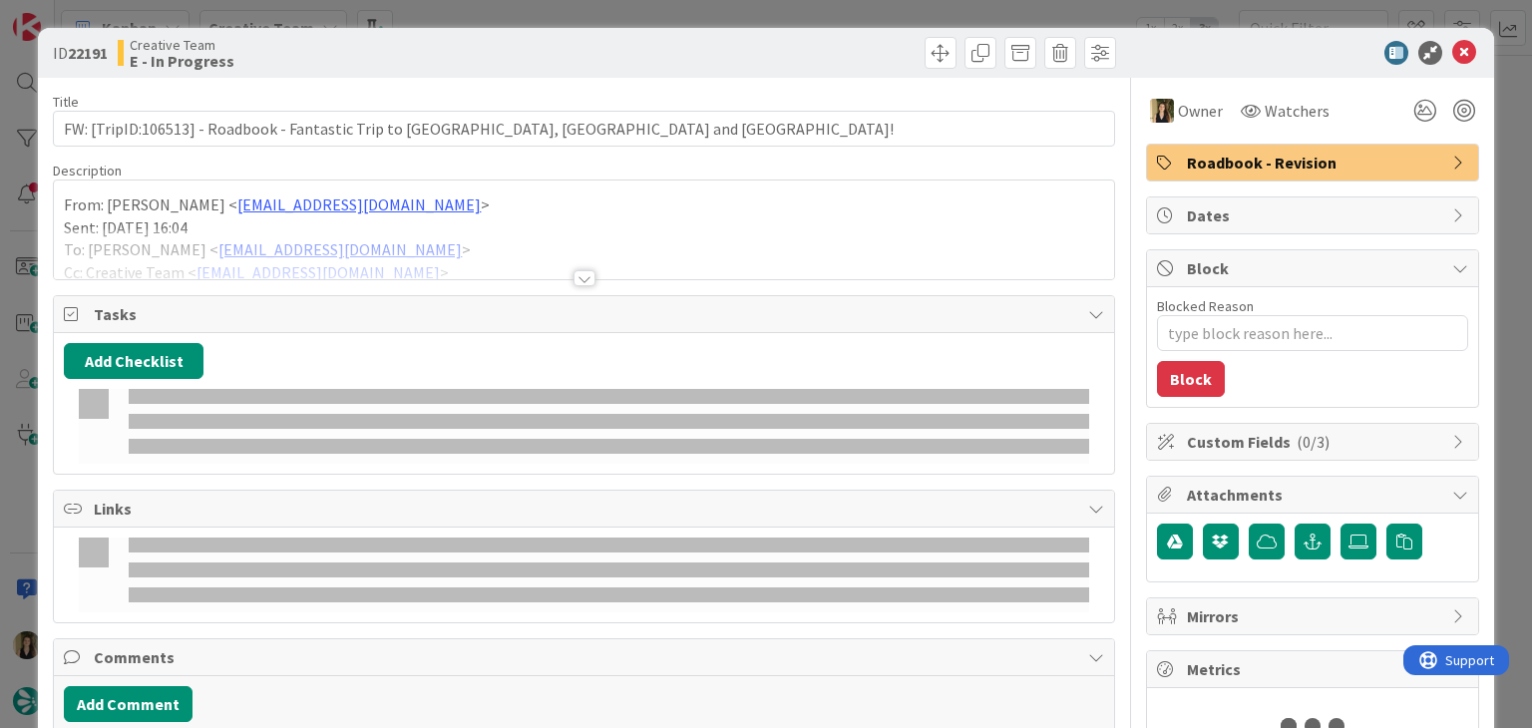
type textarea "x"
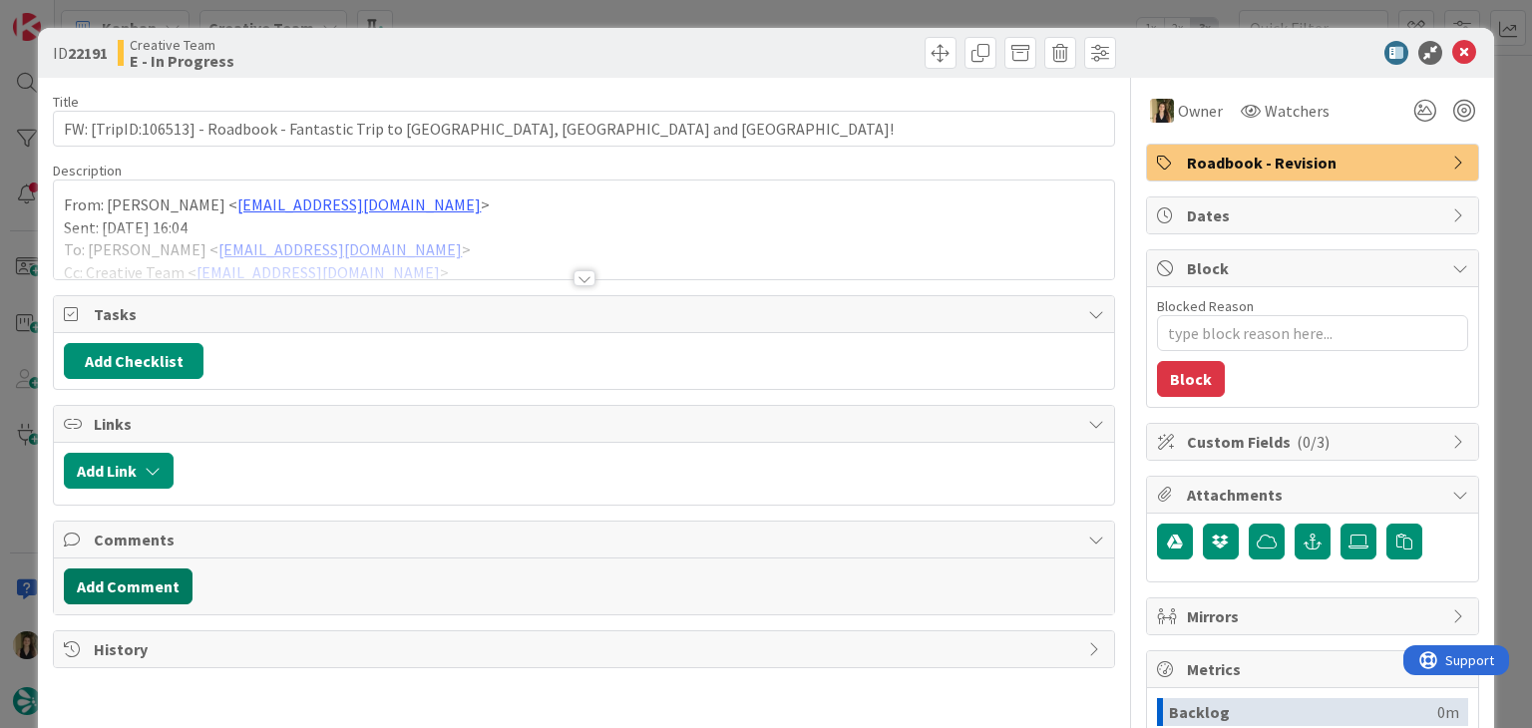
click at [168, 584] on button "Add Comment" at bounding box center [128, 587] width 129 height 36
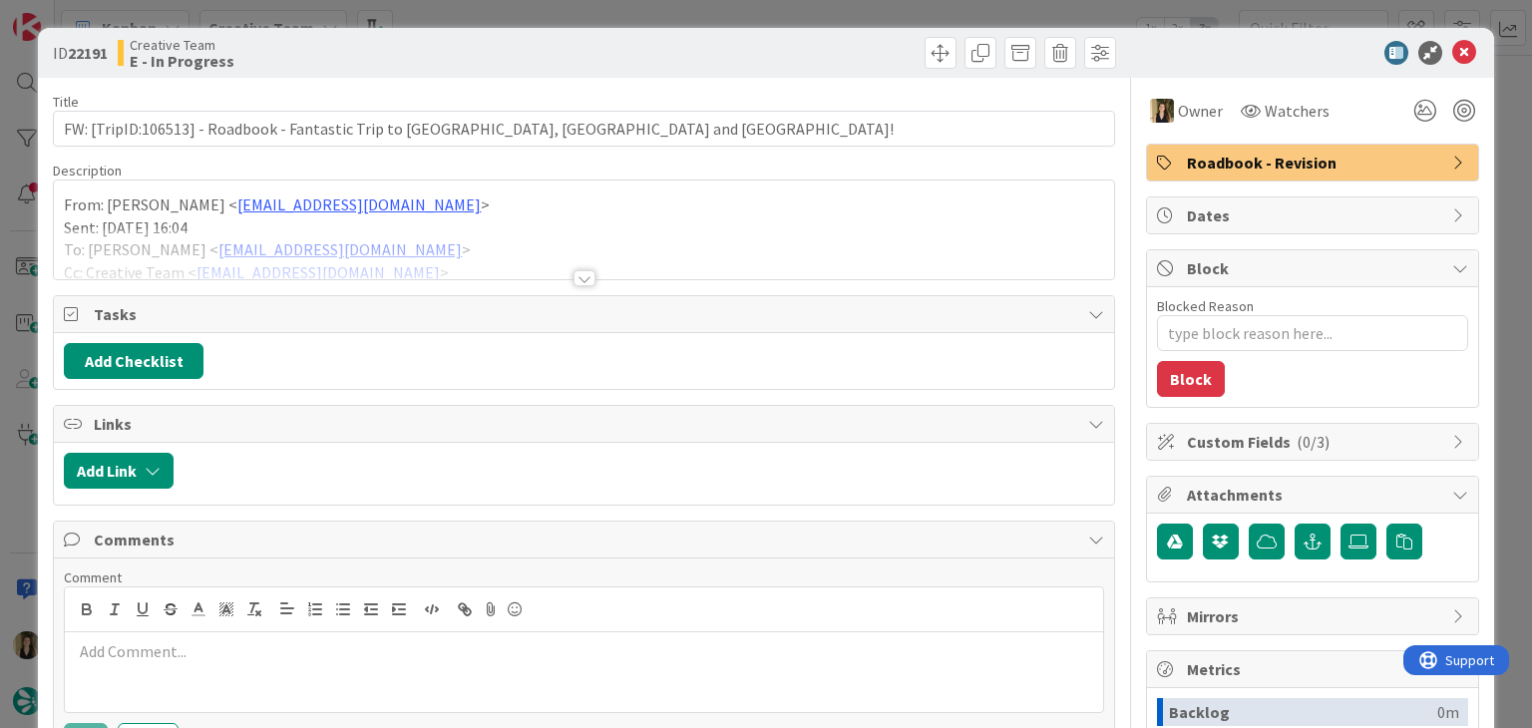
click at [173, 643] on p at bounding box center [584, 652] width 1022 height 23
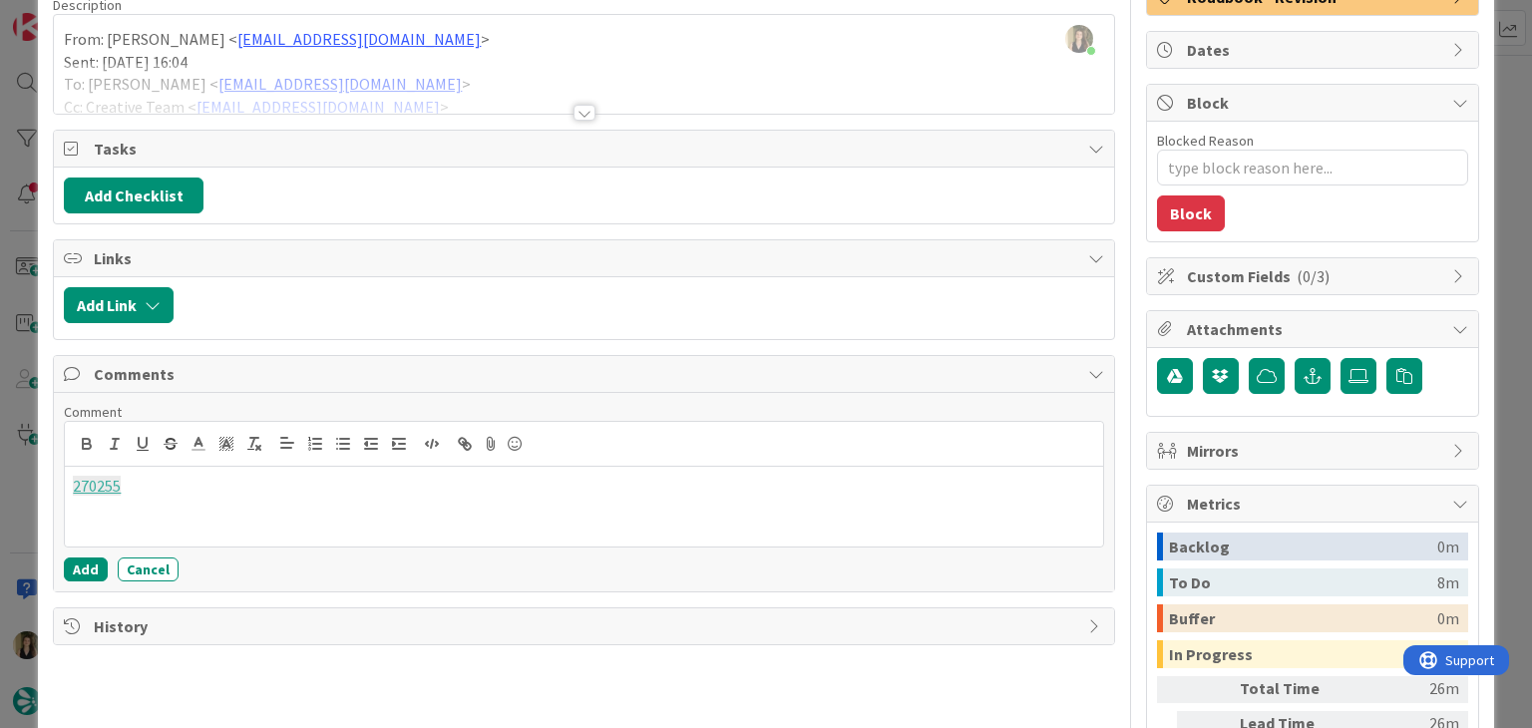
scroll to position [200, 0]
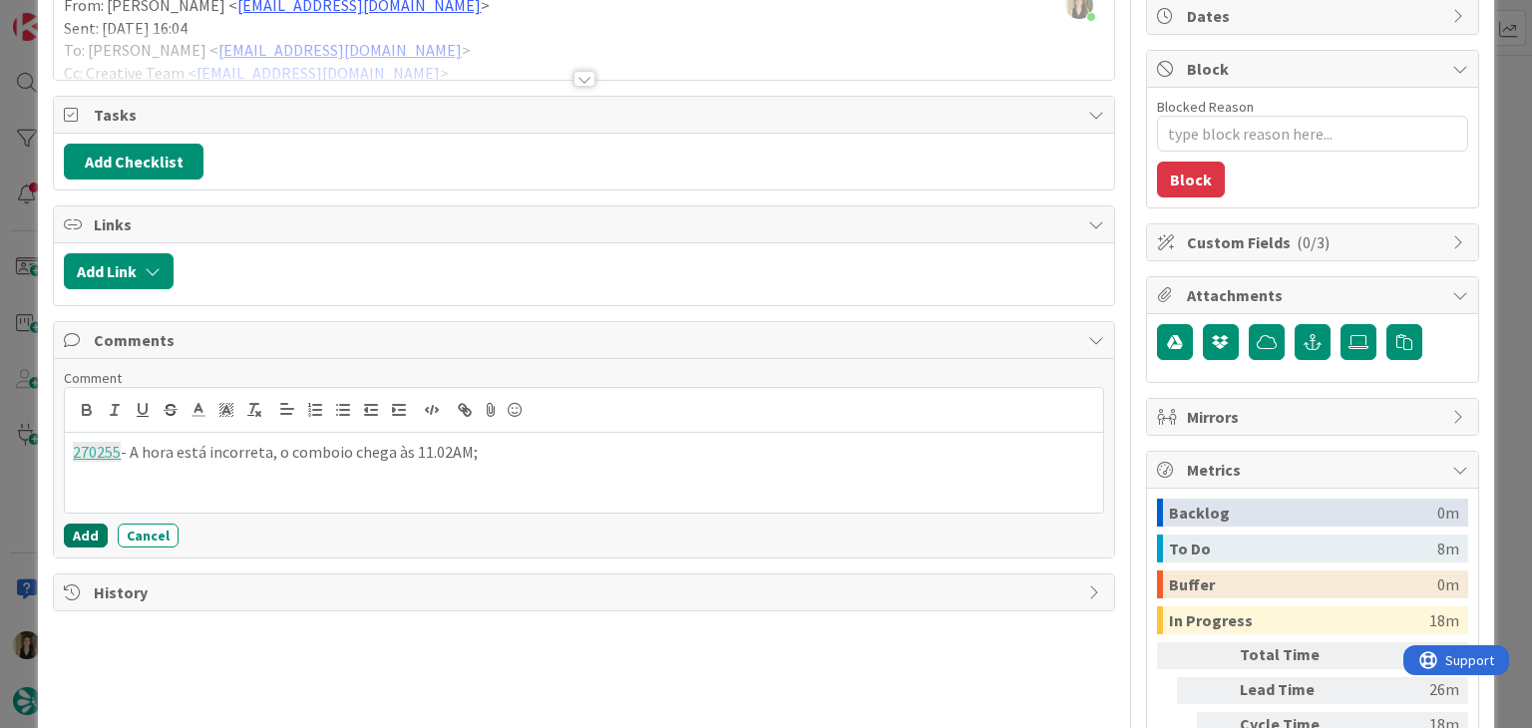
click at [93, 530] on button "Add" at bounding box center [86, 536] width 44 height 24
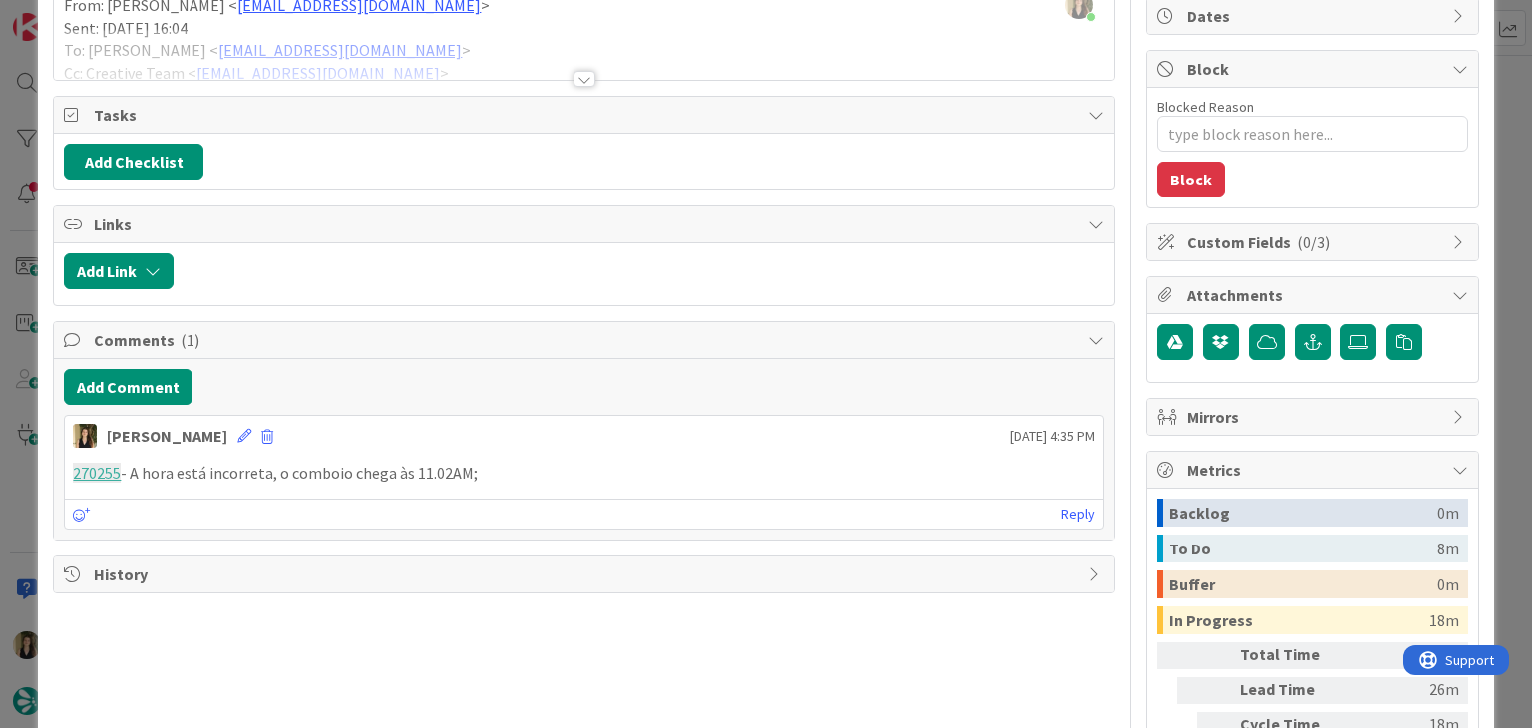
type textarea "x"
click at [237, 431] on icon at bounding box center [244, 436] width 14 height 14
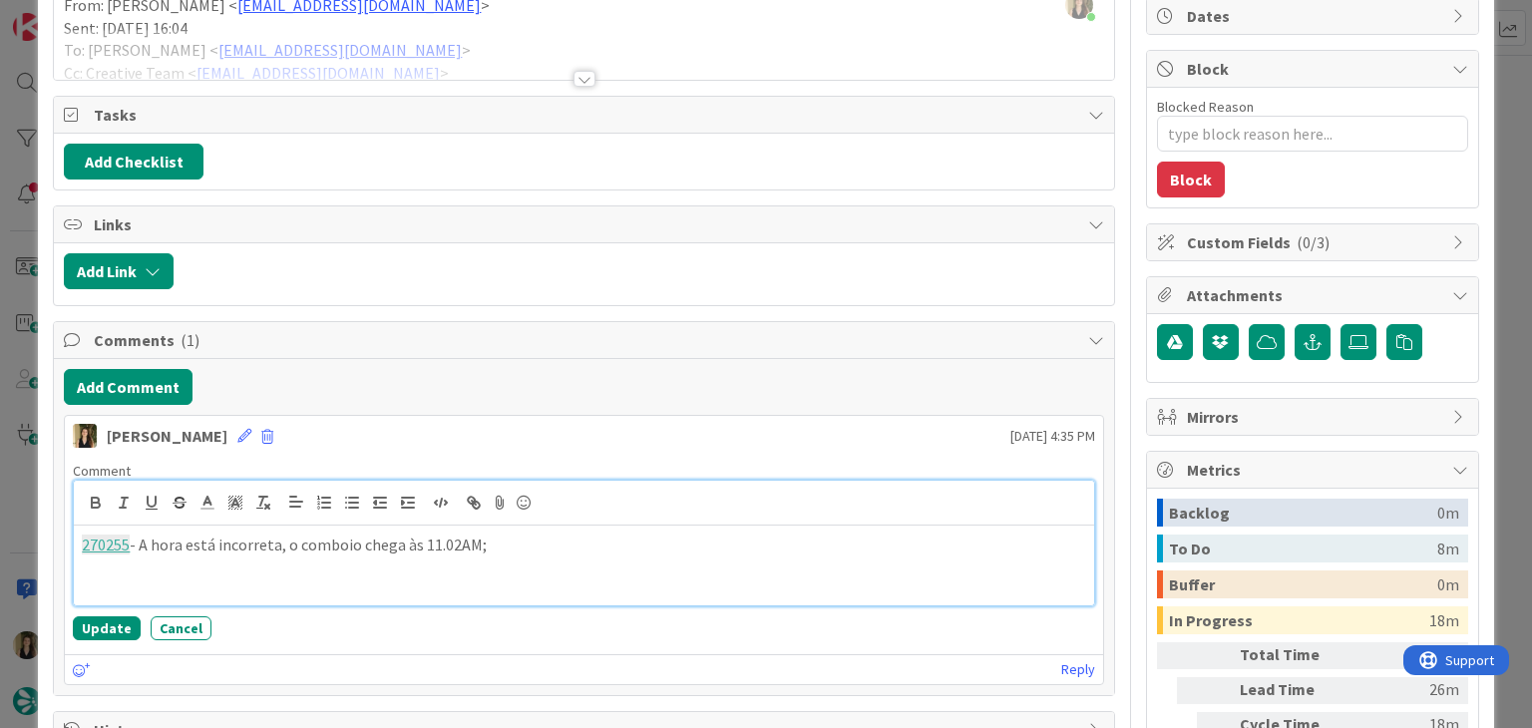
paste div
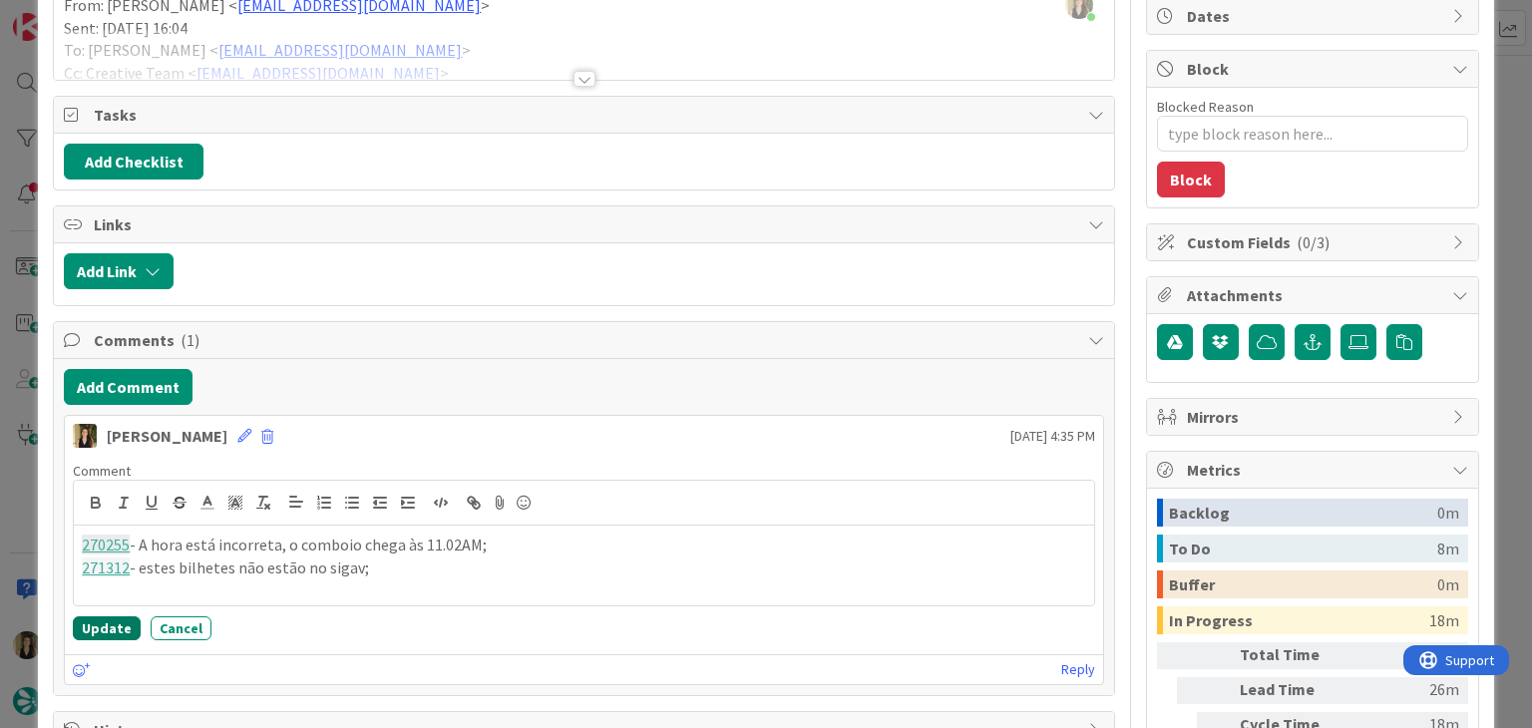
click at [94, 617] on button "Update" at bounding box center [107, 629] width 68 height 24
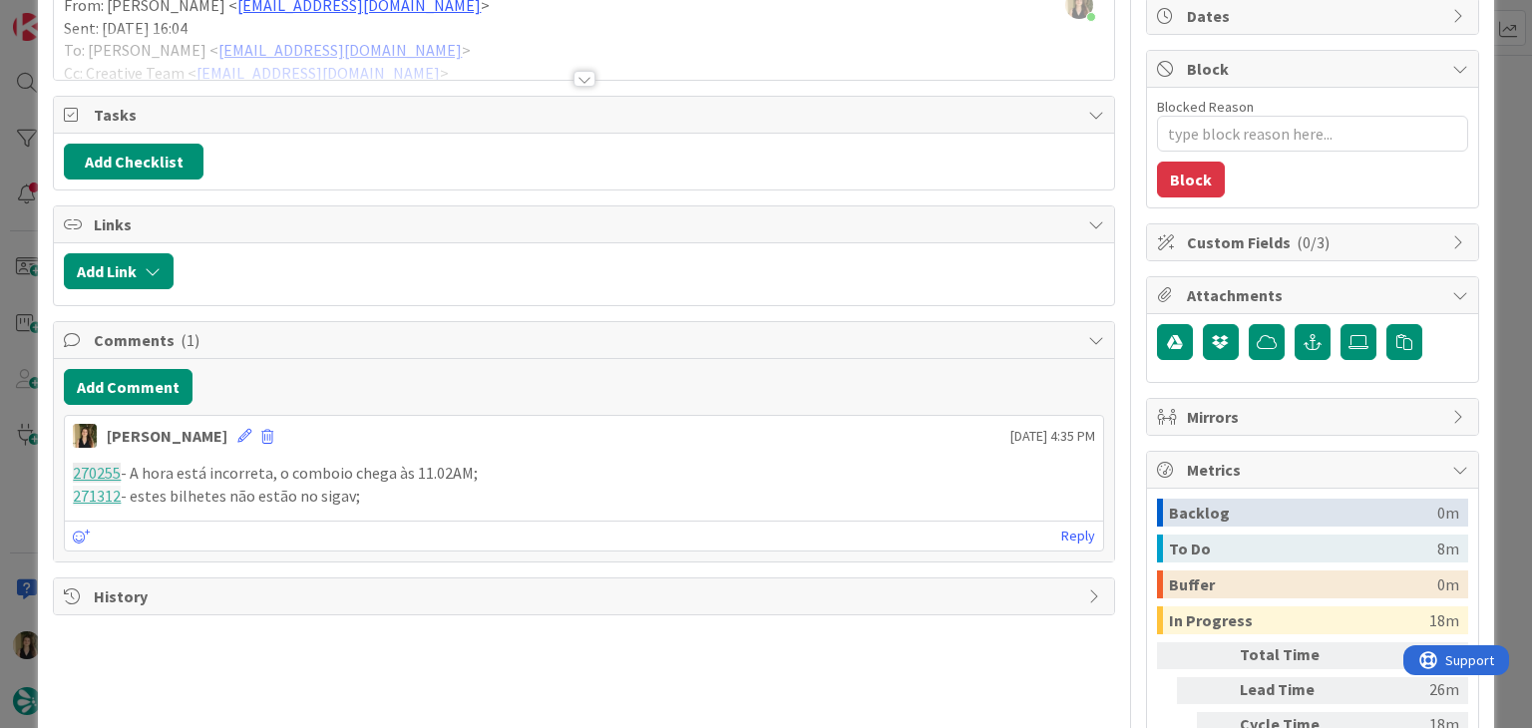
drag, startPoint x: 392, startPoint y: 496, endPoint x: 95, endPoint y: 458, distance: 299.7
click at [57, 467] on div "Add Comment [GEOGRAPHIC_DATA] [DATE] 4:35 PM 270255 - A hora está incorreta, o …" at bounding box center [584, 460] width 1060 height 203
copy div "270255 - A hora está incorreta, o comboio chega às 11.02AM; 271312 - estes bilh…"
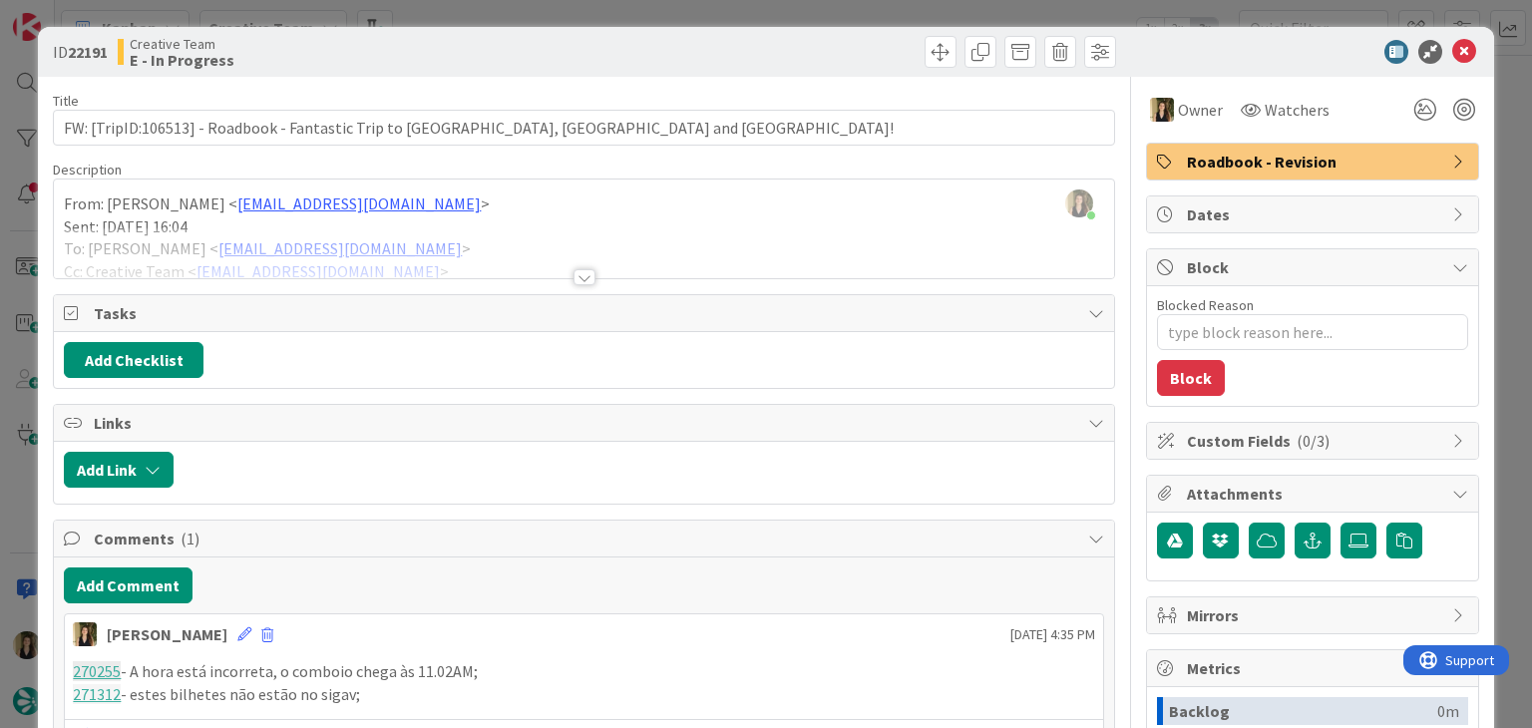
scroll to position [0, 0]
drag, startPoint x: 886, startPoint y: 57, endPoint x: 871, endPoint y: 9, distance: 50.2
click at [882, 51] on div at bounding box center [853, 53] width 527 height 32
click at [871, 9] on div "ID 22191 Creative Team E - In Progress Title 80 / 128 FW: [TripID:106513] - Roa…" at bounding box center [766, 364] width 1532 height 728
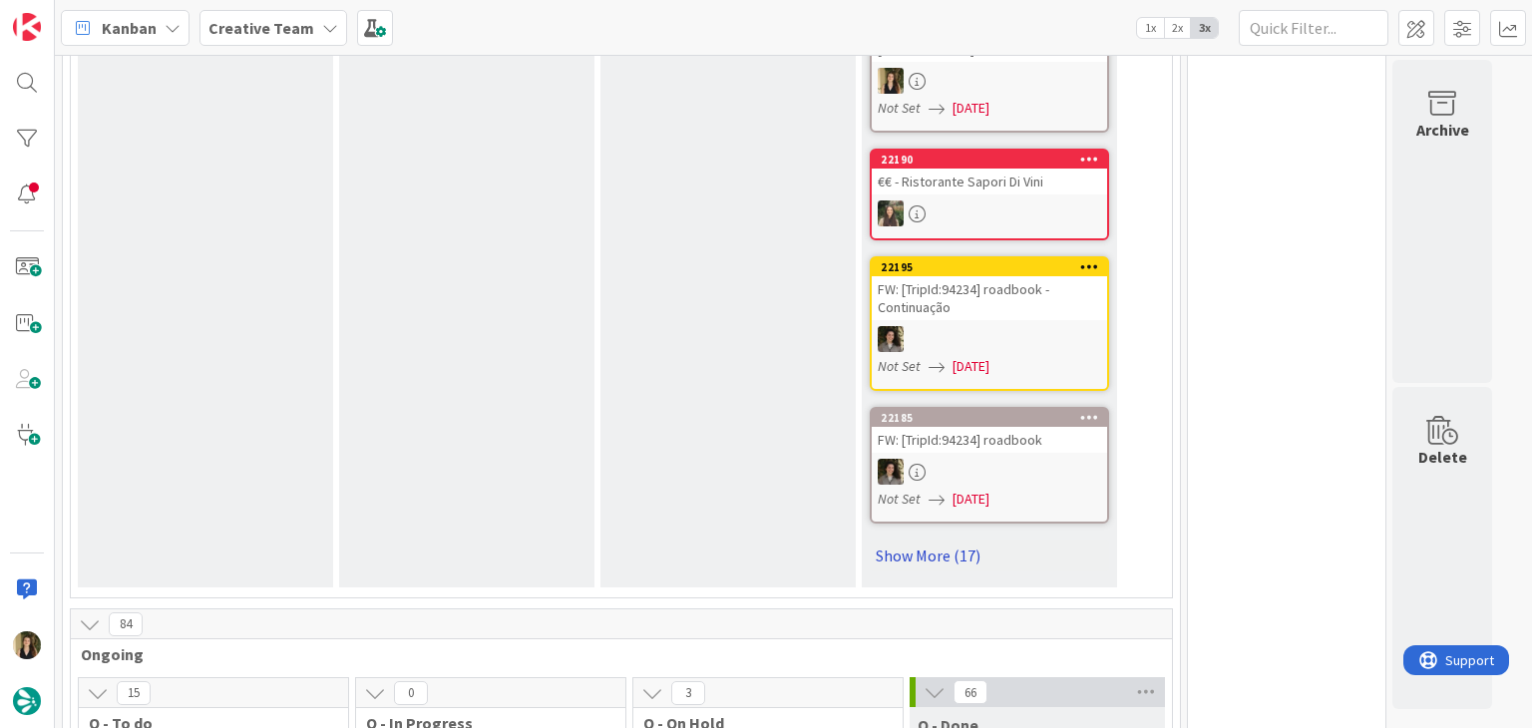
click at [961, 540] on link "Show More (17)" at bounding box center [989, 556] width 239 height 32
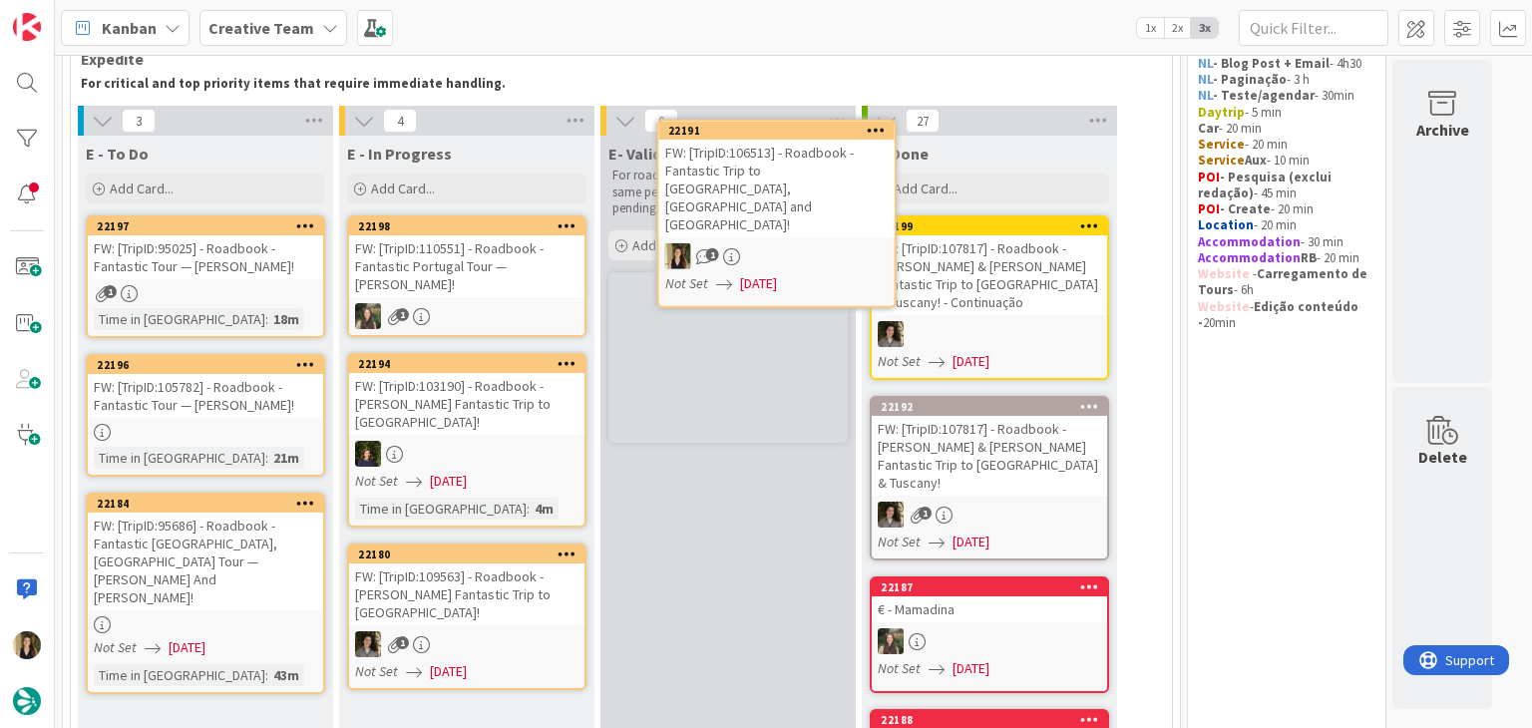
scroll to position [68, 0]
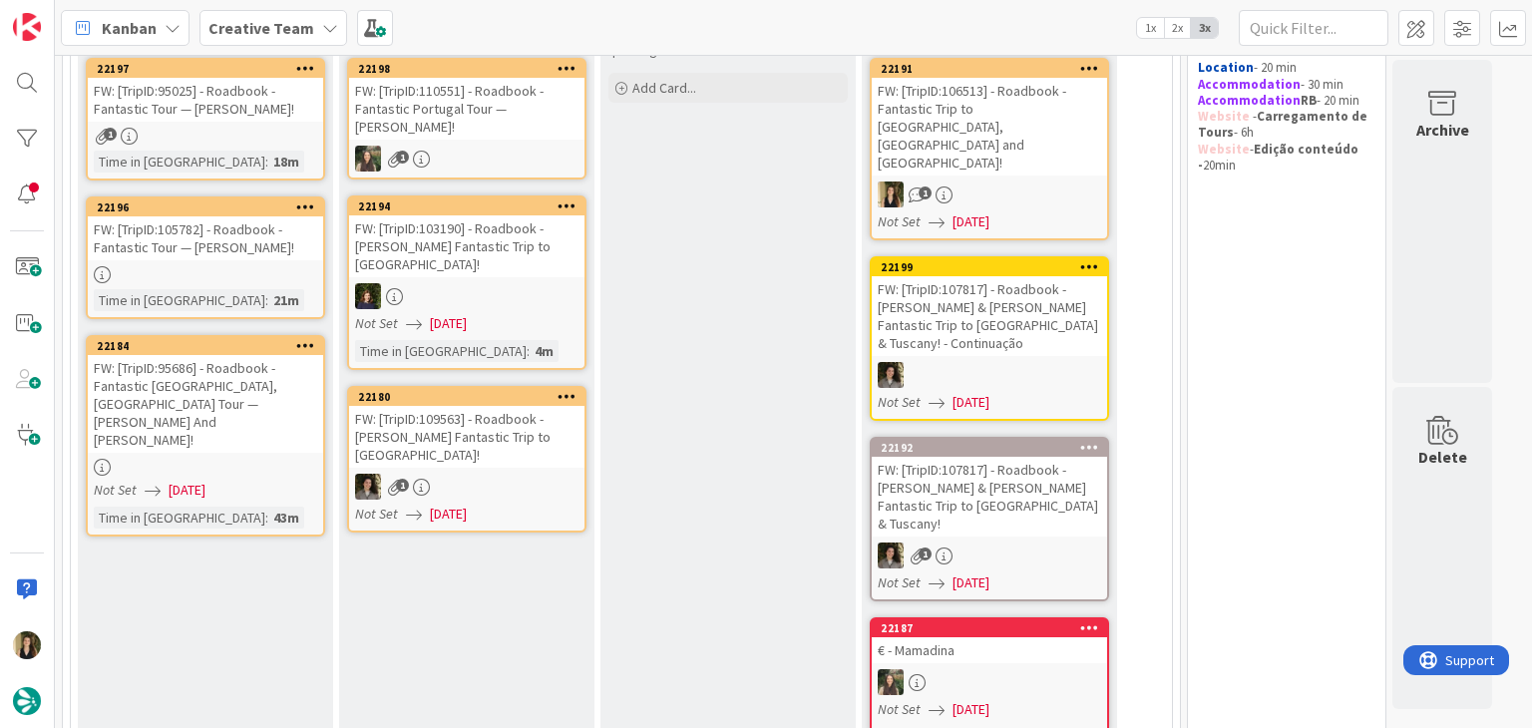
scroll to position [267, 0]
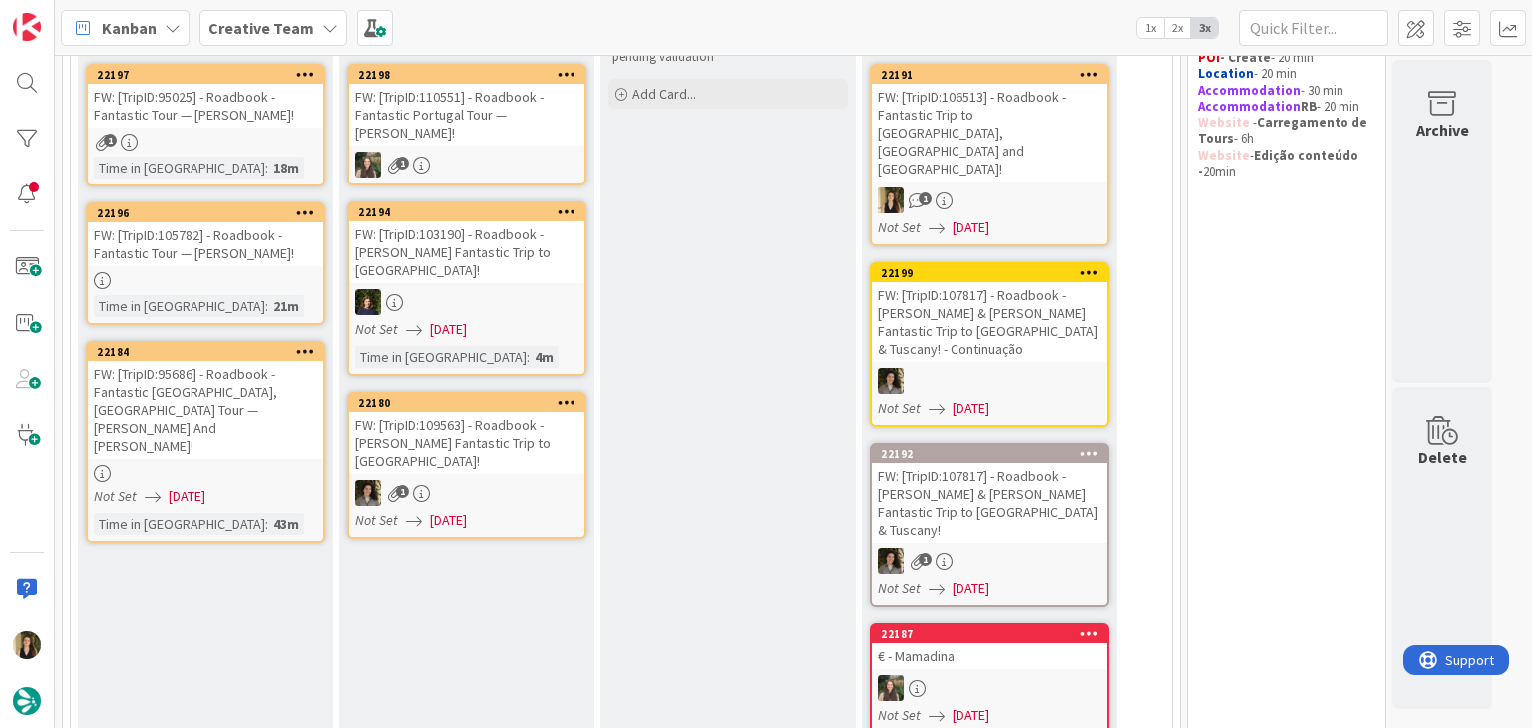
click at [301, 465] on div at bounding box center [205, 473] width 235 height 17
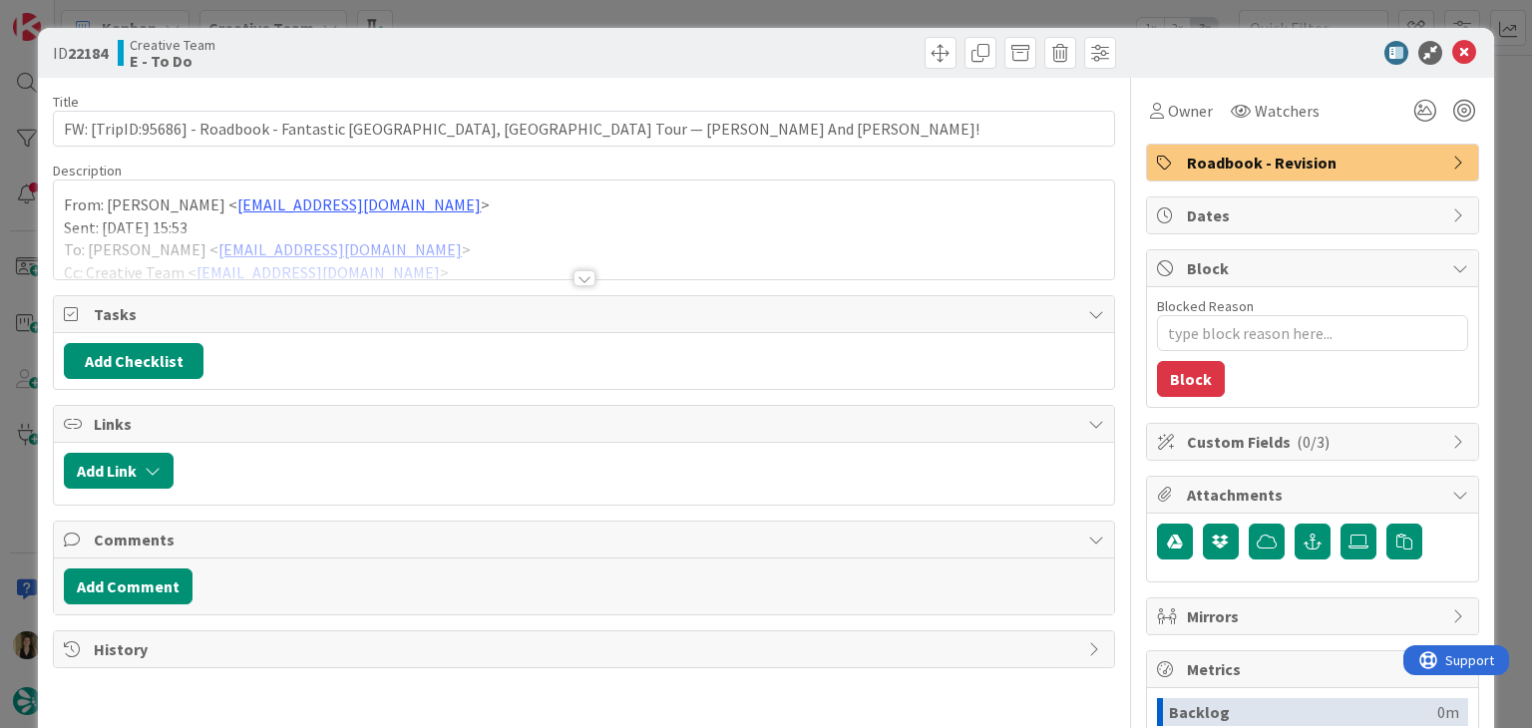
click at [579, 278] on div at bounding box center [585, 278] width 22 height 16
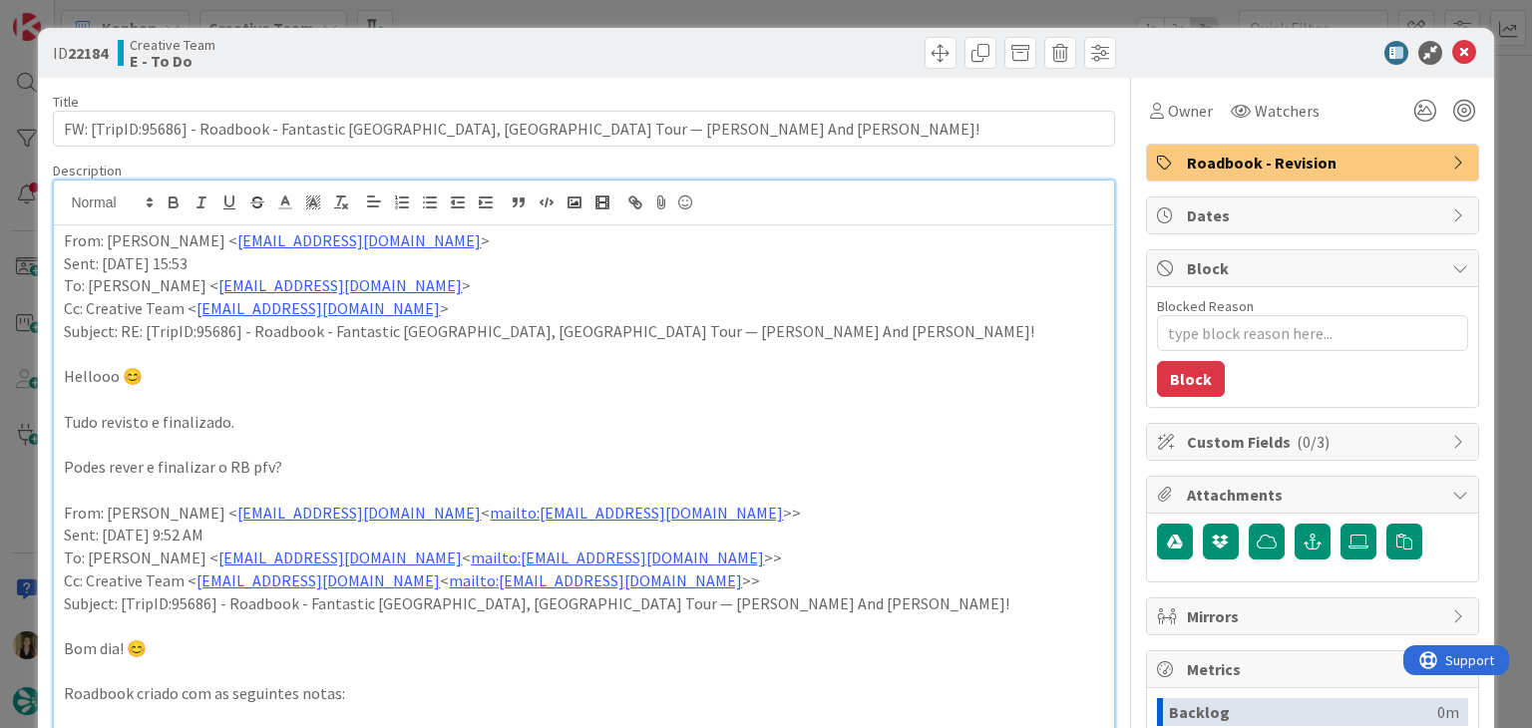
click at [652, 37] on div at bounding box center [853, 53] width 527 height 32
click at [651, 20] on div "ID 22184 Creative Team E - To Do Title 92 / 128 FW: [TripID:95686] - Roadbook -…" at bounding box center [766, 364] width 1532 height 728
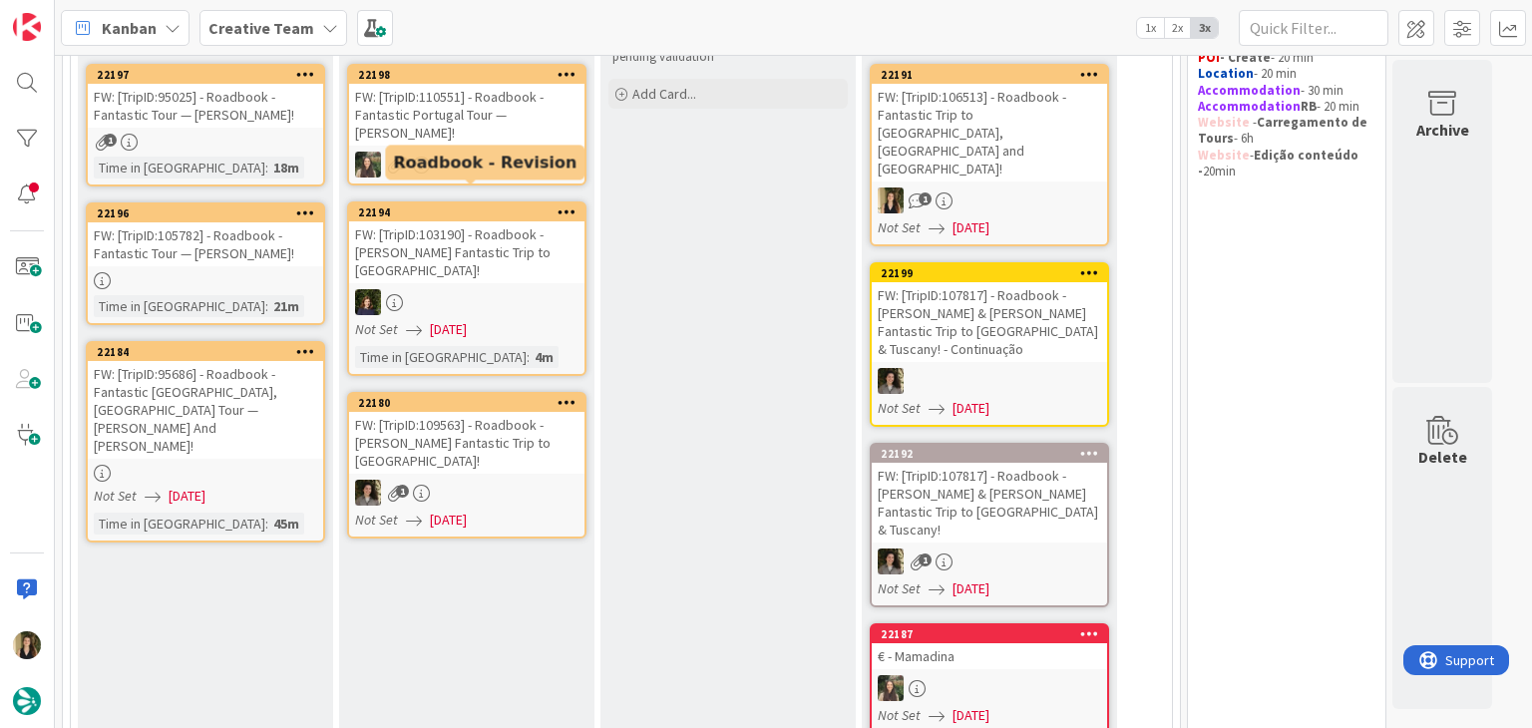
click at [302, 281] on div at bounding box center [205, 280] width 235 height 17
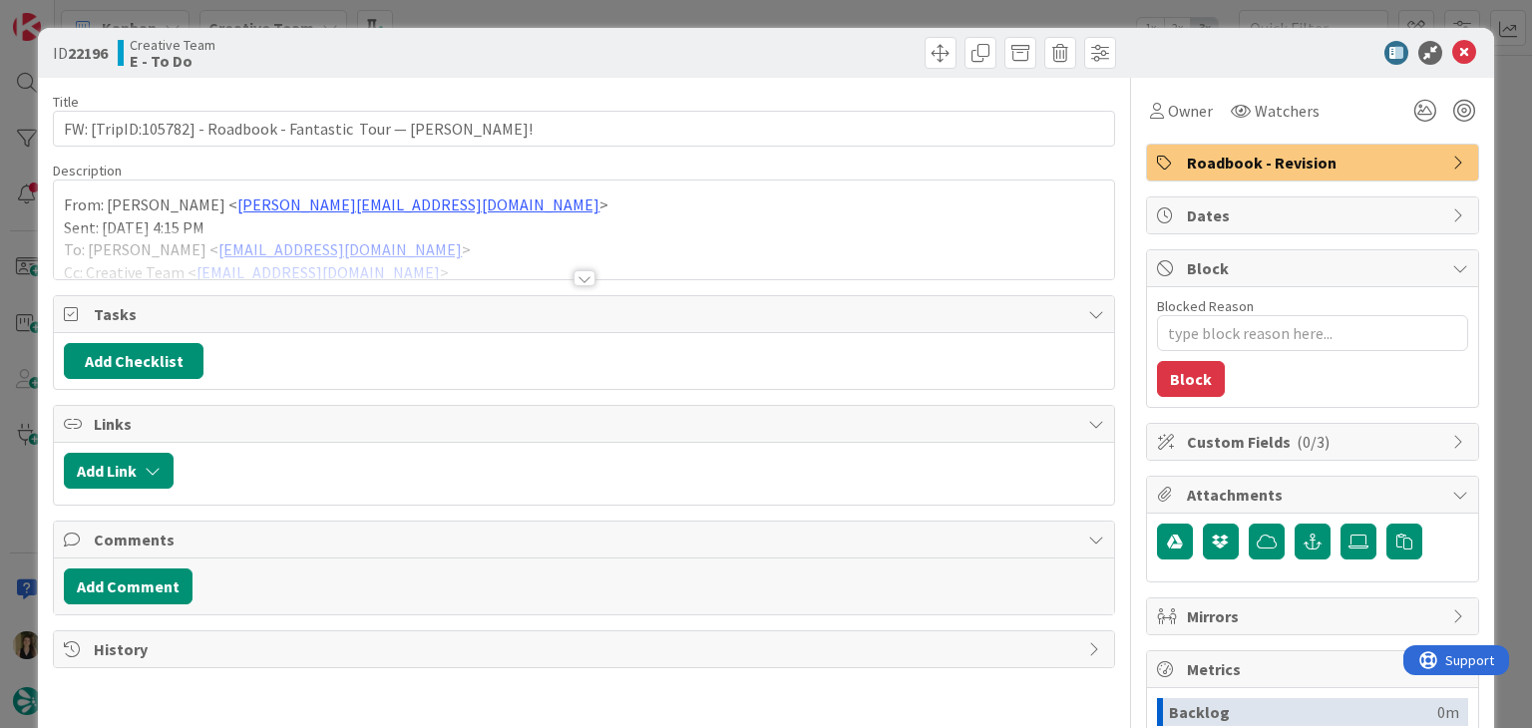
click at [585, 275] on div at bounding box center [585, 278] width 22 height 16
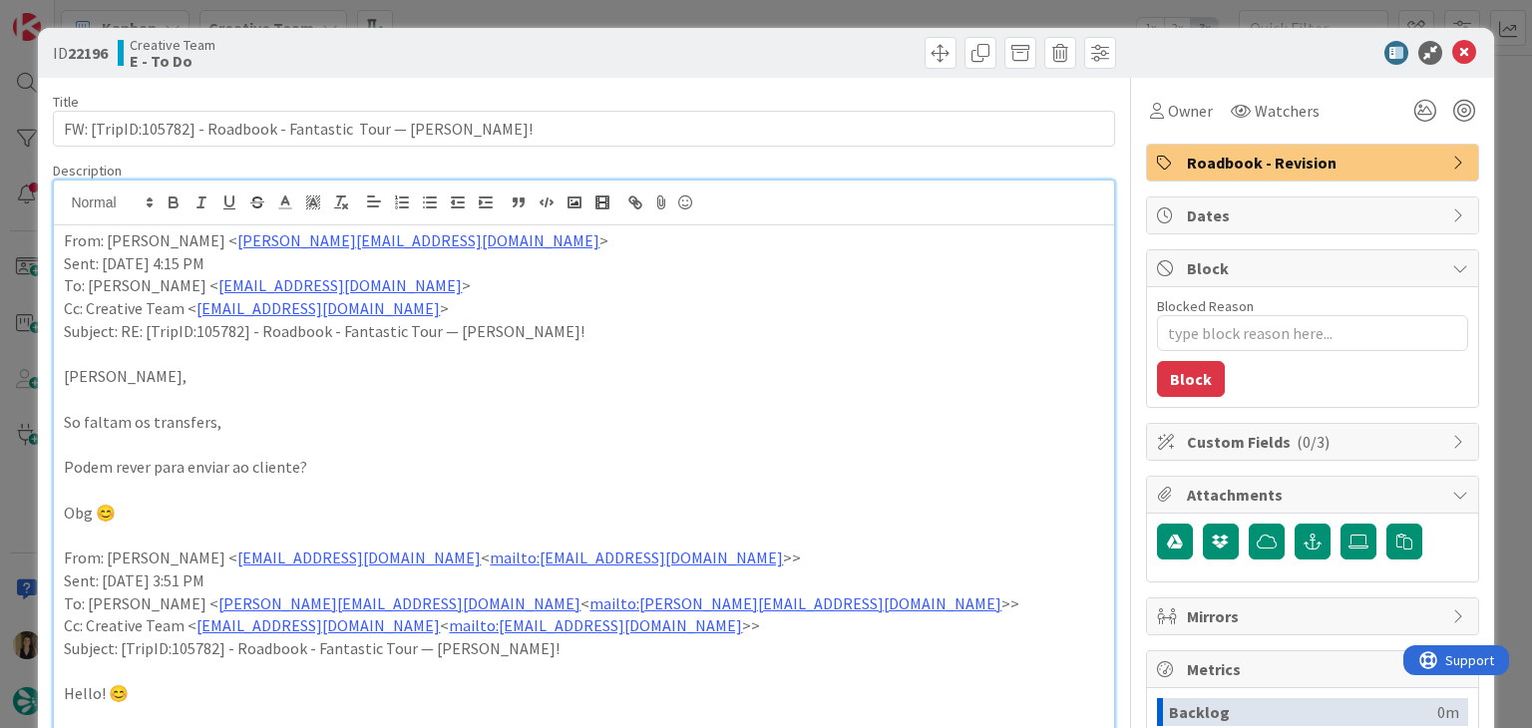
drag, startPoint x: 573, startPoint y: 2, endPoint x: 543, endPoint y: 18, distance: 33.9
click at [573, 1] on div "ID 22196 Creative Team E - To Do Title 65 / 128 FW: [TripID:105782] - Roadbook …" at bounding box center [766, 364] width 1532 height 728
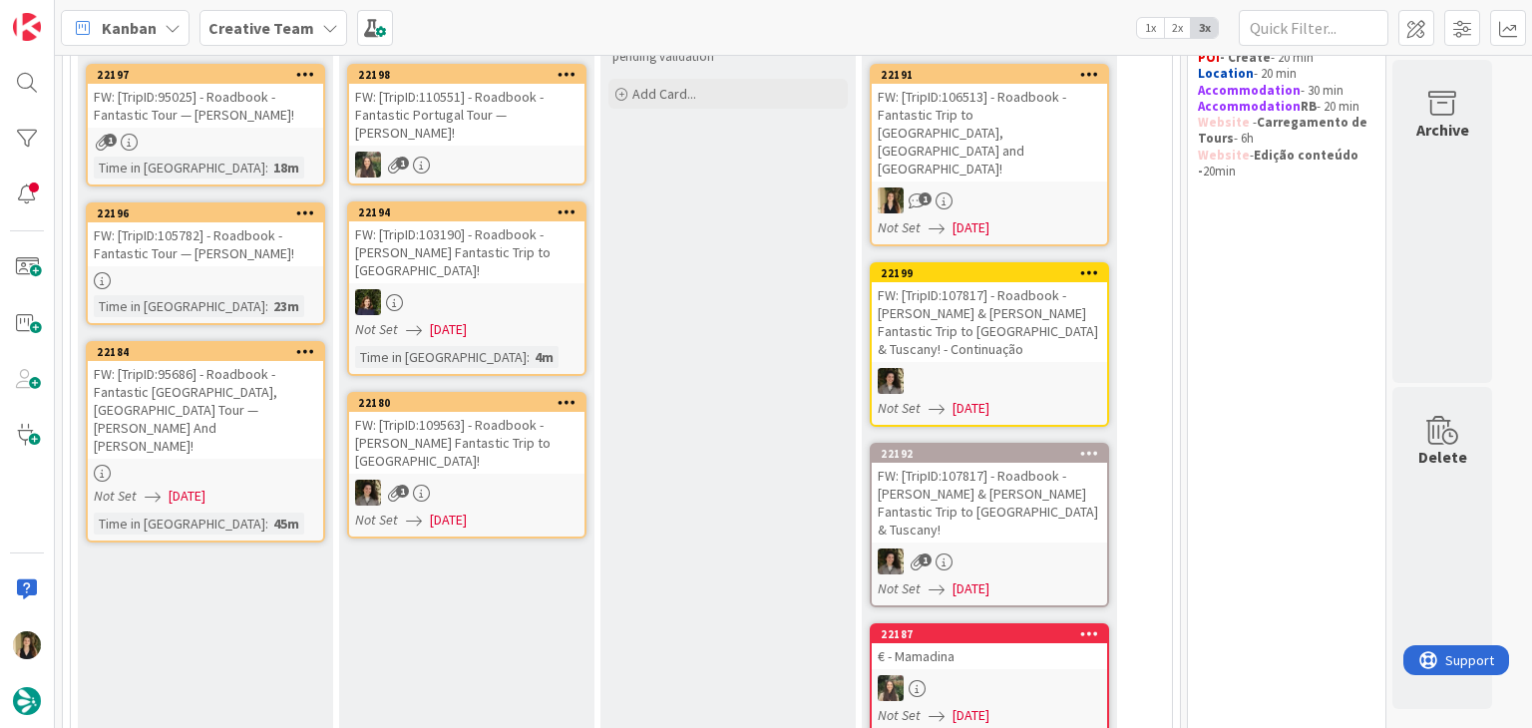
click at [273, 143] on div "1" at bounding box center [205, 142] width 235 height 17
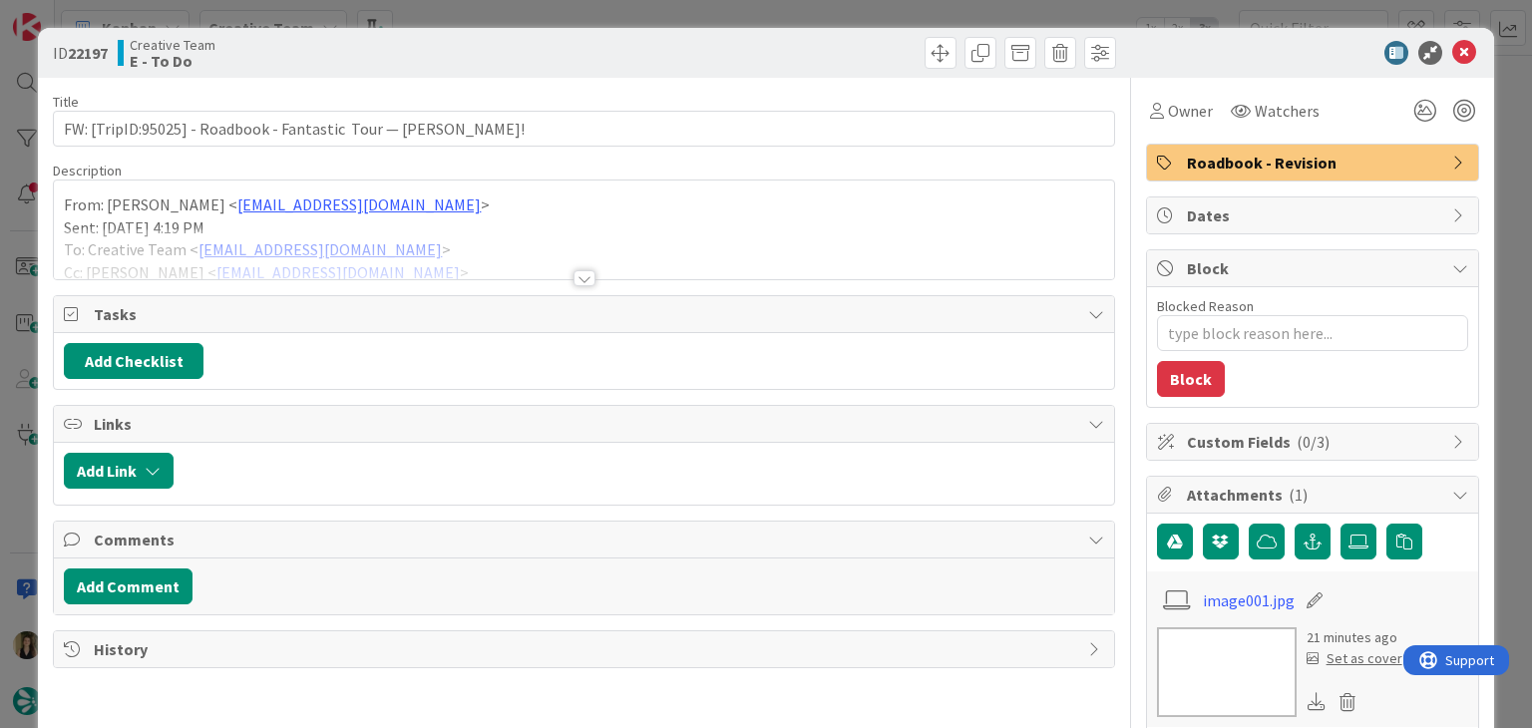
click at [579, 278] on div at bounding box center [585, 278] width 22 height 16
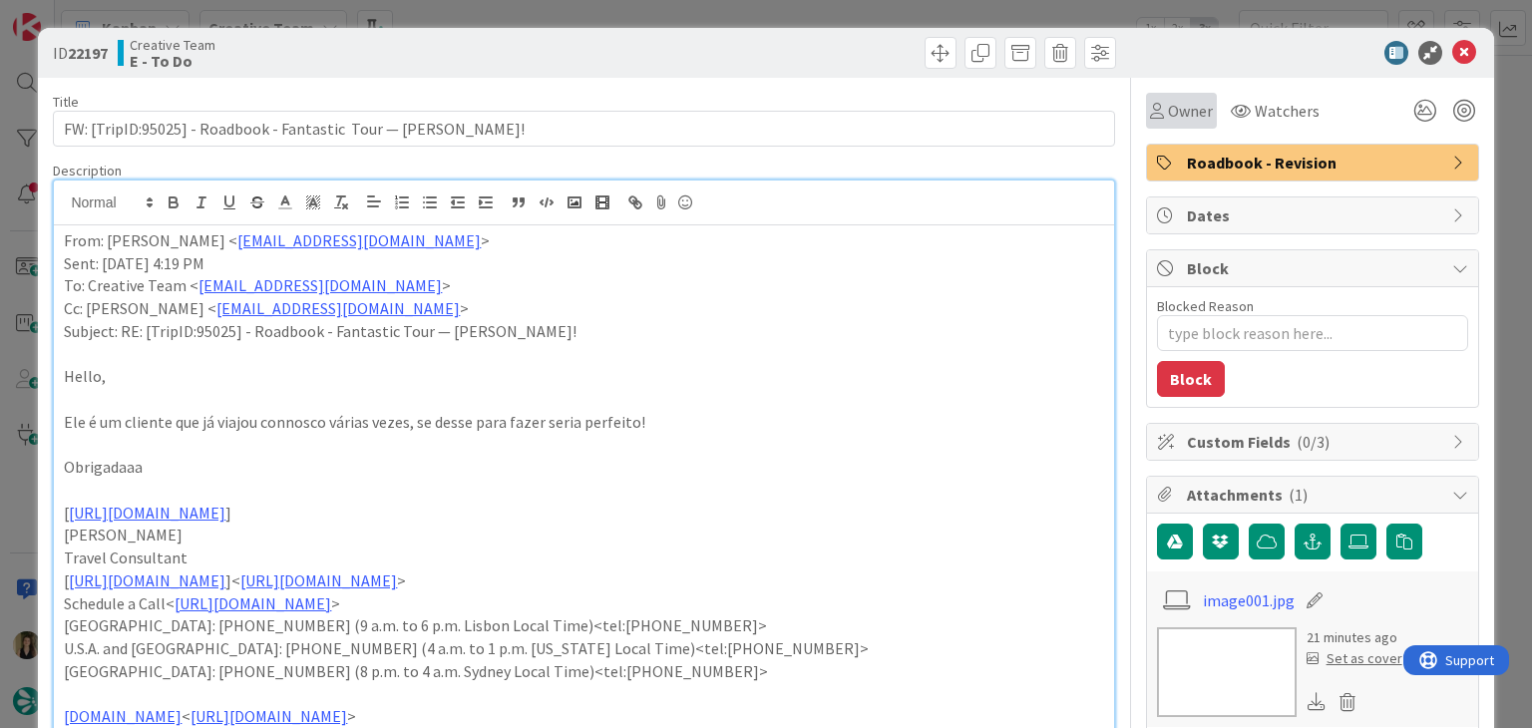
click at [1150, 110] on icon at bounding box center [1157, 111] width 14 height 16
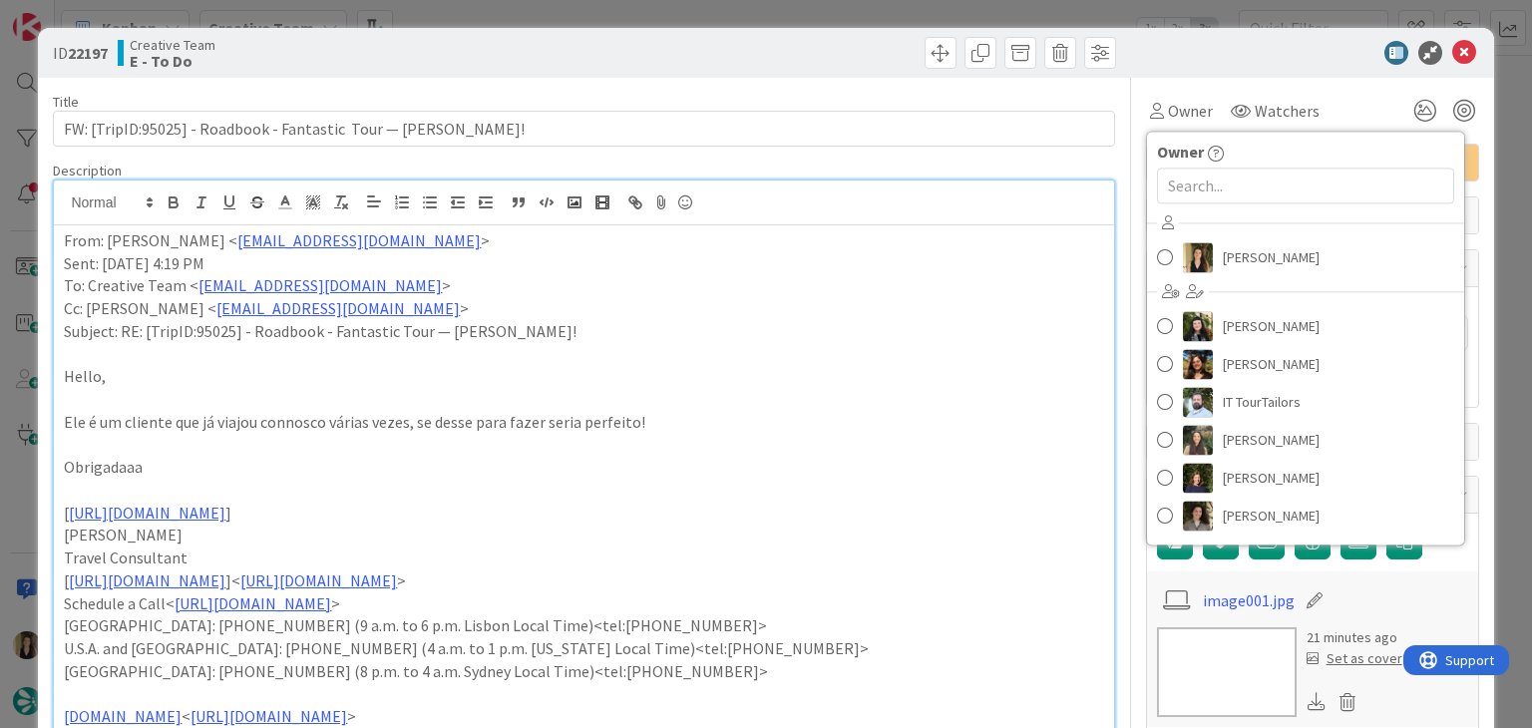
click at [1249, 282] on div "[PERSON_NAME] [PERSON_NAME] [PERSON_NAME] IT TourTailors [PERSON_NAME] [PERSON_…" at bounding box center [1305, 372] width 317 height 329
drag, startPoint x: 1245, startPoint y: 260, endPoint x: 1234, endPoint y: 254, distance: 12.5
click at [1246, 260] on span "[PERSON_NAME]" at bounding box center [1271, 257] width 97 height 30
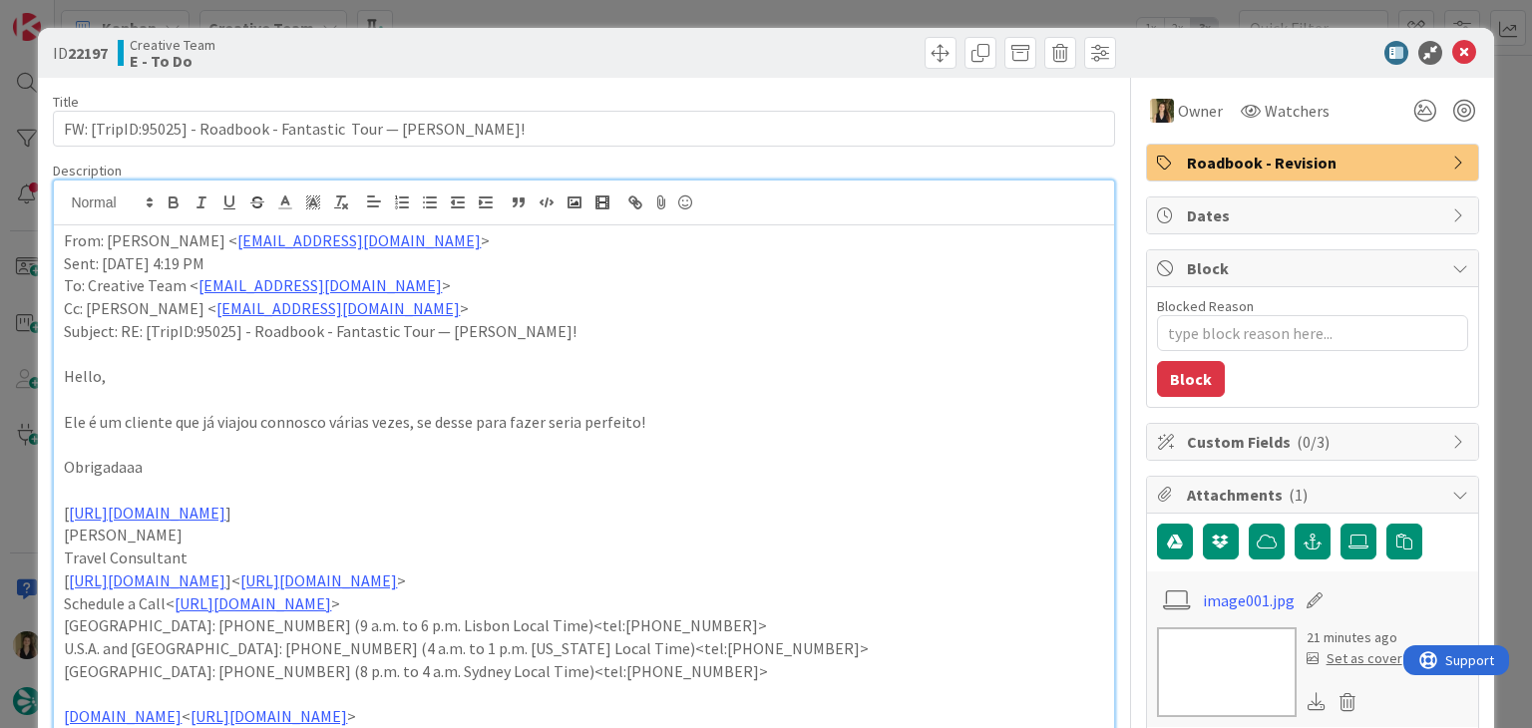
drag, startPoint x: 788, startPoint y: 42, endPoint x: 778, endPoint y: 24, distance: 20.5
click at [784, 41] on div at bounding box center [853, 53] width 527 height 32
click at [776, 22] on div "ID 22197 Creative Team E - To Do Title 67 / 128 FW: [TripID:95025] - Roadbook -…" at bounding box center [766, 364] width 1532 height 728
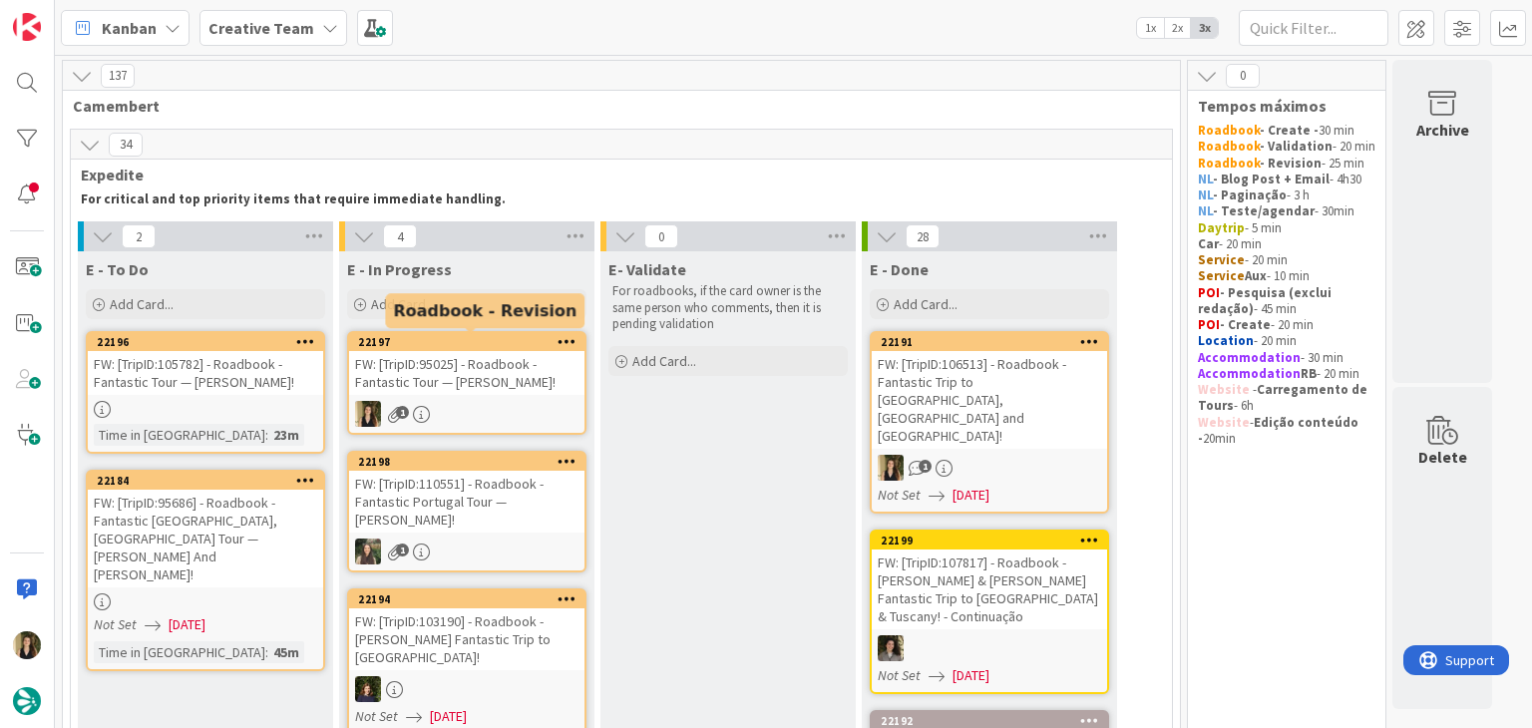
click at [538, 384] on div "FW: [TripID:95025] - Roadbook - Fantastic Tour — [PERSON_NAME]!" at bounding box center [466, 373] width 235 height 44
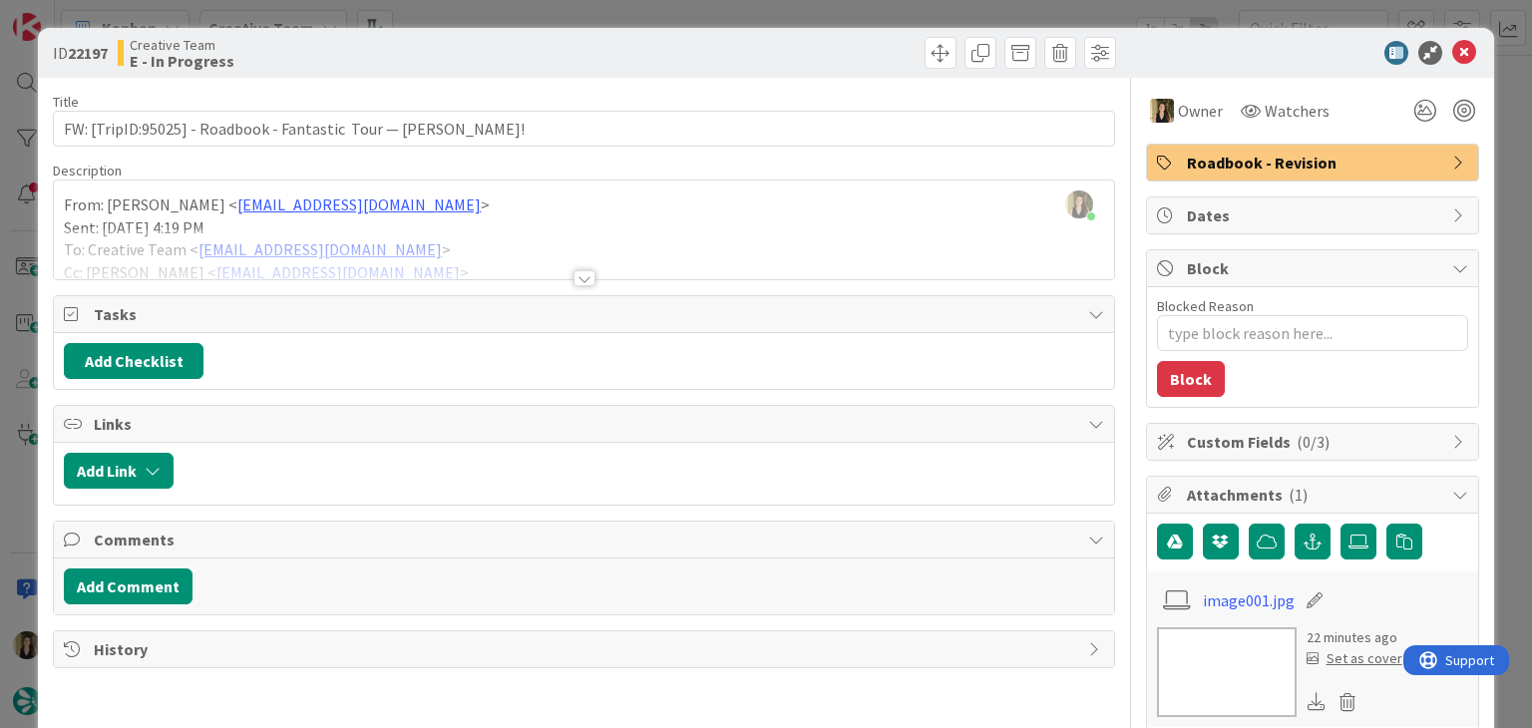
click at [563, 285] on div "Title 67 / 128 FW: [TripID:95025] - Roadbook - Fantastic Tour — [PERSON_NAME]! …" at bounding box center [584, 631] width 1062 height 1106
click at [576, 280] on div at bounding box center [585, 278] width 22 height 16
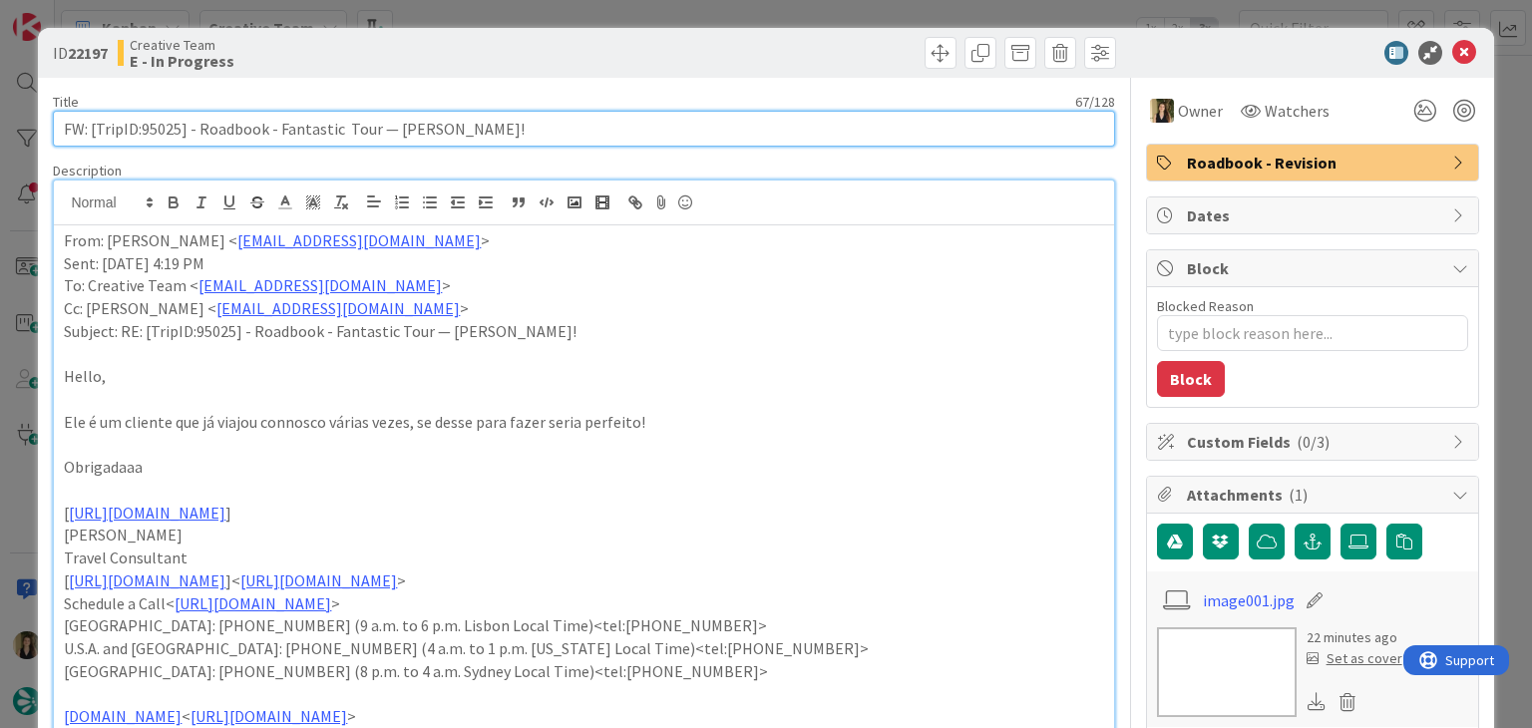
click at [162, 134] on input "FW: [TripID:95025] - Roadbook - Fantastic Tour — [PERSON_NAME]!" at bounding box center [584, 129] width 1062 height 36
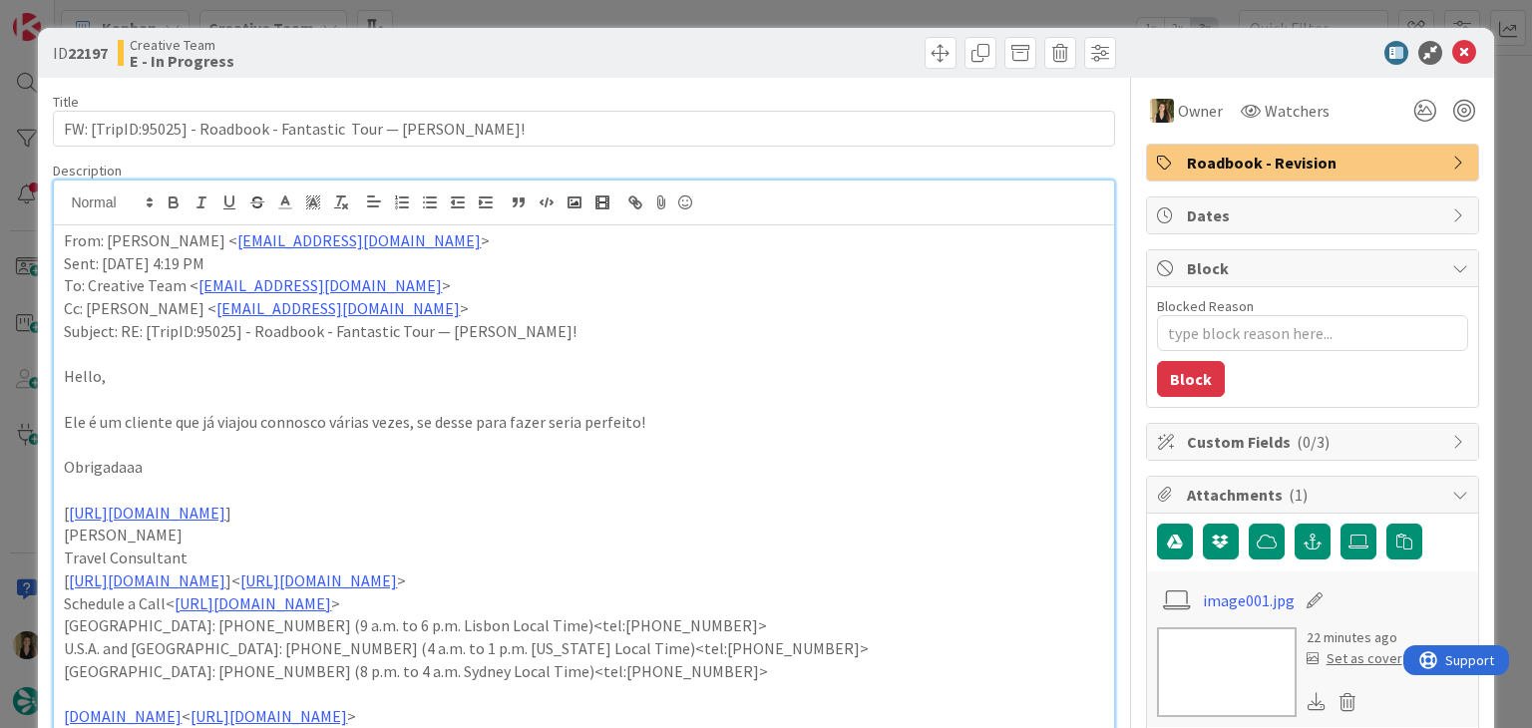
click at [527, 41] on div "Creative Team E - In Progress" at bounding box center [349, 53] width 462 height 32
click at [525, 17] on div "ID 22197 Creative Team E - In Progress Title 67 / 128 FW: [TripID:95025] - Road…" at bounding box center [766, 364] width 1532 height 728
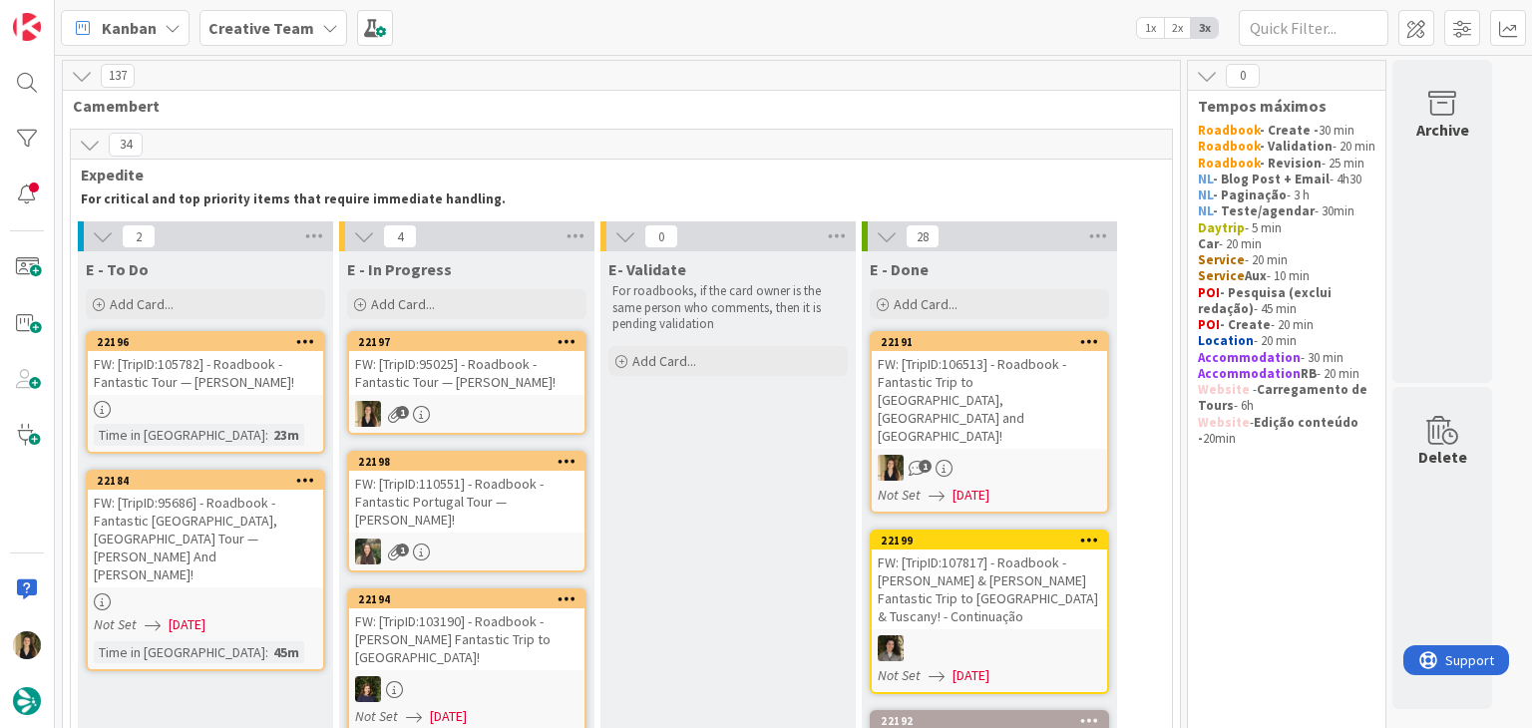
click at [498, 428] on link "22197 FW: [TripID:95025] - Roadbook - Fantastic Tour — [PERSON_NAME]! 1" at bounding box center [466, 383] width 239 height 104
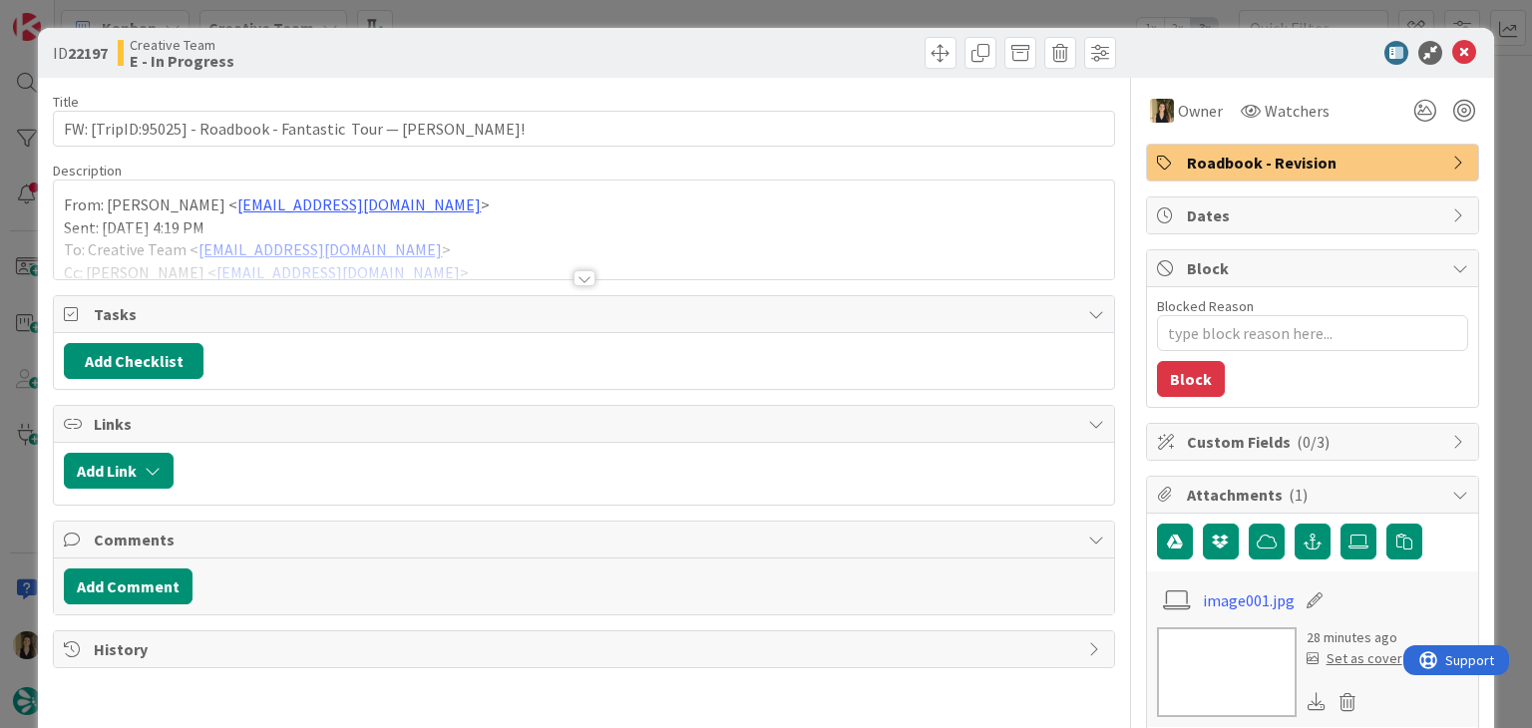
click at [1208, 169] on span "Roadbook - Revision" at bounding box center [1314, 163] width 255 height 24
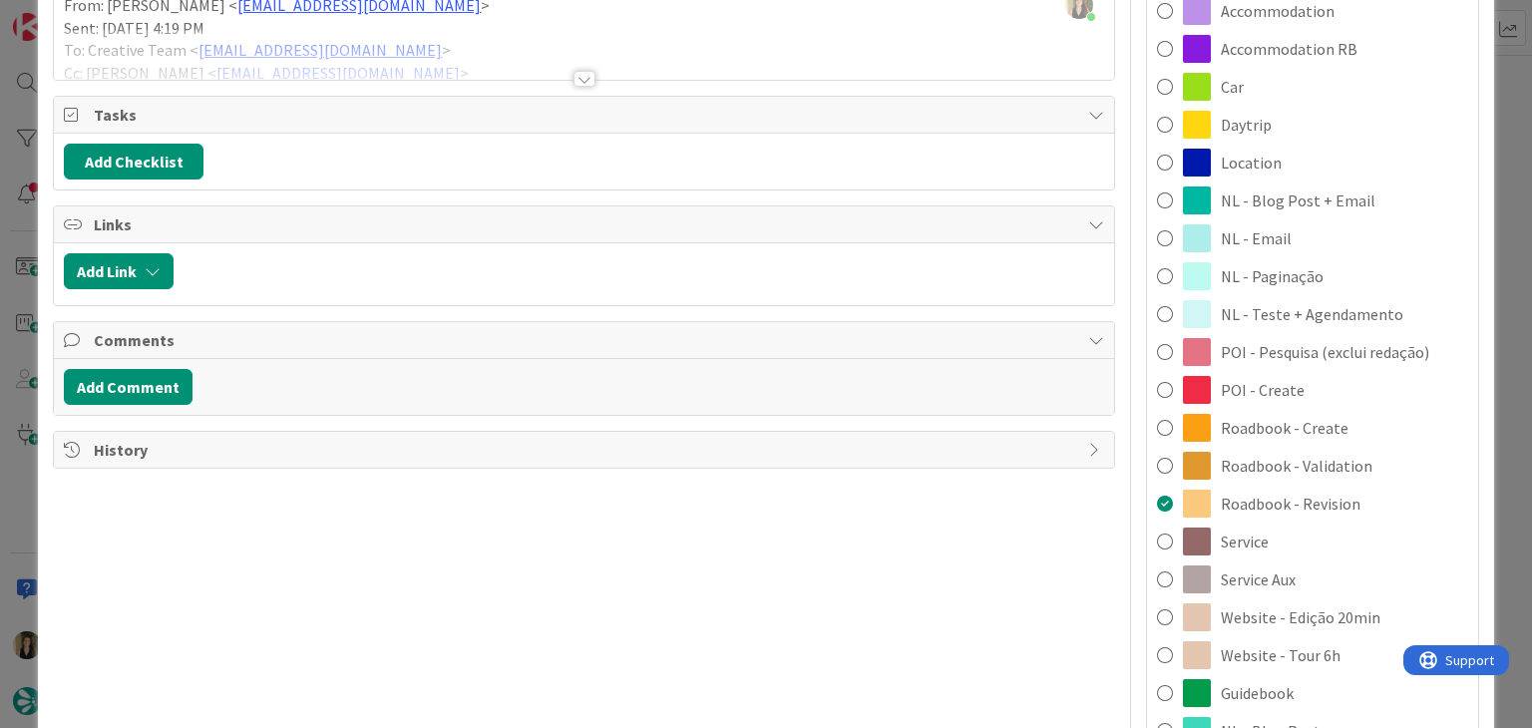
drag, startPoint x: 1260, startPoint y: 576, endPoint x: 1224, endPoint y: 537, distance: 53.0
click at [1259, 576] on span "Service Aux" at bounding box center [1258, 580] width 75 height 24
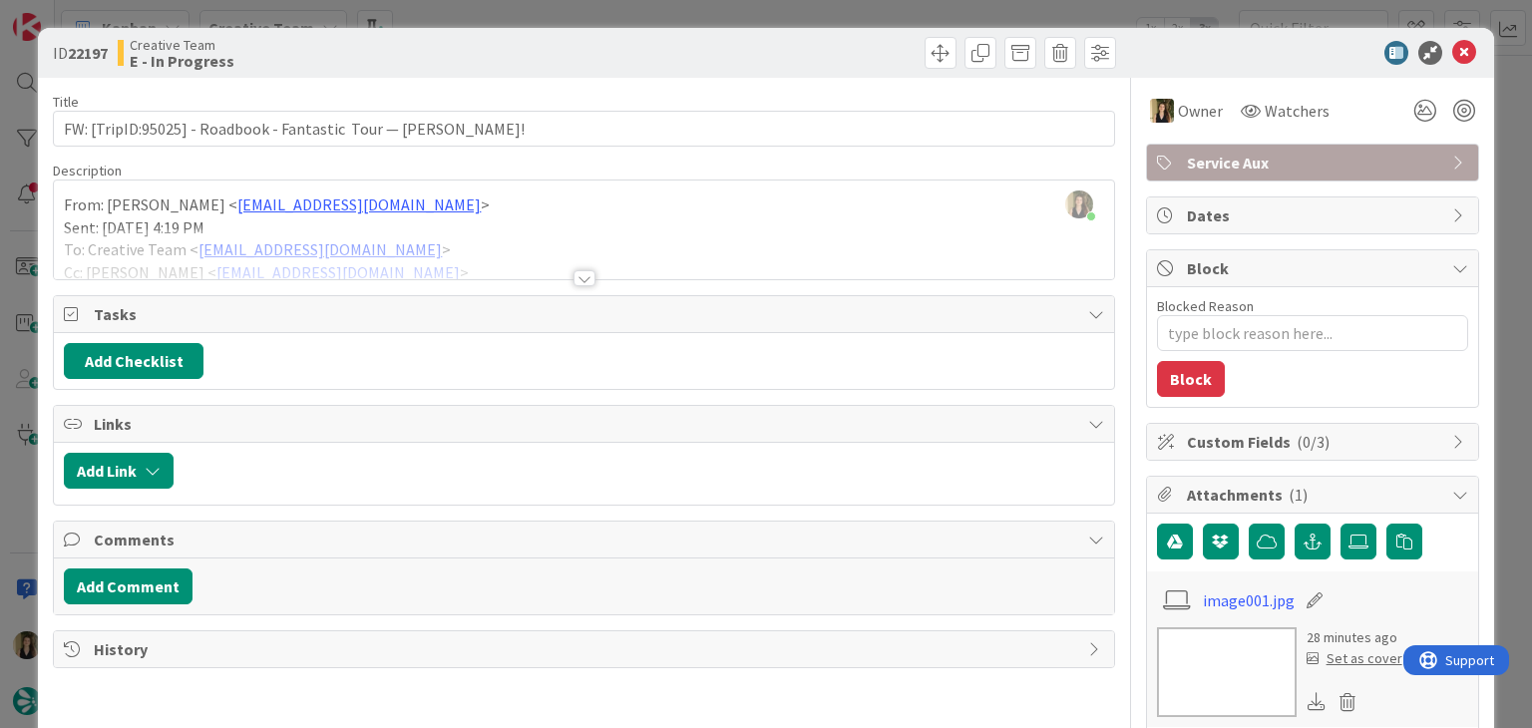
drag, startPoint x: 836, startPoint y: 62, endPoint x: 829, endPoint y: 36, distance: 26.9
click at [834, 61] on div at bounding box center [853, 53] width 527 height 32
click at [829, 13] on div "ID 22197 Creative Team E - In Progress Title 67 / 128 FW: [TripID:95025] - Road…" at bounding box center [766, 364] width 1532 height 728
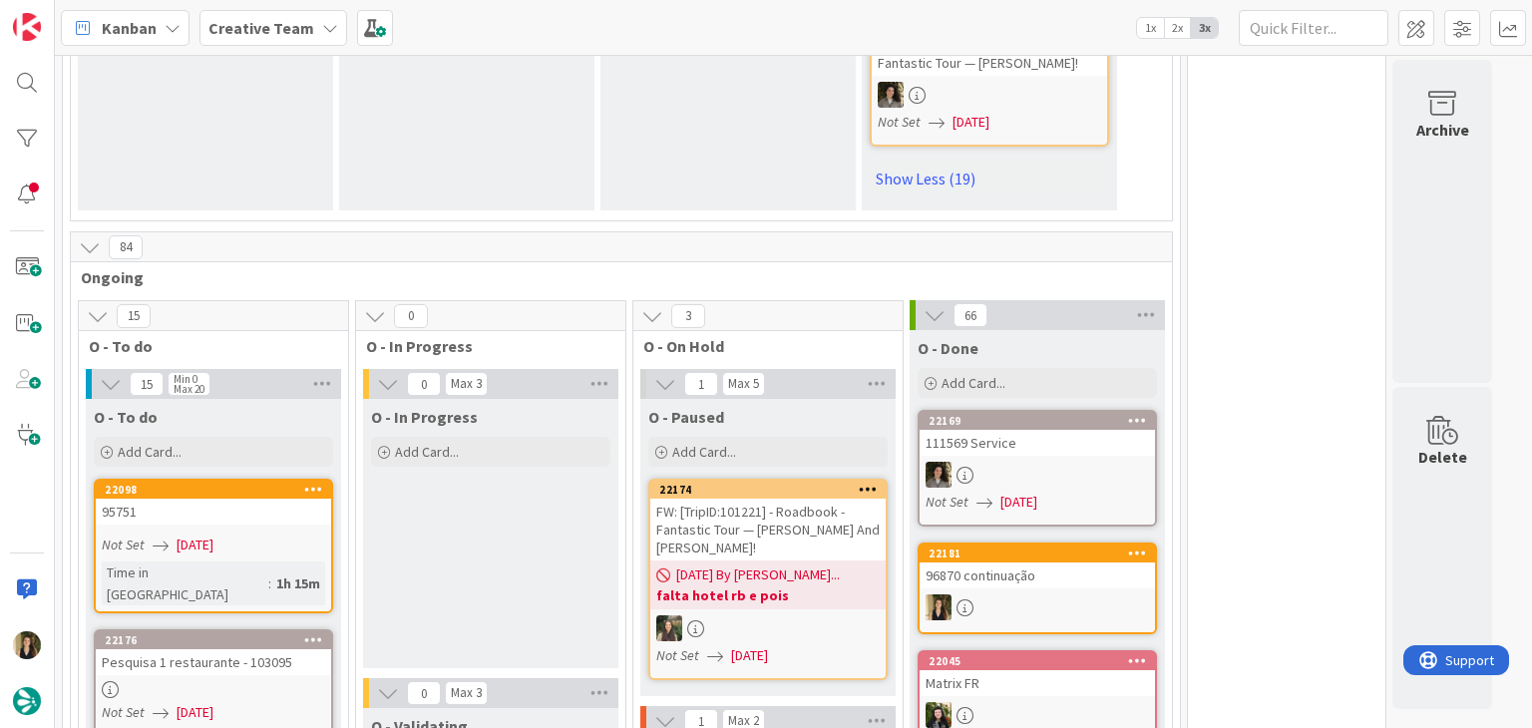
click at [494, 399] on div "O - In Progress Add Card... Template Not Set Title 0 / 128 Label Daytrip Accomm…" at bounding box center [490, 533] width 255 height 269
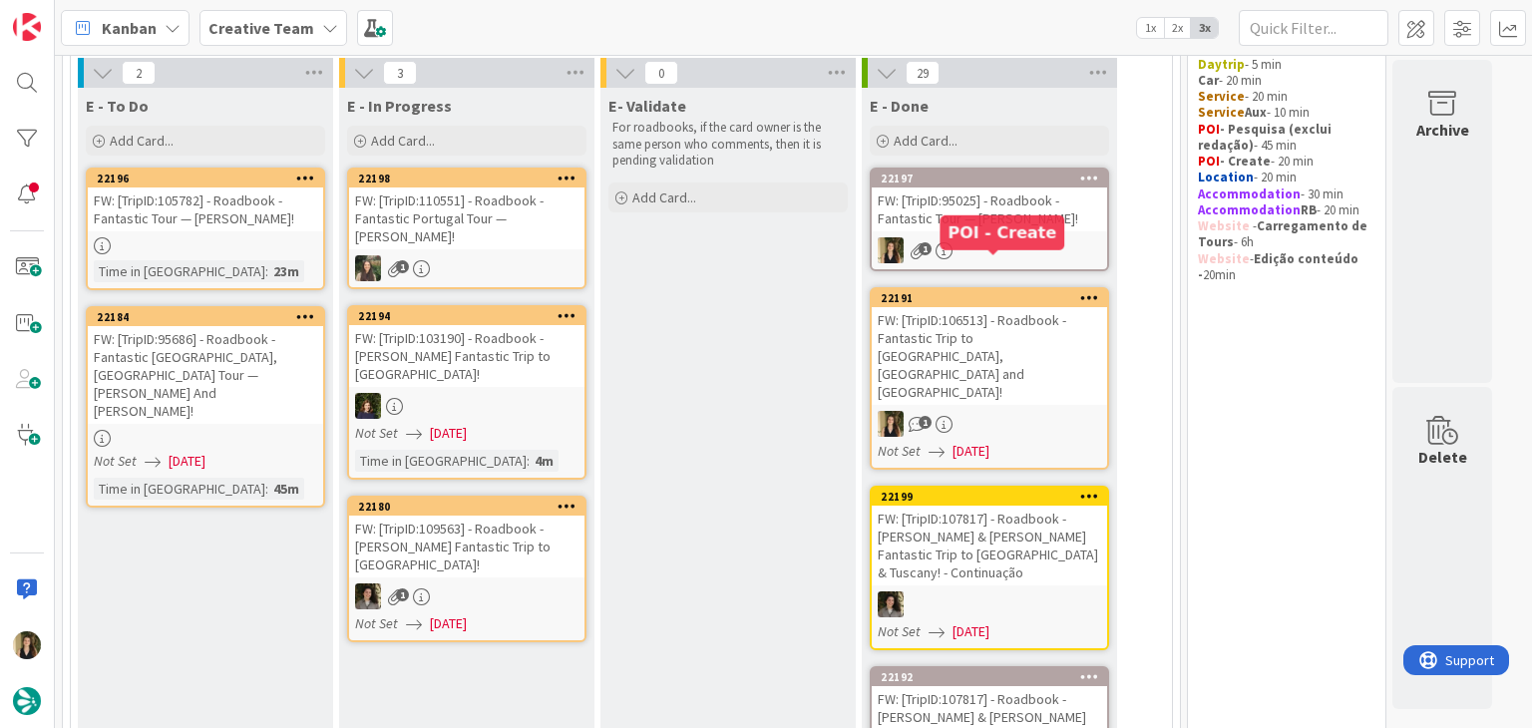
scroll to position [165, 0]
click at [284, 259] on div "Time in Column : 23m" at bounding box center [205, 270] width 223 height 22
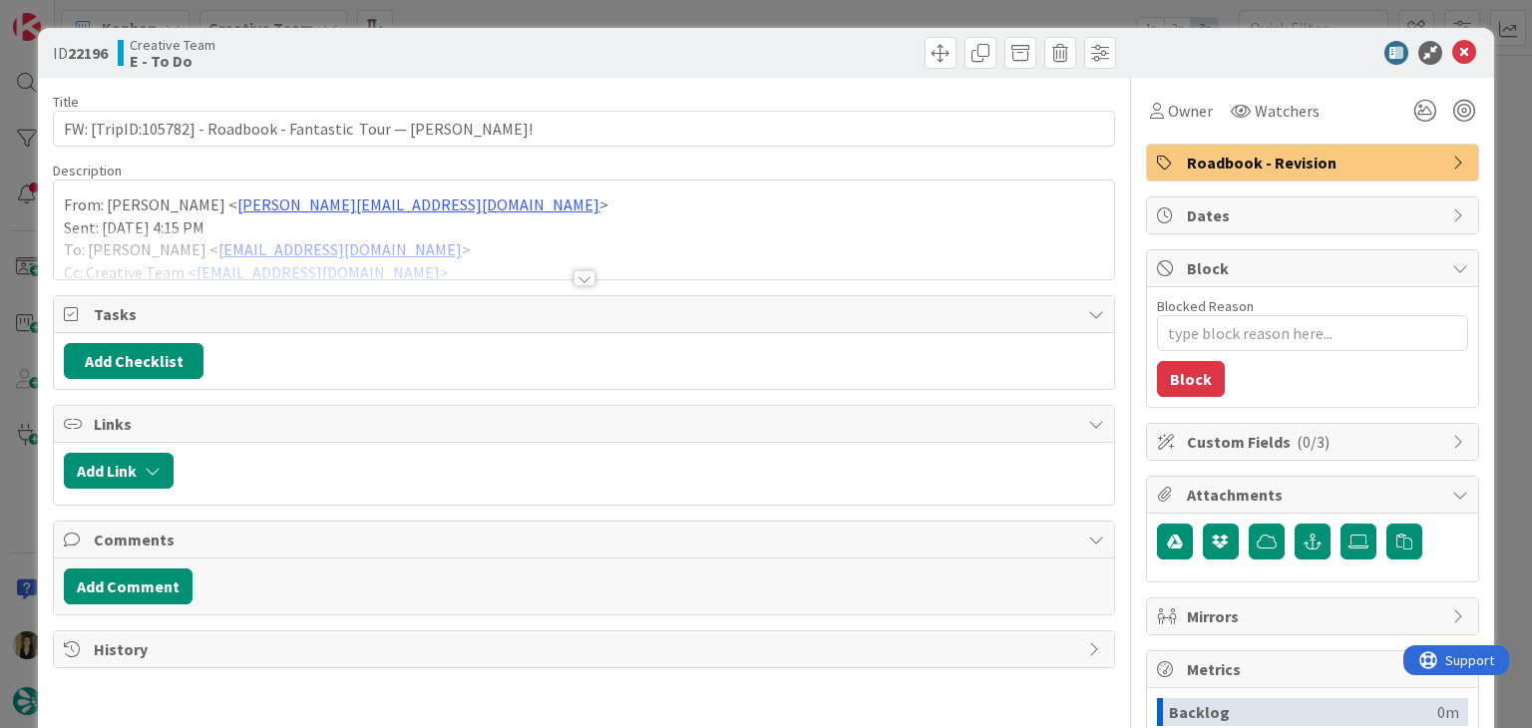
click at [574, 277] on div at bounding box center [585, 278] width 22 height 16
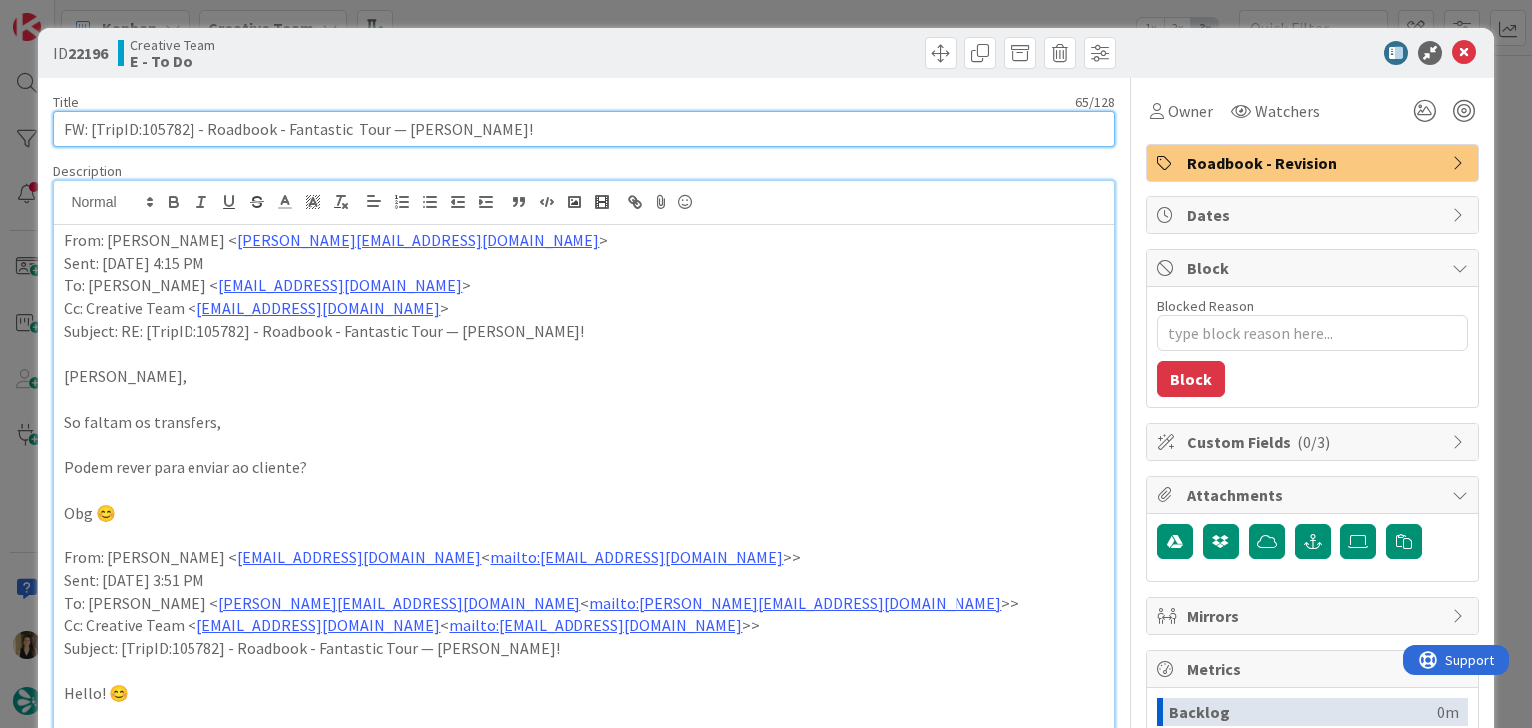
click at [160, 127] on input "FW: [TripID:105782] - Roadbook - Fantastic Tour — [PERSON_NAME]!" at bounding box center [584, 129] width 1062 height 36
click at [163, 126] on input "FW: [TripID:105782] - Roadbook - Fantastic Tour — [PERSON_NAME]!" at bounding box center [584, 129] width 1062 height 36
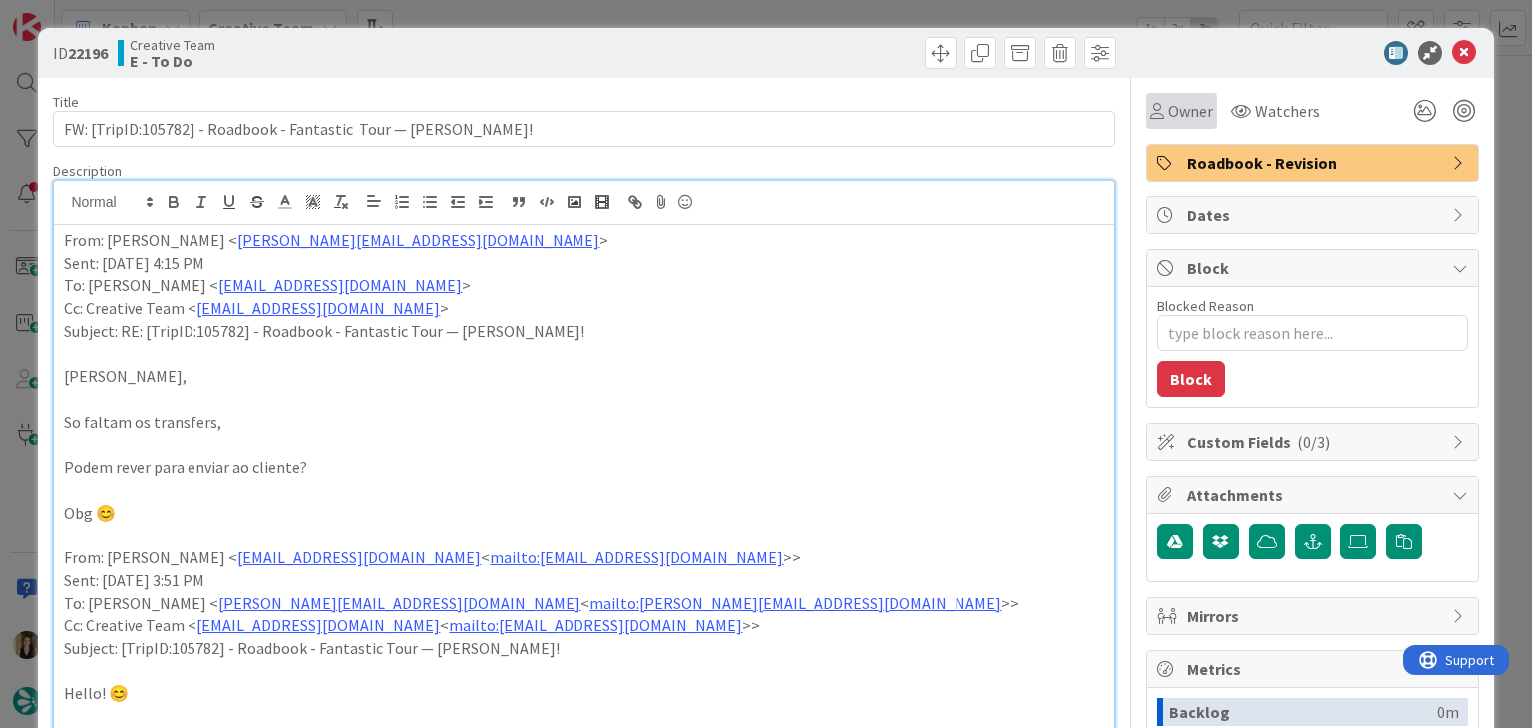
click at [1193, 117] on span "Owner" at bounding box center [1190, 111] width 45 height 24
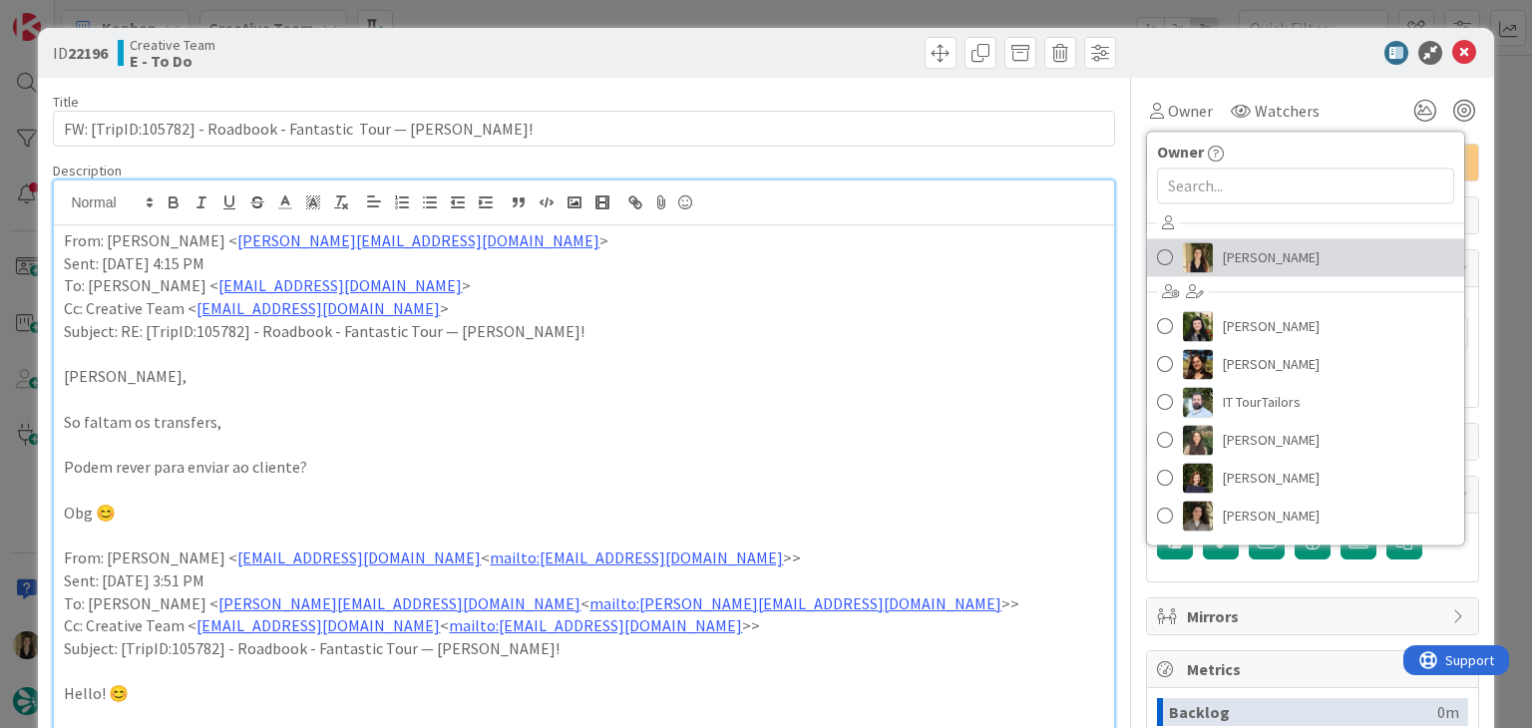
click at [1241, 268] on span "[PERSON_NAME]" at bounding box center [1271, 257] width 97 height 30
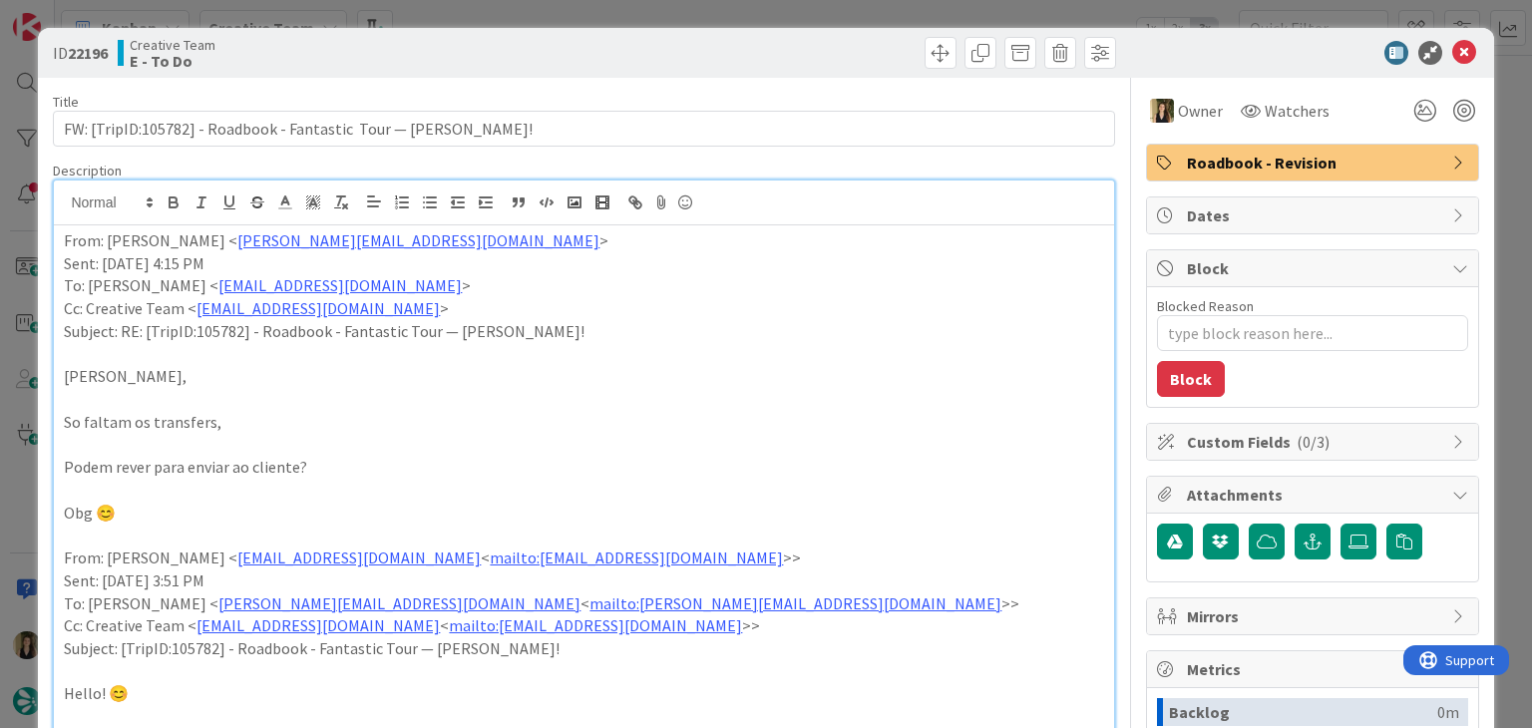
drag, startPoint x: 795, startPoint y: 44, endPoint x: 786, endPoint y: 24, distance: 21.9
click at [793, 41] on div at bounding box center [853, 53] width 527 height 32
click at [786, 14] on div "ID 22196 Creative Team E - To Do Title 65 / 128 FW: [TripID:105782] - Roadbook …" at bounding box center [766, 364] width 1532 height 728
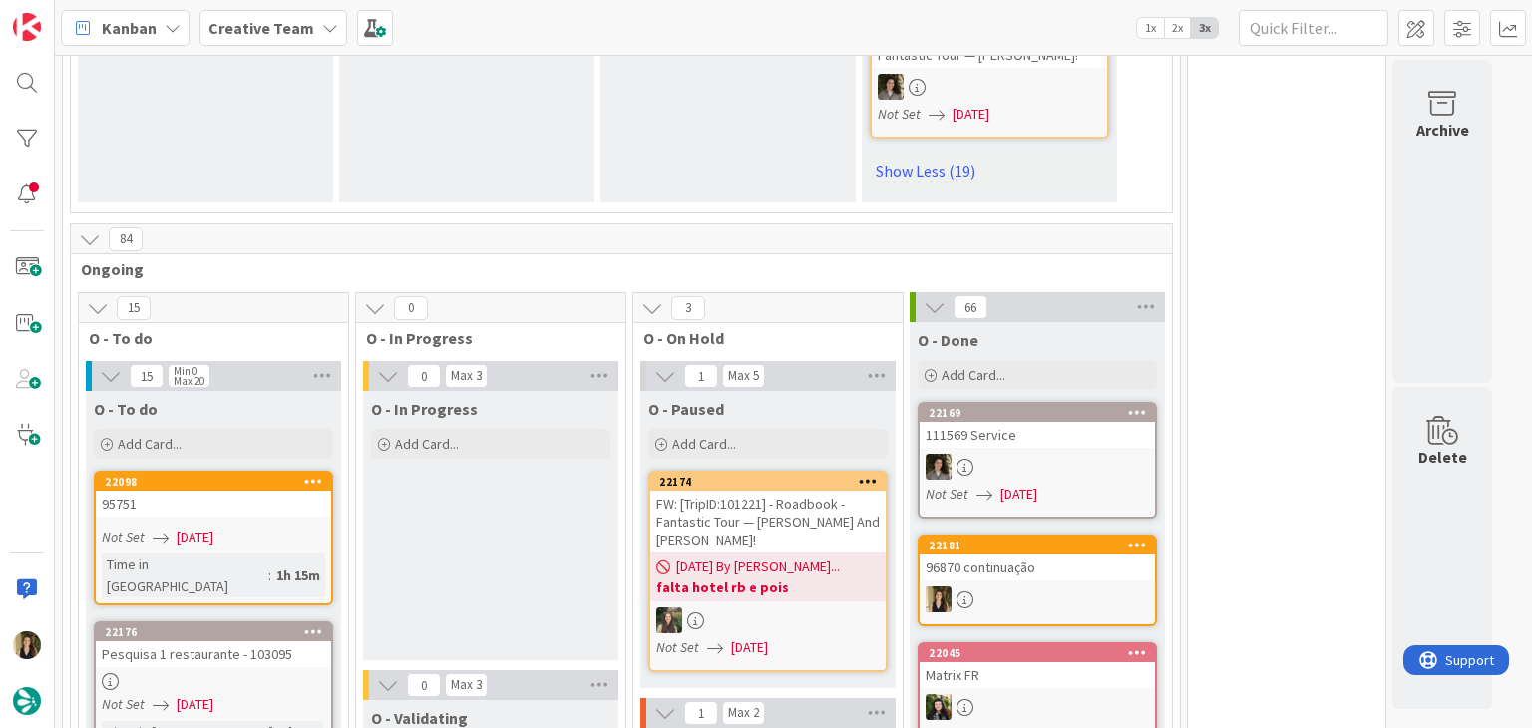
scroll to position [4590, 0]
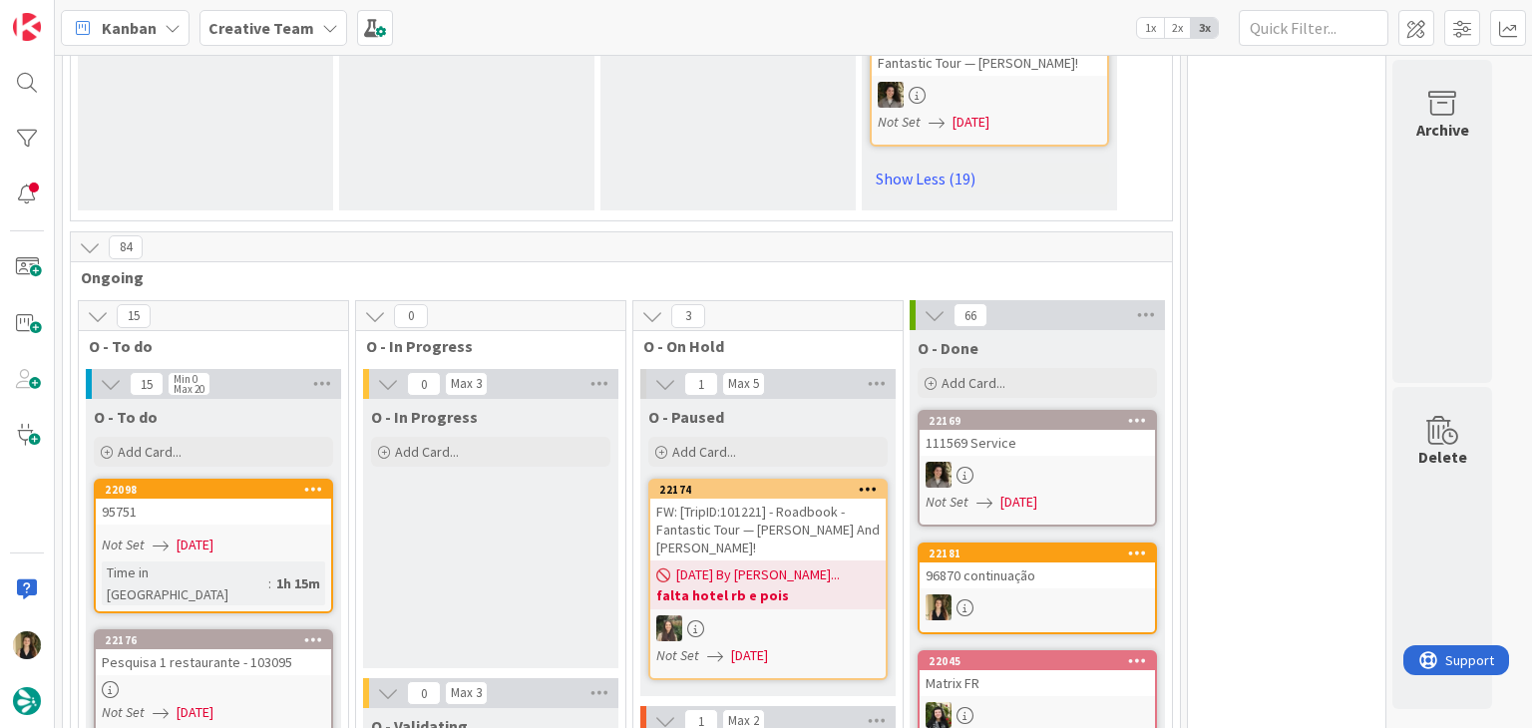
click at [1077, 595] on div at bounding box center [1037, 608] width 235 height 26
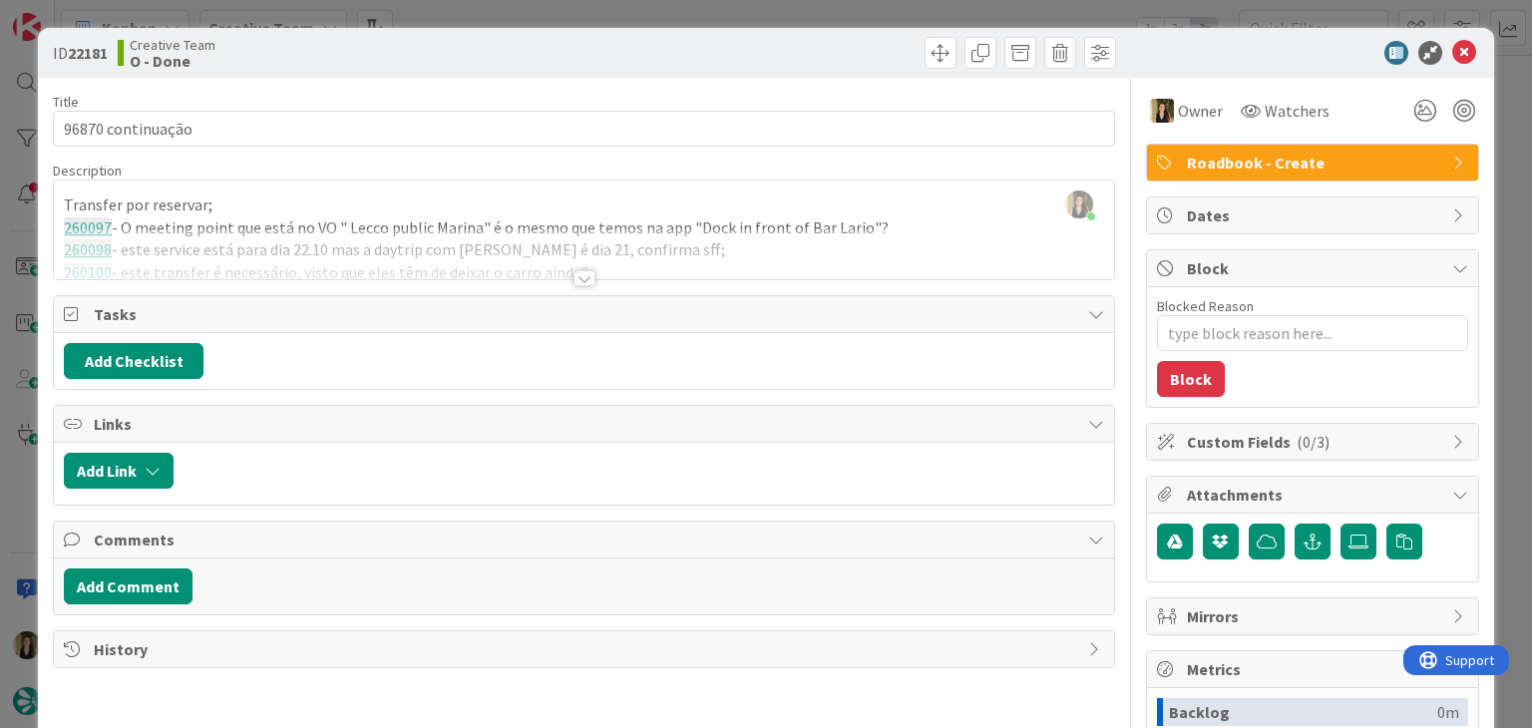
click at [1249, 161] on span "Roadbook - Create" at bounding box center [1314, 163] width 255 height 24
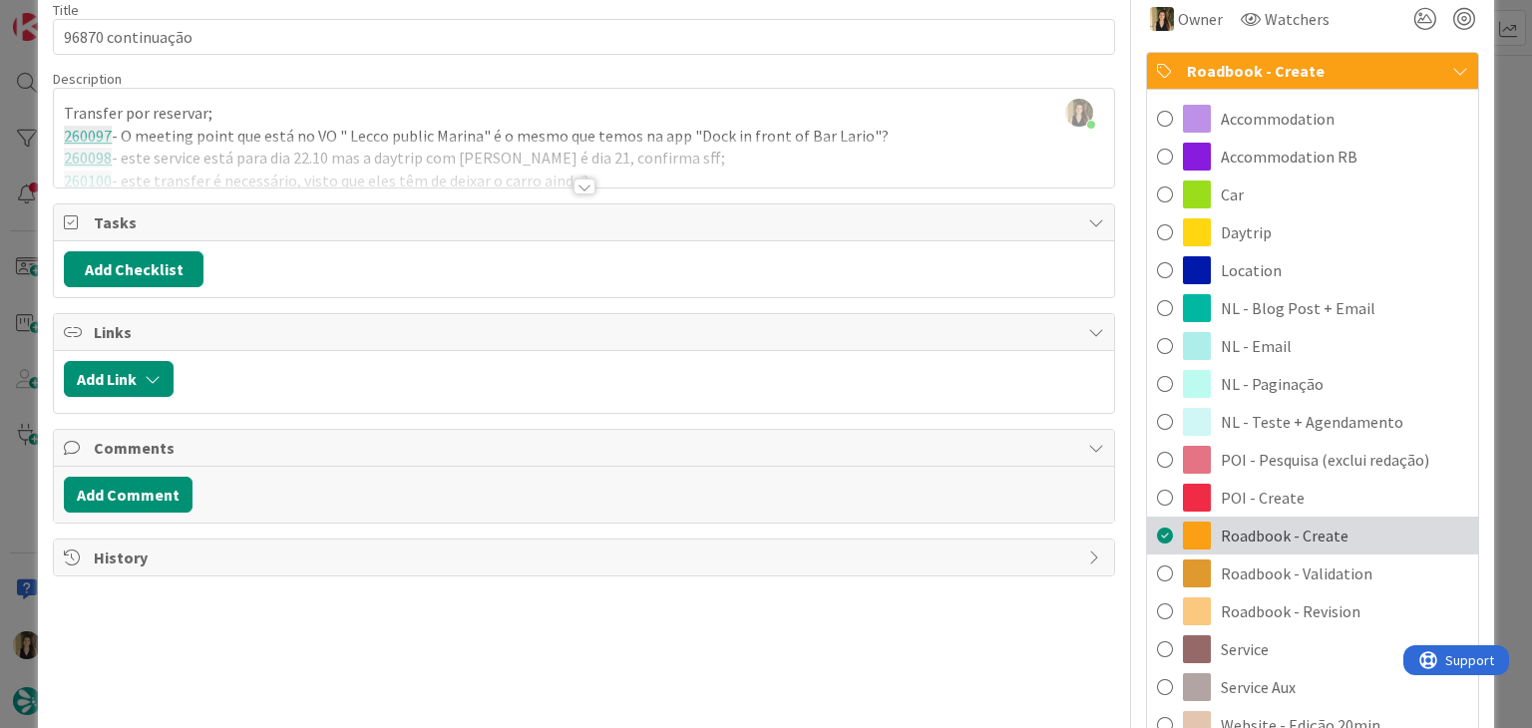
scroll to position [100, 0]
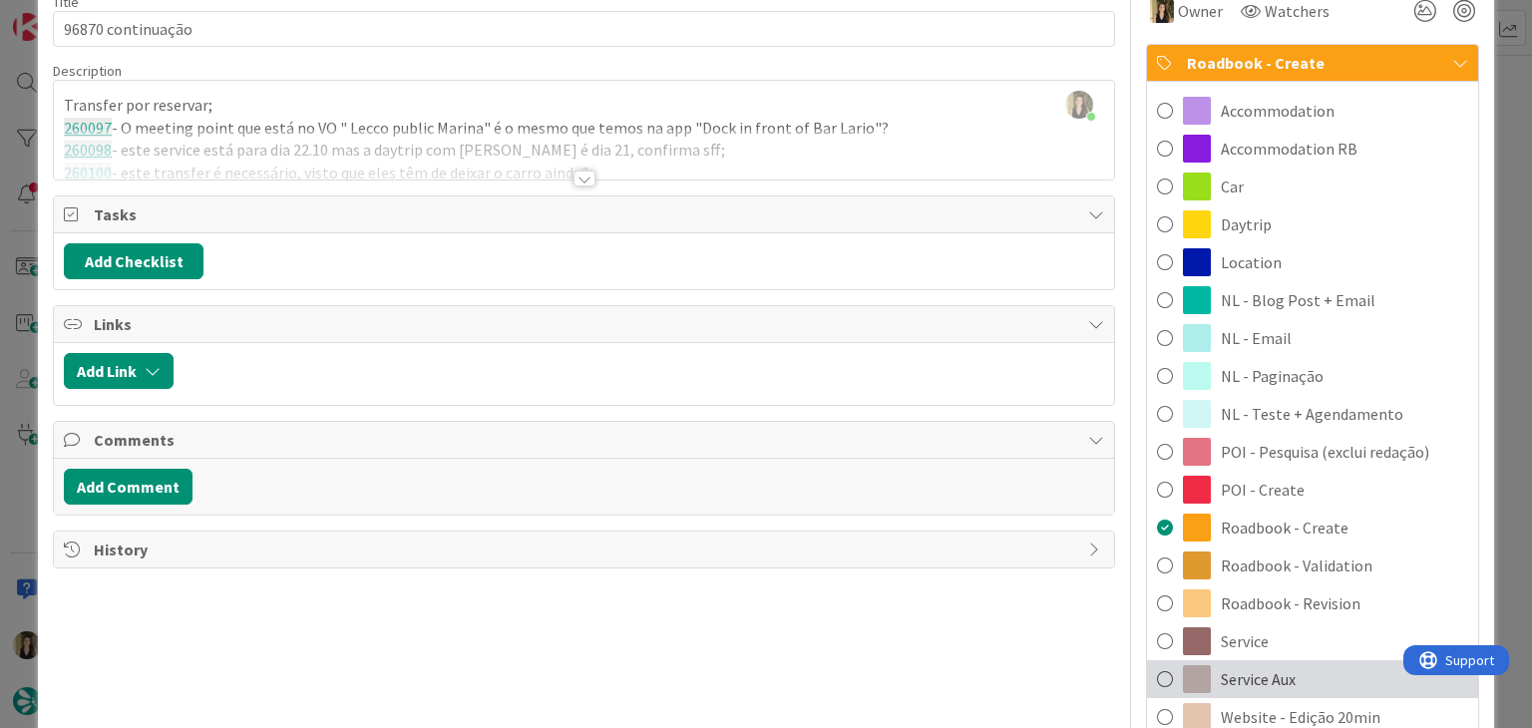
click at [1281, 675] on div "Service Aux" at bounding box center [1312, 679] width 331 height 38
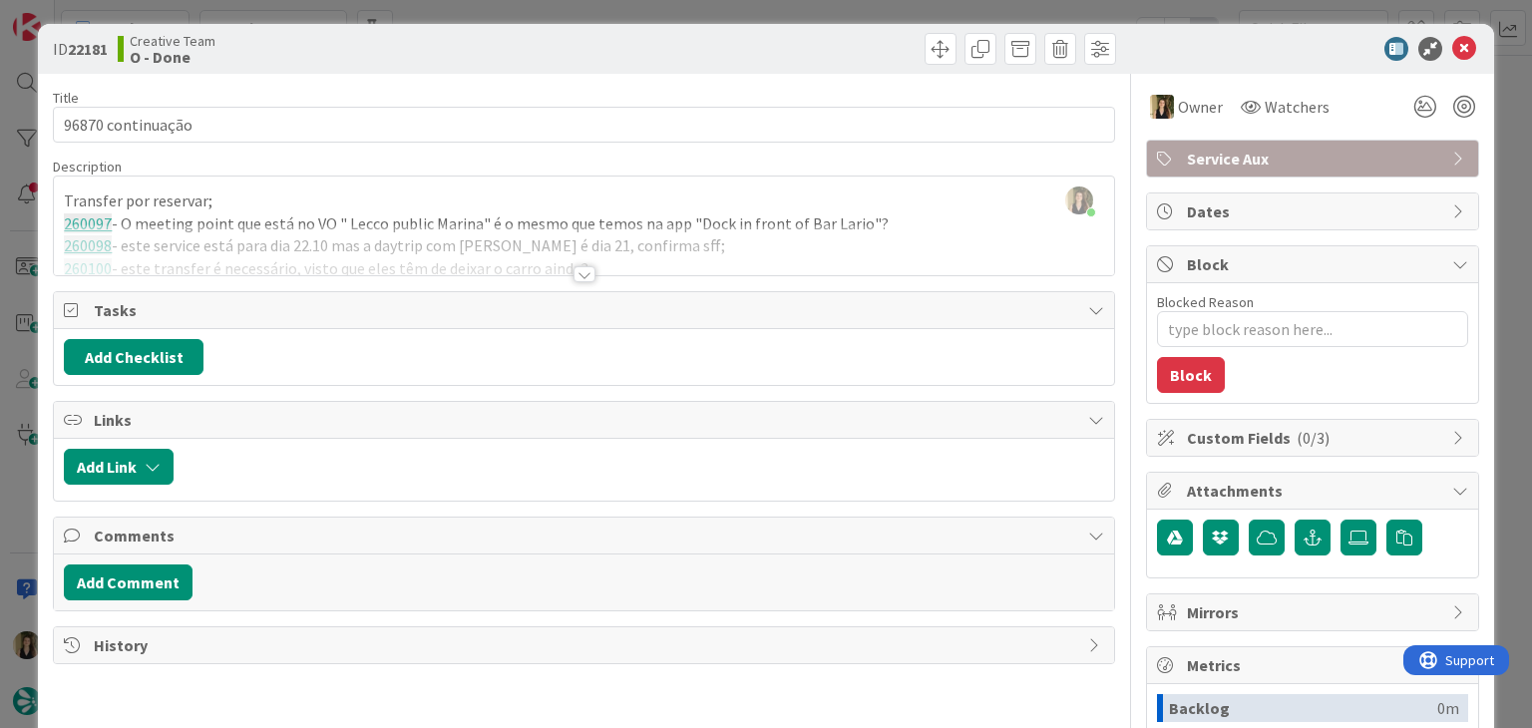
scroll to position [0, 0]
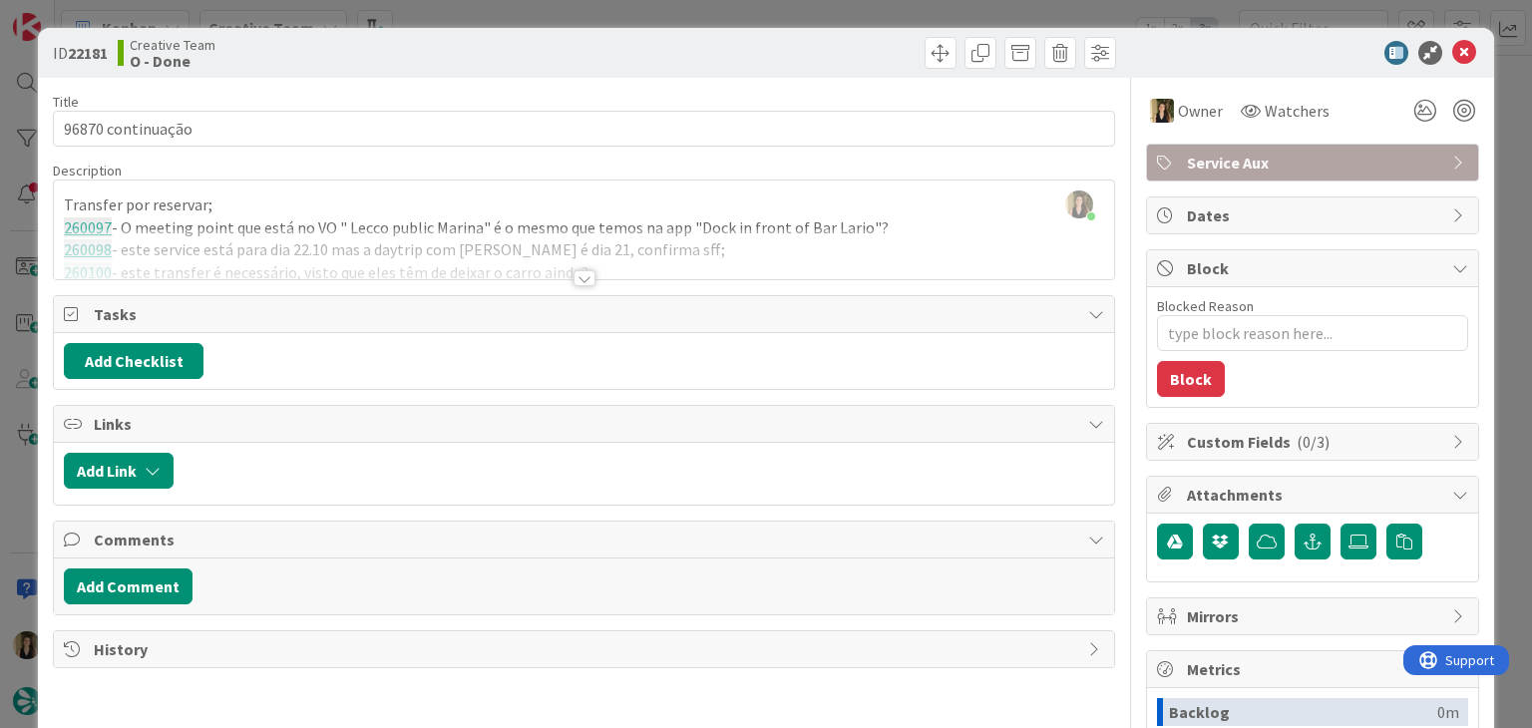
drag, startPoint x: 849, startPoint y: 49, endPoint x: 845, endPoint y: 37, distance: 12.6
click at [847, 44] on div at bounding box center [853, 53] width 527 height 32
click at [848, 8] on div "ID 22181 Creative Team O - Done Title 18 / 128 96870 continuação Description [P…" at bounding box center [766, 364] width 1532 height 728
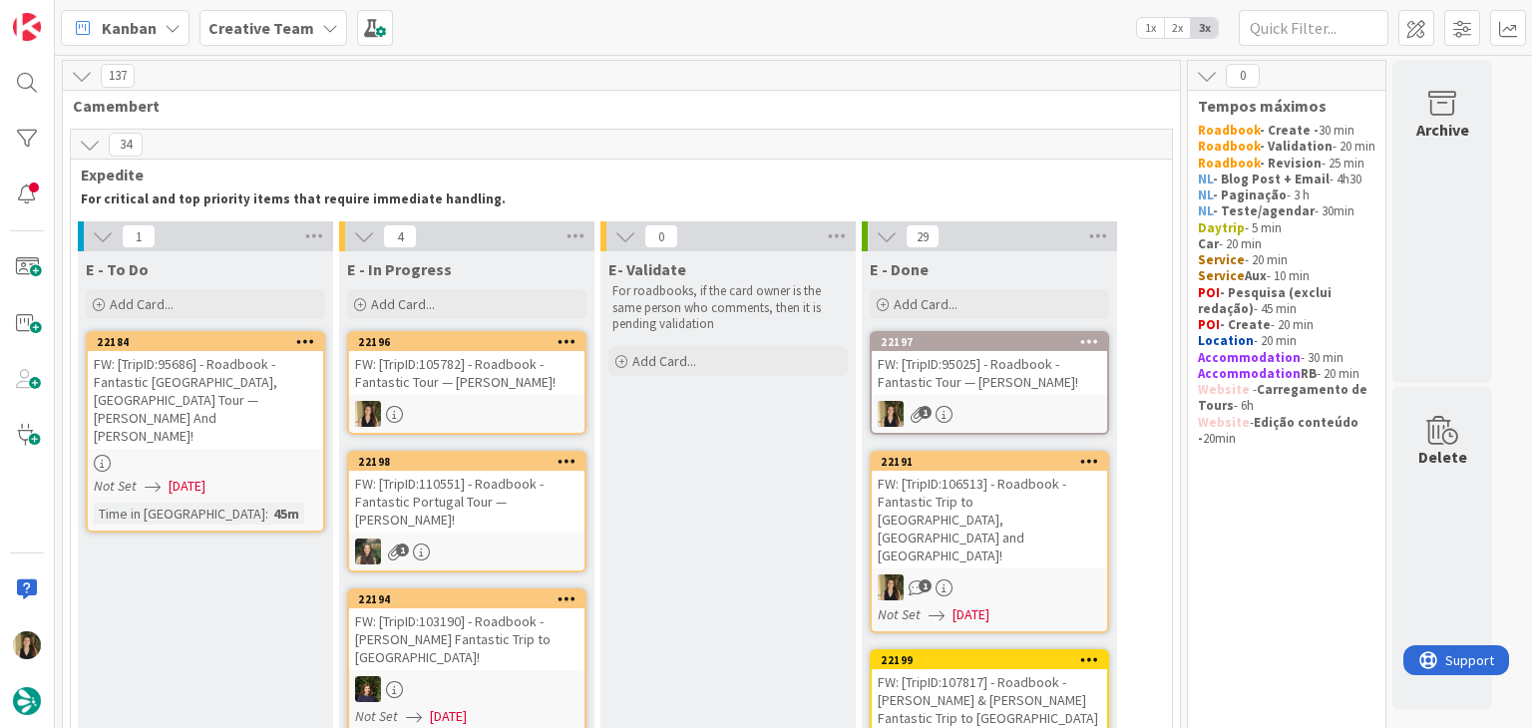
click at [535, 385] on div "FW: [TripID:105782] - Roadbook - Fantastic Tour — [PERSON_NAME]!" at bounding box center [466, 373] width 235 height 44
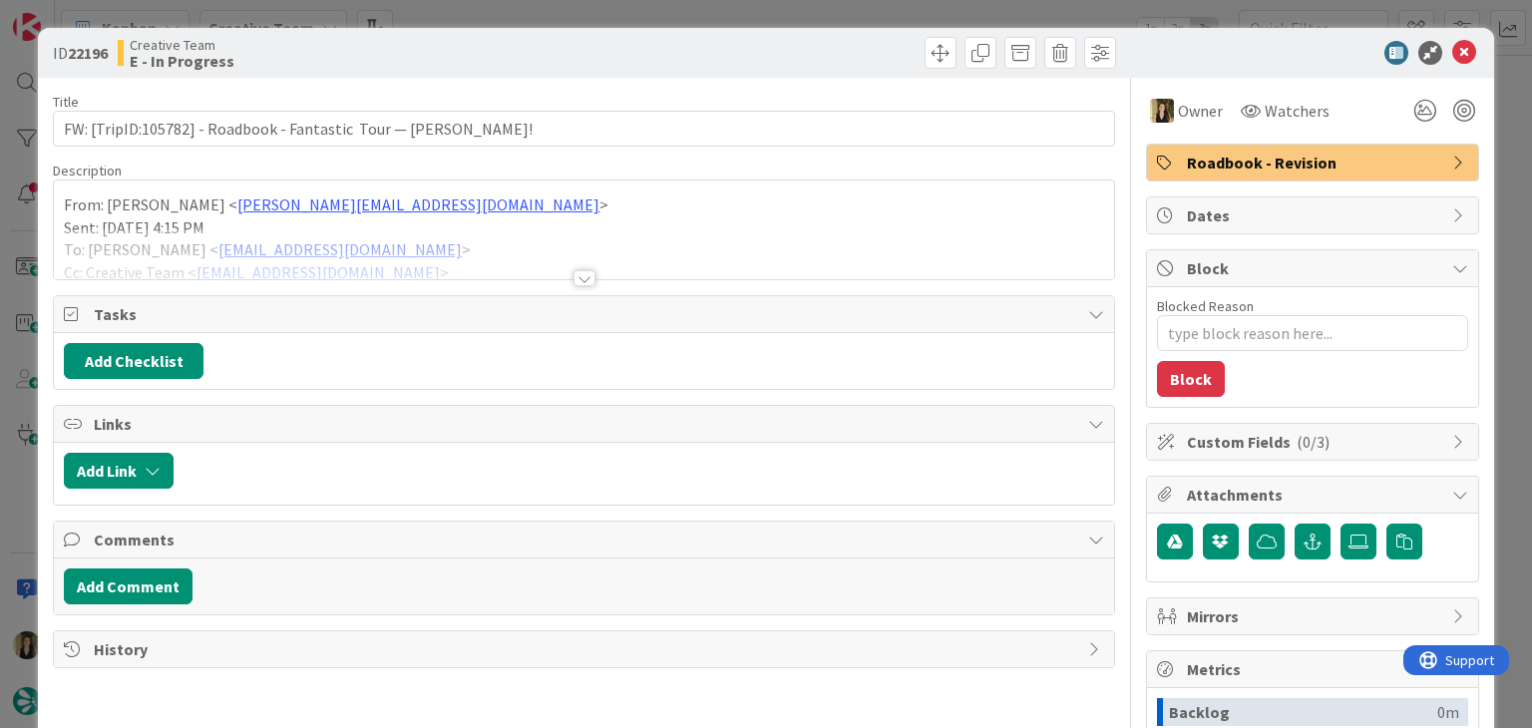
click at [584, 272] on div at bounding box center [585, 278] width 22 height 16
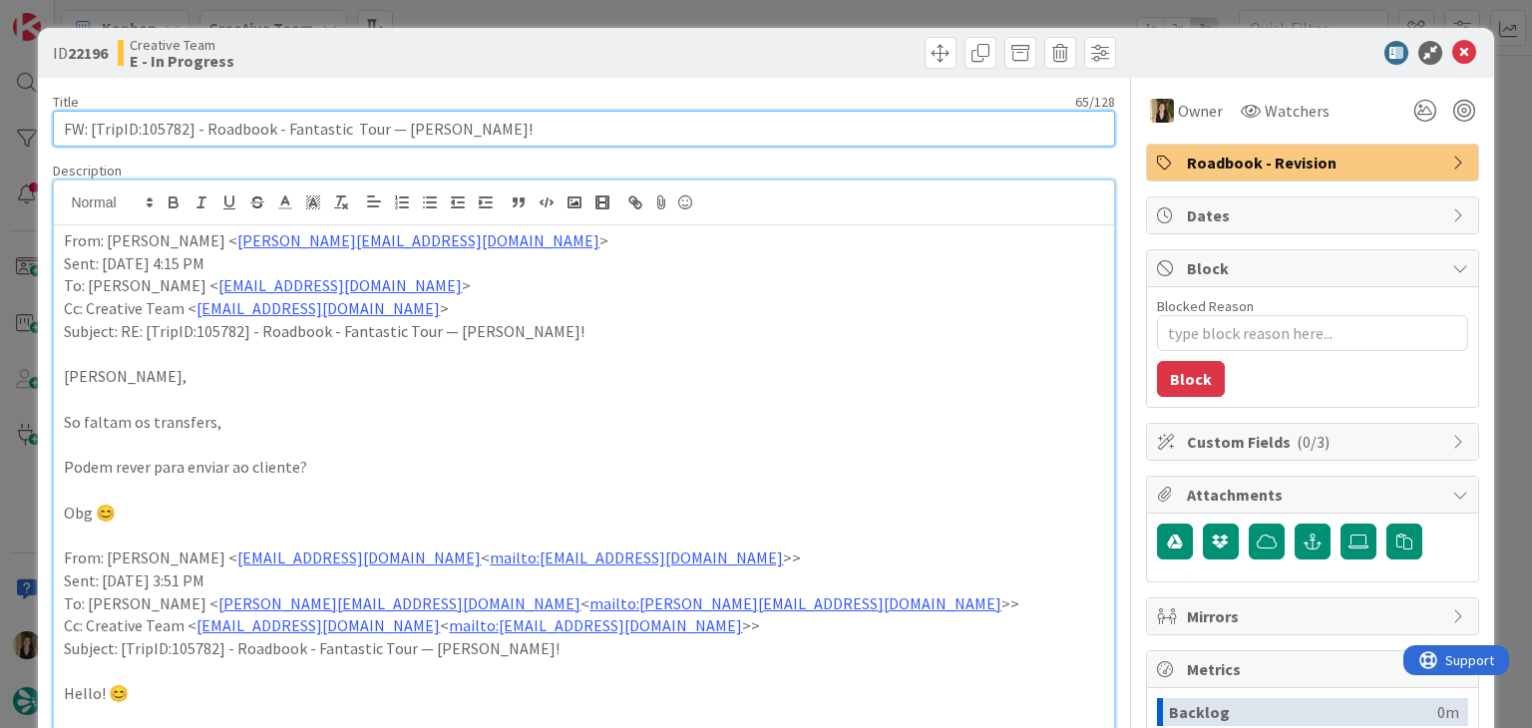
click at [178, 122] on input "FW: [TripID:105782] - Roadbook - Fantastic Tour — [PERSON_NAME]!" at bounding box center [584, 129] width 1062 height 36
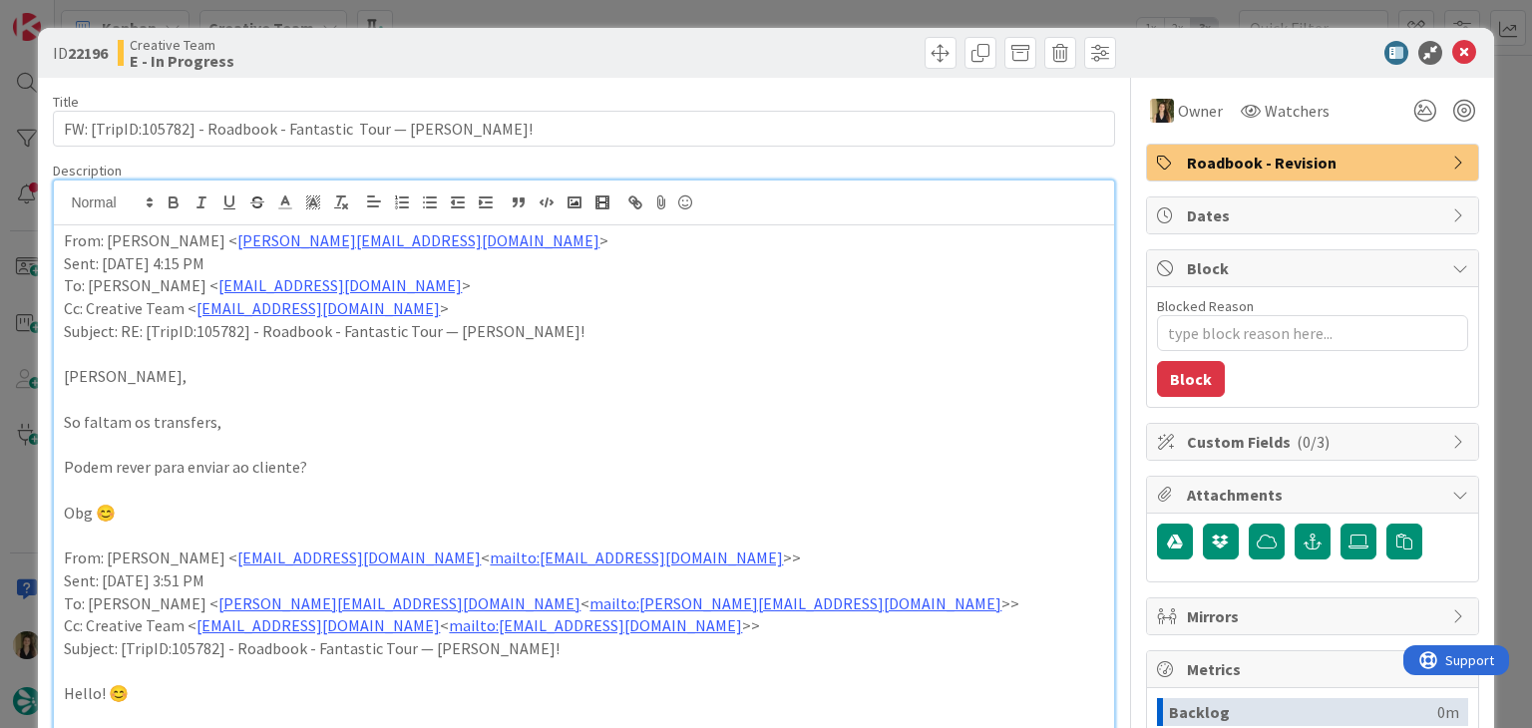
click at [442, 41] on div "Creative Team E - In Progress" at bounding box center [349, 53] width 462 height 32
click at [455, 4] on div "ID 22196 Creative Team E - In Progress Title 65 / 128 FW: [TripID:105782] - Roa…" at bounding box center [766, 364] width 1532 height 728
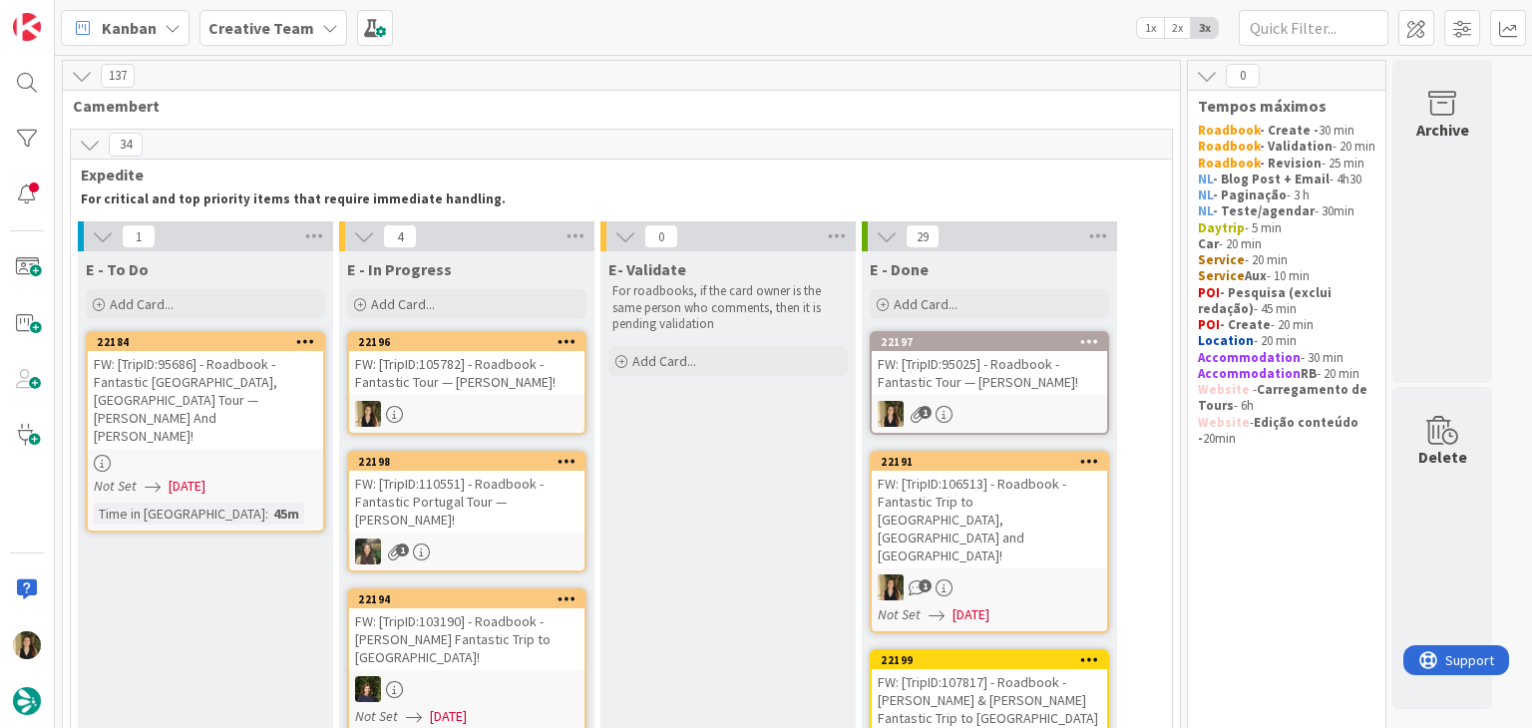
click at [509, 418] on div at bounding box center [466, 414] width 235 height 26
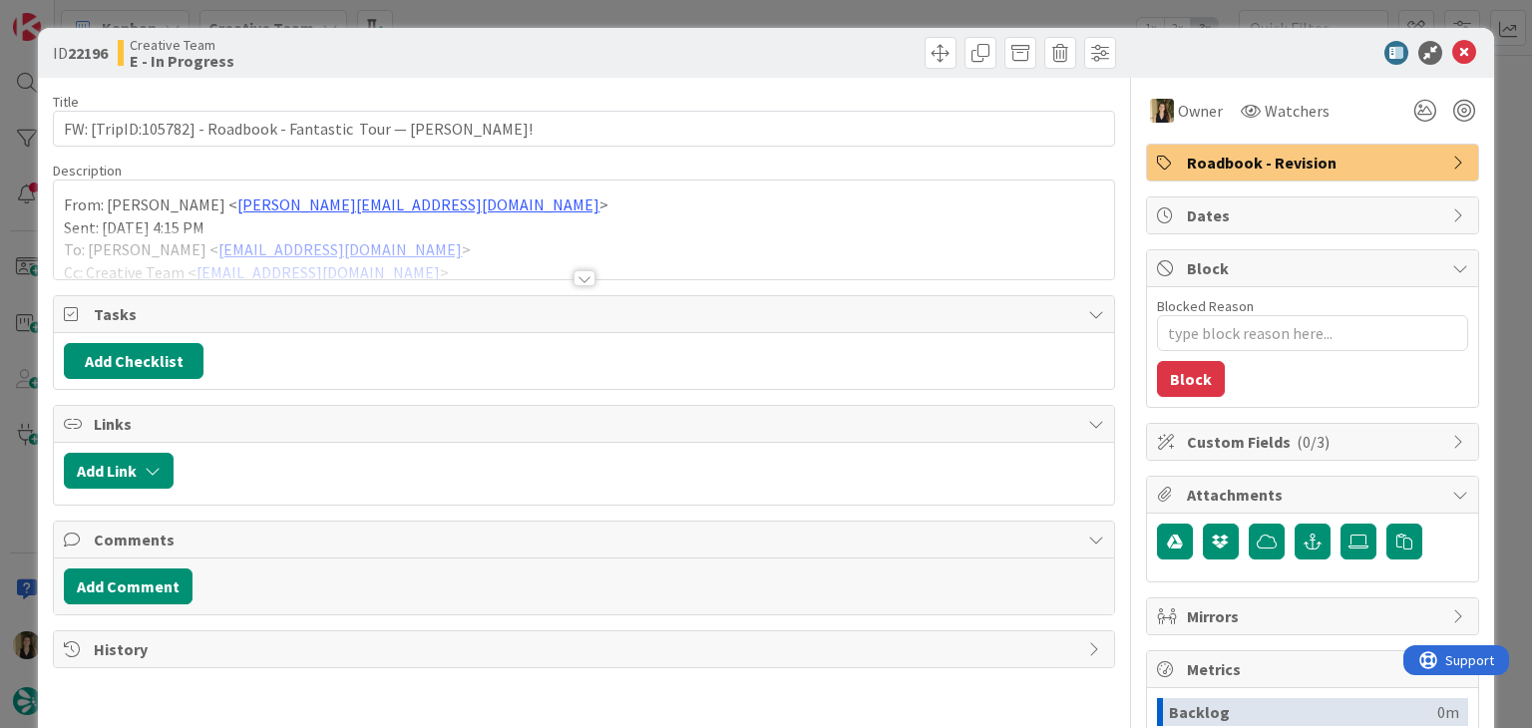
click at [1257, 166] on span "Roadbook - Revision" at bounding box center [1314, 163] width 255 height 24
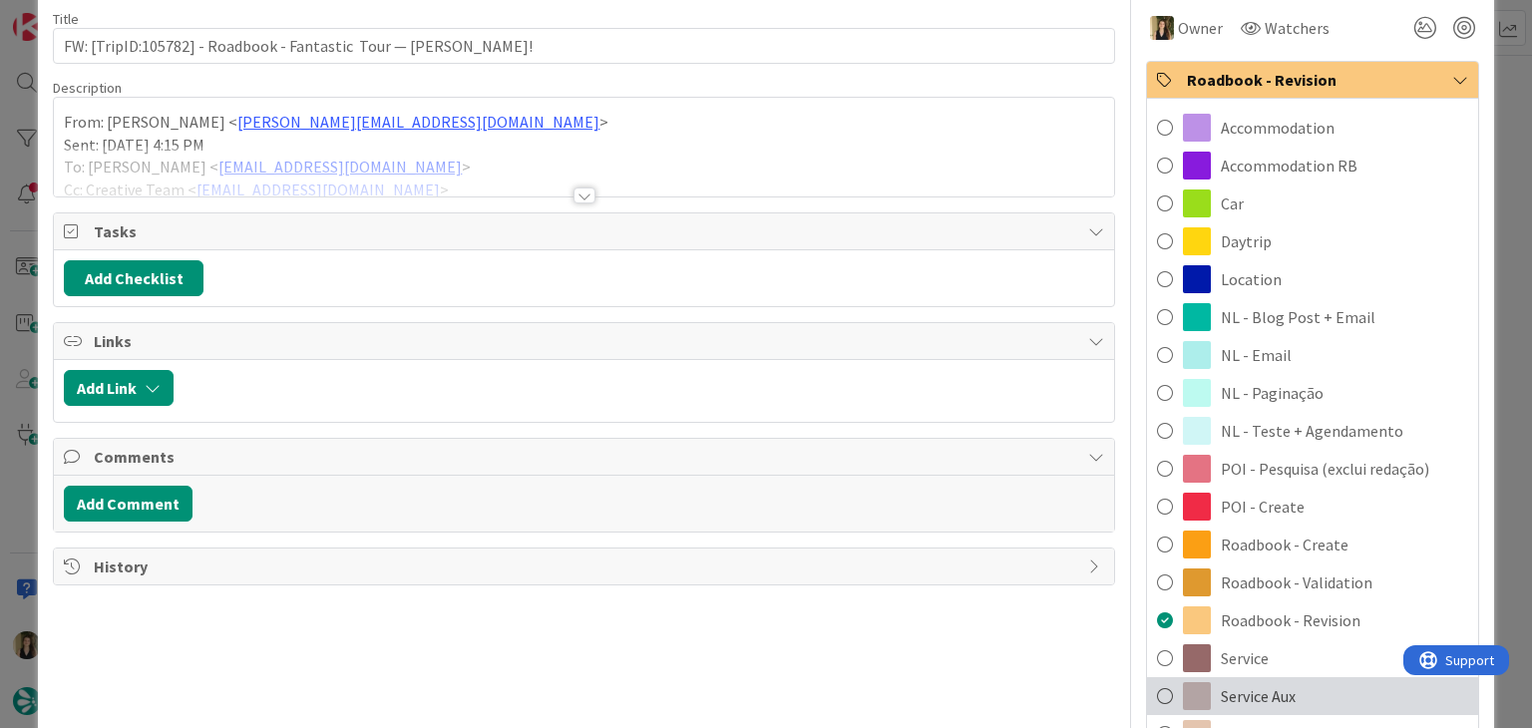
scroll to position [200, 0]
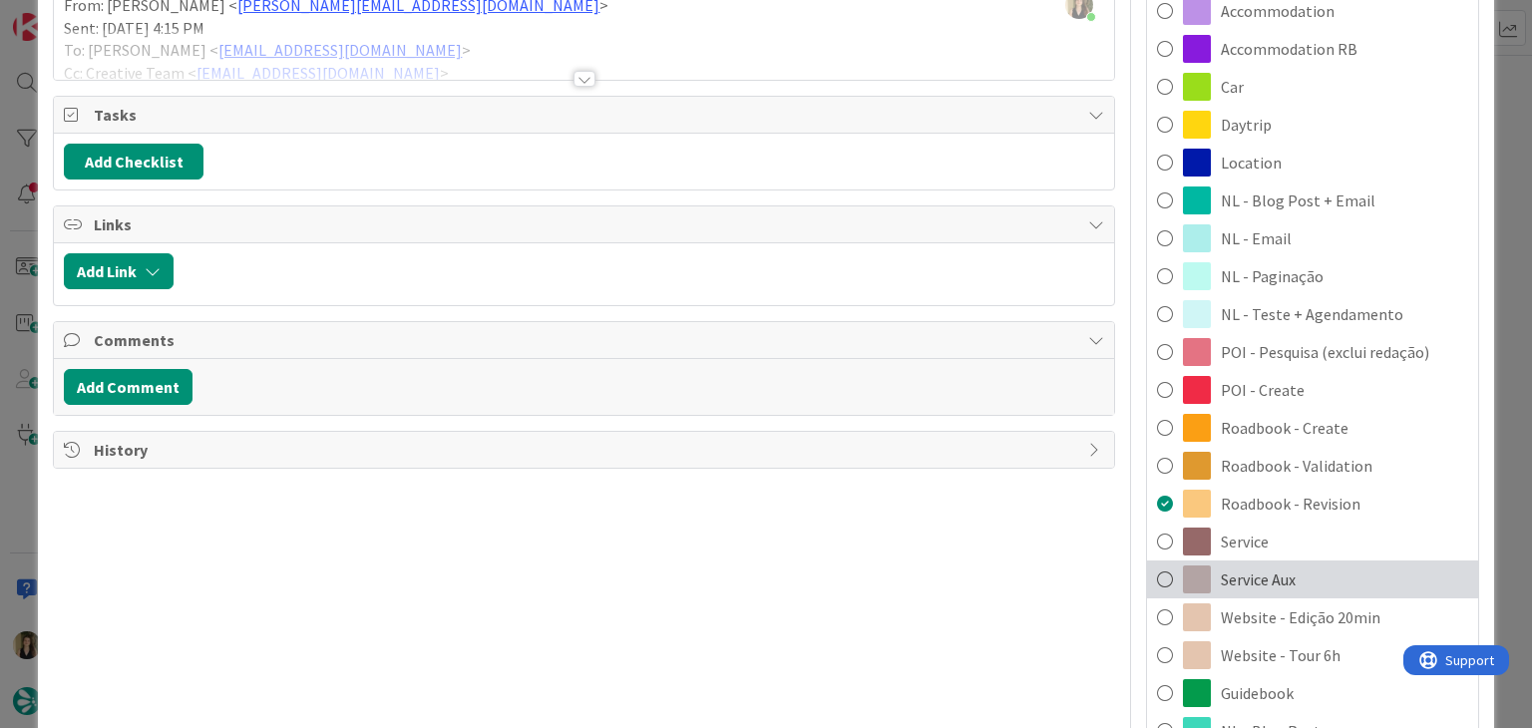
click at [1289, 586] on div "Service Aux" at bounding box center [1312, 580] width 331 height 38
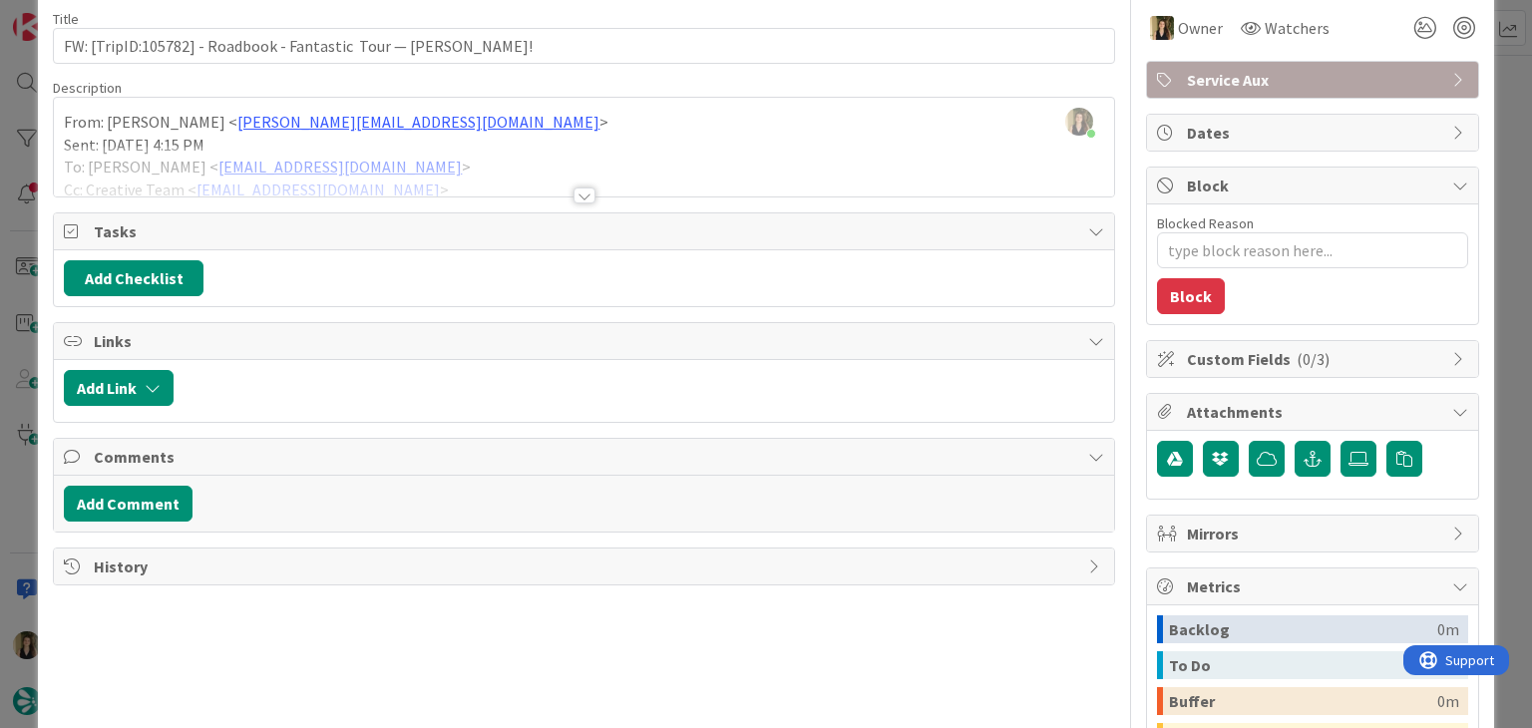
scroll to position [0, 0]
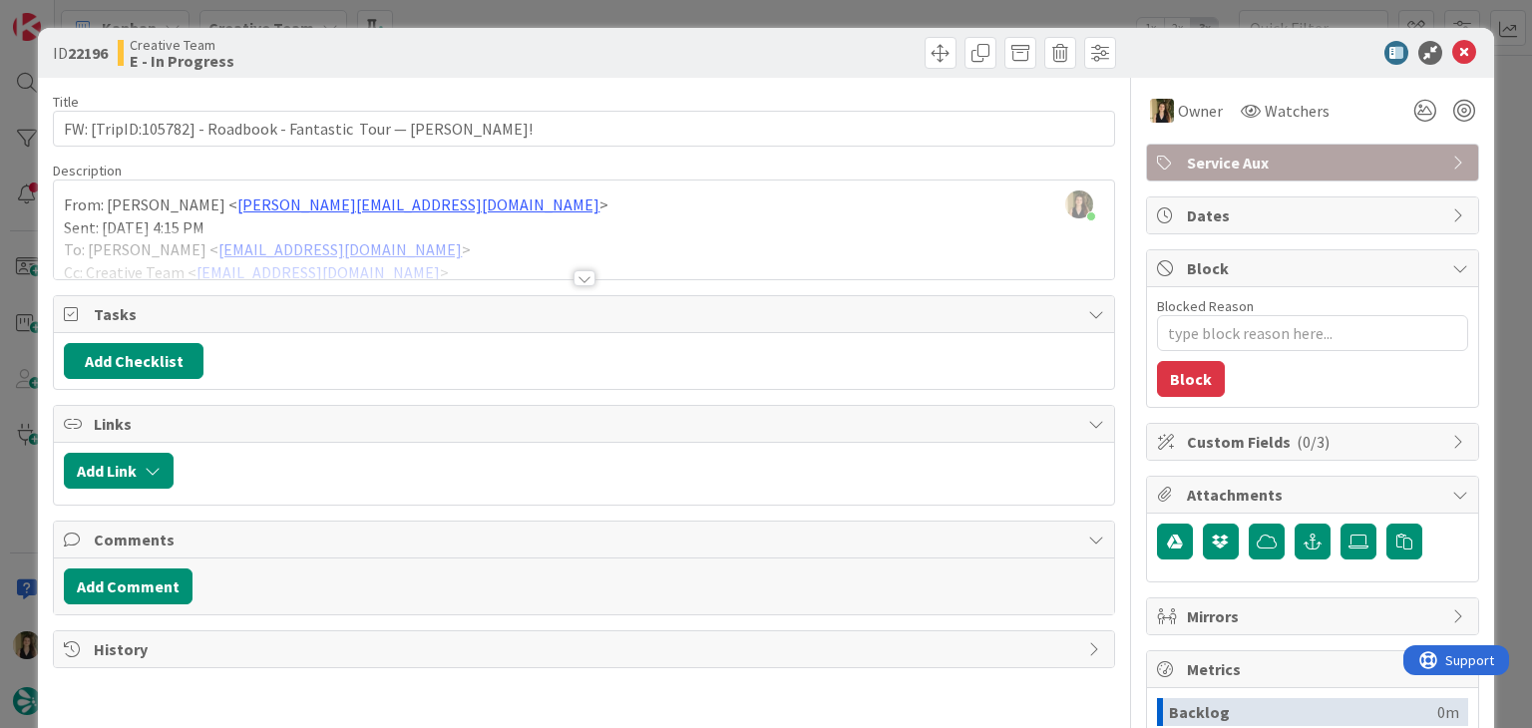
click at [616, 48] on div at bounding box center [853, 53] width 527 height 32
click at [582, 280] on div at bounding box center [585, 278] width 22 height 16
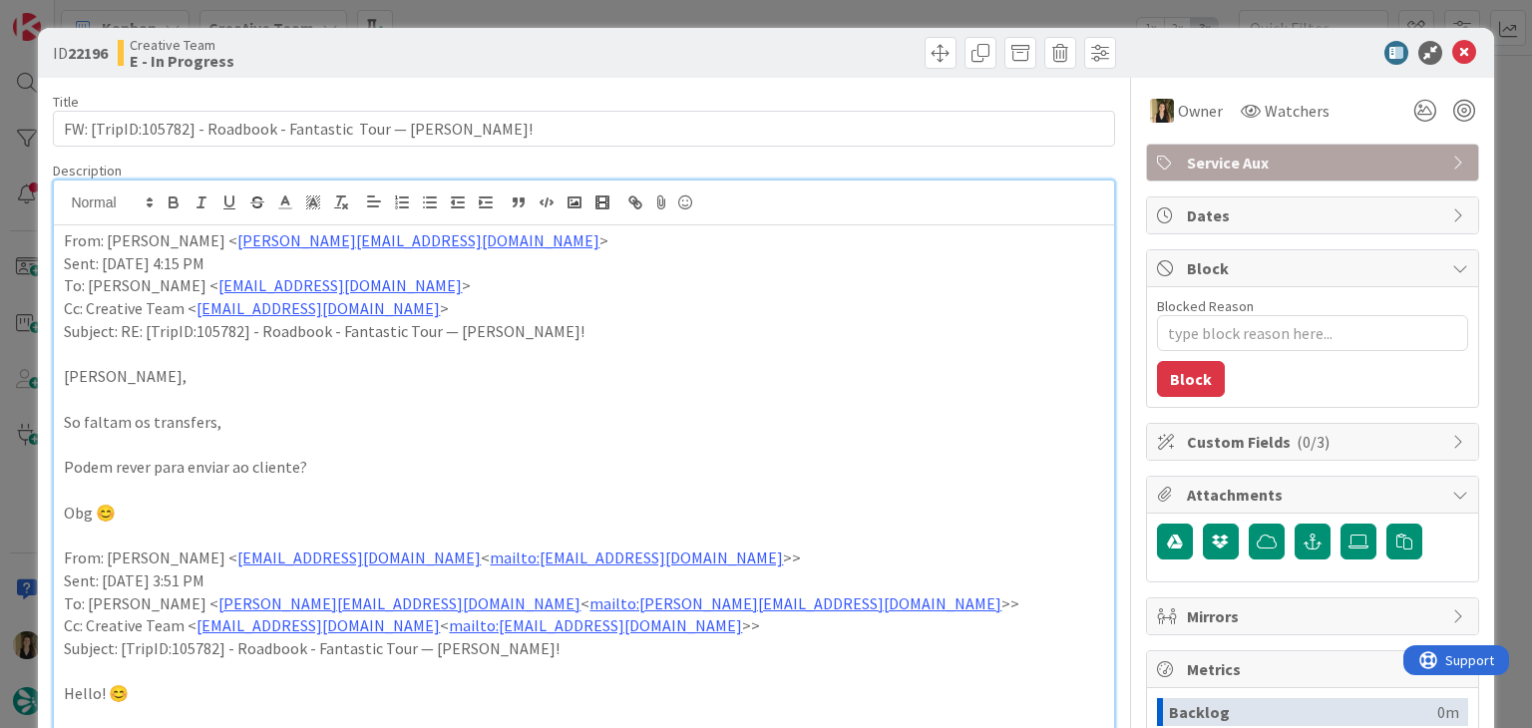
click at [554, 47] on div "Creative Team E - In Progress" at bounding box center [349, 53] width 462 height 32
click at [557, 15] on div "ID 22196 Creative Team E - In Progress Title 65 / 128 FW: [TripID:105782] - Roa…" at bounding box center [766, 364] width 1532 height 728
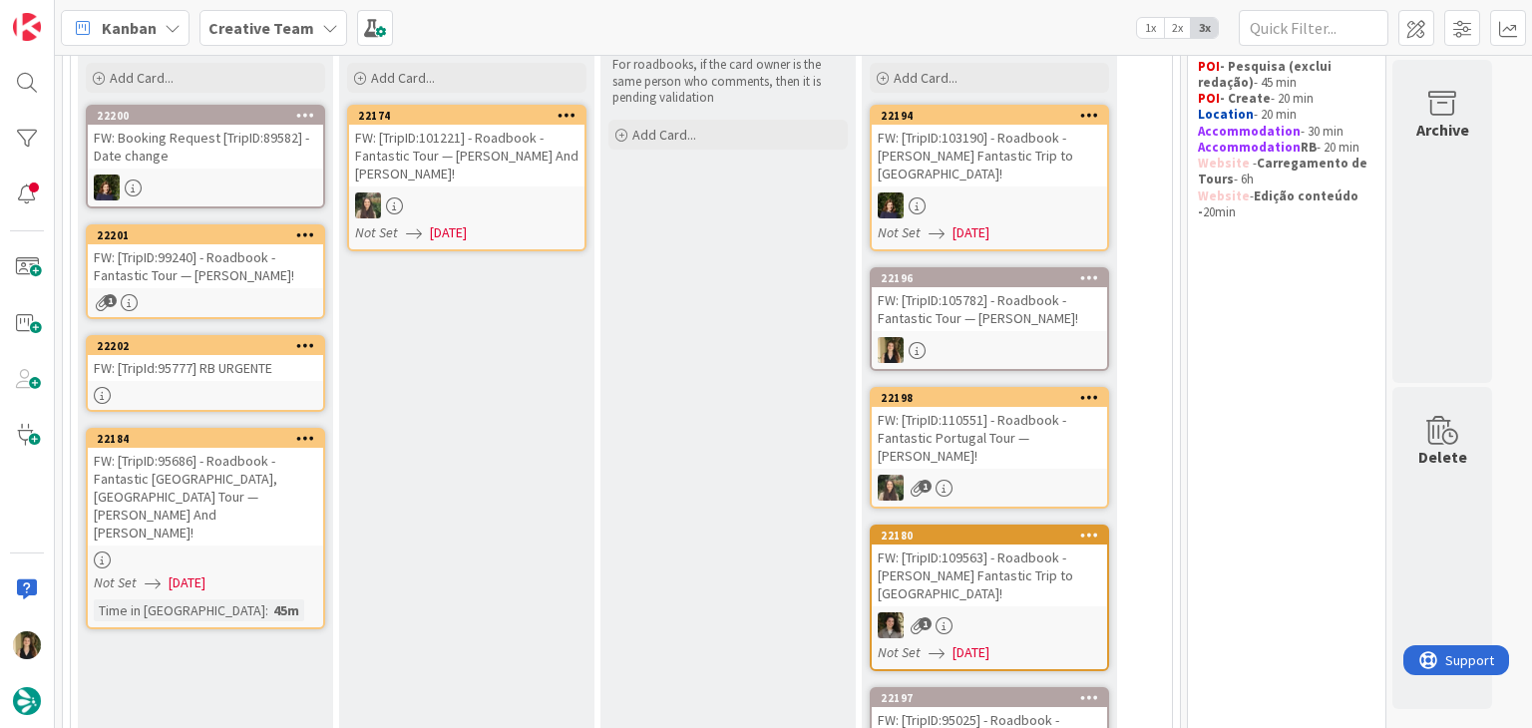
scroll to position [200, 0]
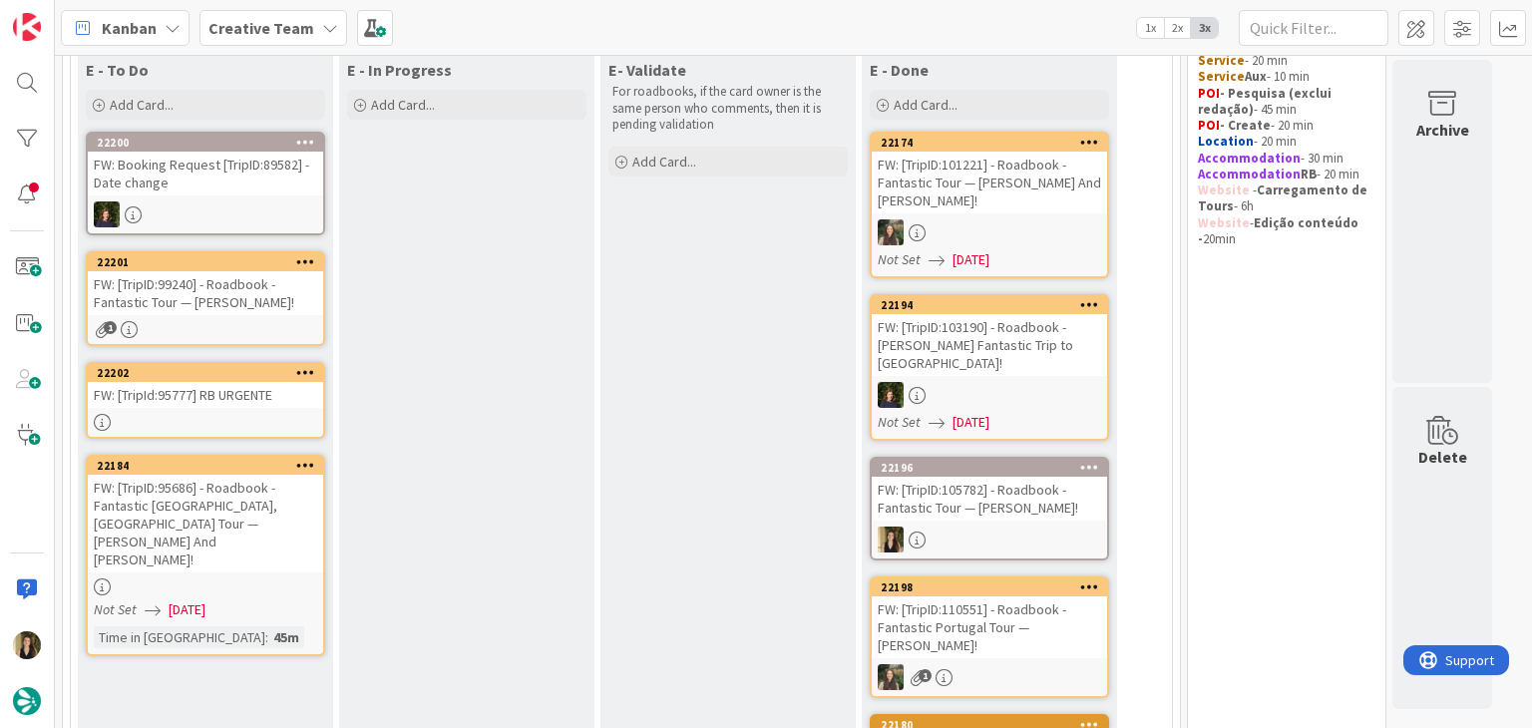
click at [247, 408] on link "22202 FW: [TripId:95777] RB URGENTE" at bounding box center [205, 400] width 239 height 77
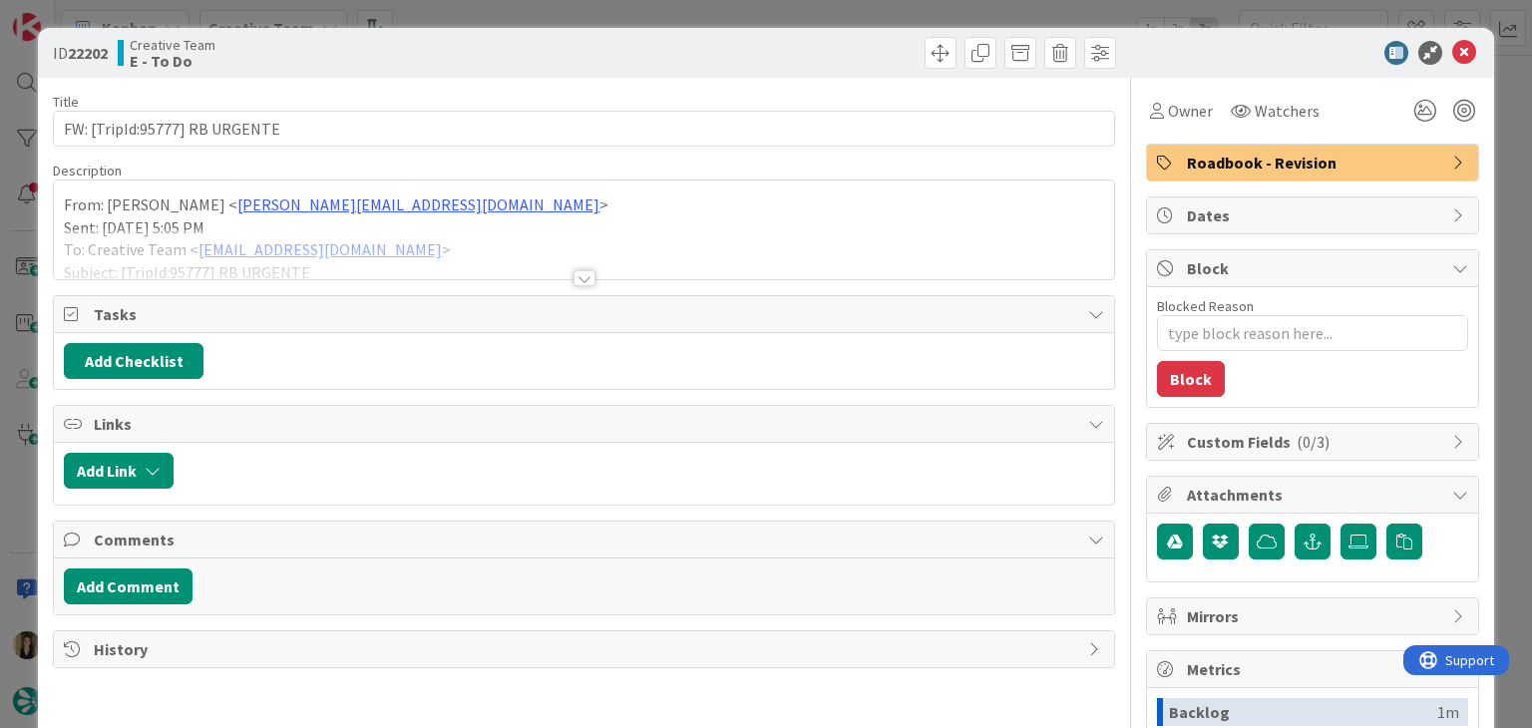
click at [574, 280] on div at bounding box center [585, 278] width 22 height 16
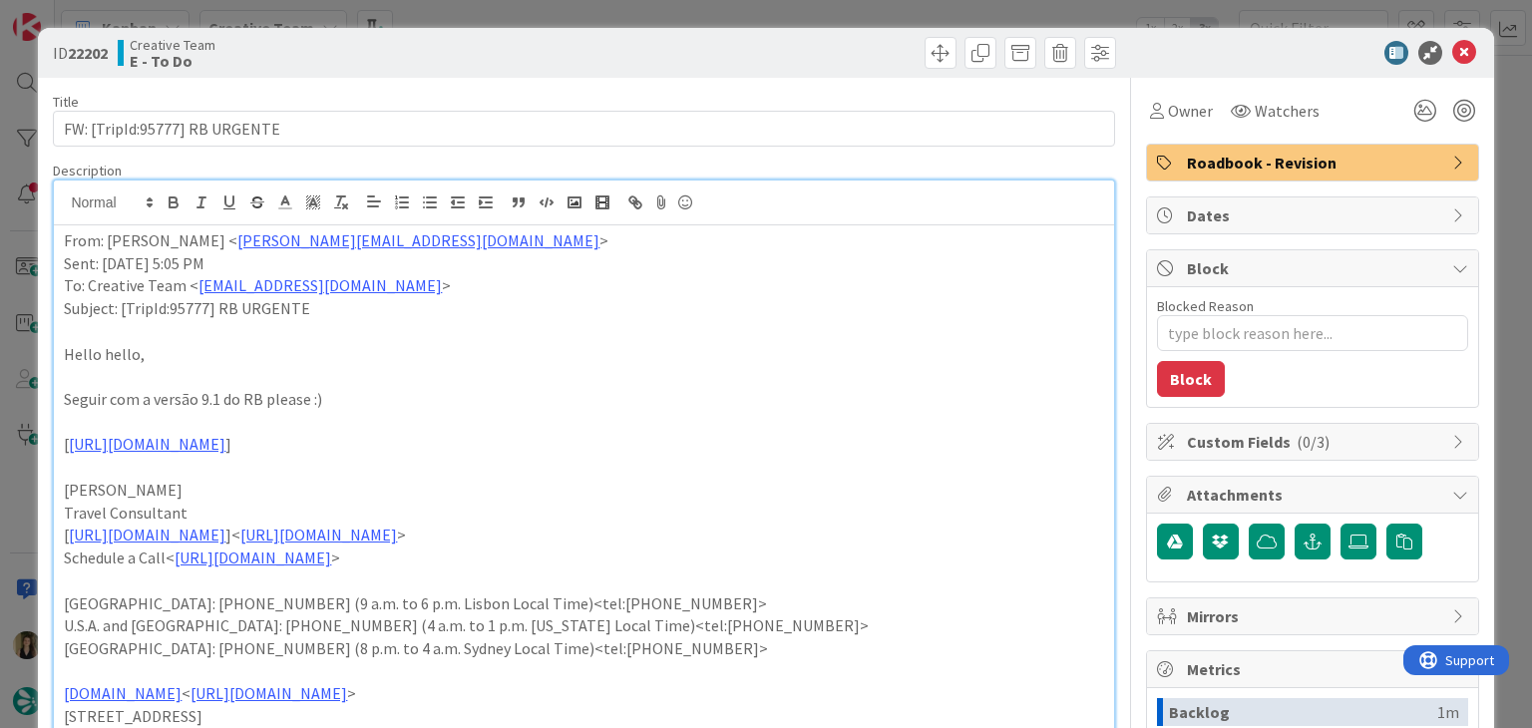
click at [698, 10] on div "ID 22202 Creative Team E - To Do Title 29 / 128 FW: [TripId:95777] RB URGENTE D…" at bounding box center [766, 364] width 1532 height 728
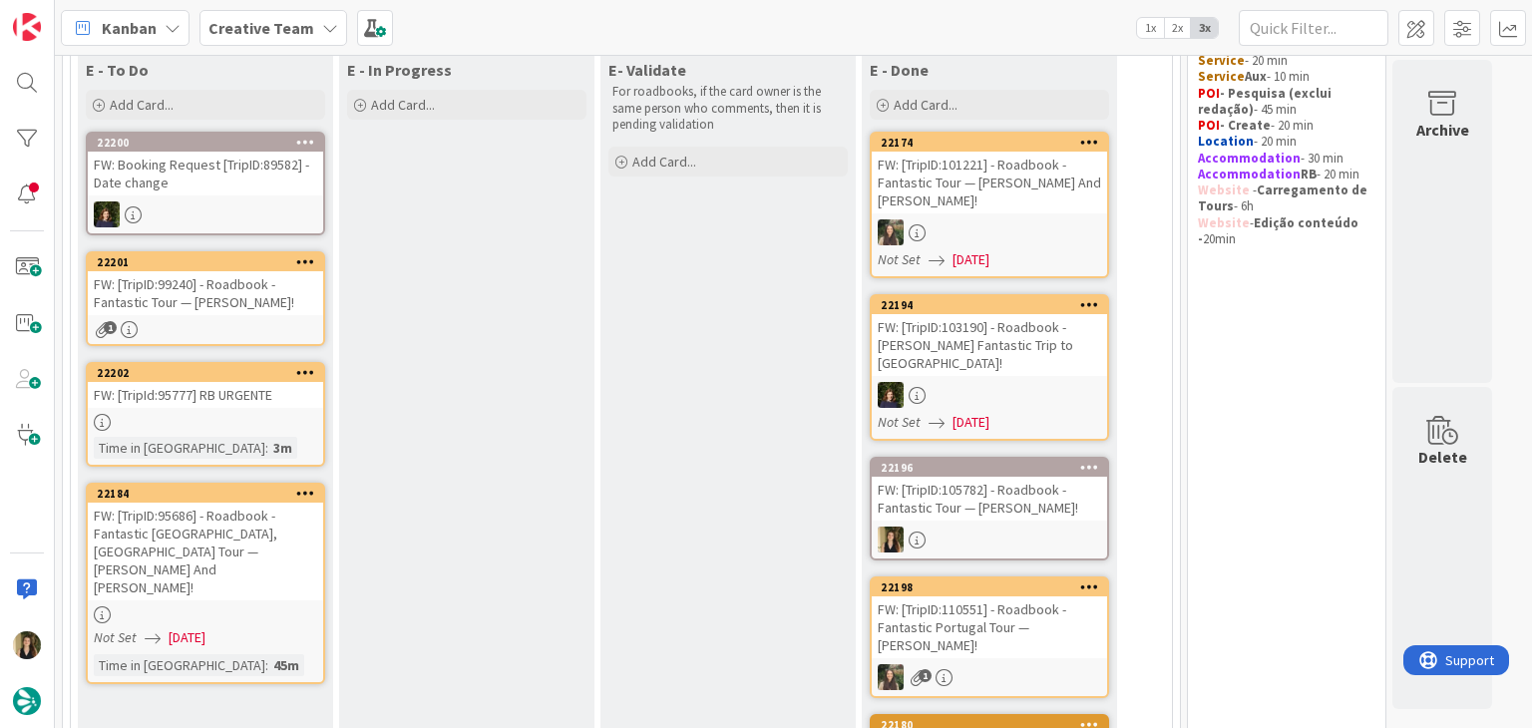
click at [276, 299] on div "FW: [TripID:99240] - Roadbook - Fantastic Tour — [PERSON_NAME]!" at bounding box center [205, 293] width 235 height 44
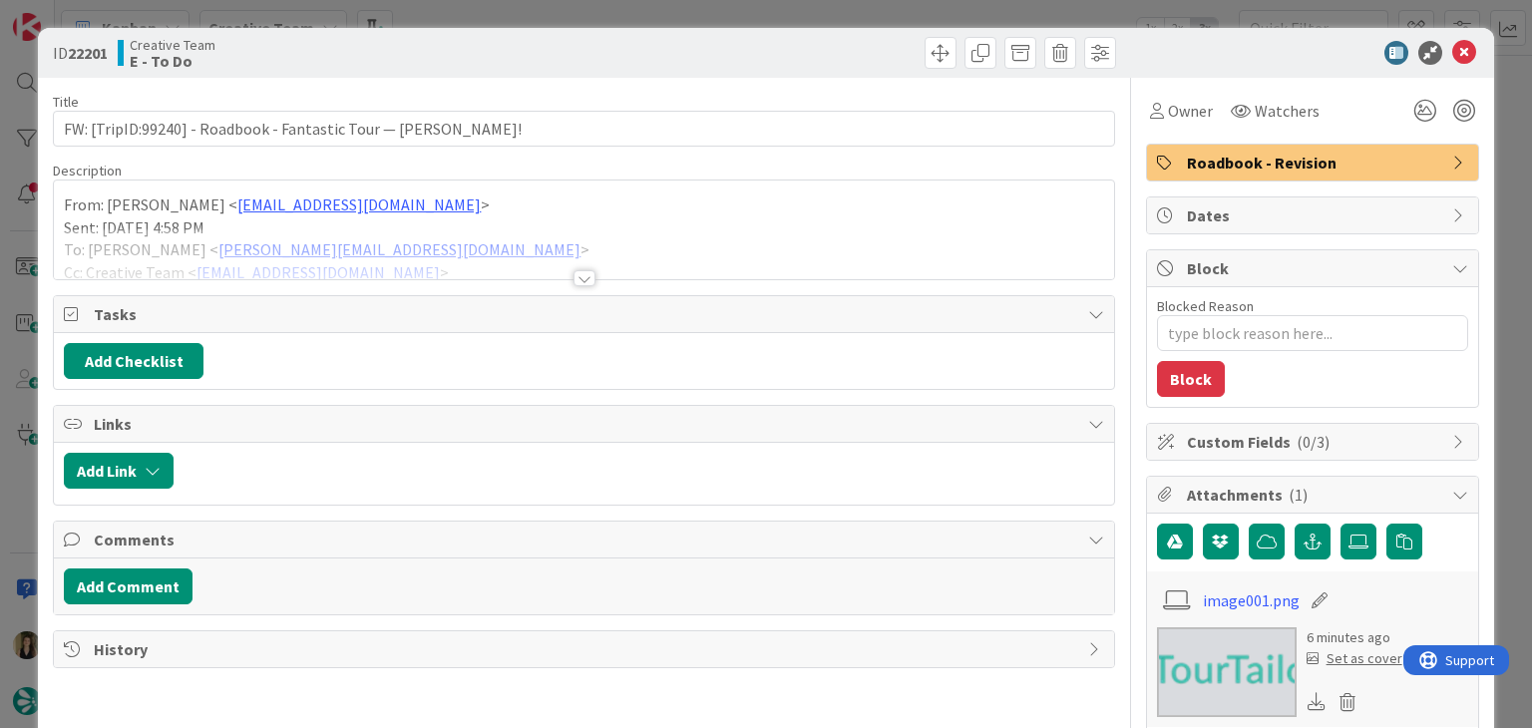
click at [578, 274] on div at bounding box center [585, 278] width 22 height 16
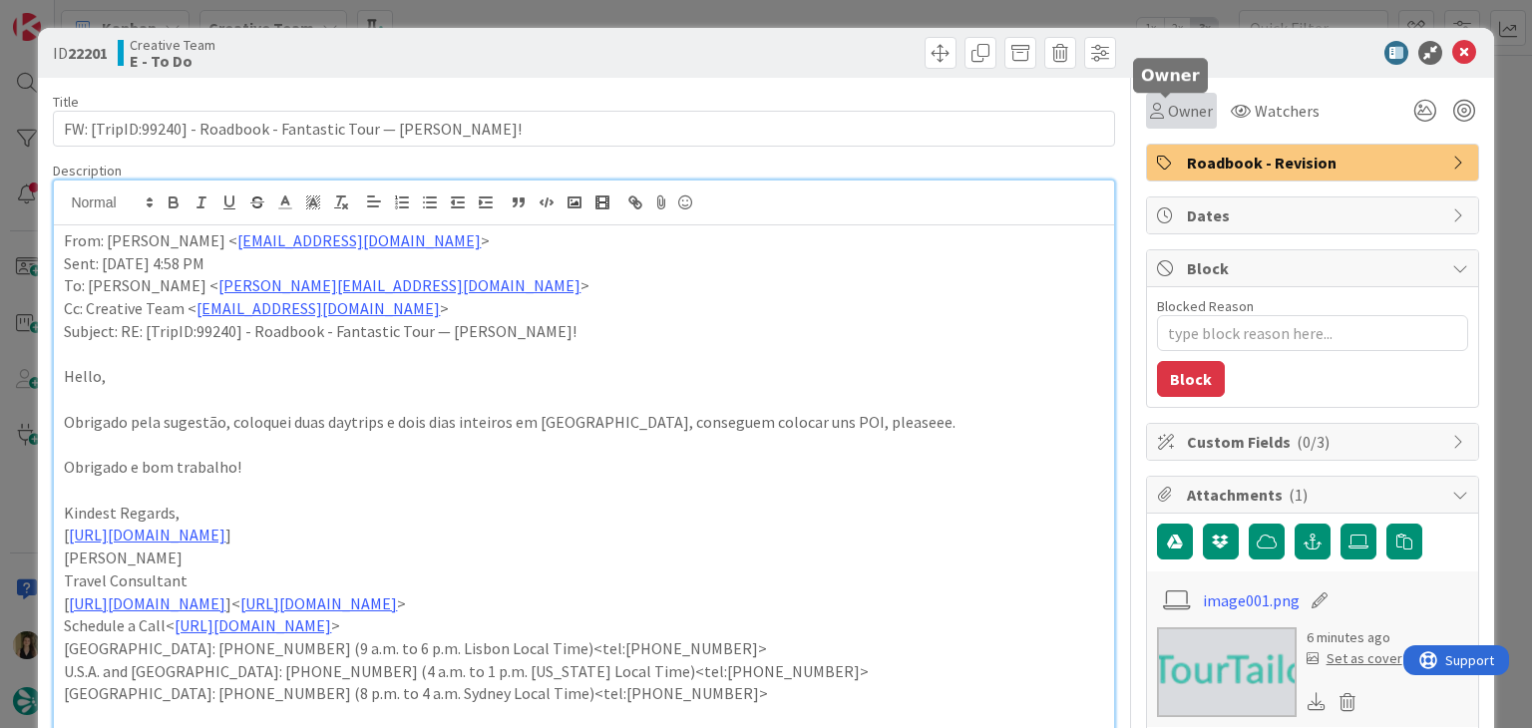
click at [1168, 105] on span "Owner" at bounding box center [1190, 111] width 45 height 24
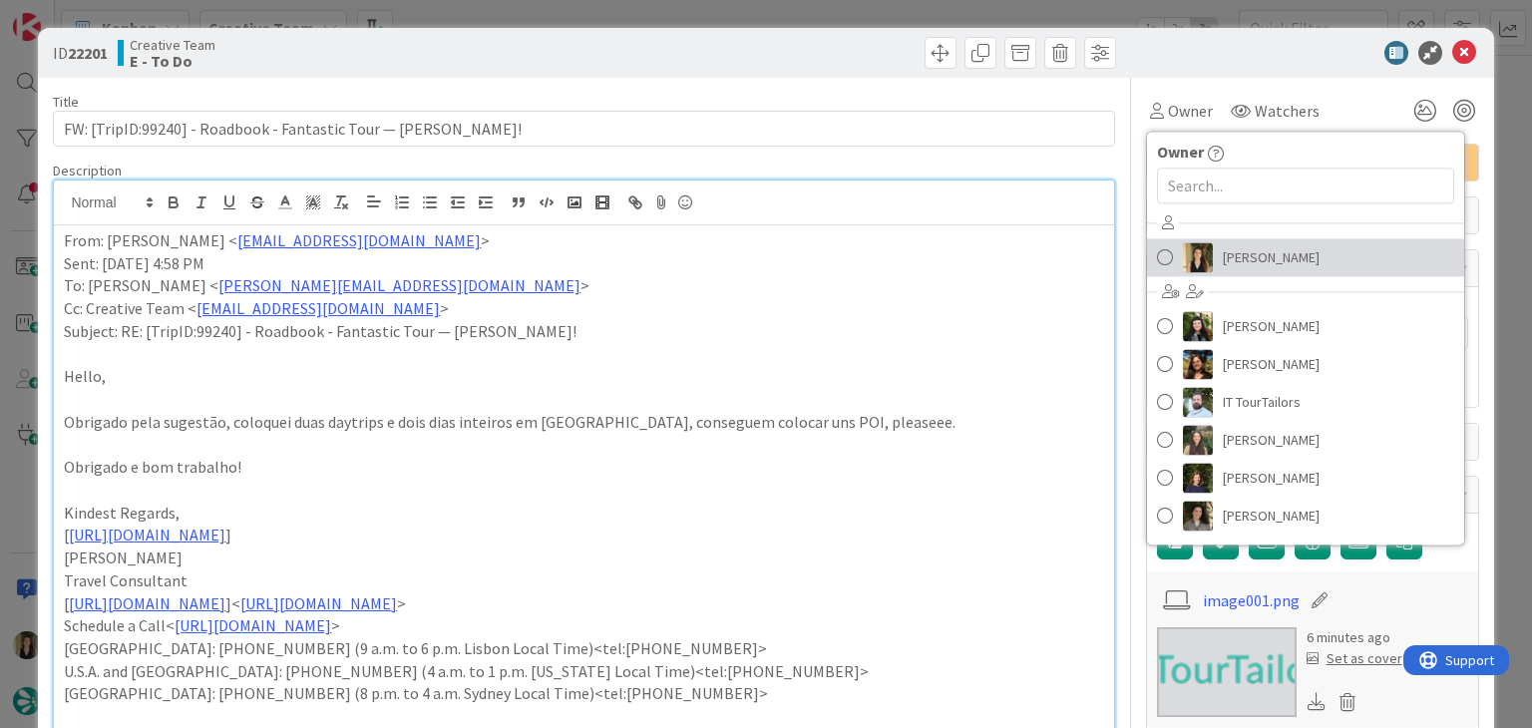
drag, startPoint x: 1261, startPoint y: 249, endPoint x: 1188, endPoint y: 236, distance: 74.0
click at [1261, 250] on span "[PERSON_NAME]" at bounding box center [1271, 257] width 97 height 30
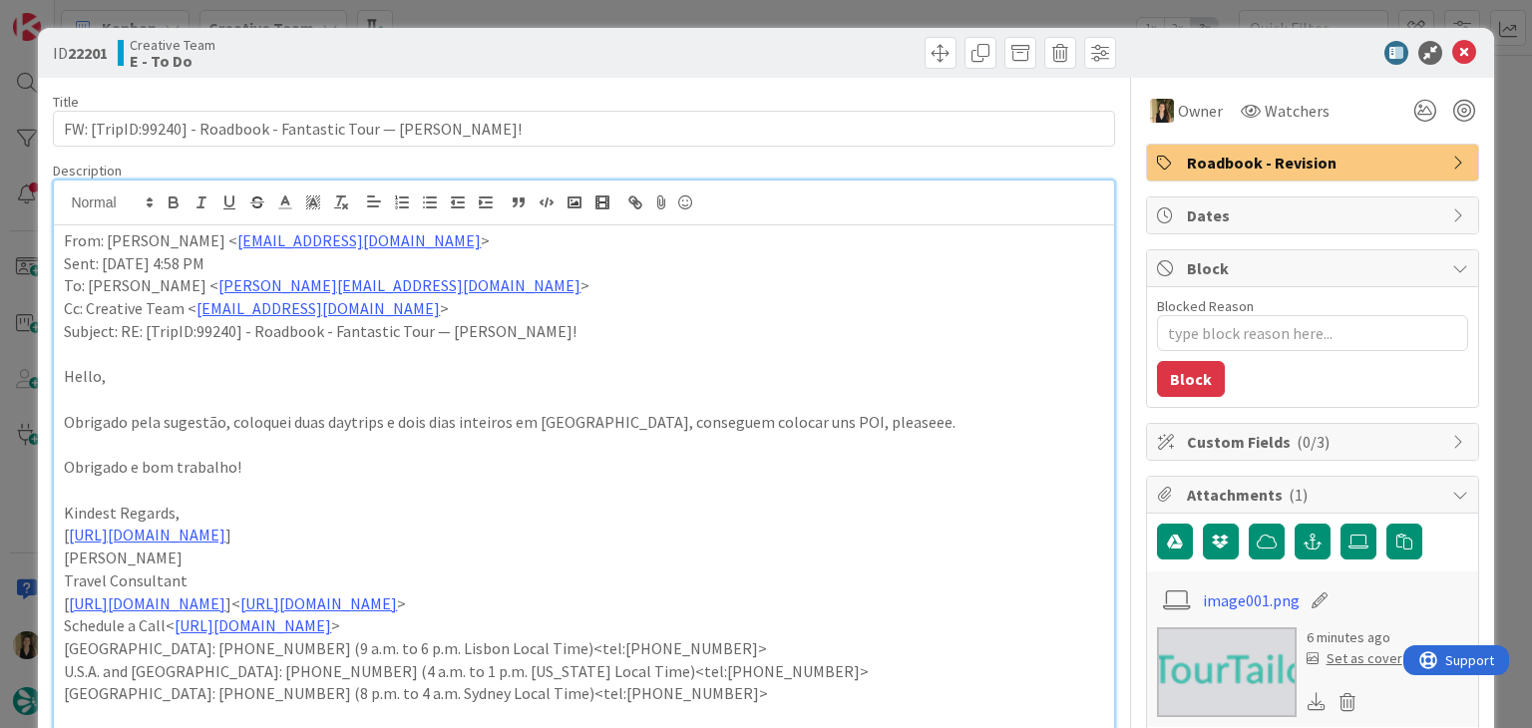
click at [736, 60] on div at bounding box center [853, 53] width 527 height 32
click at [726, 16] on div "ID 22201 Creative Team E - To Do Title 63 / 128 FW: [TripID:99240] - Roadbook -…" at bounding box center [766, 364] width 1532 height 728
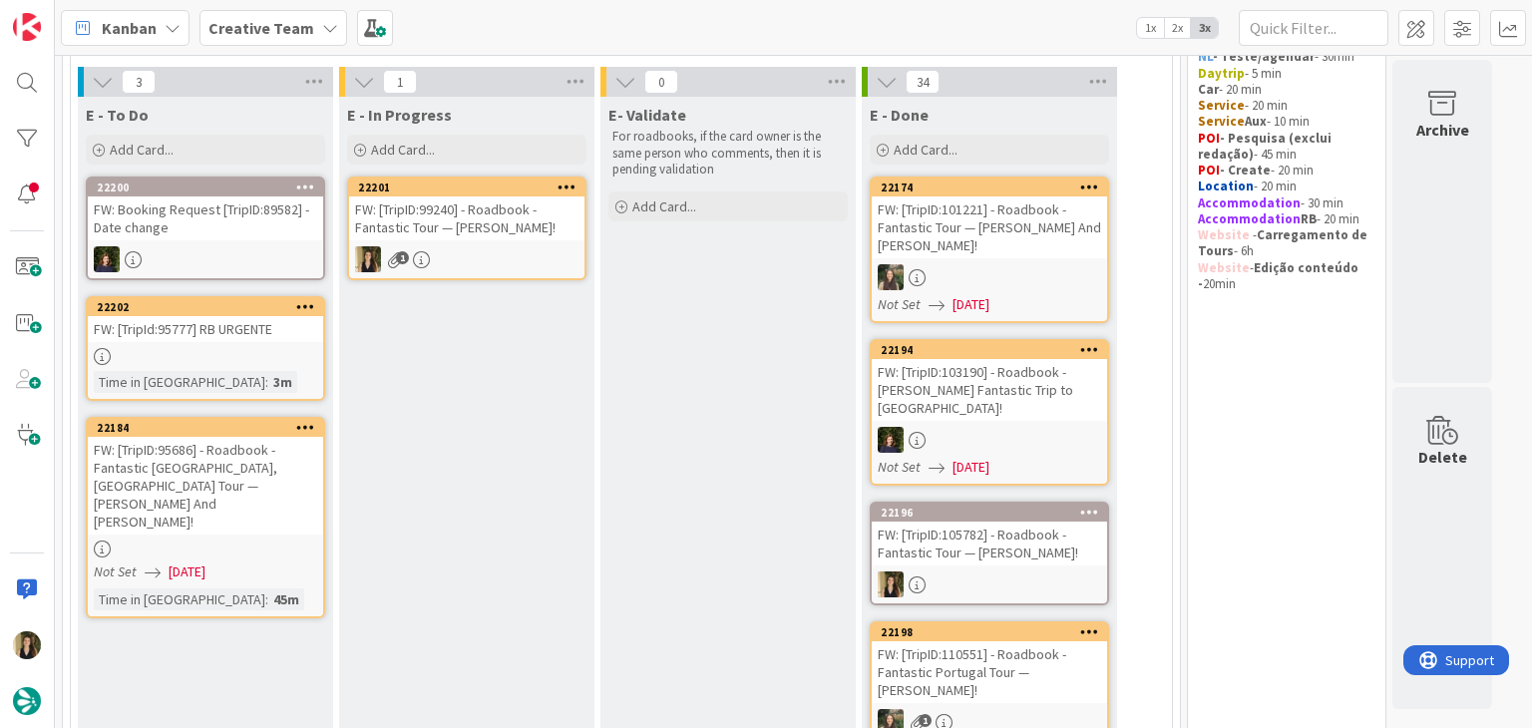
click at [495, 224] on div "FW: [TripID:99240] - Roadbook - Fantastic Tour — [PERSON_NAME]!" at bounding box center [466, 219] width 235 height 44
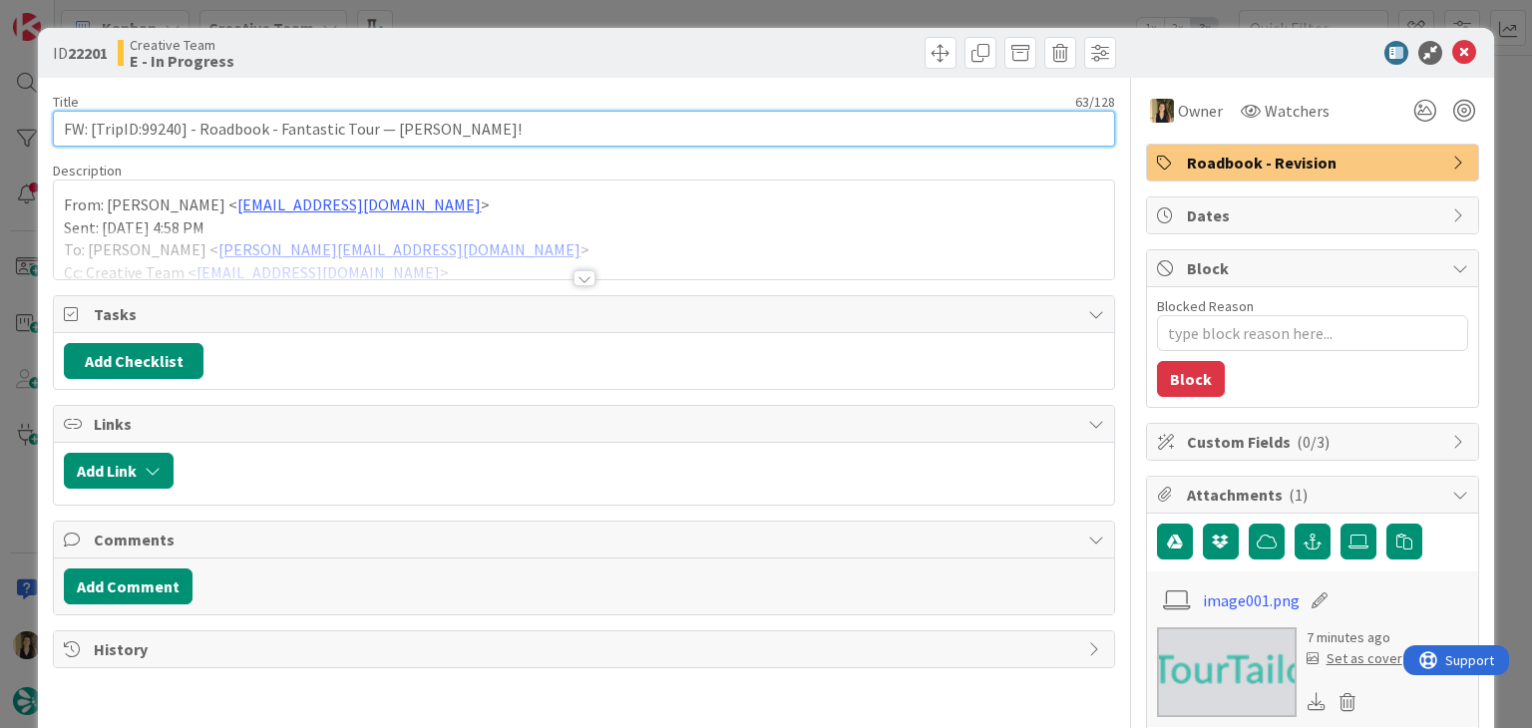
click at [171, 121] on input "FW: [TripID:99240] - Roadbook - Fantastic Tour — [PERSON_NAME]!" at bounding box center [584, 129] width 1062 height 36
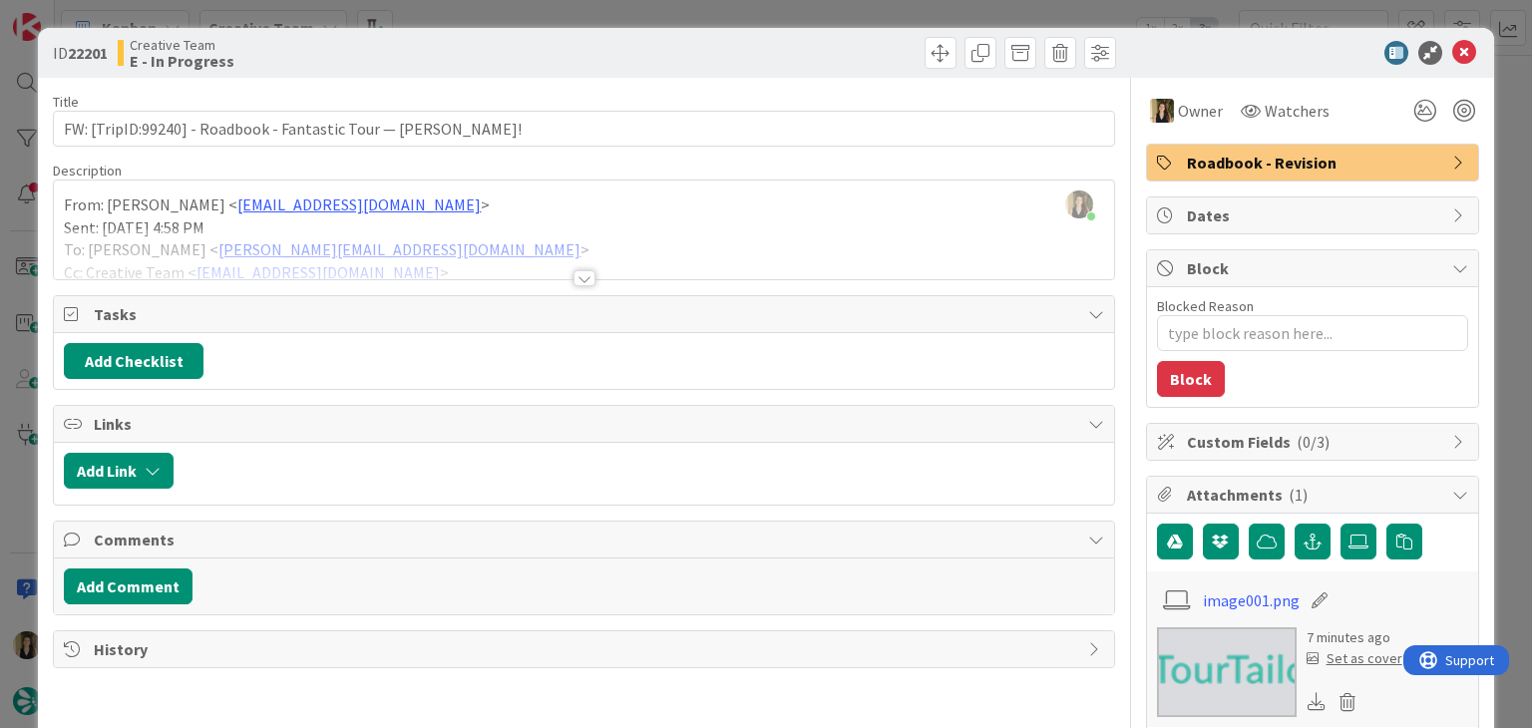
click at [583, 276] on div at bounding box center [585, 278] width 22 height 16
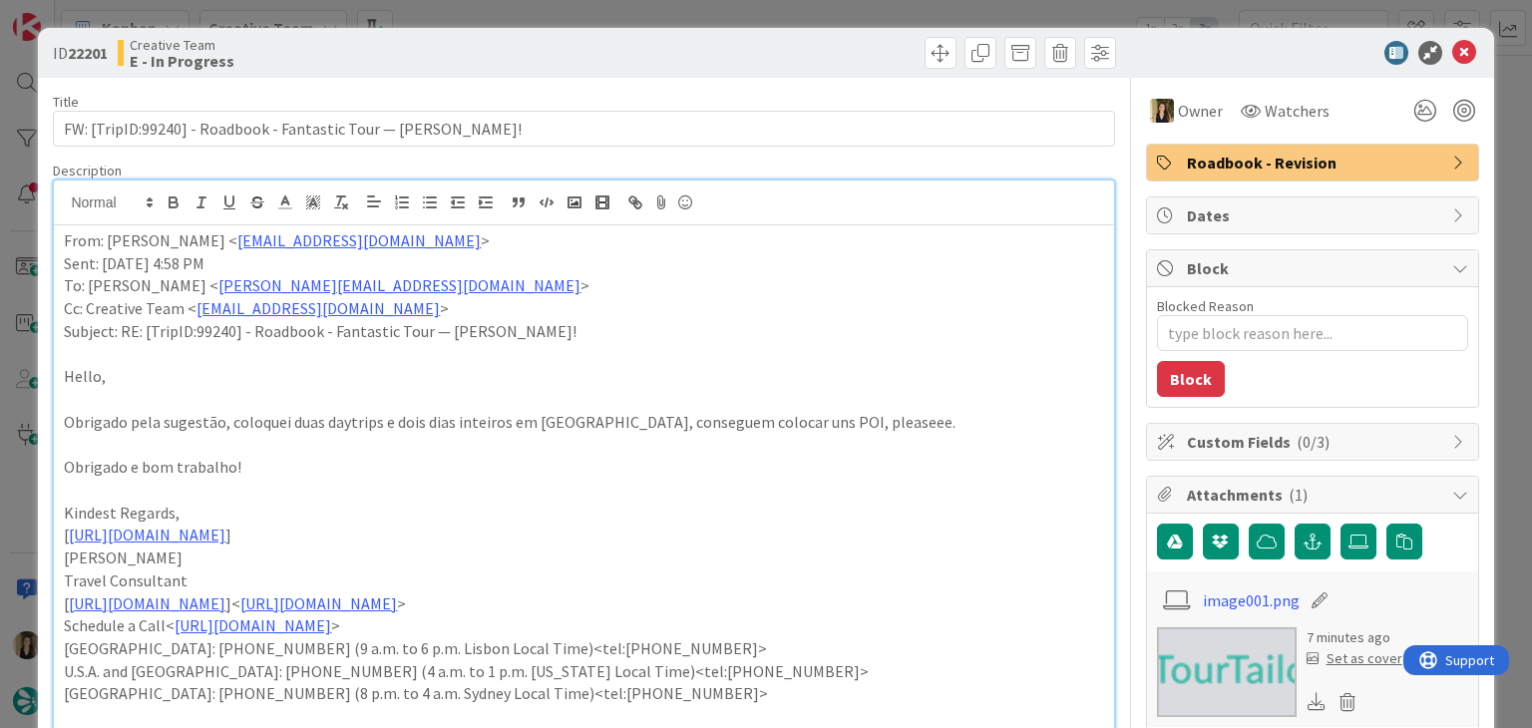
click at [426, 57] on div "Creative Team E - In Progress" at bounding box center [349, 53] width 462 height 32
drag, startPoint x: 856, startPoint y: 54, endPoint x: 844, endPoint y: 9, distance: 46.5
click at [853, 49] on div at bounding box center [853, 53] width 527 height 32
click at [844, 5] on div "ID 22201 Creative Team E - In Progress Title 63 / 128 FW: [TripID:99240] - Road…" at bounding box center [766, 364] width 1532 height 728
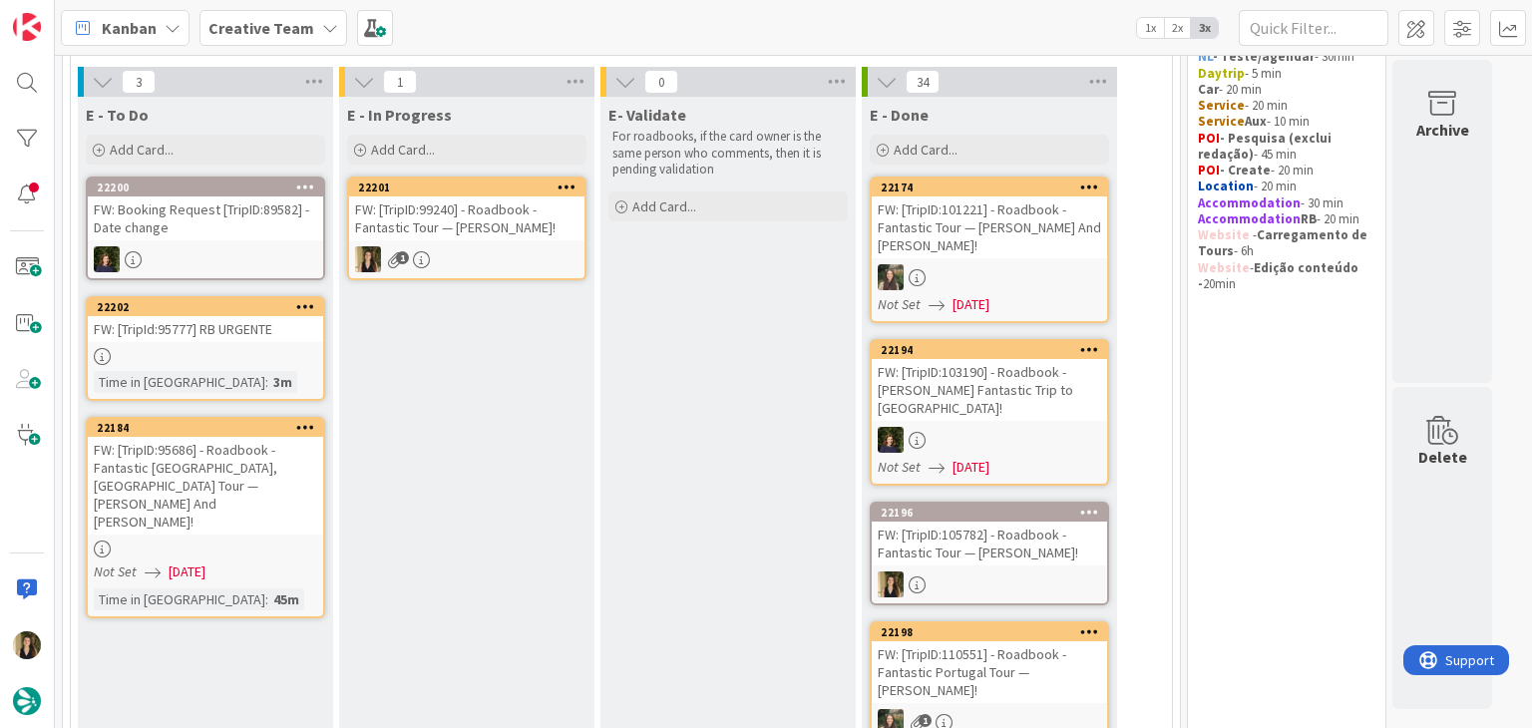
click at [536, 221] on div "FW: [TripID:99240] - Roadbook - Fantastic Tour — [PERSON_NAME]!" at bounding box center [466, 219] width 235 height 44
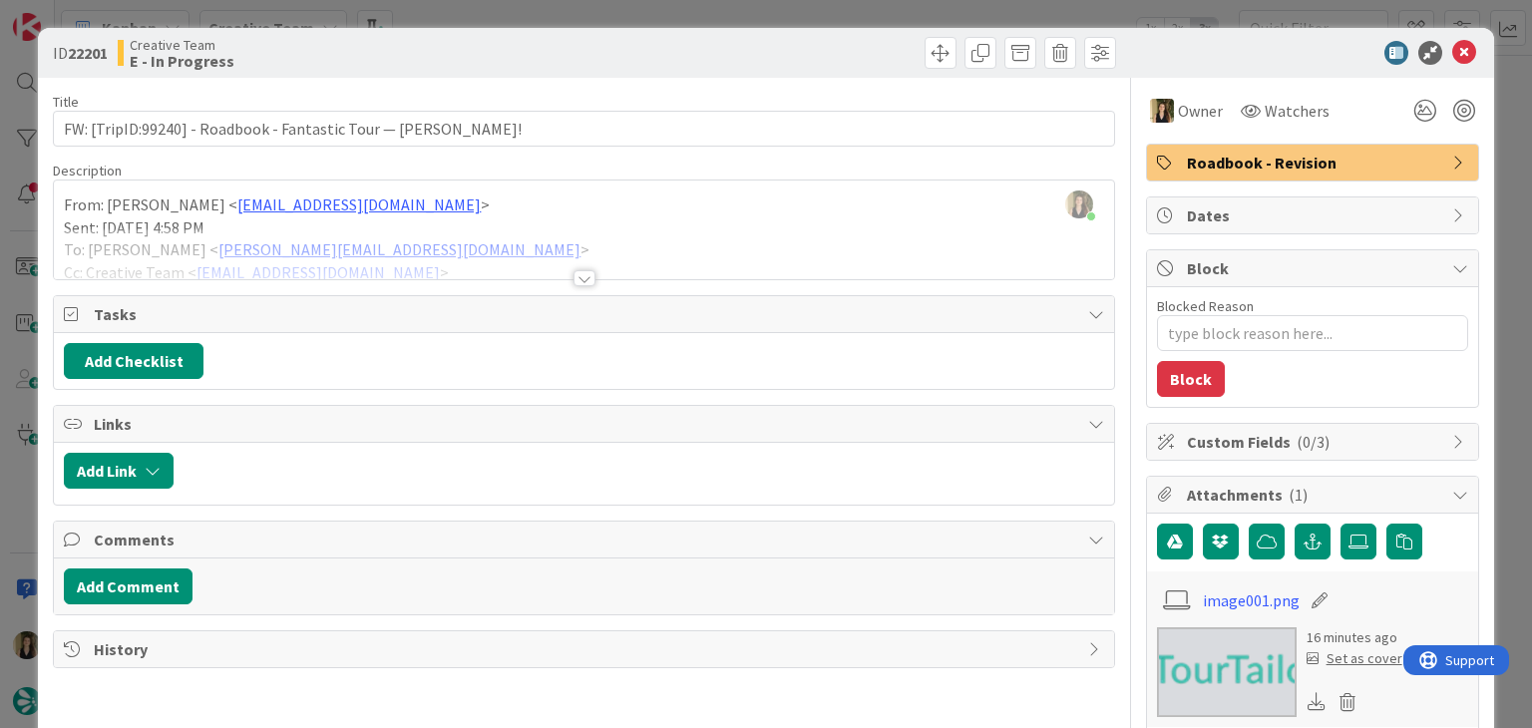
click at [564, 279] on div "Title 63 / 128 FW: [TripID:99240] - Roadbook - Fantastic Tour — [PERSON_NAME]! …" at bounding box center [584, 631] width 1062 height 1106
click at [573, 286] on div "Title 63 / 128 FW: [TripID:99240] - Roadbook - Fantastic Tour — [PERSON_NAME]! …" at bounding box center [584, 631] width 1062 height 1106
click at [576, 271] on div at bounding box center [585, 278] width 22 height 16
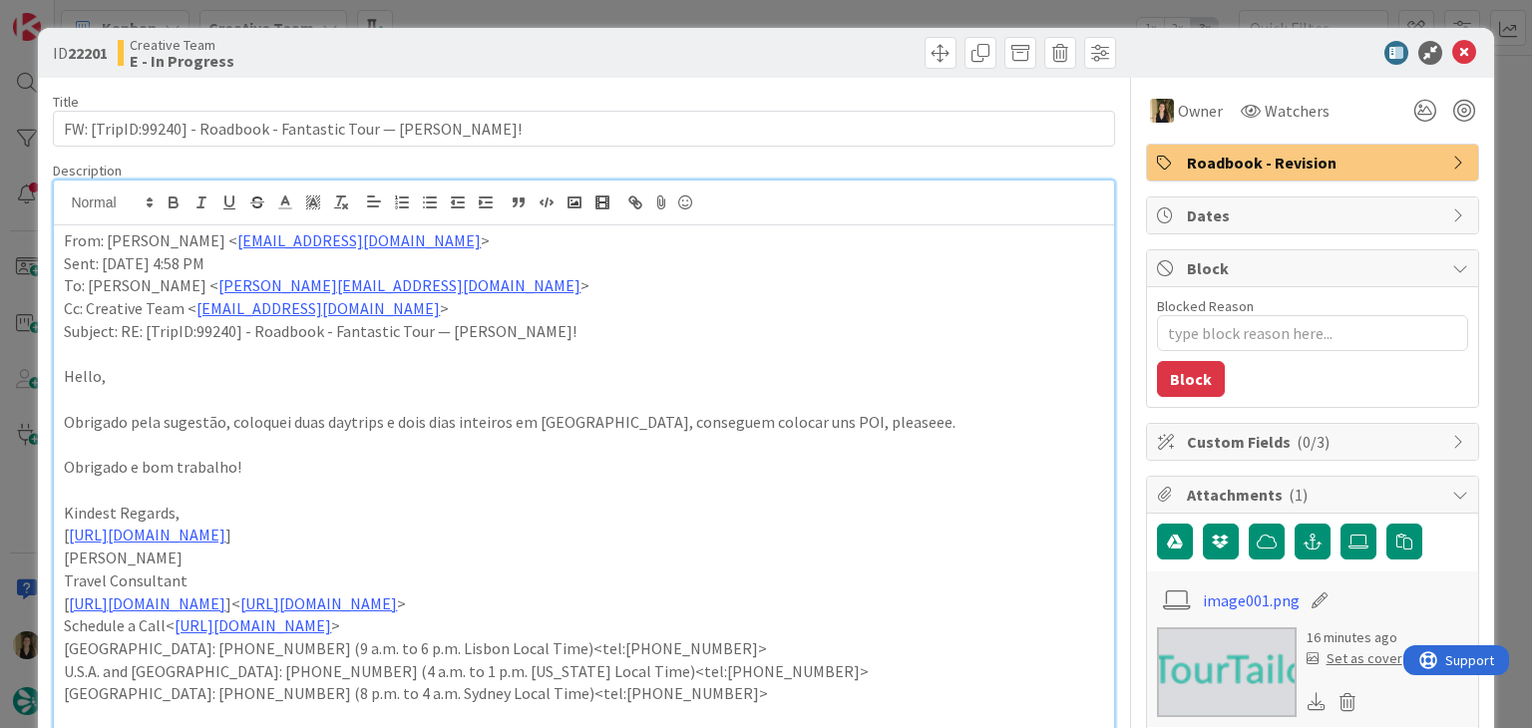
click at [1281, 174] on span "Roadbook - Revision" at bounding box center [1314, 163] width 255 height 24
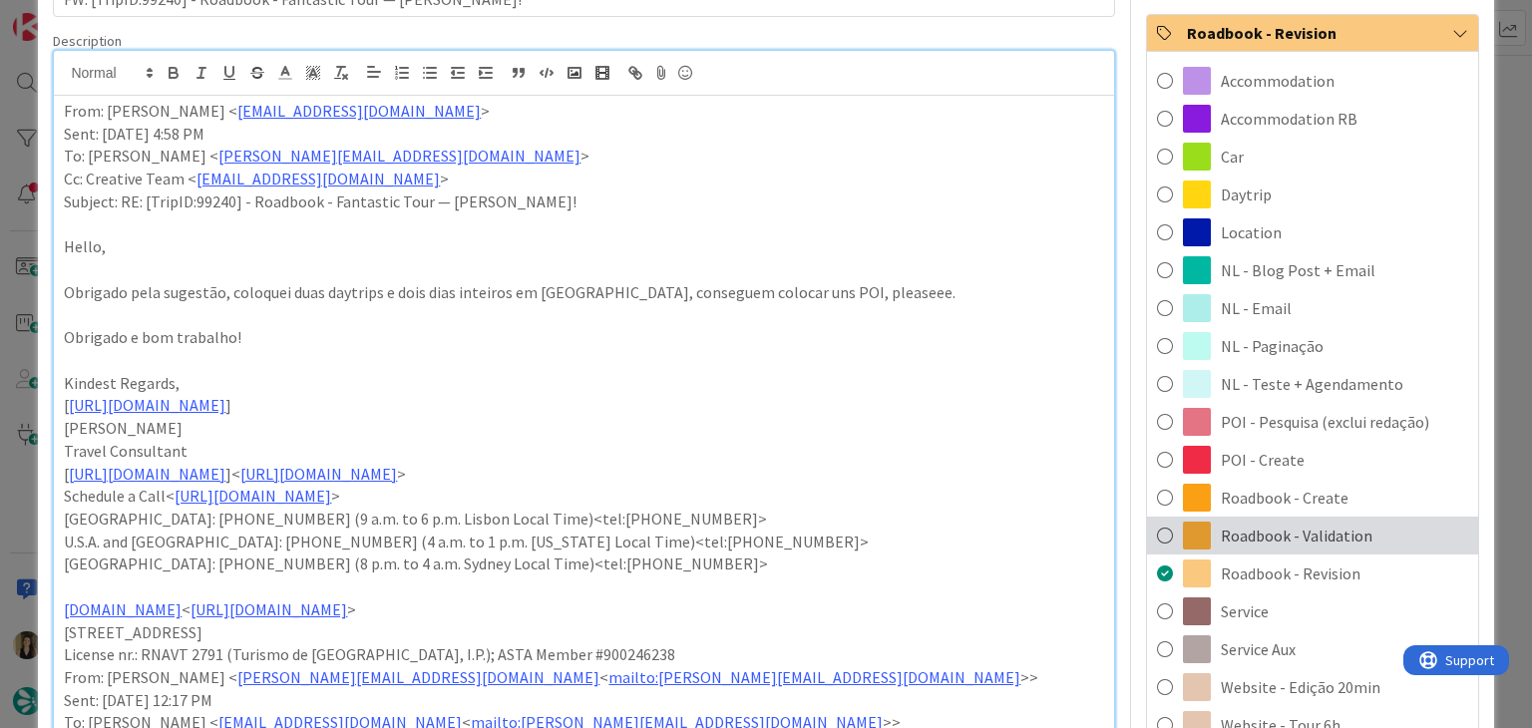
scroll to position [299, 0]
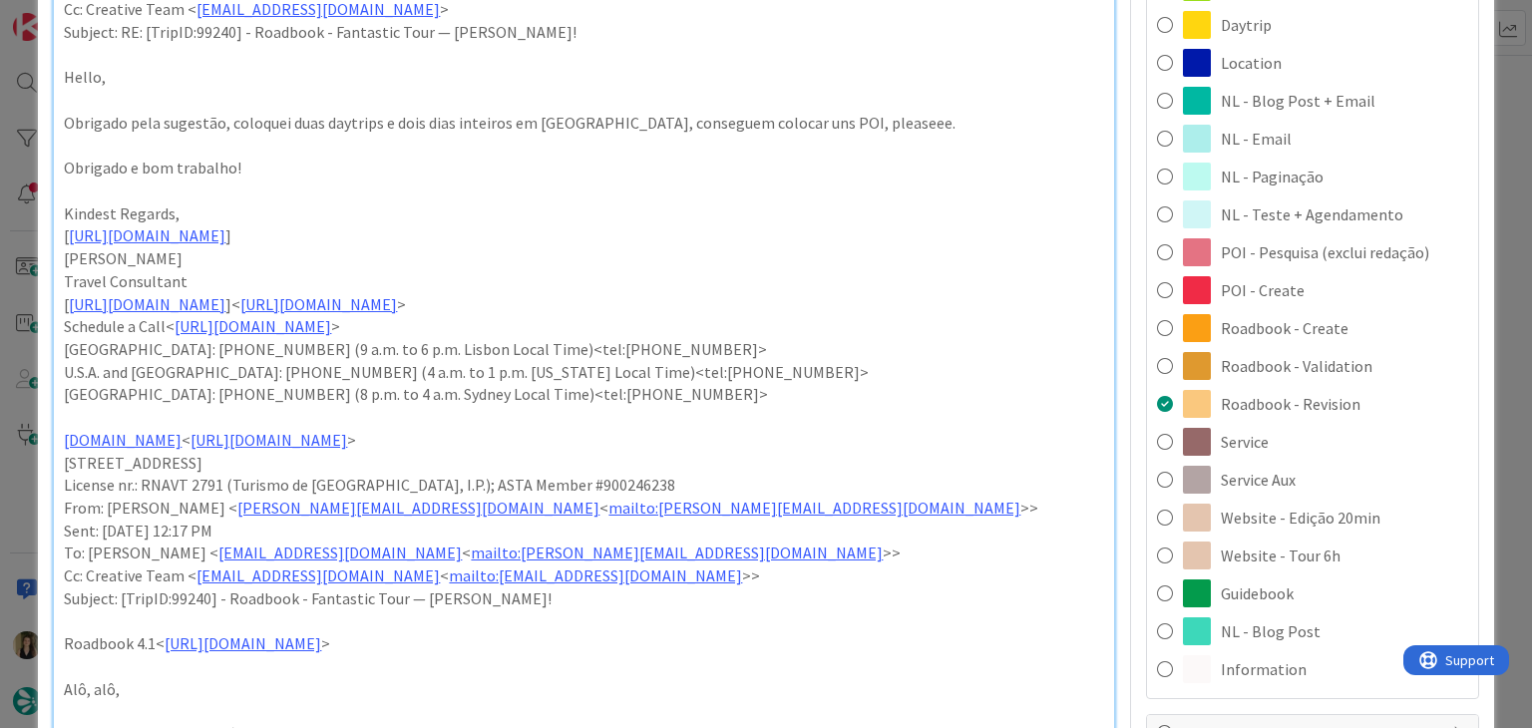
drag, startPoint x: 1289, startPoint y: 470, endPoint x: 1184, endPoint y: 411, distance: 120.2
click at [1287, 471] on div "Service Aux" at bounding box center [1312, 480] width 331 height 38
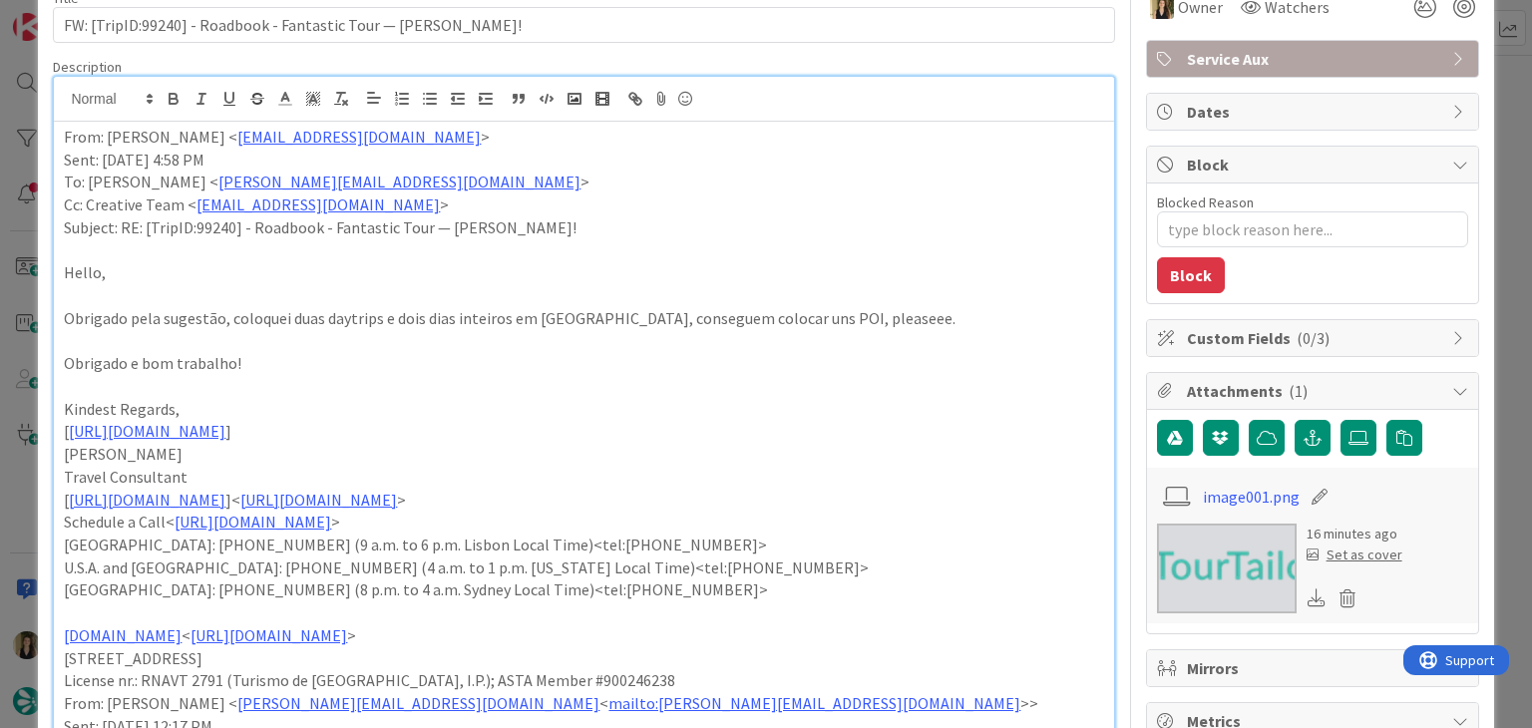
scroll to position [0, 0]
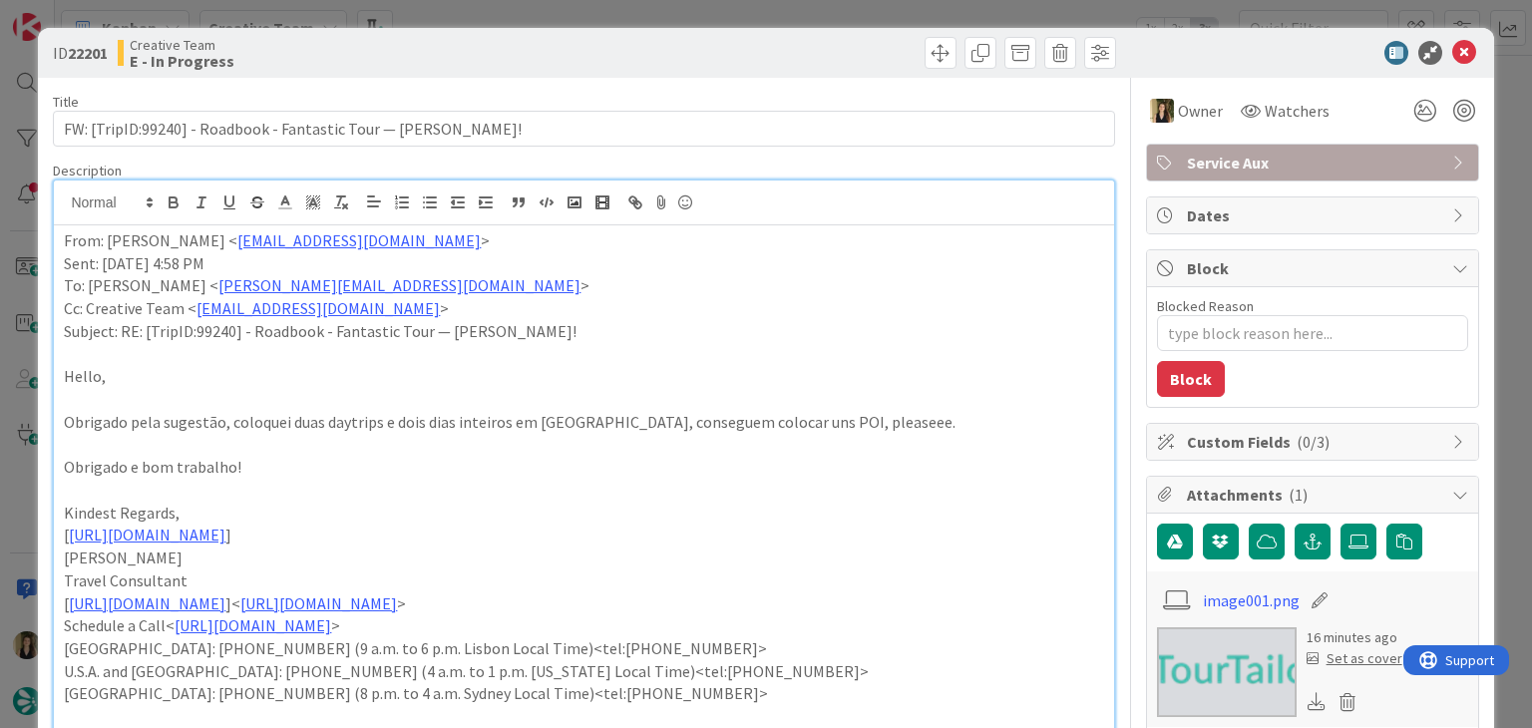
click at [728, 49] on div at bounding box center [853, 53] width 527 height 32
drag, startPoint x: 804, startPoint y: 27, endPoint x: 814, endPoint y: 11, distance: 18.8
click at [805, 28] on div "ID 22201 Creative Team E - In Progress" at bounding box center [766, 53] width 1456 height 50
click at [814, 11] on div "ID 22201 Creative Team E - In Progress Title 63 / 128 FW: [TripID:99240] - Road…" at bounding box center [766, 364] width 1532 height 728
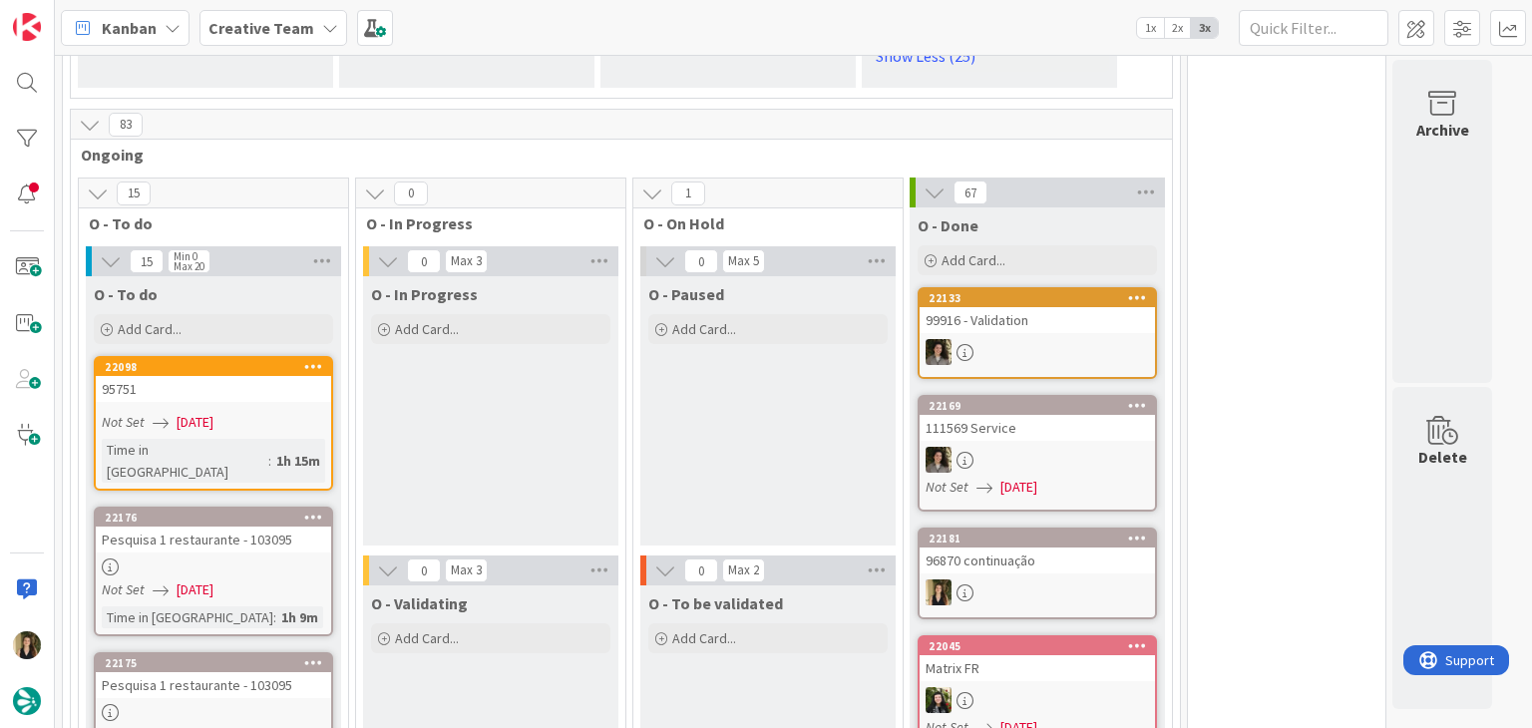
scroll to position [5542, 0]
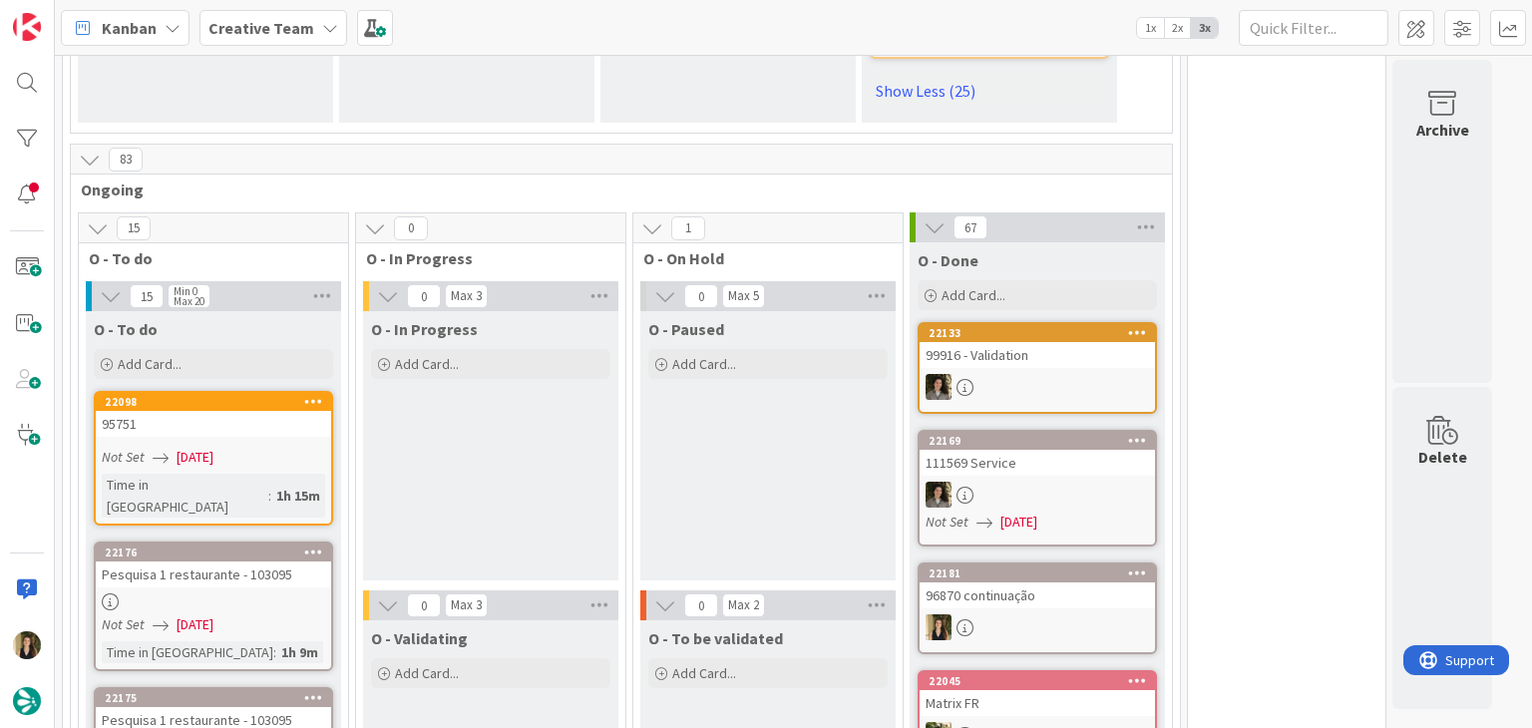
click at [1097, 615] on div at bounding box center [1037, 628] width 235 height 26
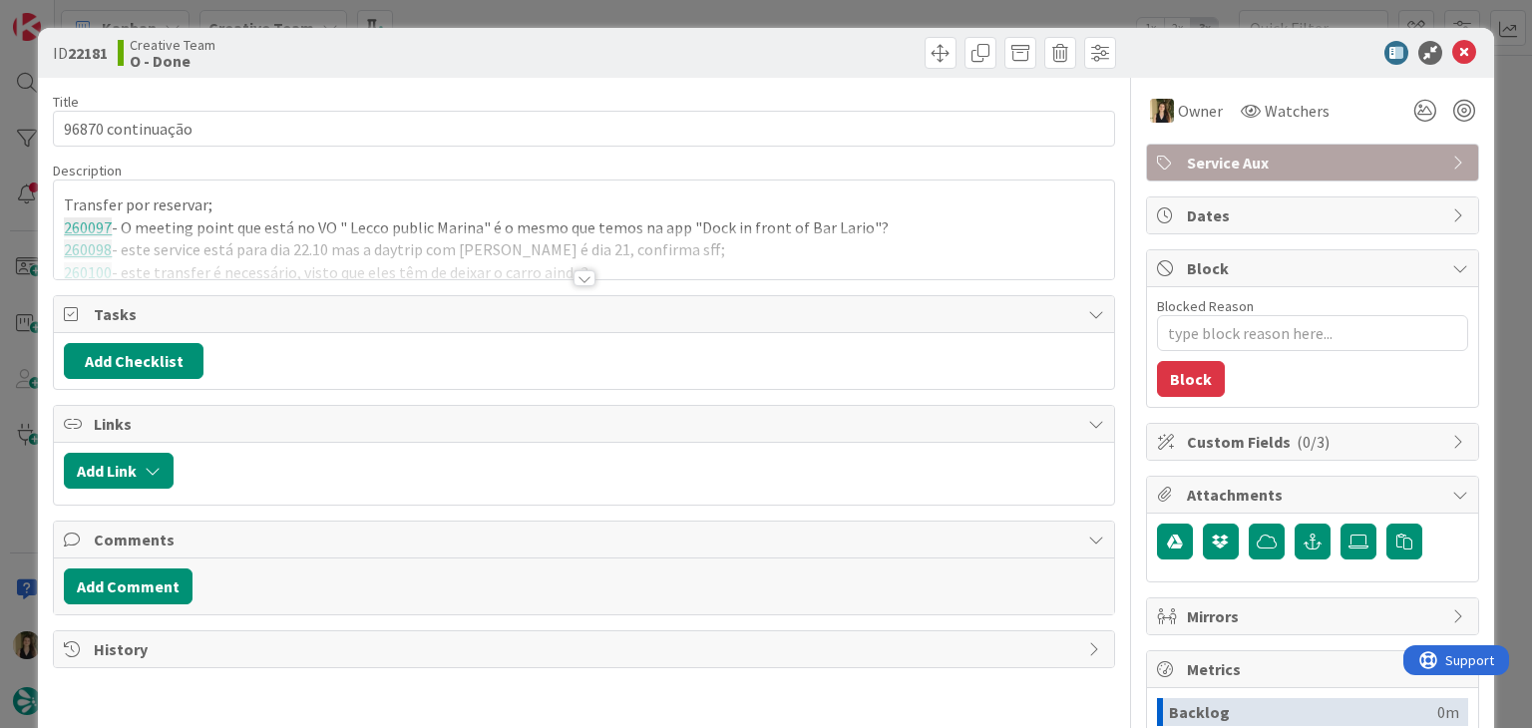
click at [1313, 147] on div "Service Aux" at bounding box center [1312, 163] width 331 height 36
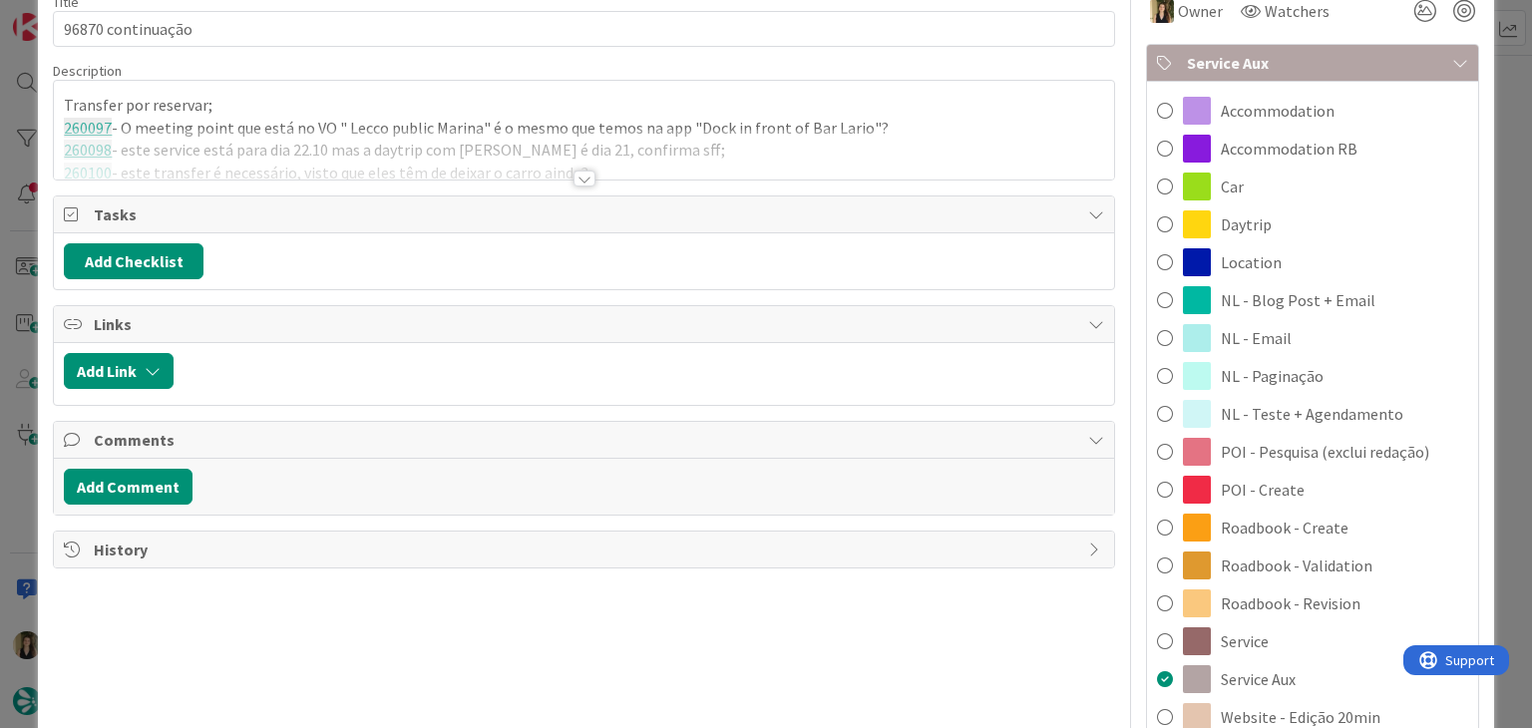
click at [1331, 568] on span "Roadbook - Validation" at bounding box center [1297, 566] width 152 height 24
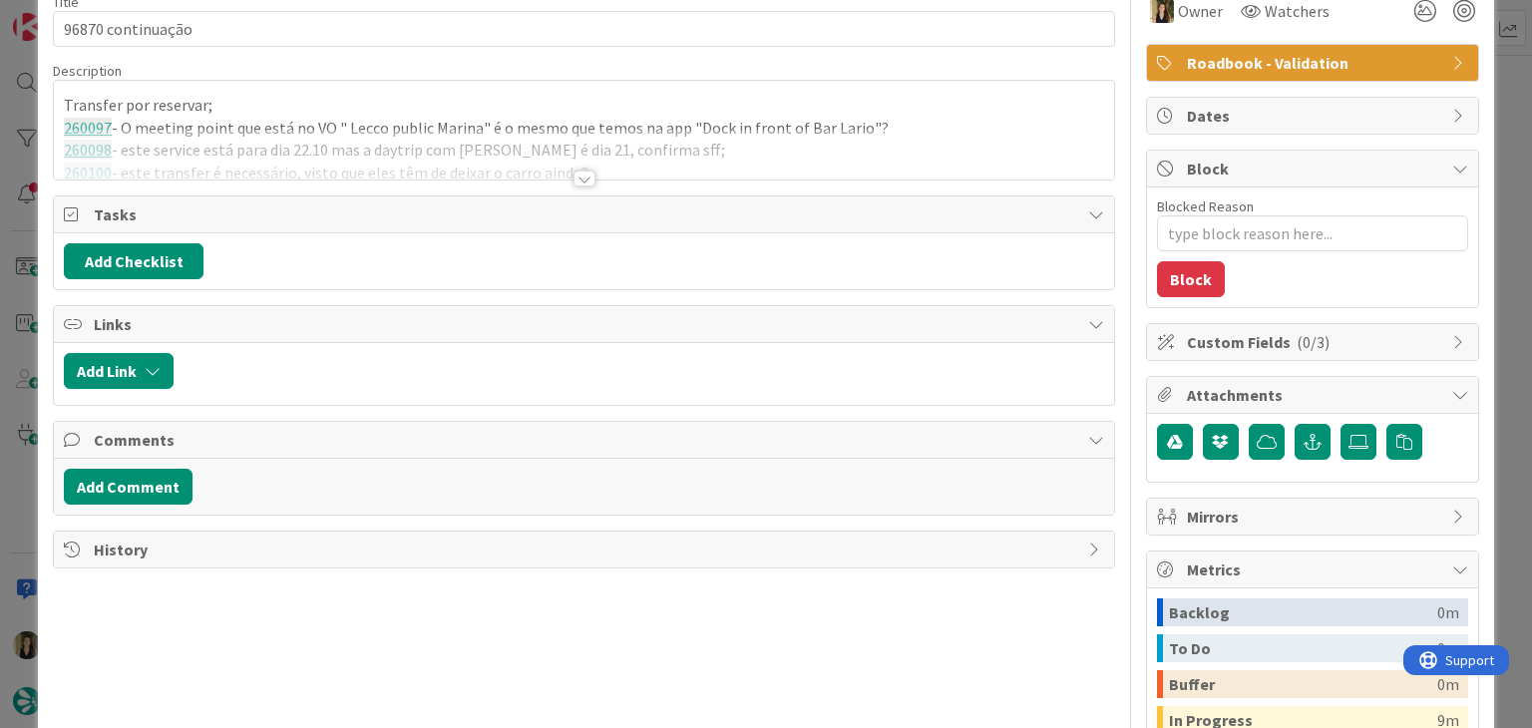
scroll to position [61, 0]
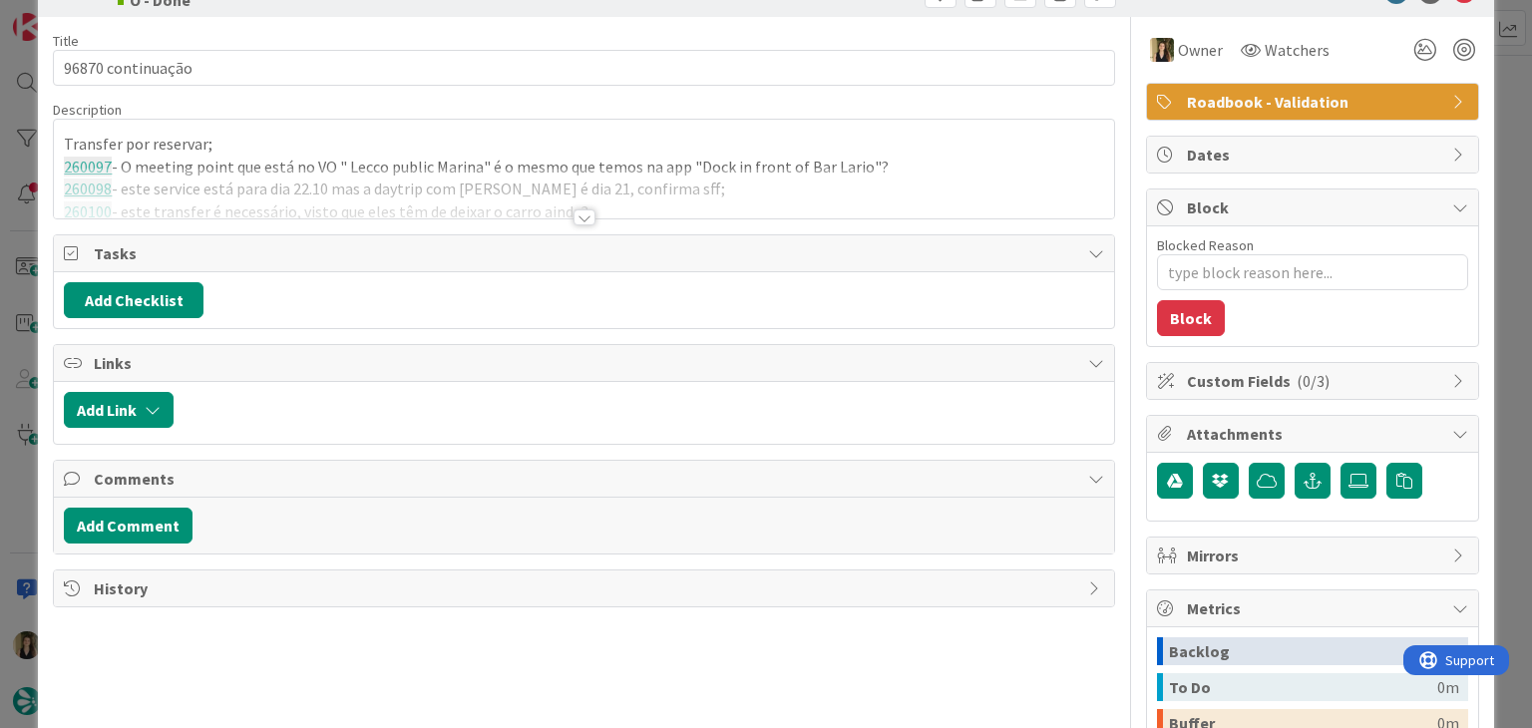
type textarea "x"
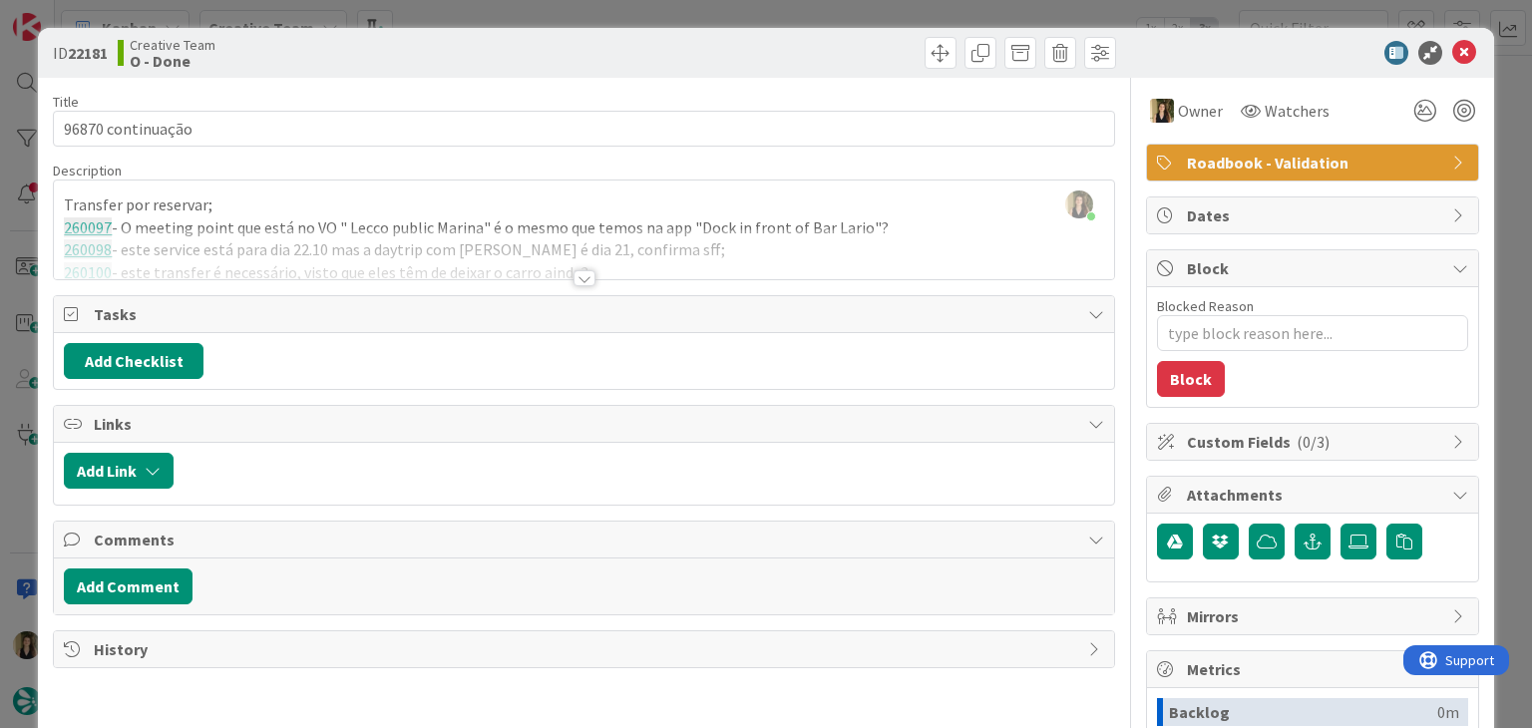
drag, startPoint x: 832, startPoint y: 71, endPoint x: 817, endPoint y: 14, distance: 58.8
click at [827, 61] on div "ID 22181 Creative Team O - Done" at bounding box center [766, 53] width 1456 height 50
click at [815, 7] on div "ID 22181 Creative Team O - Done Title 18 / 128 96870 continuação Description [P…" at bounding box center [766, 364] width 1532 height 728
